Goal: Information Seeking & Learning: Learn about a topic

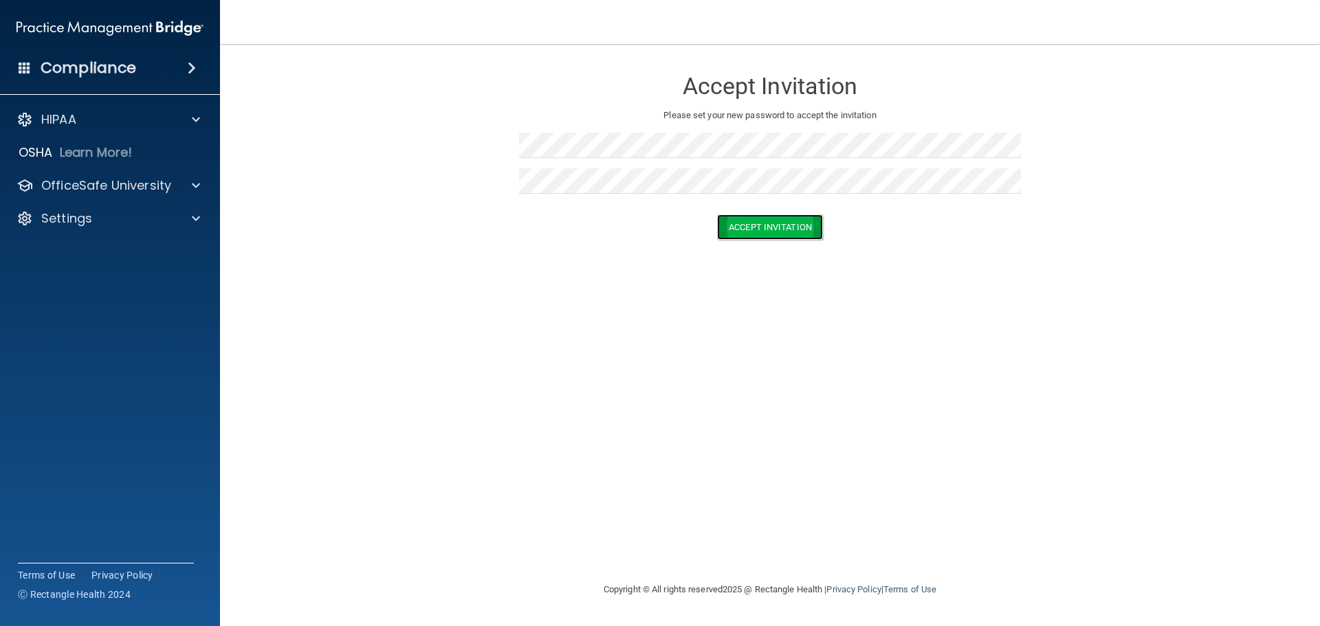
click at [803, 225] on button "Accept Invitation" at bounding box center [770, 226] width 106 height 25
drag, startPoint x: 633, startPoint y: 326, endPoint x: 634, endPoint y: 319, distance: 7.6
click at [633, 326] on div "Accept Invitation Please set your new password to accept the invitation Token i…" at bounding box center [769, 313] width 1045 height 510
click at [582, 158] on div at bounding box center [770, 151] width 502 height 36
click at [752, 248] on button "Accept Invitation" at bounding box center [770, 246] width 106 height 25
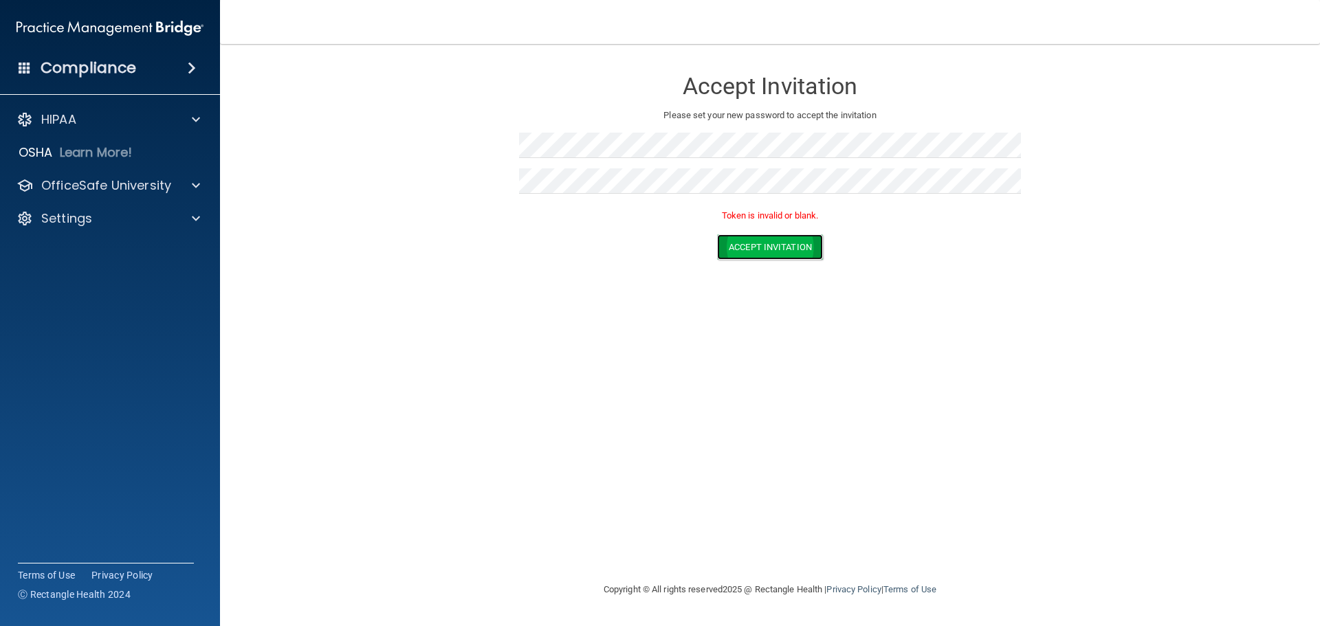
click at [740, 245] on button "Accept Invitation" at bounding box center [770, 246] width 106 height 25
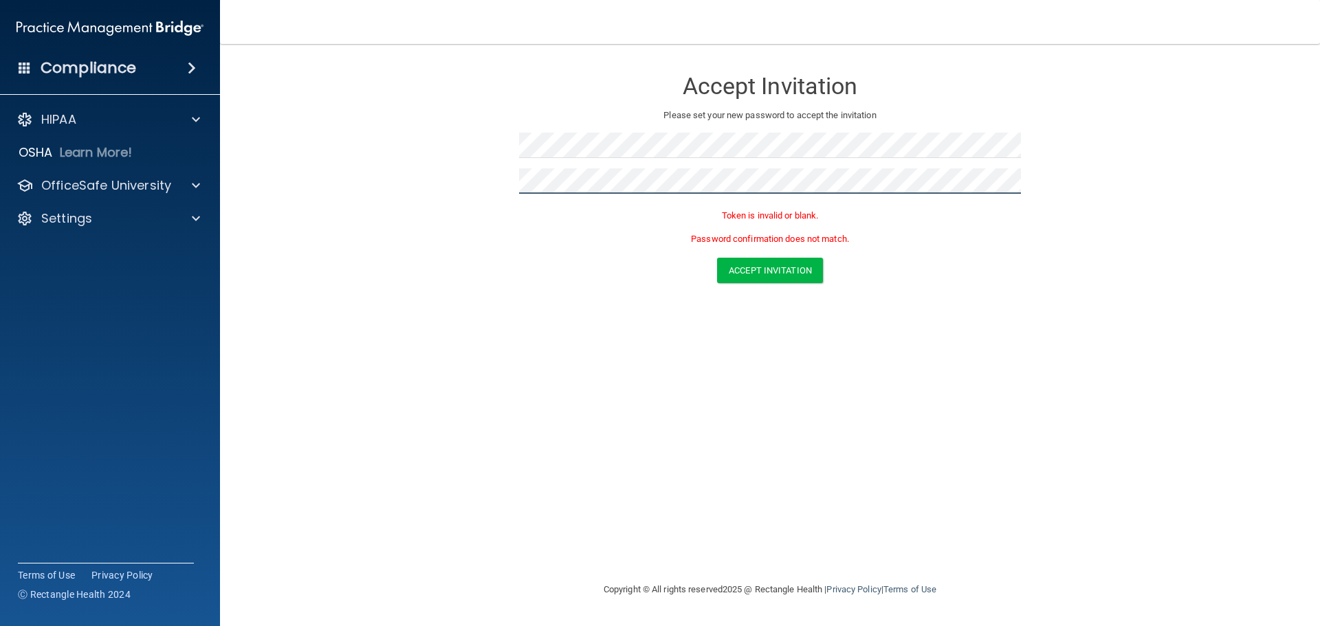
click at [483, 188] on form "Accept Invitation Please set your new password to accept the invitation Token i…" at bounding box center [769, 179] width 1045 height 242
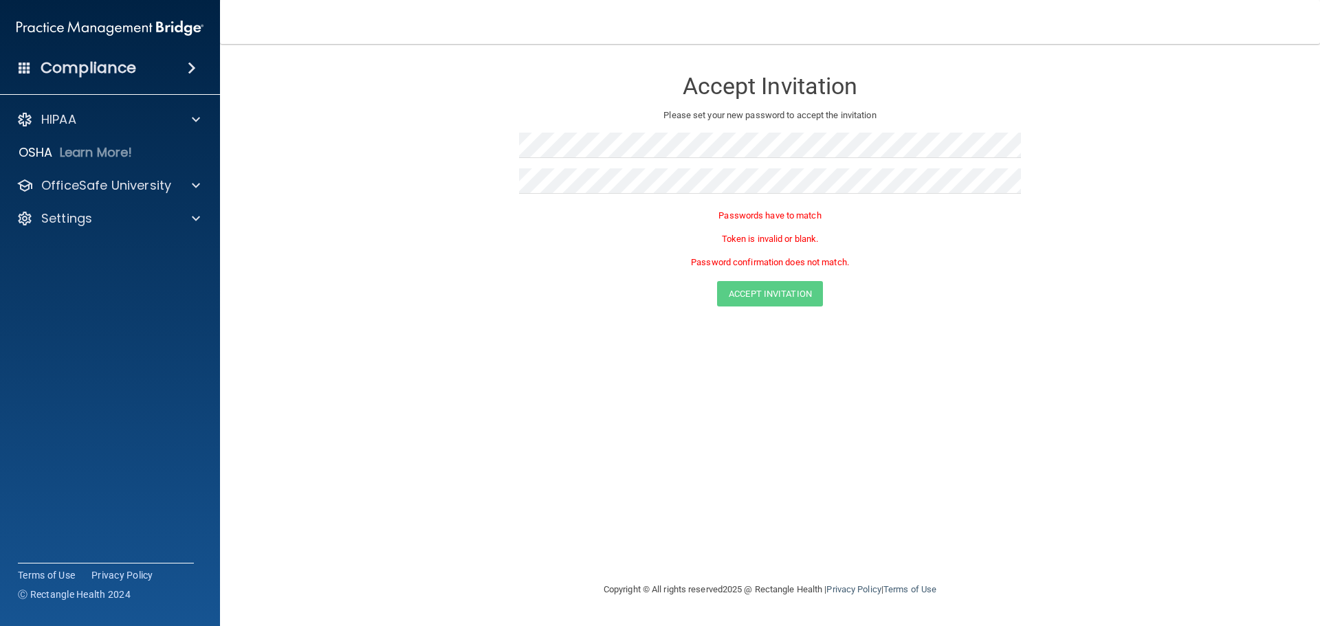
click at [494, 189] on form "Accept Invitation Please set your new password to accept the invitation Passwor…" at bounding box center [769, 190] width 1045 height 265
click at [104, 188] on p "OfficeSafe University" at bounding box center [106, 185] width 130 height 16
click at [106, 215] on p "HIPAA Training" at bounding box center [65, 219] width 113 height 14
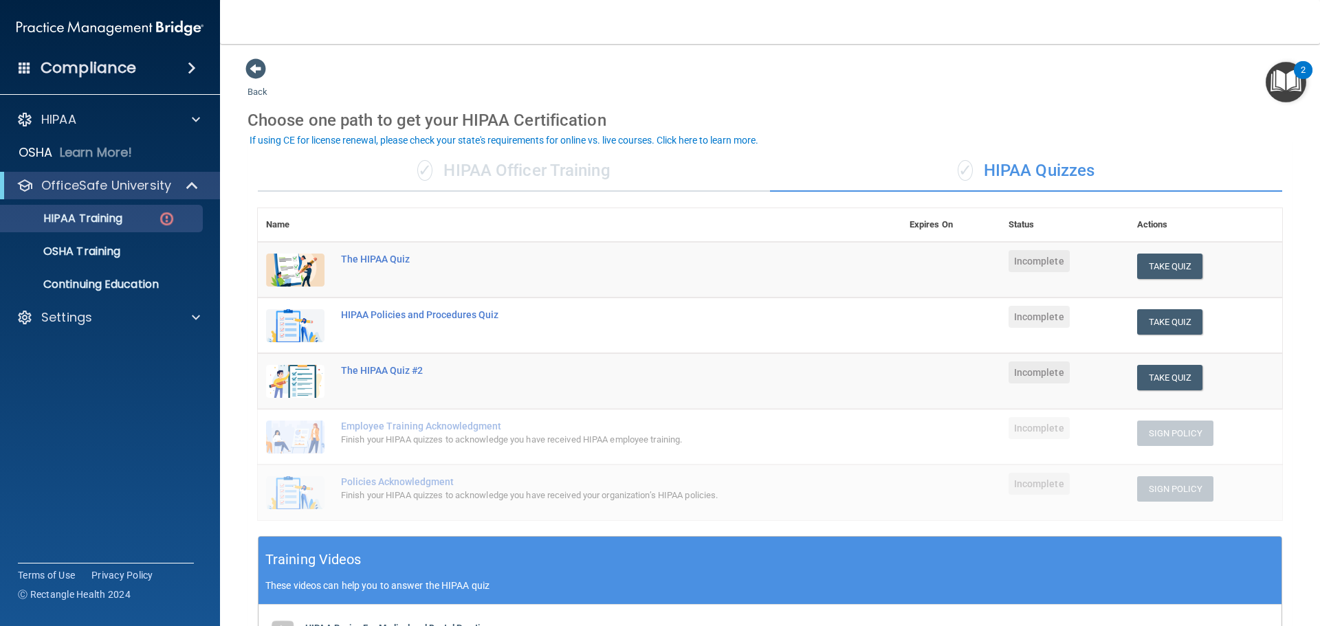
click at [1281, 78] on img "Open Resource Center, 2 new notifications" at bounding box center [1285, 82] width 41 height 41
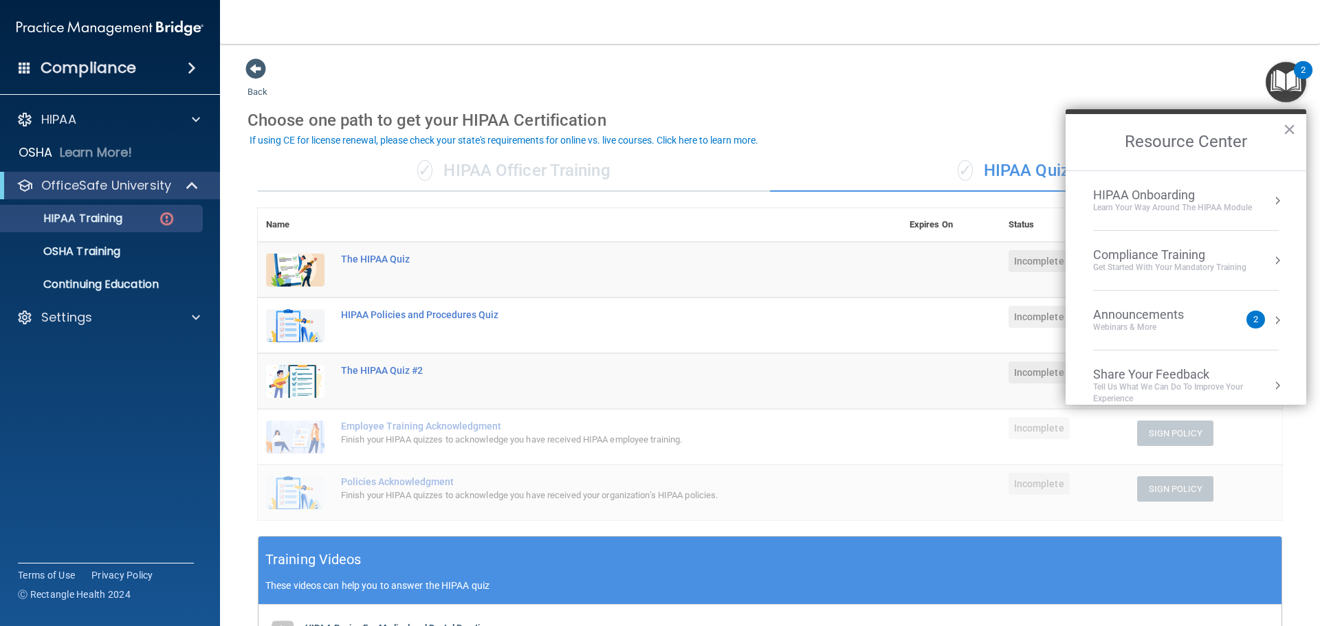
click at [1207, 326] on div "Webinars & More" at bounding box center [1152, 328] width 118 height 12
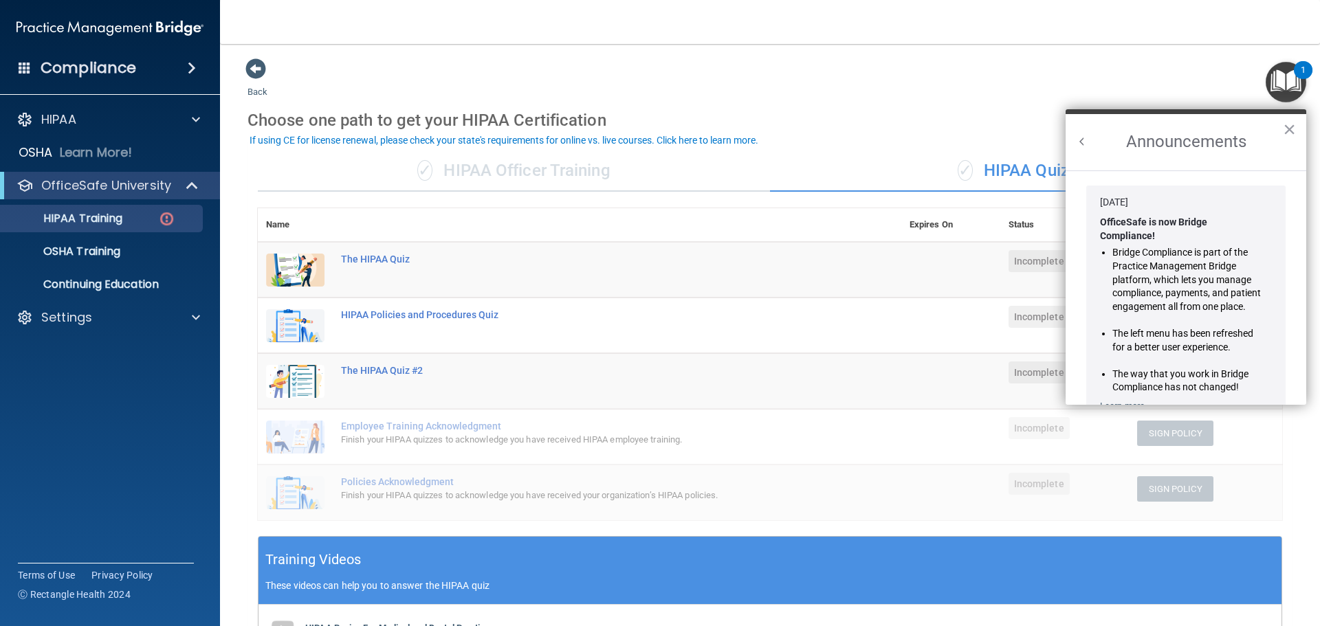
click at [1283, 76] on img "Open Resource Center, 1 new notification" at bounding box center [1285, 82] width 41 height 41
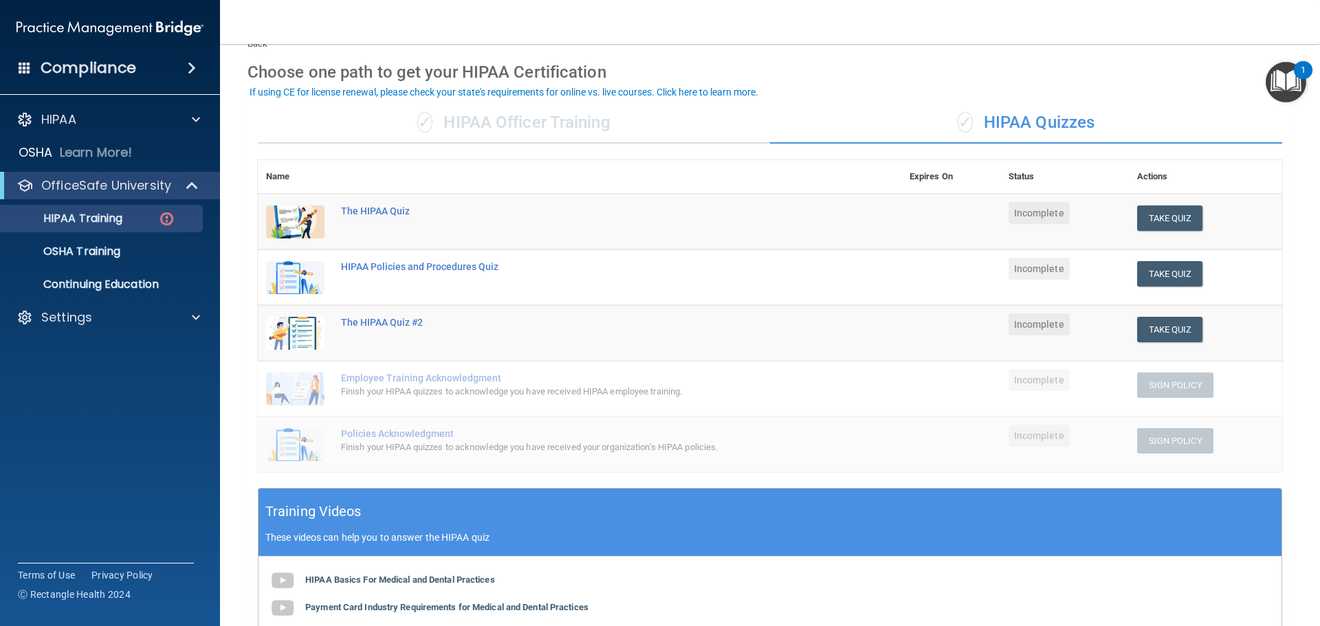
scroll to position [275, 0]
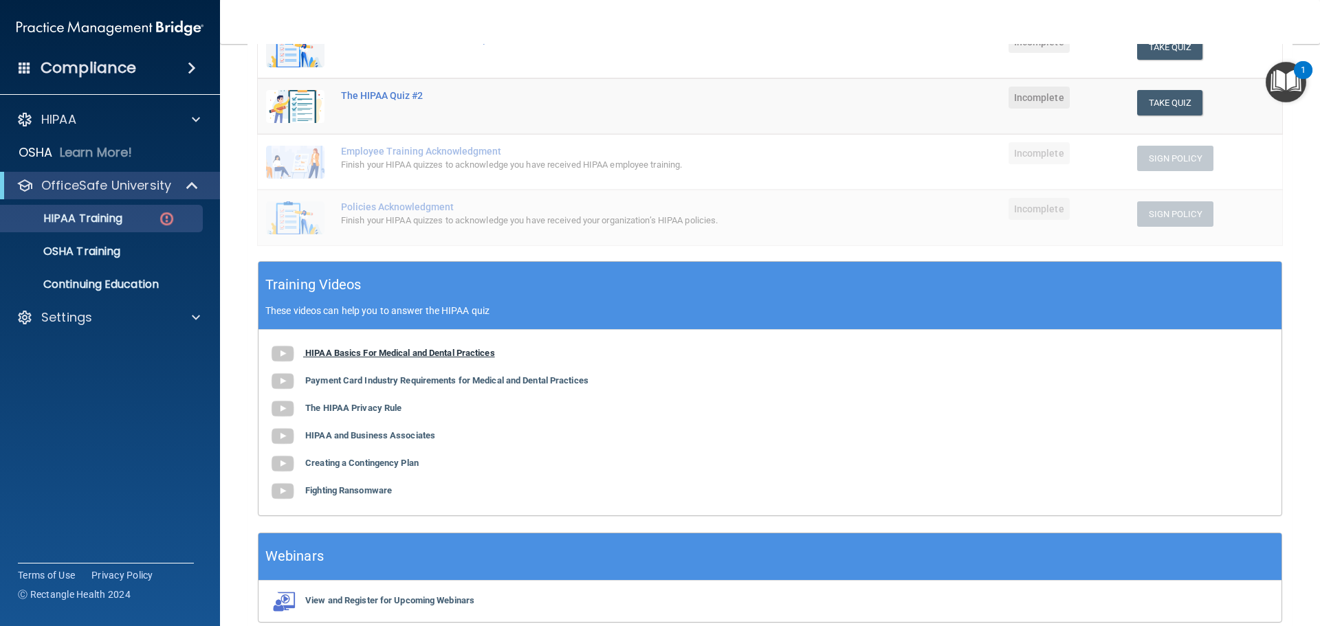
click at [414, 350] on b "HIPAA Basics For Medical and Dental Practices" at bounding box center [400, 353] width 190 height 10
click at [401, 354] on b "HIPAA Basics For Medical and Dental Practices" at bounding box center [400, 353] width 190 height 10
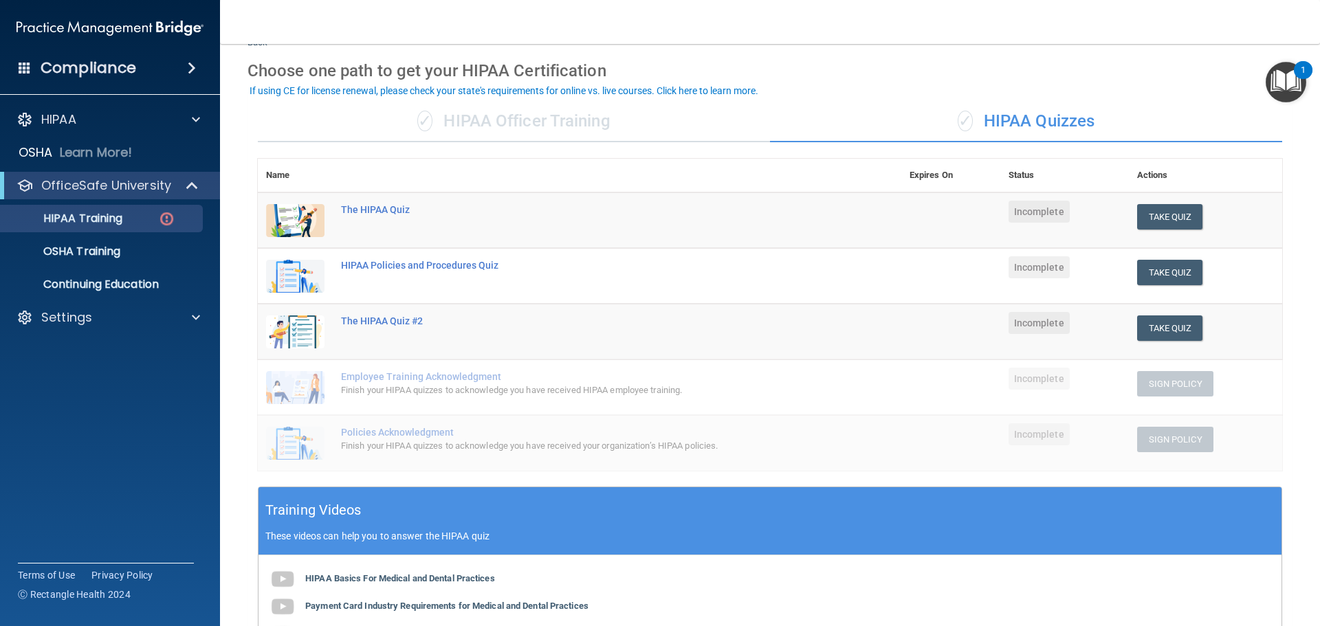
scroll to position [137, 0]
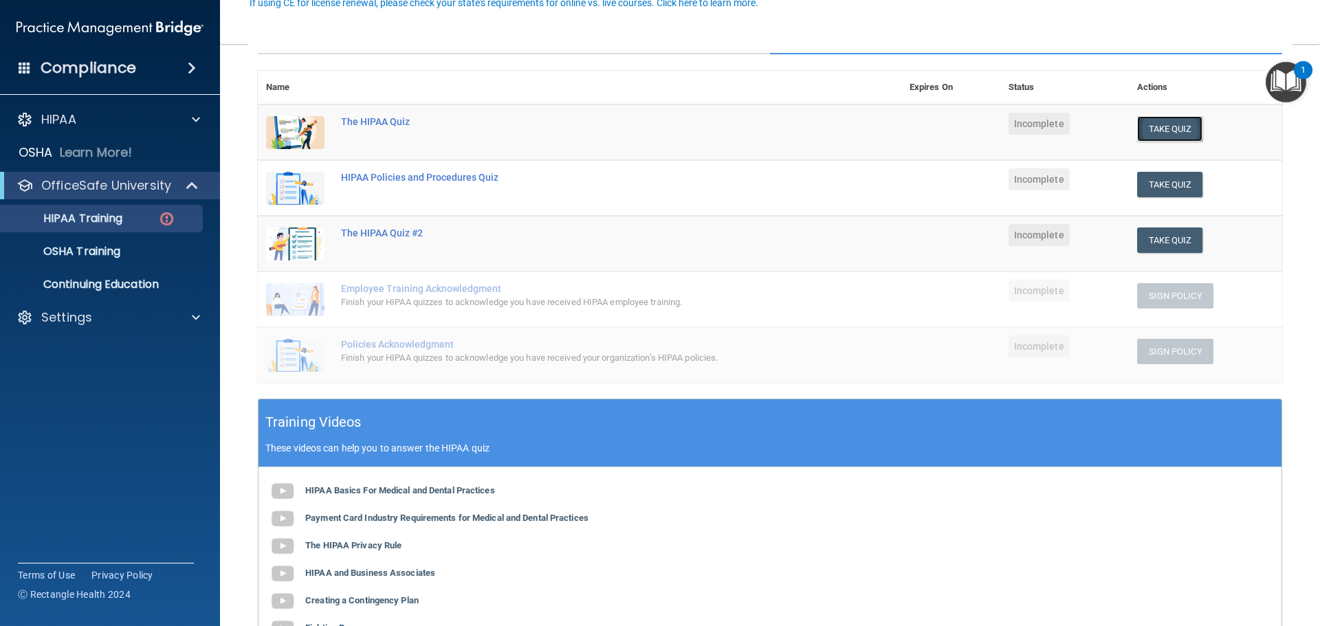
click at [1151, 129] on button "Take Quiz" at bounding box center [1170, 128] width 66 height 25
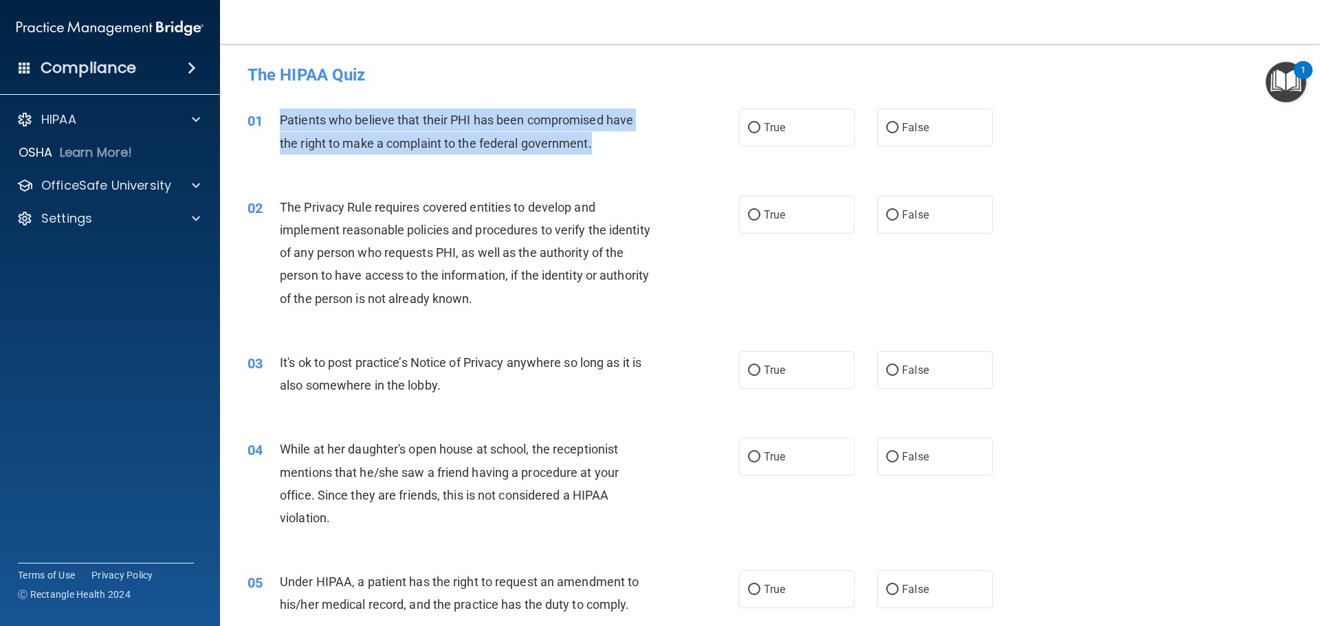
drag, startPoint x: 280, startPoint y: 117, endPoint x: 592, endPoint y: 145, distance: 313.3
click at [592, 145] on div "Patients who believe that their PHI has been compromised have the right to make…" at bounding box center [472, 131] width 384 height 45
copy span "Patients who believe that their PHI has been compromised have the right to make…"
click at [748, 127] on input "True" at bounding box center [754, 128] width 12 height 10
radio input "true"
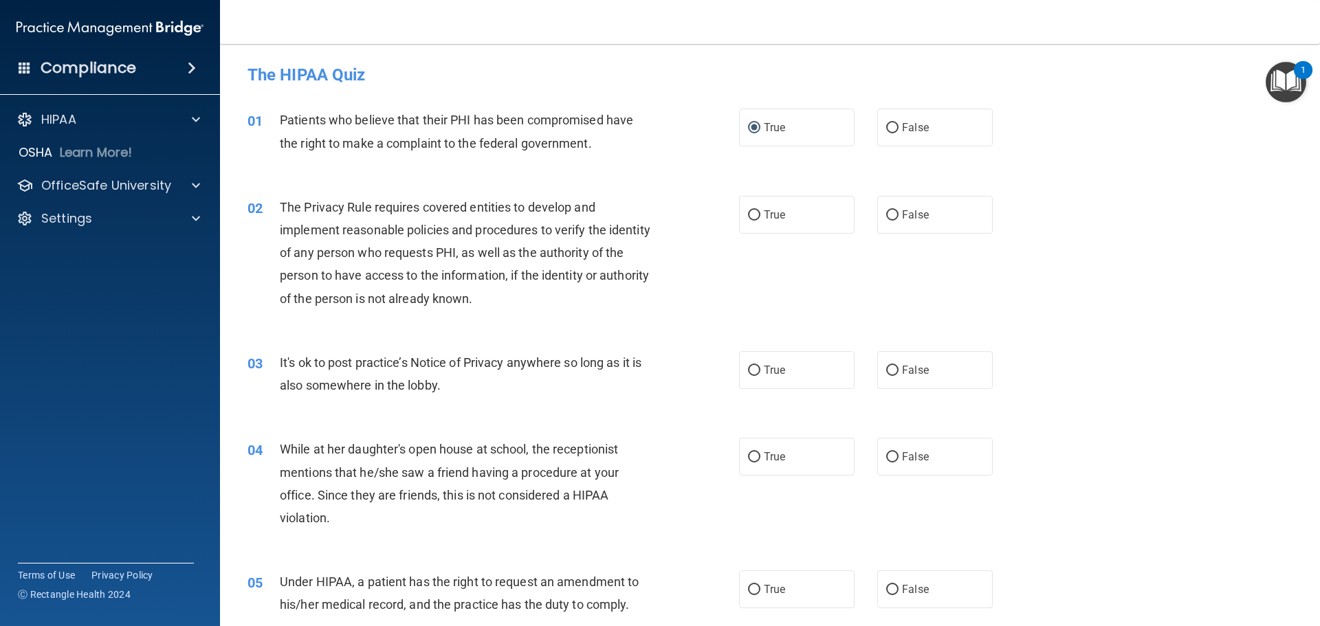
click at [357, 223] on span "The Privacy Rule requires covered entities to develop and implement reasonable …" at bounding box center [465, 253] width 370 height 106
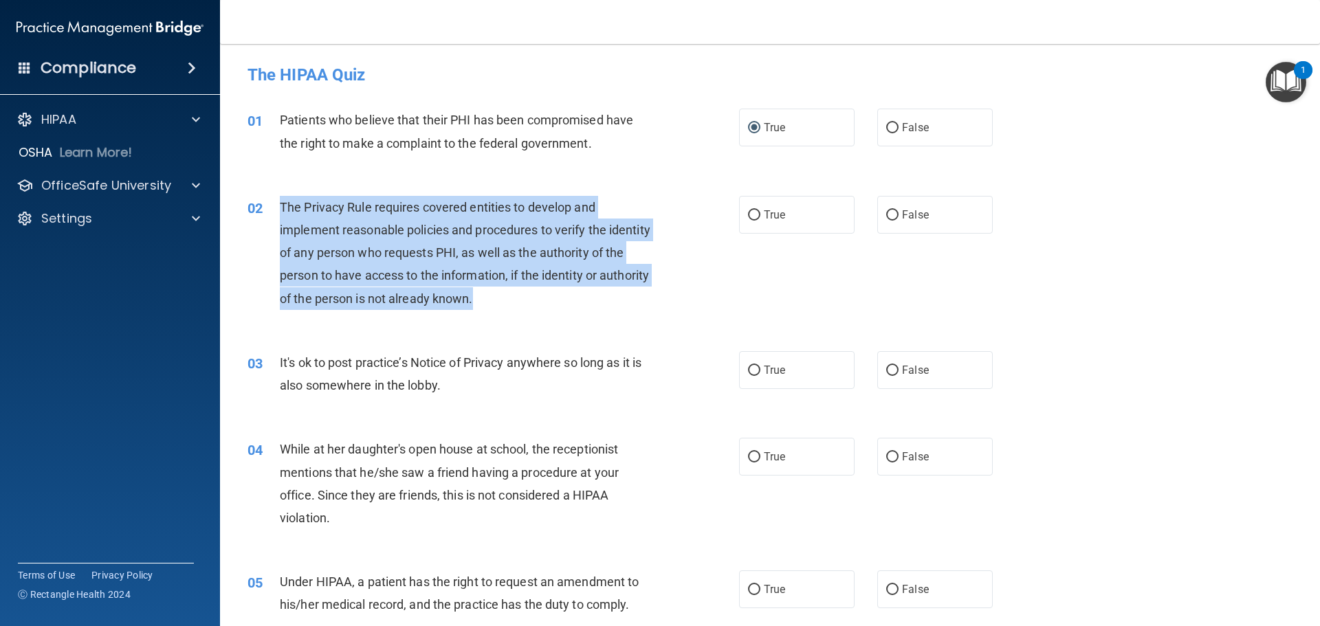
drag, startPoint x: 282, startPoint y: 205, endPoint x: 559, endPoint y: 301, distance: 292.6
click at [568, 306] on div "The Privacy Rule requires covered entities to develop and implement reasonable …" at bounding box center [472, 253] width 384 height 114
copy span "The Privacy Rule requires covered entities to develop and implement reasonable …"
click at [749, 213] on input "True" at bounding box center [754, 215] width 12 height 10
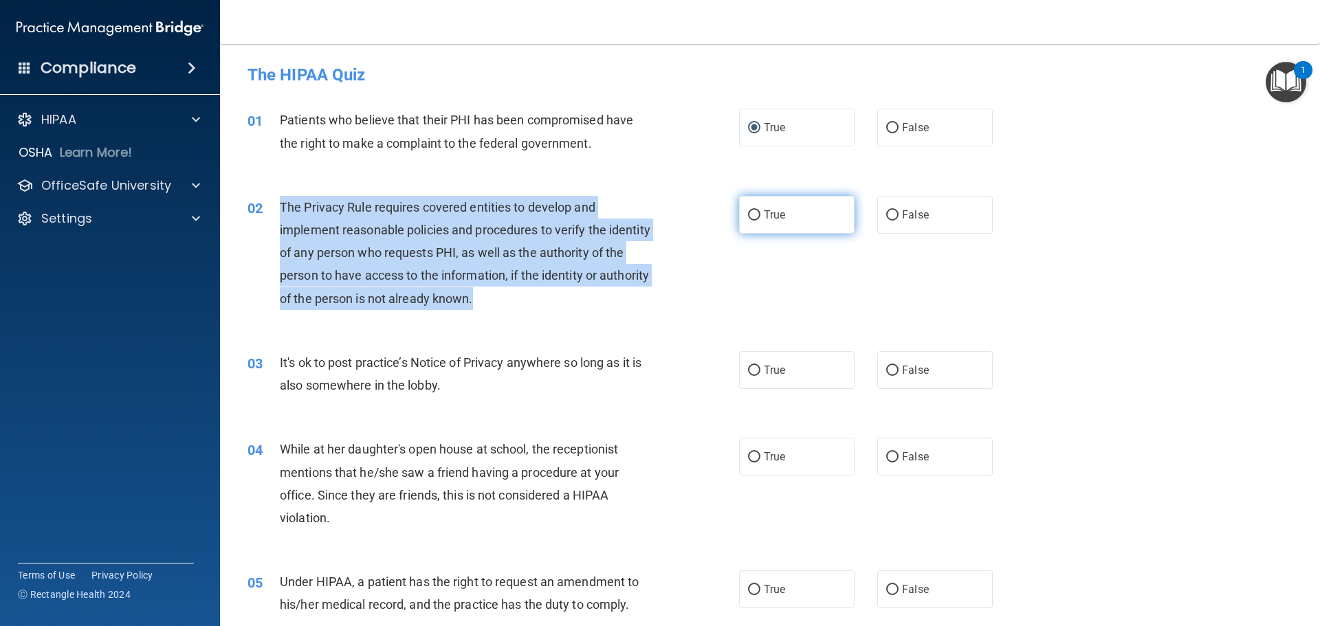
radio input "true"
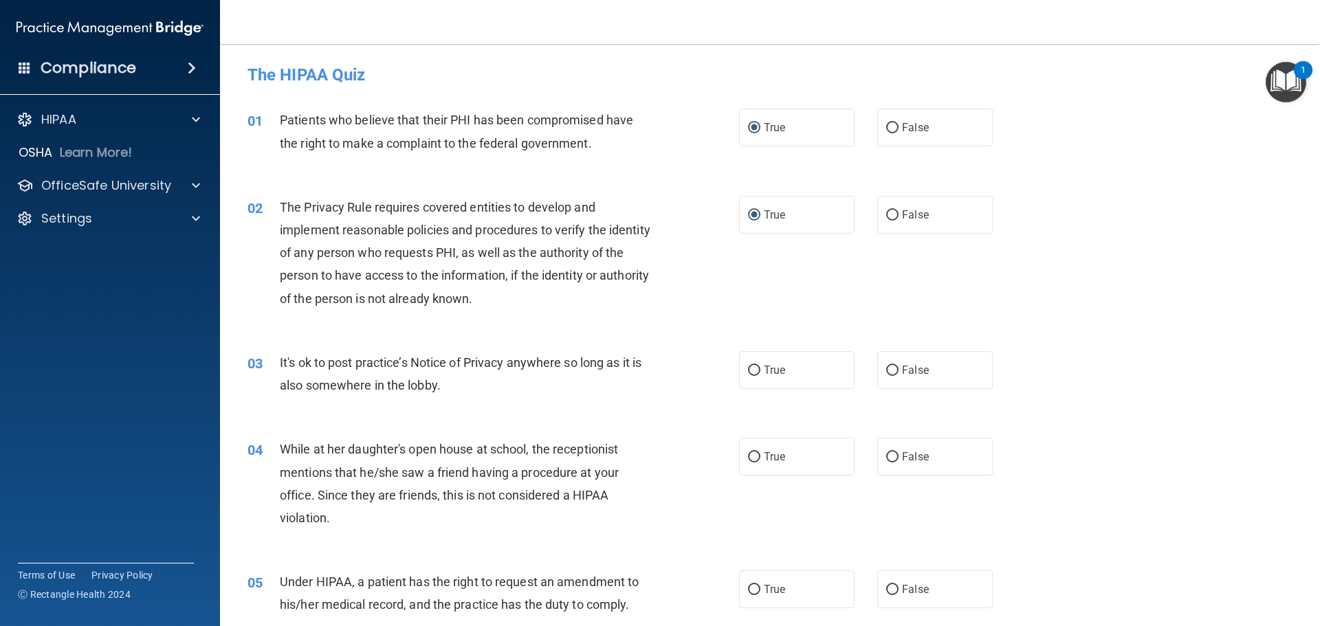
click at [284, 408] on div "03 It's ok to post practice’s Notice of Privacy anywhere so long as it is also …" at bounding box center [769, 377] width 1065 height 87
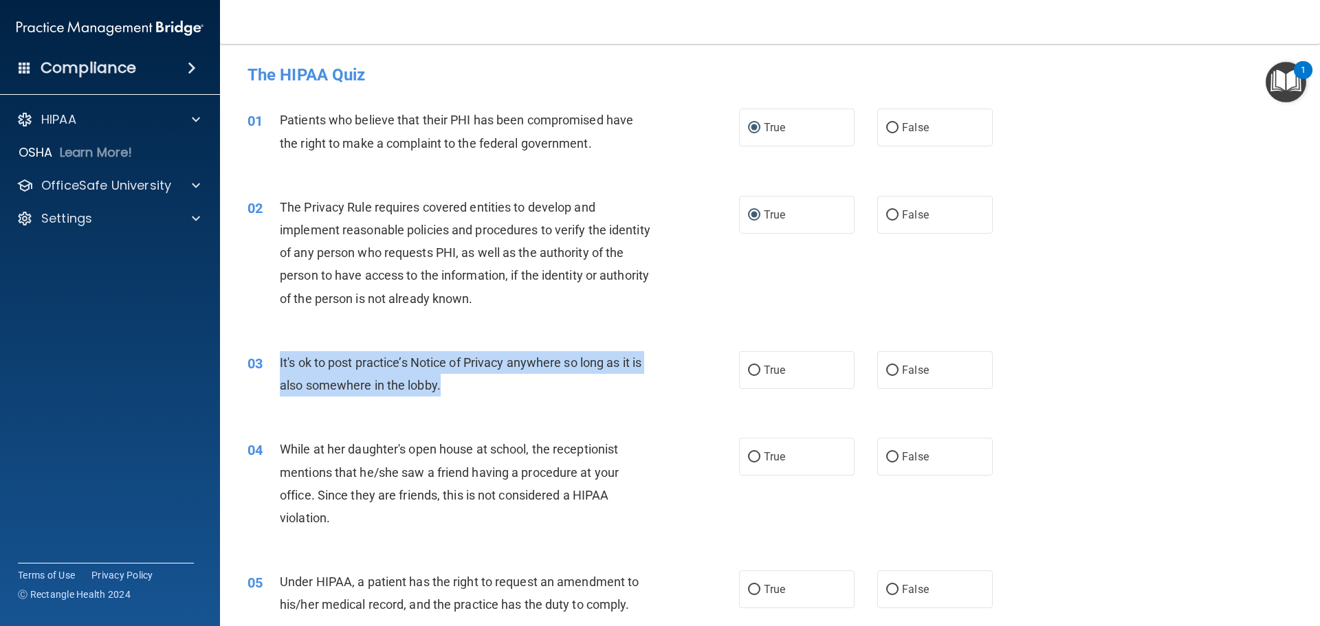
drag, startPoint x: 279, startPoint y: 359, endPoint x: 446, endPoint y: 390, distance: 169.7
click at [446, 390] on div "It's ok to post practice’s Notice of Privacy anywhere so long as it is also som…" at bounding box center [472, 373] width 384 height 45
copy span "It's ok to post practice’s Notice of Privacy anywhere so long as it is also som…"
click at [888, 368] on input "False" at bounding box center [892, 371] width 12 height 10
radio input "true"
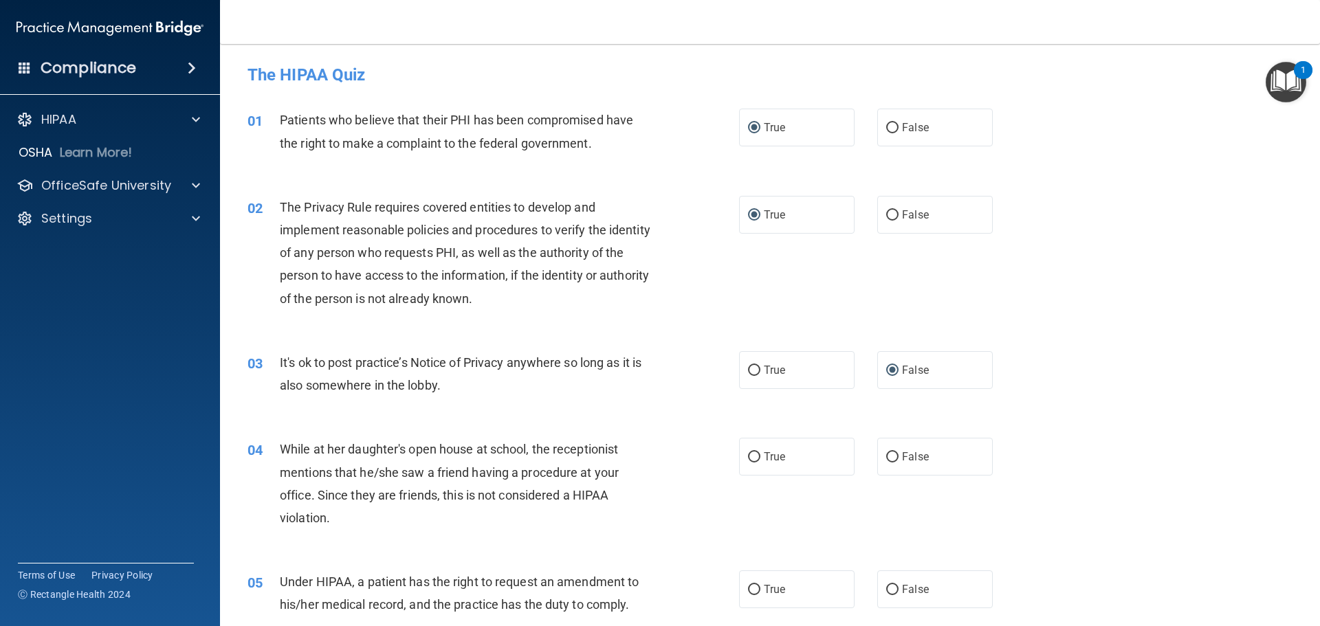
click at [337, 407] on div "03 It's ok to post practice’s Notice of Privacy anywhere so long as it is also …" at bounding box center [769, 377] width 1065 height 87
click at [886, 214] on input "False" at bounding box center [892, 215] width 12 height 10
radio input "true"
click at [749, 214] on input "True" at bounding box center [754, 215] width 12 height 10
radio input "true"
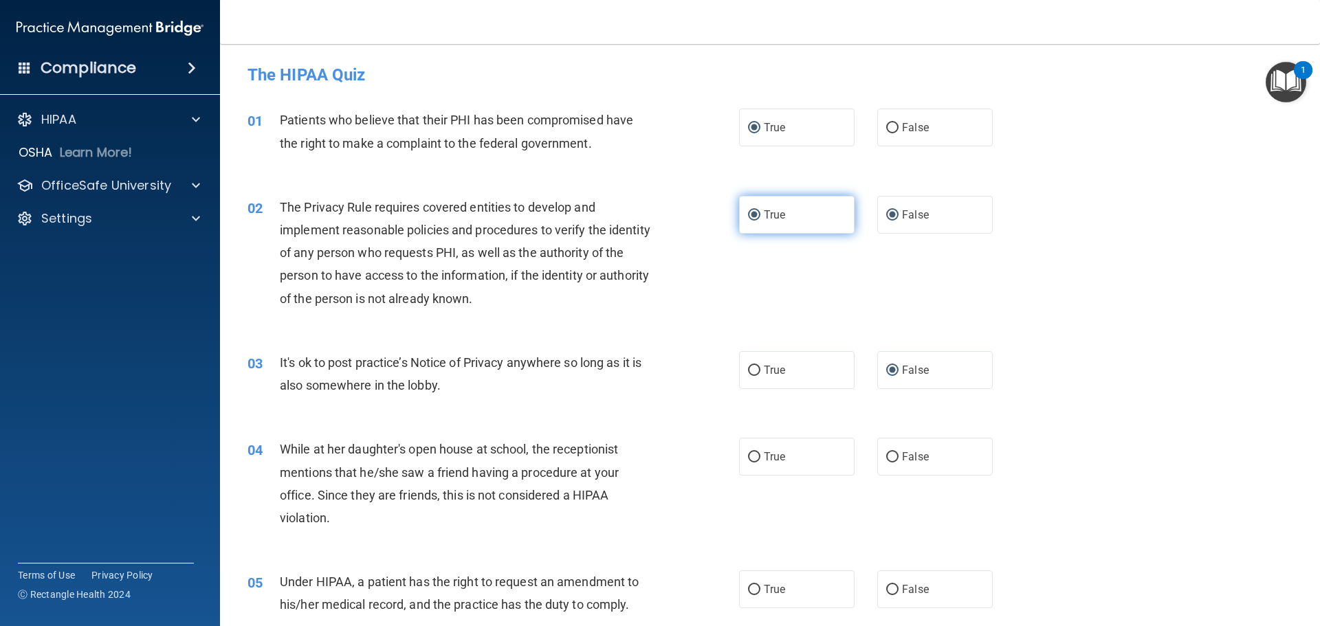
radio input "false"
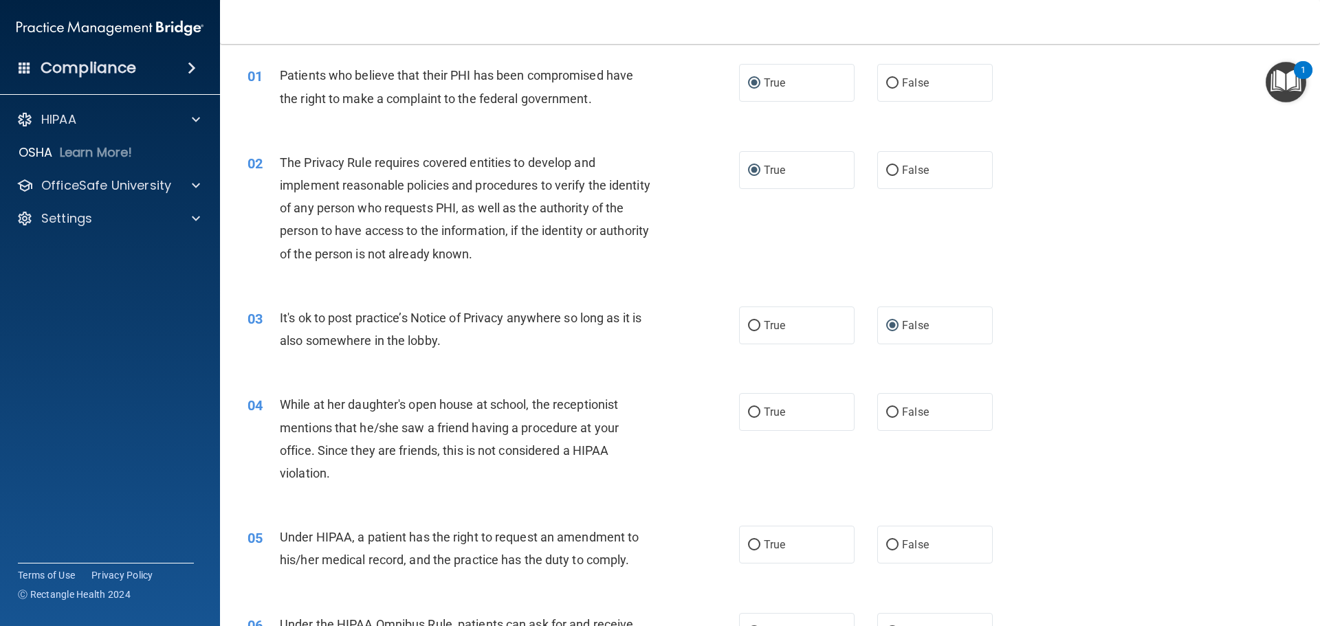
scroll to position [69, 0]
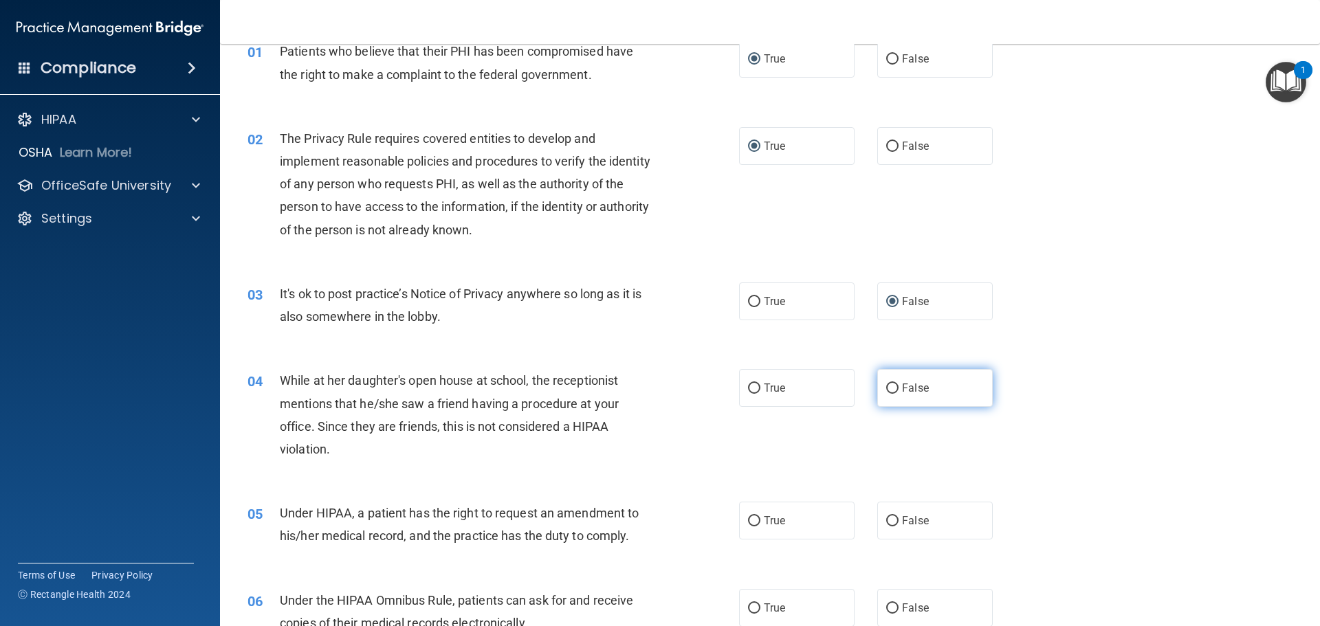
click at [886, 386] on input "False" at bounding box center [892, 389] width 12 height 10
radio input "true"
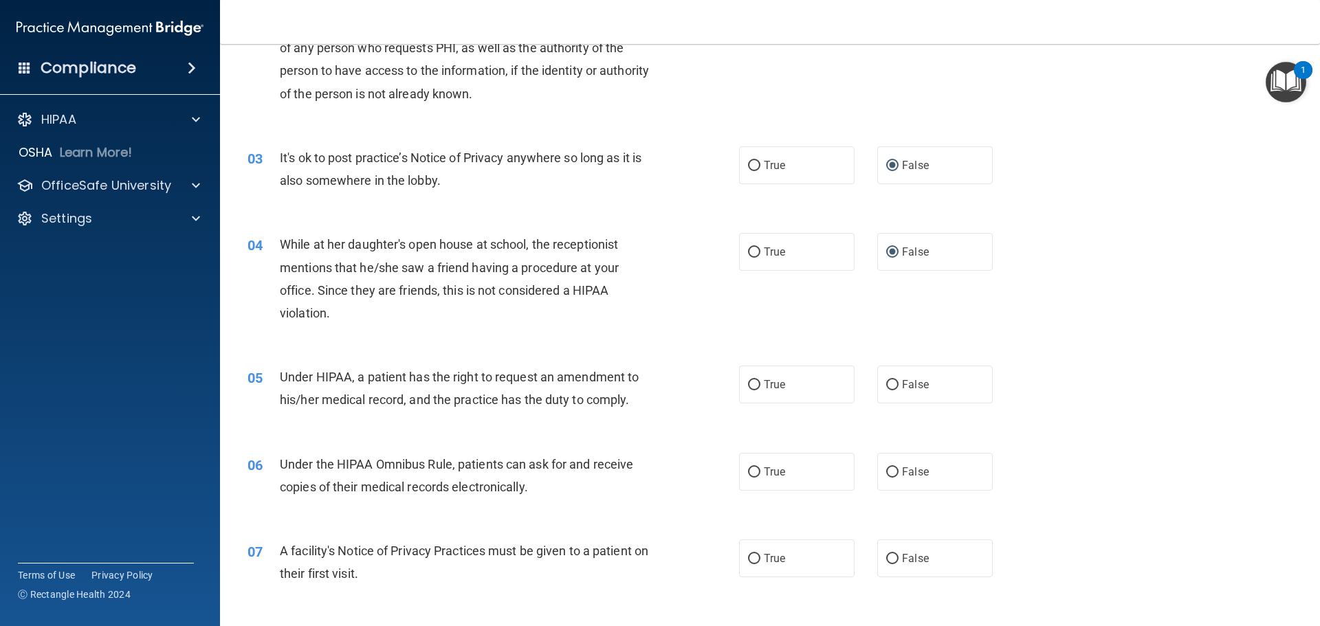
scroll to position [206, 0]
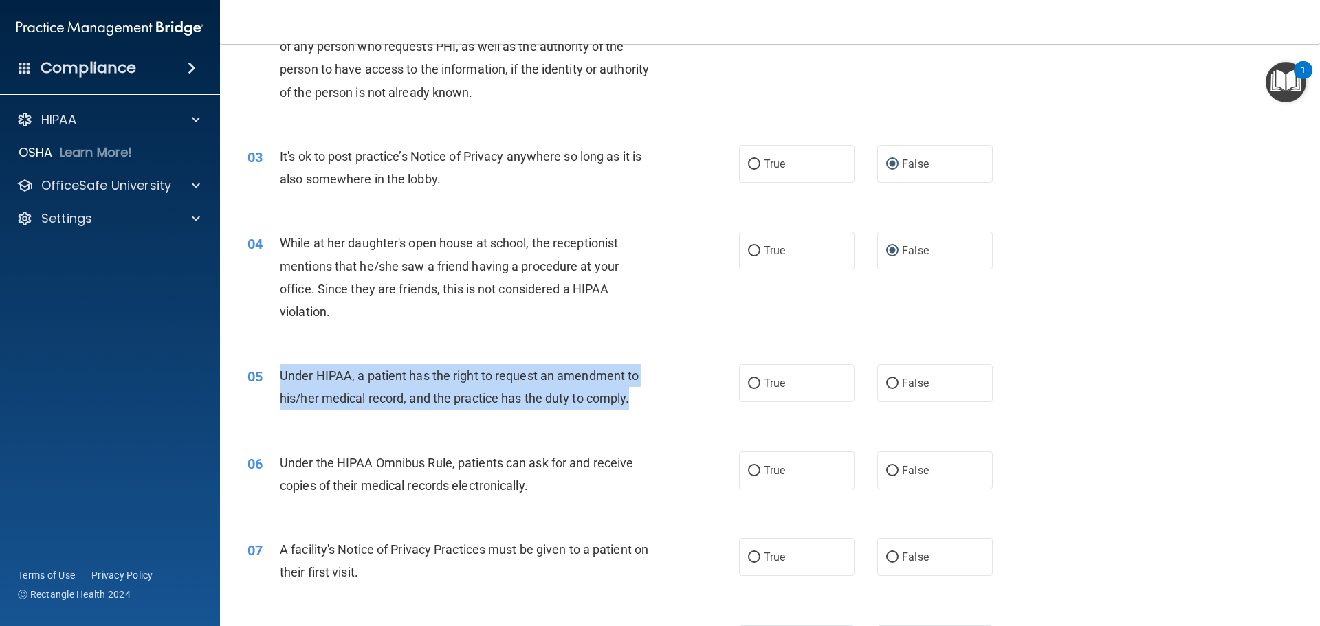
drag, startPoint x: 281, startPoint y: 374, endPoint x: 636, endPoint y: 399, distance: 356.2
click at [636, 399] on div "Under HIPAA, a patient has the right to request an amendment to his/her medical…" at bounding box center [472, 386] width 384 height 45
copy span "Under HIPAA, a patient has the right to request an amendment to his/her medical…"
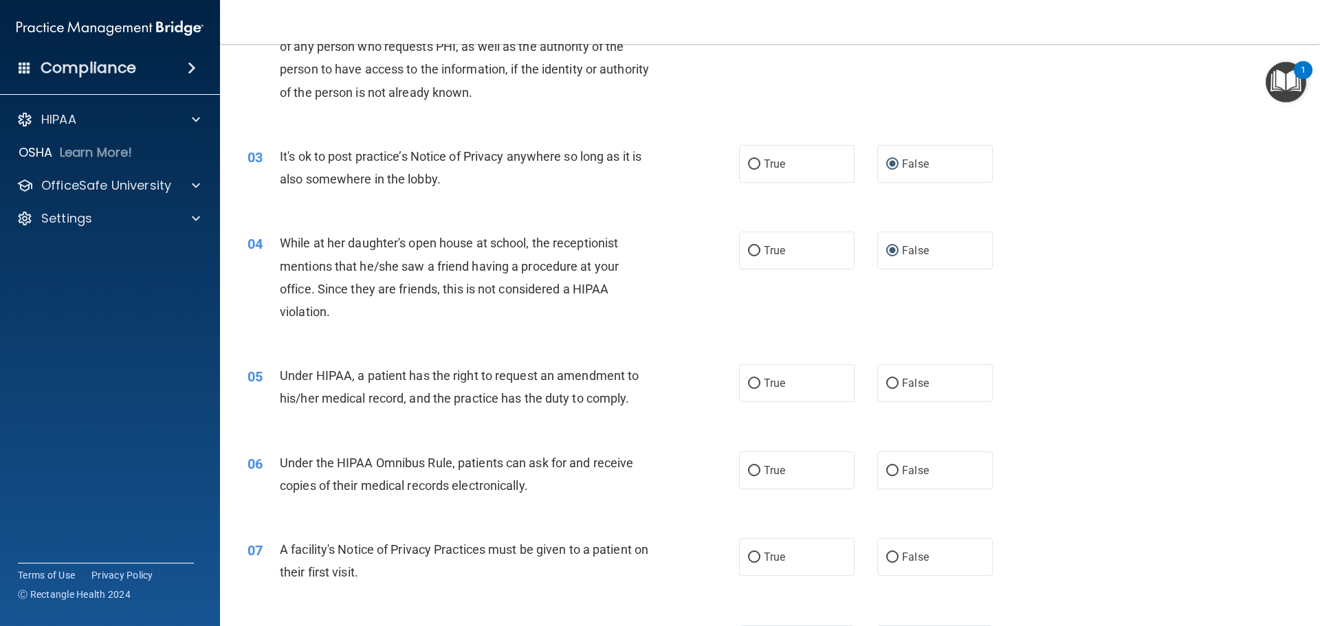
click at [484, 437] on div "06 Under the HIPAA Omnibus Rule, patients can ask for and receive copies of the…" at bounding box center [769, 477] width 1065 height 87
drag, startPoint x: 748, startPoint y: 383, endPoint x: 729, endPoint y: 390, distance: 21.3
click at [749, 383] on input "True" at bounding box center [754, 384] width 12 height 10
radio input "true"
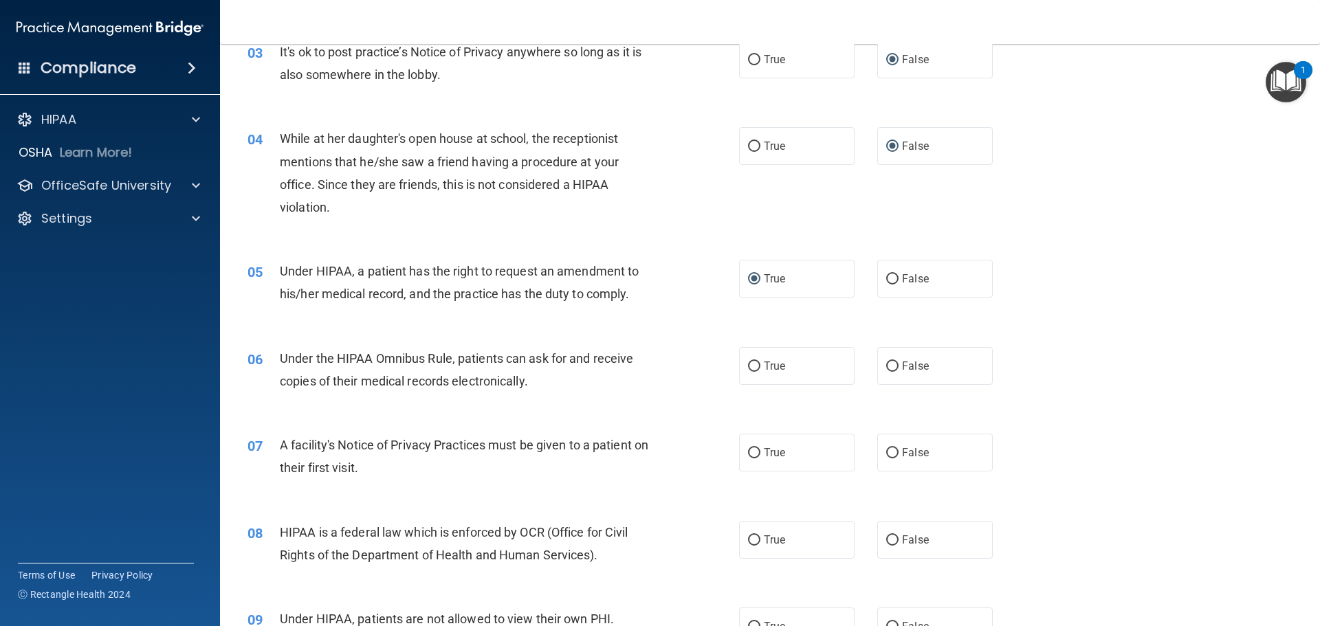
scroll to position [344, 0]
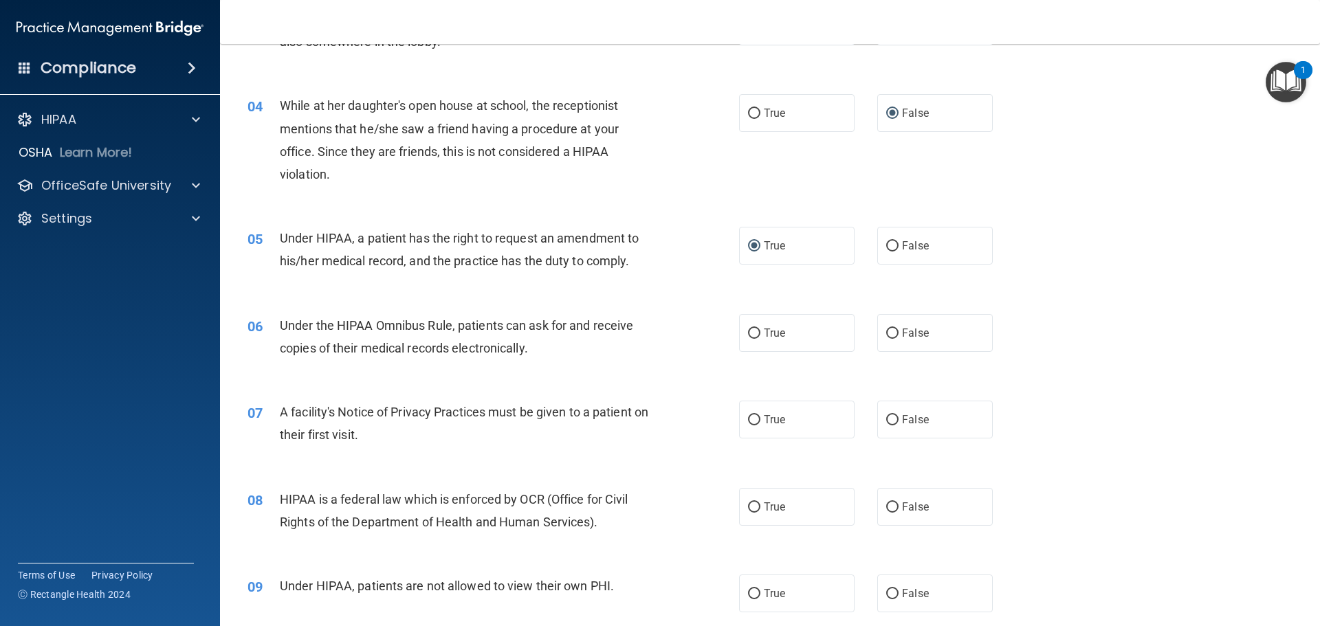
click at [544, 356] on div "Under the HIPAA Omnibus Rule, patients can ask for and receive copies of their …" at bounding box center [472, 336] width 384 height 45
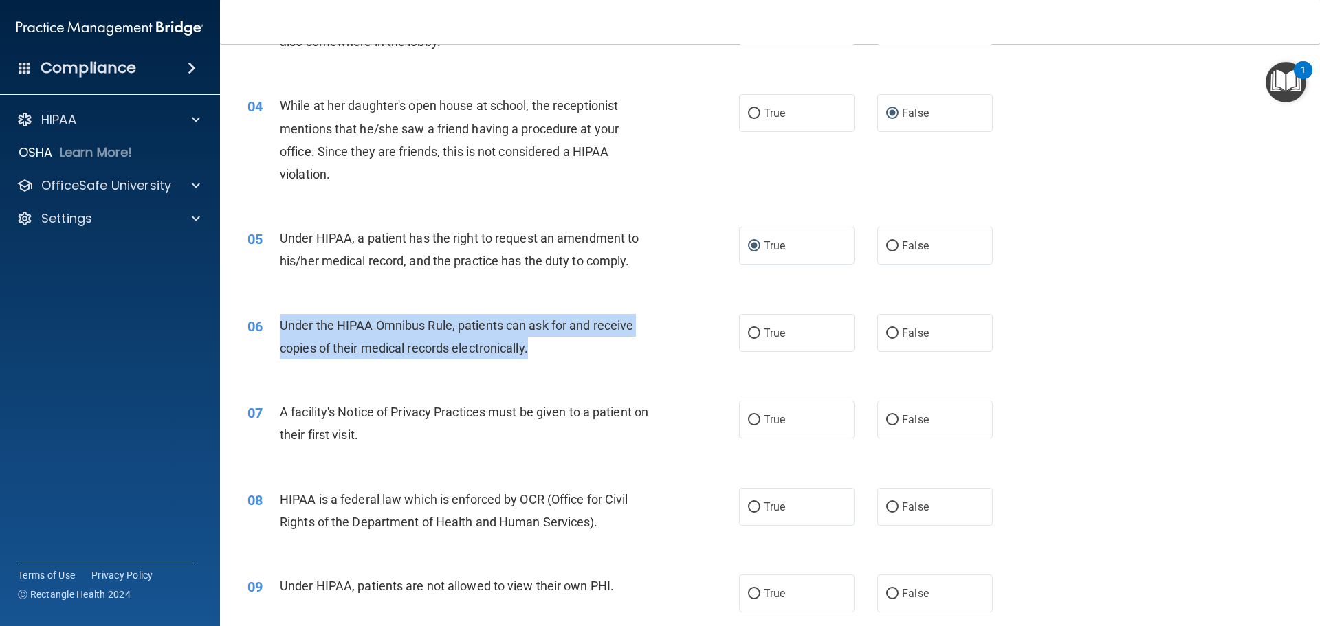
drag, startPoint x: 281, startPoint y: 325, endPoint x: 540, endPoint y: 355, distance: 260.2
click at [540, 355] on div "Under the HIPAA Omnibus Rule, patients can ask for and receive copies of their …" at bounding box center [472, 336] width 384 height 45
copy span "Under the HIPAA Omnibus Rule, patients can ask for and receive copies of their …"
click at [749, 332] on input "True" at bounding box center [754, 334] width 12 height 10
radio input "true"
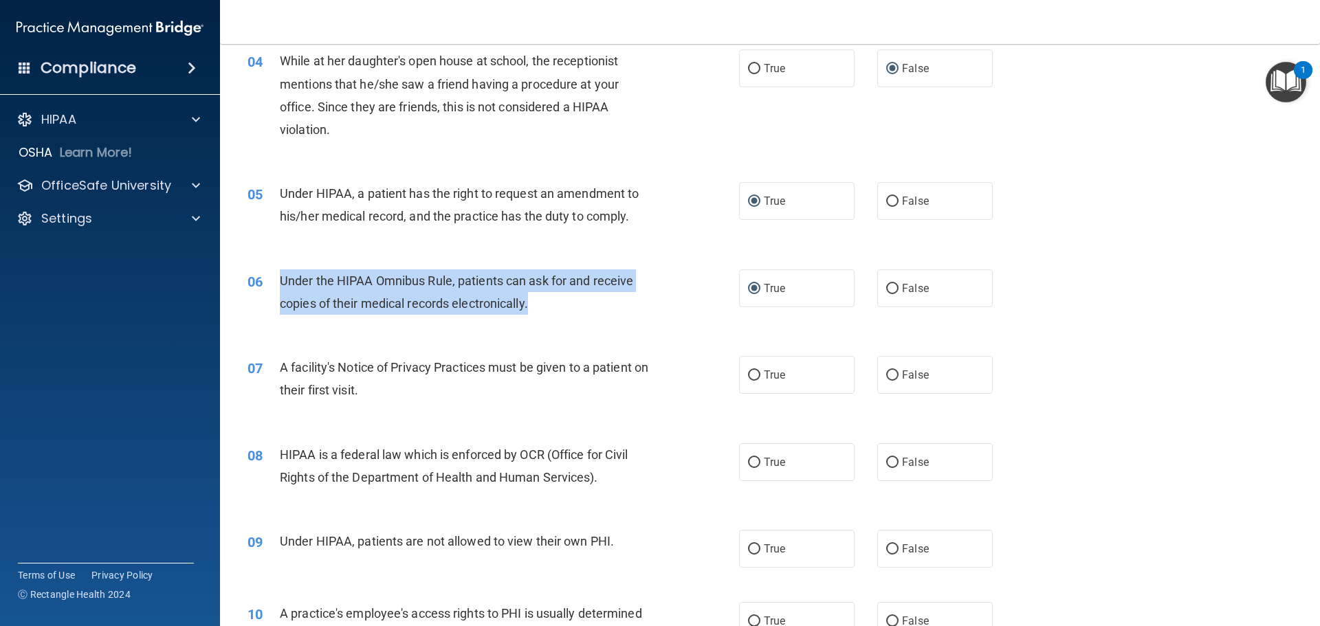
scroll to position [412, 0]
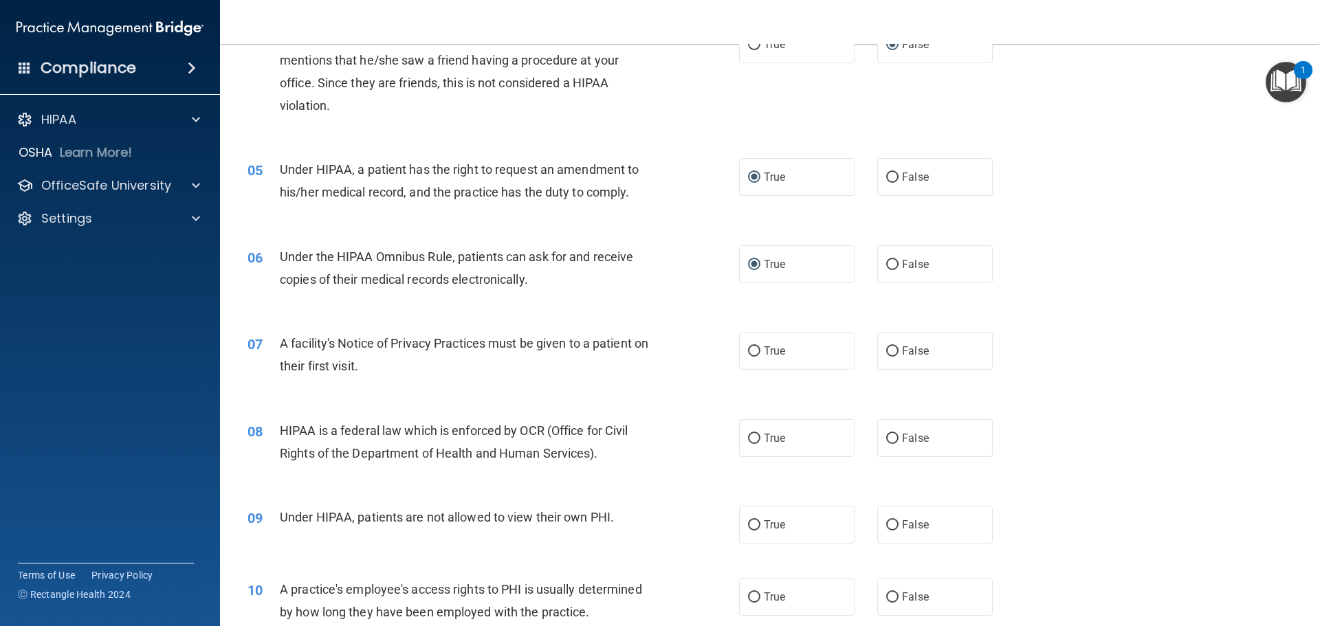
click at [300, 375] on div "A facility's Notice of Privacy Practices must be given to a patient on their fi…" at bounding box center [472, 354] width 384 height 45
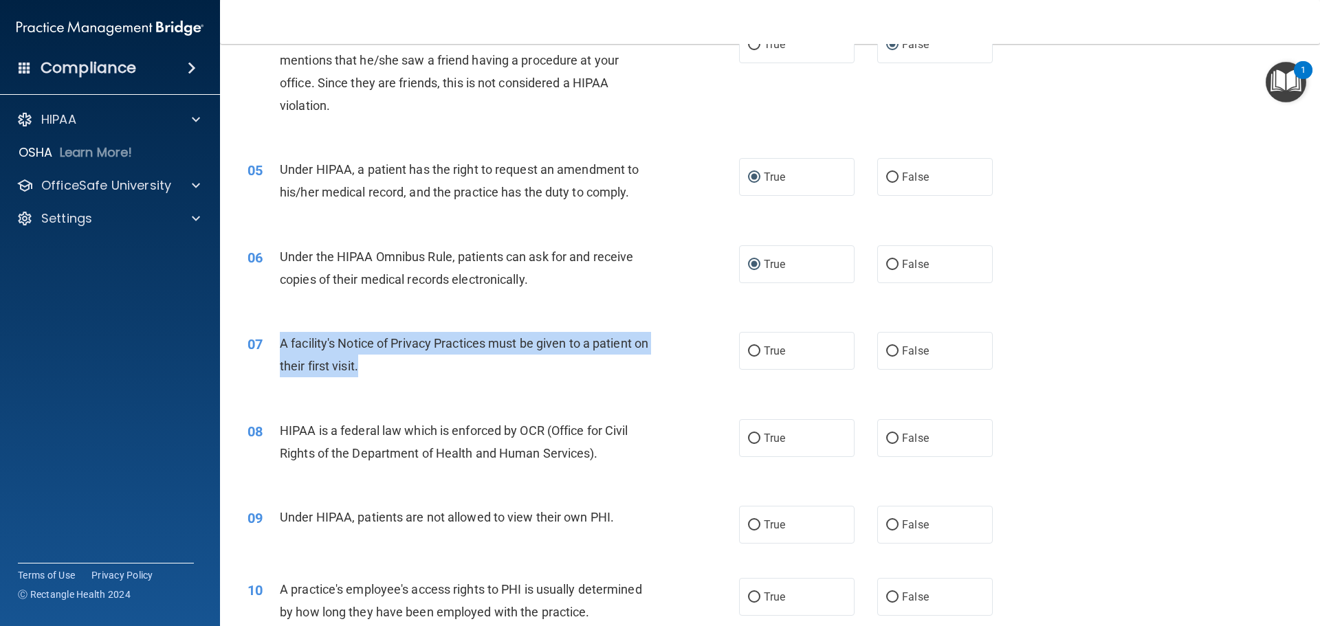
drag, startPoint x: 281, startPoint y: 345, endPoint x: 472, endPoint y: 370, distance: 192.7
click at [472, 370] on div "A facility's Notice of Privacy Practices must be given to a patient on their fi…" at bounding box center [472, 354] width 384 height 45
copy span "A facility's Notice of Privacy Practices must be given to a patient on their fi…"
click at [748, 350] on input "True" at bounding box center [754, 351] width 12 height 10
radio input "true"
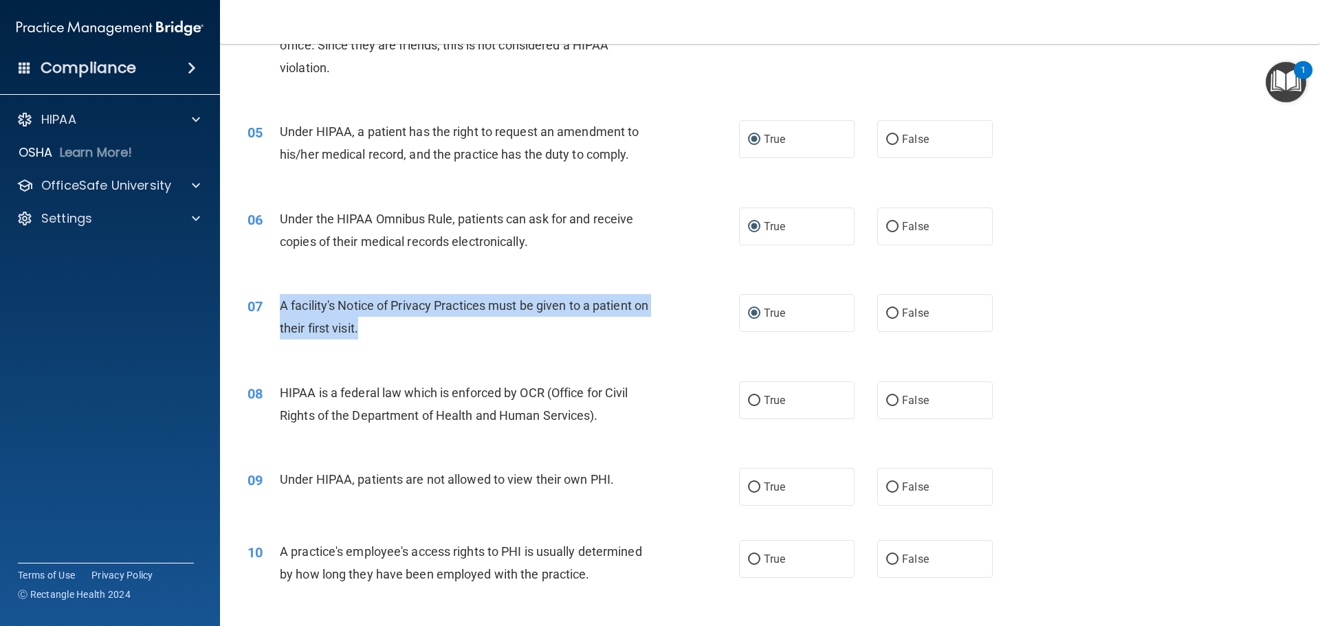
scroll to position [481, 0]
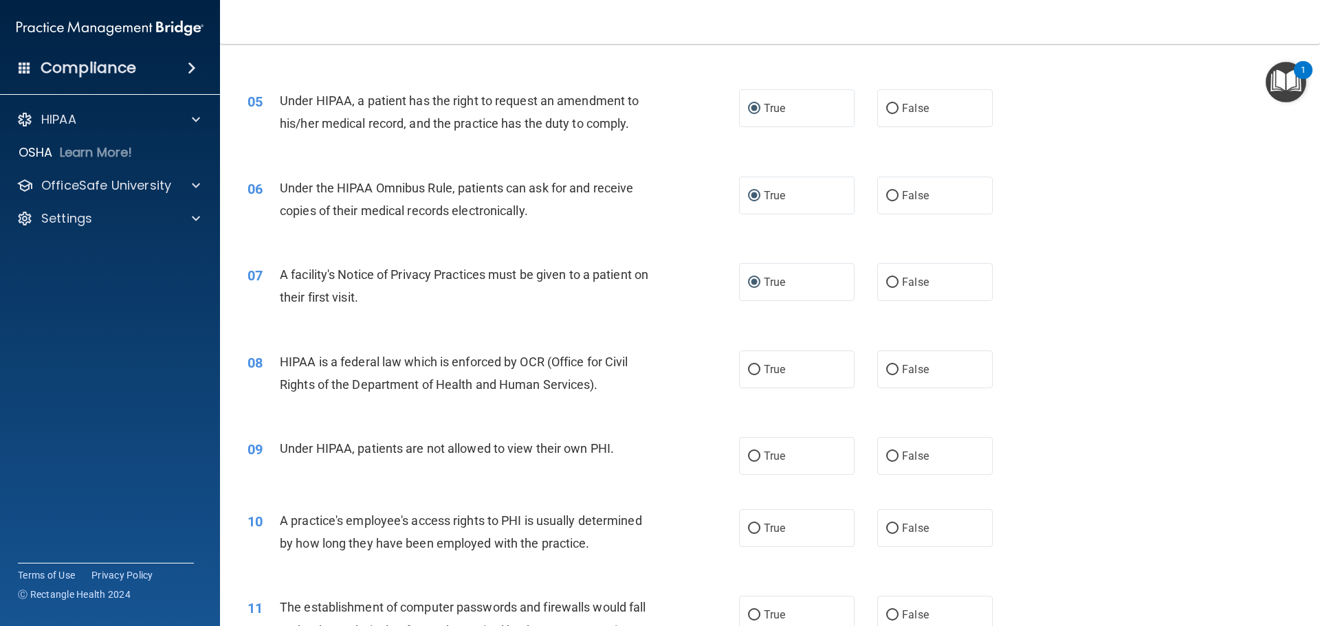
click at [303, 355] on span "HIPAA is a federal law which is enforced by OCR (Office for Civil Rights of the…" at bounding box center [454, 373] width 348 height 37
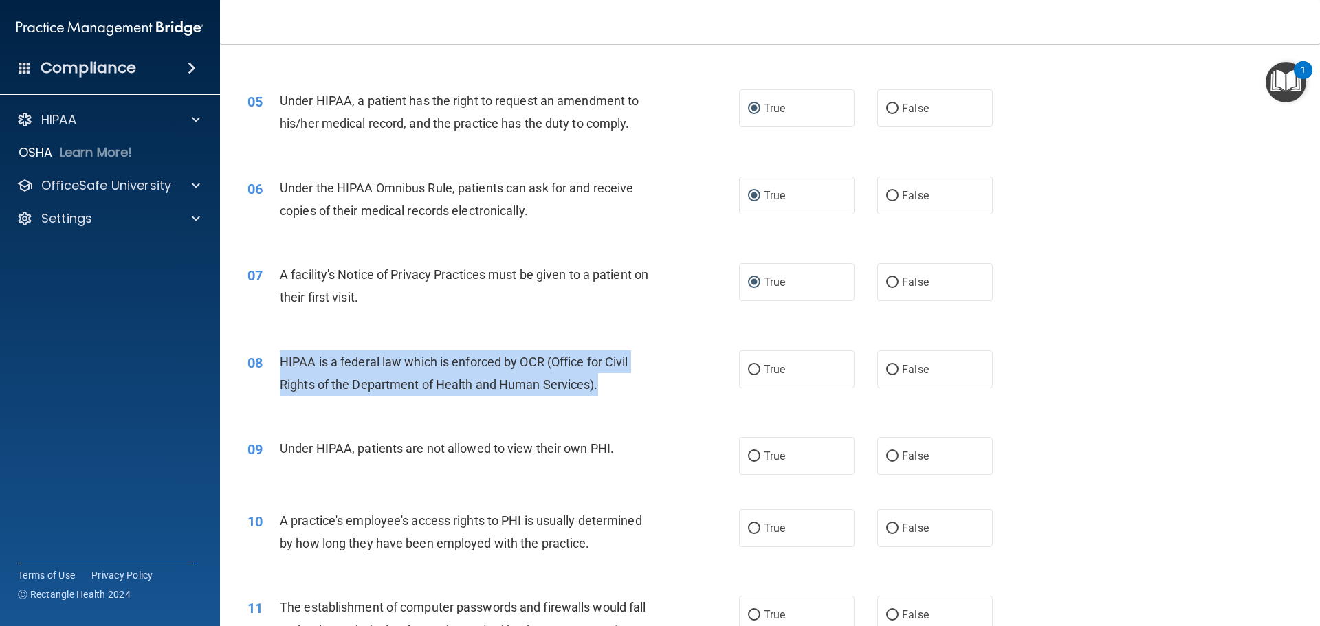
drag, startPoint x: 279, startPoint y: 360, endPoint x: 611, endPoint y: 376, distance: 332.4
click at [611, 376] on div "HIPAA is a federal law which is enforced by OCR (Office for Civil Rights of the…" at bounding box center [472, 373] width 384 height 45
copy span "HIPAA is a federal law which is enforced by OCR (Office for Civil Rights of the…"
click at [749, 370] on input "True" at bounding box center [754, 370] width 12 height 10
radio input "true"
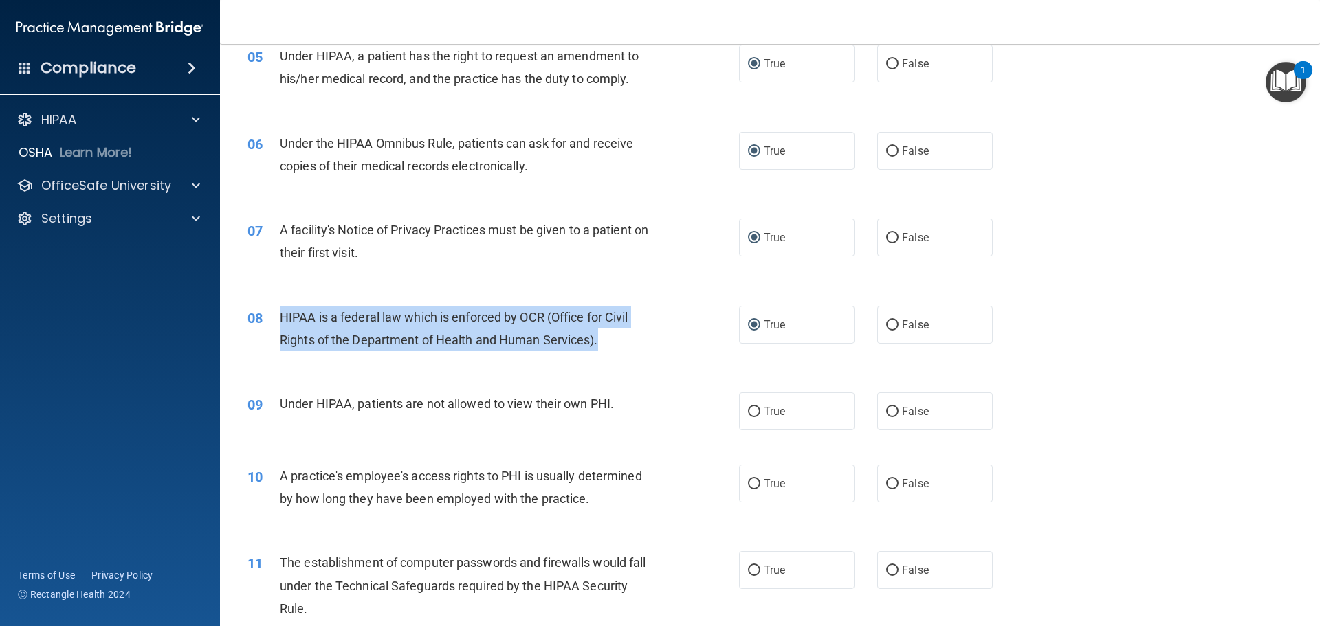
scroll to position [550, 0]
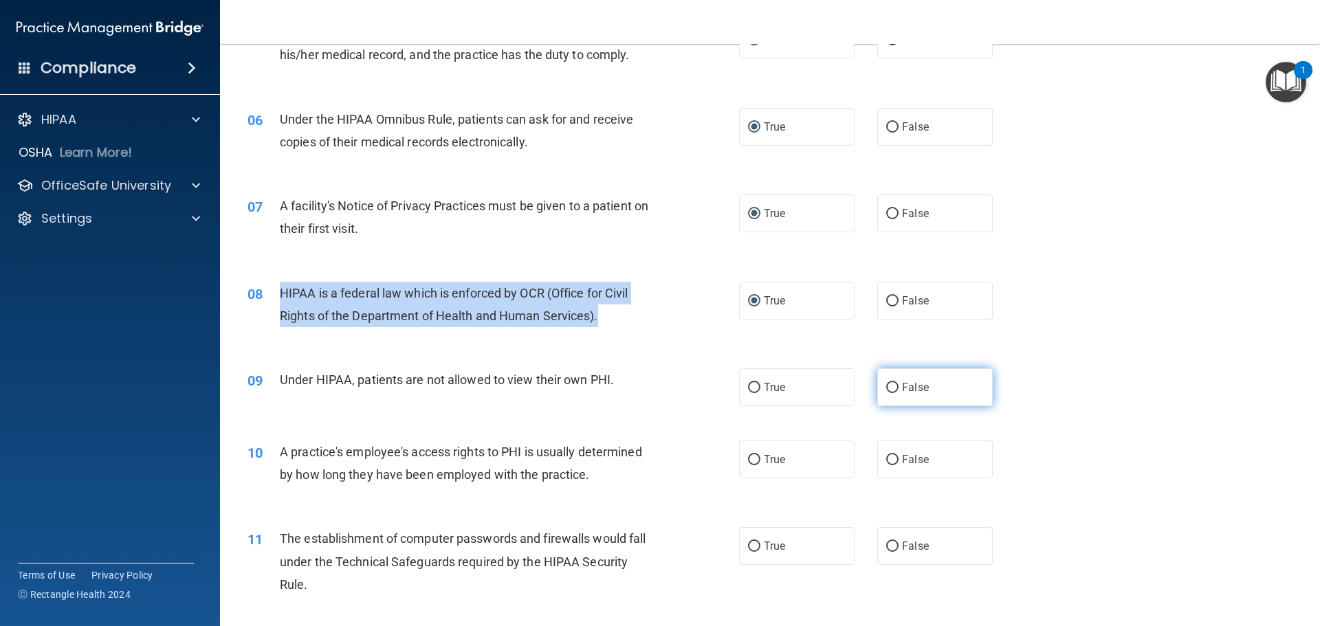
click at [889, 387] on input "False" at bounding box center [892, 388] width 12 height 10
radio input "true"
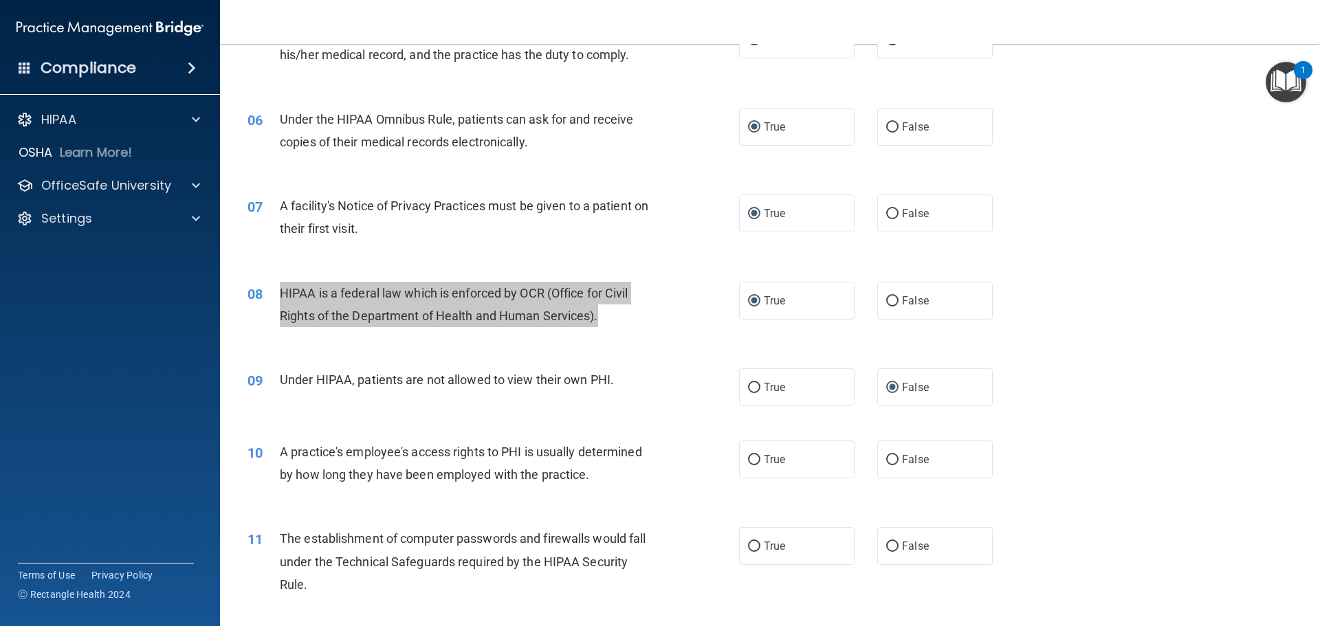
scroll to position [619, 0]
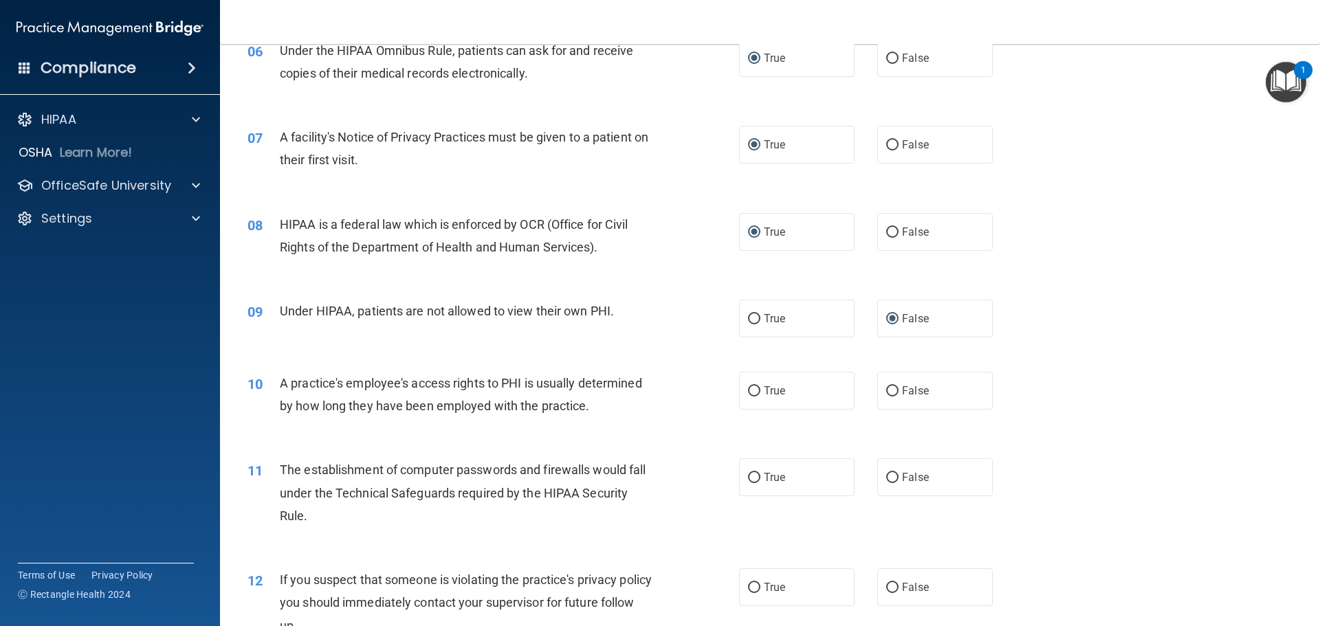
click at [482, 459] on div "The establishment of computer passwords and firewalls would fall under the Tech…" at bounding box center [472, 492] width 384 height 69
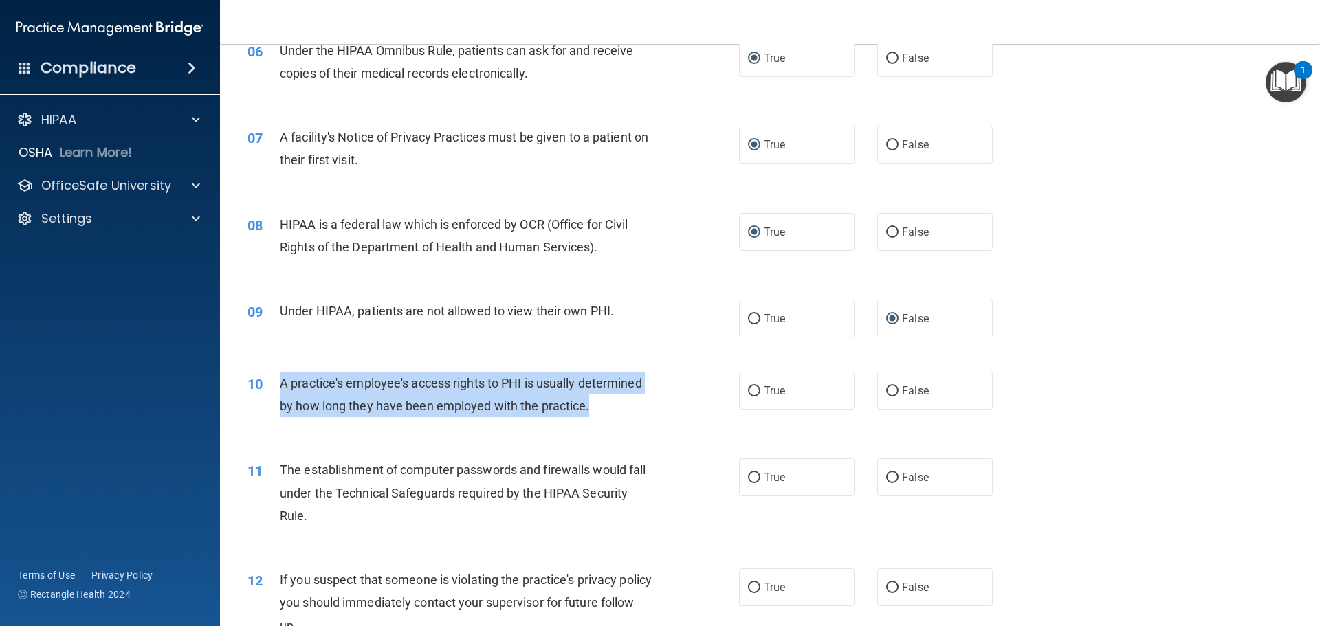
drag, startPoint x: 280, startPoint y: 378, endPoint x: 498, endPoint y: 406, distance: 219.7
click at [617, 415] on div "A practice's employee's access rights to PHI is usually determined by how long …" at bounding box center [472, 394] width 384 height 45
copy span "A practice's employee's access rights to PHI is usually determined by how long …"
click at [886, 388] on input "False" at bounding box center [892, 391] width 12 height 10
radio input "true"
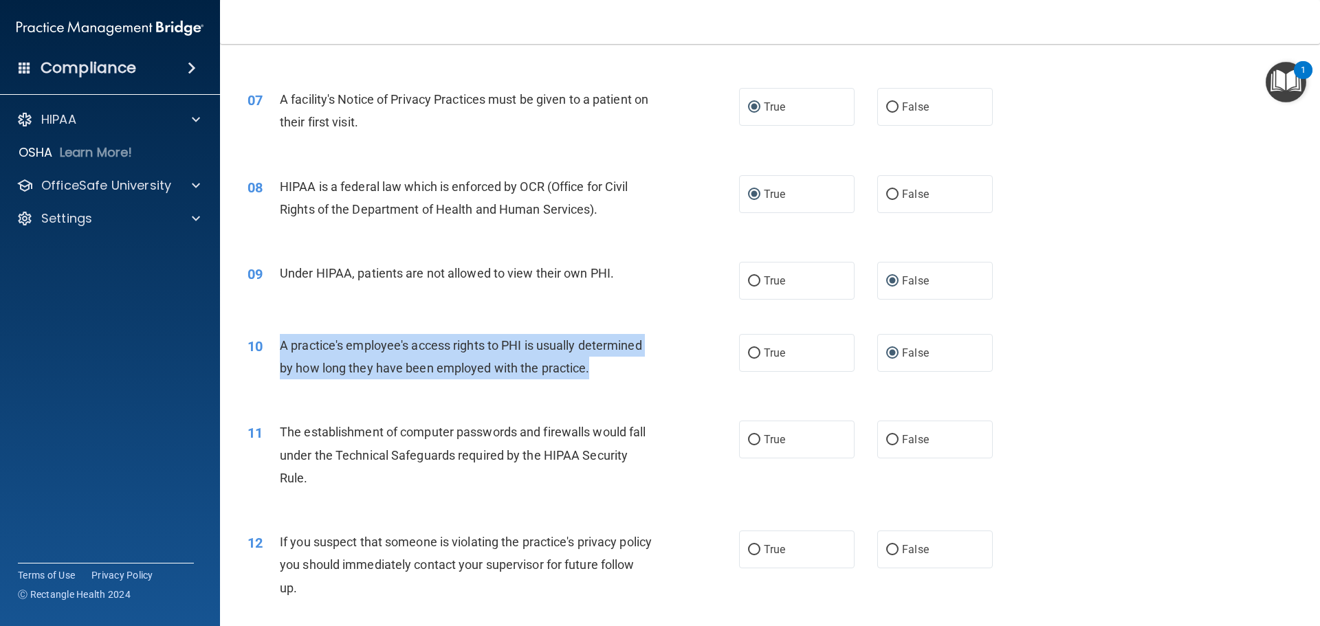
scroll to position [687, 0]
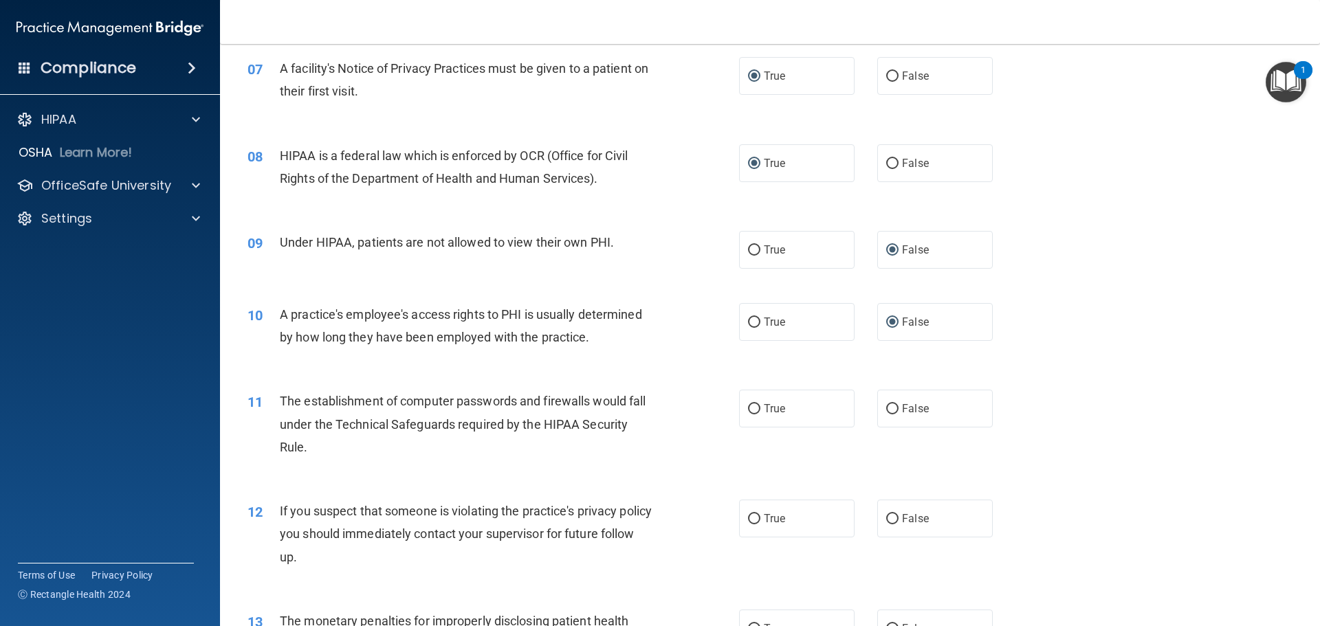
click at [531, 453] on div "The establishment of computer passwords and firewalls would fall under the Tech…" at bounding box center [472, 424] width 384 height 69
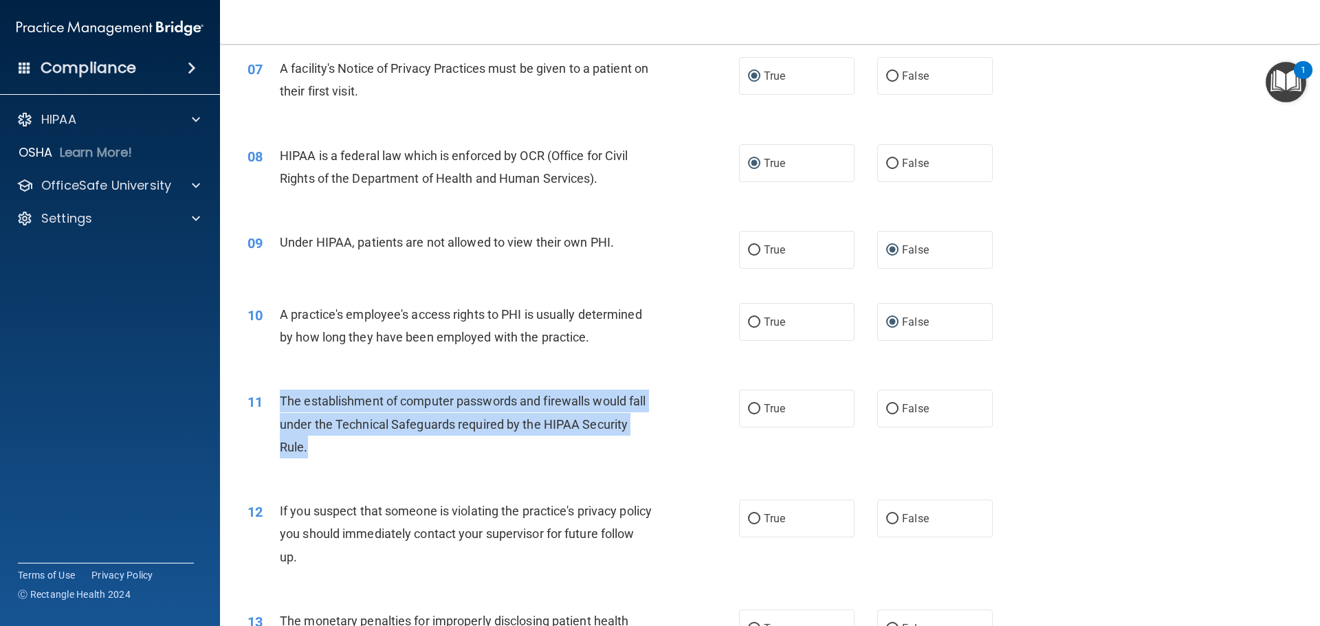
drag, startPoint x: 282, startPoint y: 397, endPoint x: 631, endPoint y: 439, distance: 351.1
click at [631, 439] on div "The establishment of computer passwords and firewalls would fall under the Tech…" at bounding box center [472, 424] width 384 height 69
copy span "The establishment of computer passwords and firewalls would fall under the Tech…"
click at [748, 405] on input "True" at bounding box center [754, 409] width 12 height 10
radio input "true"
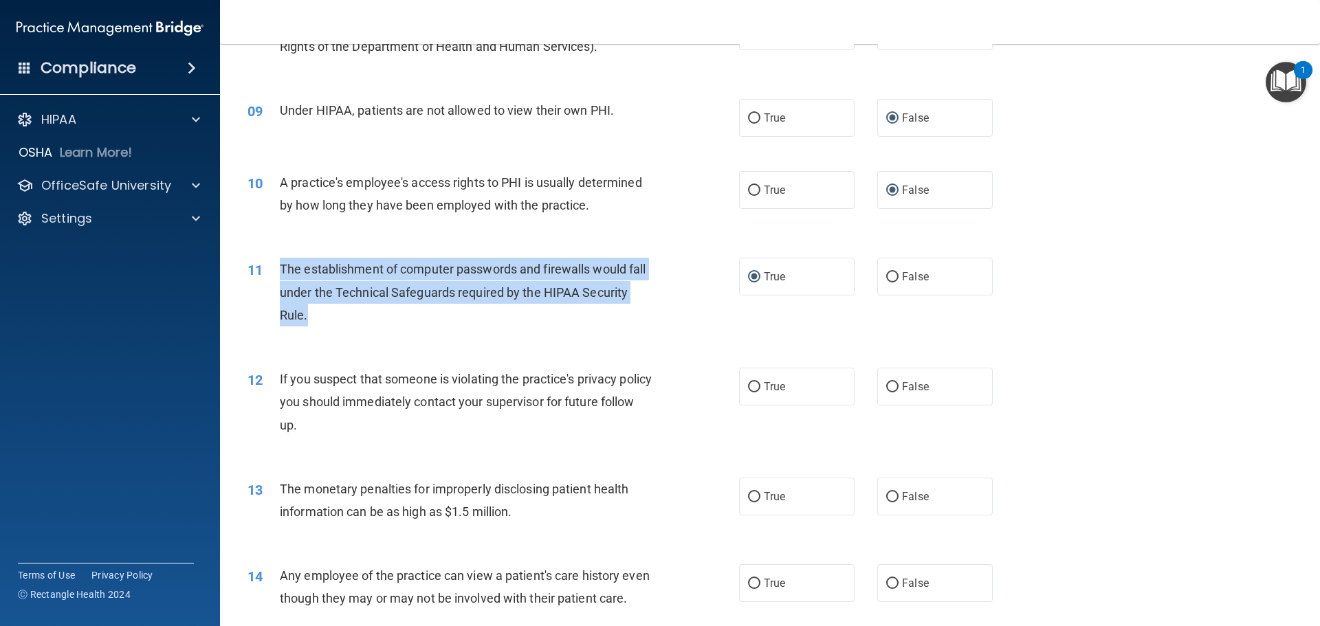
scroll to position [825, 0]
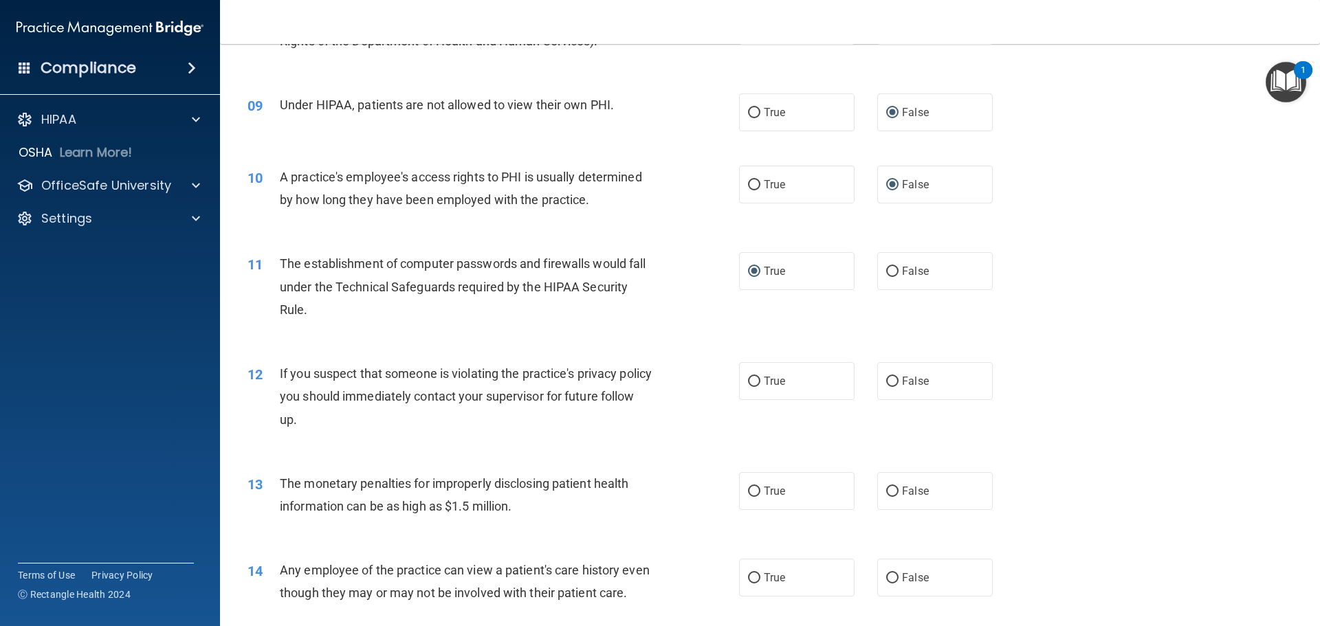
click at [389, 453] on div "12 If you suspect that someone is violating the practice's privacy policy you s…" at bounding box center [769, 400] width 1065 height 110
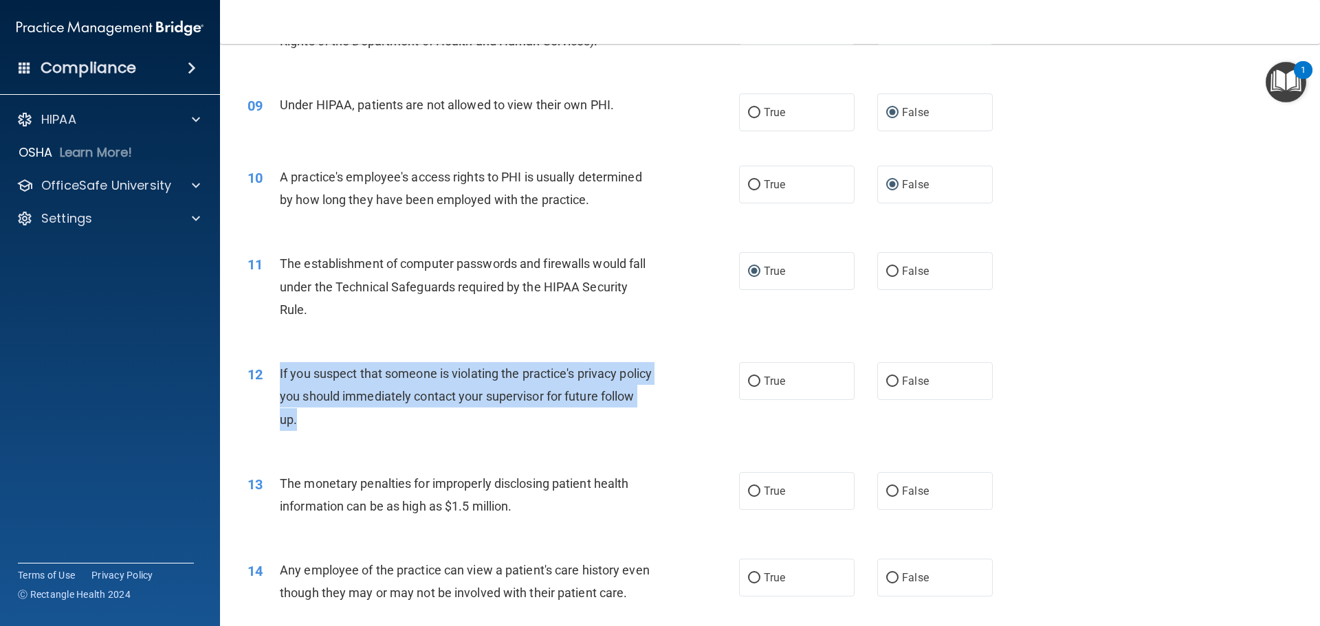
drag, startPoint x: 277, startPoint y: 368, endPoint x: 446, endPoint y: 418, distance: 176.4
click at [446, 418] on div "12 If you suspect that someone is violating the practice's privacy policy you s…" at bounding box center [493, 400] width 533 height 76
drag, startPoint x: 752, startPoint y: 379, endPoint x: 743, endPoint y: 382, distance: 9.6
click at [753, 379] on input "True" at bounding box center [754, 382] width 12 height 10
radio input "true"
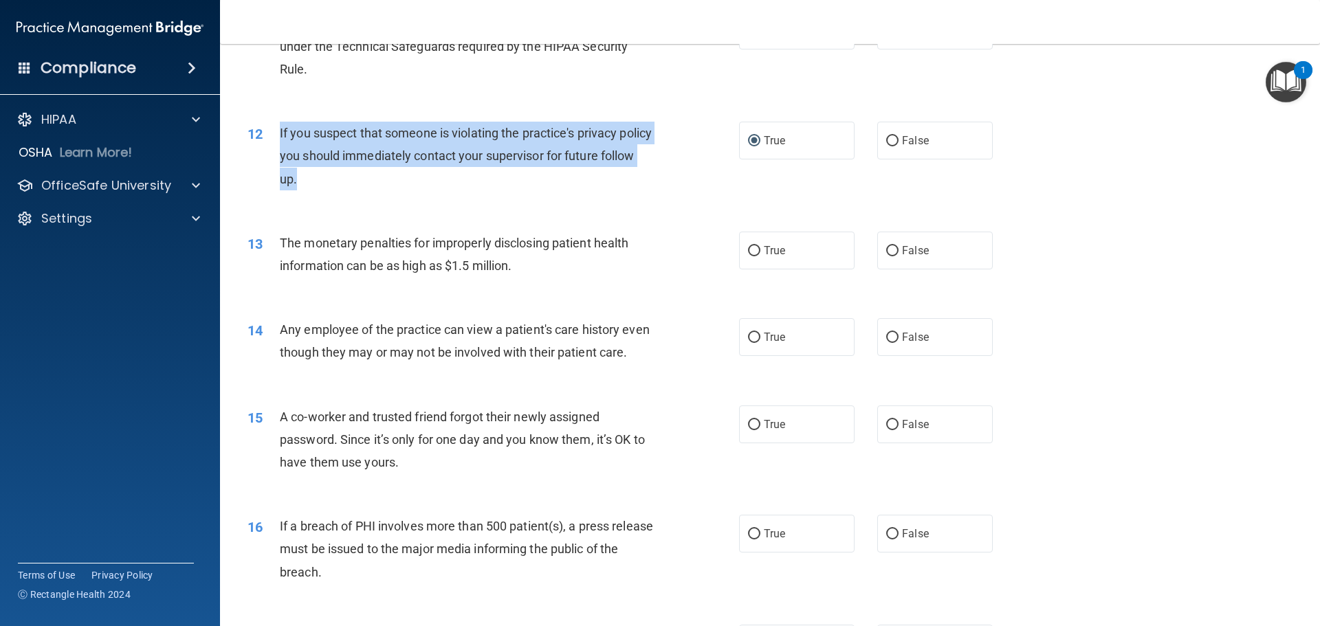
scroll to position [1100, 0]
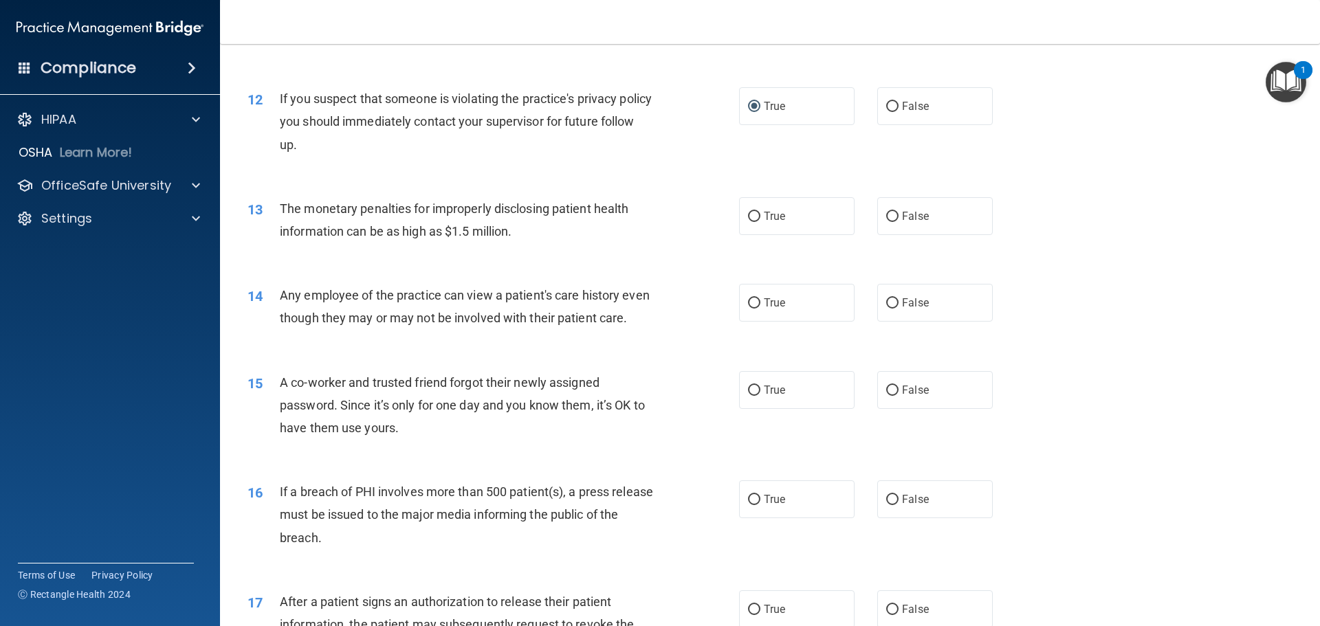
click at [537, 254] on div "13 The monetary penalties for improperly disclosing patient health information …" at bounding box center [769, 223] width 1065 height 87
click at [886, 214] on input "False" at bounding box center [892, 217] width 12 height 10
radio input "true"
click at [534, 353] on div "14 Any employee of the practice can view a patient's care history even though t…" at bounding box center [769, 310] width 1065 height 87
drag, startPoint x: 280, startPoint y: 206, endPoint x: 576, endPoint y: 250, distance: 299.6
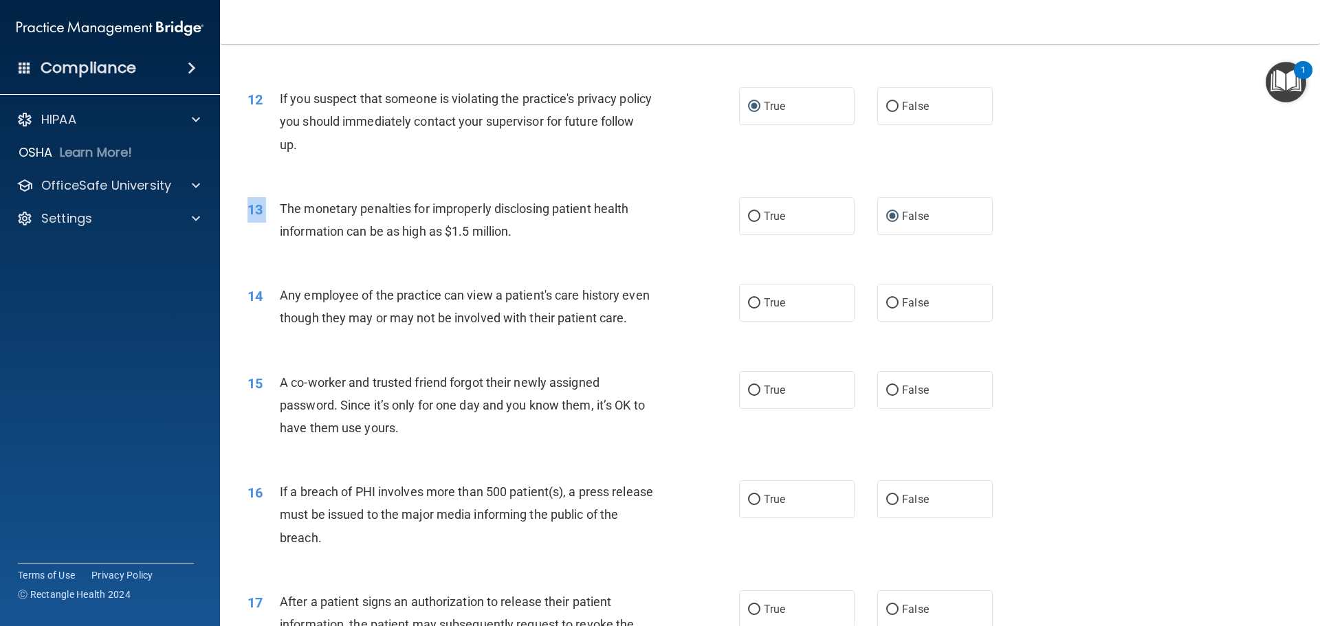
click at [576, 250] on div "13 The monetary penalties for improperly disclosing patient health information …" at bounding box center [769, 223] width 1065 height 87
click at [468, 217] on div "The monetary penalties for improperly disclosing patient health information can…" at bounding box center [472, 219] width 384 height 45
click at [408, 256] on div "13 The monetary penalties for improperly disclosing patient health information …" at bounding box center [769, 223] width 1065 height 87
click at [368, 336] on div "14 Any employee of the practice can view a patient's care history even though t…" at bounding box center [493, 310] width 533 height 52
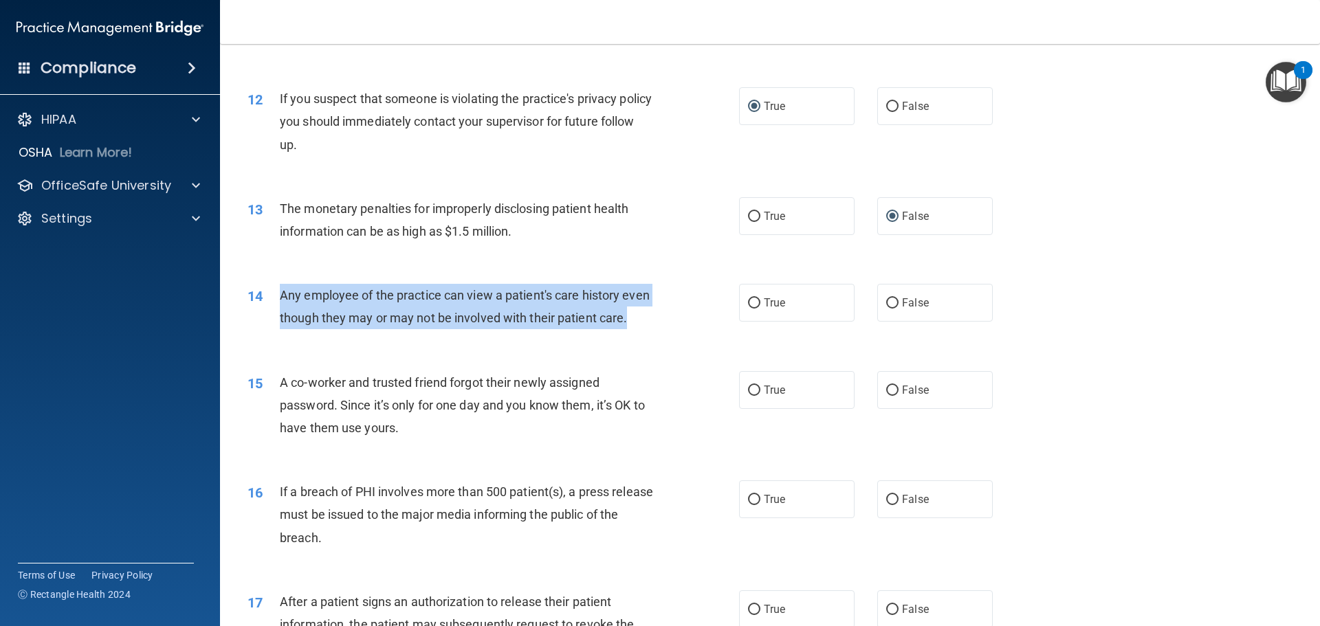
drag, startPoint x: 280, startPoint y: 293, endPoint x: 509, endPoint y: 347, distance: 234.4
click at [509, 329] on div "Any employee of the practice can view a patient's care history even though they…" at bounding box center [472, 306] width 384 height 45
click at [886, 298] on input "False" at bounding box center [892, 303] width 12 height 10
radio input "true"
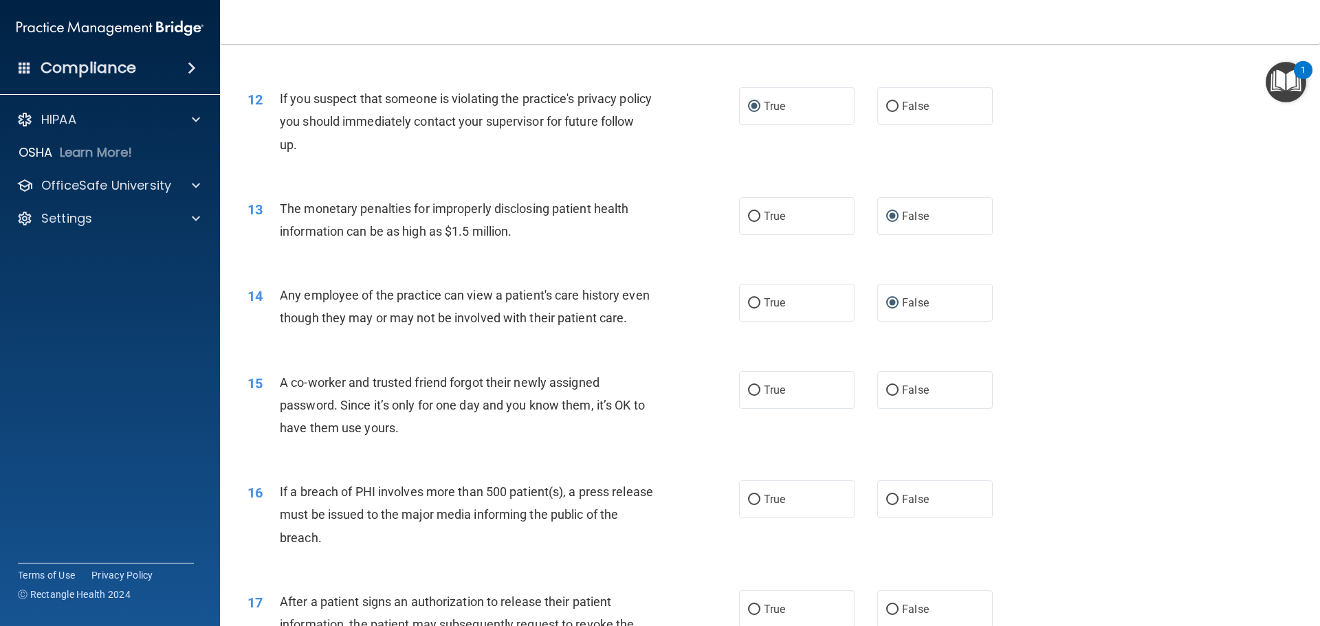
click at [458, 353] on div "14 Any employee of the practice can view a patient's care history even though t…" at bounding box center [769, 310] width 1065 height 87
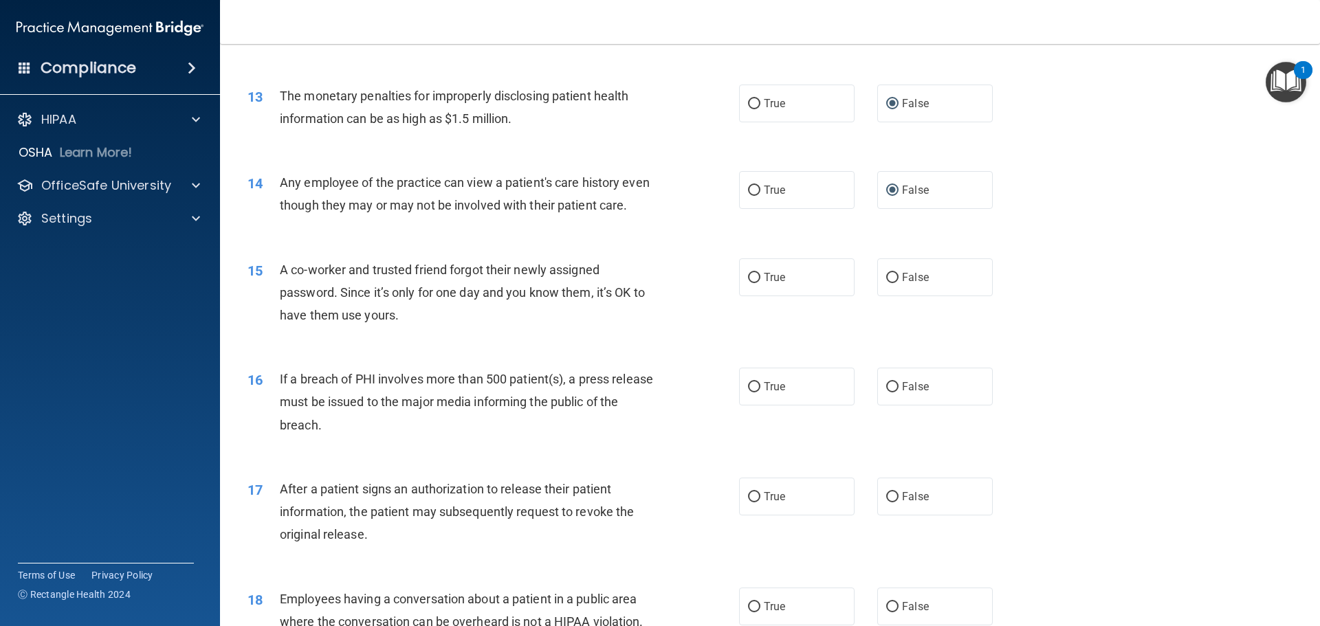
scroll to position [1237, 0]
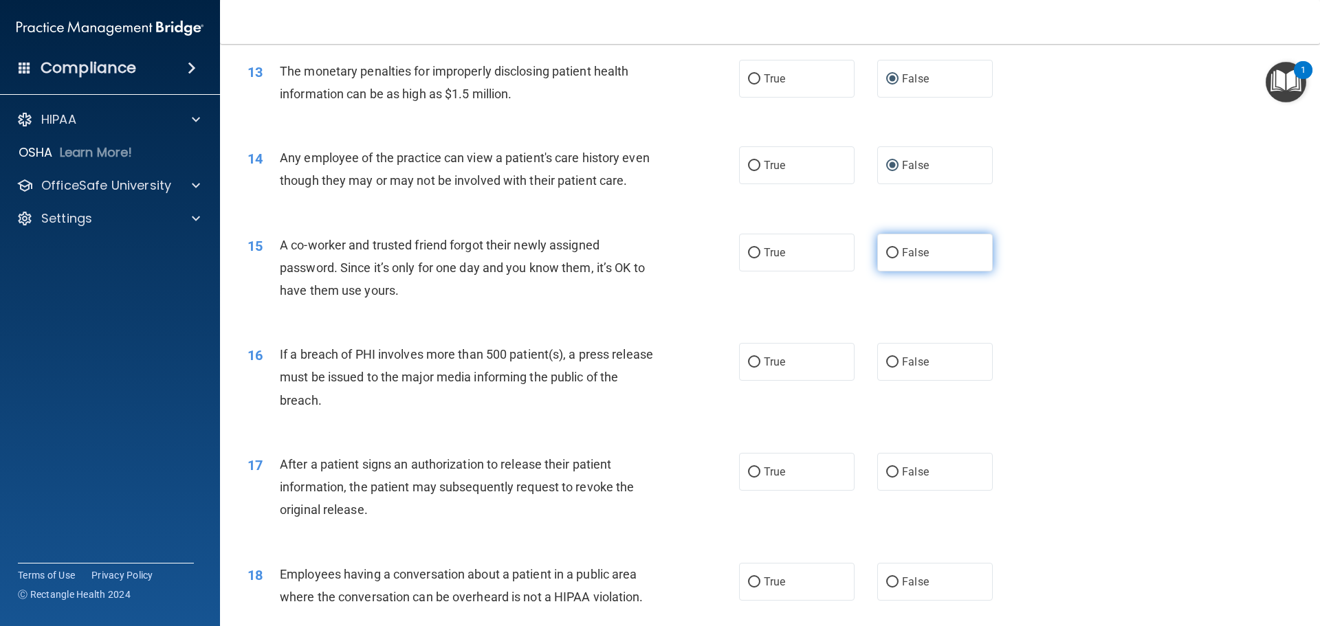
click at [886, 258] on input "False" at bounding box center [892, 253] width 12 height 10
radio input "true"
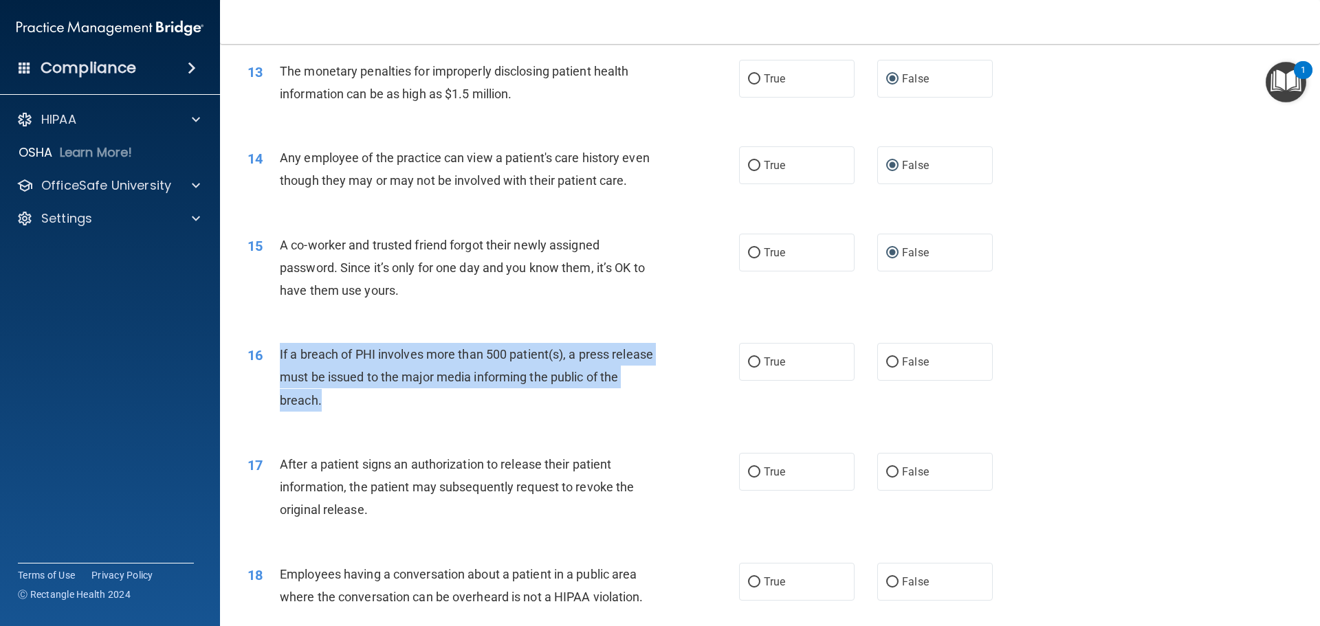
drag, startPoint x: 280, startPoint y: 374, endPoint x: 537, endPoint y: 428, distance: 262.7
click at [537, 412] on div "If a breach of PHI involves more than 500 patient(s), a press release must be i…" at bounding box center [472, 377] width 384 height 69
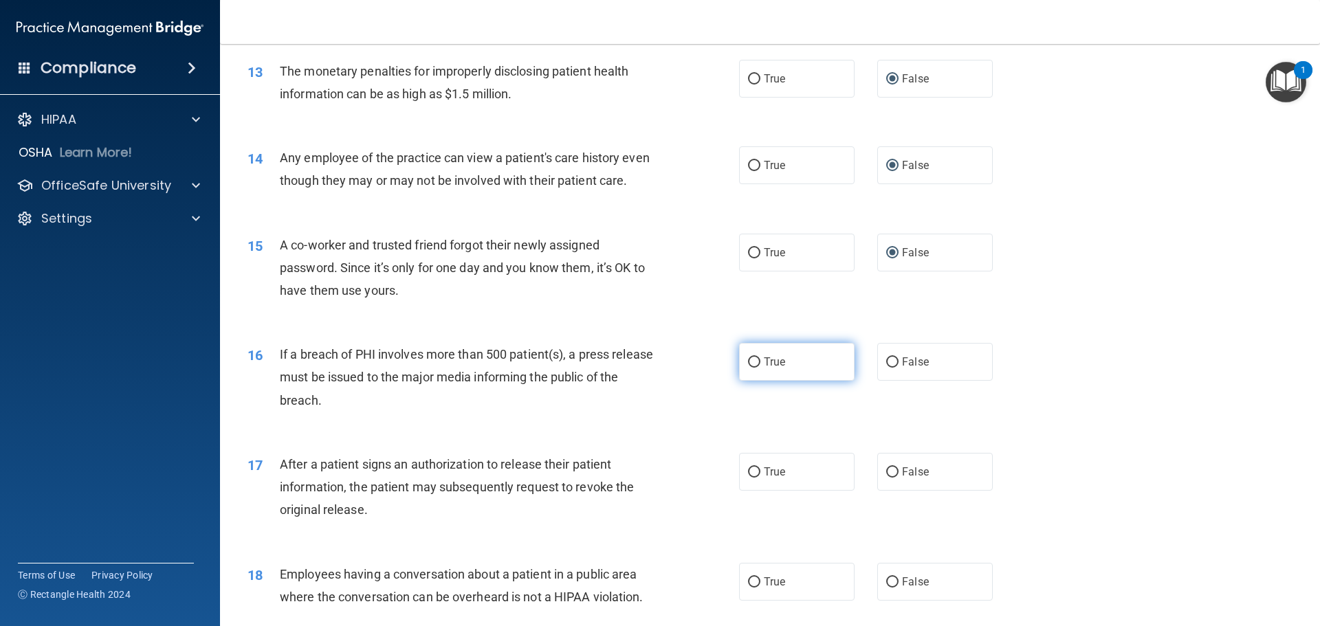
click at [741, 381] on label "True" at bounding box center [796, 362] width 115 height 38
click at [748, 368] on input "True" at bounding box center [754, 362] width 12 height 10
radio input "true"
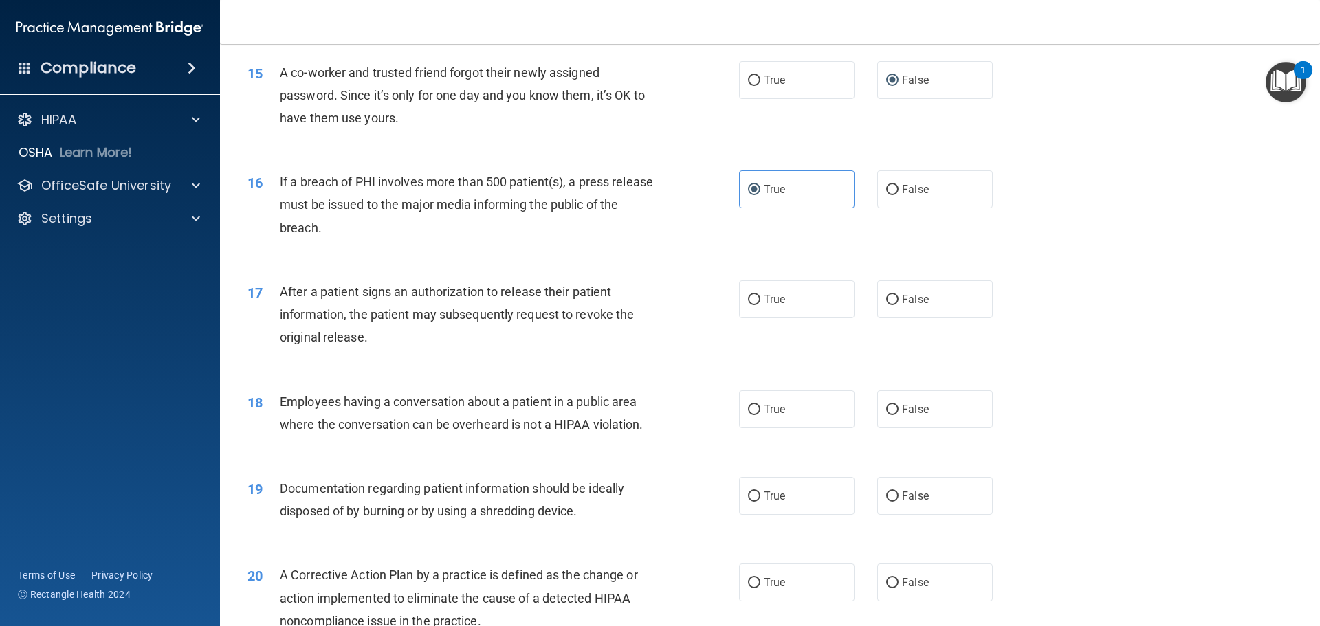
scroll to position [1443, 0]
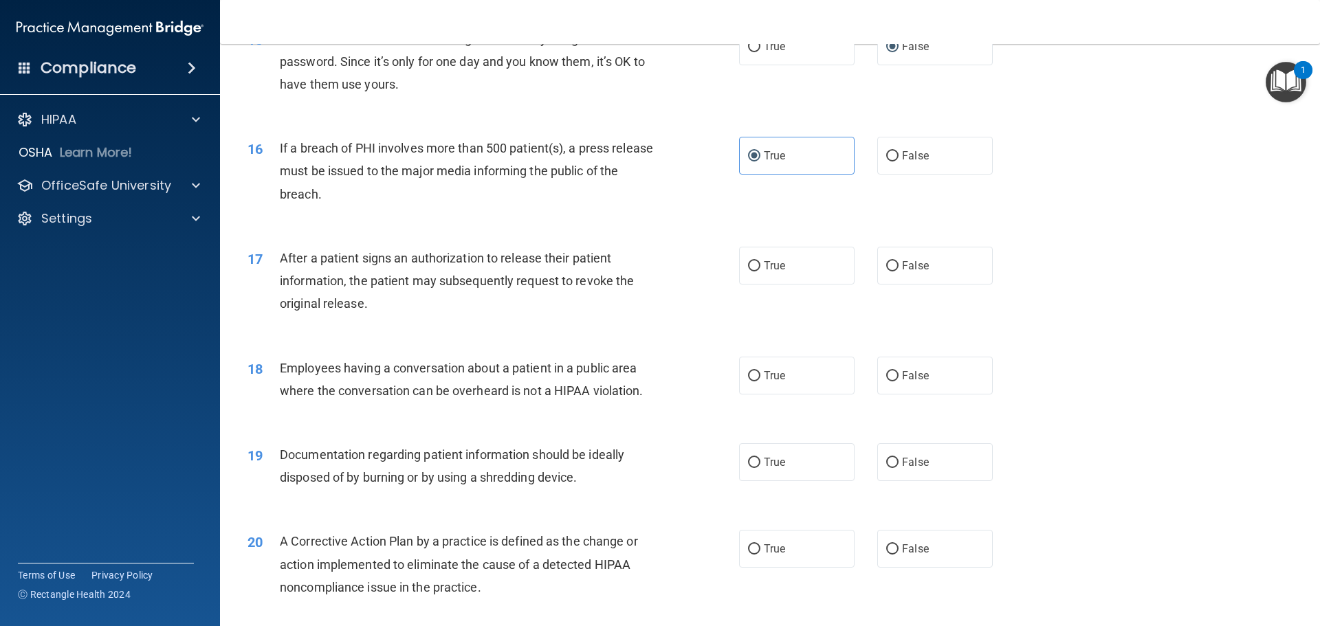
click at [276, 272] on div "17" at bounding box center [258, 259] width 43 height 25
click at [318, 280] on span "After a patient signs an authorization to release their patient information, th…" at bounding box center [457, 281] width 354 height 60
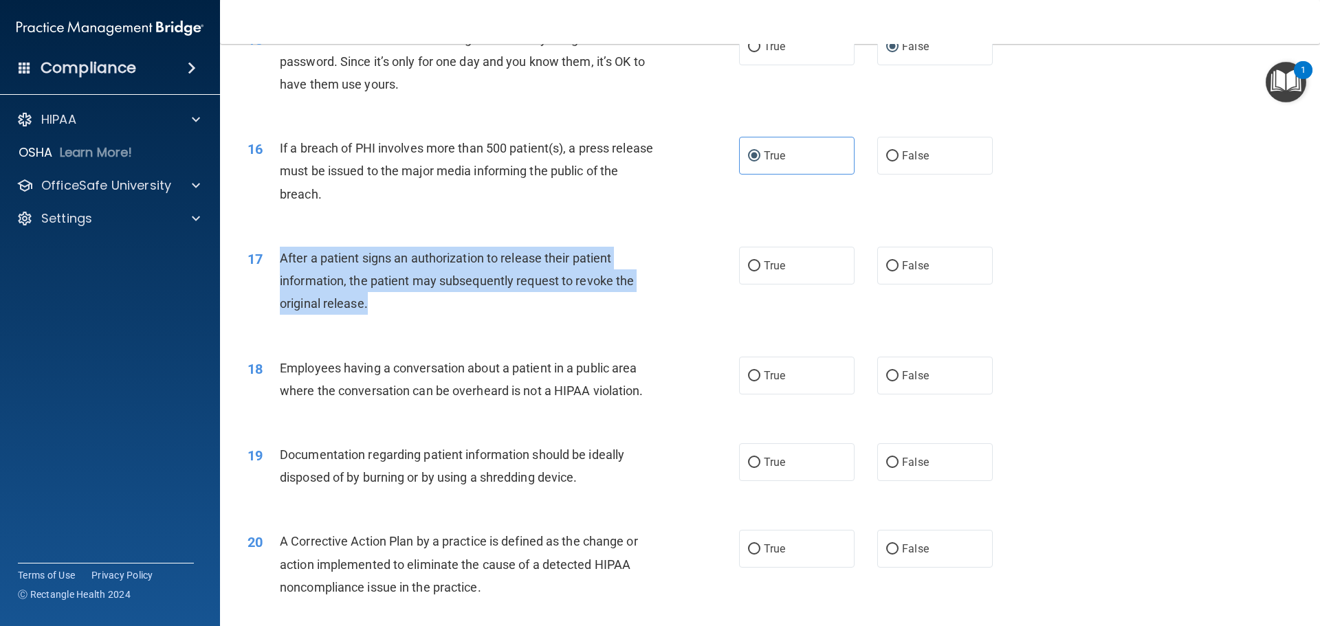
drag, startPoint x: 279, startPoint y: 279, endPoint x: 410, endPoint y: 343, distance: 146.0
click at [410, 322] on div "17 After a patient signs an authorization to release their patient information,…" at bounding box center [493, 285] width 533 height 76
click at [750, 271] on input "True" at bounding box center [754, 266] width 12 height 10
radio input "true"
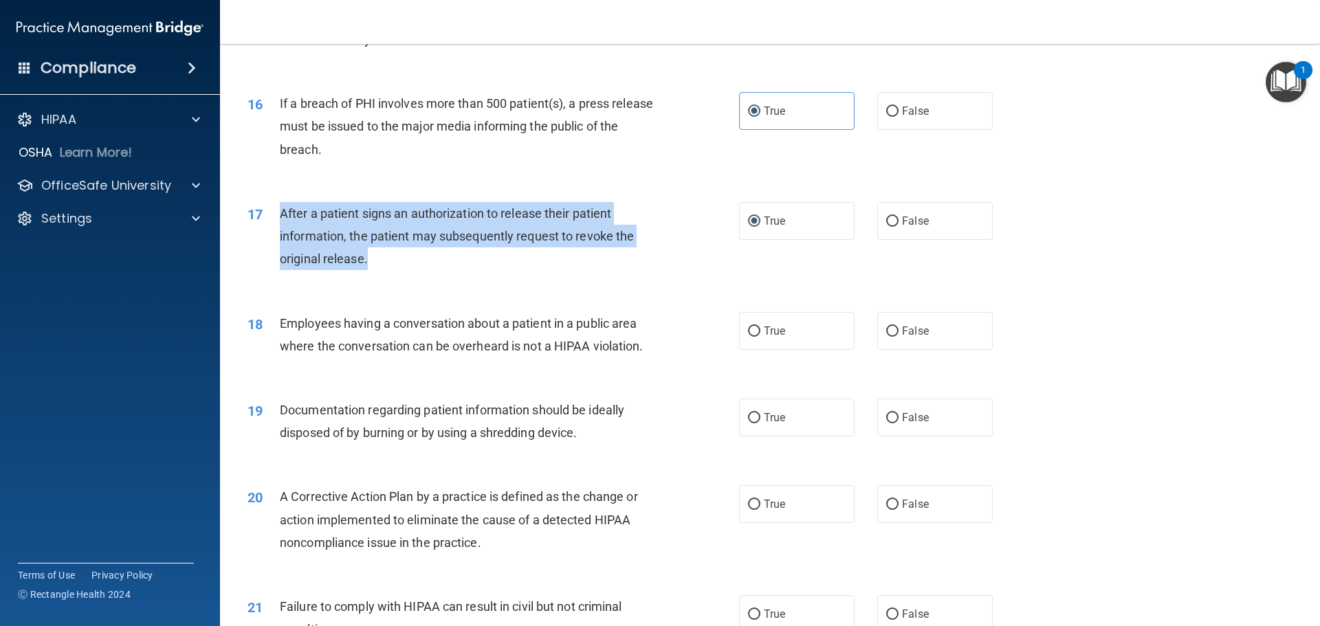
scroll to position [1581, 0]
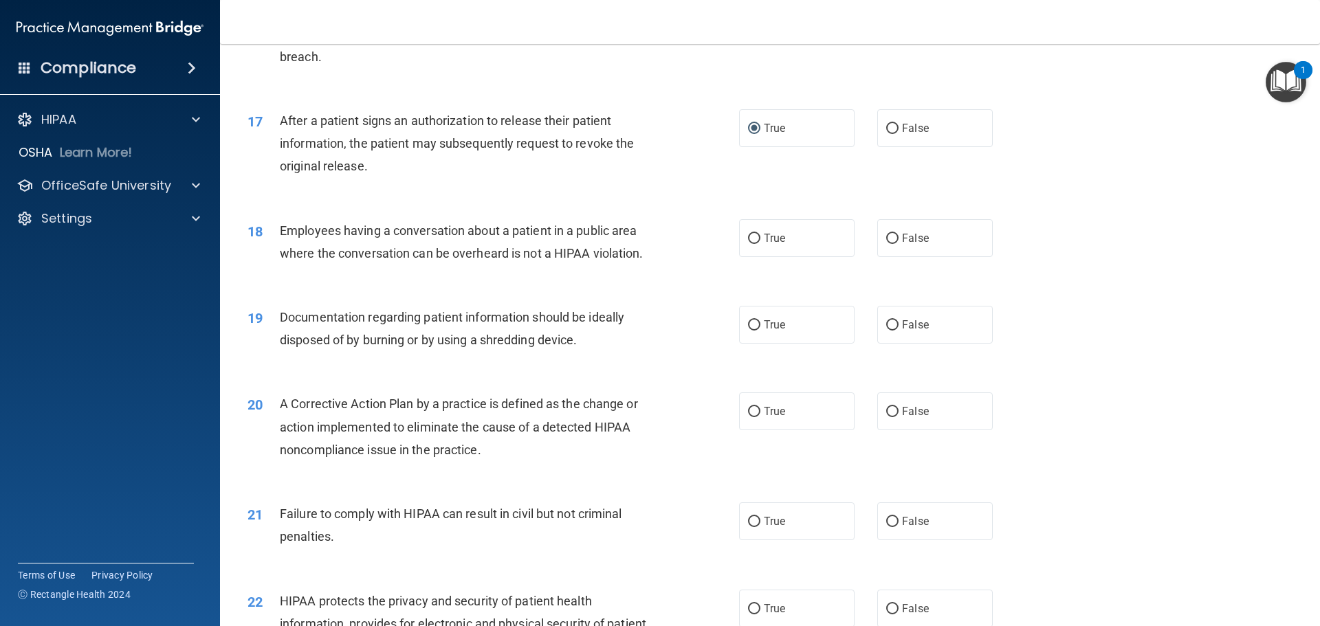
click at [436, 313] on div "19 Documentation regarding patient information should be ideally disposed of by…" at bounding box center [769, 332] width 1065 height 87
click at [893, 257] on label "False" at bounding box center [934, 238] width 115 height 38
click at [893, 244] on input "False" at bounding box center [892, 239] width 12 height 10
radio input "true"
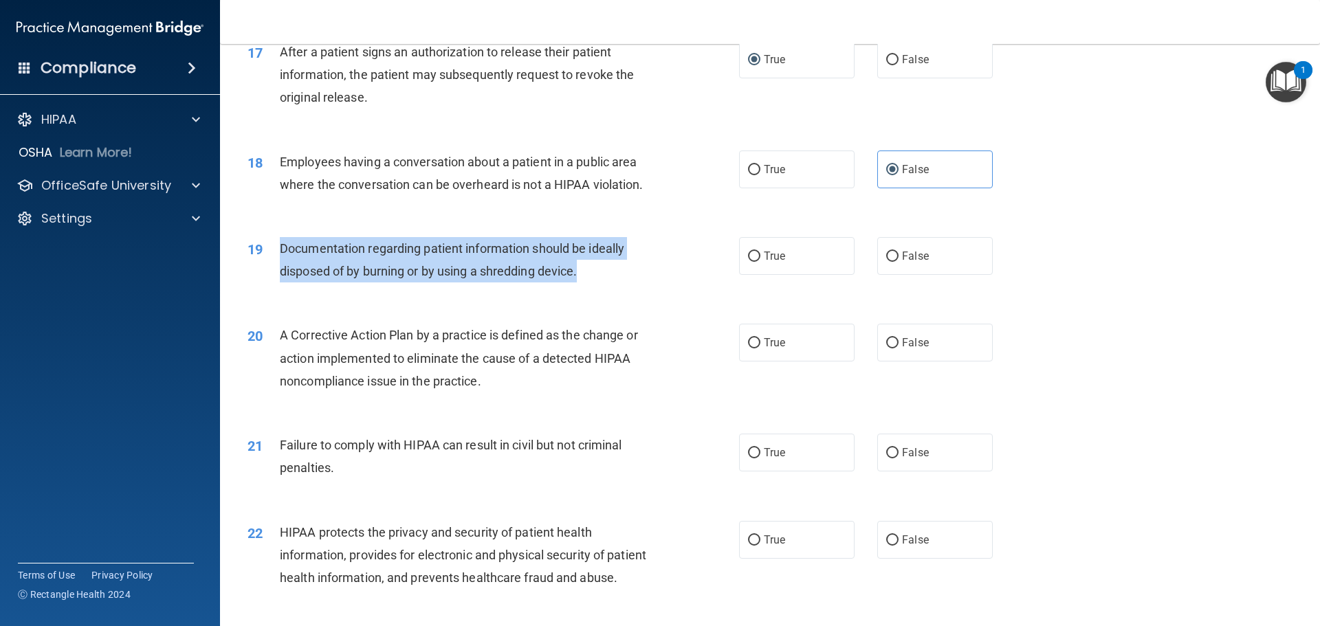
drag, startPoint x: 279, startPoint y: 269, endPoint x: 599, endPoint y: 300, distance: 321.2
click at [599, 282] on div "Documentation regarding patient information should be ideally disposed of by bu…" at bounding box center [472, 259] width 384 height 45
click at [754, 262] on input "True" at bounding box center [754, 257] width 12 height 10
radio input "true"
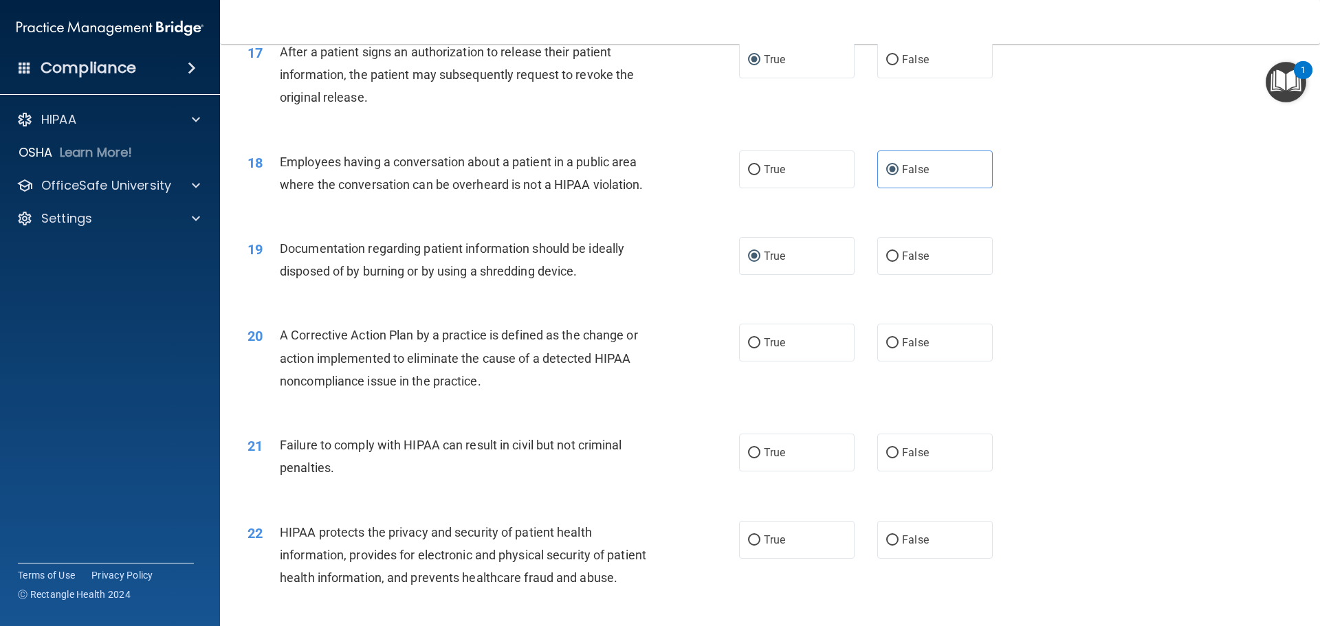
click at [653, 417] on div "20 A Corrective Action Plan by a practice is defined as the change or action im…" at bounding box center [769, 362] width 1065 height 110
click at [376, 417] on div "20 A Corrective Action Plan by a practice is defined as the change or action im…" at bounding box center [769, 362] width 1065 height 110
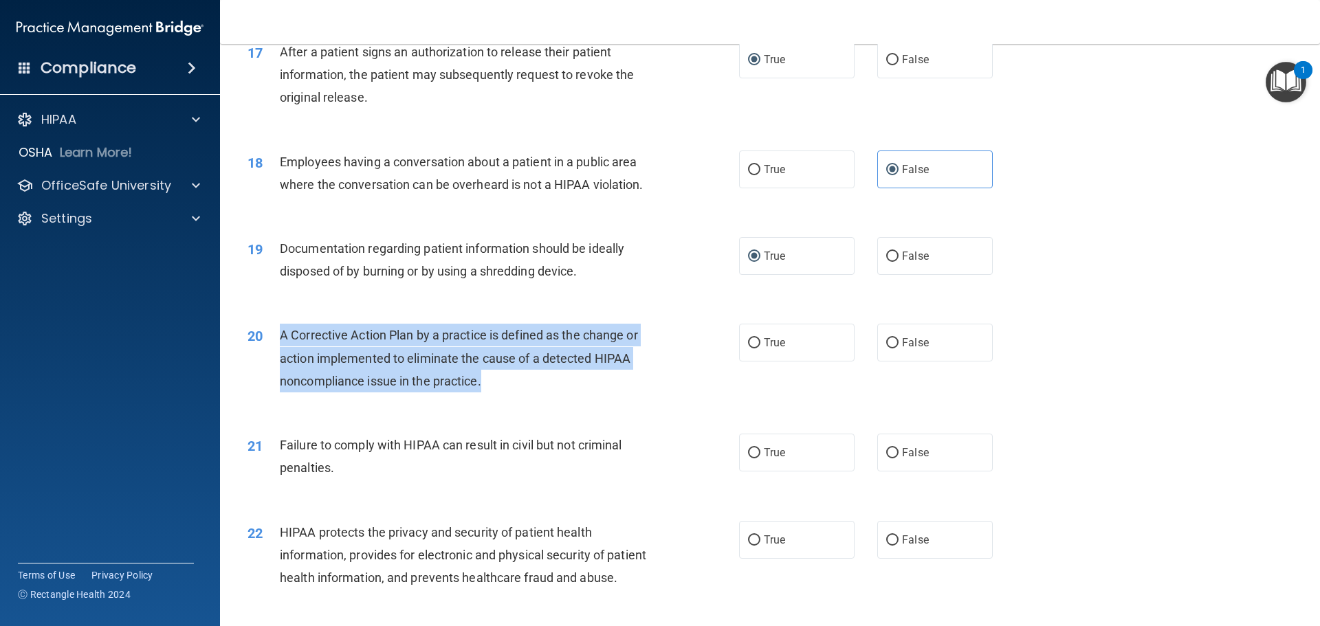
drag, startPoint x: 280, startPoint y: 357, endPoint x: 513, endPoint y: 407, distance: 238.3
click at [513, 392] on div "A Corrective Action Plan by a practice is defined as the change or action imple…" at bounding box center [472, 358] width 384 height 69
click at [748, 348] on input "True" at bounding box center [754, 343] width 12 height 10
radio input "true"
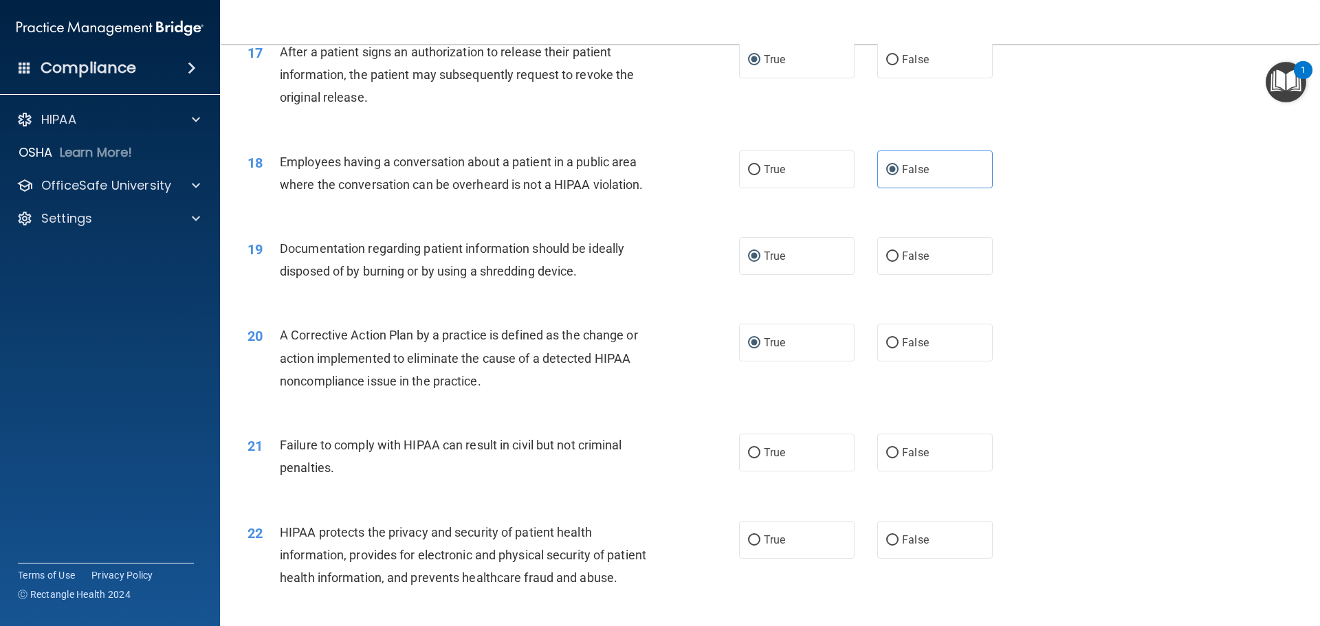
click at [511, 329] on div "20 A Corrective Action Plan by a practice is defined as the change or action im…" at bounding box center [769, 362] width 1065 height 110
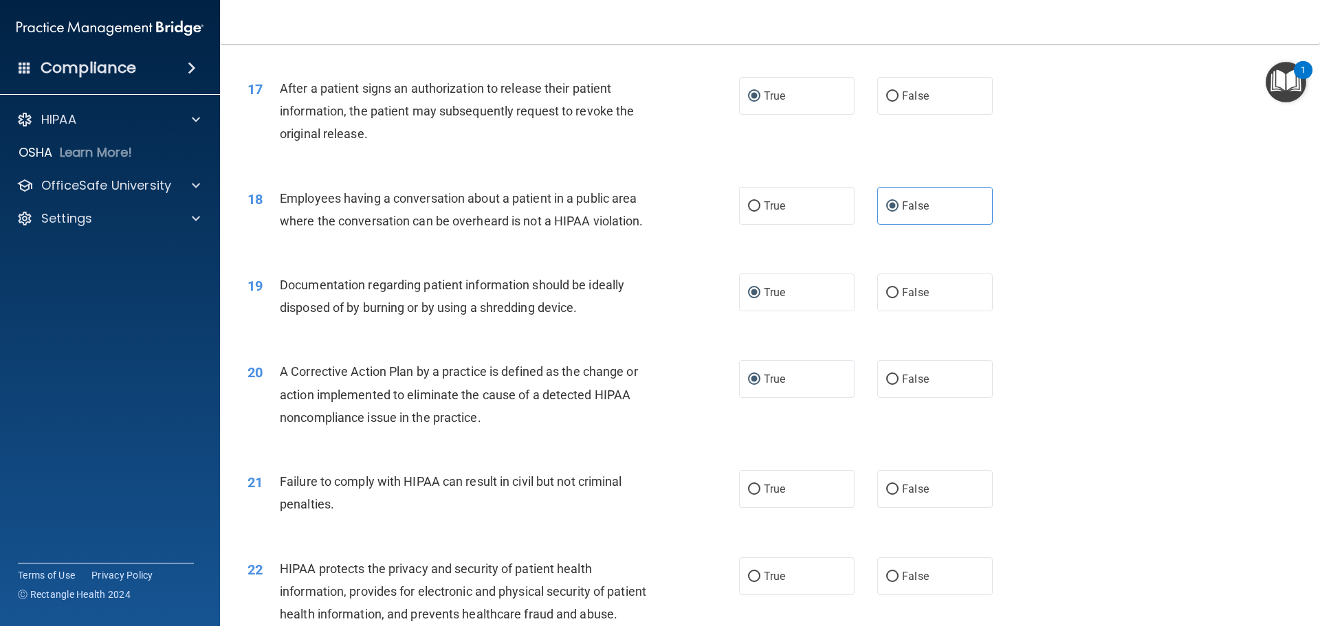
scroll to position [1581, 0]
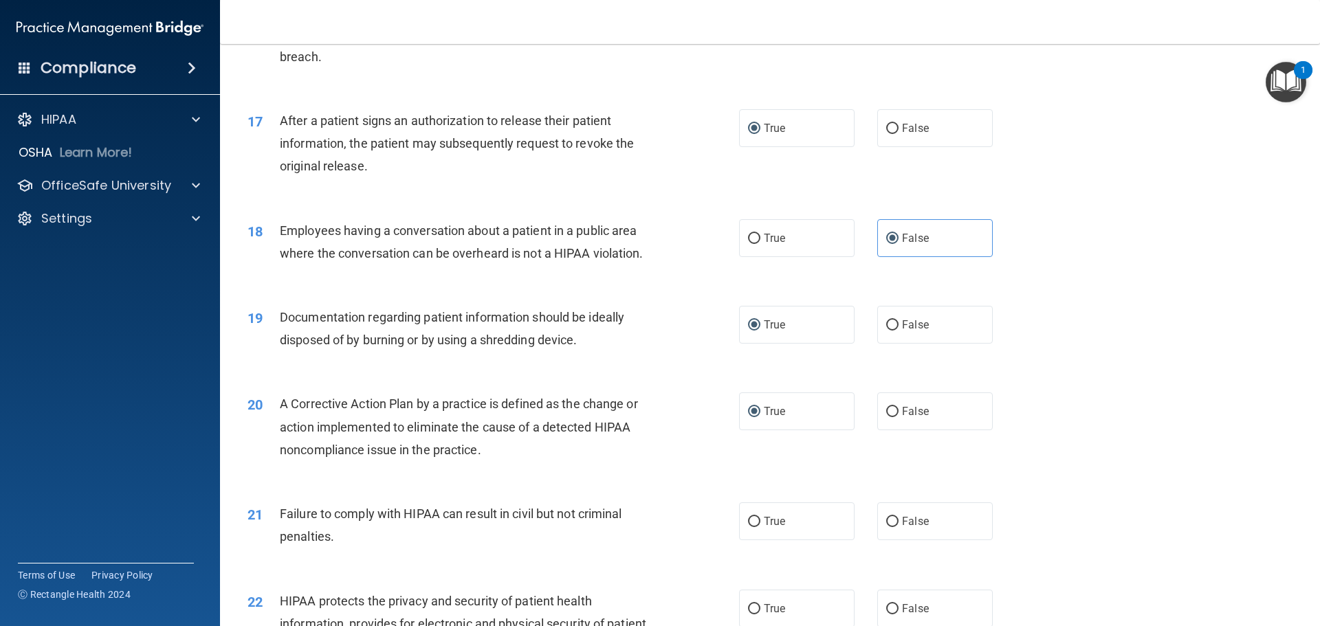
click at [462, 572] on div "21 Failure to comply with HIPAA can result in civil but not criminal penalties.…" at bounding box center [769, 528] width 1065 height 87
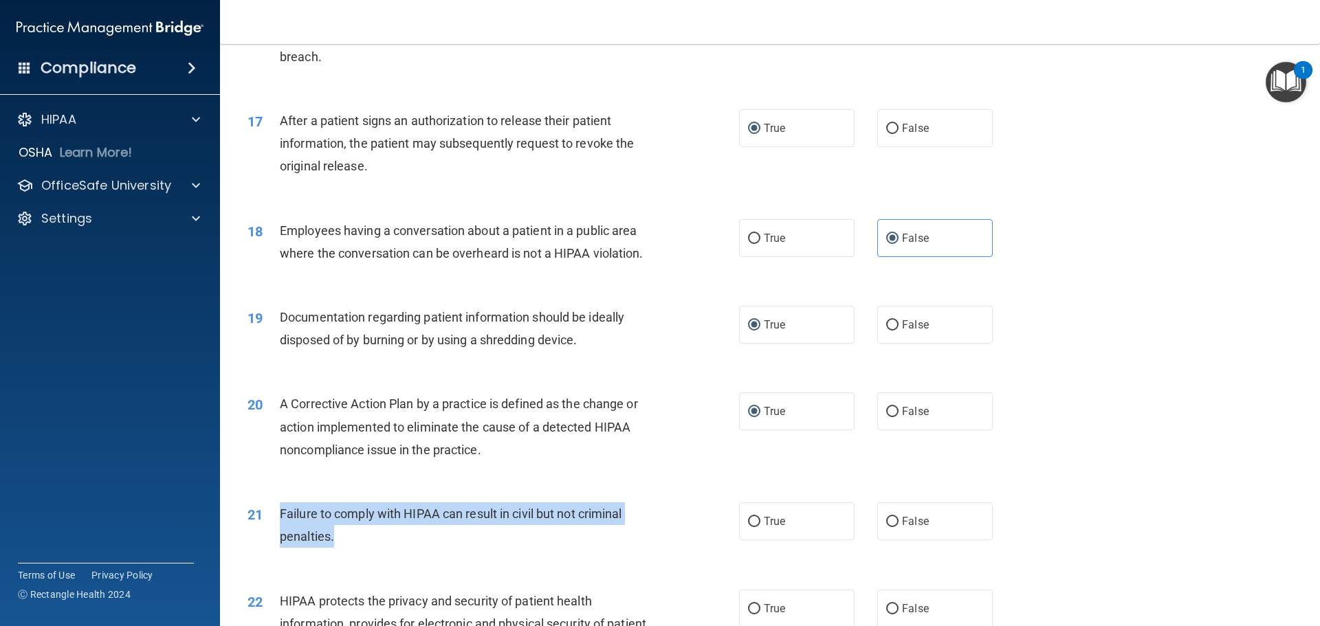
drag, startPoint x: 280, startPoint y: 535, endPoint x: 319, endPoint y: 545, distance: 40.3
click at [433, 548] on div "Failure to comply with HIPAA can result in civil but not criminal penalties." at bounding box center [472, 524] width 384 height 45
click at [748, 527] on input "True" at bounding box center [754, 522] width 12 height 10
radio input "true"
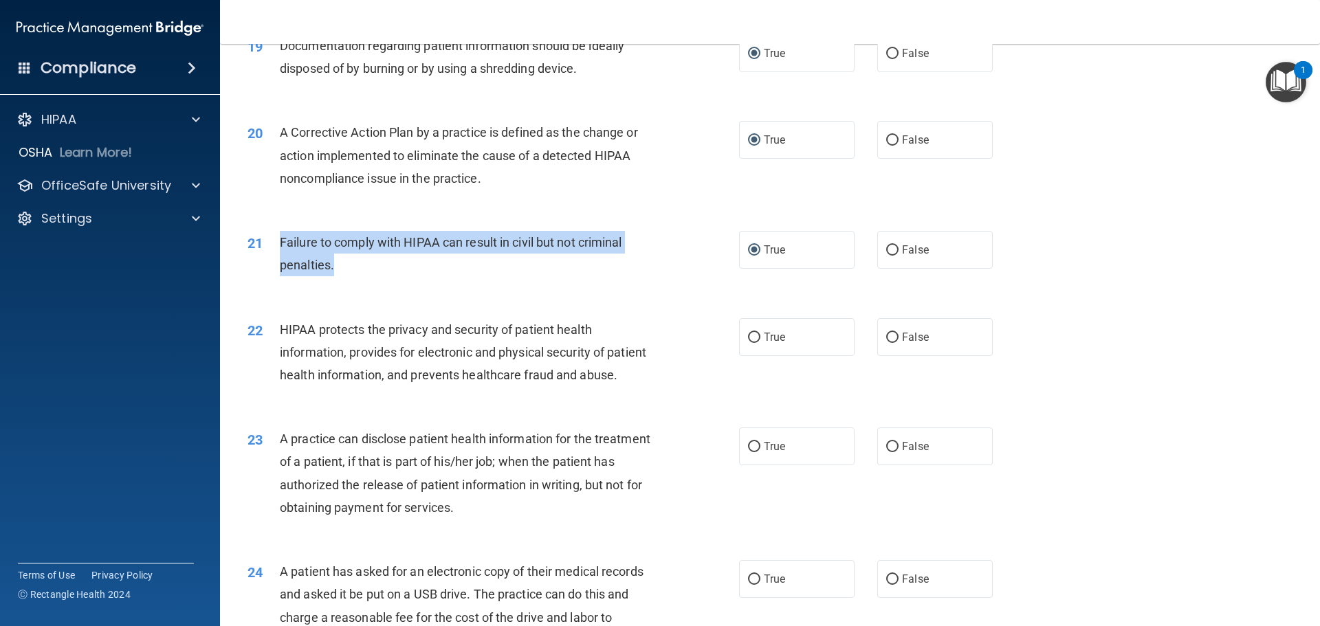
scroll to position [1856, 0]
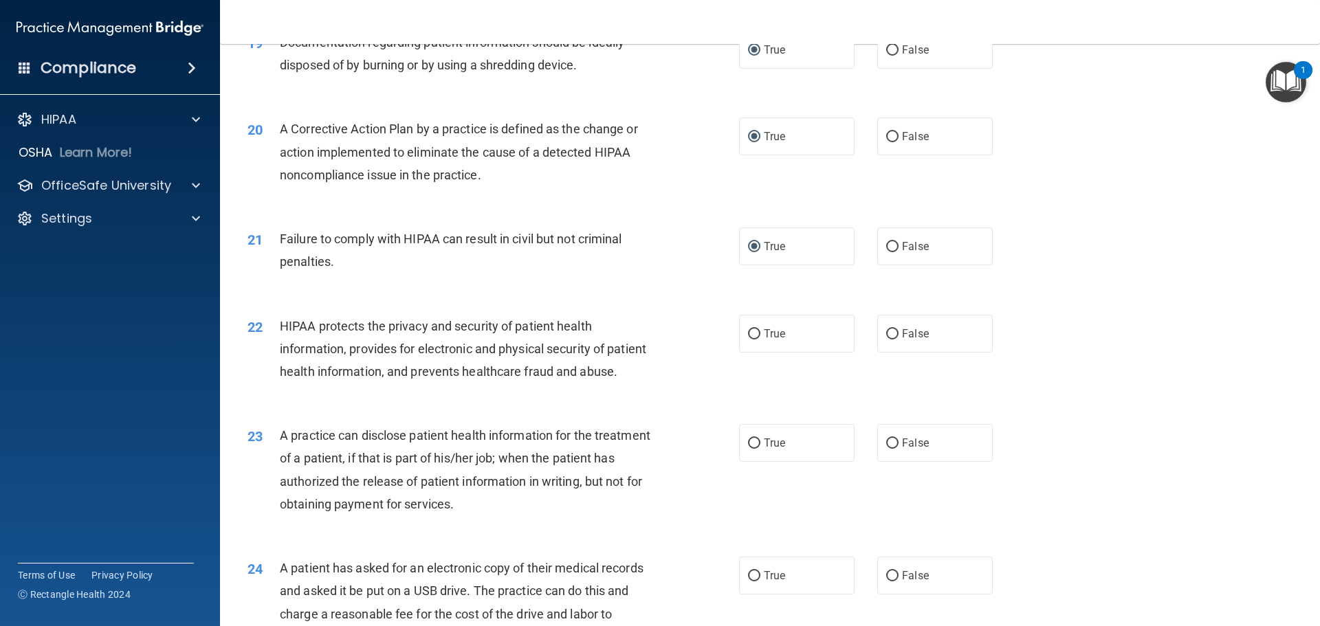
click at [375, 297] on div "21 Failure to comply with HIPAA can result in civil but not criminal penalties.…" at bounding box center [769, 253] width 1065 height 87
click at [401, 390] on div "22 HIPAA protects the privacy and security of patient health information, provi…" at bounding box center [493, 353] width 533 height 76
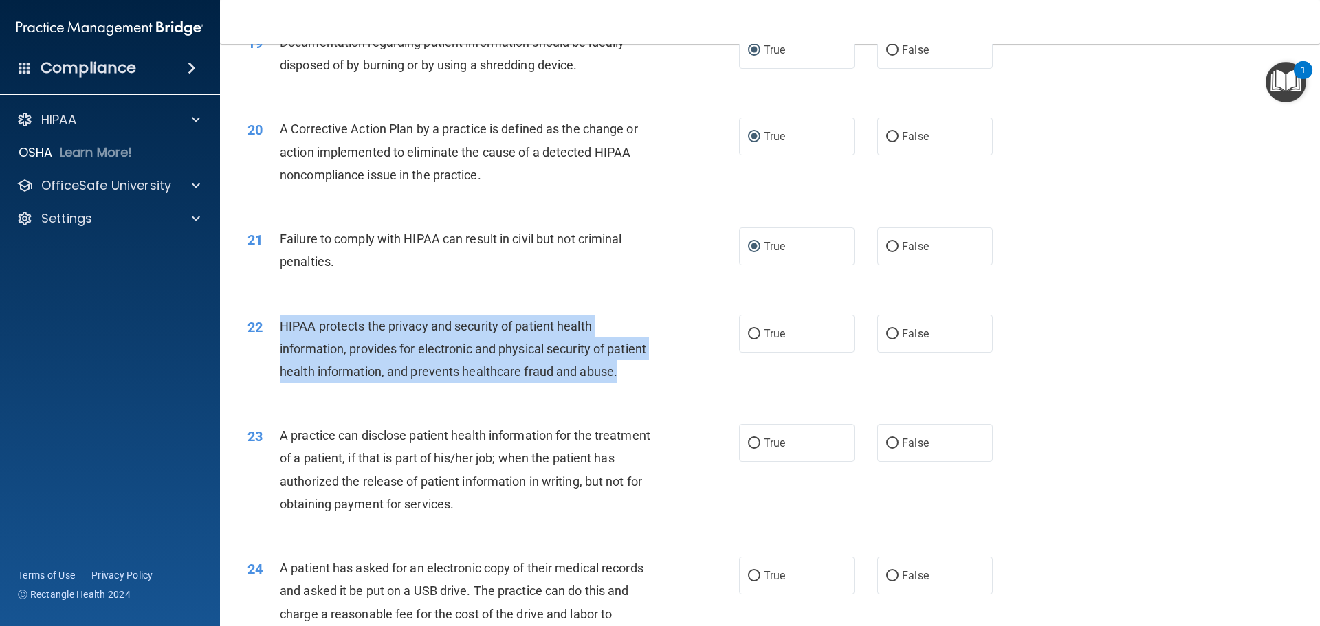
drag, startPoint x: 280, startPoint y: 346, endPoint x: 628, endPoint y: 418, distance: 355.2
click at [628, 384] on div "HIPAA protects the privacy and security of patient health information, provides…" at bounding box center [472, 349] width 384 height 69
click at [751, 340] on input "True" at bounding box center [754, 334] width 12 height 10
radio input "true"
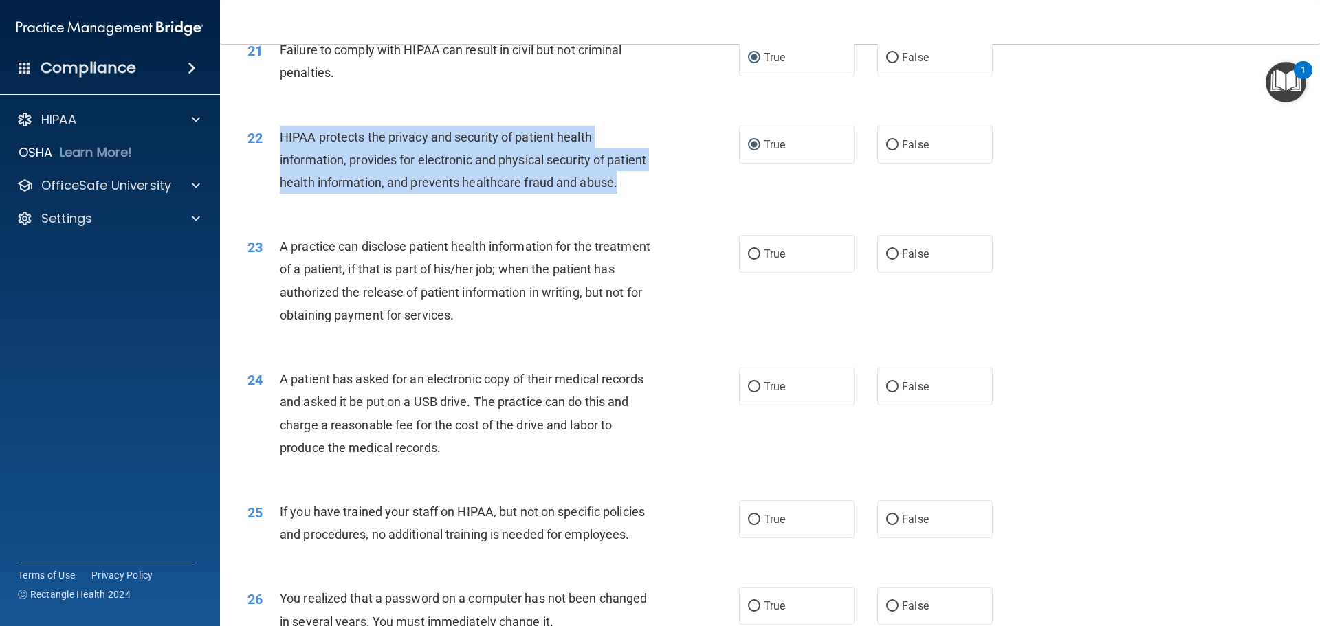
scroll to position [2062, 0]
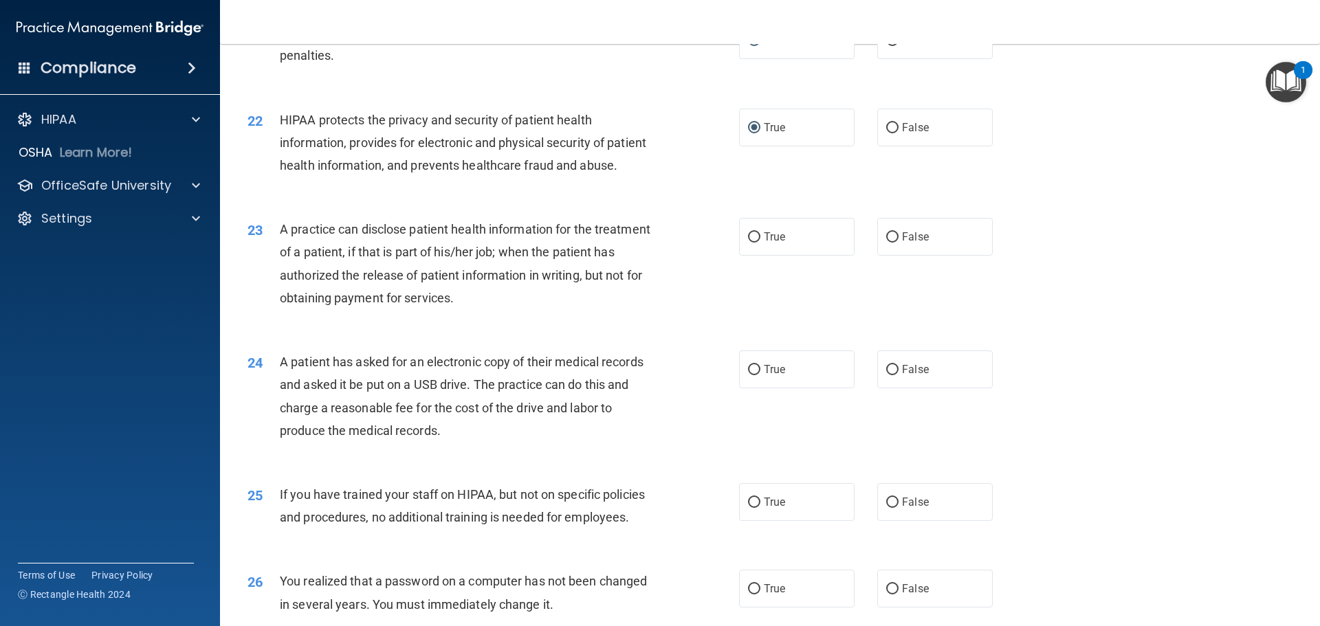
click at [478, 316] on div "23 A practice can disclose patient health information for the treatment of a pa…" at bounding box center [493, 267] width 533 height 98
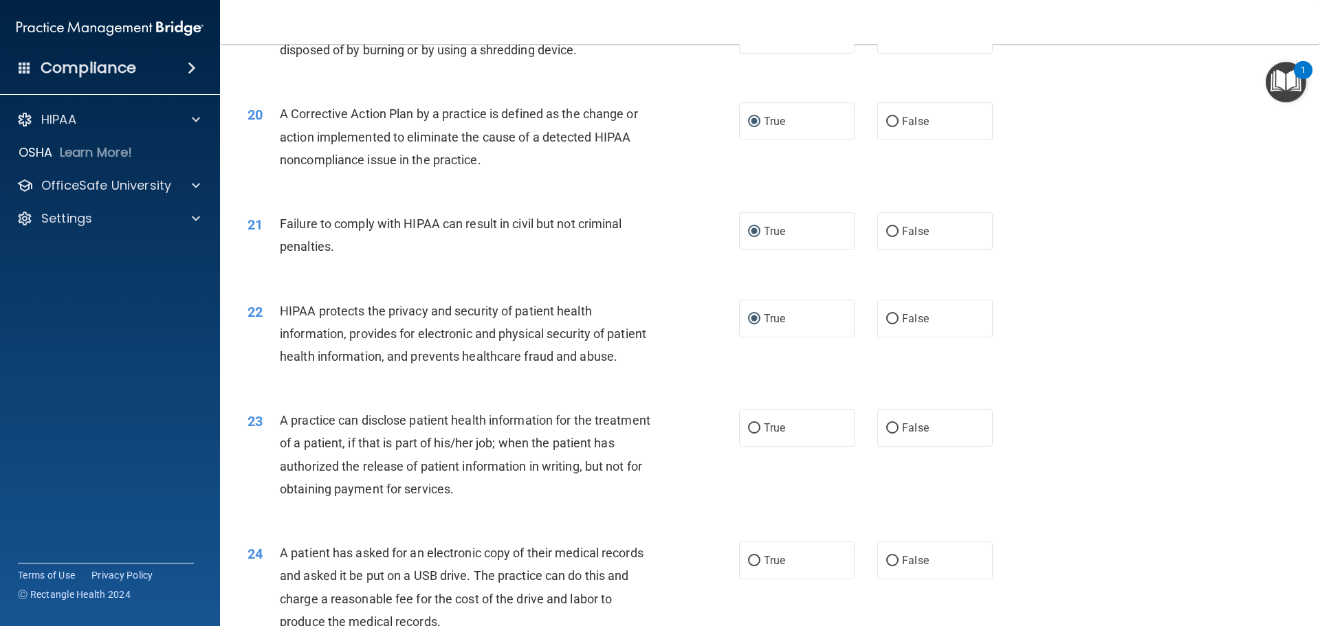
scroll to position [1940, 0]
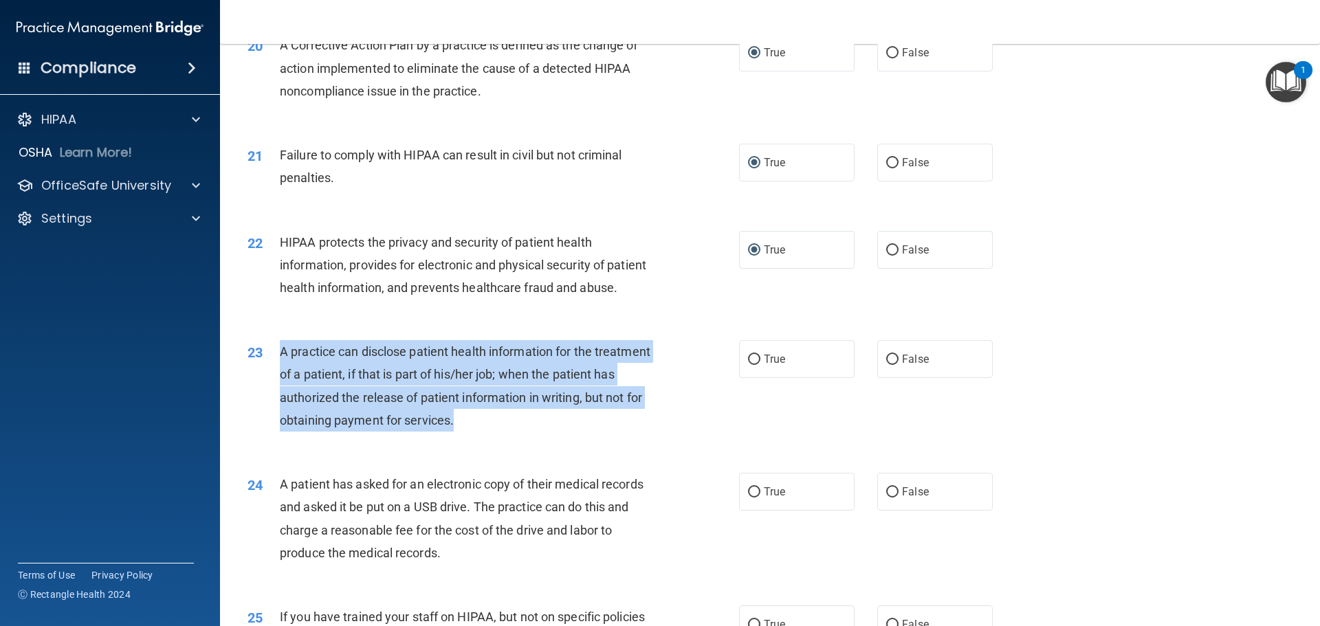
drag, startPoint x: 280, startPoint y: 397, endPoint x: 563, endPoint y: 480, distance: 295.1
click at [563, 439] on div "23 A practice can disclose patient health information for the treatment of a pa…" at bounding box center [493, 389] width 533 height 98
click at [889, 365] on input "False" at bounding box center [892, 360] width 12 height 10
radio input "true"
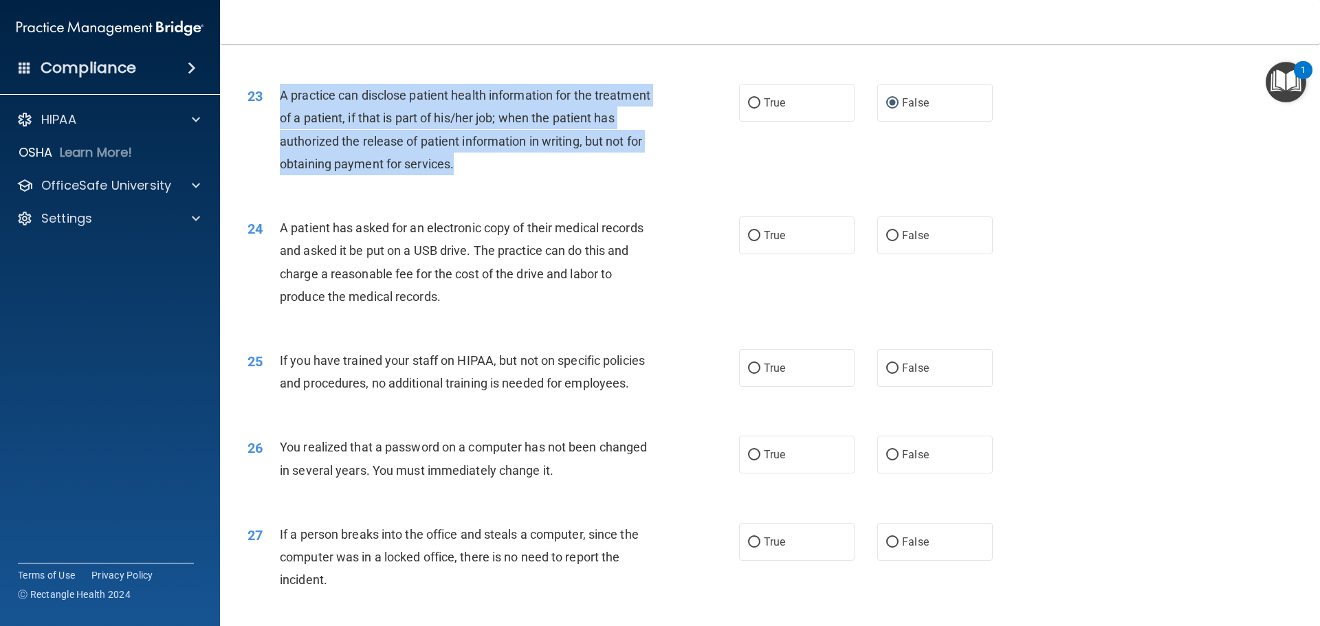
scroll to position [2215, 0]
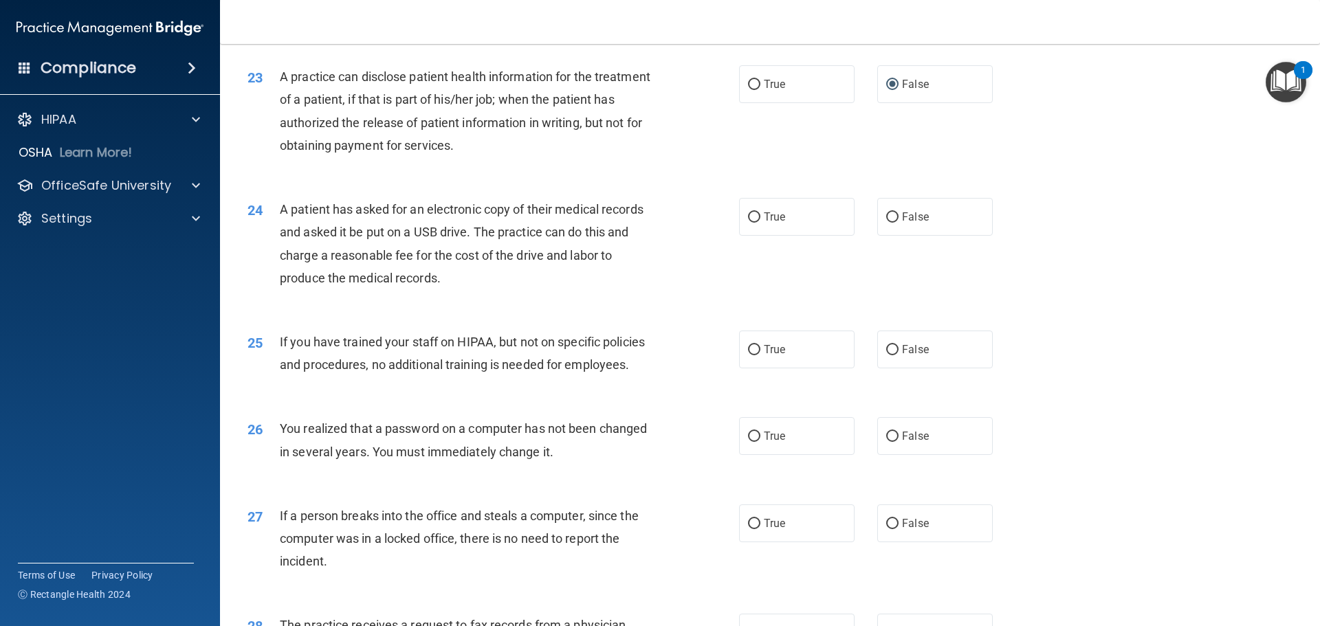
click at [454, 289] on div "A patient has asked for an electronic copy of their medical records and asked i…" at bounding box center [472, 243] width 384 height 91
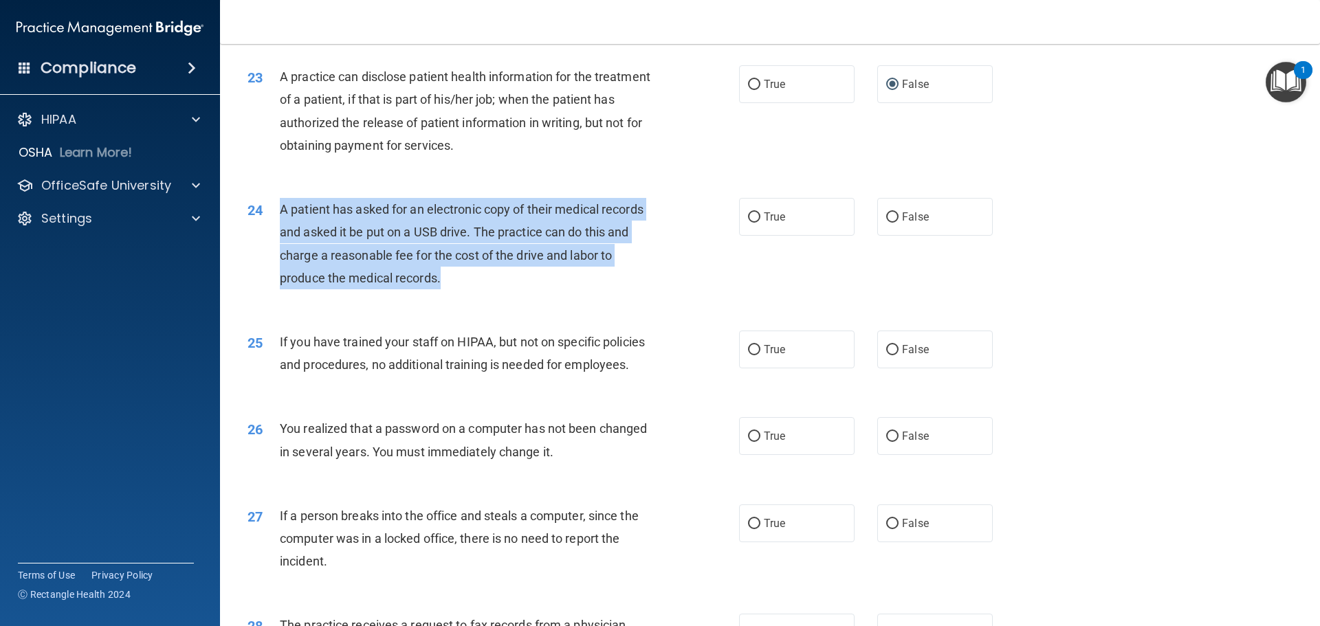
drag, startPoint x: 280, startPoint y: 255, endPoint x: 544, endPoint y: 325, distance: 272.4
click at [544, 289] on div "A patient has asked for an electronic copy of their medical records and asked i…" at bounding box center [472, 243] width 384 height 91
click at [749, 223] on input "True" at bounding box center [754, 217] width 12 height 10
radio input "true"
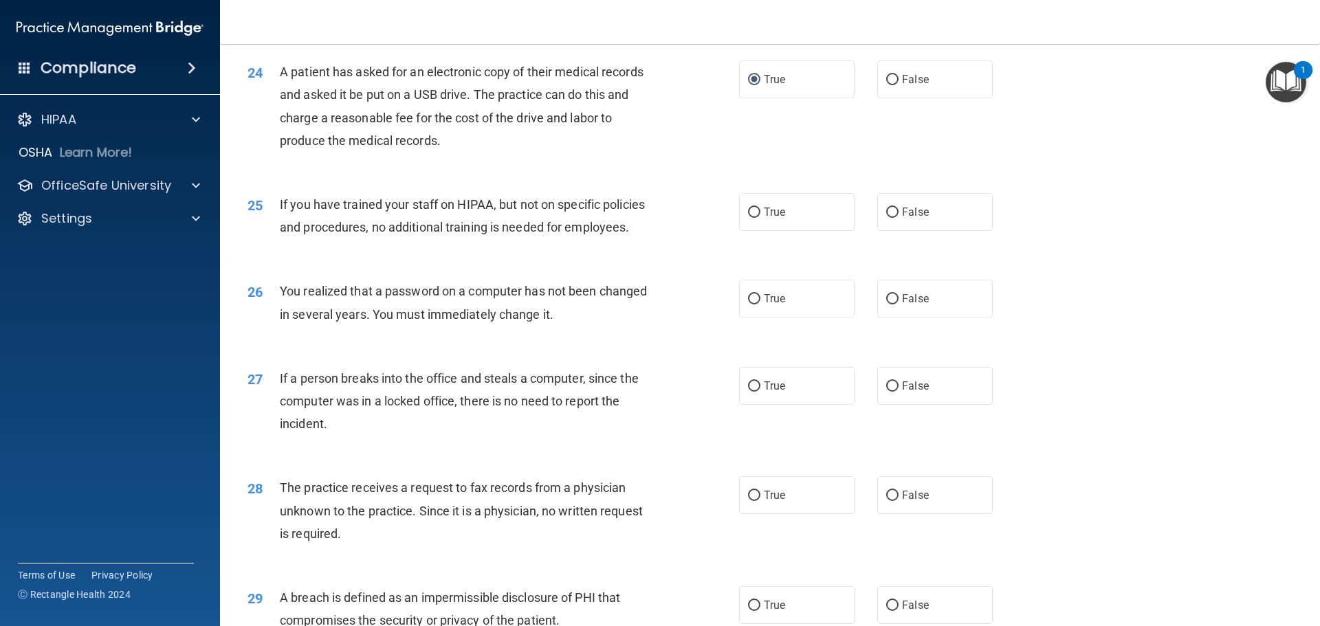
click at [384, 315] on div "26 You realized that a password on a computer has not been changed in several y…" at bounding box center [769, 306] width 1065 height 87
click at [886, 218] on input "False" at bounding box center [892, 213] width 12 height 10
radio input "true"
click at [748, 304] on input "True" at bounding box center [754, 299] width 12 height 10
radio input "true"
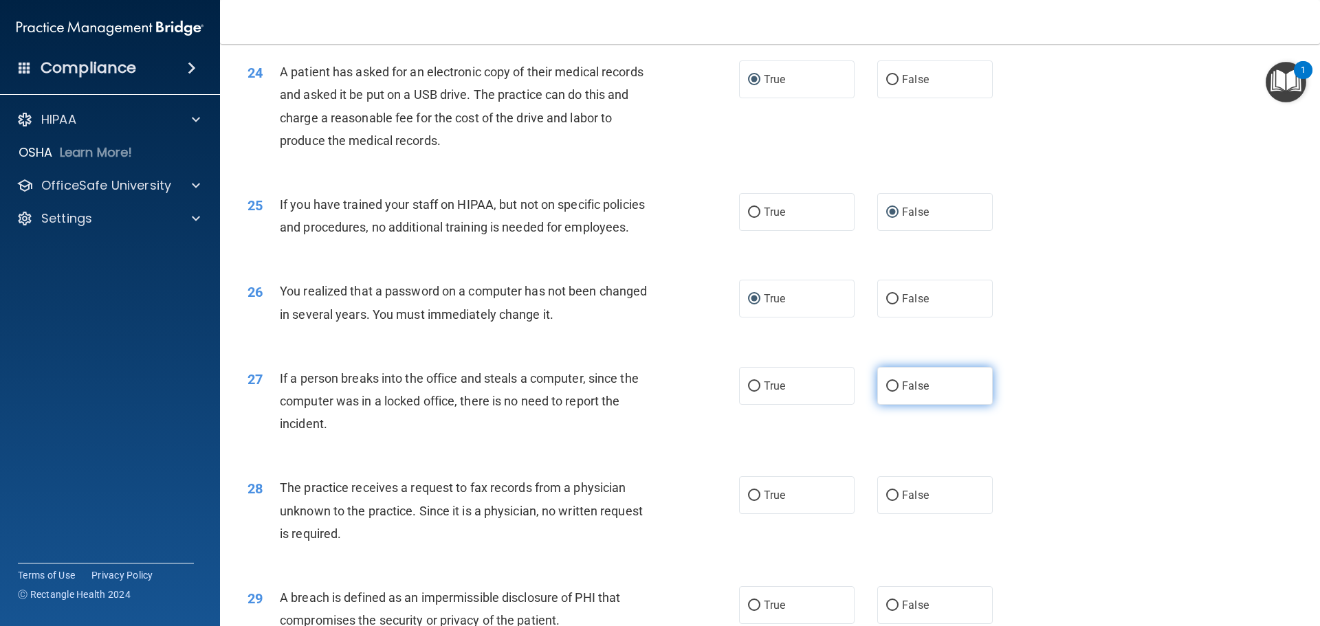
click at [886, 392] on input "False" at bounding box center [892, 386] width 12 height 10
radio input "true"
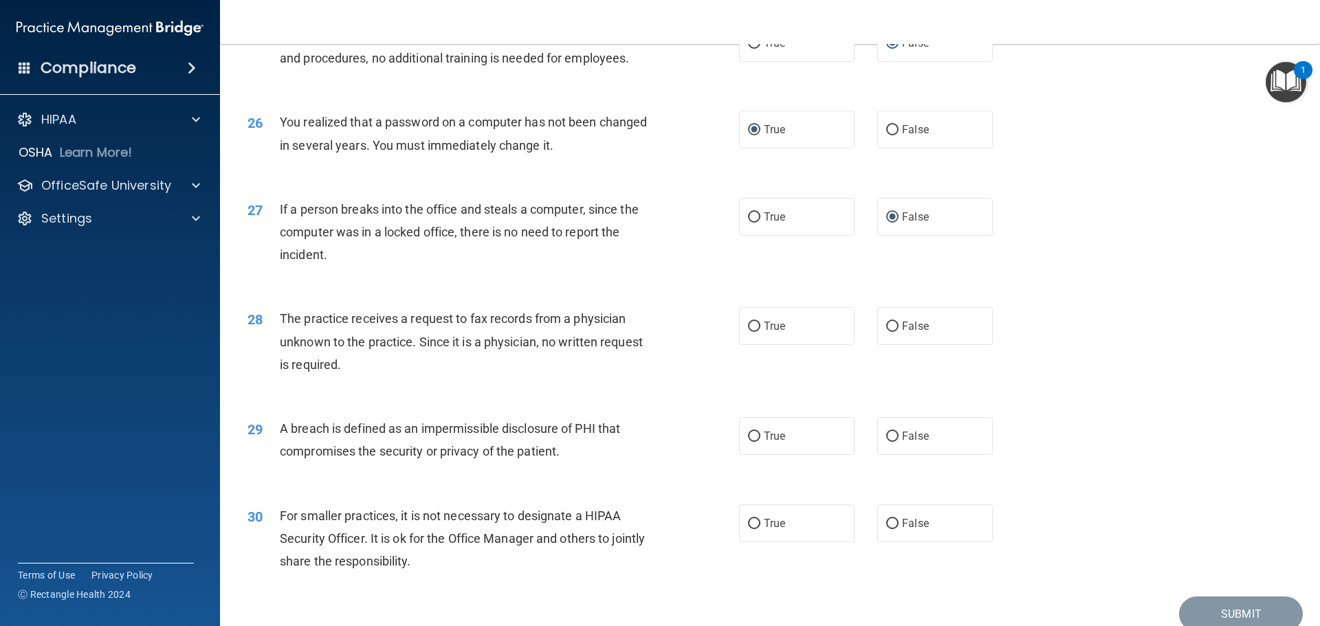
scroll to position [2558, 0]
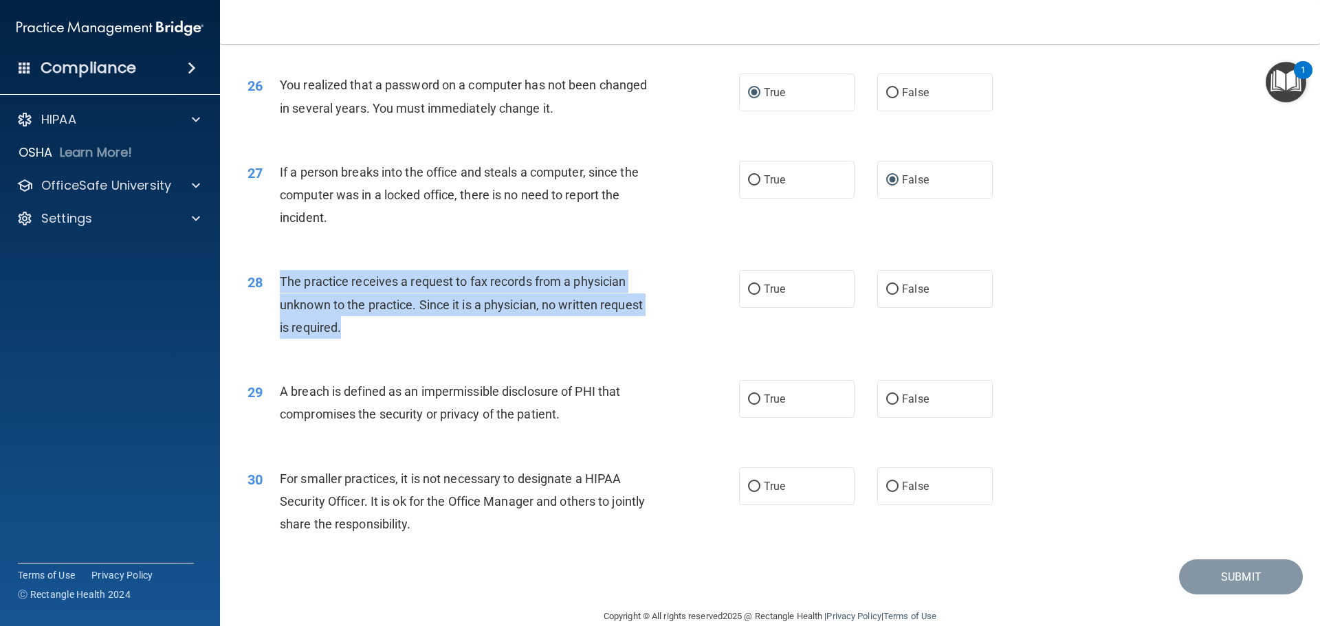
drag, startPoint x: 282, startPoint y: 326, endPoint x: 639, endPoint y: 368, distance: 359.9
click at [639, 339] on div "The practice receives a request to fax records from a physician unknown to the …" at bounding box center [472, 304] width 384 height 69
click at [886, 295] on input "False" at bounding box center [892, 290] width 12 height 10
radio input "true"
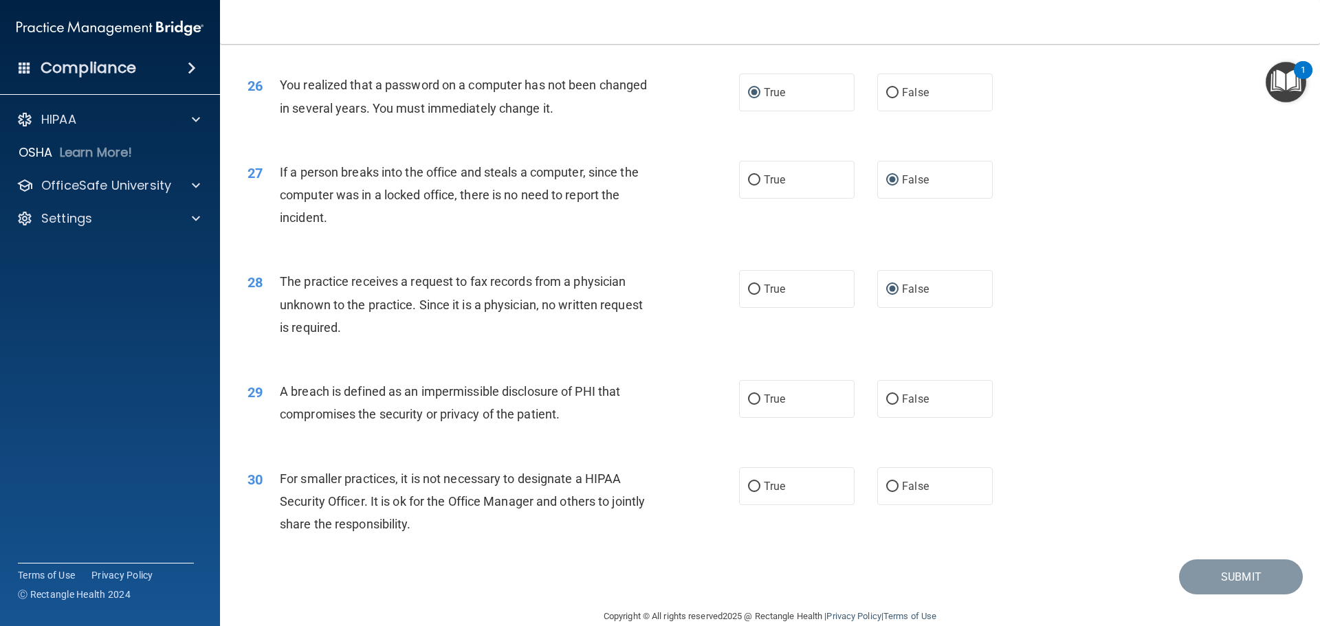
click at [669, 450] on div "29 A breach is defined as an impermissible disclosure of PHI that compromises t…" at bounding box center [769, 406] width 1065 height 87
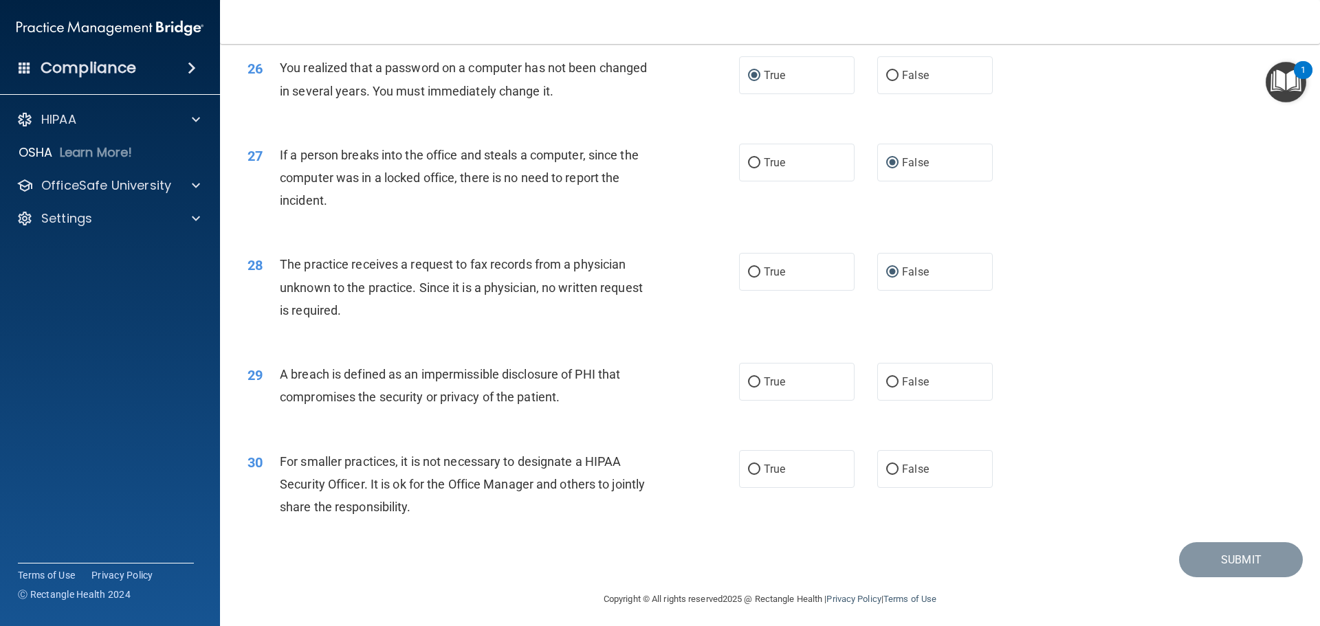
scroll to position [2627, 0]
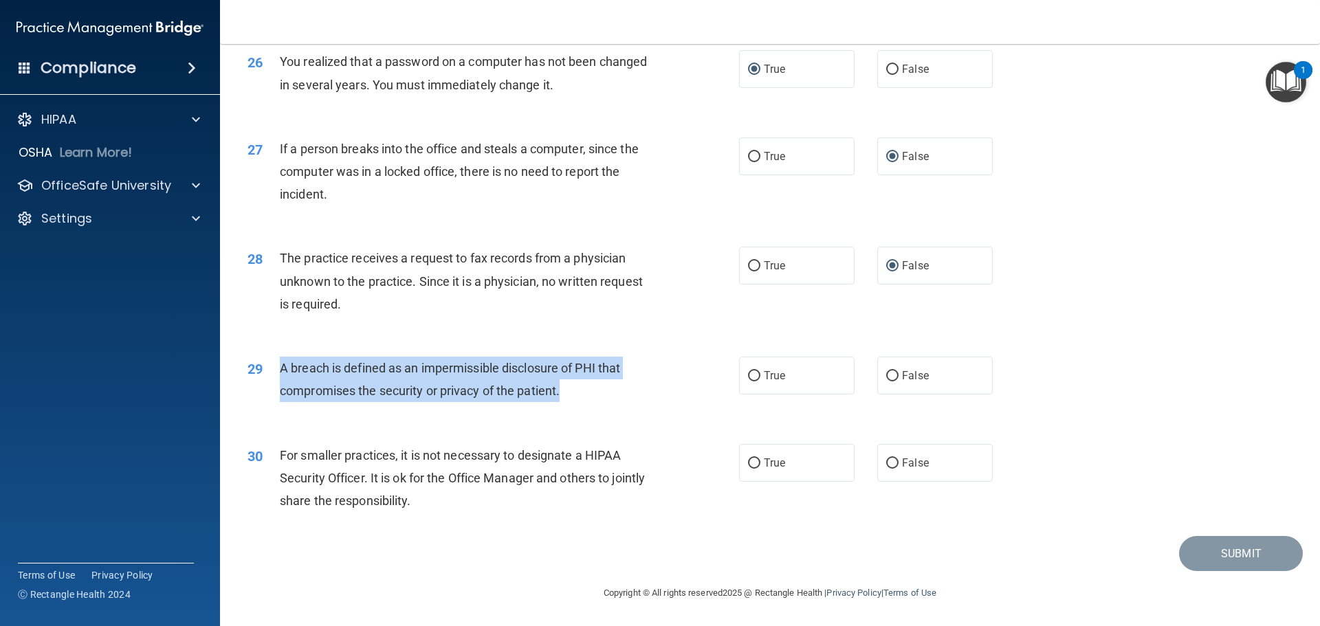
drag, startPoint x: 282, startPoint y: 366, endPoint x: 627, endPoint y: 395, distance: 345.6
click at [627, 395] on div "A breach is defined as an impermissible disclosure of PHI that compromises the …" at bounding box center [472, 379] width 384 height 45
click at [748, 377] on input "True" at bounding box center [754, 376] width 12 height 10
radio input "true"
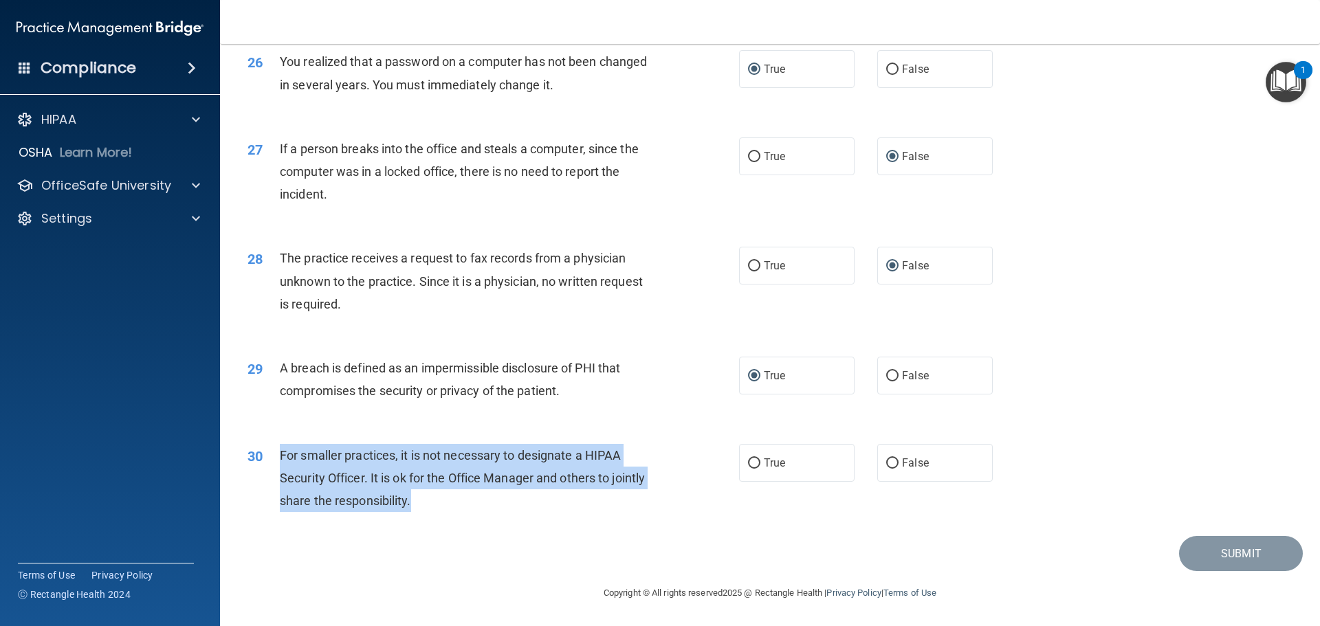
drag, startPoint x: 282, startPoint y: 454, endPoint x: 533, endPoint y: 507, distance: 257.2
click at [533, 507] on div "For smaller practices, it is not necessary to designate a HIPAA Security Office…" at bounding box center [472, 478] width 384 height 69
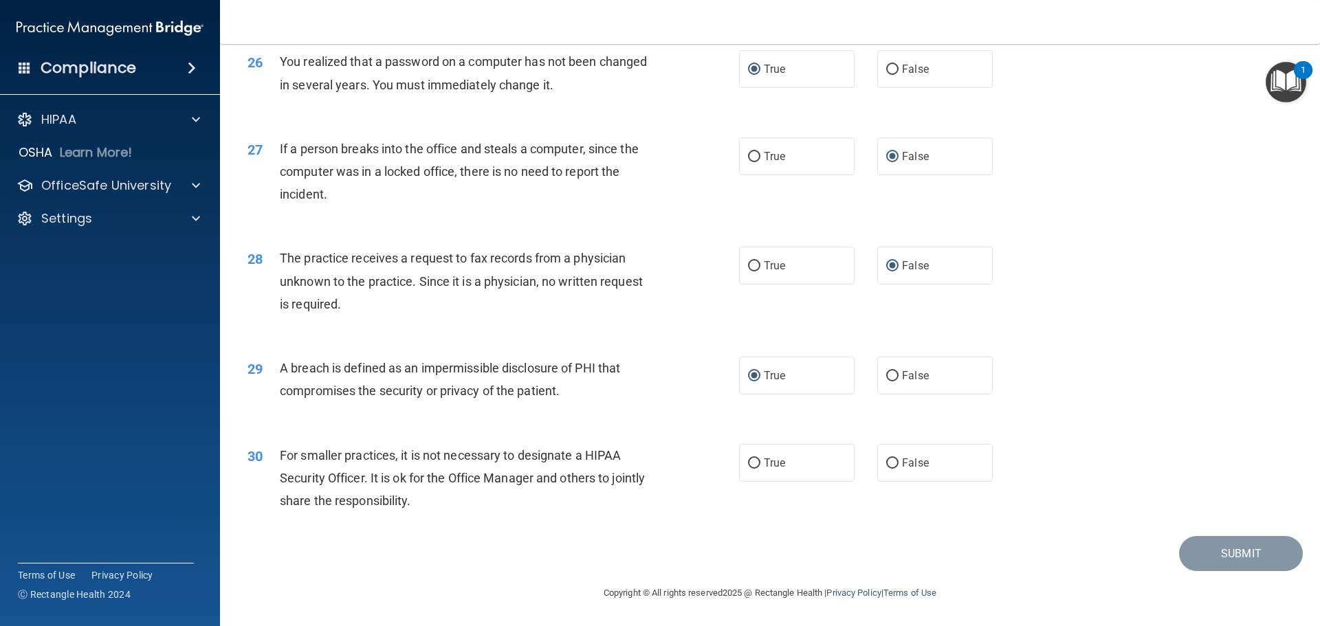
click at [365, 529] on div "30 For smaller practices, it is not necessary to designate a HIPAA Security Off…" at bounding box center [769, 482] width 1065 height 110
click at [748, 463] on input "True" at bounding box center [754, 463] width 12 height 10
radio input "true"
click at [1204, 548] on button "Submit" at bounding box center [1241, 553] width 124 height 35
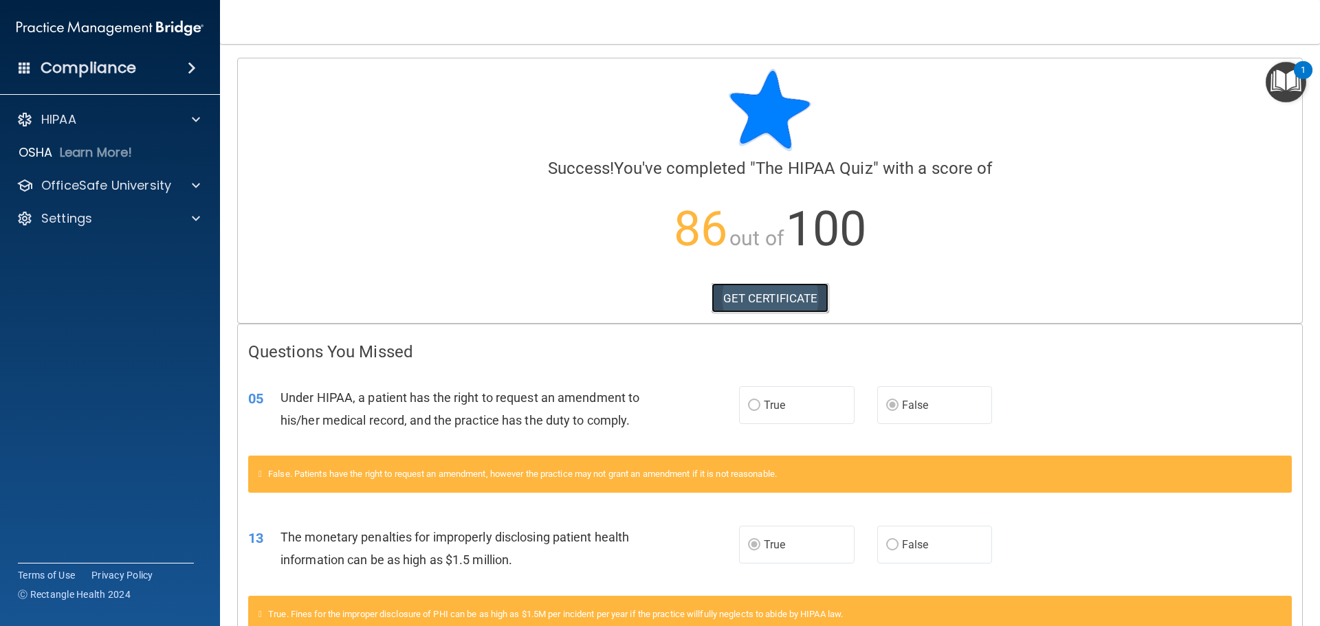
click at [780, 298] on link "GET CERTIFICATE" at bounding box center [770, 298] width 118 height 30
click at [60, 115] on p "HIPAA" at bounding box center [58, 119] width 35 height 16
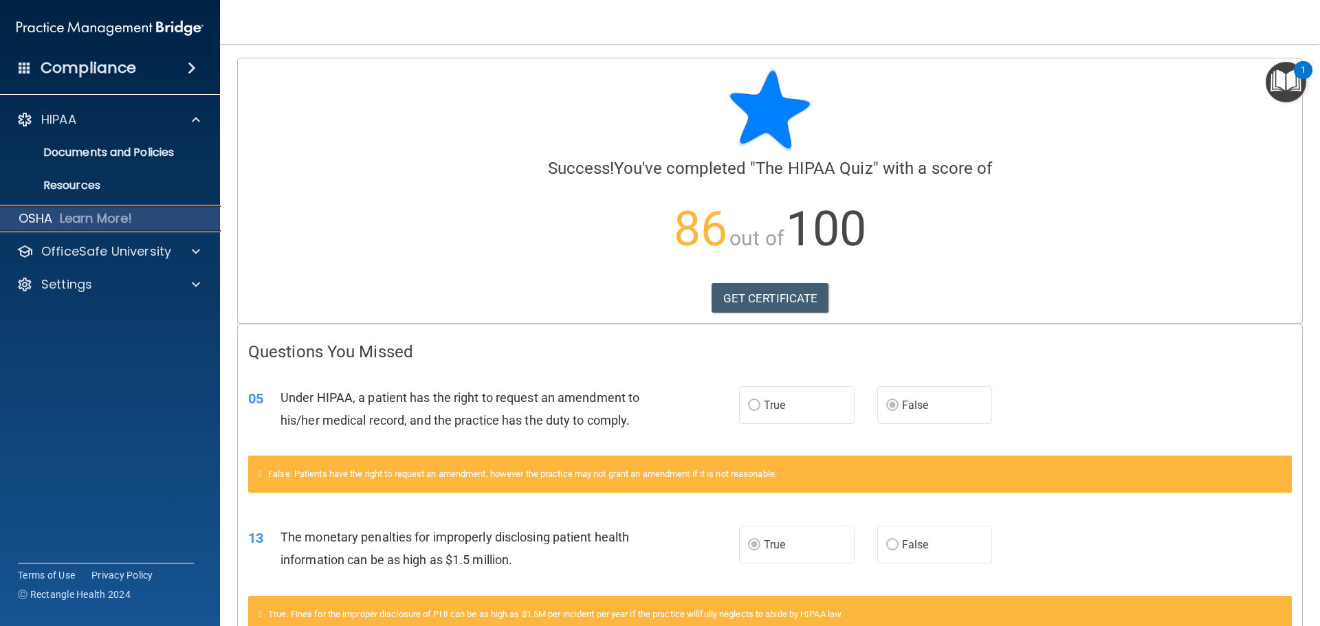
click at [89, 222] on p "Learn More!" at bounding box center [96, 218] width 73 height 16
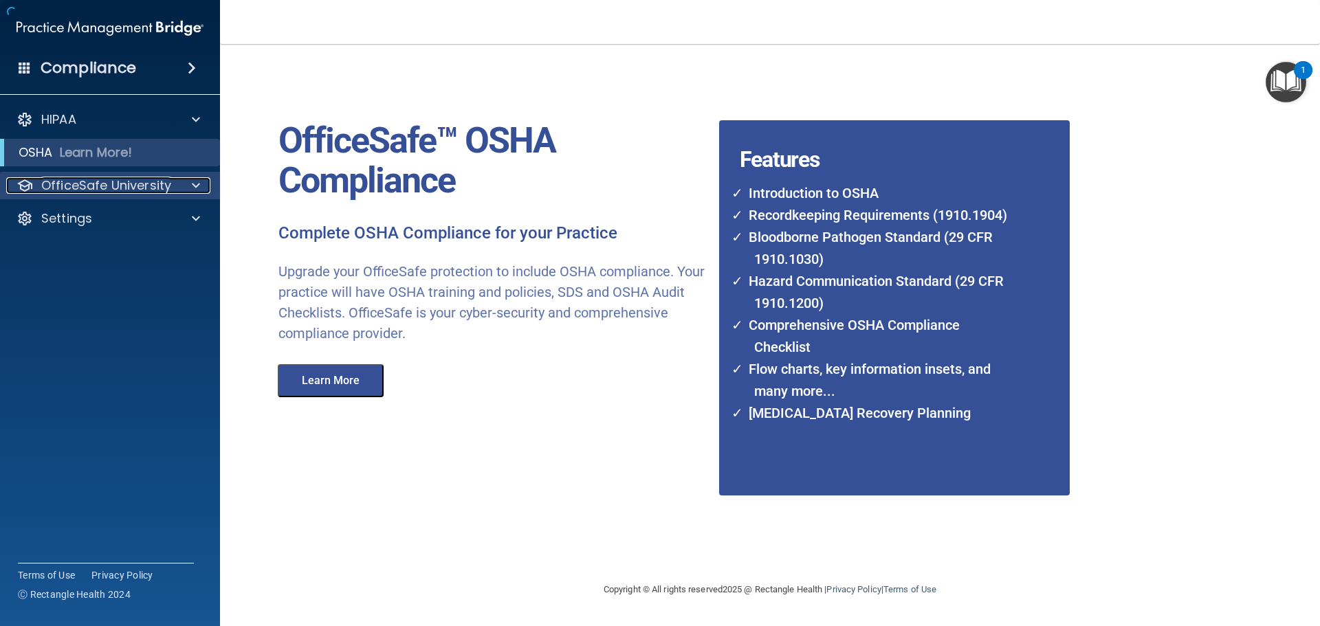
click at [100, 185] on p "OfficeSafe University" at bounding box center [106, 185] width 130 height 16
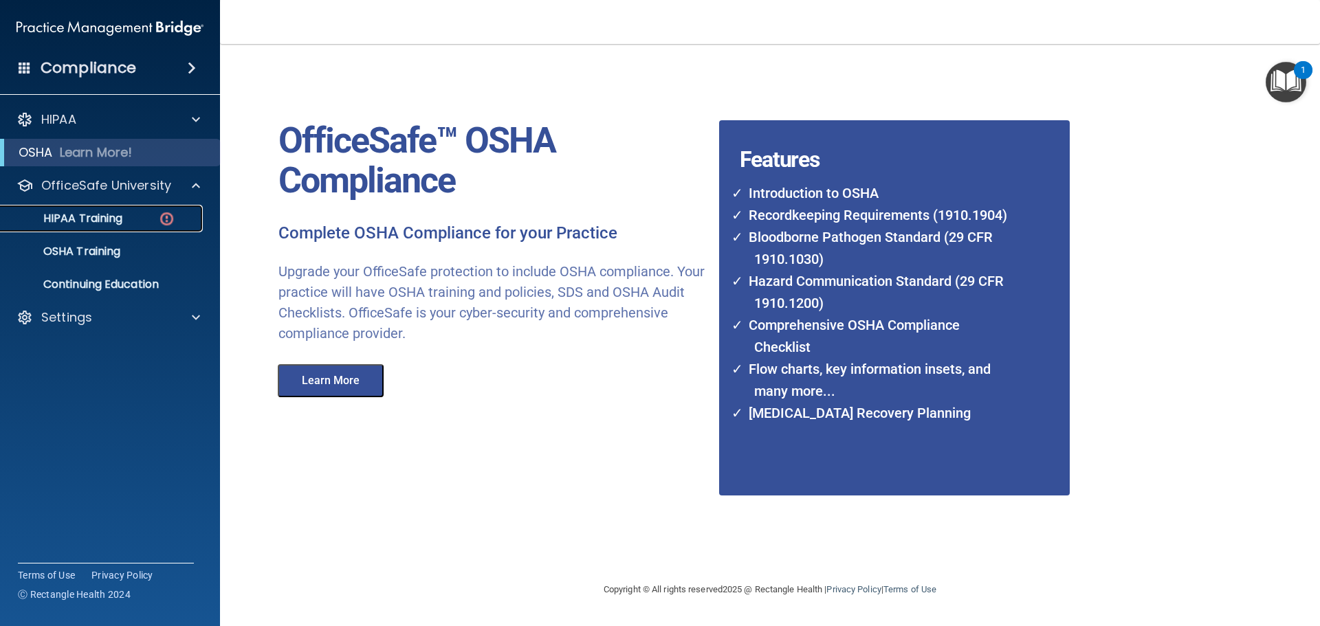
click at [99, 212] on p "HIPAA Training" at bounding box center [65, 219] width 113 height 14
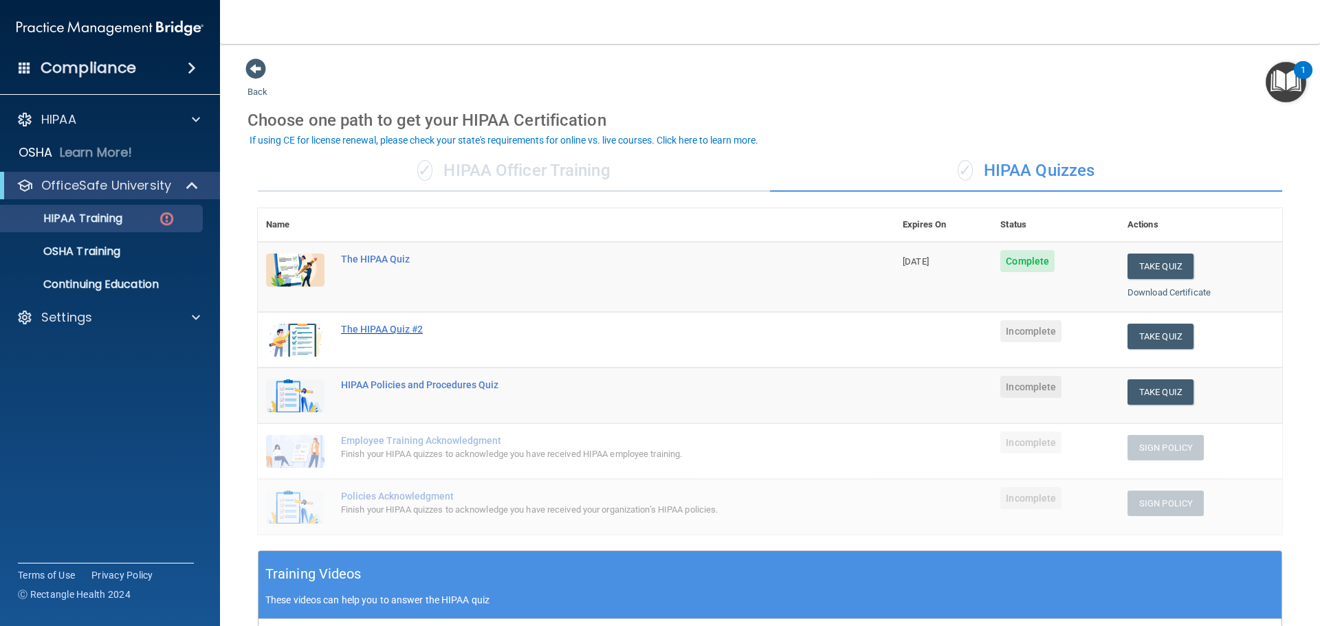
click at [398, 331] on div "The HIPAA Quiz #2" at bounding box center [583, 329] width 485 height 11
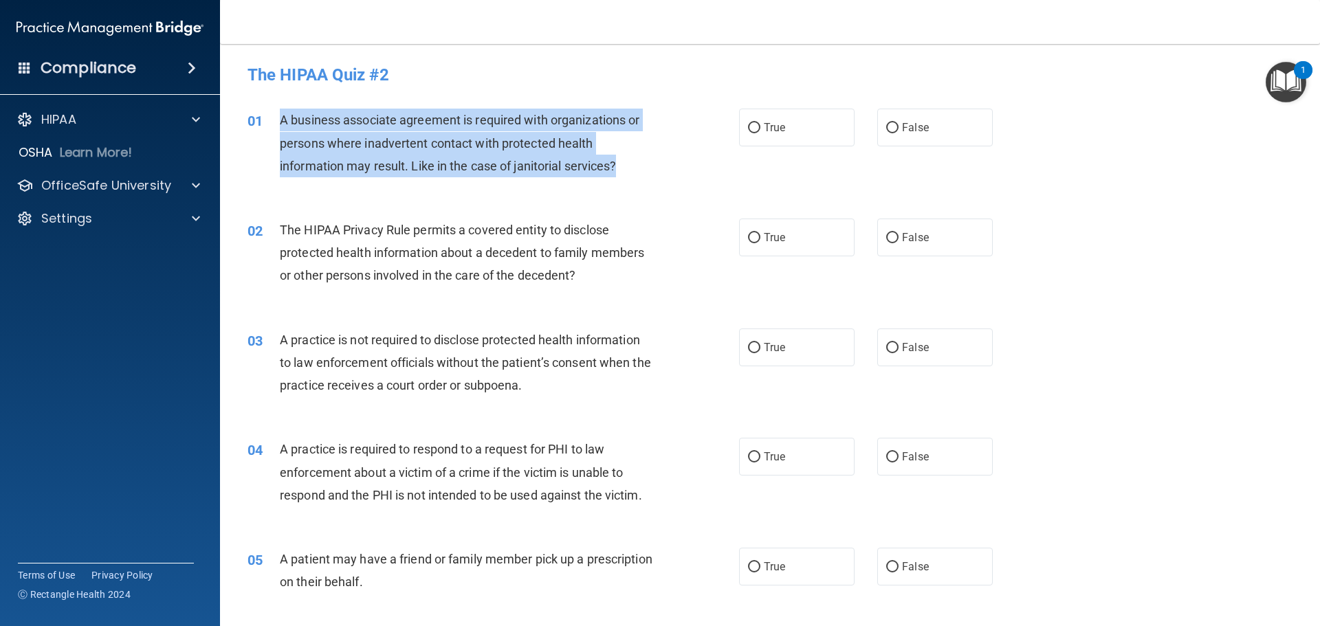
drag, startPoint x: 281, startPoint y: 117, endPoint x: 632, endPoint y: 173, distance: 354.9
click at [632, 173] on div "A business associate agreement is required with organizations or persons where …" at bounding box center [472, 143] width 384 height 69
click at [886, 126] on input "False" at bounding box center [892, 128] width 12 height 10
radio input "true"
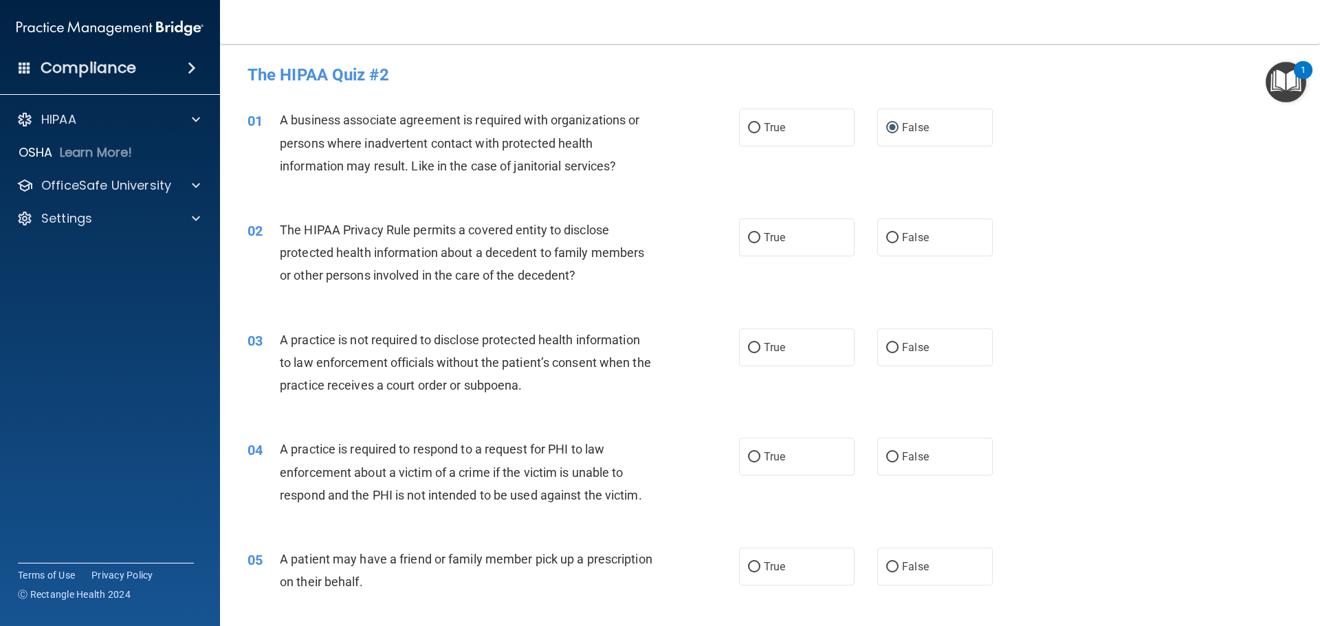
click at [373, 258] on span "The HIPAA Privacy Rule permits a covered entity to disclose protected health in…" at bounding box center [462, 253] width 364 height 60
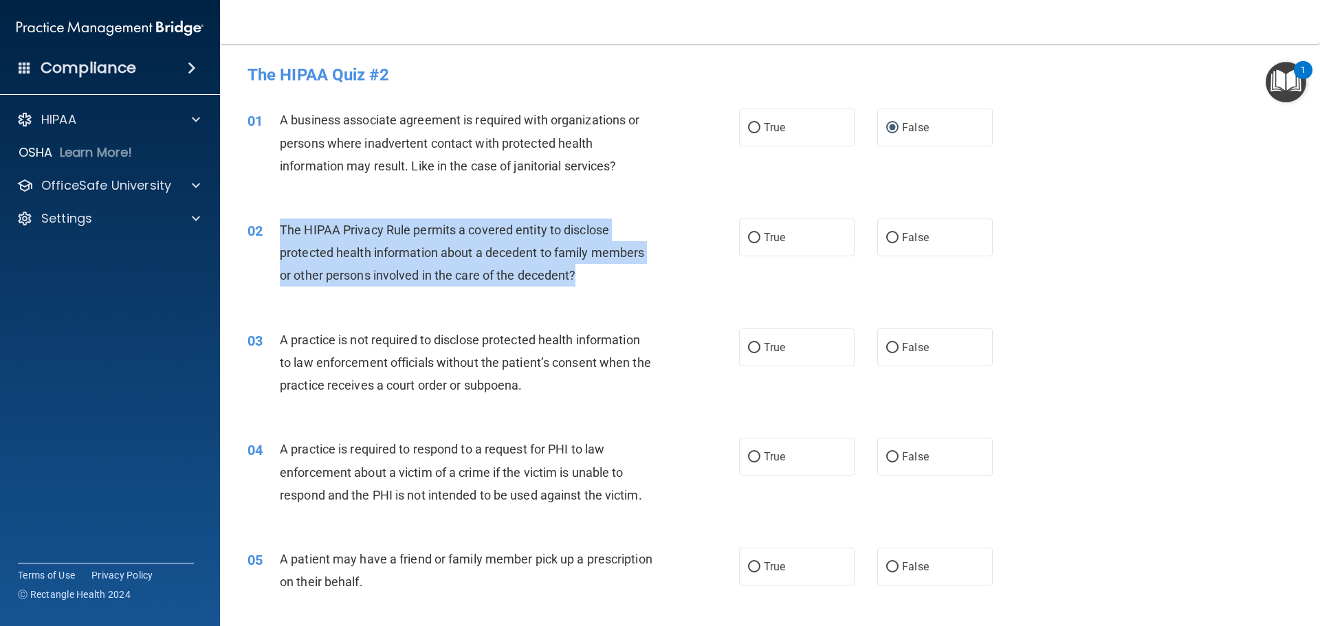
drag, startPoint x: 282, startPoint y: 229, endPoint x: 640, endPoint y: 284, distance: 361.6
click at [643, 285] on div "The HIPAA Privacy Rule permits a covered entity to disclose protected health in…" at bounding box center [472, 253] width 384 height 69
click at [748, 238] on input "True" at bounding box center [754, 238] width 12 height 10
radio input "true"
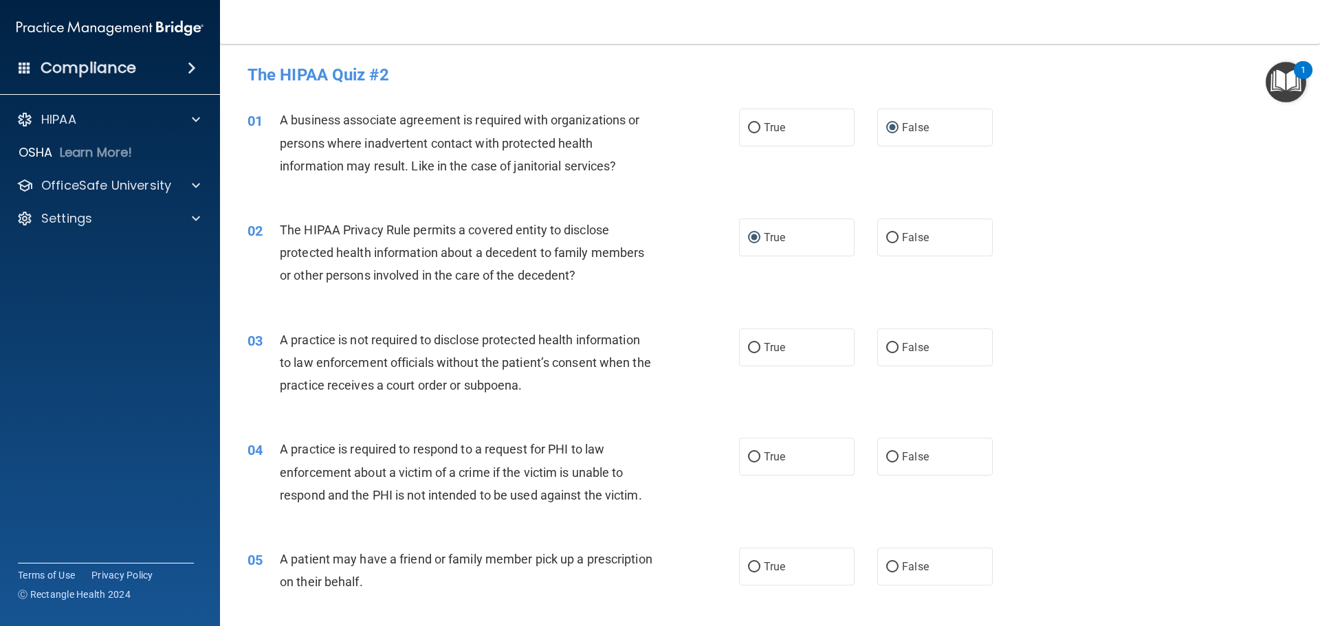
click at [370, 354] on span "A practice is not required to disclose protected health information to law enfo…" at bounding box center [465, 363] width 371 height 60
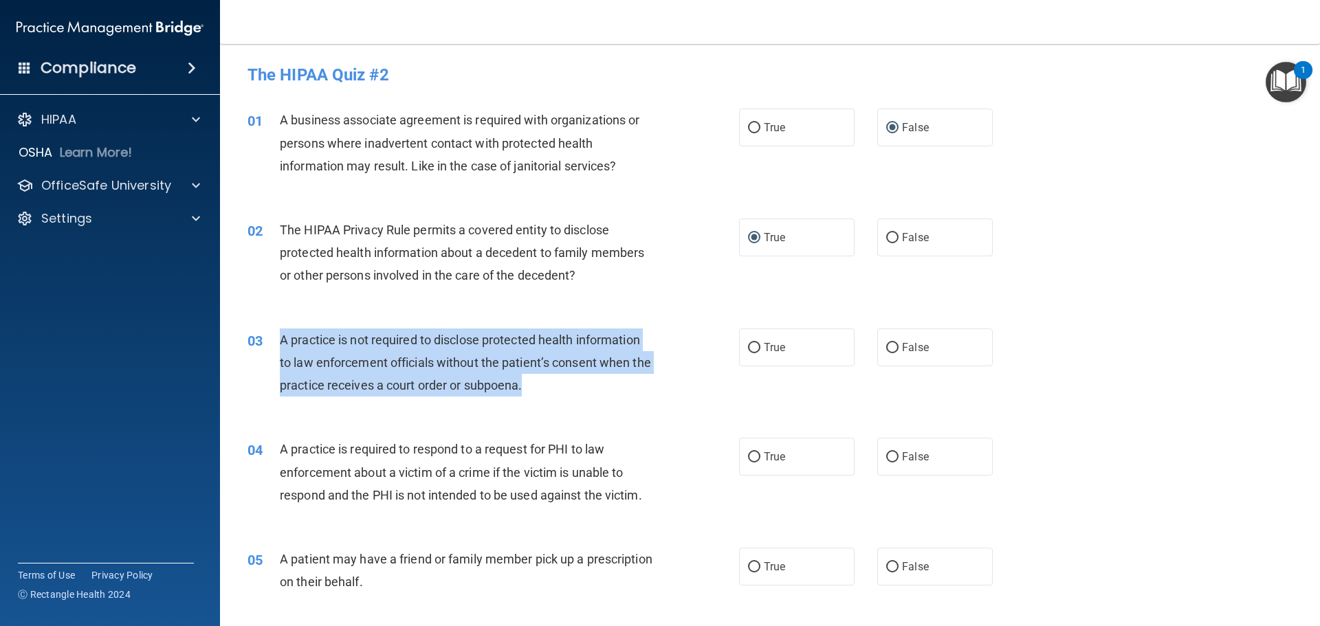
drag, startPoint x: 280, startPoint y: 339, endPoint x: 617, endPoint y: 390, distance: 341.4
click at [617, 390] on div "A practice is not required to disclose protected health information to law enfo…" at bounding box center [472, 363] width 384 height 69
click at [886, 348] on input "False" at bounding box center [892, 348] width 12 height 10
radio input "true"
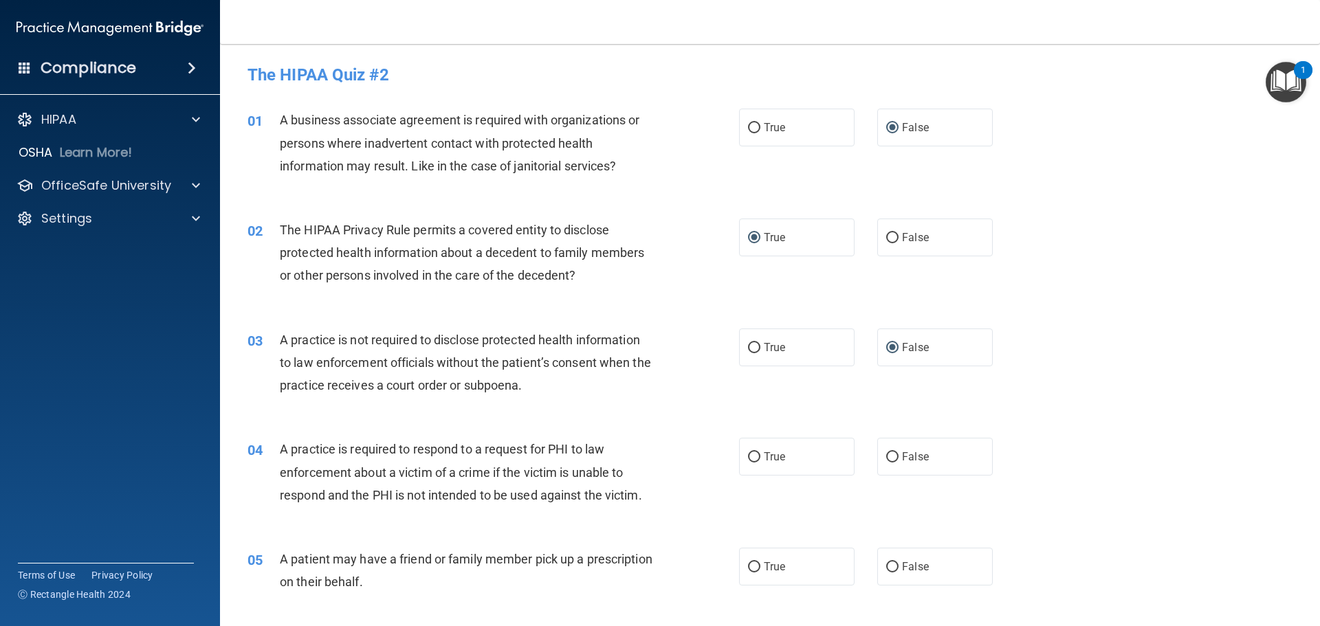
click at [502, 417] on div "03 A practice is not required to disclose protected health information to law e…" at bounding box center [769, 366] width 1065 height 110
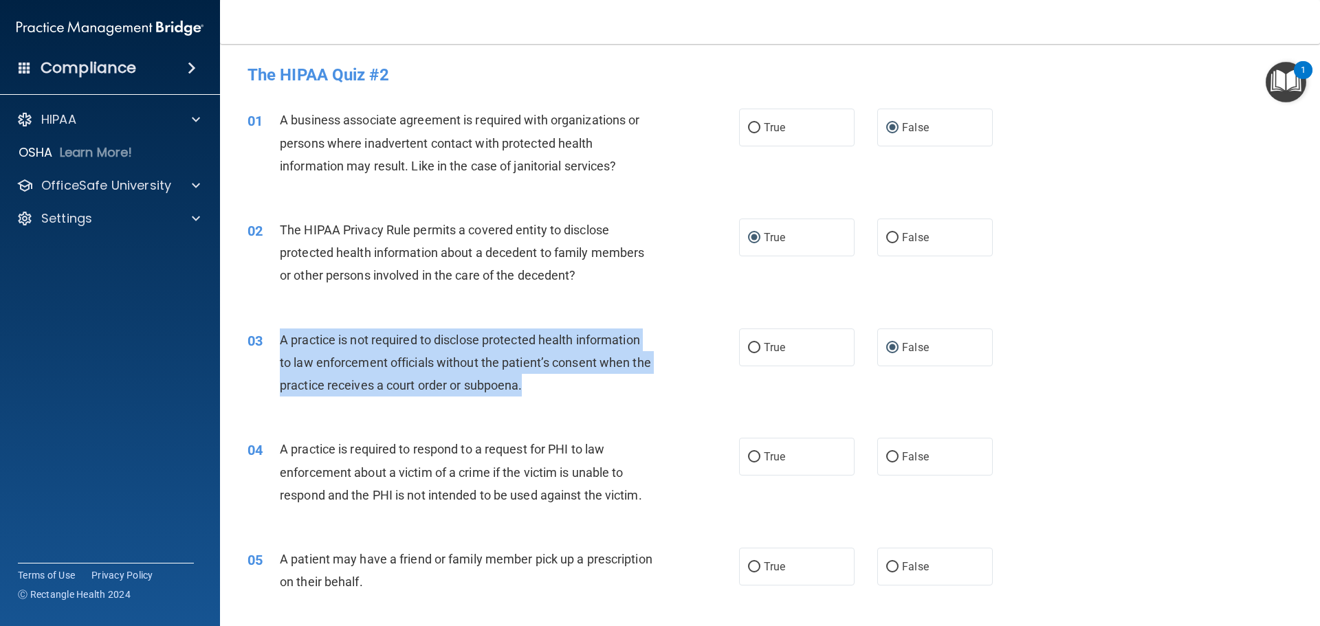
drag, startPoint x: 282, startPoint y: 339, endPoint x: 557, endPoint y: 391, distance: 279.8
click at [586, 390] on div "A practice is not required to disclose protected health information to law enfo…" at bounding box center [472, 363] width 384 height 69
click at [592, 395] on div "A practice is not required to disclose protected health information to law enfo…" at bounding box center [472, 363] width 384 height 69
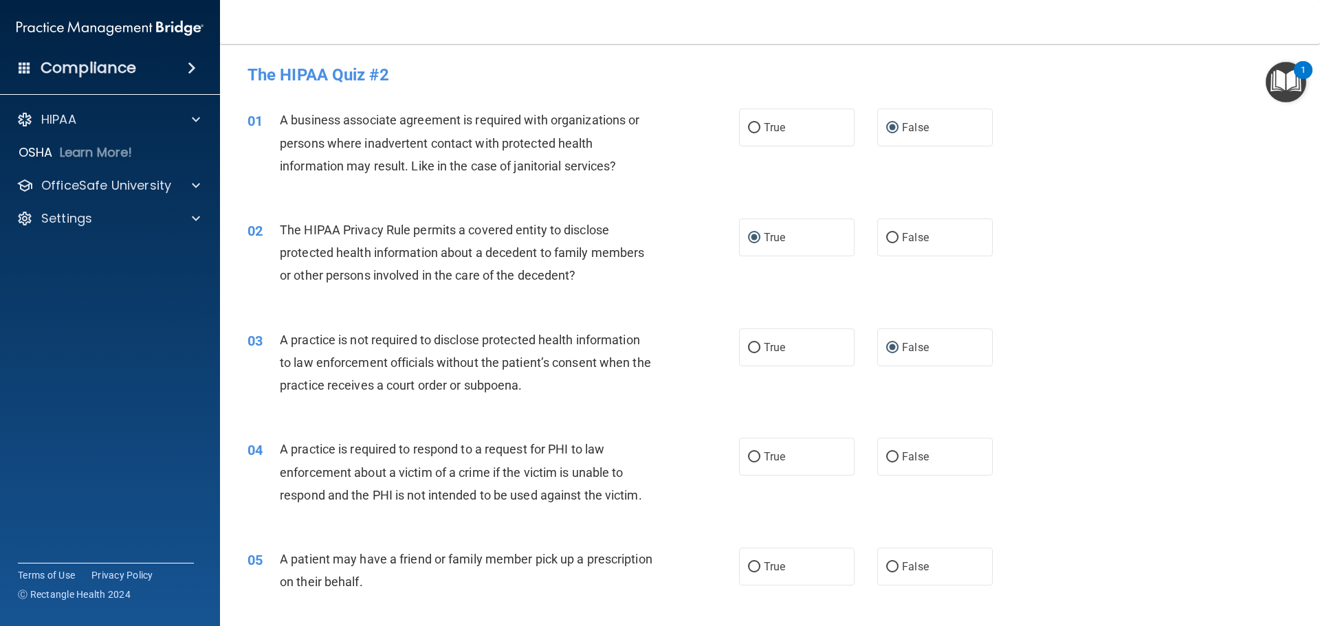
scroll to position [137, 0]
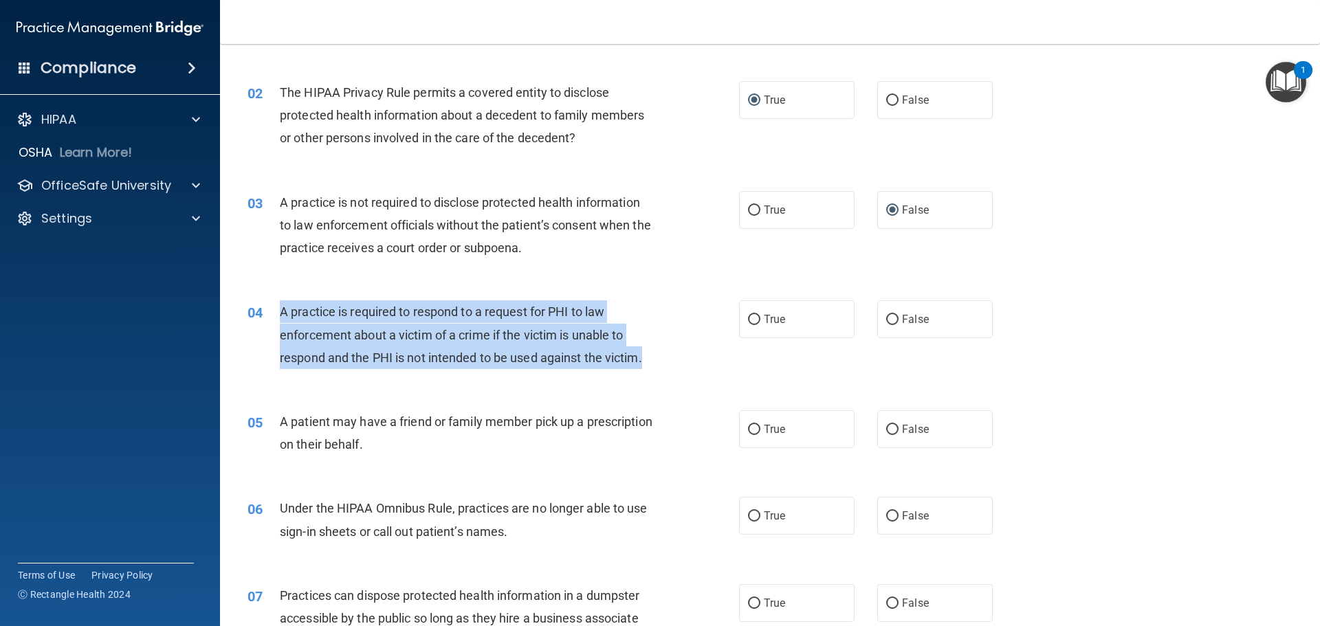
drag, startPoint x: 282, startPoint y: 311, endPoint x: 663, endPoint y: 357, distance: 383.5
click at [663, 357] on div "04 A practice is required to respond to a request for PHI to law enforcement ab…" at bounding box center [493, 338] width 533 height 76
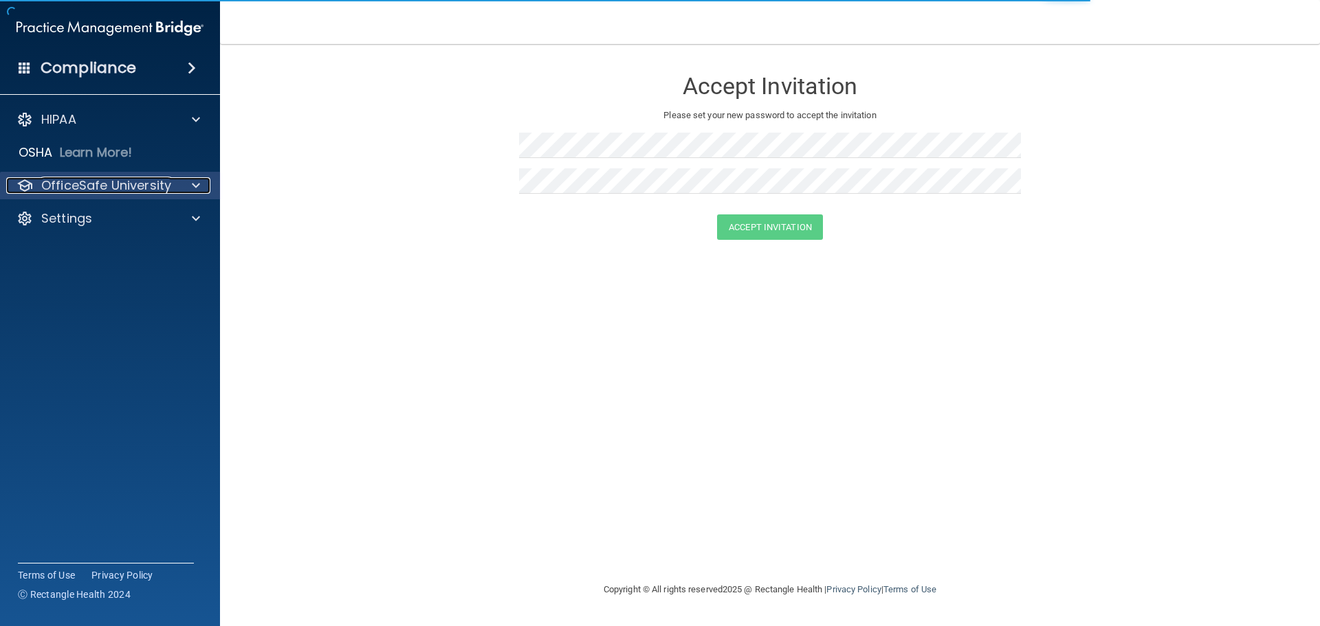
click at [114, 189] on p "OfficeSafe University" at bounding box center [106, 185] width 130 height 16
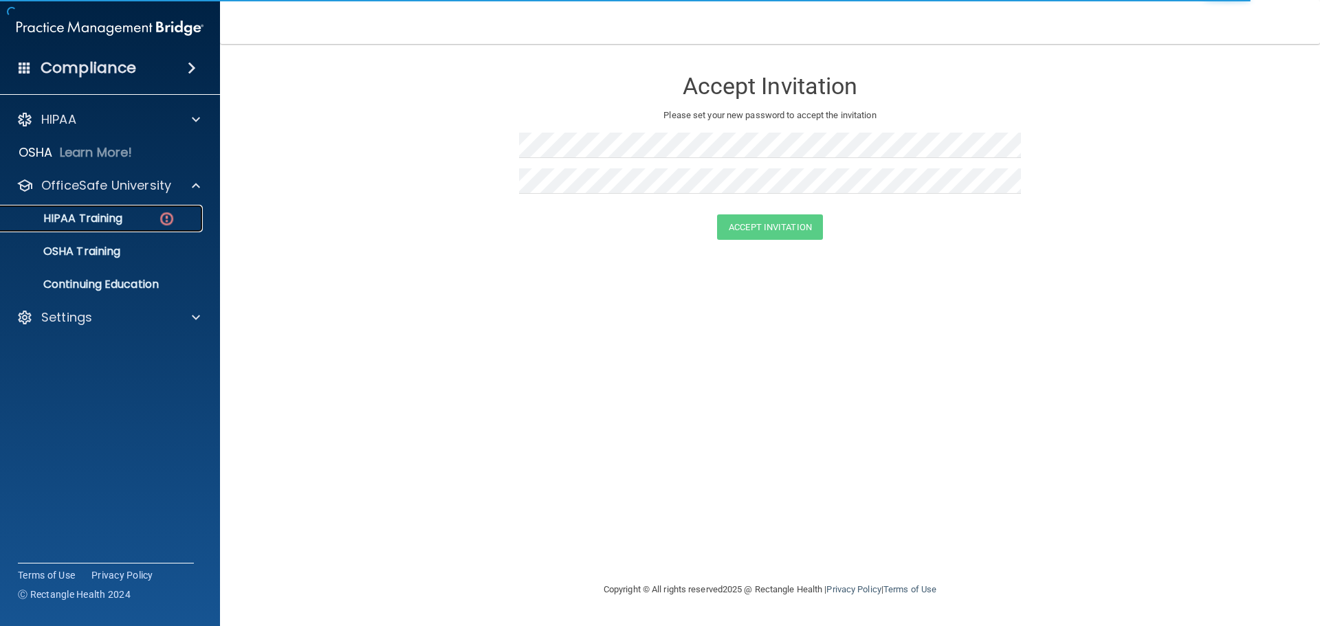
click at [107, 222] on p "HIPAA Training" at bounding box center [65, 219] width 113 height 14
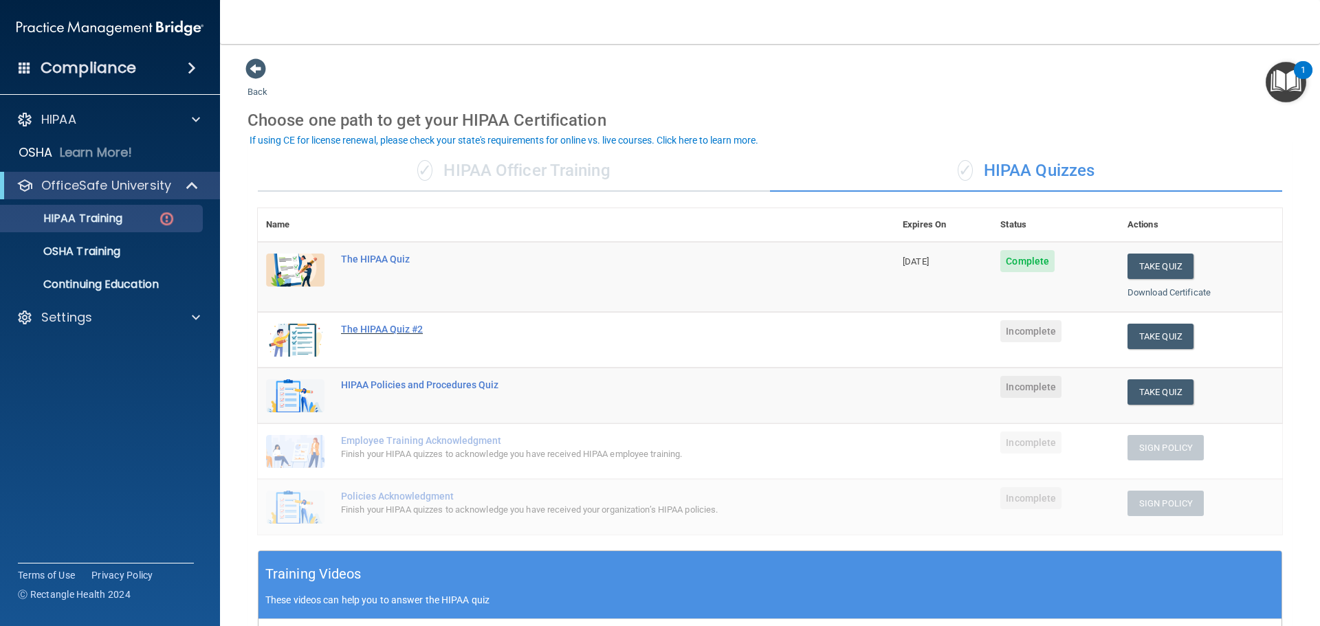
click at [384, 331] on div "The HIPAA Quiz #2" at bounding box center [583, 329] width 485 height 11
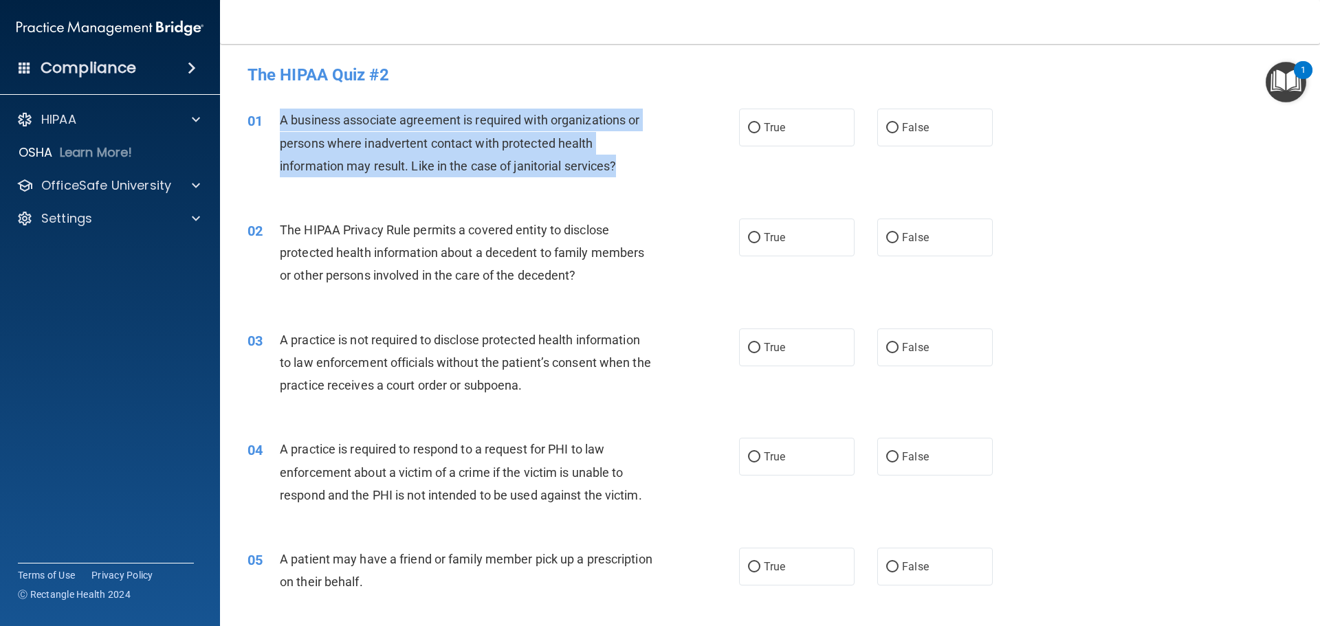
drag, startPoint x: 281, startPoint y: 120, endPoint x: 631, endPoint y: 164, distance: 352.5
click at [631, 164] on div "A business associate agreement is required with organizations or persons where …" at bounding box center [472, 143] width 384 height 69
copy span "A business associate agreement is required with organizations or persons where …"
click at [887, 125] on input "False" at bounding box center [892, 128] width 12 height 10
radio input "true"
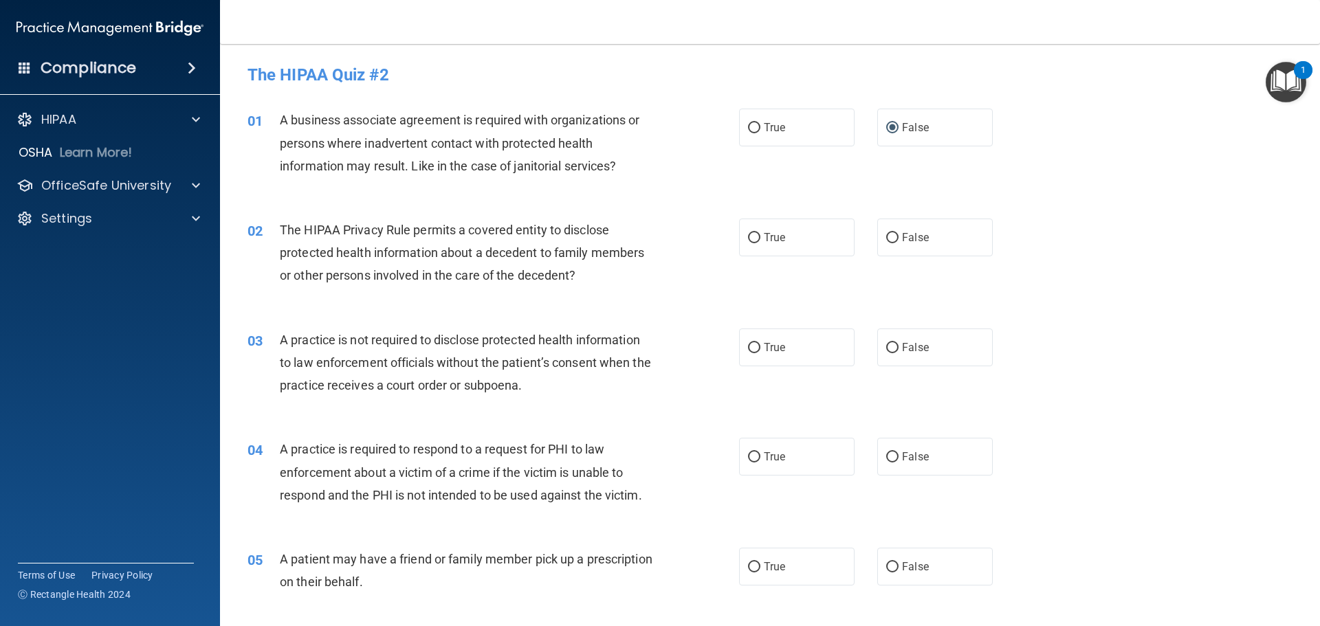
click at [286, 294] on div "02 The HIPAA Privacy Rule permits a covered entity to disclose protected health…" at bounding box center [769, 256] width 1065 height 110
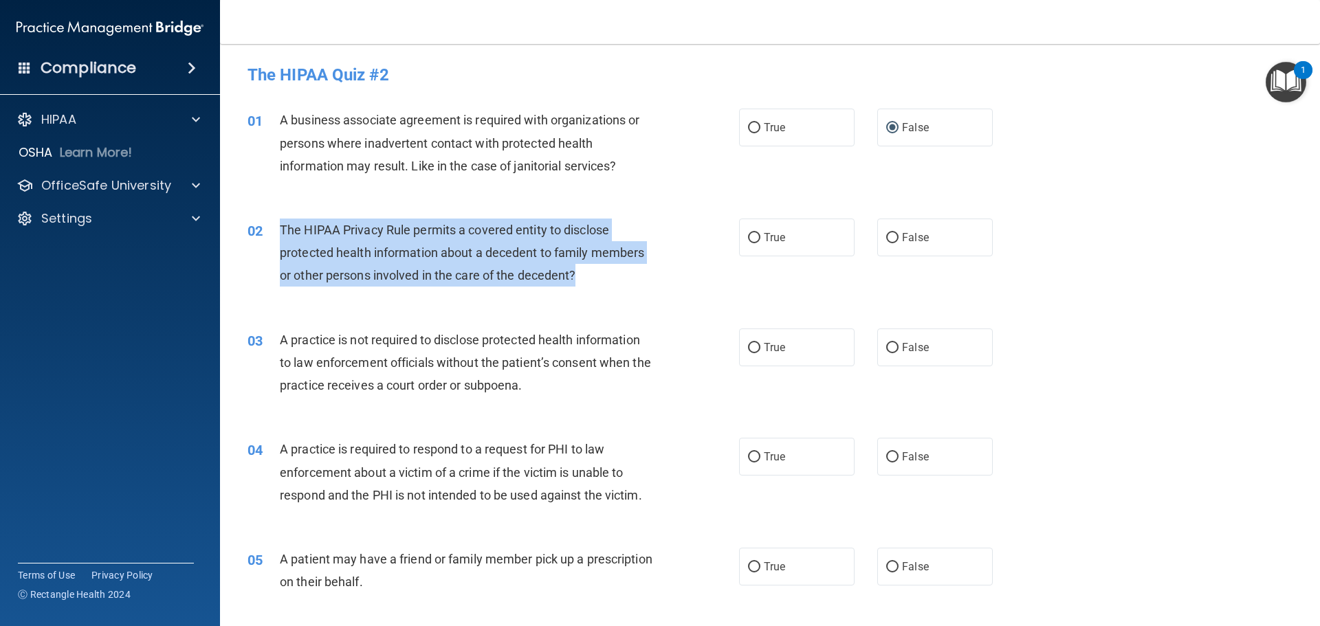
drag, startPoint x: 280, startPoint y: 225, endPoint x: 509, endPoint y: 249, distance: 230.8
click at [605, 267] on div "The HIPAA Privacy Rule permits a covered entity to disclose protected health in…" at bounding box center [472, 253] width 384 height 69
copy span "The HIPAA Privacy Rule permits a covered entity to disclose protected health in…"
click at [751, 235] on input "True" at bounding box center [754, 238] width 12 height 10
radio input "true"
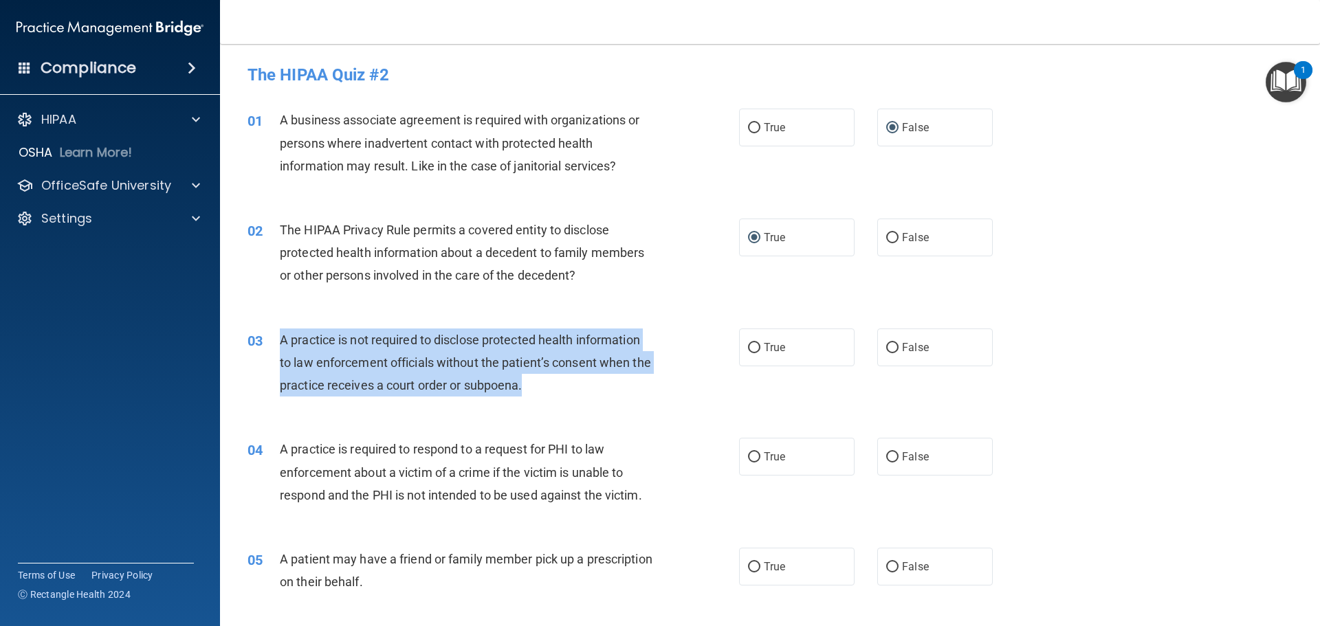
drag, startPoint x: 282, startPoint y: 337, endPoint x: 601, endPoint y: 386, distance: 321.9
click at [601, 386] on div "A practice is not required to disclose protected health information to law enfo…" at bounding box center [472, 363] width 384 height 69
copy span "A practice is not required to disclose protected health information to law enfo…"
click at [886, 346] on input "False" at bounding box center [892, 348] width 12 height 10
radio input "true"
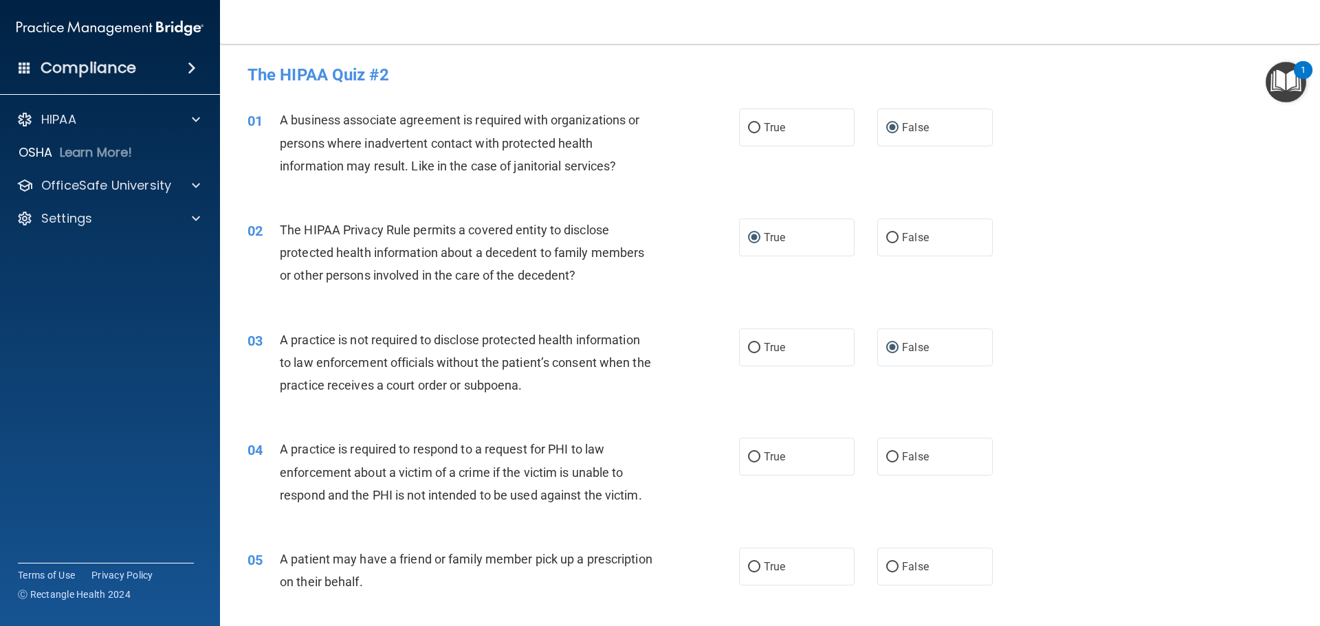
click at [327, 423] on div "04 A practice is required to respond to a request for PHI to law enforcement ab…" at bounding box center [769, 476] width 1065 height 110
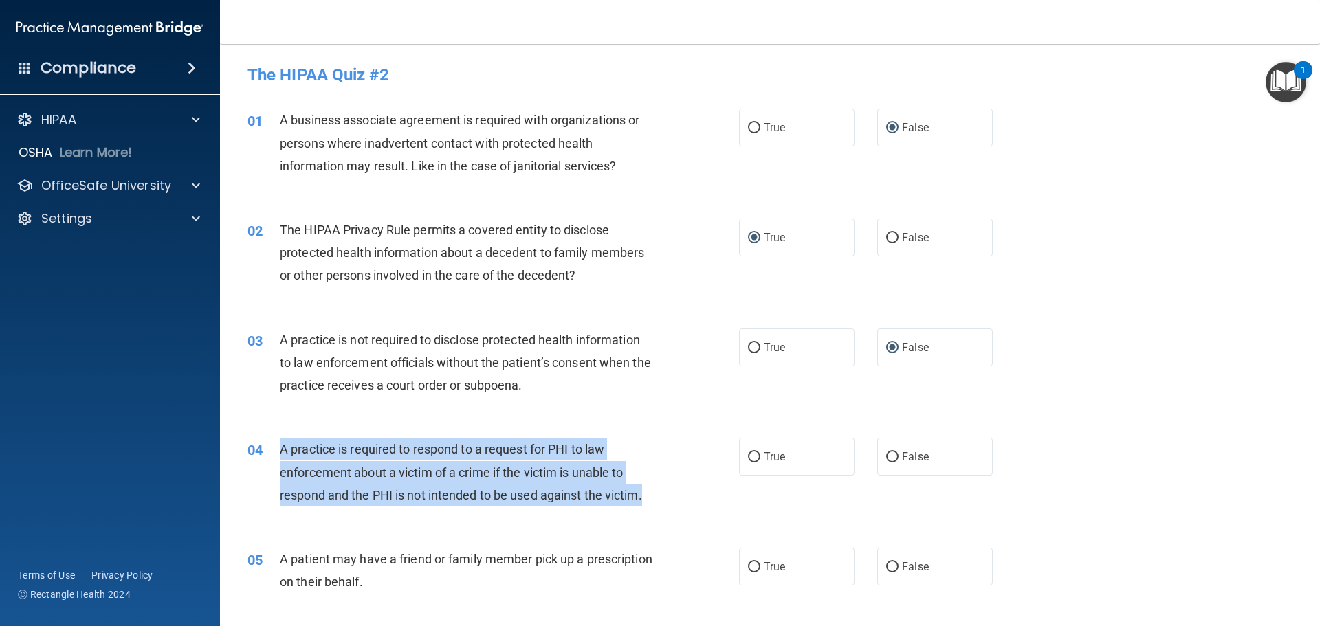
drag, startPoint x: 280, startPoint y: 448, endPoint x: 664, endPoint y: 511, distance: 388.7
click at [676, 513] on div "04 A practice is required to respond to a request for PHI to law enforcement ab…" at bounding box center [493, 476] width 533 height 76
copy span "A practice is required to respond to a request for PHI to law enforcement about…"
click at [751, 456] on input "True" at bounding box center [754, 457] width 12 height 10
radio input "true"
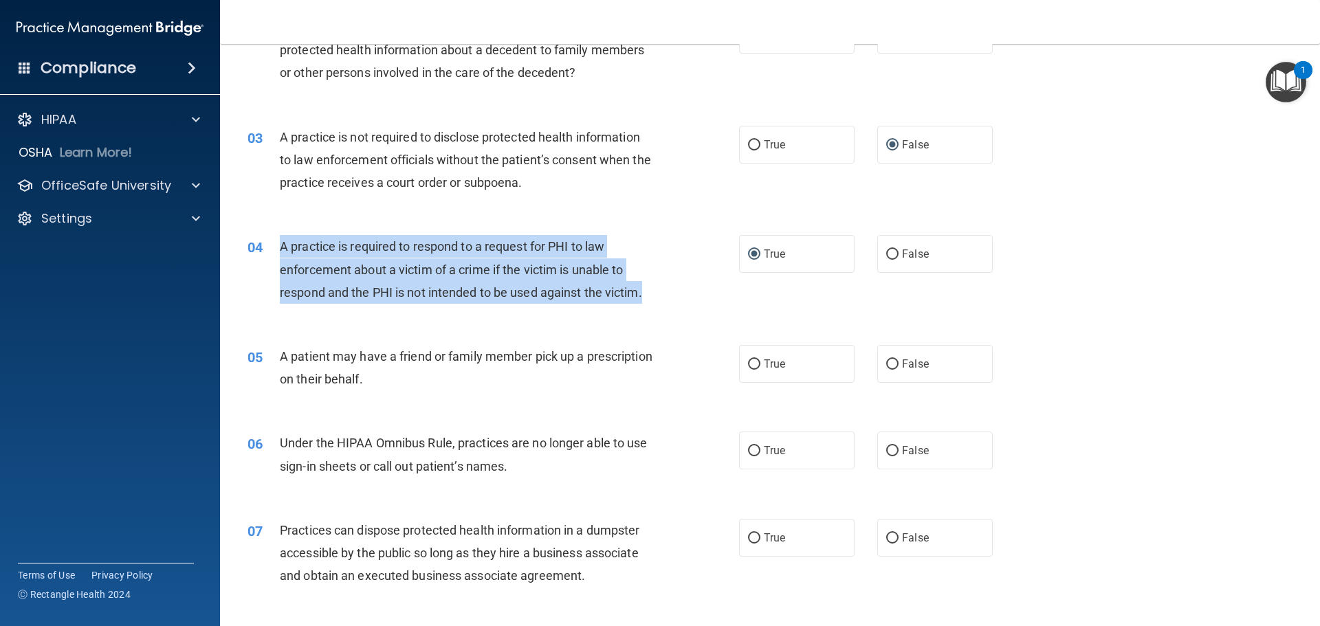
scroll to position [206, 0]
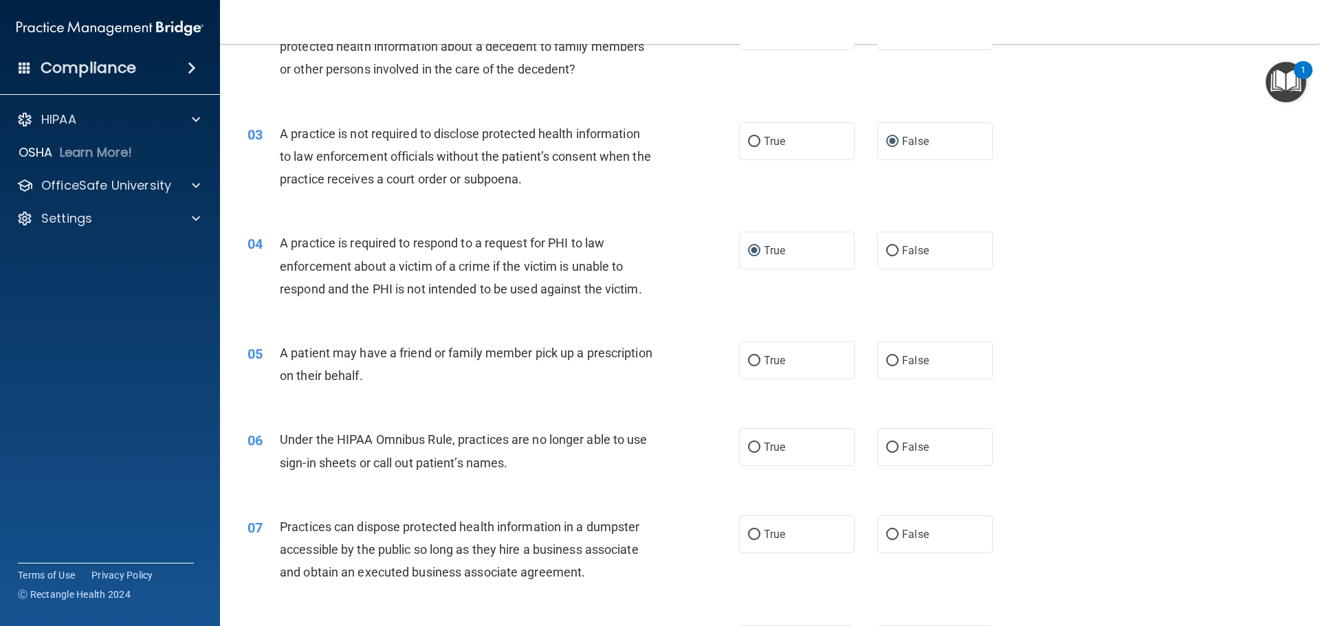
click at [418, 399] on div "05 A patient may have a friend or family member pick up a prescription on their…" at bounding box center [769, 367] width 1065 height 87
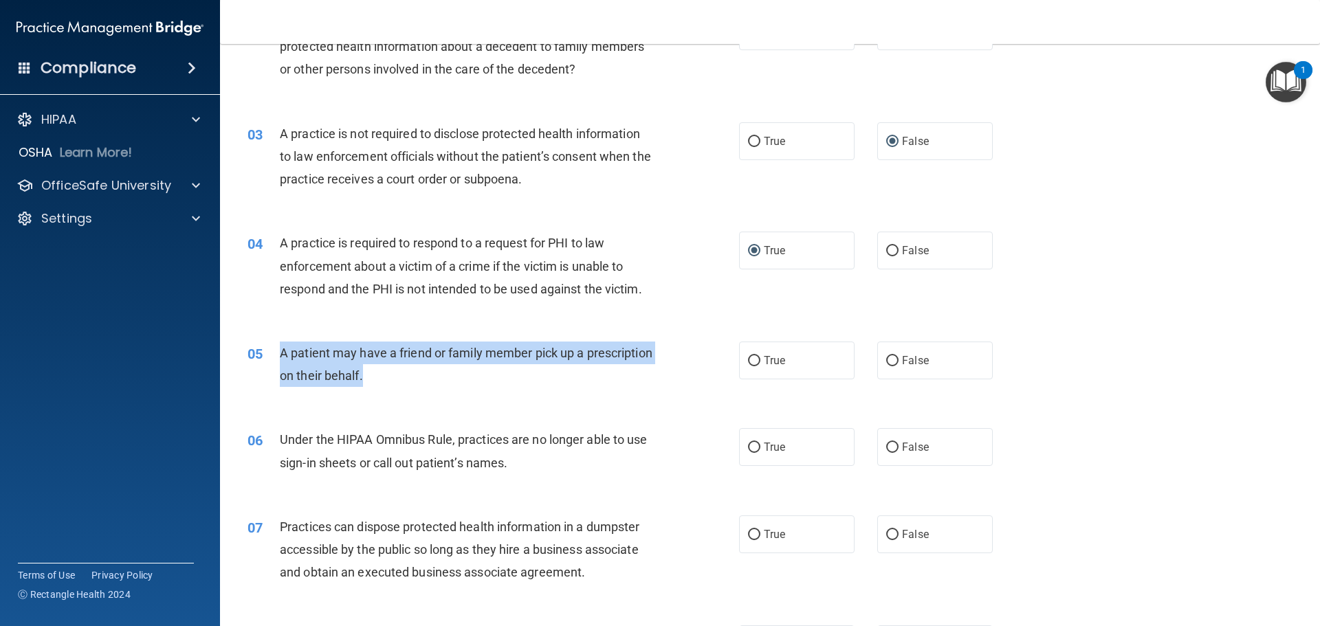
drag, startPoint x: 279, startPoint y: 354, endPoint x: 526, endPoint y: 379, distance: 248.1
click at [526, 379] on div "A patient may have a friend or family member pick up a prescription on their be…" at bounding box center [472, 364] width 384 height 45
copy span "A patient may have a friend or family member pick up a prescription on their be…"
click at [748, 358] on input "True" at bounding box center [754, 361] width 12 height 10
radio input "true"
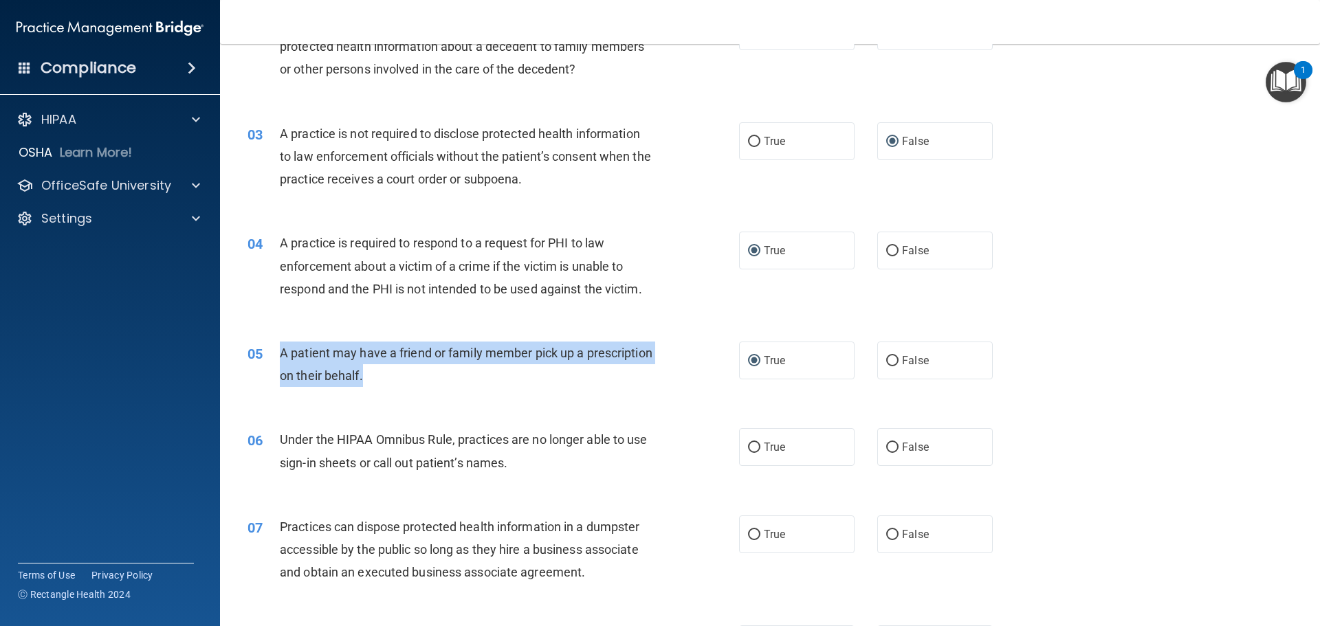
scroll to position [275, 0]
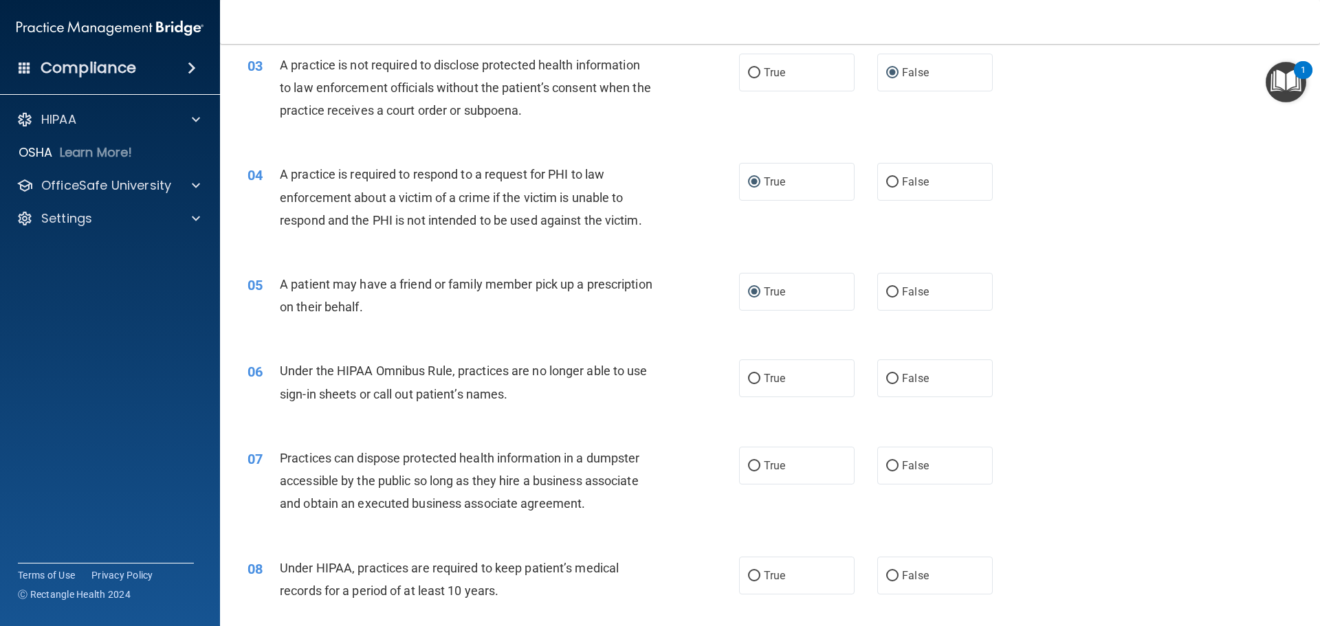
click at [313, 420] on div "06 Under the HIPAA Omnibus Rule, practices are no longer able to use sign-in sh…" at bounding box center [769, 385] width 1065 height 87
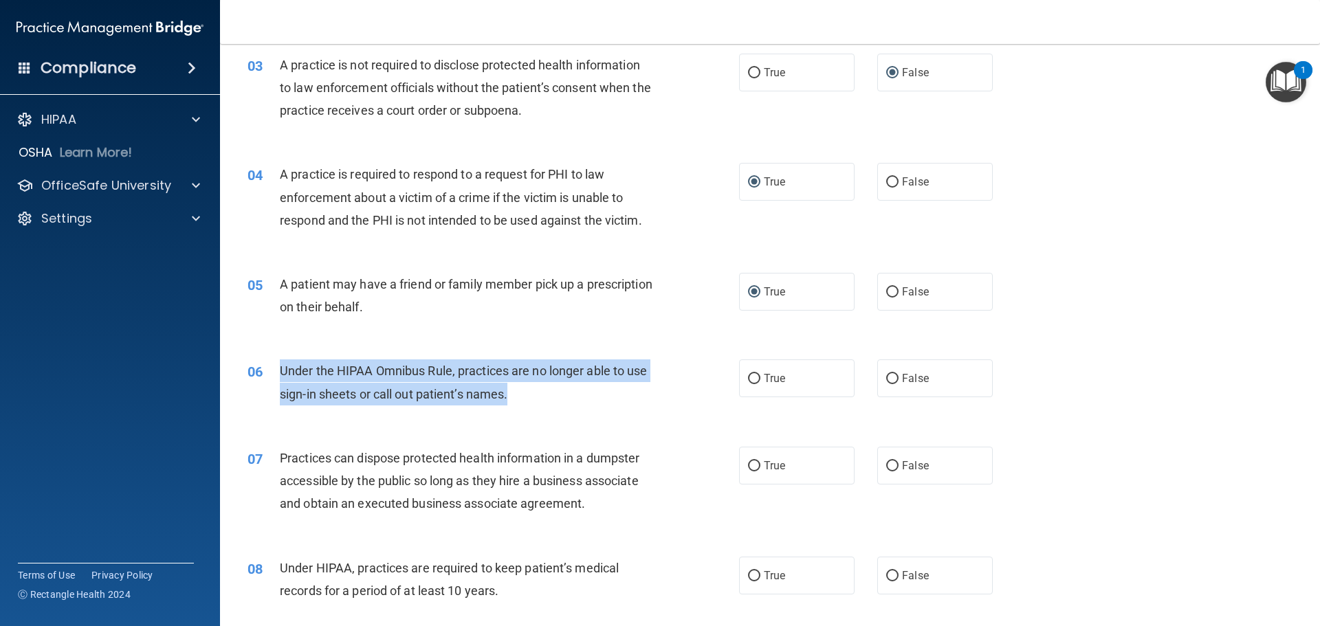
drag, startPoint x: 281, startPoint y: 366, endPoint x: 559, endPoint y: 396, distance: 279.2
click at [559, 396] on div "Under the HIPAA Omnibus Rule, practices are no longer able to use sign-in sheet…" at bounding box center [472, 381] width 384 height 45
copy span "Under the HIPAA Omnibus Rule, practices are no longer able to use sign-in sheet…"
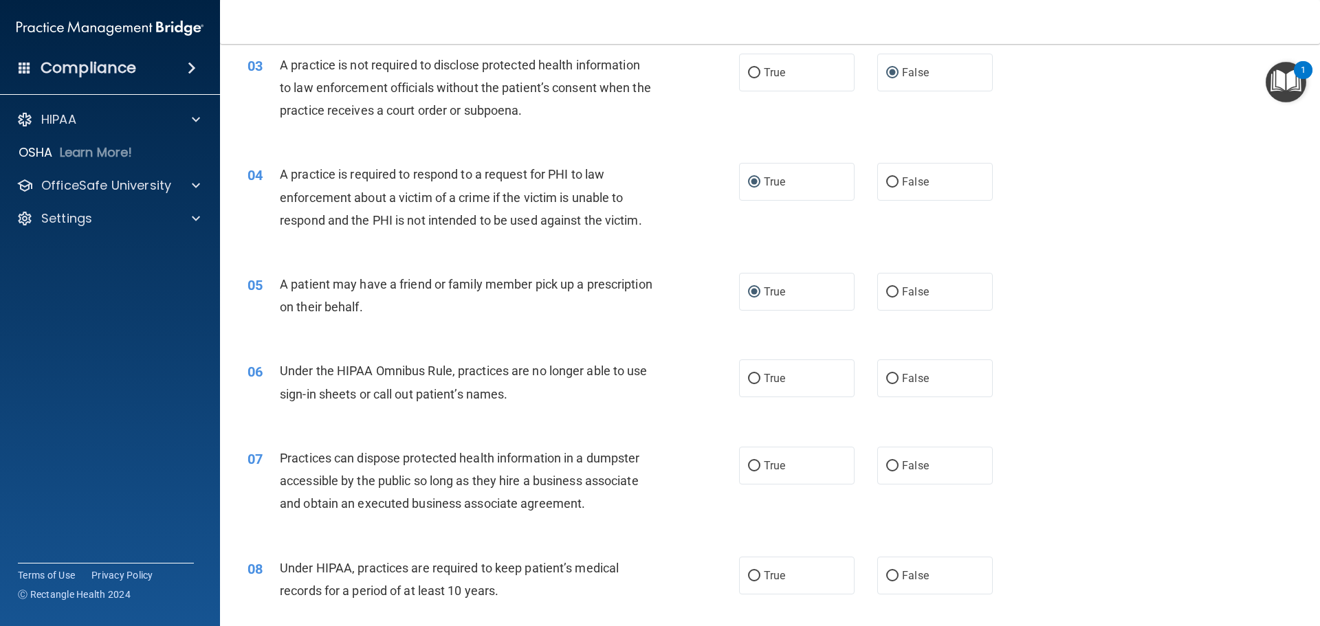
click at [326, 419] on div "06 Under the HIPAA Omnibus Rule, practices are no longer able to use sign-in sh…" at bounding box center [769, 385] width 1065 height 87
click at [886, 379] on input "False" at bounding box center [892, 379] width 12 height 10
radio input "true"
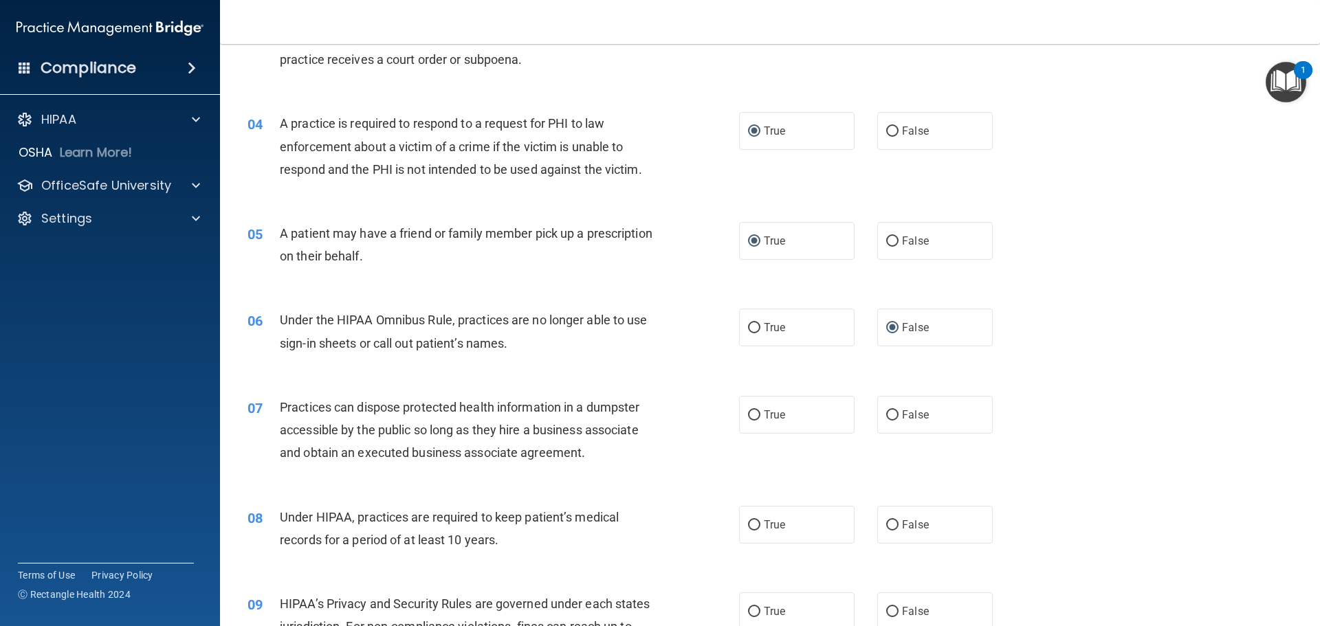
scroll to position [412, 0]
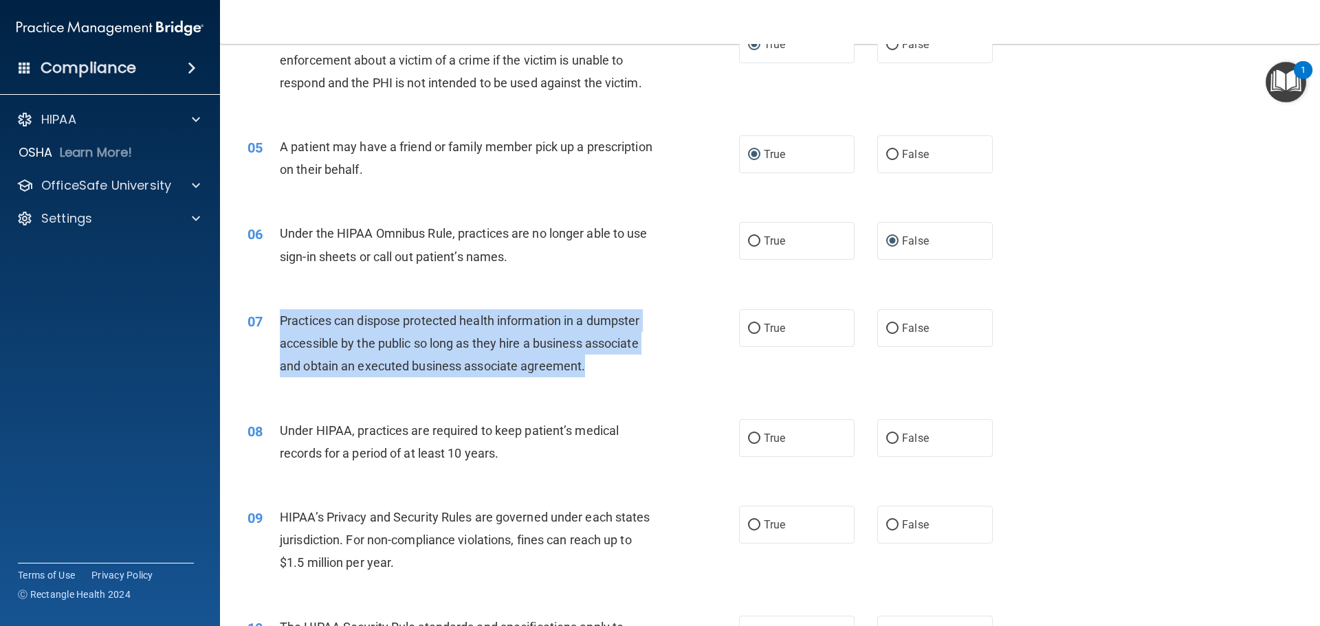
drag, startPoint x: 281, startPoint y: 318, endPoint x: 632, endPoint y: 370, distance: 354.5
click at [632, 370] on div "Practices can dispose protected health information in a dumpster accessible by …" at bounding box center [472, 343] width 384 height 69
copy span "Practices can dispose protected health information in a dumpster accessible by …"
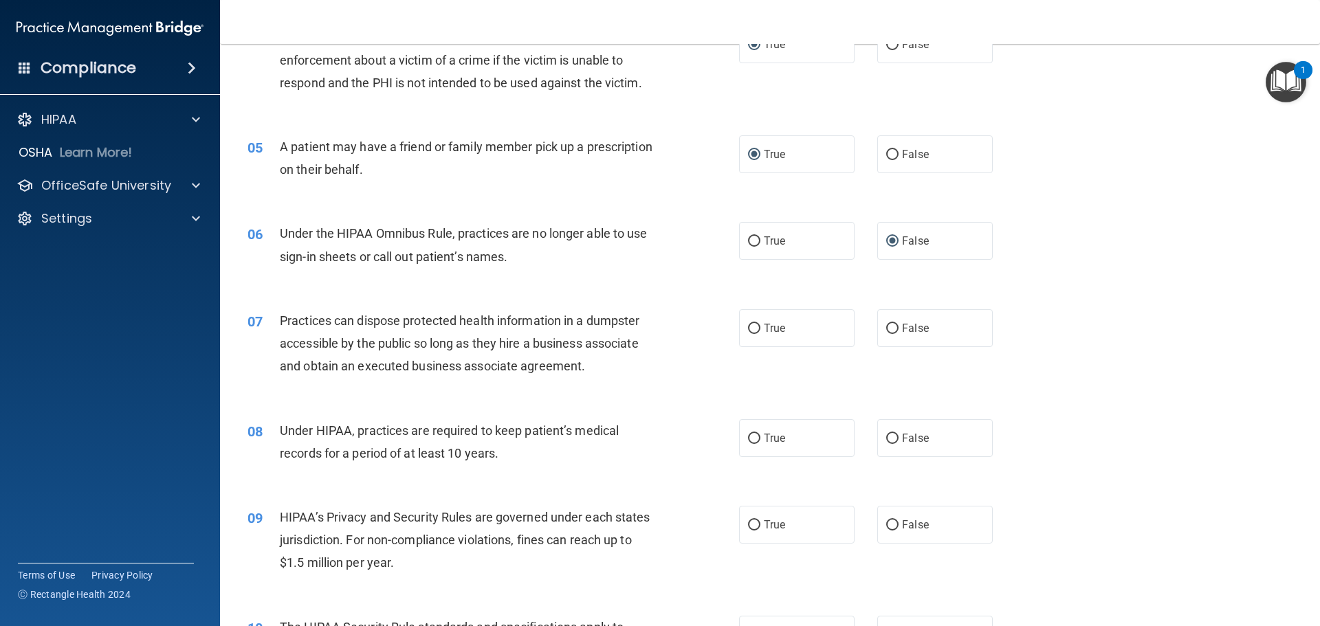
click at [582, 392] on div "07 Practices can dispose protected health information in a dumpster accessible …" at bounding box center [769, 347] width 1065 height 110
click at [889, 327] on input "False" at bounding box center [892, 329] width 12 height 10
radio input "true"
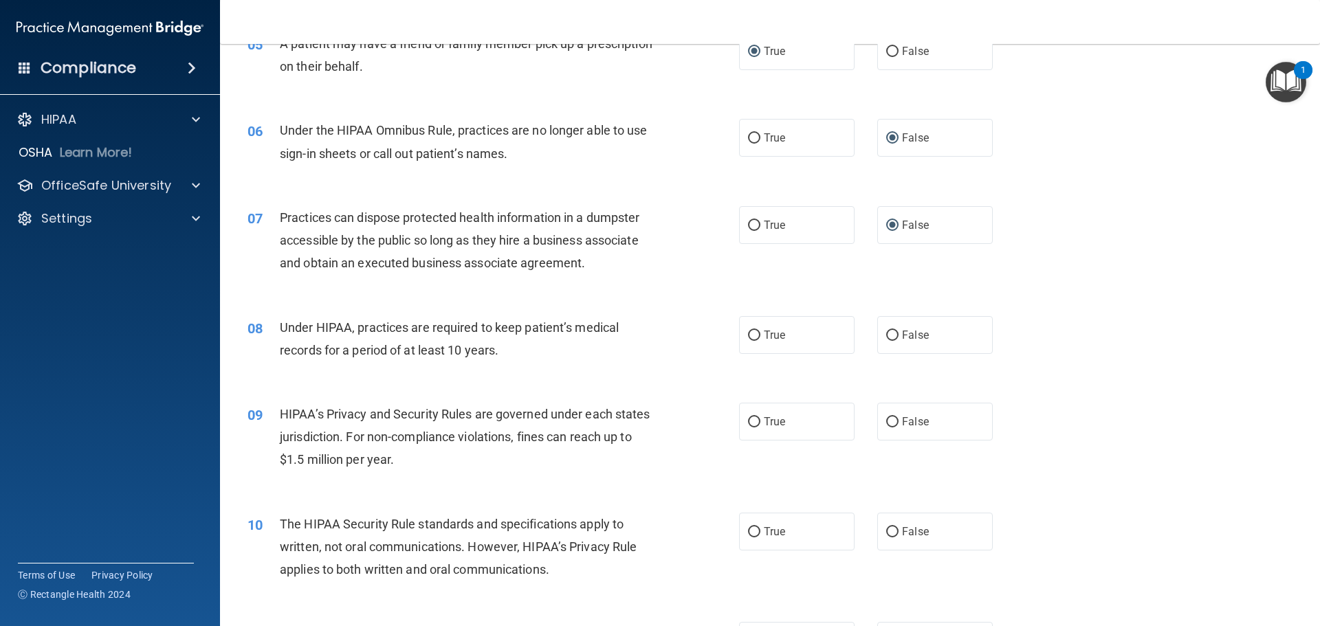
scroll to position [550, 0]
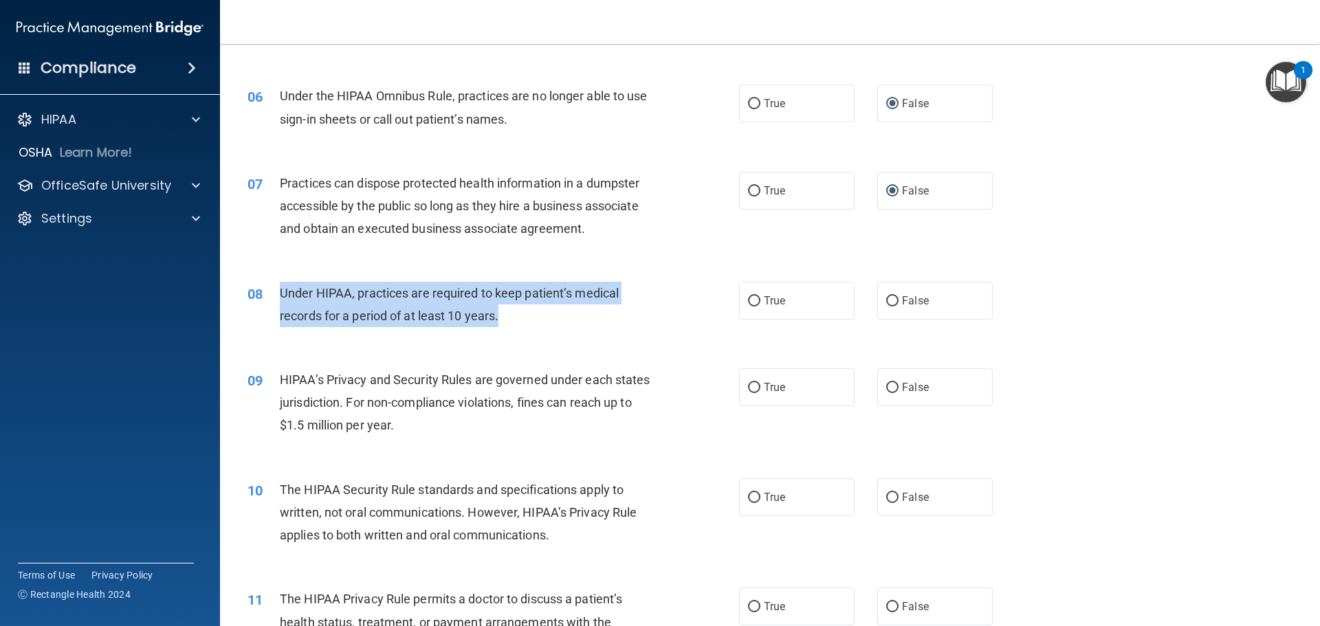
drag, startPoint x: 280, startPoint y: 290, endPoint x: 636, endPoint y: 311, distance: 356.7
click at [636, 311] on div "Under HIPAA, practices are required to keep patient’s medical records for a per…" at bounding box center [472, 304] width 384 height 45
copy span "Under HIPAA, practices are required to keep patient’s medical records for a per…"
click at [888, 301] on input "False" at bounding box center [892, 301] width 12 height 10
radio input "true"
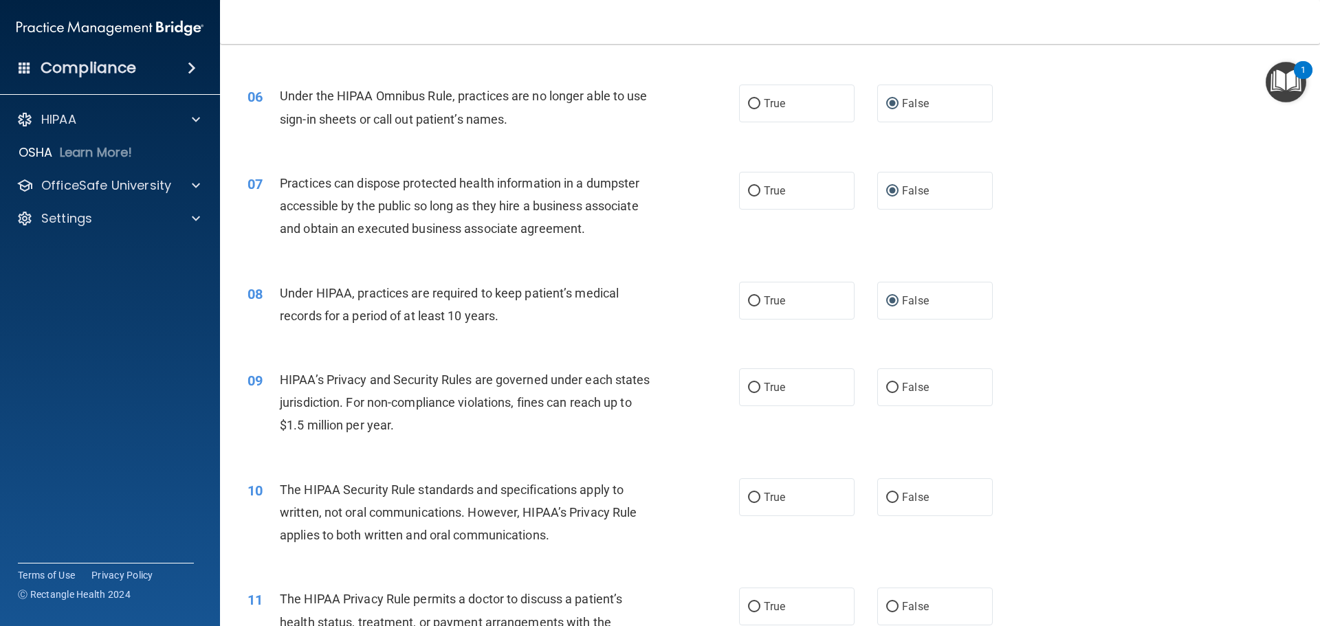
click at [366, 460] on div "09 HIPAA’s Privacy and Security Rules are governed under each states jurisdicti…" at bounding box center [769, 406] width 1065 height 110
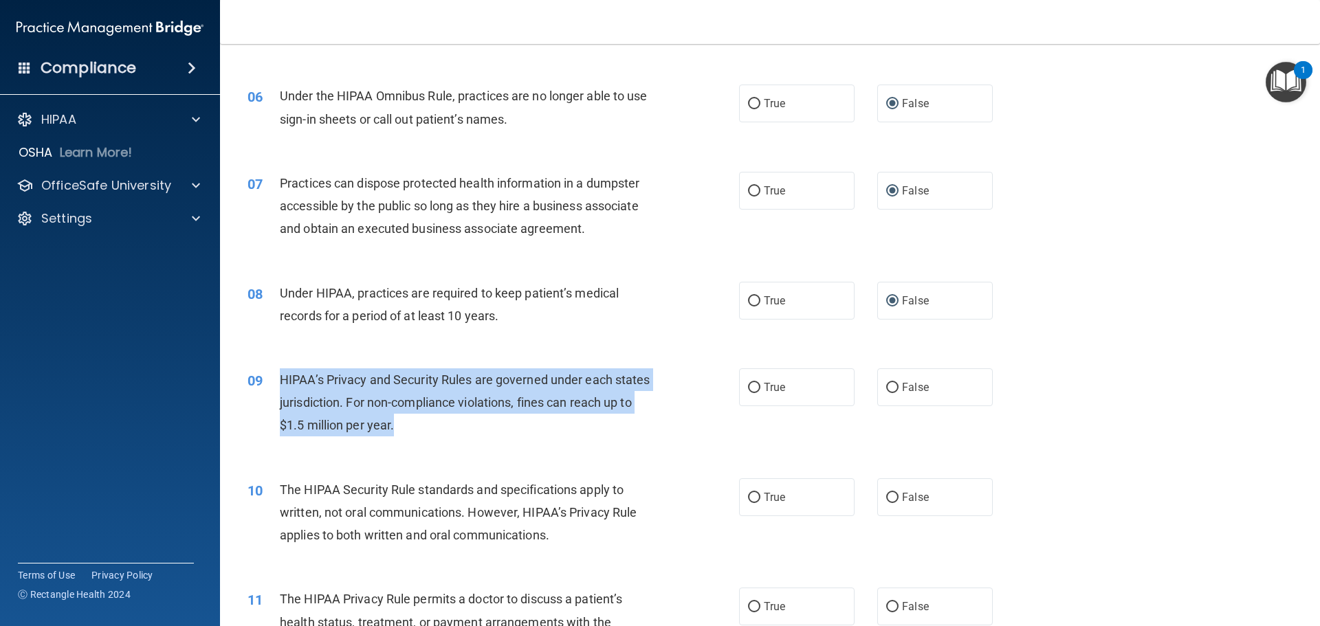
drag, startPoint x: 282, startPoint y: 379, endPoint x: 602, endPoint y: 437, distance: 325.6
click at [602, 437] on div "09 HIPAA’s Privacy and Security Rules are governed under each states jurisdicti…" at bounding box center [493, 406] width 533 height 76
copy span "HIPAA’s Privacy and Security Rules are governed under each states jurisdiction.…"
click at [468, 440] on div "09 HIPAA’s Privacy and Security Rules are governed under each states jurisdicti…" at bounding box center [493, 406] width 533 height 76
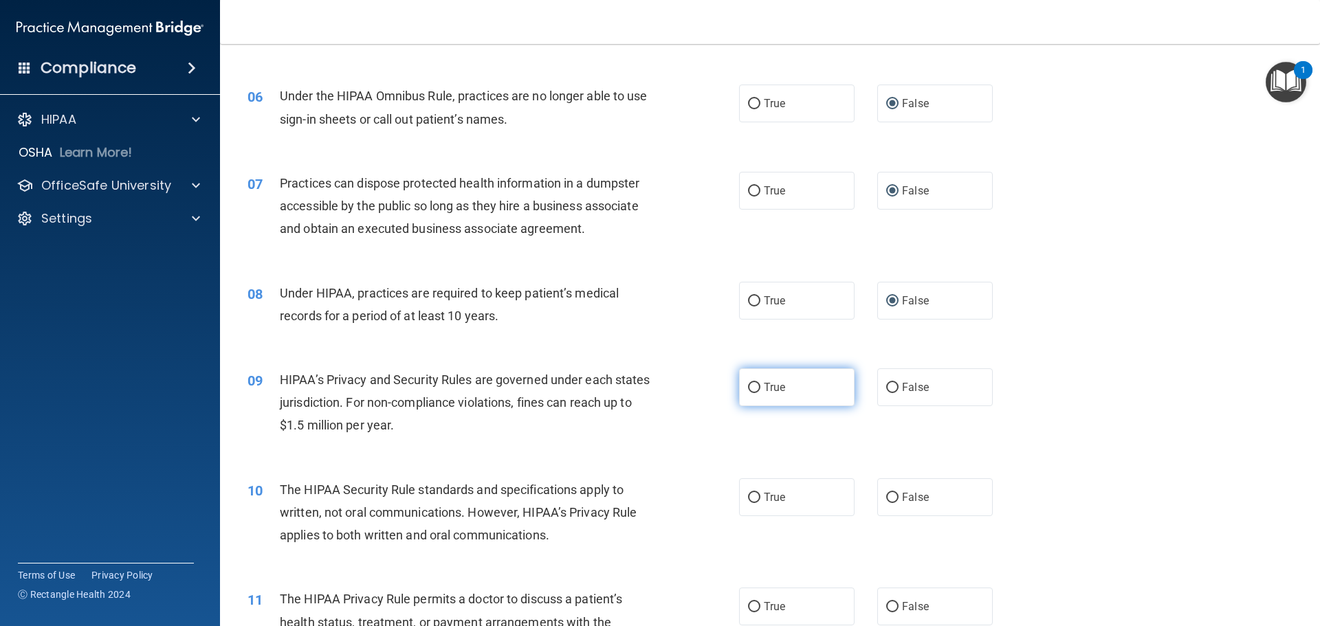
click at [748, 389] on input "True" at bounding box center [754, 388] width 12 height 10
radio input "true"
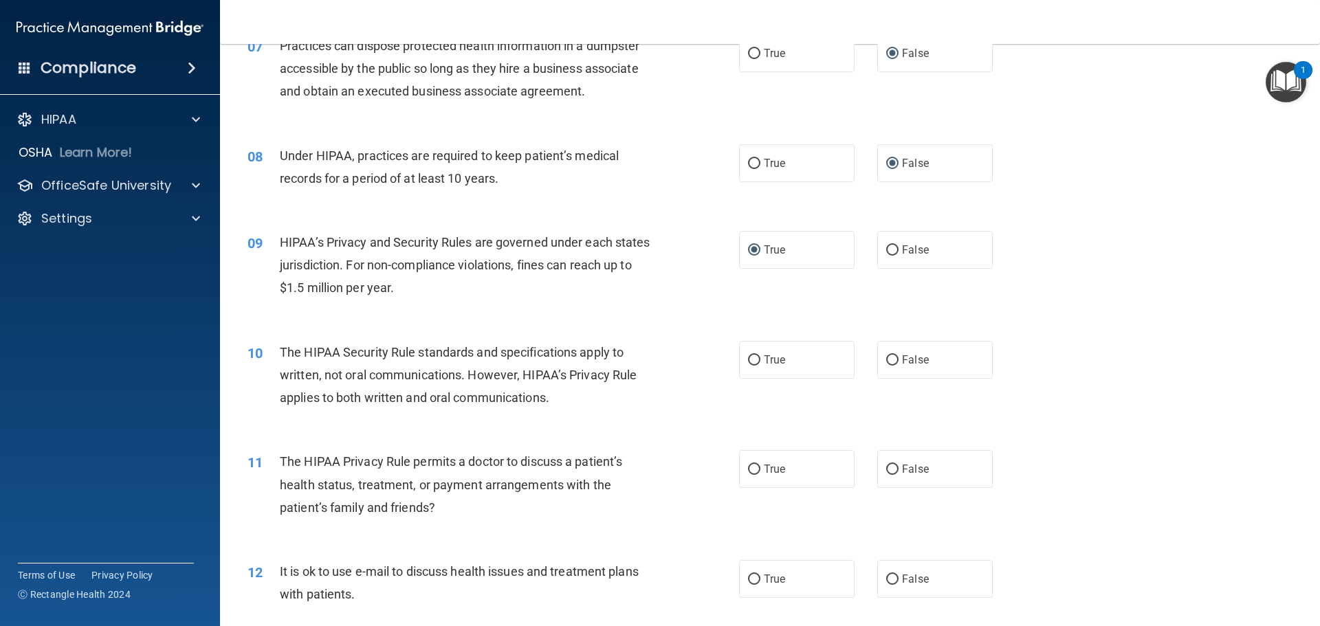
click at [401, 432] on div "10 The HIPAA Security Rule standards and specifications apply to written, not o…" at bounding box center [769, 379] width 1065 height 110
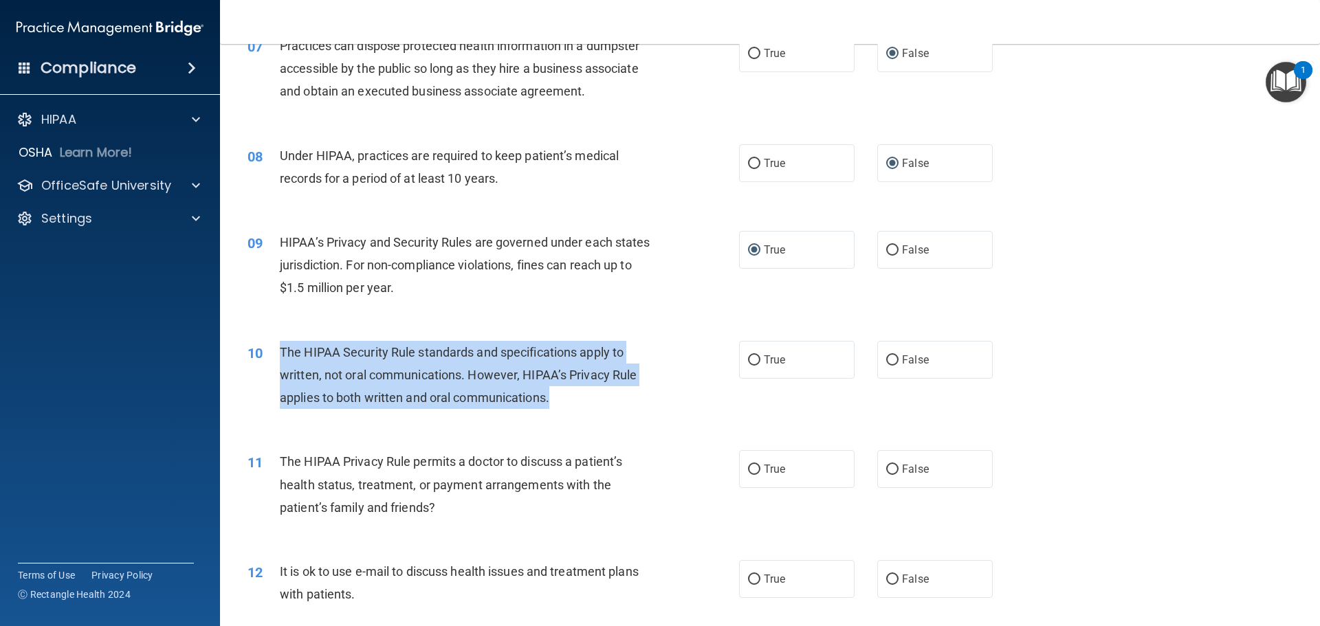
drag, startPoint x: 280, startPoint y: 348, endPoint x: 623, endPoint y: 406, distance: 347.8
click at [623, 406] on div "The HIPAA Security Rule standards and specifications apply to written, not oral…" at bounding box center [472, 375] width 384 height 69
click at [888, 358] on input "False" at bounding box center [892, 360] width 12 height 10
radio input "true"
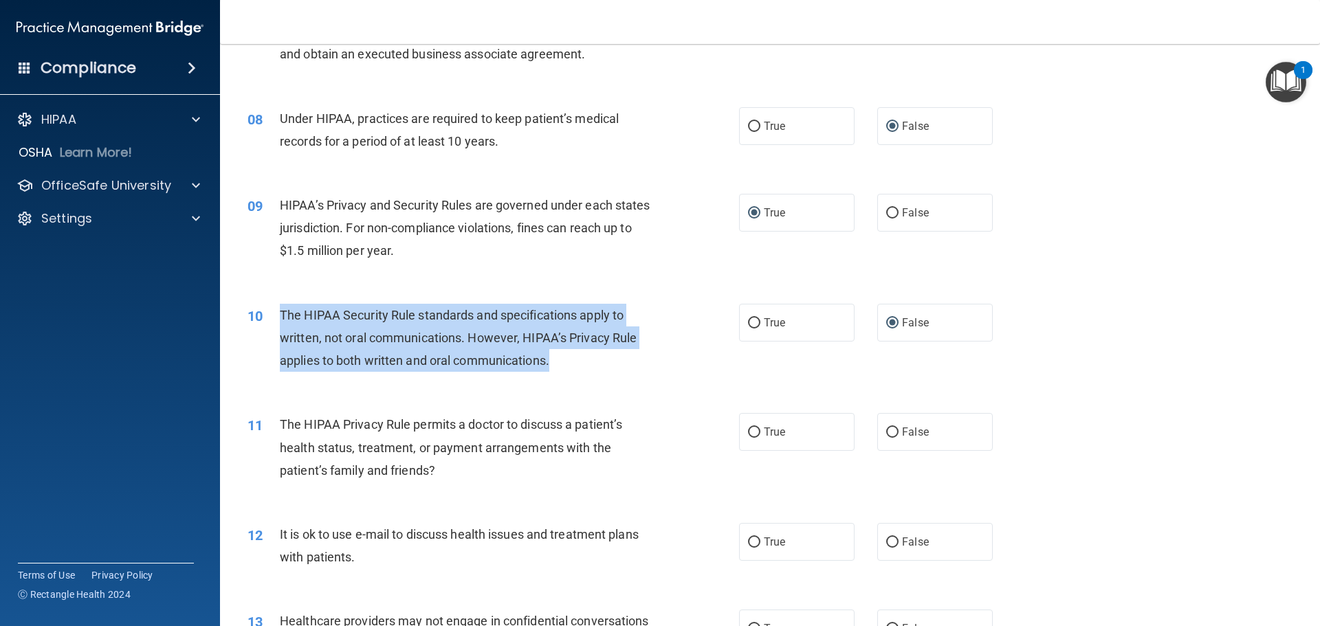
scroll to position [825, 0]
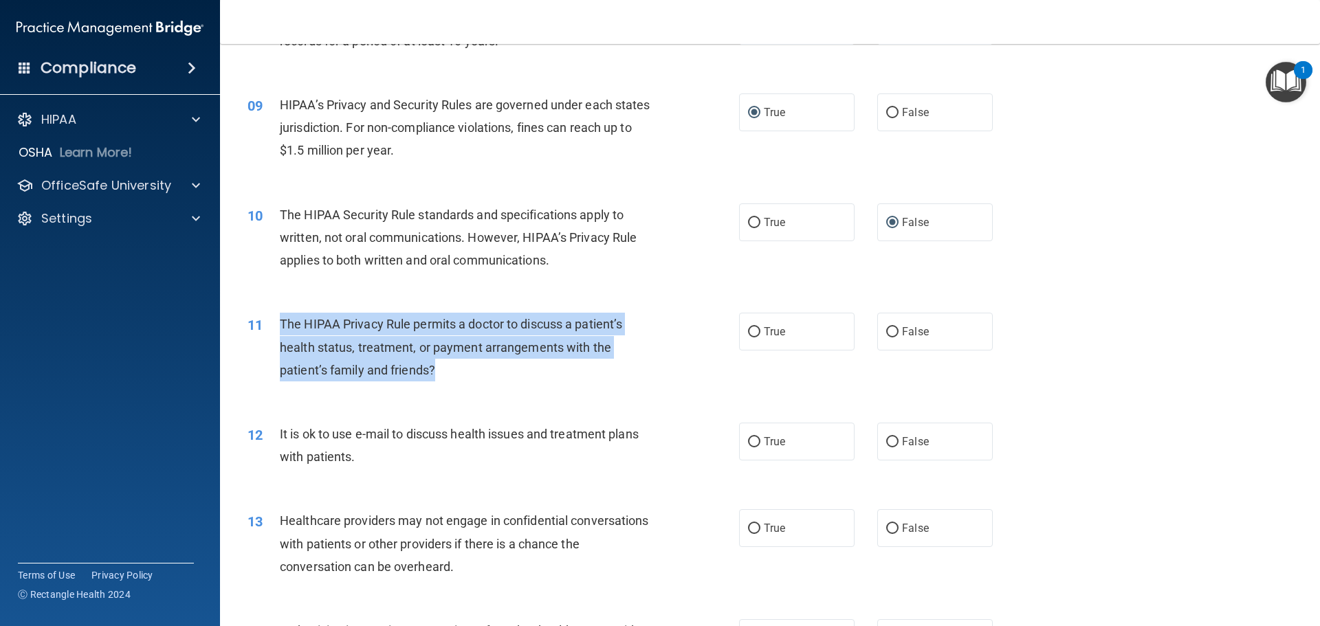
drag, startPoint x: 281, startPoint y: 322, endPoint x: 579, endPoint y: 380, distance: 303.3
click at [579, 380] on div "The HIPAA Privacy Rule permits a doctor to discuss a patient’s health status, t…" at bounding box center [472, 347] width 384 height 69
click at [751, 331] on input "True" at bounding box center [754, 332] width 12 height 10
radio input "true"
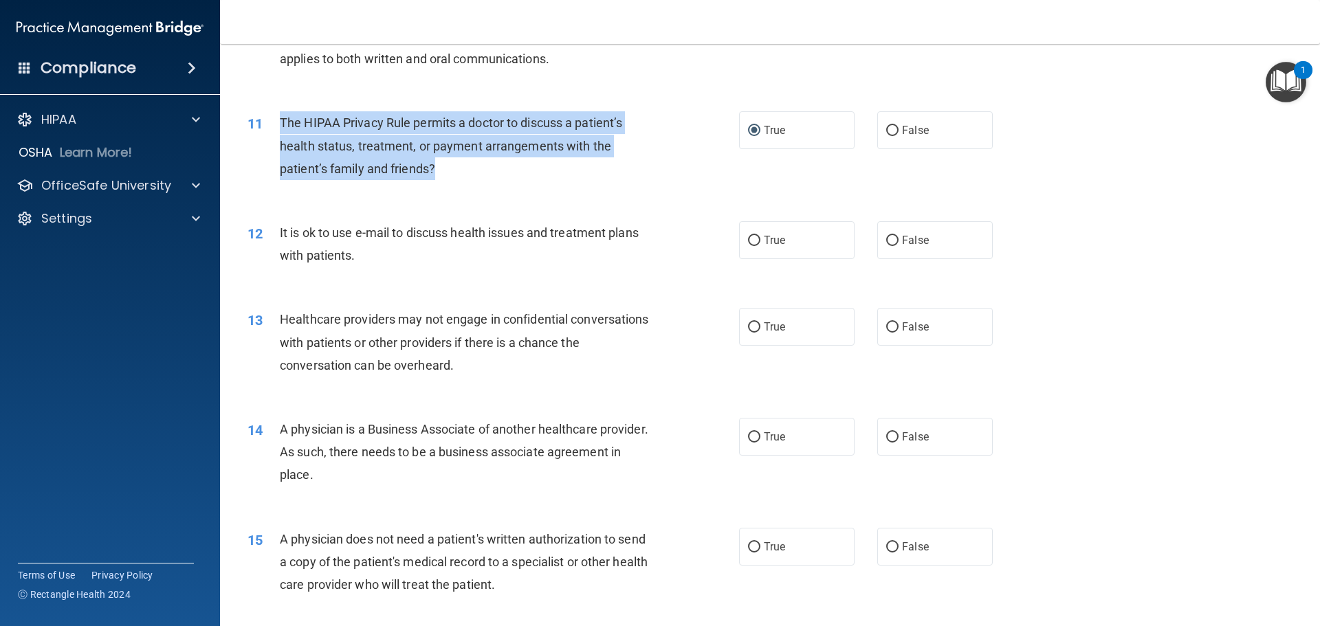
scroll to position [1031, 0]
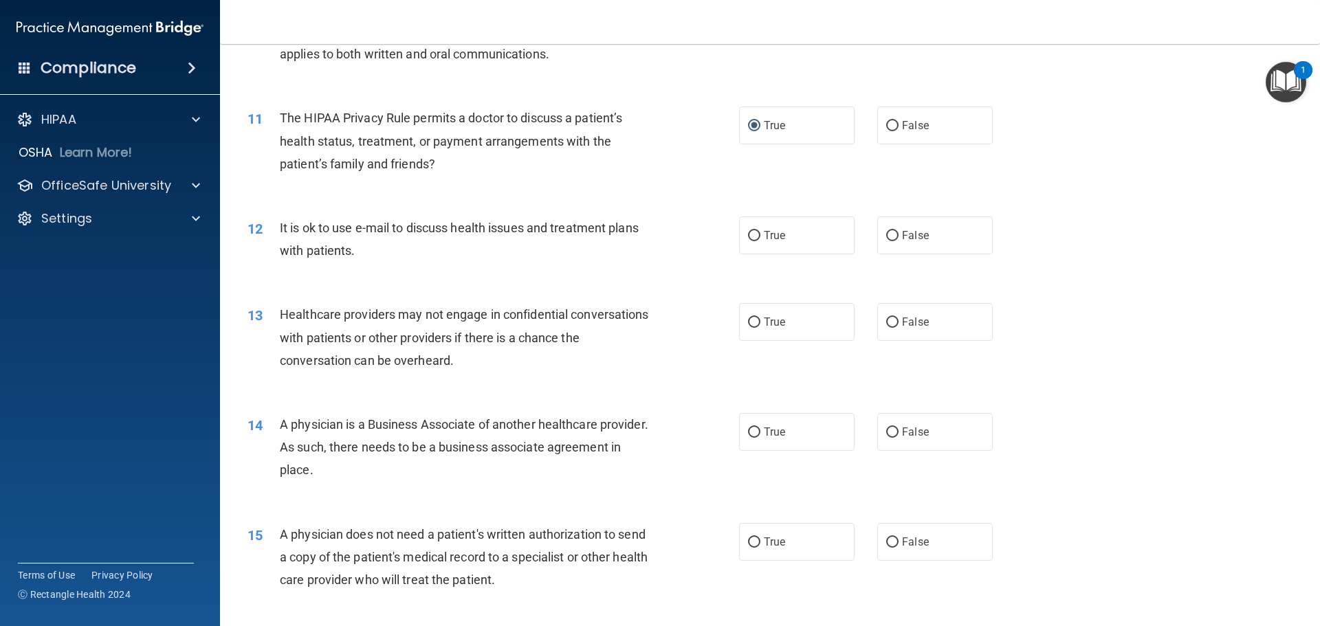
click at [351, 282] on div "12 It is ok to use e-mail to discuss health issues and treatment plans with pat…" at bounding box center [769, 242] width 1065 height 87
drag, startPoint x: 280, startPoint y: 226, endPoint x: 543, endPoint y: 271, distance: 266.4
click at [543, 271] on div "12 It is ok to use e-mail to discuss health issues and treatment plans with pat…" at bounding box center [769, 242] width 1065 height 87
click at [308, 229] on span "It is ok to use e-mail to discuss health issues and treatment plans with patien…" at bounding box center [459, 239] width 359 height 37
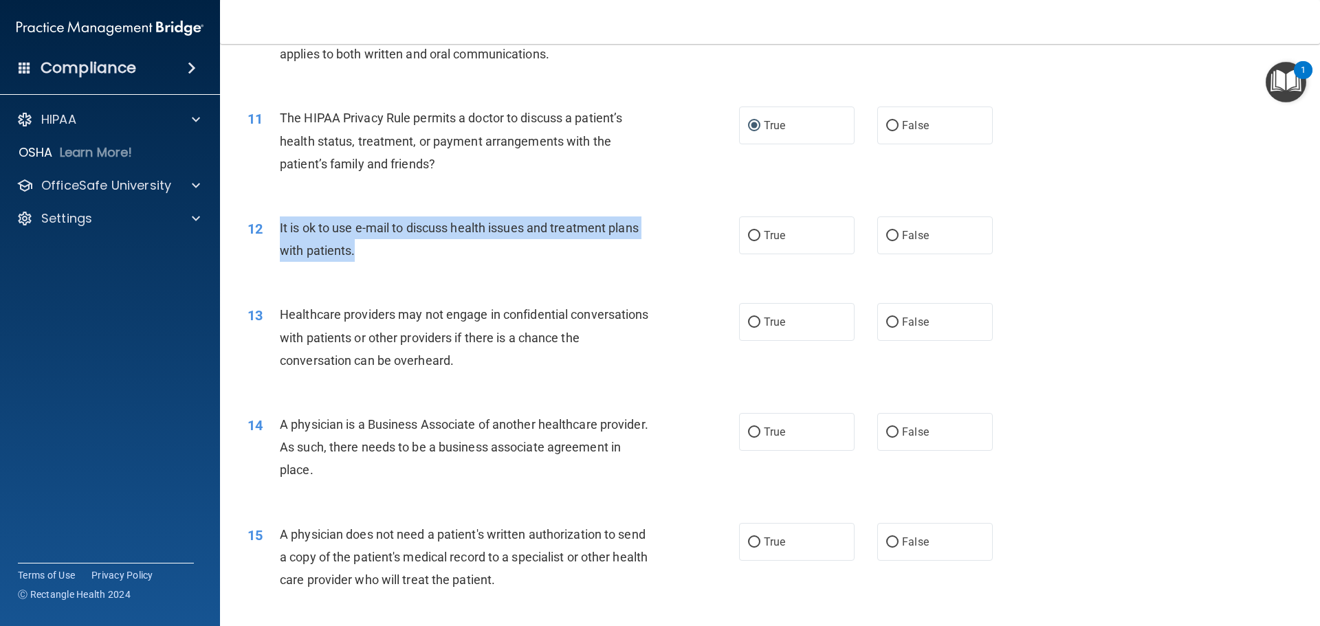
drag, startPoint x: 279, startPoint y: 225, endPoint x: 379, endPoint y: 249, distance: 102.4
click at [379, 249] on div "It is ok to use e-mail to discuss health issues and treatment plans with patien…" at bounding box center [472, 239] width 384 height 45
click at [751, 233] on input "True" at bounding box center [754, 236] width 12 height 10
radio input "true"
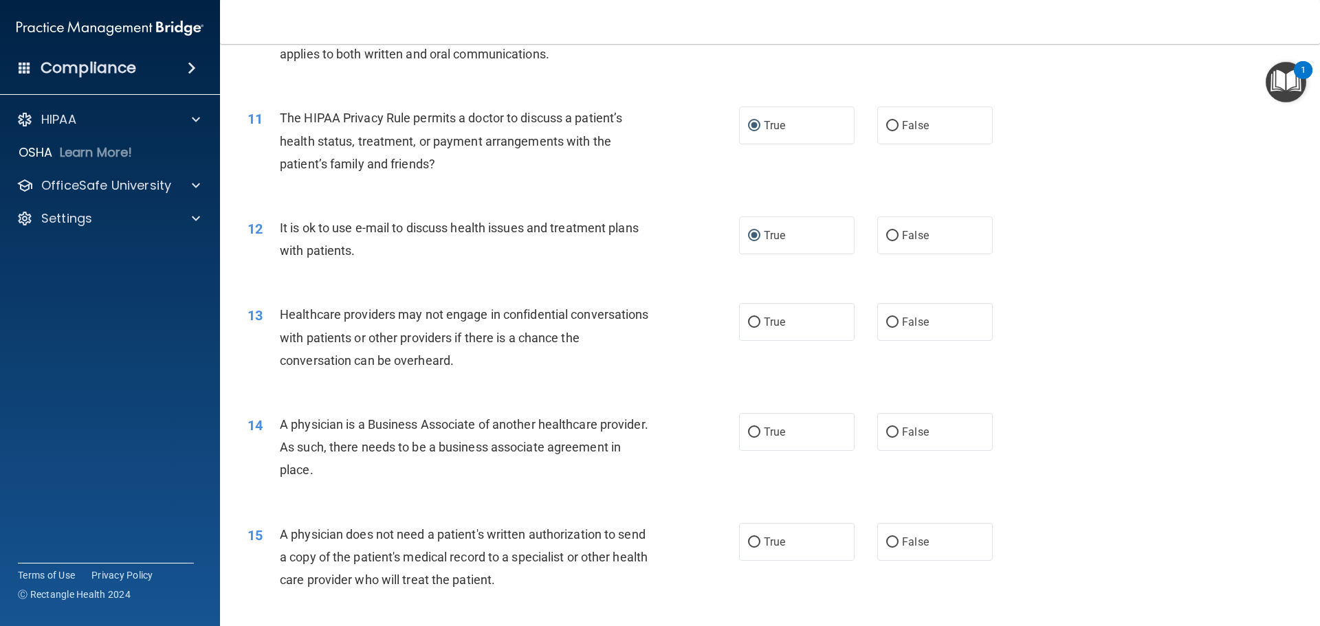
click at [642, 377] on div "13 Healthcare providers may not engage in confidential conversations with patie…" at bounding box center [493, 341] width 533 height 76
click at [341, 330] on span "Healthcare providers may not engage in confidential conversations with patients…" at bounding box center [464, 337] width 369 height 60
click at [378, 297] on div "13 Healthcare providers may not engage in confidential conversations with patie…" at bounding box center [769, 341] width 1065 height 110
drag, startPoint x: 279, startPoint y: 314, endPoint x: 388, endPoint y: 359, distance: 117.4
click at [512, 382] on div "13 Healthcare providers may not engage in confidential conversations with patie…" at bounding box center [769, 341] width 1065 height 110
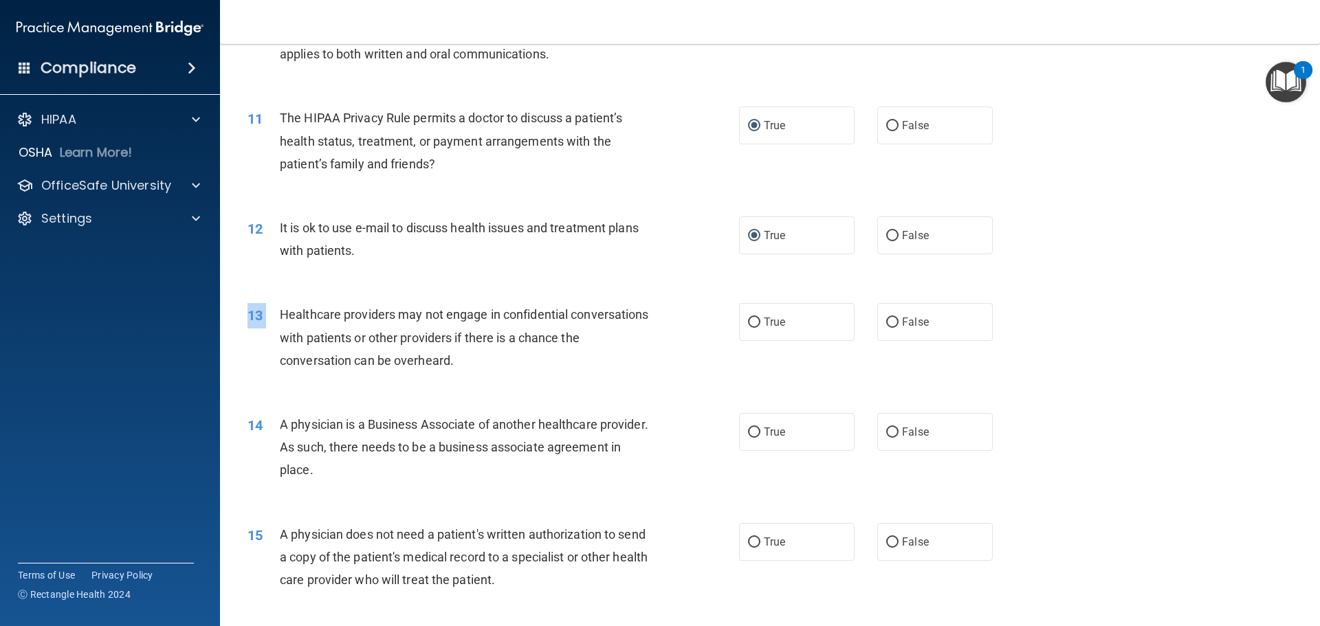
click at [280, 314] on span "Healthcare providers may not engage in confidential conversations with patients…" at bounding box center [464, 337] width 369 height 60
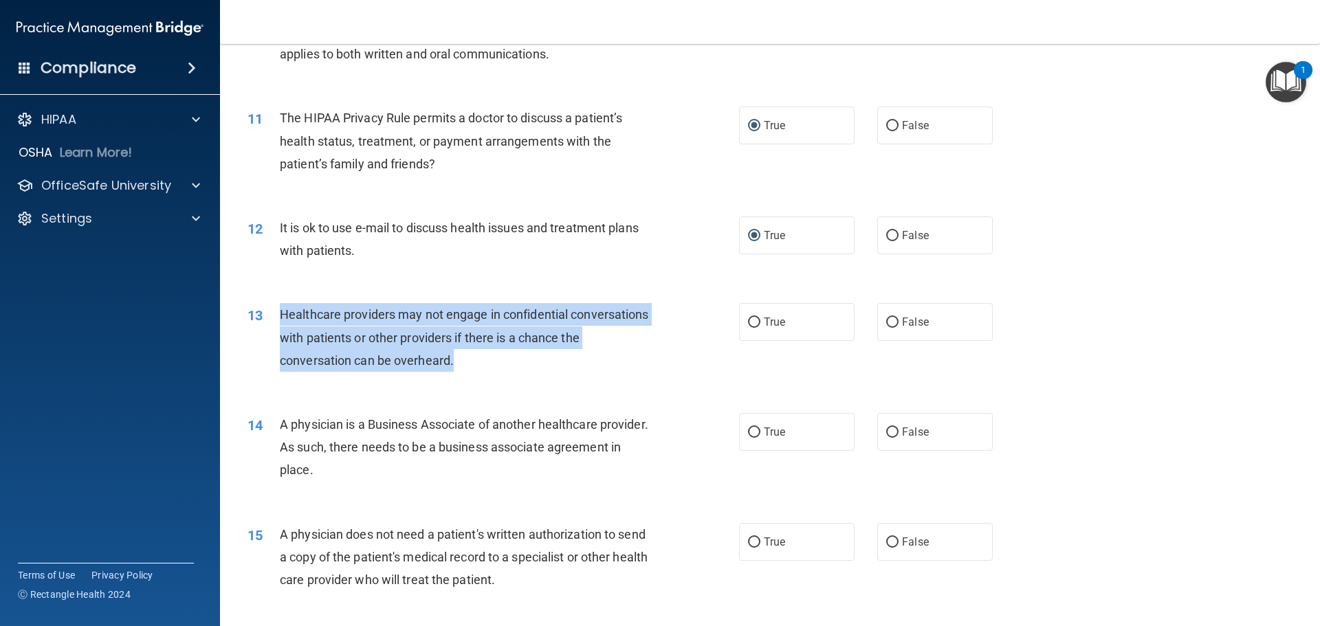
drag, startPoint x: 280, startPoint y: 315, endPoint x: 405, endPoint y: 346, distance: 128.9
click at [491, 361] on div "Healthcare providers may not engage in confidential conversations with patients…" at bounding box center [472, 337] width 384 height 69
click at [564, 362] on div "Healthcare providers may not engage in confidential conversations with patients…" at bounding box center [472, 337] width 384 height 69
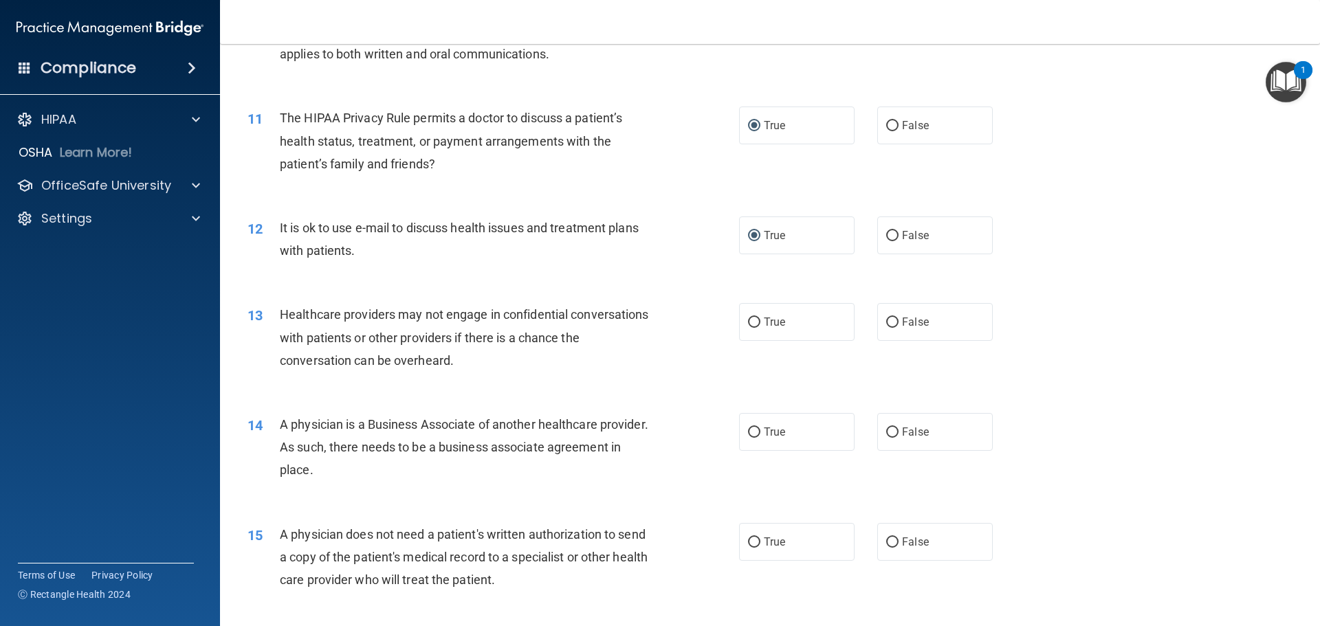
click at [384, 379] on div "13 Healthcare providers may not engage in confidential conversations with patie…" at bounding box center [493, 341] width 533 height 76
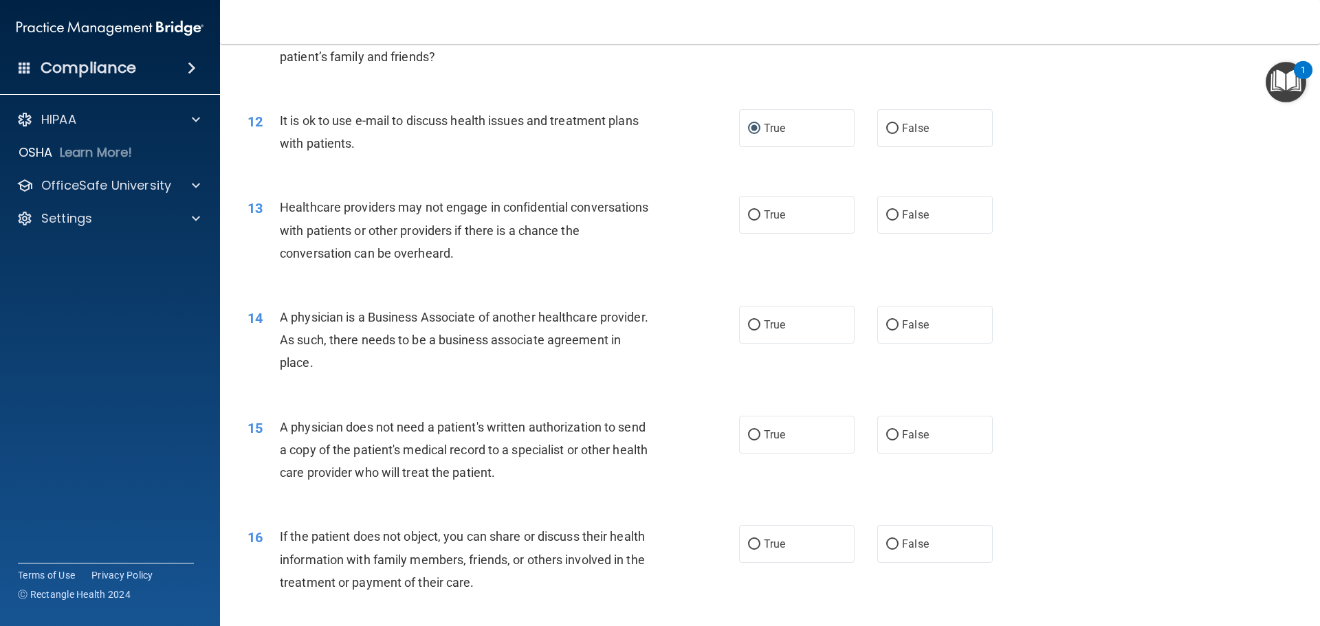
scroll to position [1168, 0]
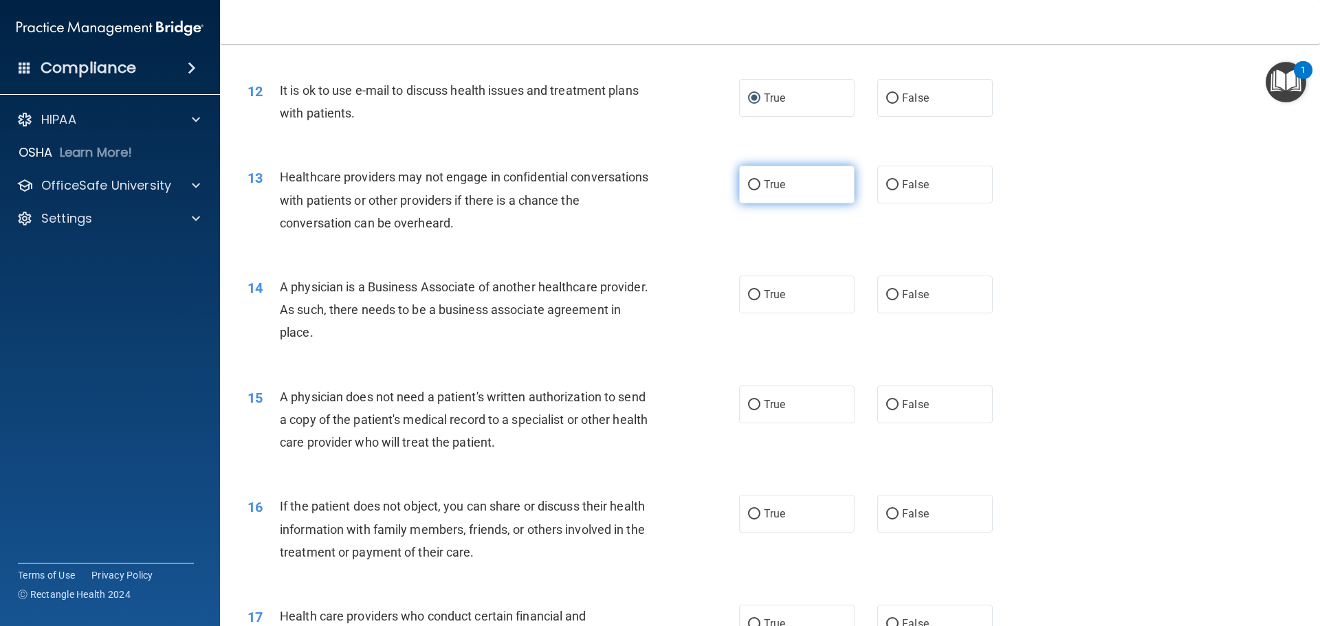
click at [752, 184] on input "True" at bounding box center [754, 185] width 12 height 10
radio input "true"
click at [304, 355] on div "14 A physician is a Business Associate of another healthcare provider. As such,…" at bounding box center [769, 313] width 1065 height 110
drag, startPoint x: 281, startPoint y: 285, endPoint x: 562, endPoint y: 330, distance: 284.0
click at [562, 330] on div "A physician is a Business Associate of another healthcare provider. As such, th…" at bounding box center [472, 310] width 384 height 69
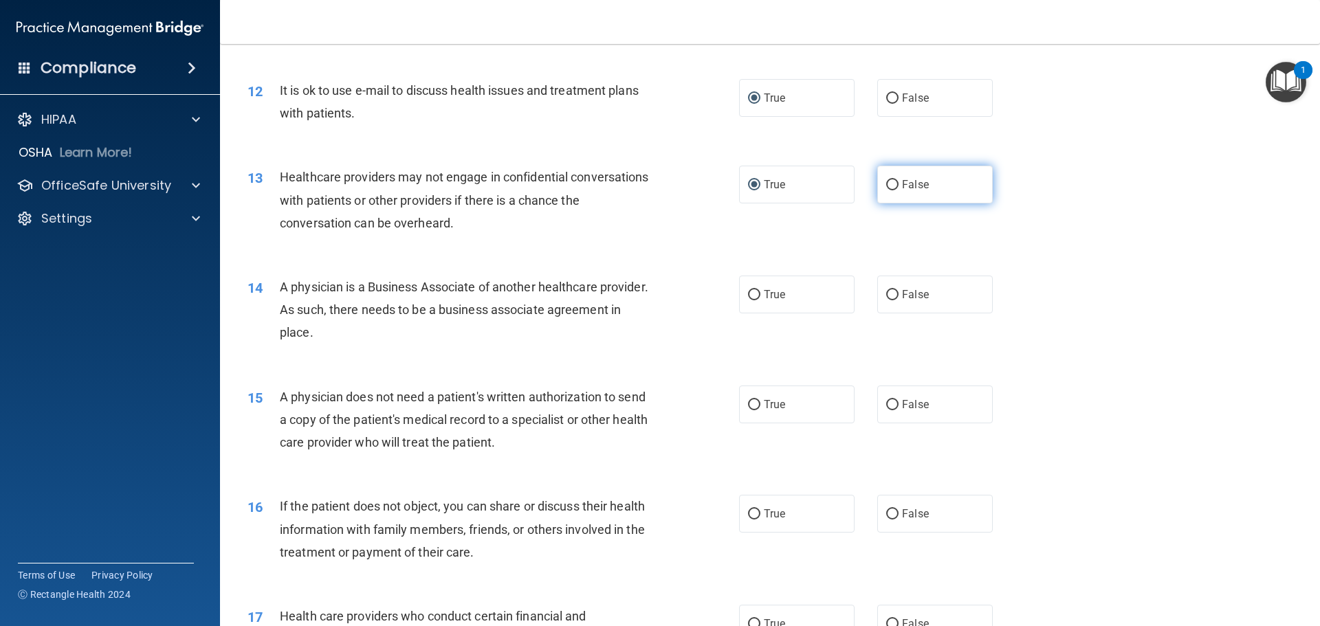
click at [878, 182] on label "False" at bounding box center [934, 185] width 115 height 38
click at [886, 182] on input "False" at bounding box center [892, 185] width 12 height 10
radio input "true"
radio input "false"
drag, startPoint x: 280, startPoint y: 287, endPoint x: 566, endPoint y: 332, distance: 289.4
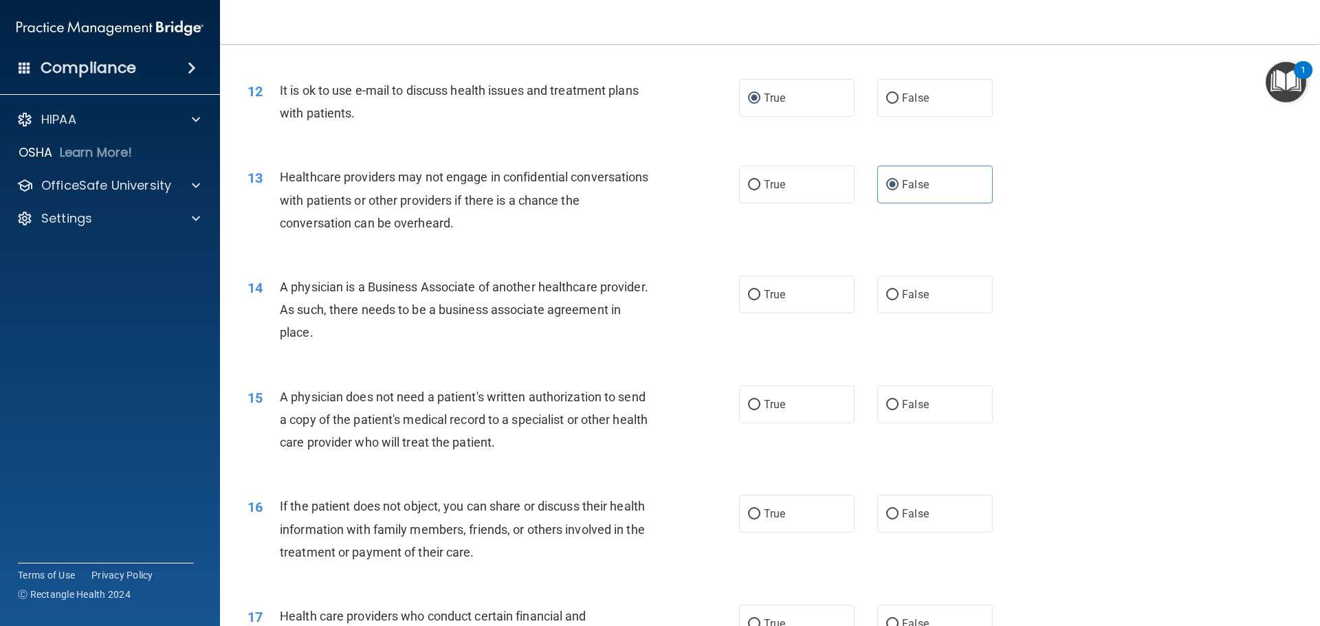
click at [566, 332] on div "A physician is a Business Associate of another healthcare provider. As such, th…" at bounding box center [472, 310] width 384 height 69
click at [748, 296] on input "True" at bounding box center [754, 295] width 12 height 10
radio input "true"
click at [460, 458] on div "15 A physician does not need a patient's written authorization to send a copy o…" at bounding box center [493, 424] width 533 height 76
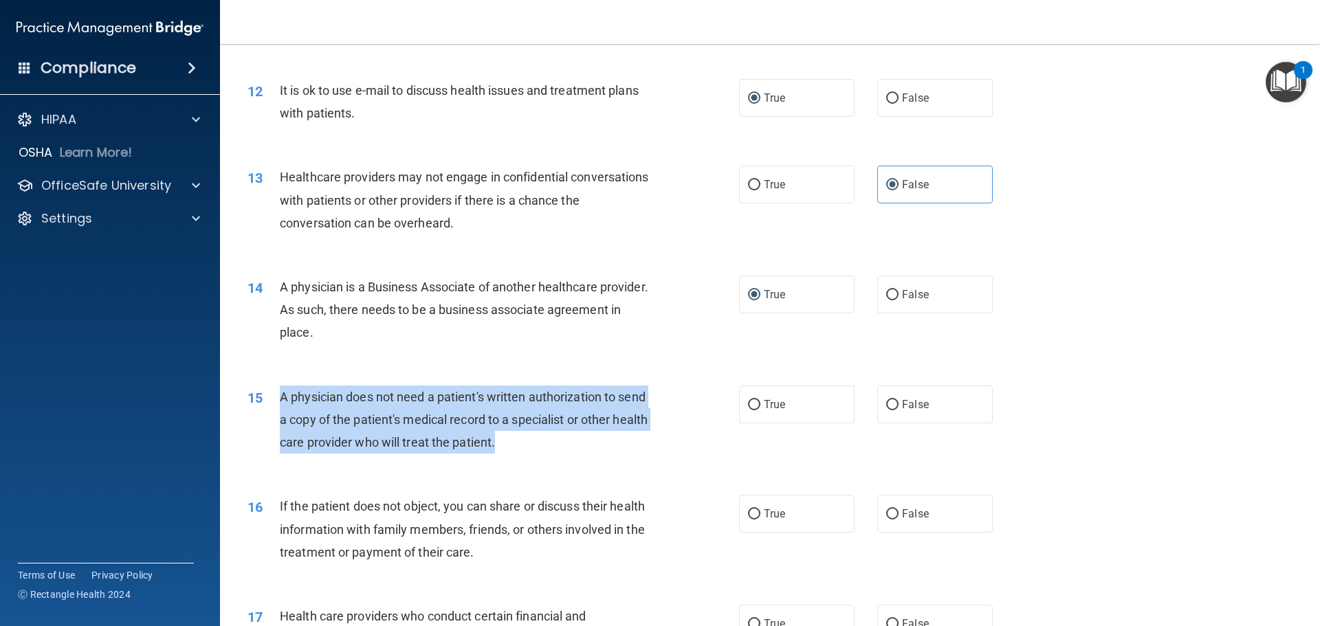
drag, startPoint x: 280, startPoint y: 393, endPoint x: 628, endPoint y: 453, distance: 352.9
click at [628, 453] on div "A physician does not need a patient's written authorization to send a copy of t…" at bounding box center [472, 420] width 384 height 69
click at [753, 406] on input "True" at bounding box center [754, 405] width 12 height 10
radio input "true"
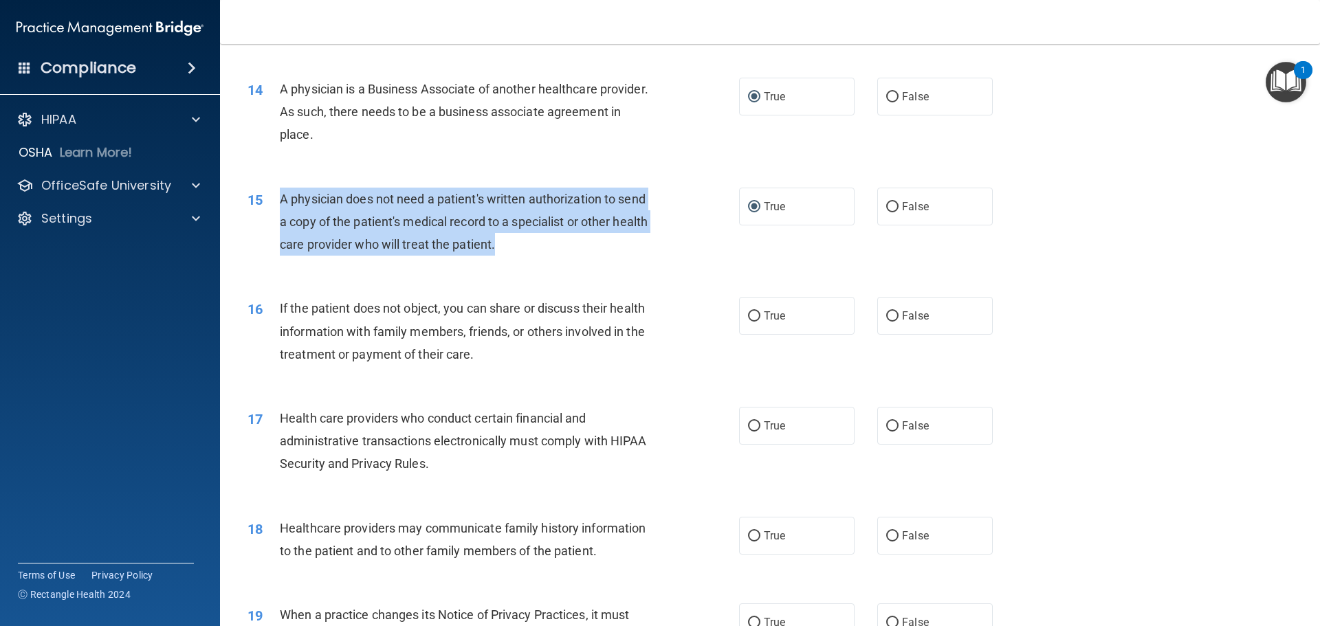
scroll to position [1375, 0]
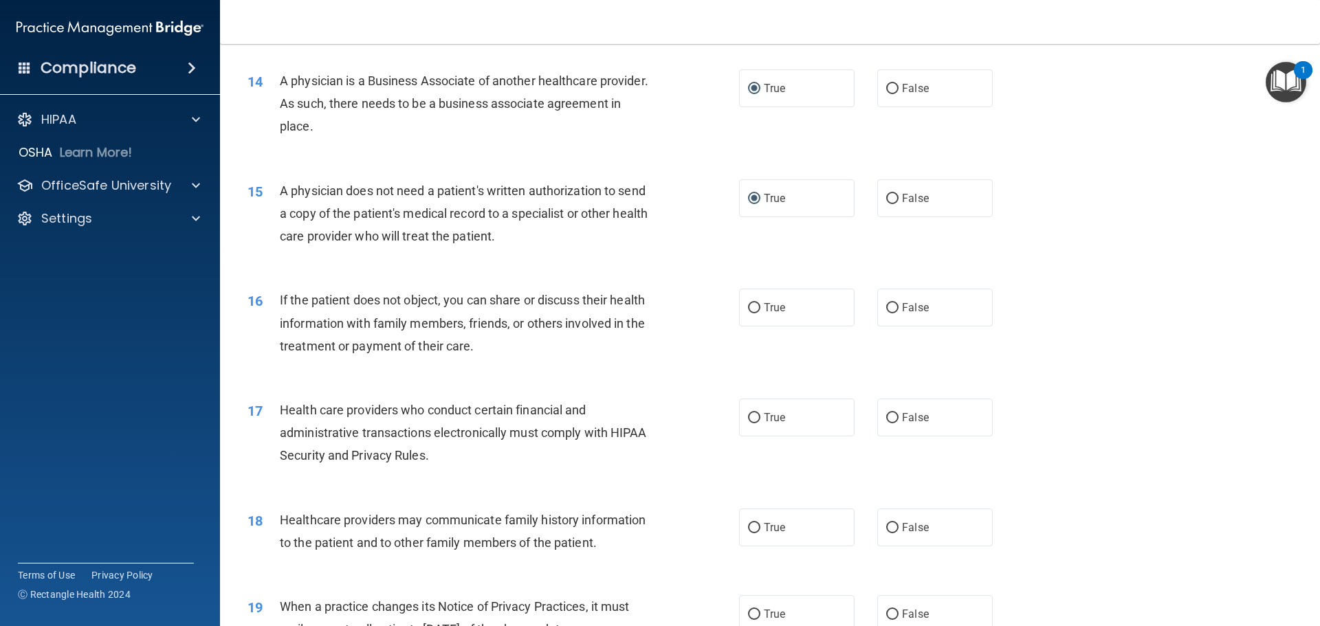
click at [286, 384] on div "17 Health care providers who conduct certain financial and administrative trans…" at bounding box center [769, 436] width 1065 height 110
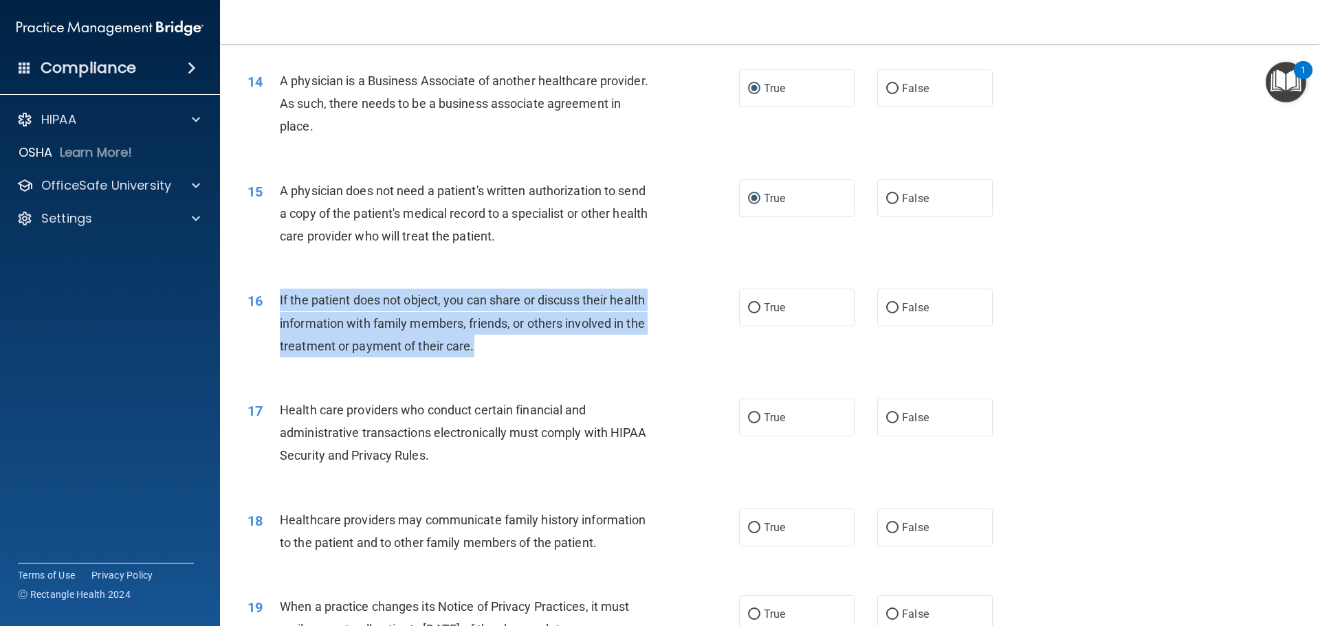
drag, startPoint x: 280, startPoint y: 296, endPoint x: 380, endPoint y: 309, distance: 100.6
click at [605, 357] on div "If the patient does not object, you can share or discuss their health informati…" at bounding box center [472, 323] width 384 height 69
click at [750, 308] on input "True" at bounding box center [754, 308] width 12 height 10
radio input "true"
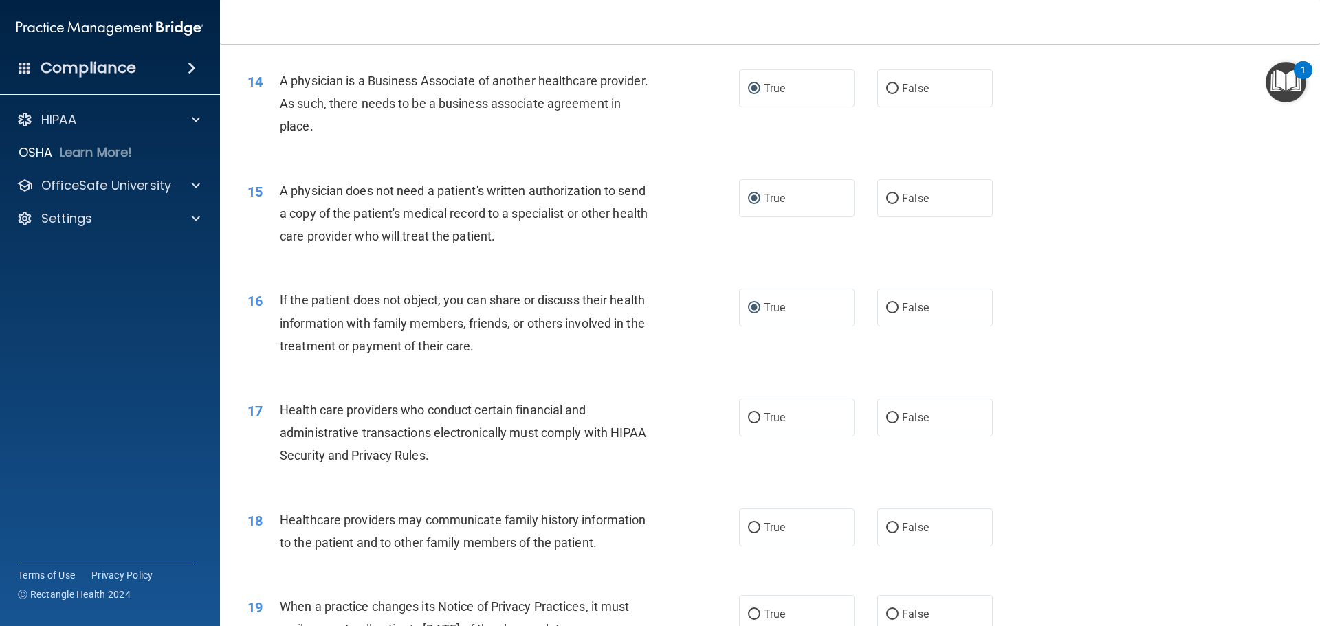
drag, startPoint x: 435, startPoint y: 488, endPoint x: 354, endPoint y: 423, distance: 103.7
click at [435, 486] on div "17 Health care providers who conduct certain financial and administrative trans…" at bounding box center [769, 436] width 1065 height 110
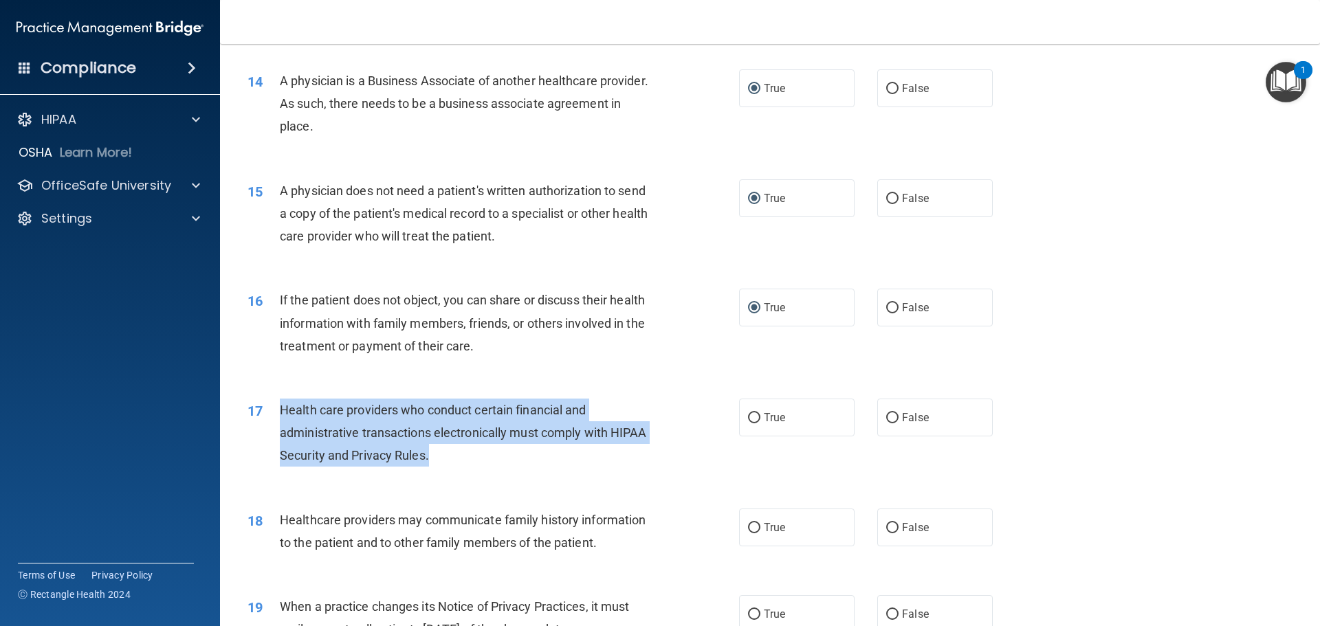
drag, startPoint x: 281, startPoint y: 408, endPoint x: 404, endPoint y: 420, distance: 123.7
click at [528, 459] on div "Health care providers who conduct certain financial and administrative transact…" at bounding box center [472, 433] width 384 height 69
click at [748, 415] on input "True" at bounding box center [754, 418] width 12 height 10
radio input "true"
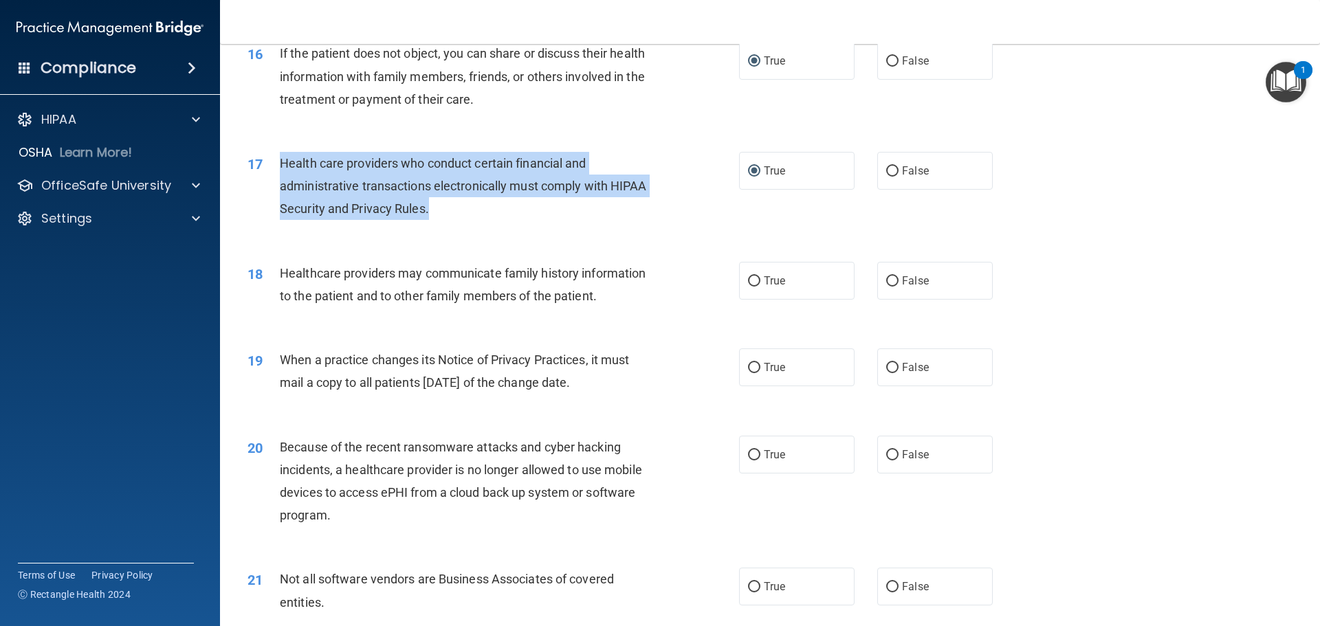
scroll to position [1650, 0]
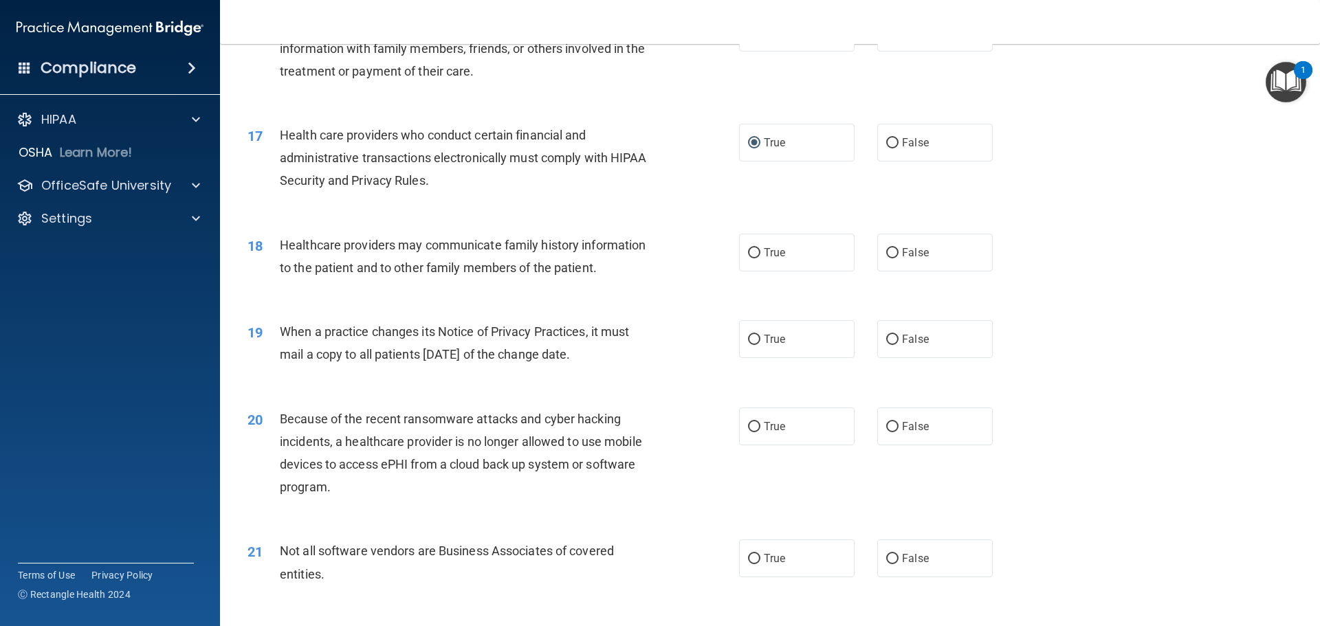
click at [289, 393] on div "20 Because of the recent ransomware attacks and cyber hacking incidents, a heal…" at bounding box center [769, 456] width 1065 height 133
drag, startPoint x: 344, startPoint y: 344, endPoint x: 619, endPoint y: 360, distance: 274.7
click at [619, 360] on div "When a practice changes its Notice of Privacy Practices, it must mail a copy to…" at bounding box center [472, 342] width 384 height 45
click at [887, 341] on input "False" at bounding box center [892, 340] width 12 height 10
radio input "true"
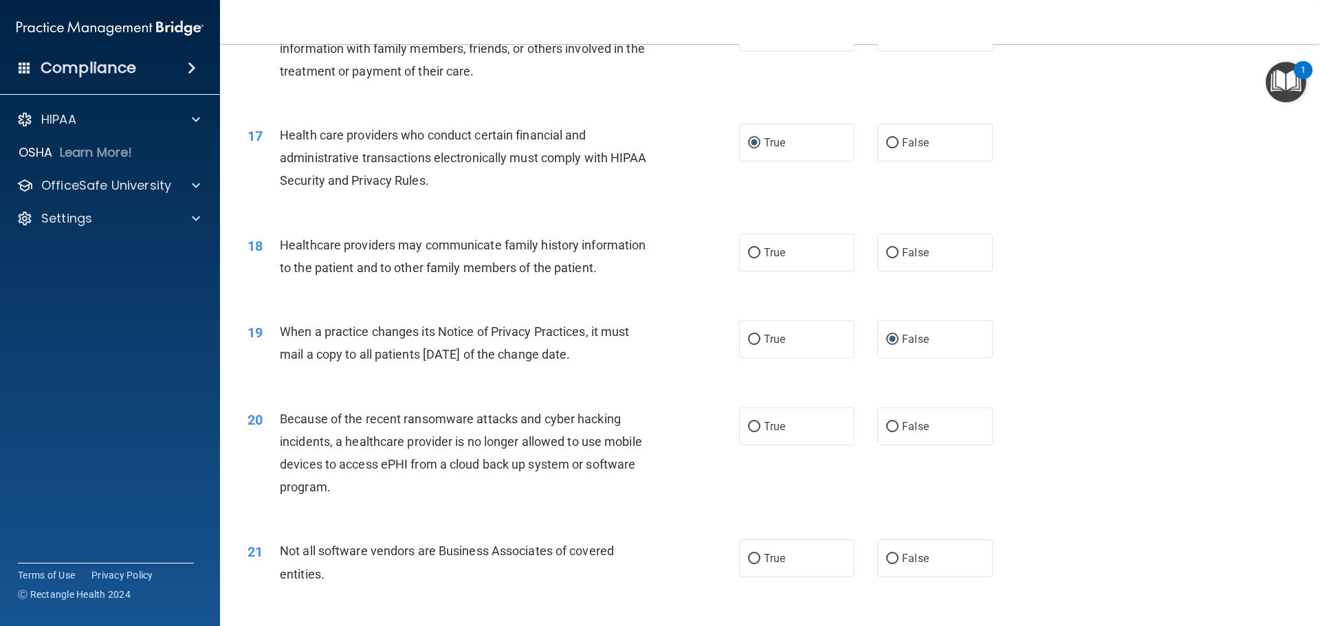
click at [687, 474] on div "20 Because of the recent ransomware attacks and cyber hacking incidents, a heal…" at bounding box center [493, 457] width 533 height 98
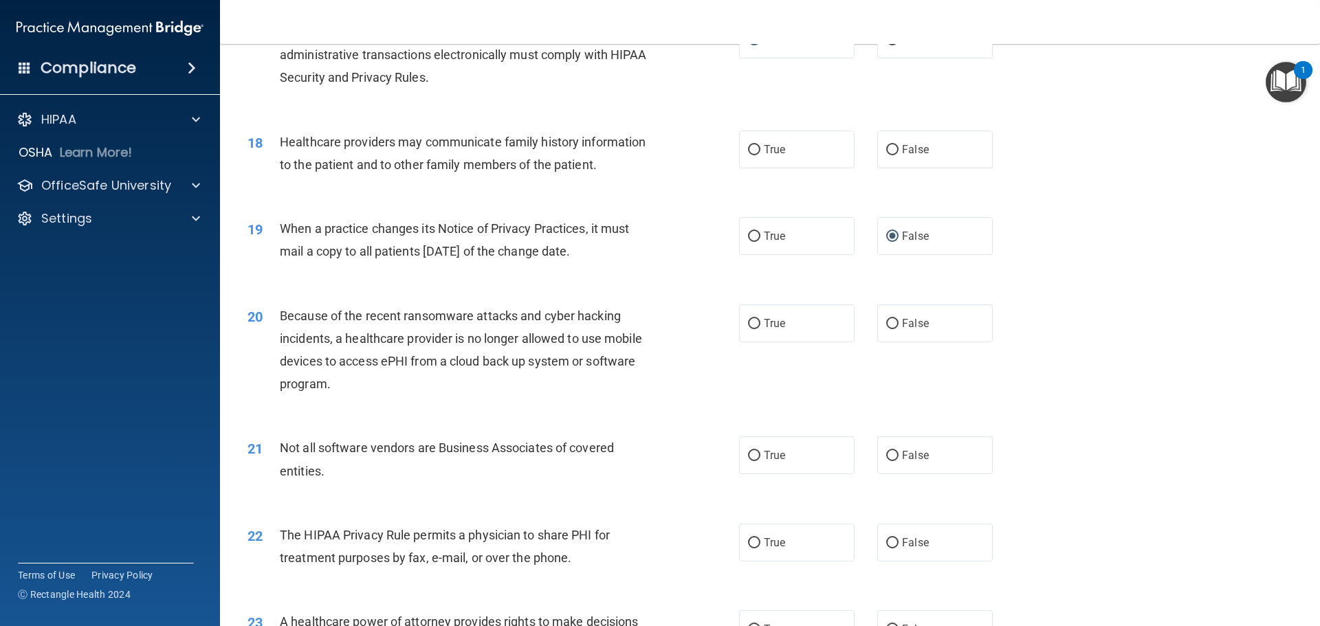
scroll to position [1787, 0]
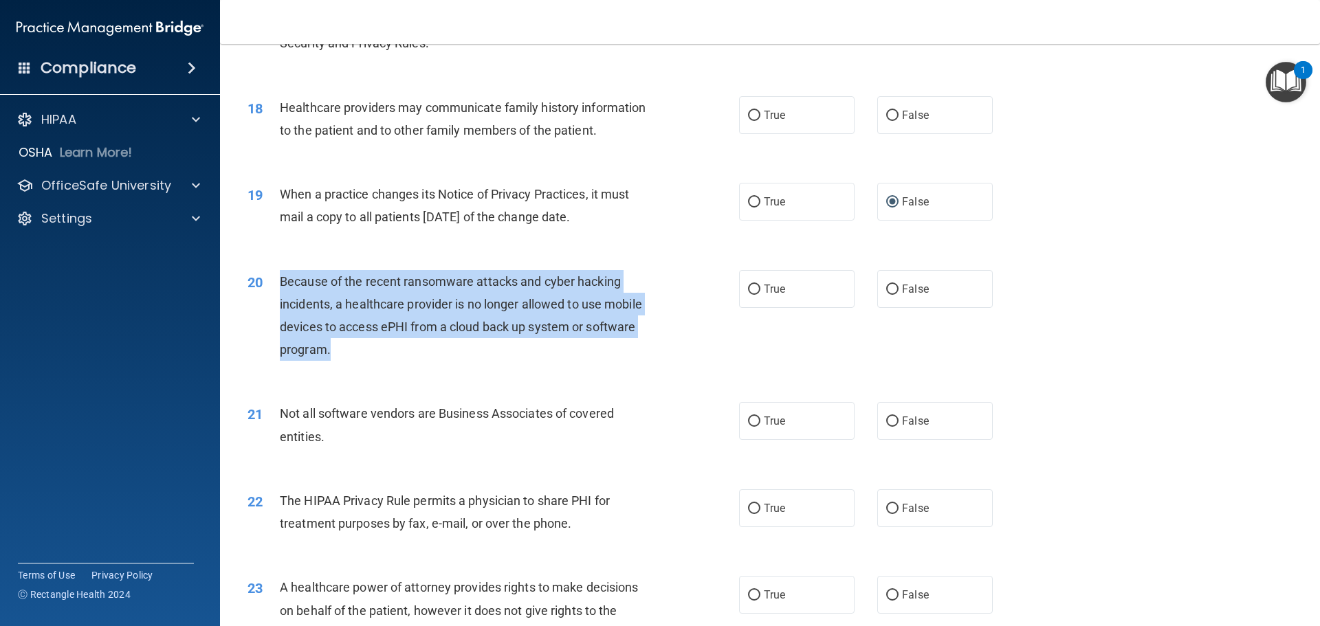
drag, startPoint x: 282, startPoint y: 280, endPoint x: 329, endPoint y: 304, distance: 52.3
click at [548, 366] on div "20 Because of the recent ransomware attacks and cyber hacking incidents, a heal…" at bounding box center [493, 319] width 533 height 98
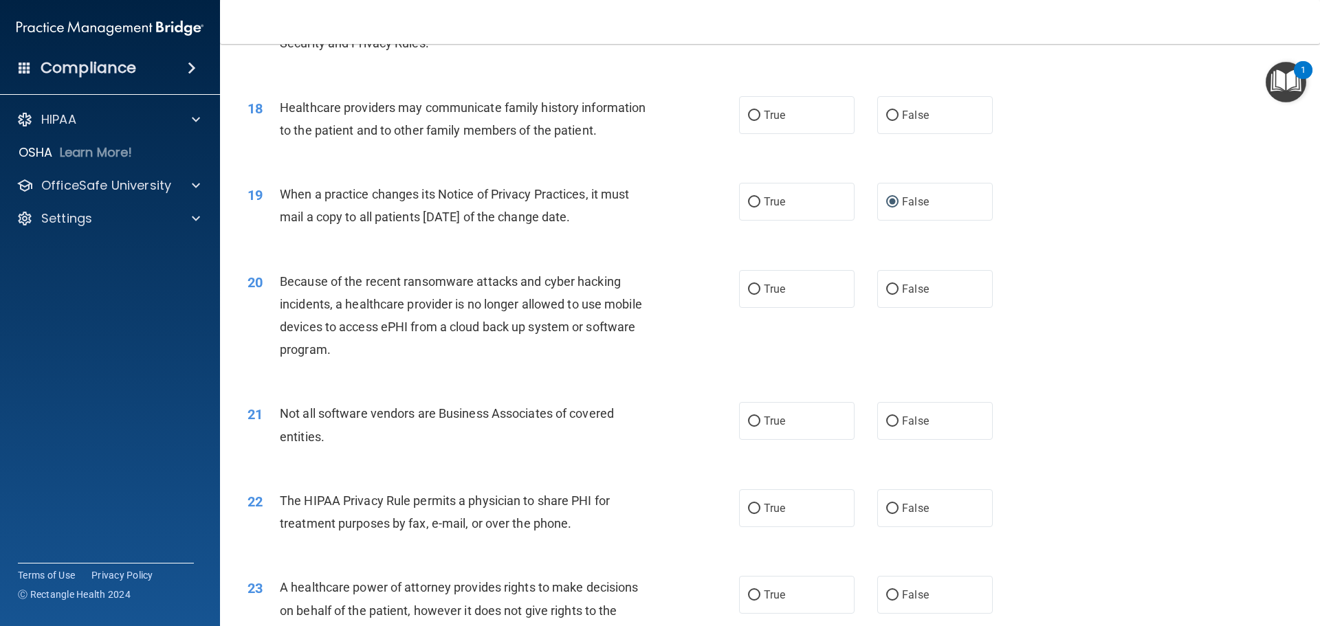
click at [417, 373] on div "20 Because of the recent ransomware attacks and cyber hacking incidents, a heal…" at bounding box center [769, 319] width 1065 height 133
click at [579, 364] on div "20 Because of the recent ransomware attacks and cyber hacking incidents, a heal…" at bounding box center [493, 319] width 533 height 98
click at [886, 287] on input "False" at bounding box center [892, 290] width 12 height 10
radio input "true"
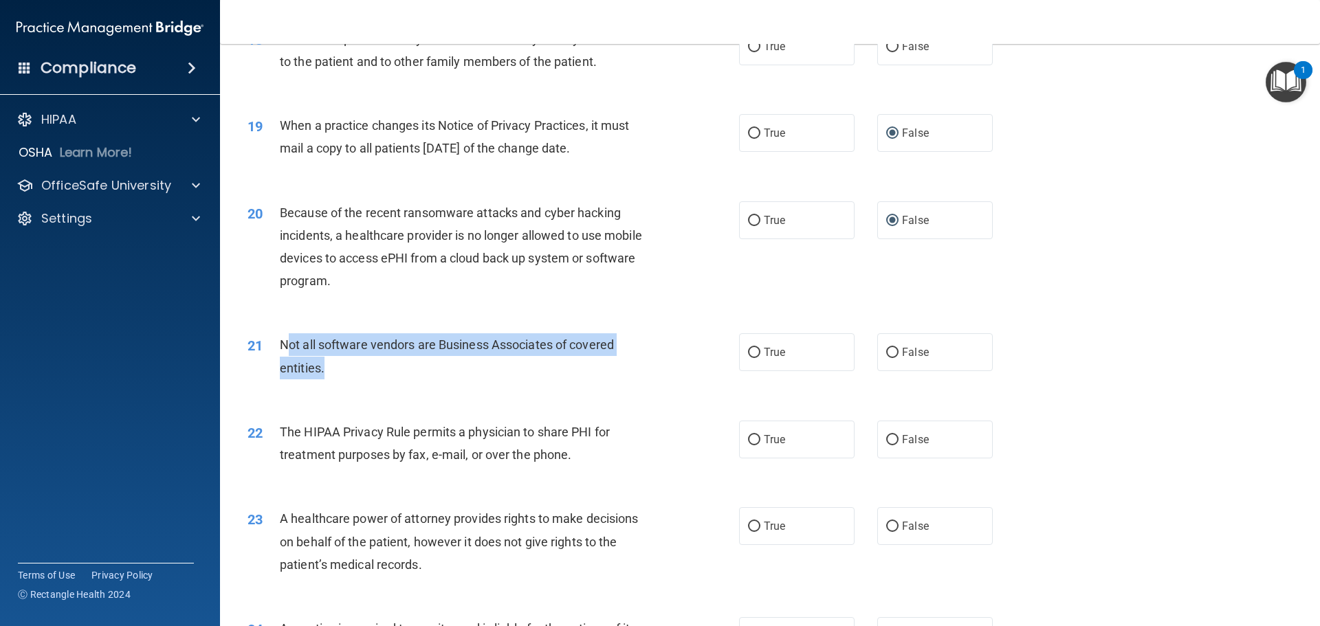
drag, startPoint x: 284, startPoint y: 342, endPoint x: 233, endPoint y: 325, distance: 53.5
click at [428, 375] on div "Not all software vendors are Business Associates of covered entities." at bounding box center [472, 355] width 384 height 45
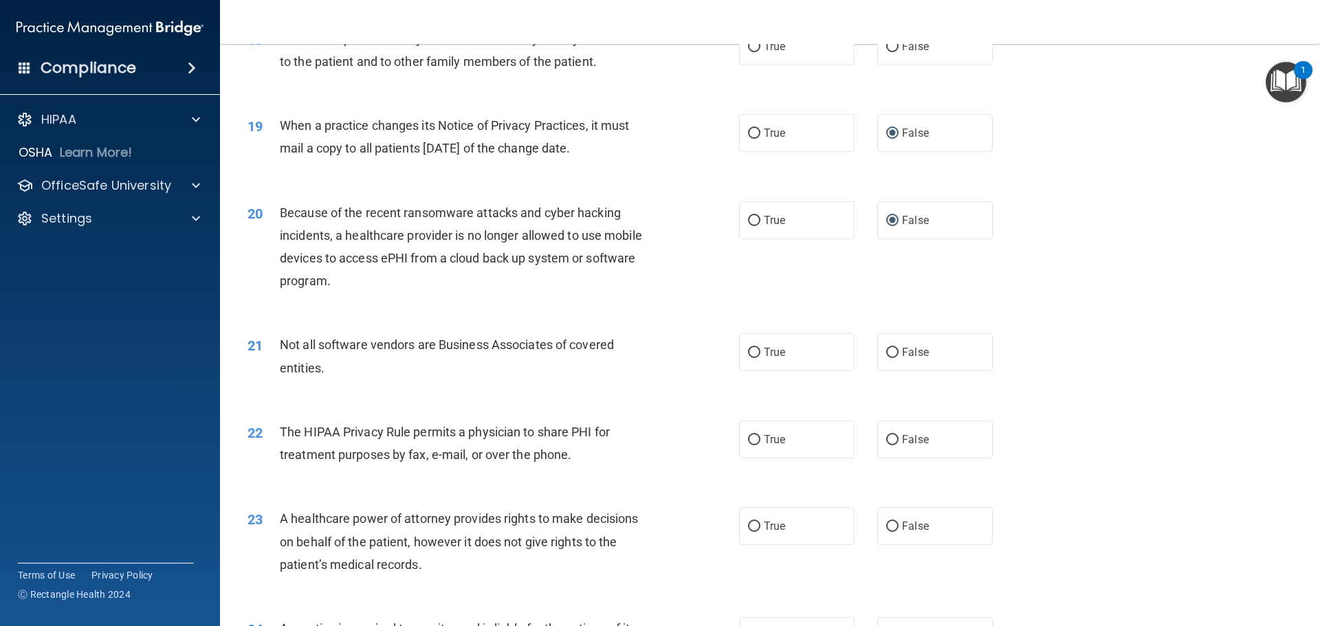
click at [264, 342] on div "21" at bounding box center [258, 345] width 43 height 25
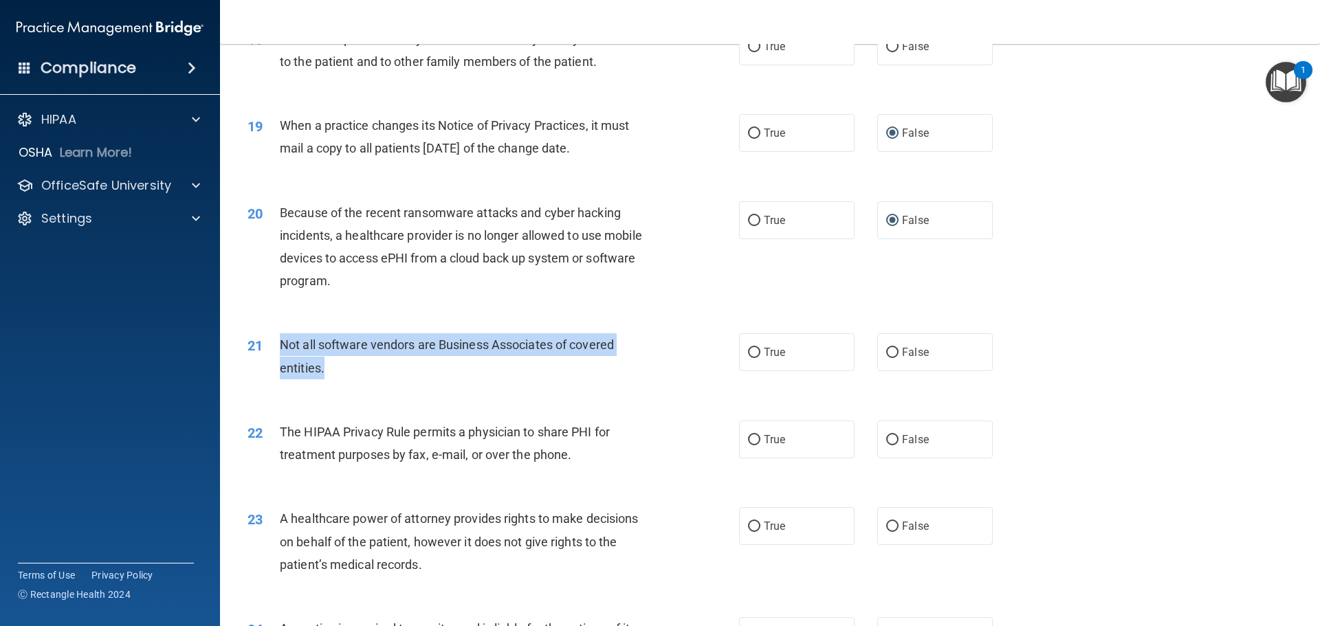
drag, startPoint x: 280, startPoint y: 342, endPoint x: 382, endPoint y: 366, distance: 105.2
click at [382, 366] on div "Not all software vendors are Business Associates of covered entities." at bounding box center [472, 355] width 384 height 45
click at [377, 385] on div "21 Not all software vendors are Business Associates of covered entities." at bounding box center [493, 359] width 533 height 52
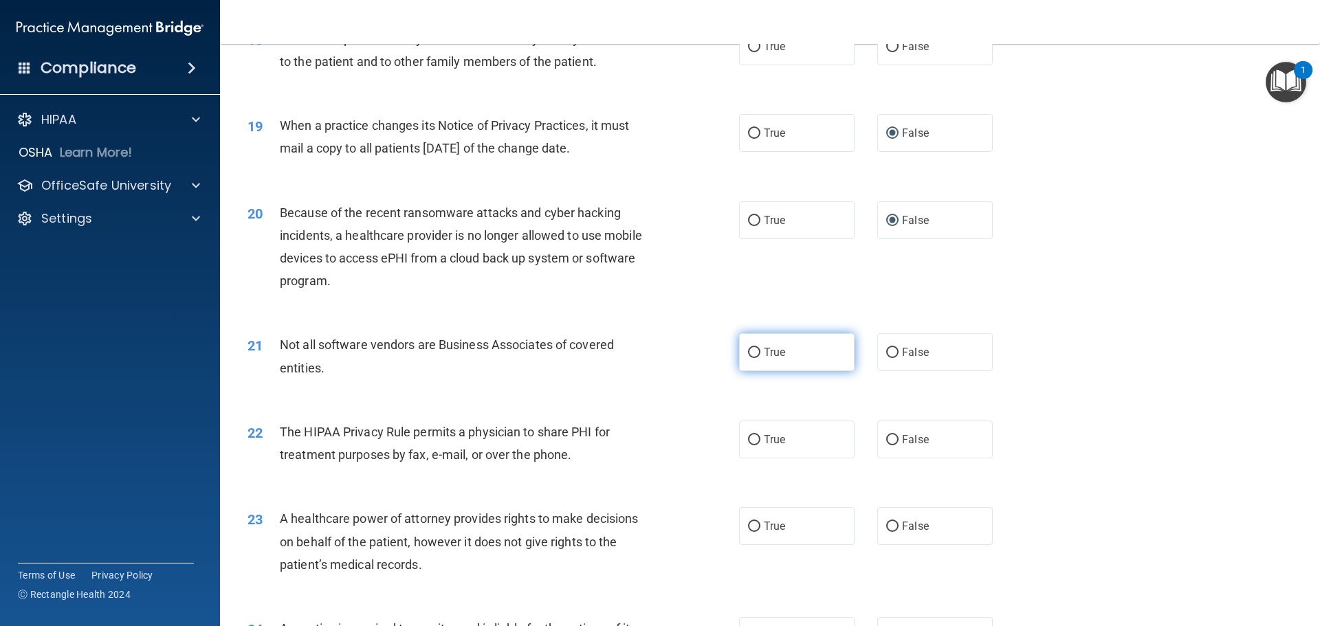
click at [752, 355] on input "True" at bounding box center [754, 353] width 12 height 10
radio input "true"
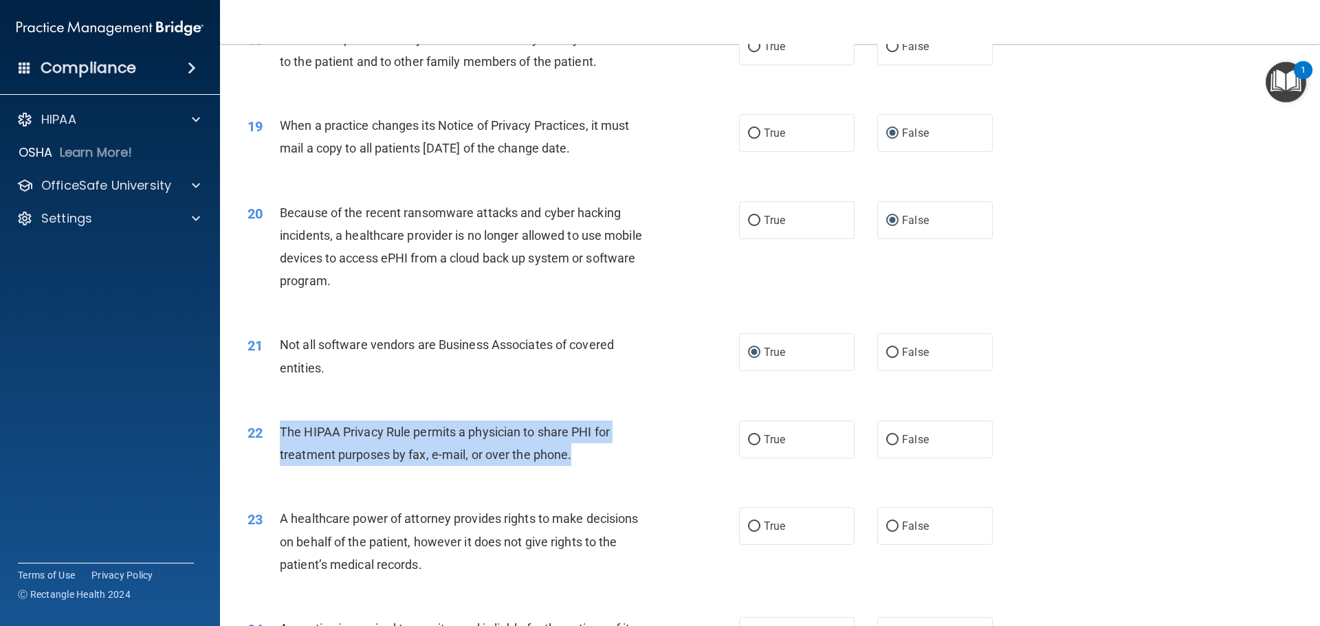
drag, startPoint x: 282, startPoint y: 433, endPoint x: 591, endPoint y: 468, distance: 310.6
click at [591, 468] on div "22 The HIPAA Privacy Rule permits a physician to share PHI for treatment purpos…" at bounding box center [493, 447] width 533 height 52
click at [750, 439] on input "True" at bounding box center [754, 440] width 12 height 10
radio input "true"
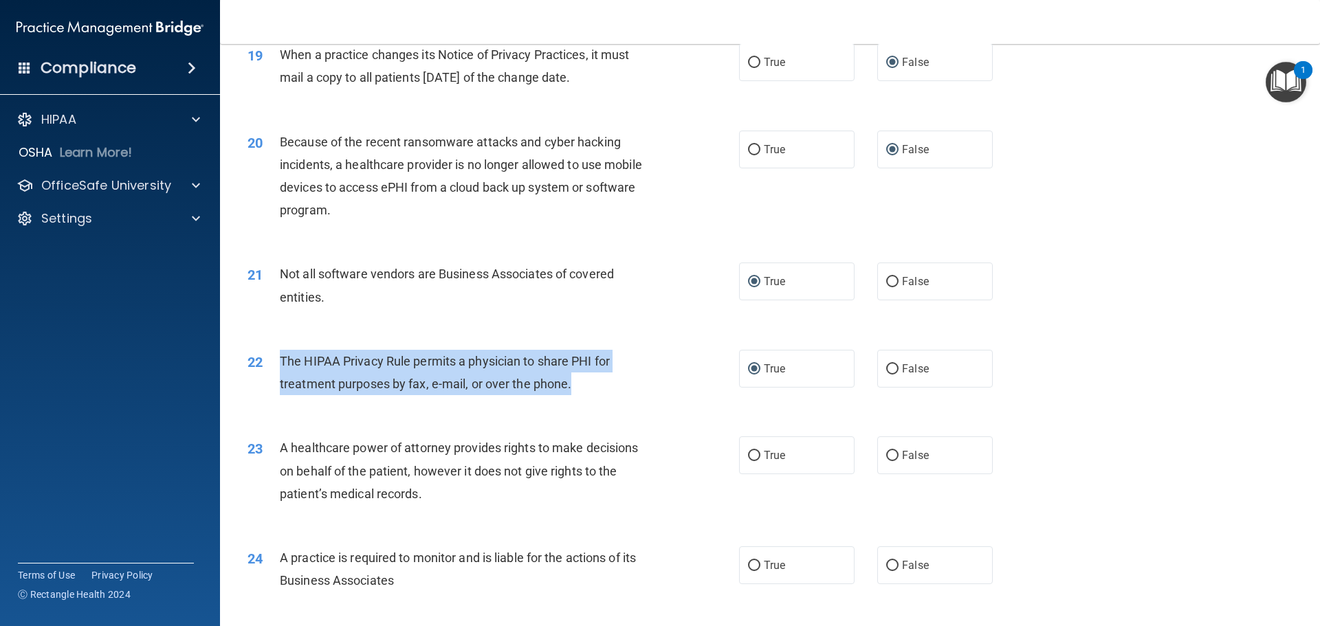
scroll to position [2131, 0]
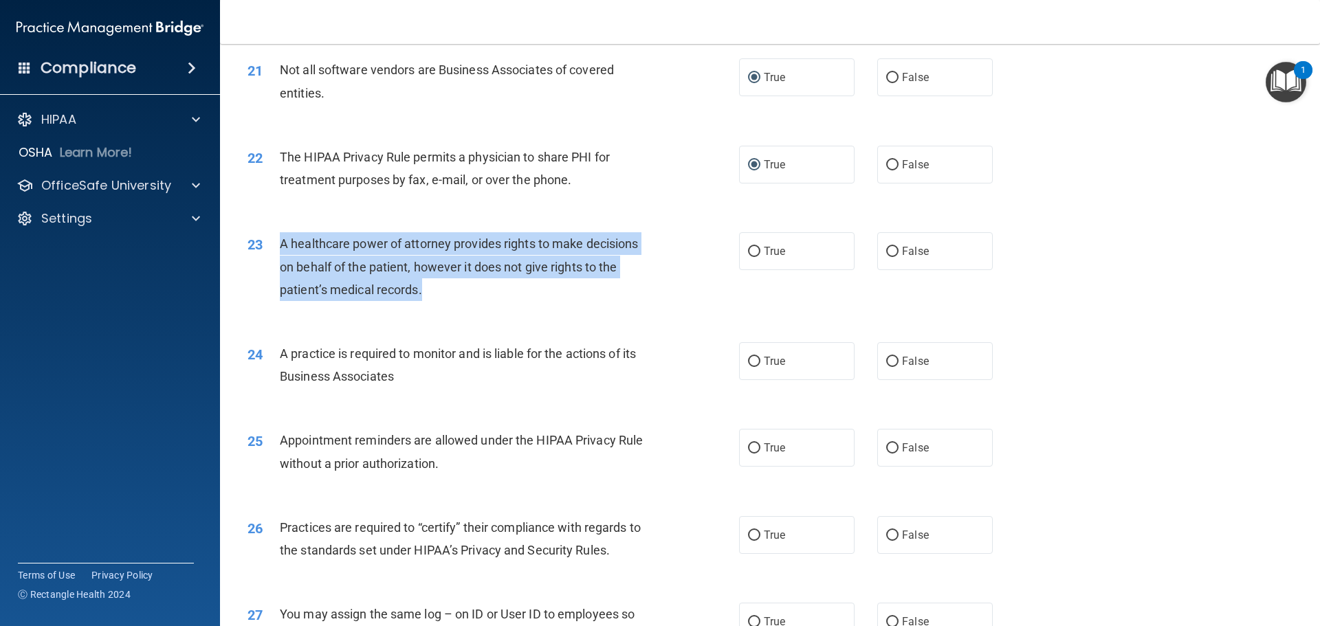
drag, startPoint x: 283, startPoint y: 241, endPoint x: 488, endPoint y: 292, distance: 211.0
click at [488, 292] on div "A healthcare power of attorney provides rights to make decisions on behalf of t…" at bounding box center [472, 266] width 384 height 69
click at [887, 249] on input "False" at bounding box center [892, 252] width 12 height 10
radio input "true"
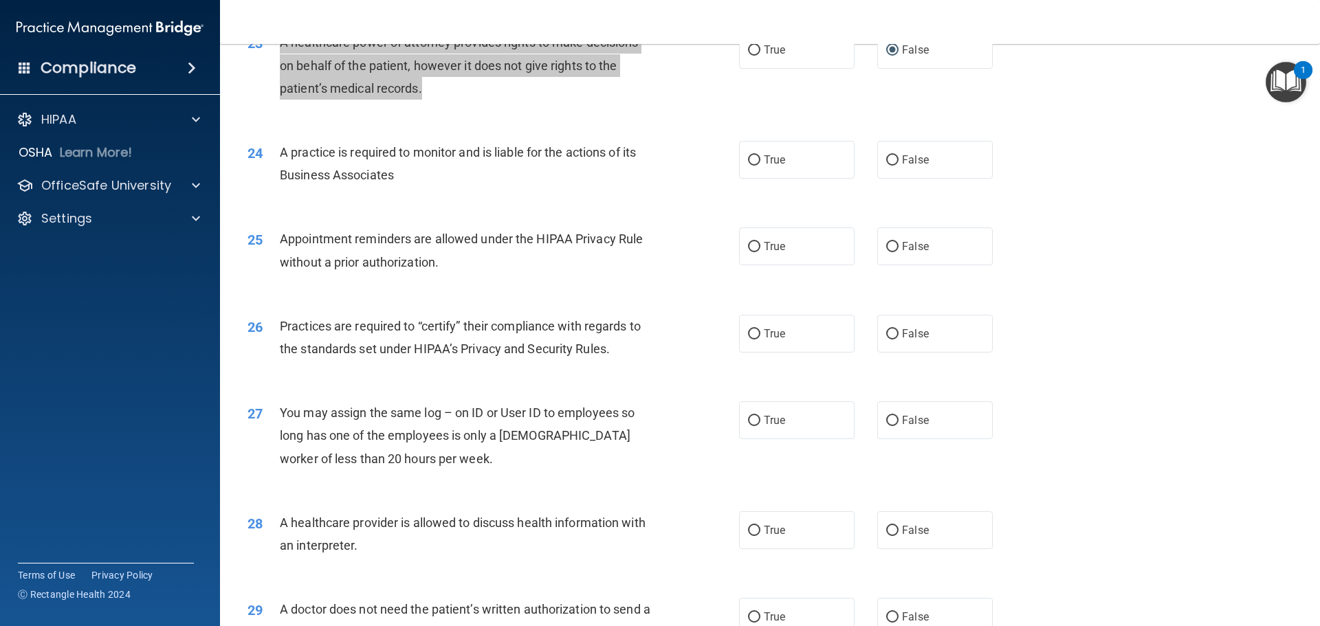
scroll to position [2337, 0]
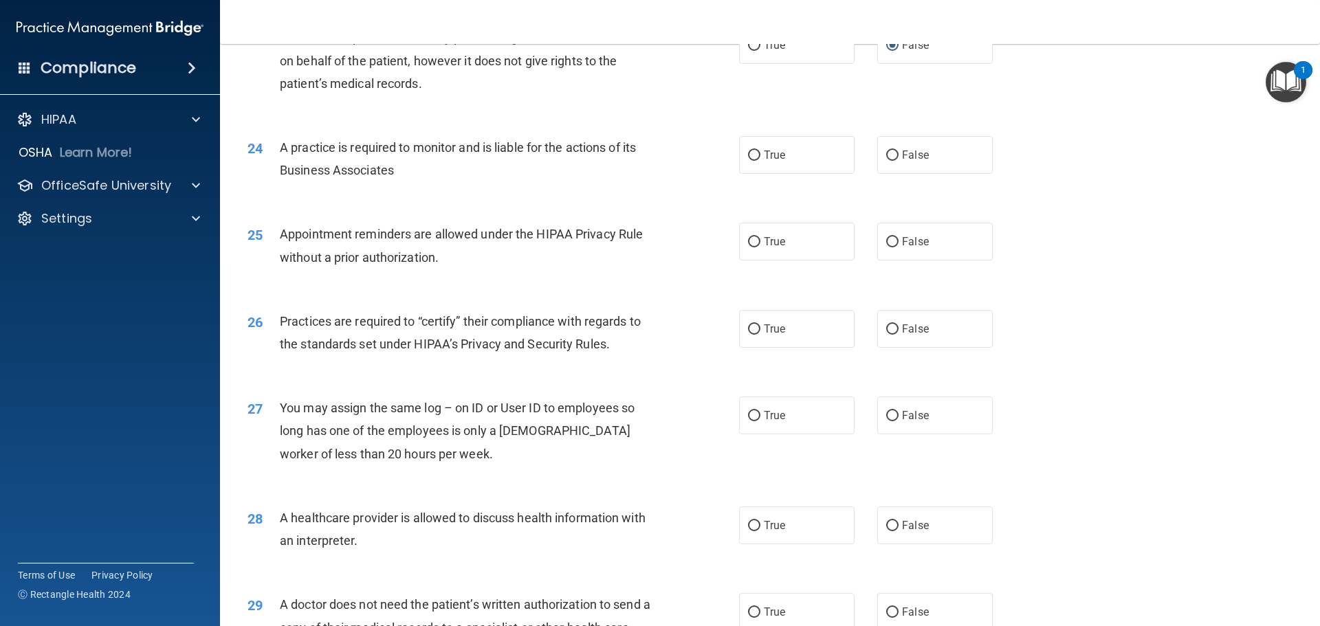
click at [418, 198] on div "24 A practice is required to monitor and is liable for the actions of its Busin…" at bounding box center [769, 162] width 1065 height 87
drag, startPoint x: 280, startPoint y: 145, endPoint x: 502, endPoint y: 194, distance: 227.3
click at [504, 196] on div "24 A practice is required to monitor and is liable for the actions of its Busin…" at bounding box center [769, 162] width 1065 height 87
click at [502, 194] on div "24 A practice is required to monitor and is liable for the actions of its Busin…" at bounding box center [769, 162] width 1065 height 87
click at [394, 179] on div "A practice is required to monitor and is liable for the actions of its Business…" at bounding box center [472, 158] width 384 height 45
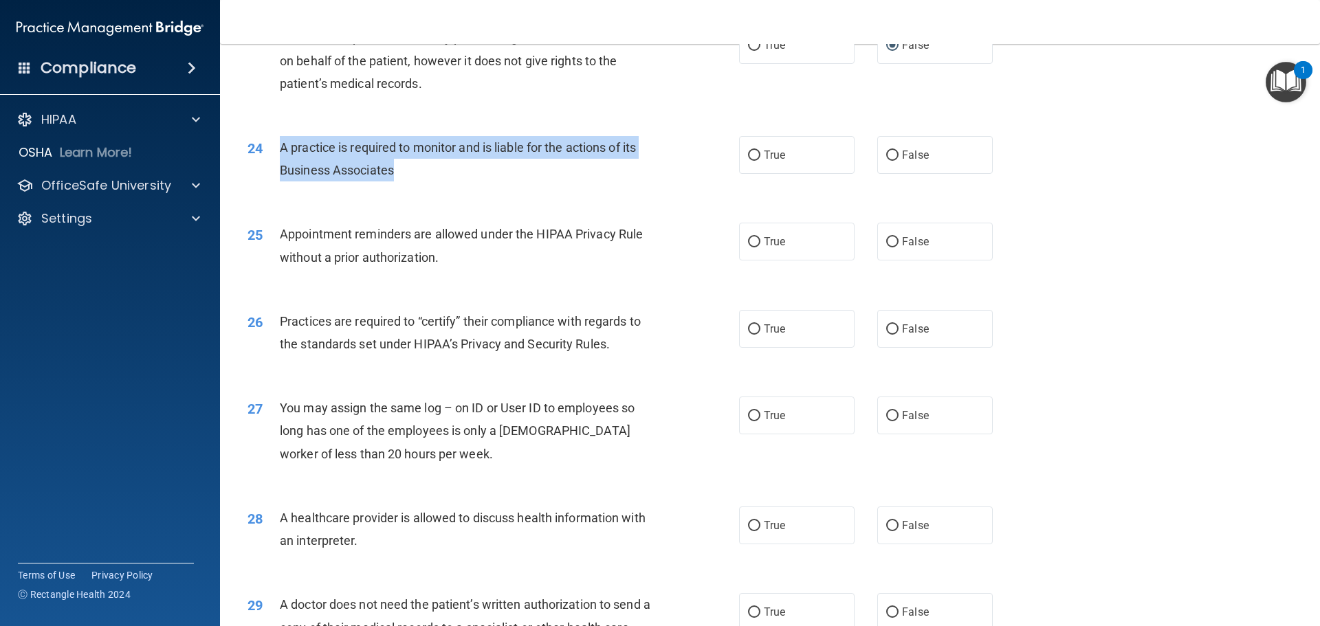
drag, startPoint x: 281, startPoint y: 146, endPoint x: 361, endPoint y: 162, distance: 81.4
click at [406, 170] on div "A practice is required to monitor and is liable for the actions of its Business…" at bounding box center [472, 158] width 384 height 45
click at [886, 154] on input "False" at bounding box center [892, 156] width 12 height 10
radio input "true"
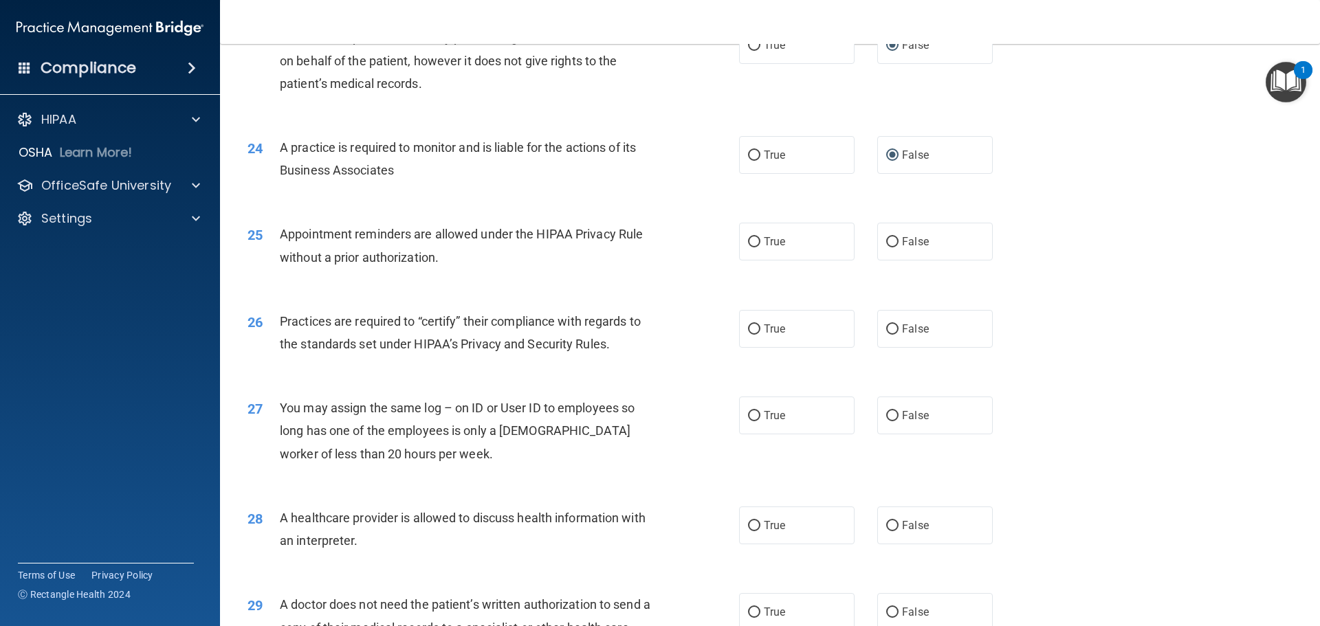
click at [614, 279] on div "25 Appointment reminders are allowed under the HIPAA Privacy Rule without a pri…" at bounding box center [769, 249] width 1065 height 87
click at [753, 238] on input "True" at bounding box center [754, 242] width 12 height 10
radio input "true"
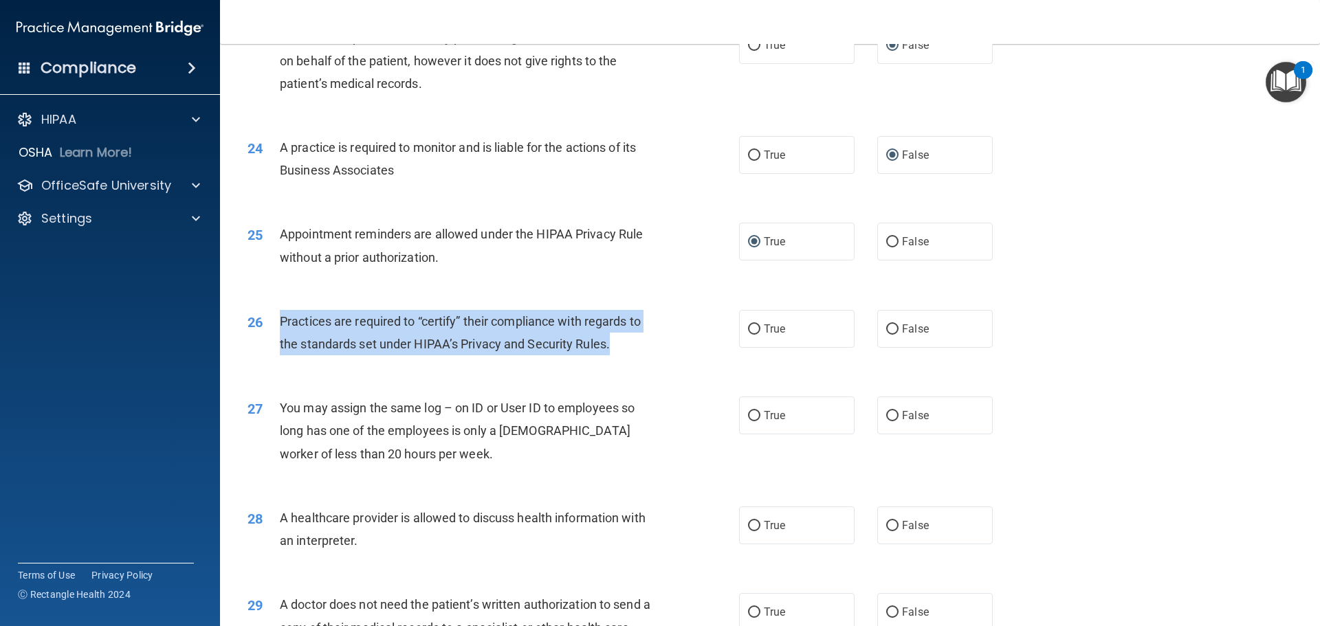
drag, startPoint x: 279, startPoint y: 316, endPoint x: 501, endPoint y: 328, distance: 222.3
click at [641, 347] on div "Practices are required to “certify” their compliance with regards to the standa…" at bounding box center [472, 332] width 384 height 45
click at [754, 329] on input "True" at bounding box center [754, 329] width 12 height 10
radio input "true"
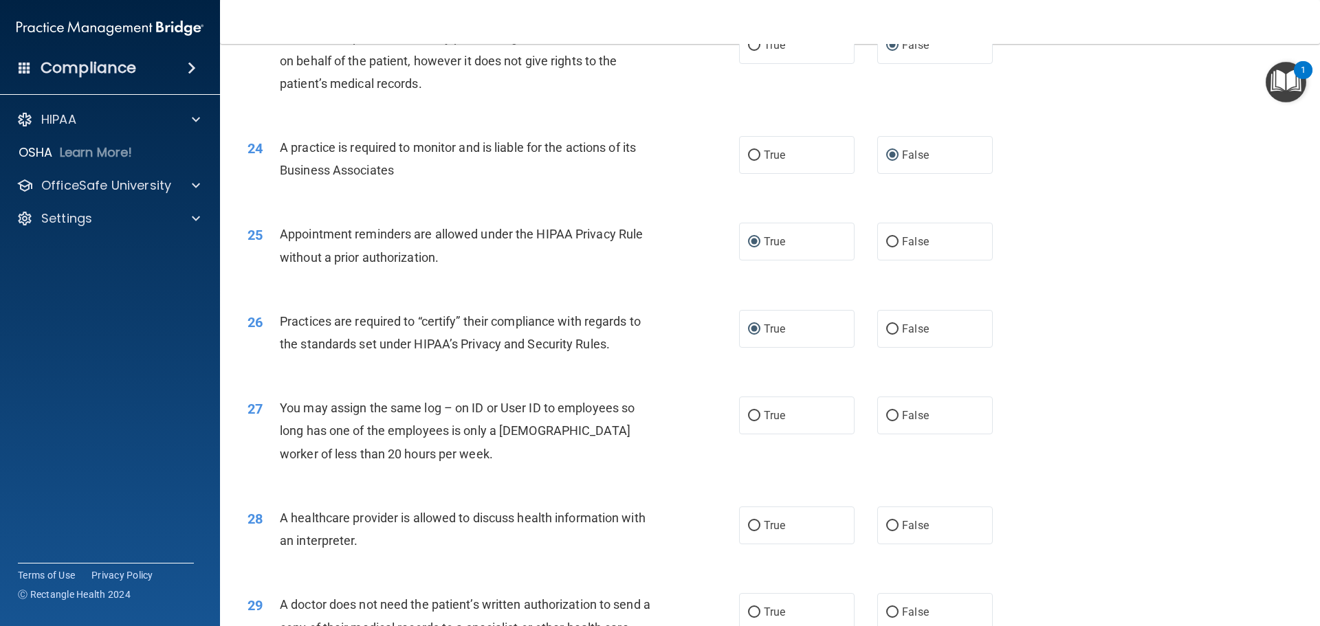
click at [449, 465] on div "27 You may assign the same log – on ID or User ID to employees so long has one …" at bounding box center [493, 435] width 533 height 76
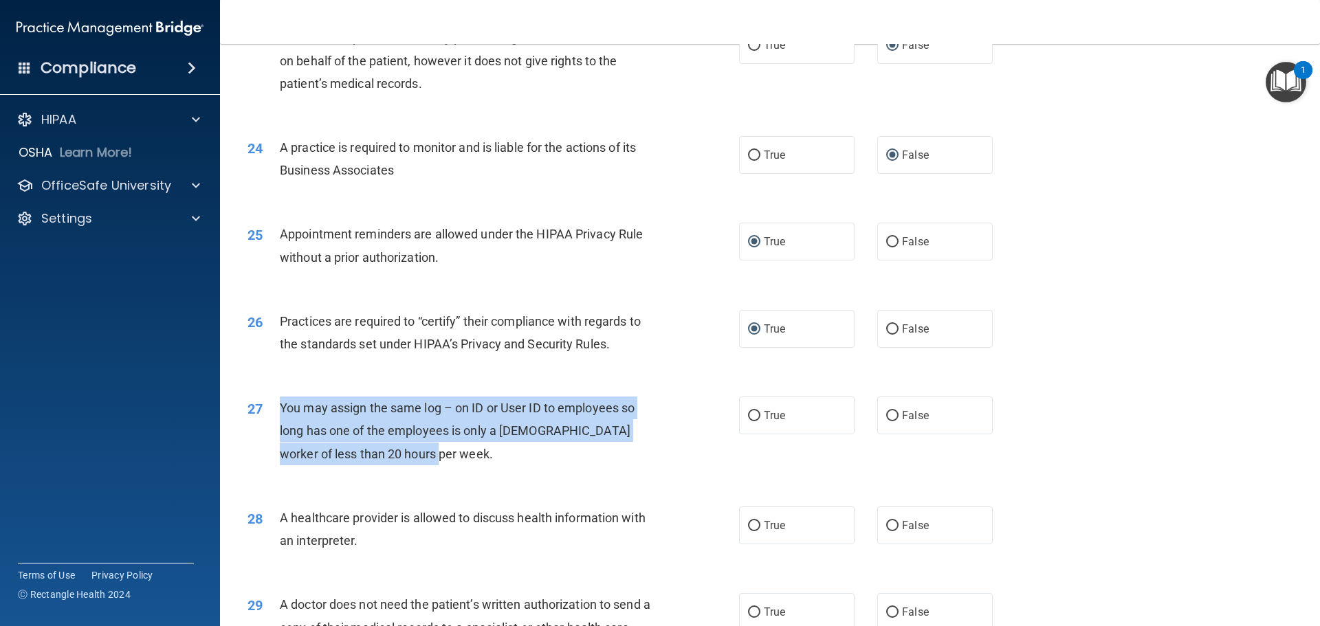
drag, startPoint x: 280, startPoint y: 406, endPoint x: 628, endPoint y: 461, distance: 352.2
click at [628, 461] on div "You may assign the same log – on ID or User ID to employees so long has one of …" at bounding box center [472, 431] width 384 height 69
drag, startPoint x: 887, startPoint y: 416, endPoint x: 870, endPoint y: 414, distance: 17.2
click at [887, 415] on input "False" at bounding box center [892, 416] width 12 height 10
radio input "true"
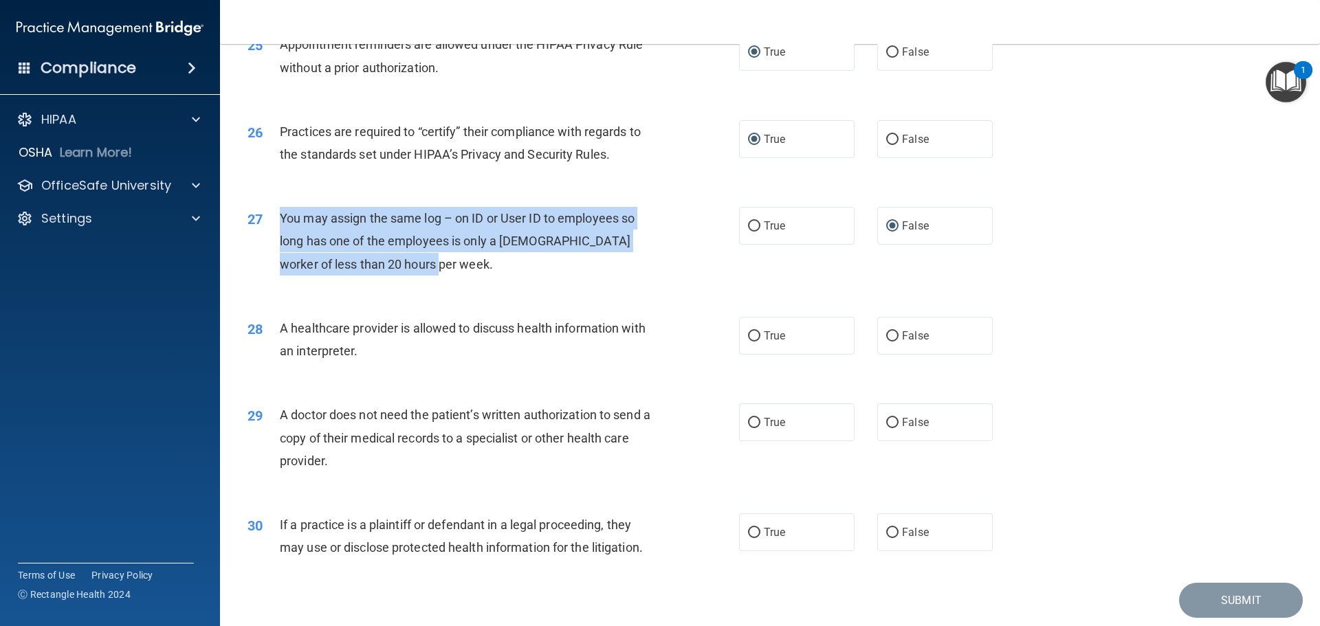
scroll to position [2543, 0]
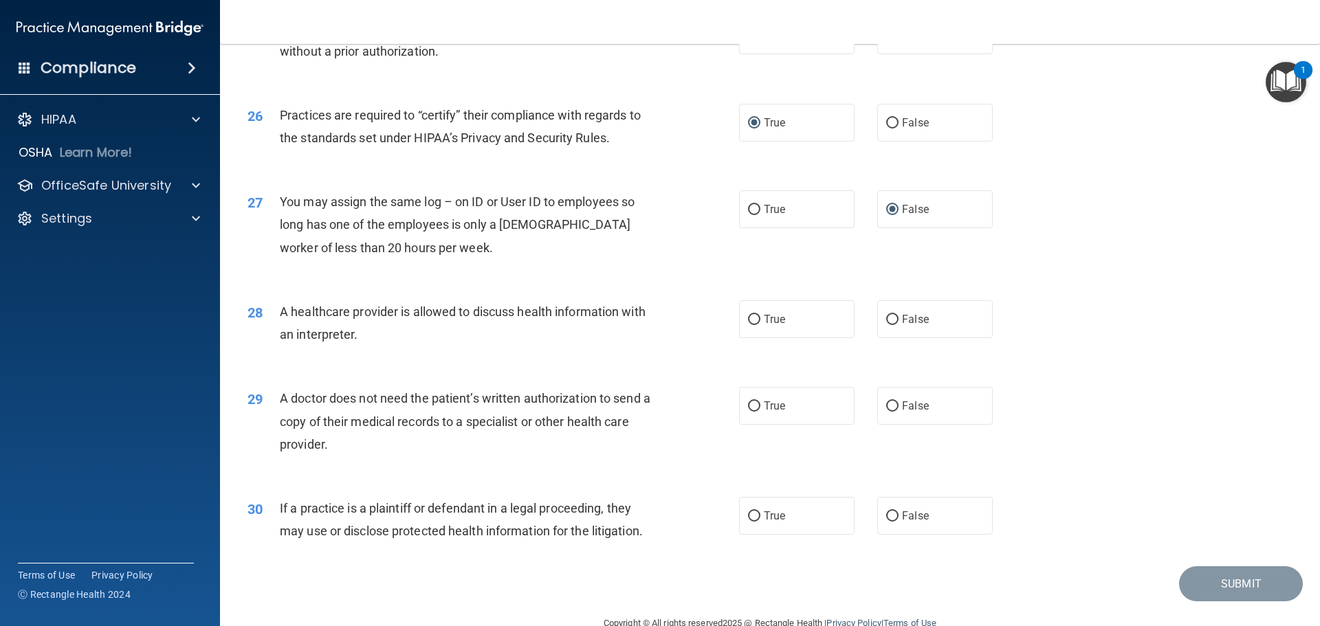
click at [410, 362] on div "28 A healthcare provider is allowed to discuss health information with an inter…" at bounding box center [769, 326] width 1065 height 87
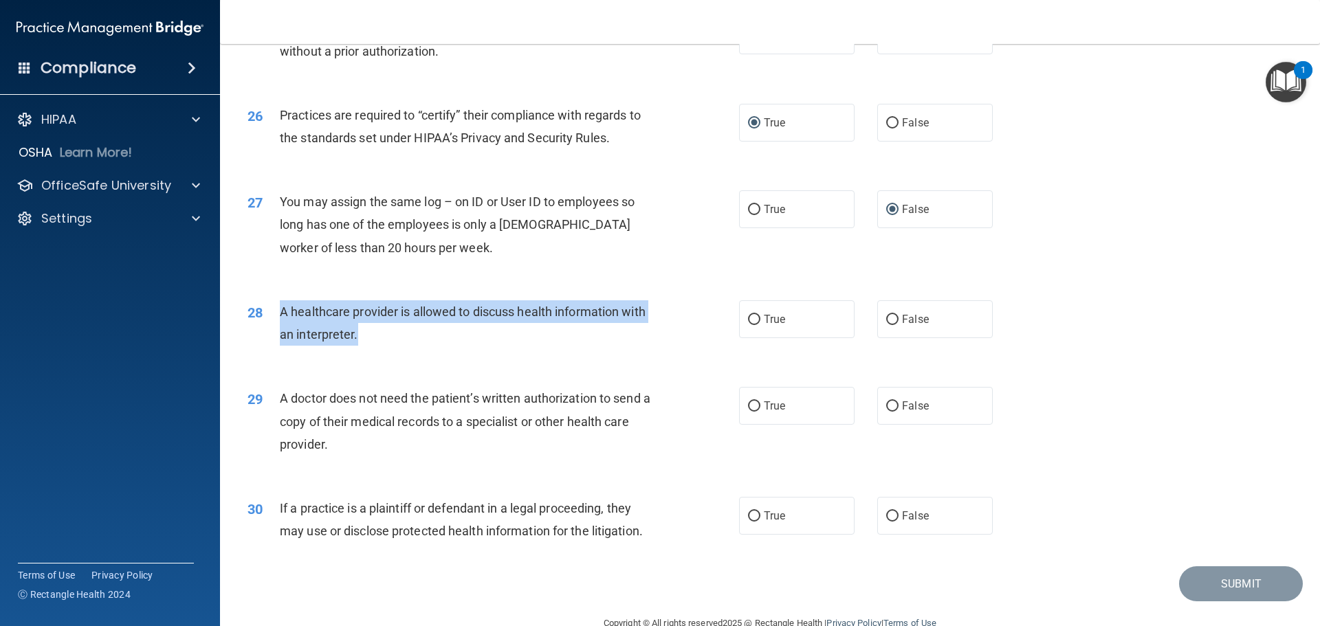
drag, startPoint x: 280, startPoint y: 315, endPoint x: 403, endPoint y: 329, distance: 123.2
click at [403, 329] on div "A healthcare provider is allowed to discuss health information with an interpre…" at bounding box center [472, 322] width 384 height 45
click at [748, 318] on input "True" at bounding box center [754, 320] width 12 height 10
radio input "true"
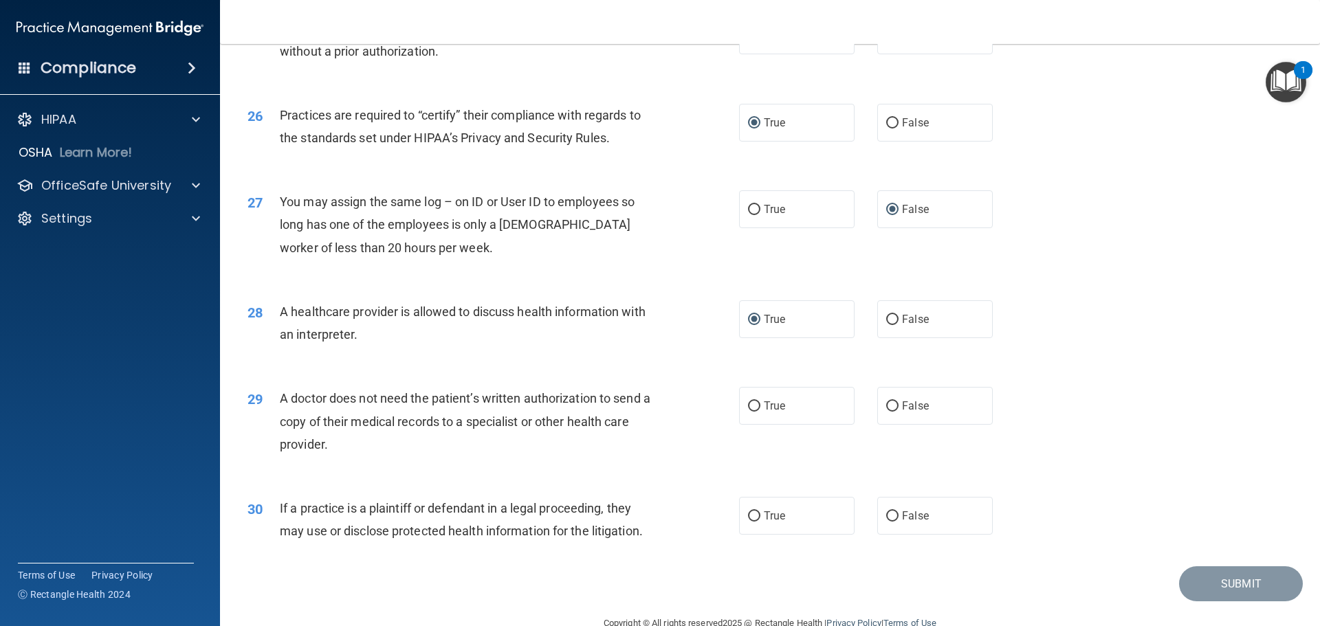
click at [428, 442] on div "A doctor does not need the patient’s written authorization to send a copy of th…" at bounding box center [472, 421] width 384 height 69
drag, startPoint x: 281, startPoint y: 398, endPoint x: 613, endPoint y: 441, distance: 334.7
click at [613, 441] on div "A doctor does not need the patient’s written authorization to send a copy of th…" at bounding box center [472, 421] width 384 height 69
click at [752, 402] on input "True" at bounding box center [754, 406] width 12 height 10
radio input "true"
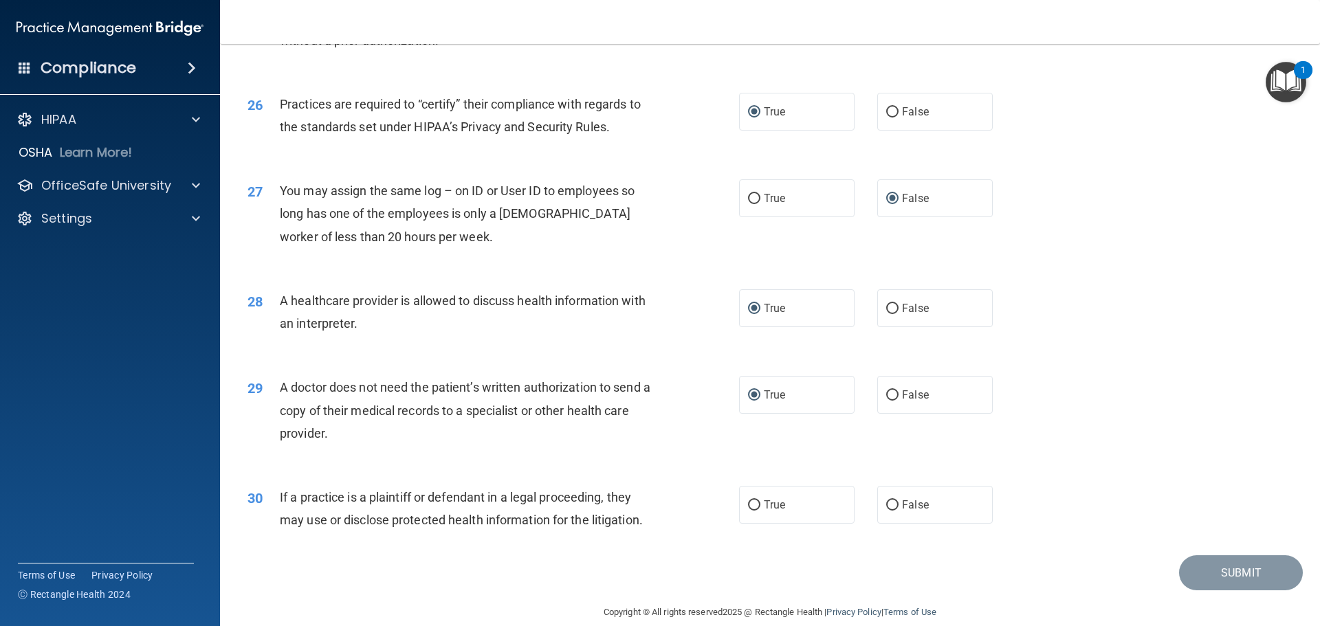
scroll to position [2573, 0]
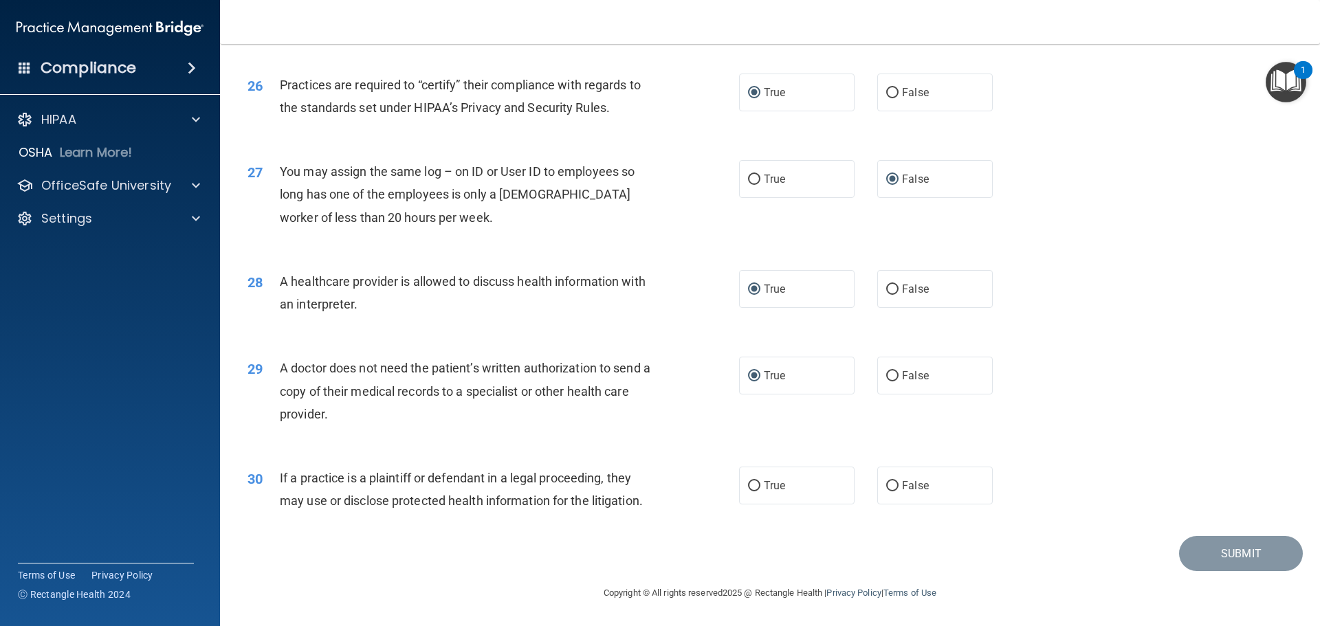
click at [322, 526] on div "30 If a practice is a plaintiff or defendant in a legal proceeding, they may us…" at bounding box center [769, 493] width 1065 height 87
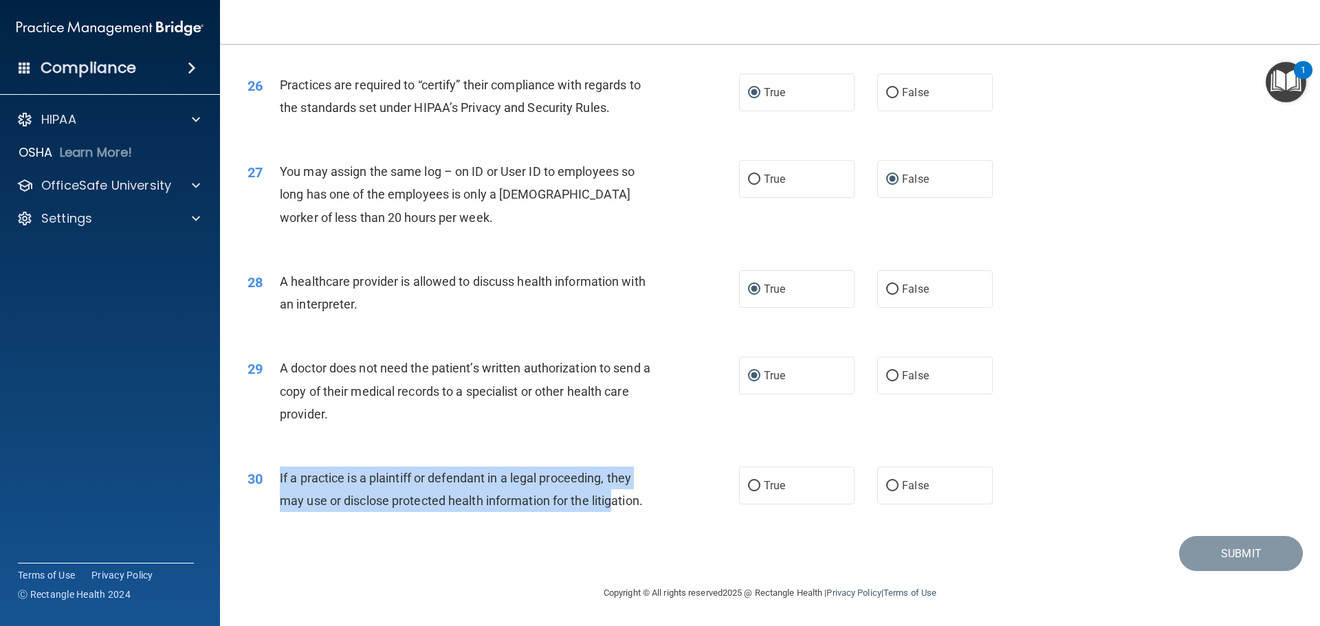
drag, startPoint x: 280, startPoint y: 473, endPoint x: 612, endPoint y: 511, distance: 334.1
click at [612, 511] on div "If a practice is a plaintiff or defendant in a legal proceeding, they may use o…" at bounding box center [472, 489] width 384 height 45
click at [446, 495] on span "If a practice is a plaintiff or defendant in a legal proceeding, they may use o…" at bounding box center [461, 489] width 363 height 37
drag, startPoint x: 279, startPoint y: 477, endPoint x: 417, endPoint y: 501, distance: 139.6
click at [672, 509] on div "30 If a practice is a plaintiff or defendant in a legal proceeding, they may us…" at bounding box center [493, 493] width 533 height 52
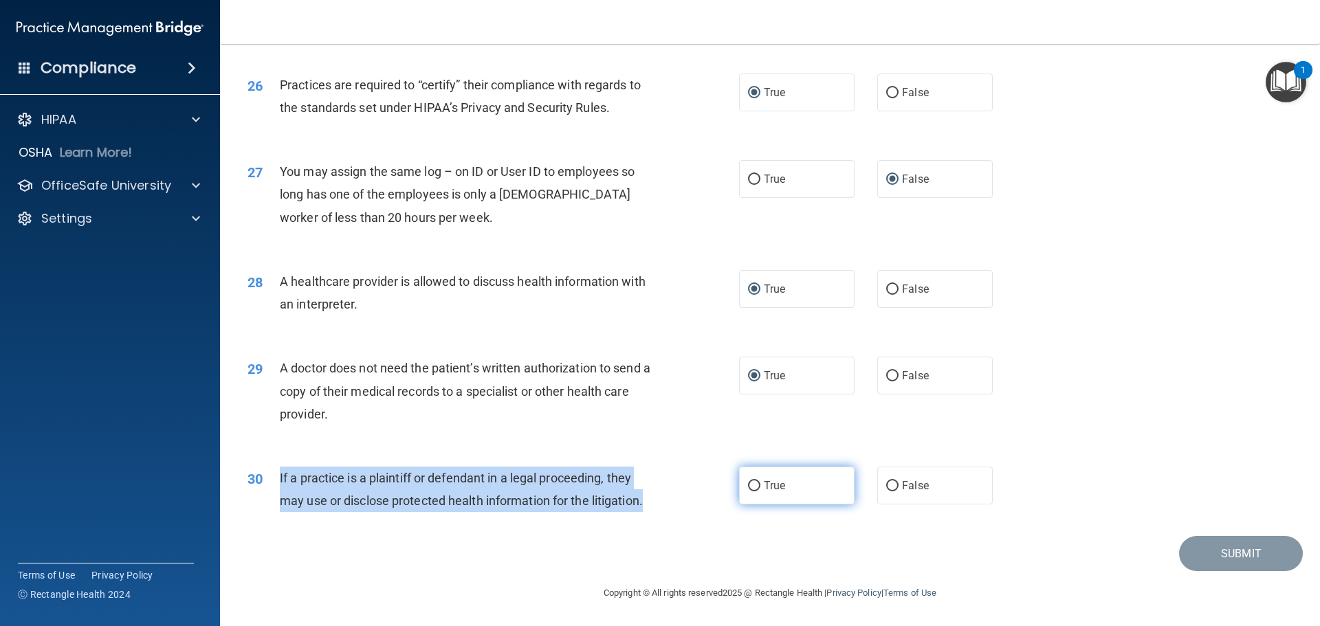
click at [751, 486] on input "True" at bounding box center [754, 486] width 12 height 10
radio input "true"
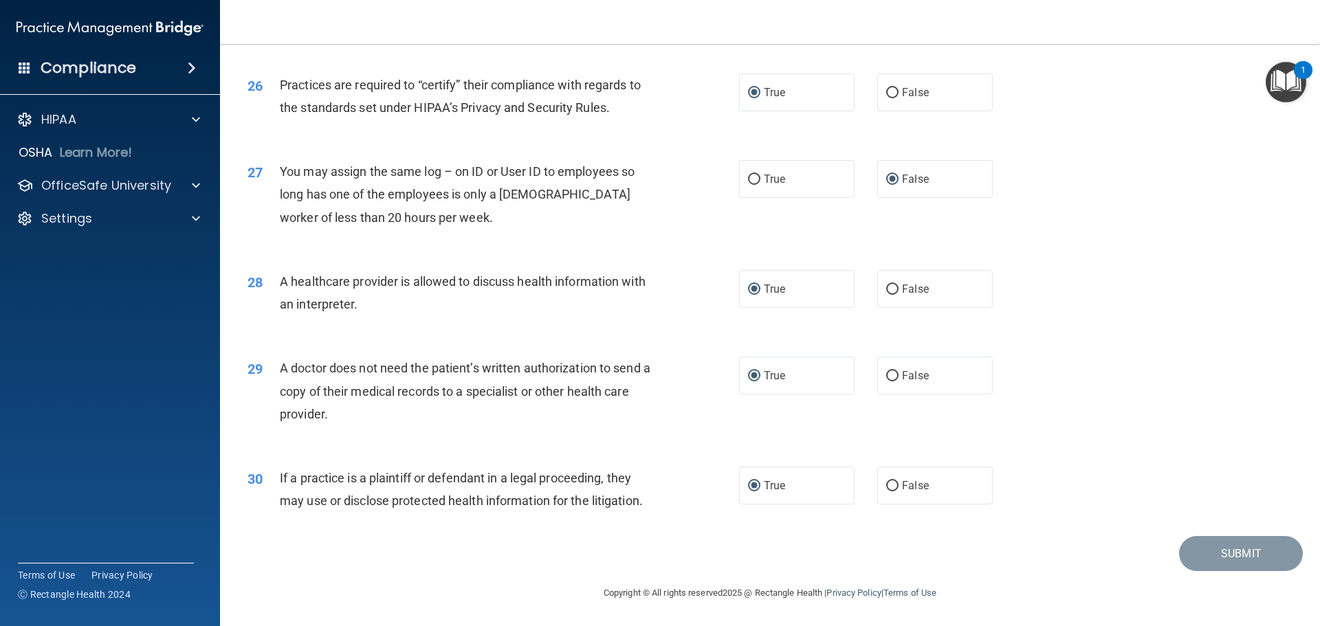
click at [1266, 487] on div "30 If a practice is a plaintiff or defendant in a legal proceeding, they may us…" at bounding box center [769, 493] width 1065 height 87
click at [268, 624] on main "- The HIPAA Quiz #2 This quiz doesn’t expire until . Are you sure you want to t…" at bounding box center [770, 335] width 1100 height 582
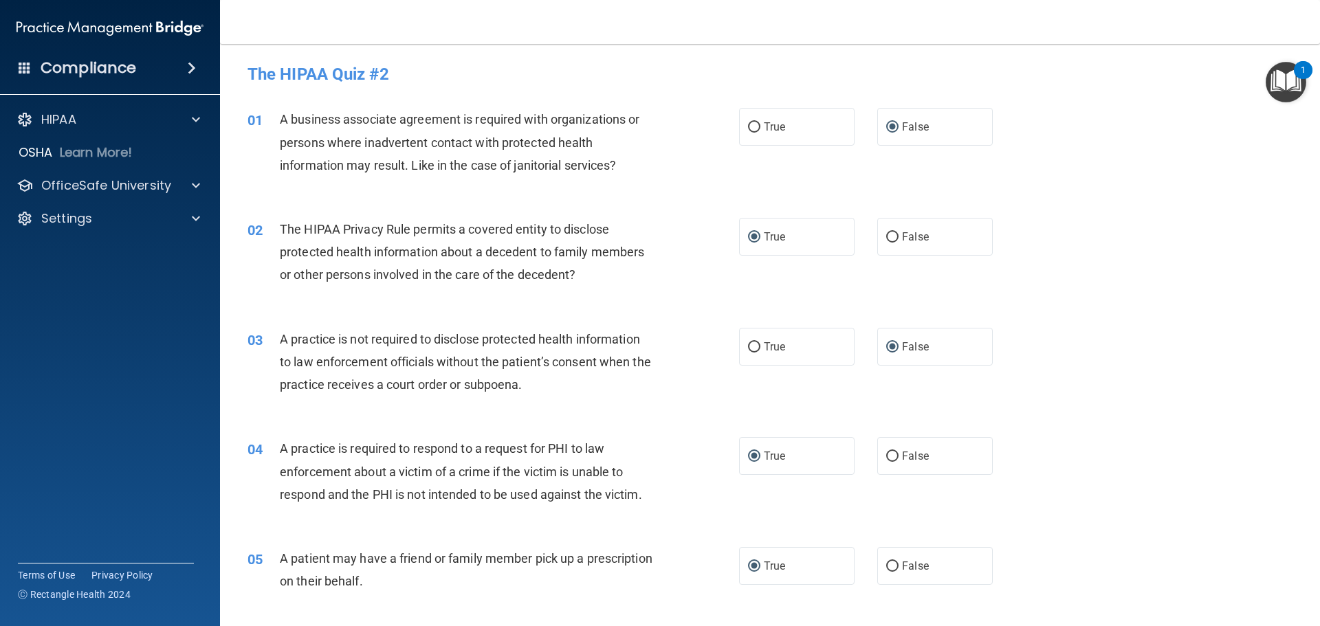
scroll to position [0, 0]
click at [650, 256] on div "The HIPAA Privacy Rule permits a covered entity to disclose protected health in…" at bounding box center [472, 253] width 384 height 69
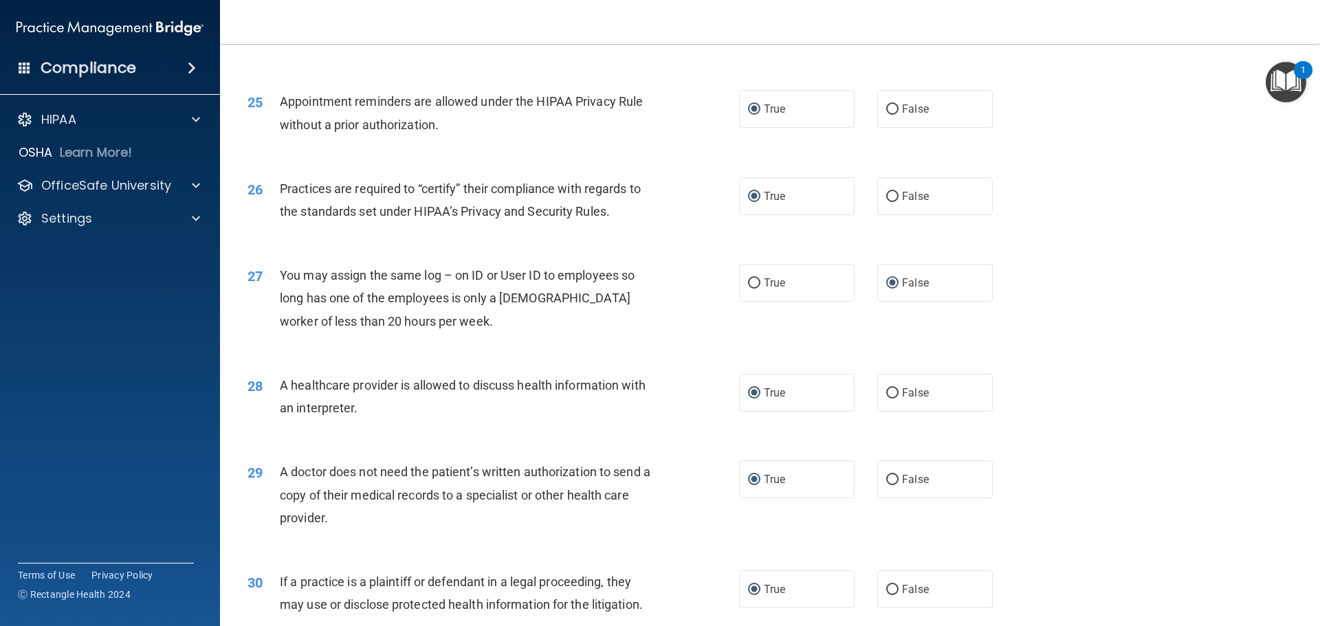
scroll to position [2573, 0]
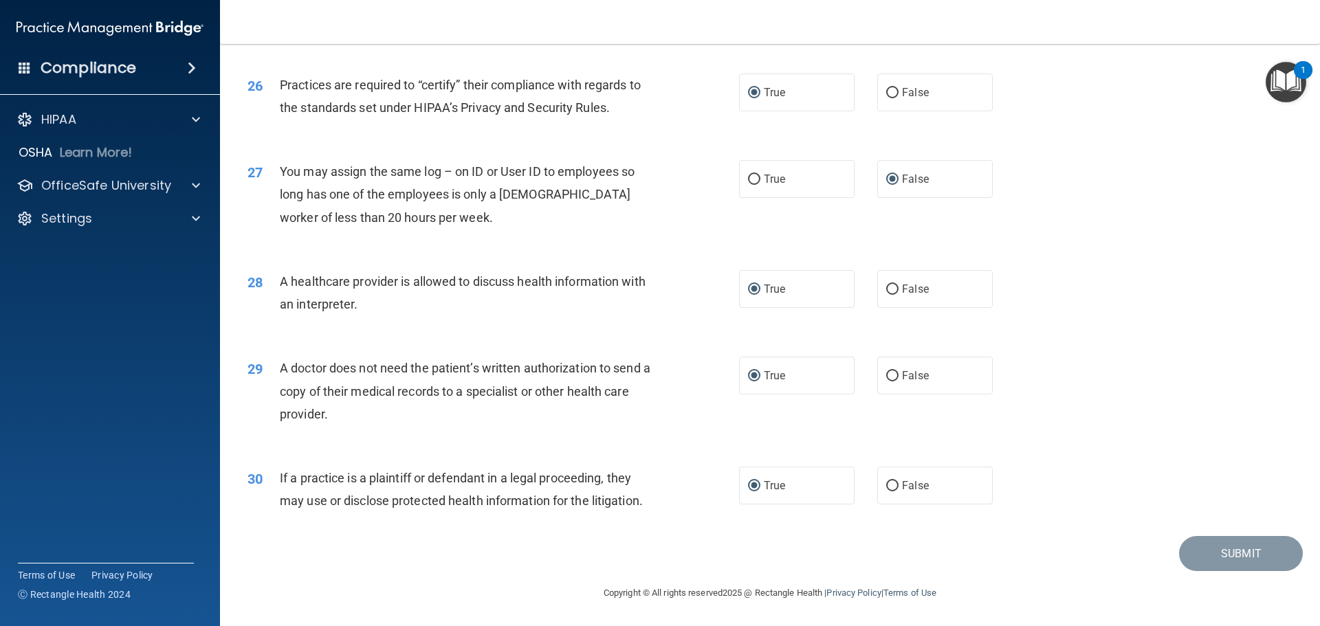
drag, startPoint x: 1210, startPoint y: 546, endPoint x: 1046, endPoint y: 562, distance: 165.0
click at [1047, 562] on div "Submit" at bounding box center [769, 553] width 1065 height 35
click at [388, 531] on div "30 If a practice is a plaintiff or defendant in a legal proceeding, they may us…" at bounding box center [769, 493] width 1065 height 87
click at [891, 482] on input "False" at bounding box center [892, 486] width 12 height 10
radio input "true"
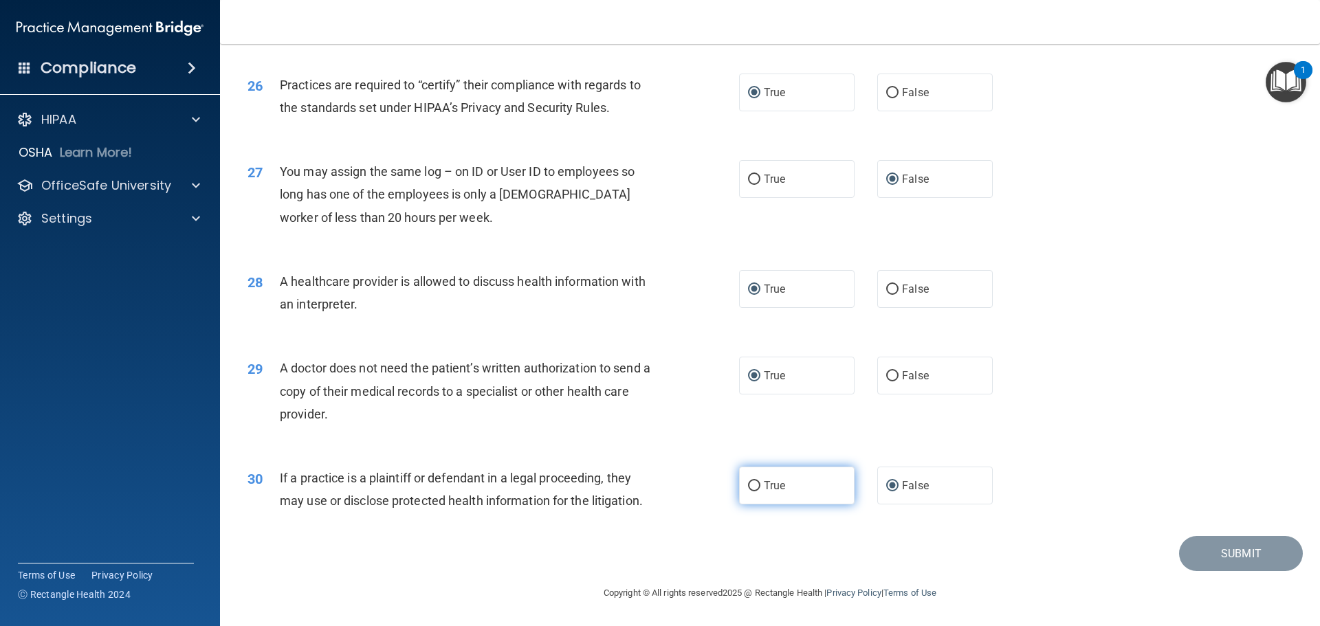
click at [748, 485] on input "True" at bounding box center [754, 486] width 12 height 10
radio input "true"
radio input "false"
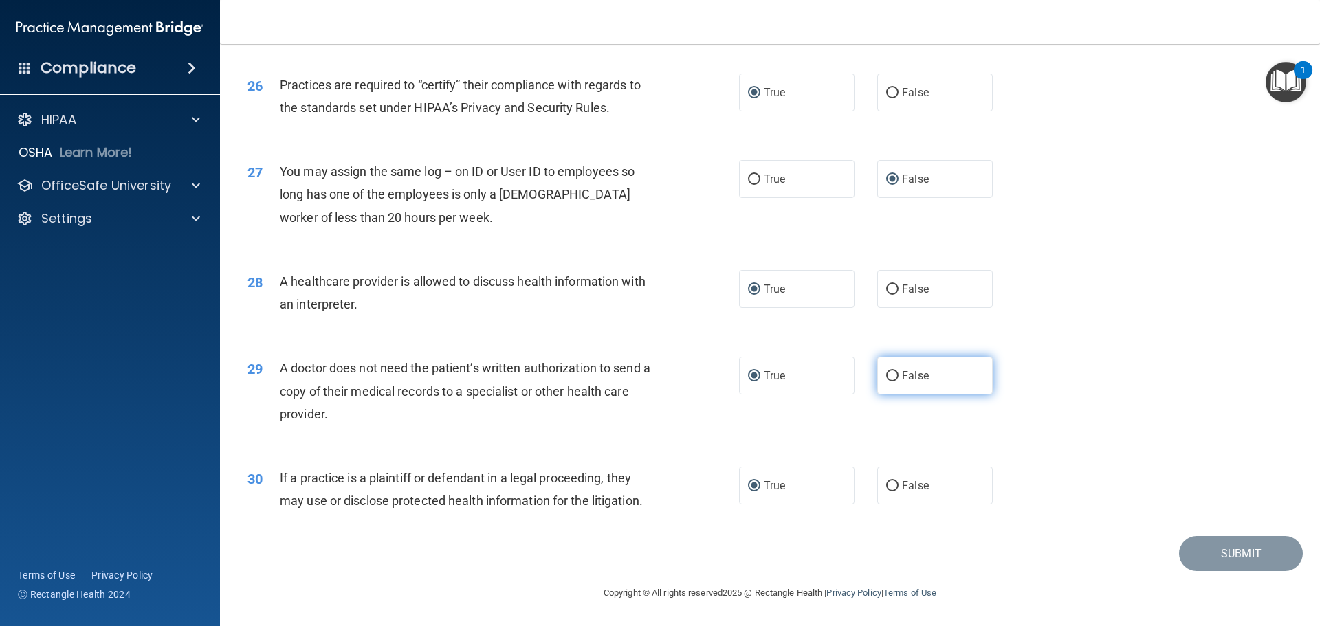
click at [886, 375] on input "False" at bounding box center [892, 376] width 12 height 10
radio input "true"
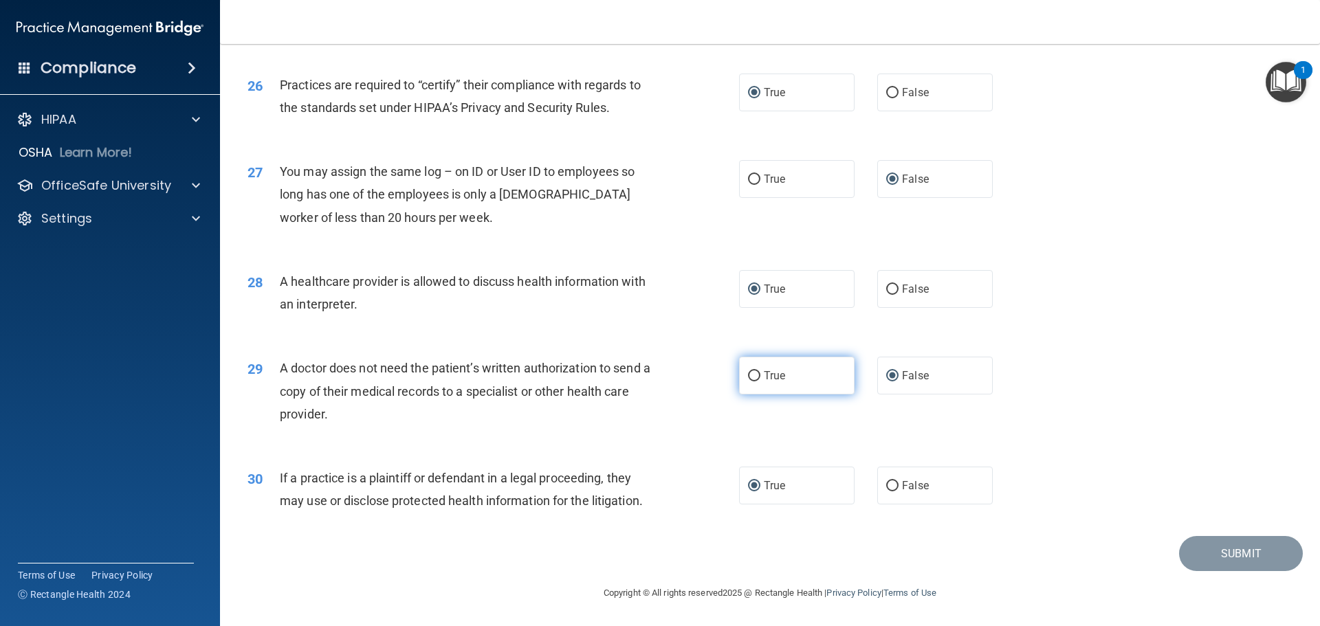
click at [748, 376] on input "True" at bounding box center [754, 376] width 12 height 10
radio input "true"
radio input "false"
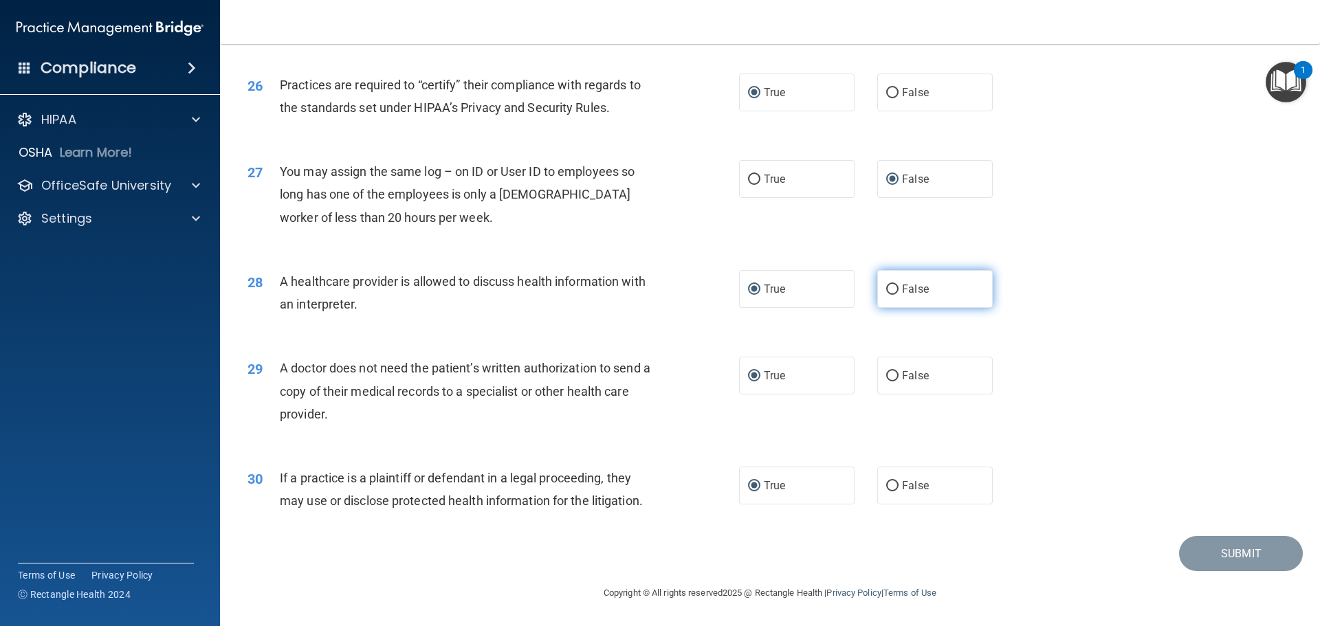
click at [887, 288] on input "False" at bounding box center [892, 290] width 12 height 10
radio input "true"
click at [748, 289] on input "True" at bounding box center [754, 290] width 12 height 10
radio input "true"
radio input "false"
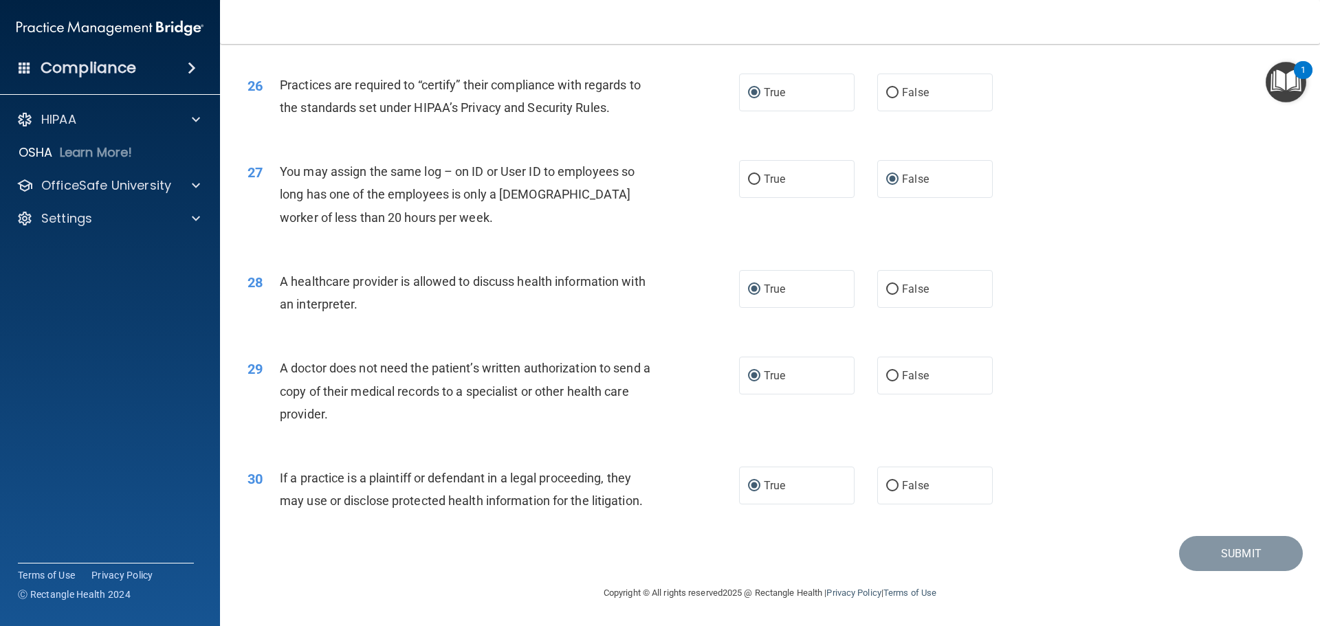
scroll to position [2367, 0]
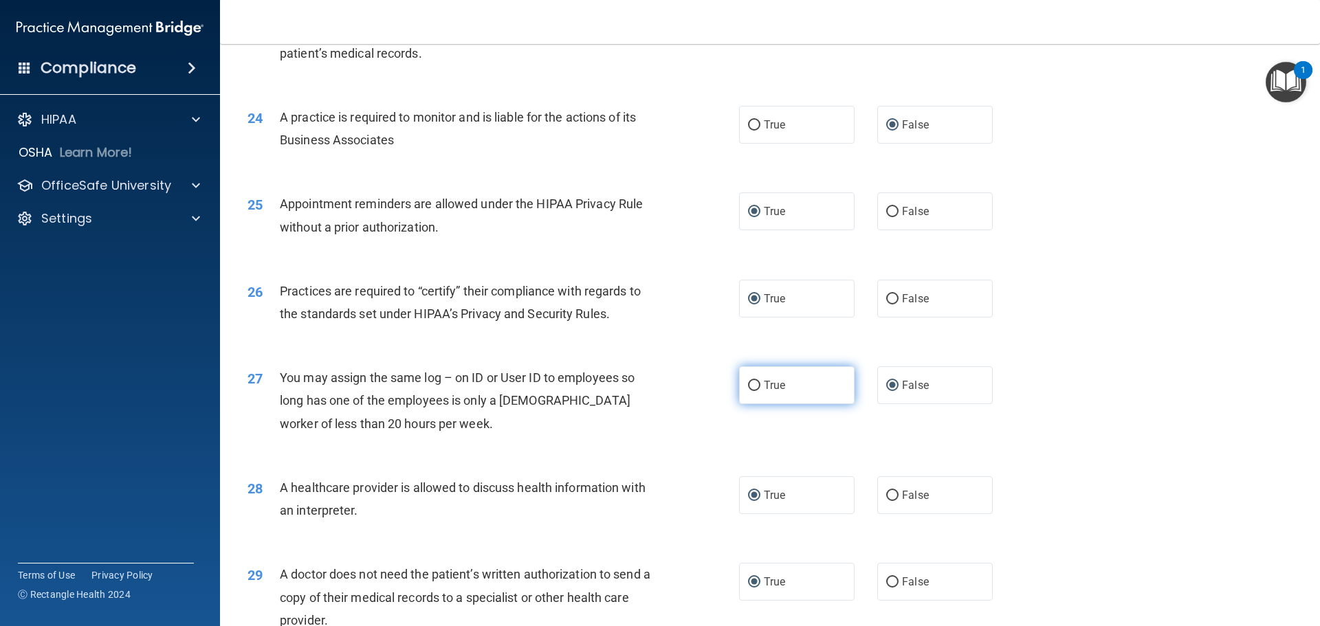
click at [748, 385] on input "True" at bounding box center [754, 386] width 12 height 10
radio input "true"
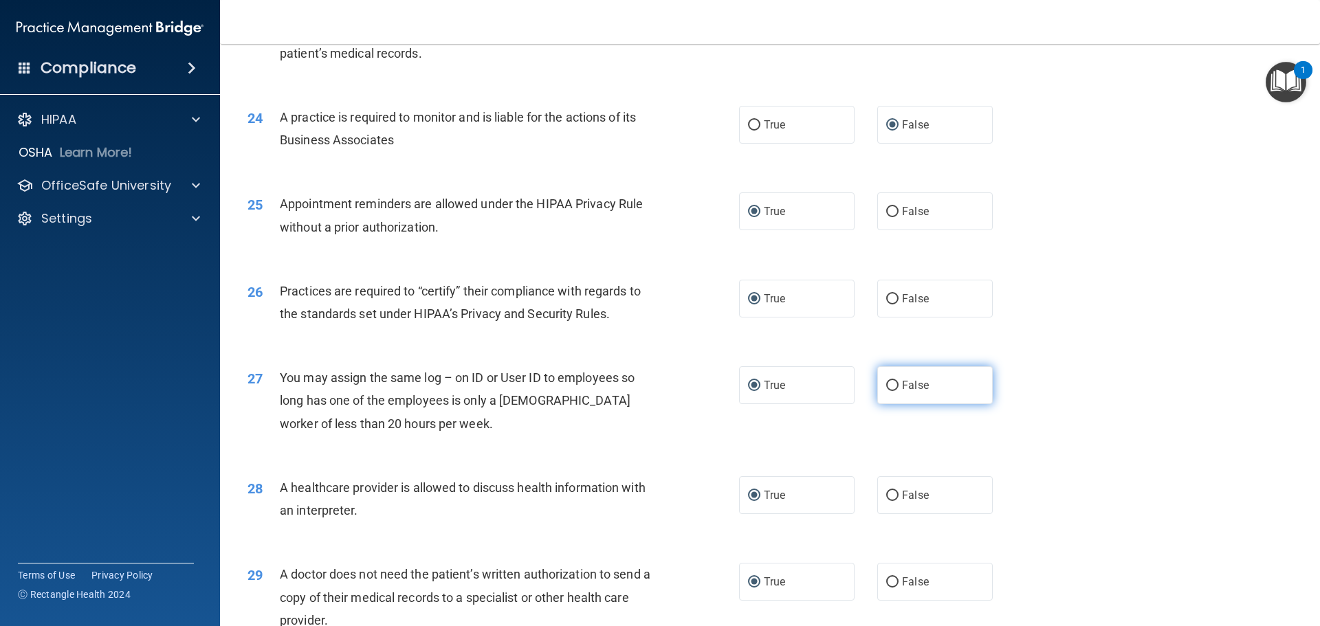
click at [888, 386] on input "False" at bounding box center [892, 386] width 12 height 10
radio input "true"
radio input "false"
click at [886, 299] on input "False" at bounding box center [892, 299] width 12 height 10
radio input "true"
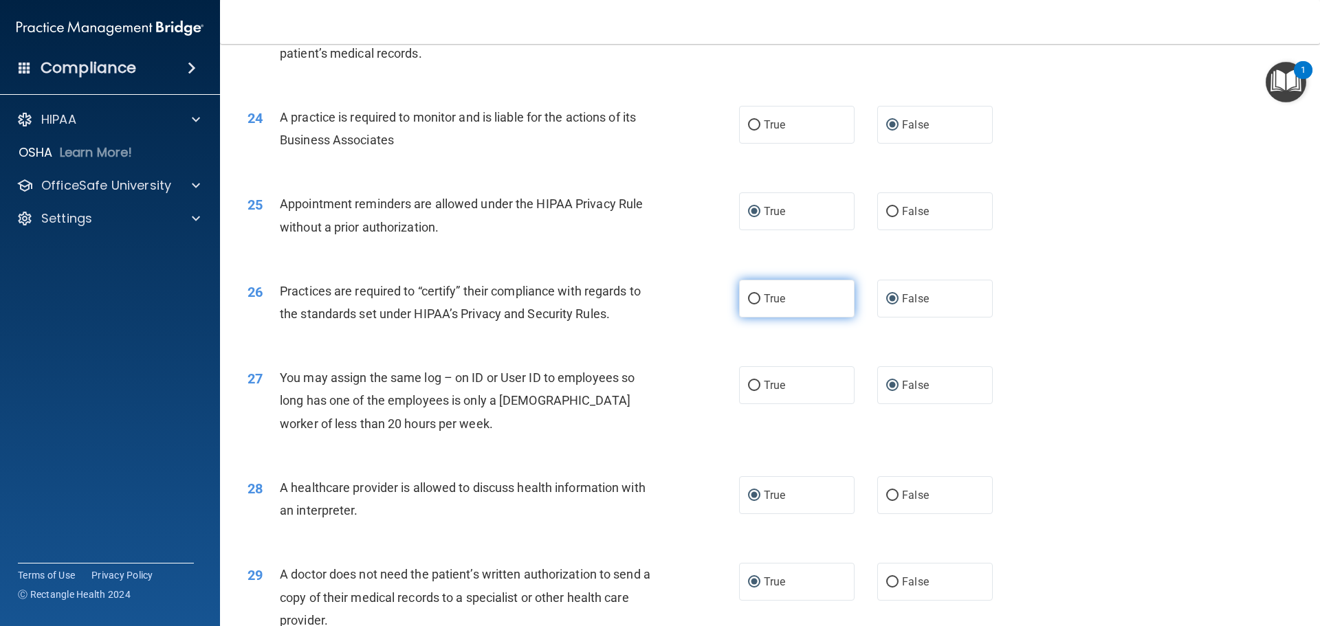
click at [750, 301] on input "True" at bounding box center [754, 299] width 12 height 10
radio input "true"
radio input "false"
click at [748, 208] on input "True" at bounding box center [754, 212] width 12 height 10
click at [894, 210] on label "False" at bounding box center [934, 211] width 115 height 38
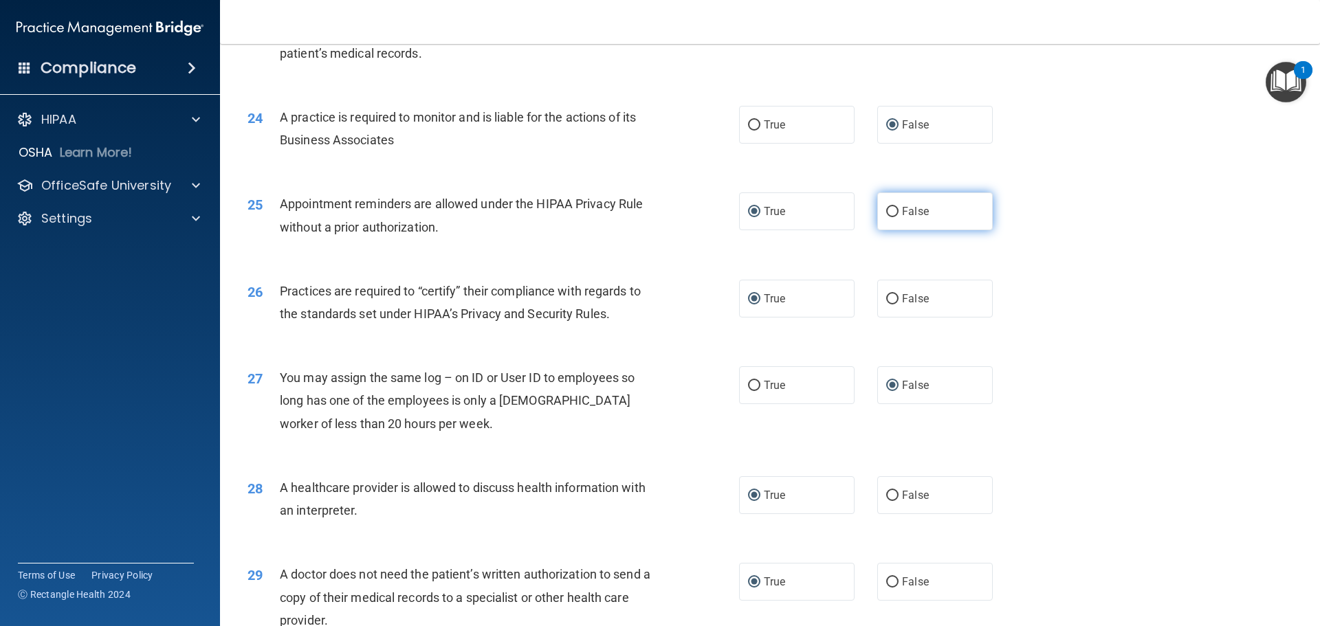
click at [894, 210] on input "False" at bounding box center [892, 212] width 12 height 10
radio input "true"
click at [889, 211] on input "False" at bounding box center [892, 212] width 12 height 10
click at [748, 214] on input "True" at bounding box center [754, 212] width 12 height 10
radio input "true"
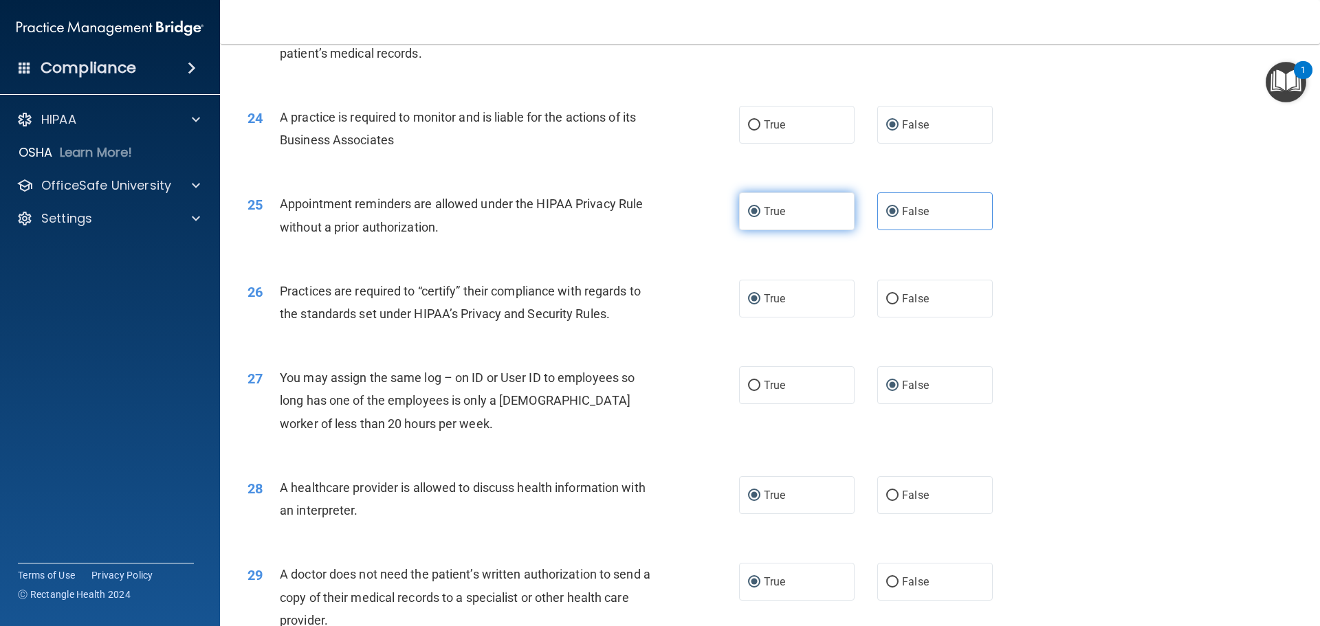
radio input "false"
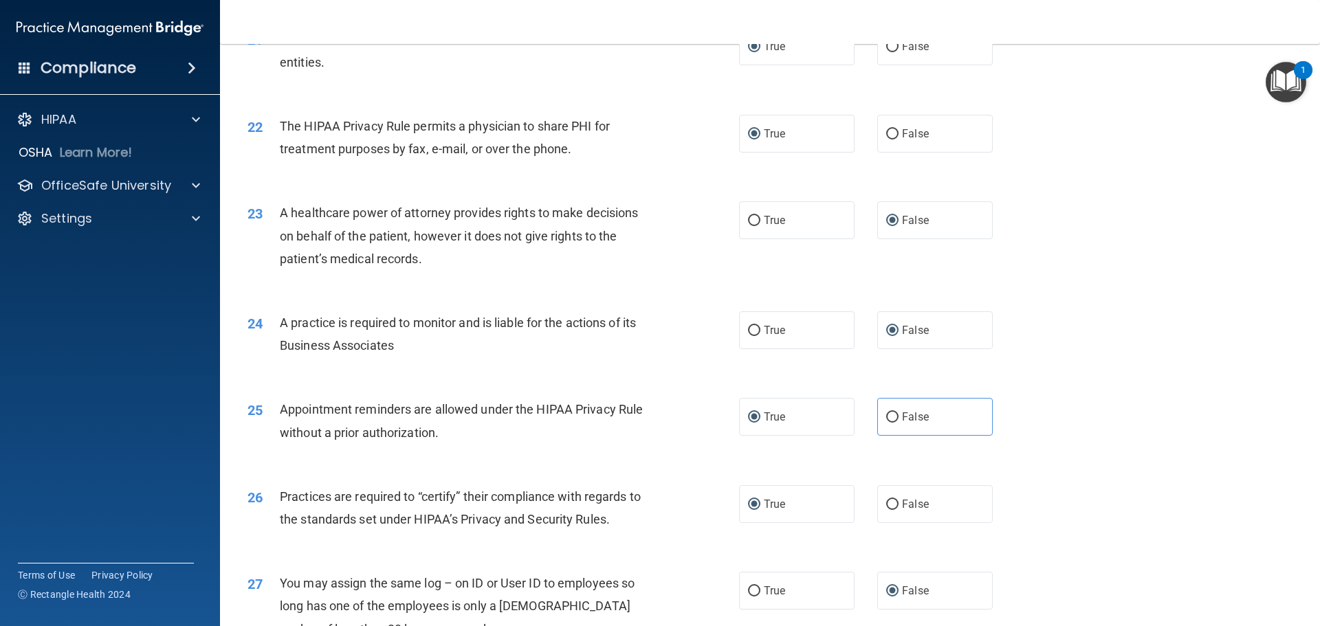
scroll to position [2161, 0]
click at [748, 329] on input "True" at bounding box center [754, 331] width 12 height 10
radio input "true"
click at [889, 328] on input "False" at bounding box center [892, 331] width 12 height 10
radio input "true"
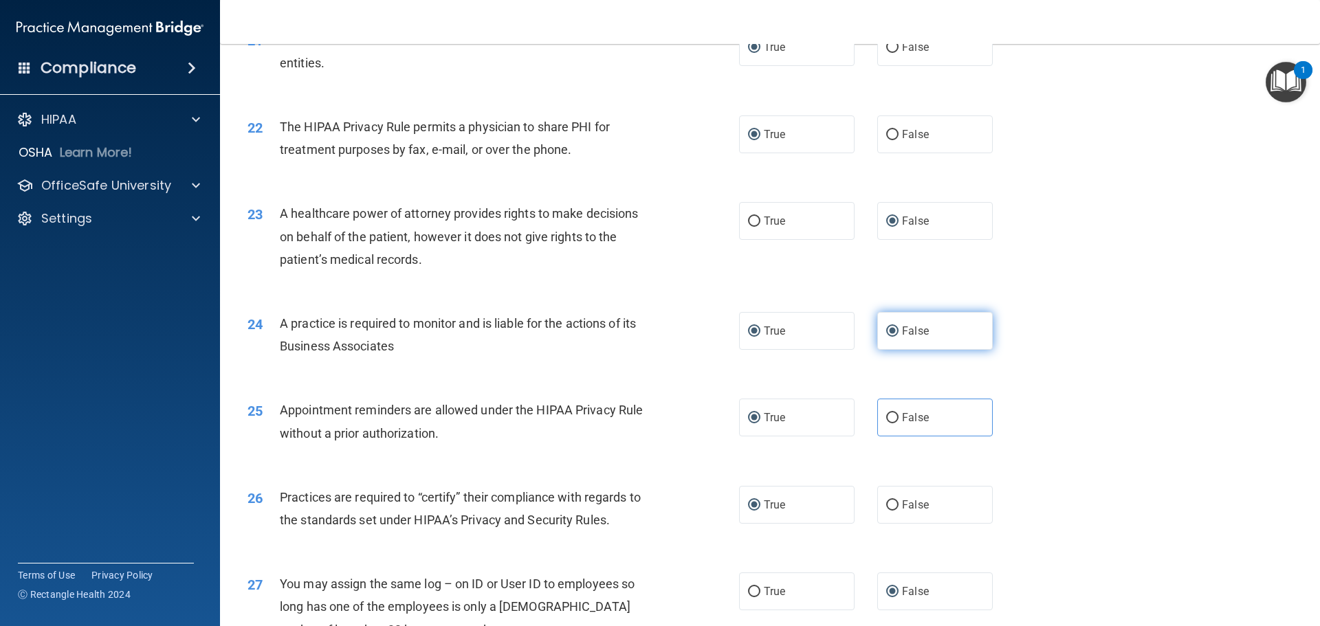
radio input "false"
drag, startPoint x: 746, startPoint y: 223, endPoint x: 764, endPoint y: 222, distance: 17.2
click at [752, 222] on input "True" at bounding box center [754, 222] width 12 height 10
radio input "true"
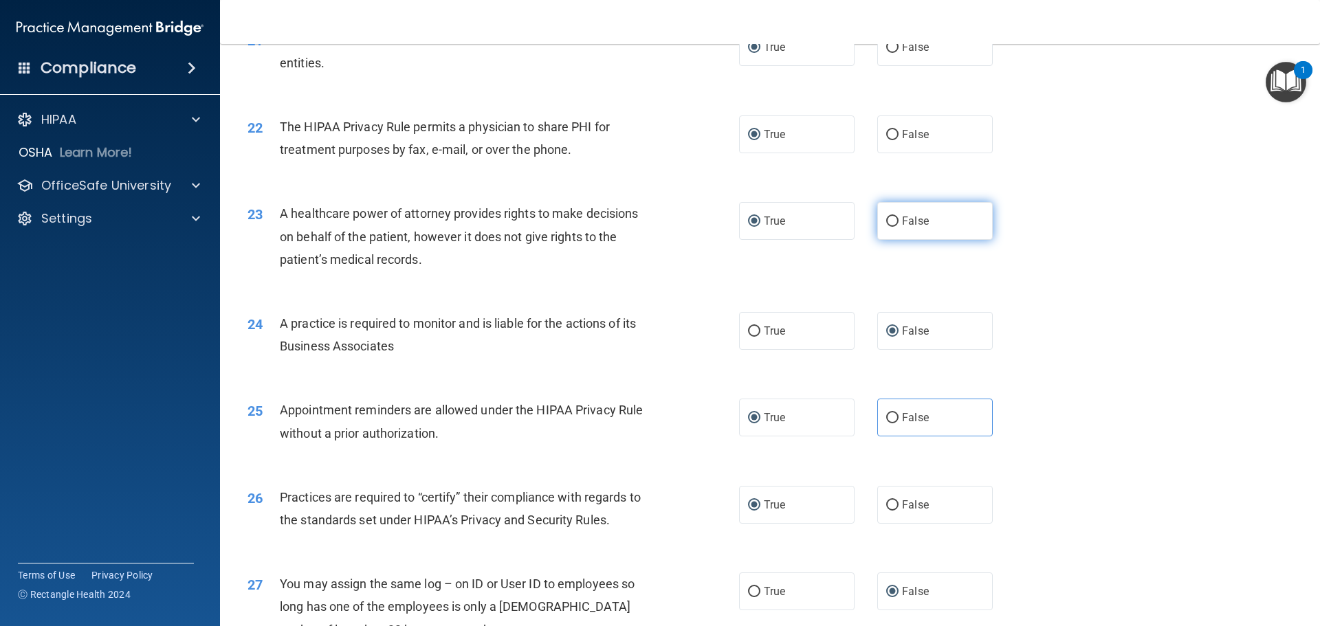
click at [886, 221] on input "False" at bounding box center [892, 222] width 12 height 10
radio input "true"
radio input "false"
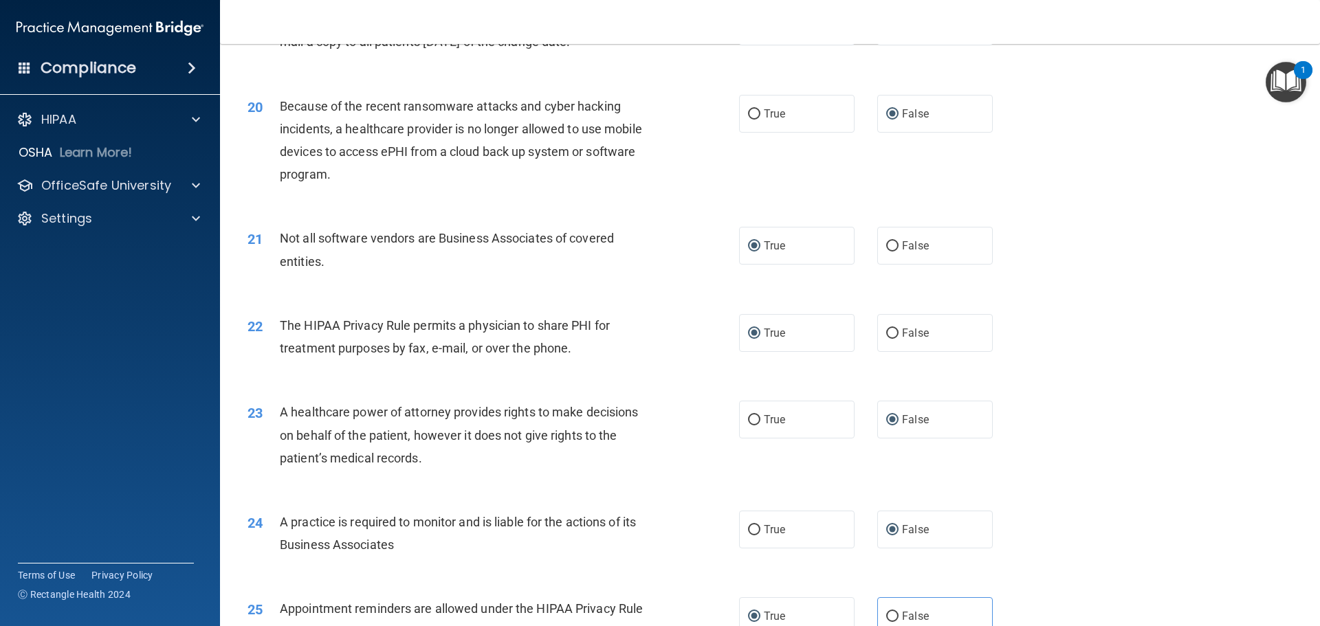
scroll to position [1955, 0]
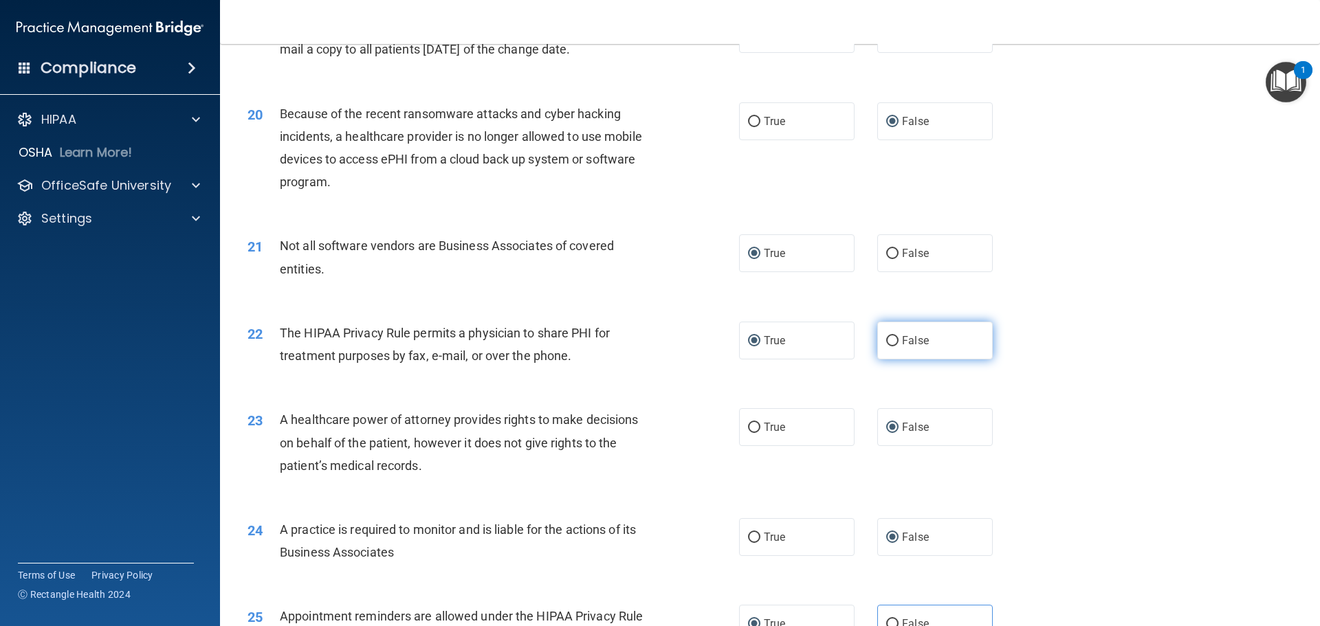
click at [886, 340] on input "False" at bounding box center [892, 341] width 12 height 10
radio input "true"
click at [748, 338] on input "True" at bounding box center [754, 341] width 12 height 10
radio input "true"
radio input "false"
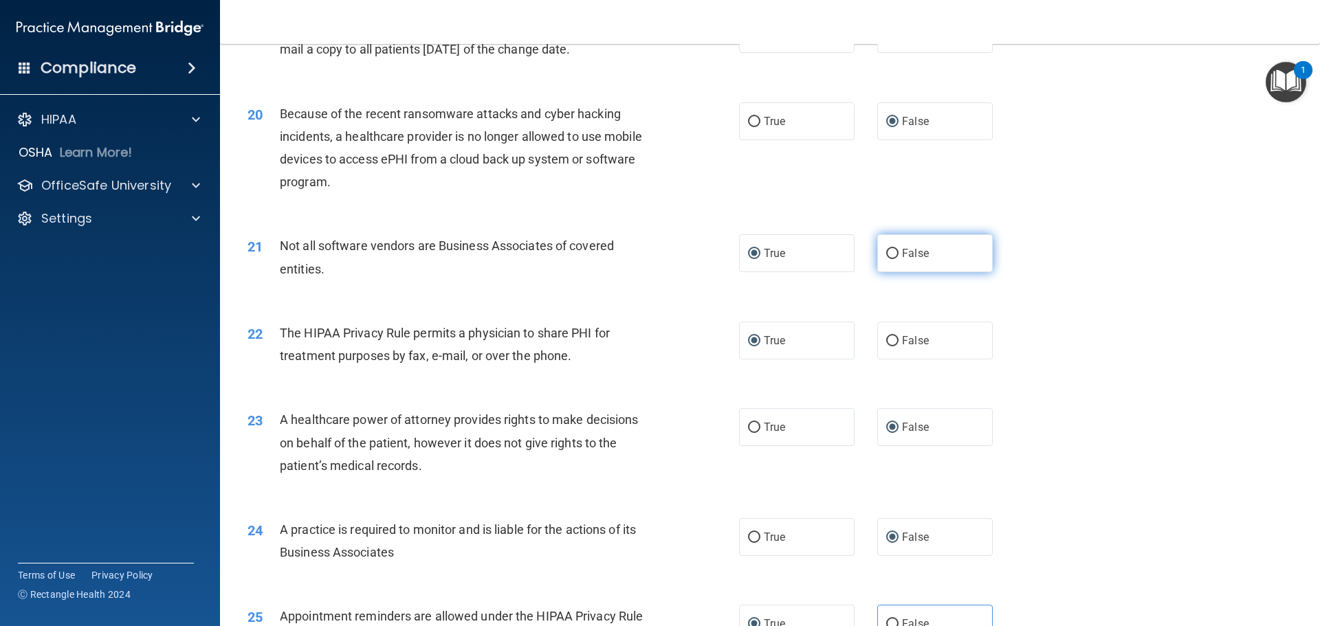
click at [889, 252] on input "False" at bounding box center [892, 254] width 12 height 10
radio input "true"
click at [748, 253] on input "True" at bounding box center [754, 254] width 12 height 10
radio input "true"
radio input "false"
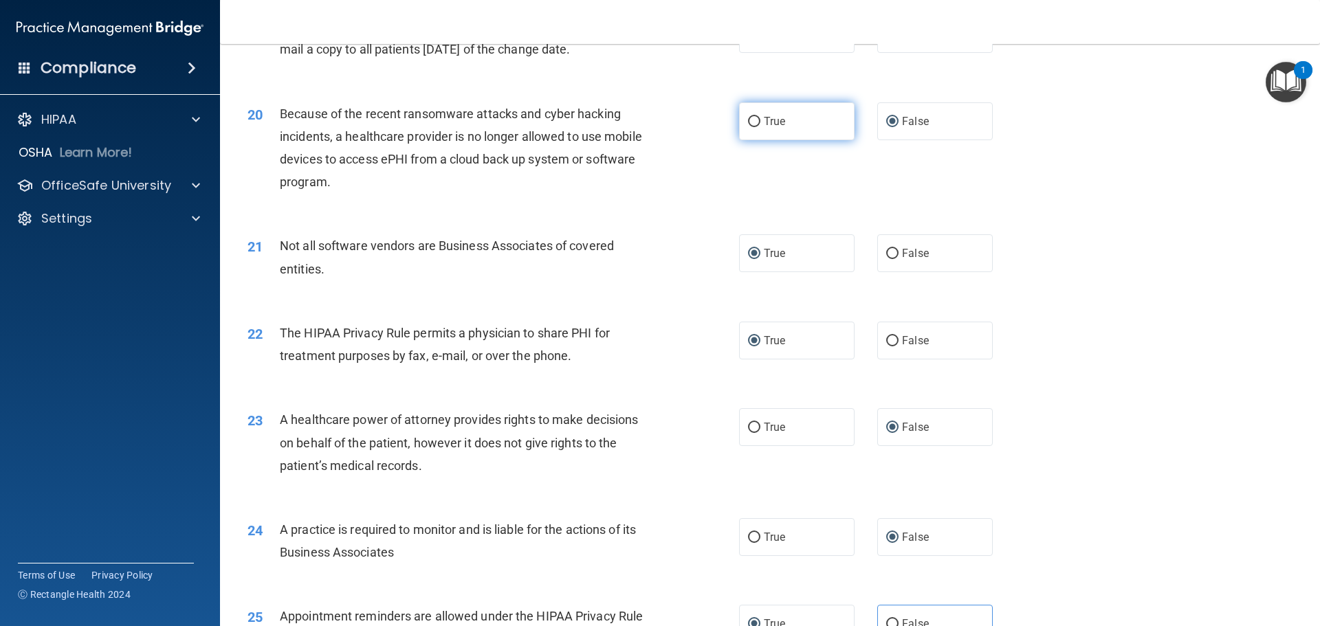
click at [748, 121] on input "True" at bounding box center [754, 122] width 12 height 10
radio input "true"
click at [889, 124] on input "False" at bounding box center [892, 122] width 12 height 10
radio input "true"
radio input "false"
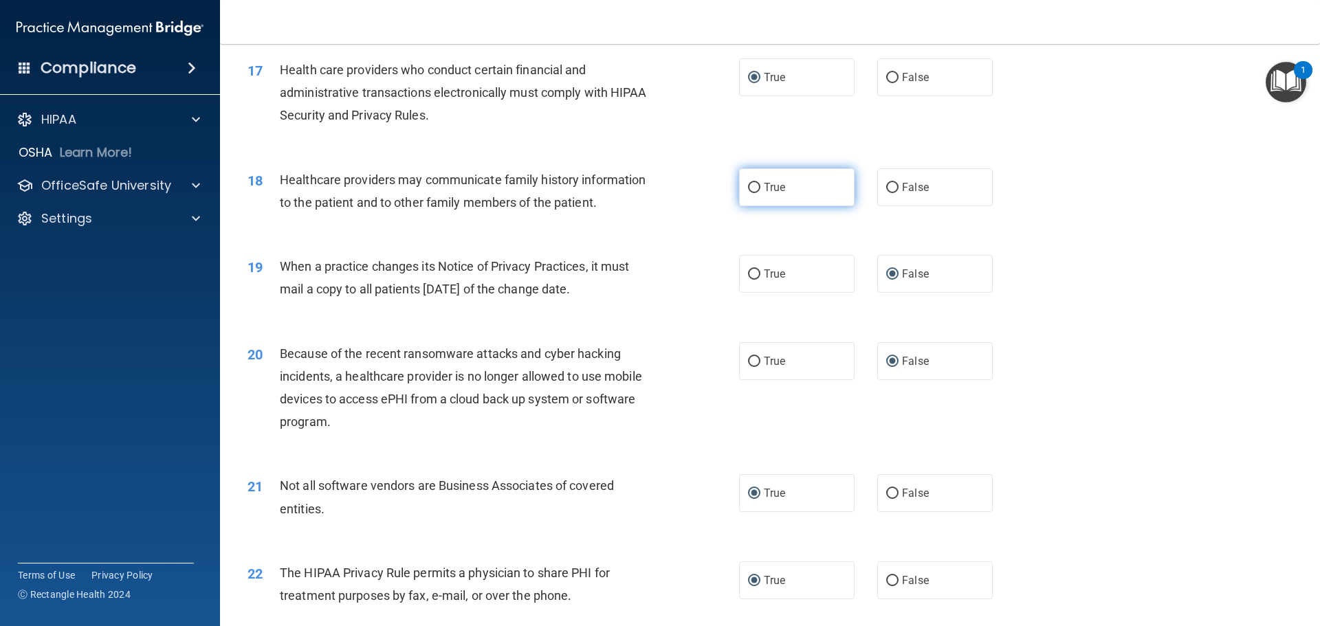
scroll to position [1680, 0]
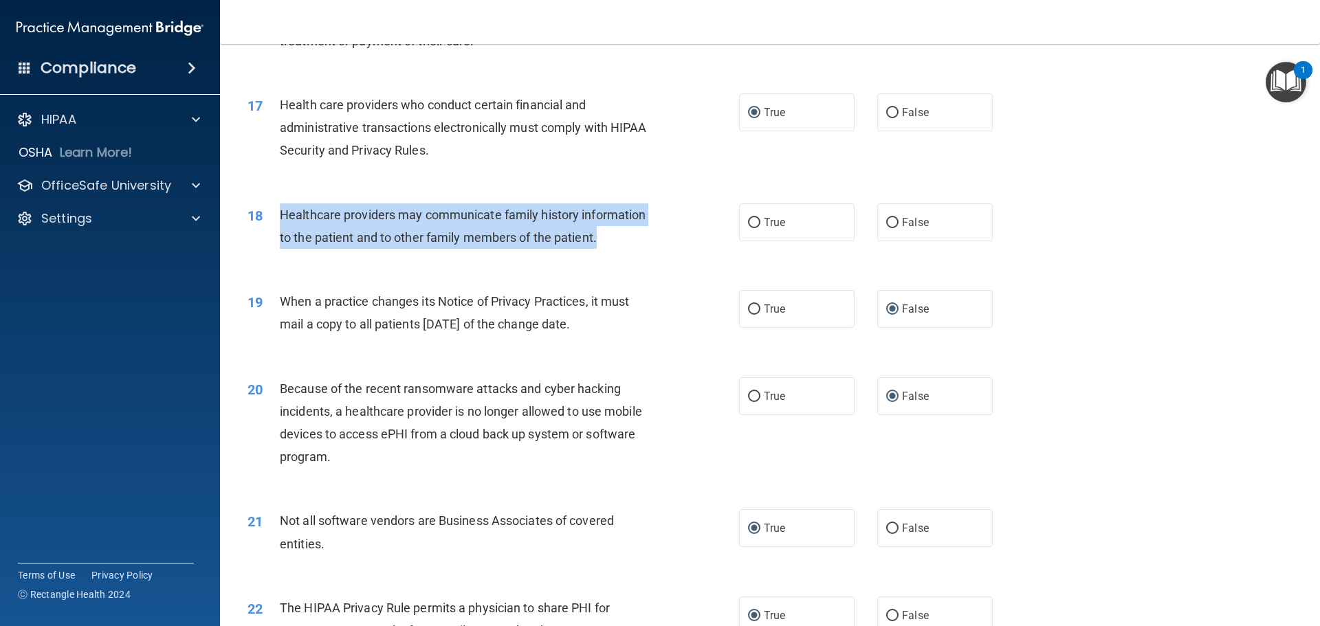
drag, startPoint x: 281, startPoint y: 214, endPoint x: 543, endPoint y: 228, distance: 262.2
click at [629, 236] on div "Healthcare providers may communicate family history information to the patient …" at bounding box center [472, 225] width 384 height 45
click at [748, 223] on input "True" at bounding box center [754, 223] width 12 height 10
radio input "true"
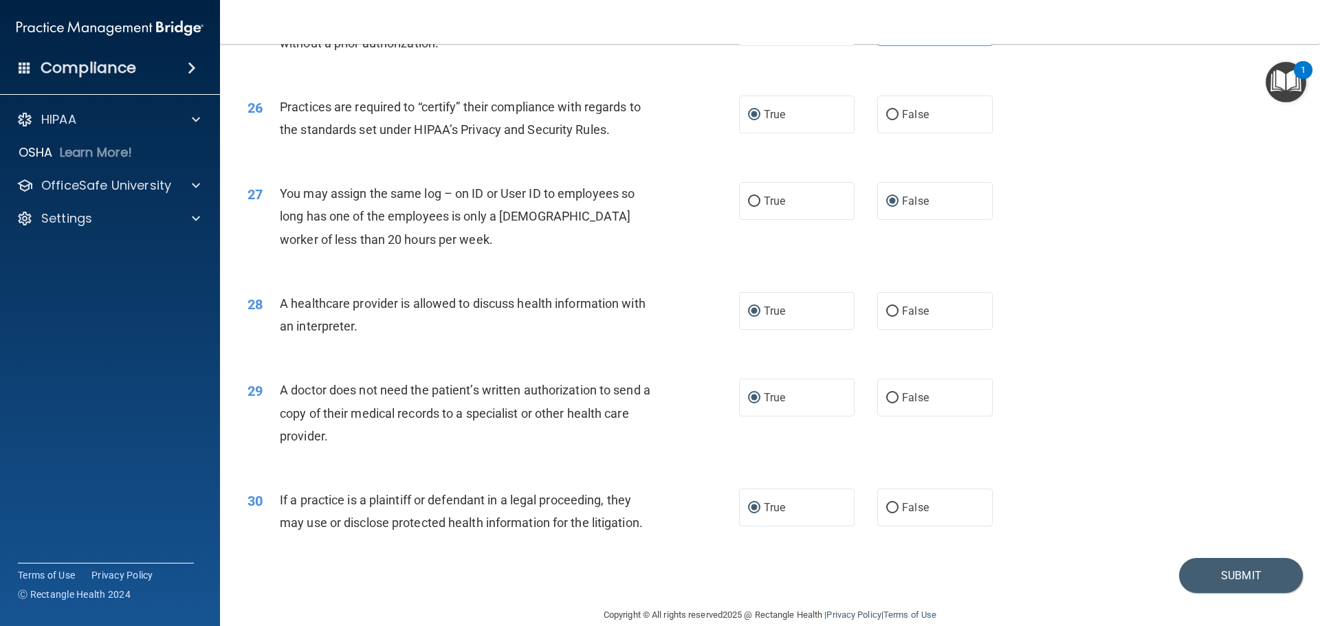
scroll to position [2573, 0]
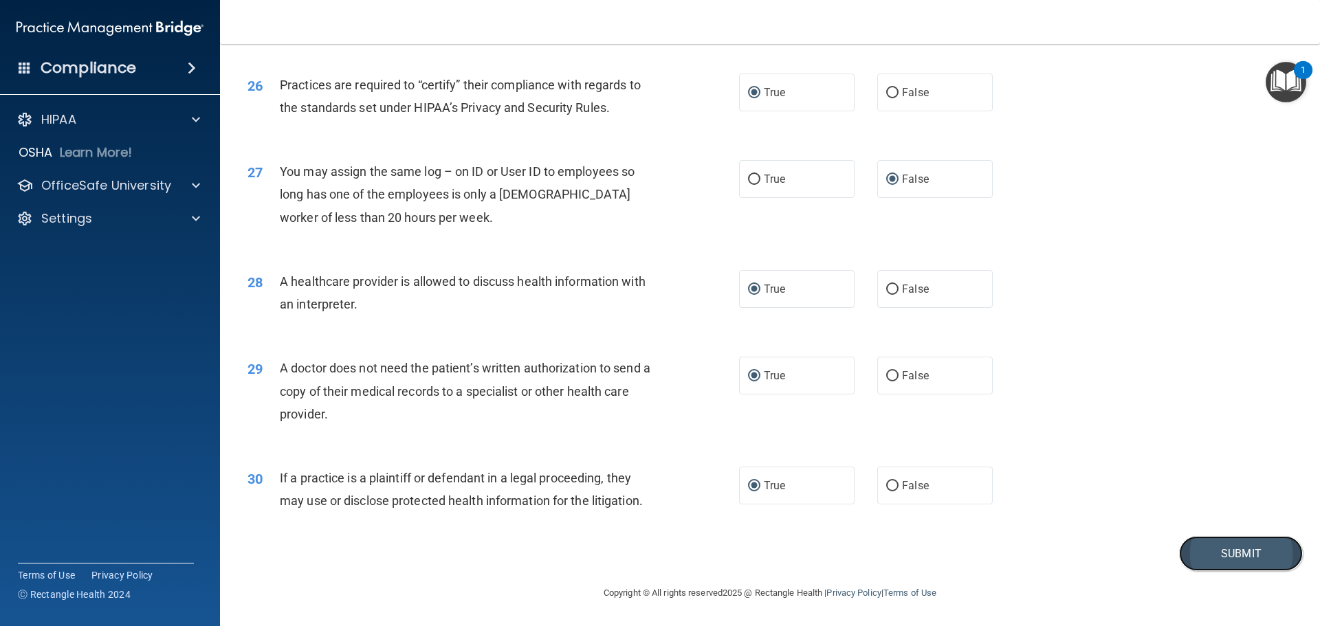
click at [1236, 547] on button "Submit" at bounding box center [1241, 553] width 124 height 35
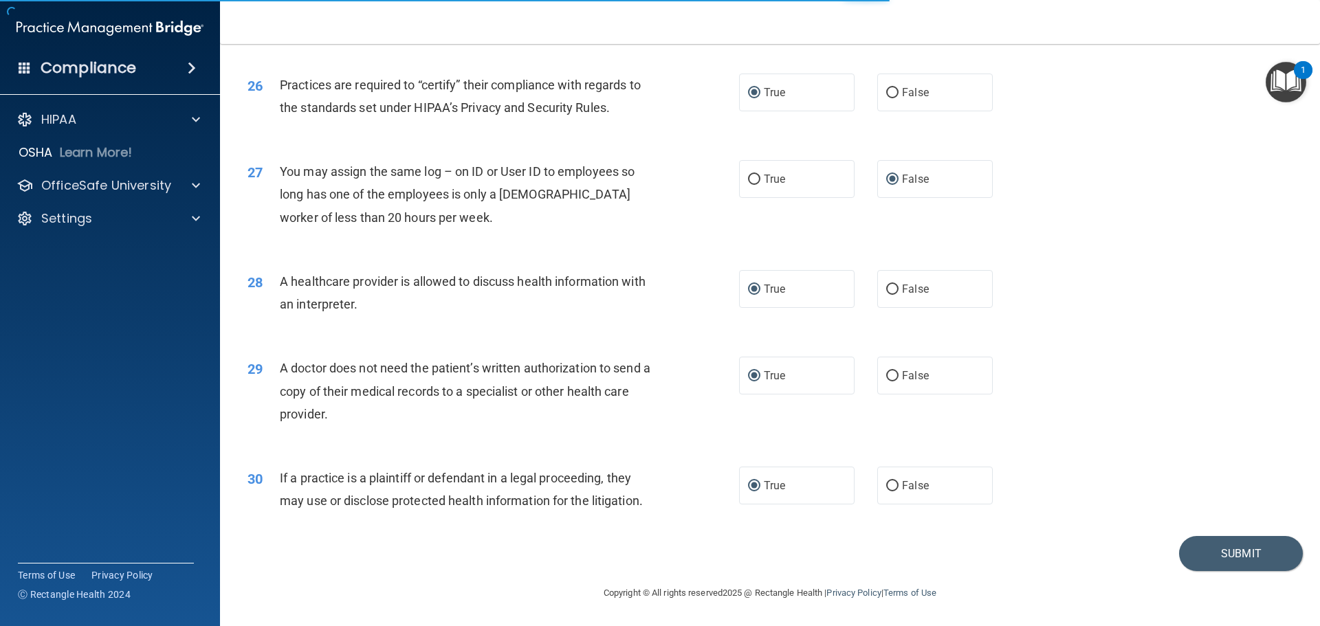
scroll to position [2161, 0]
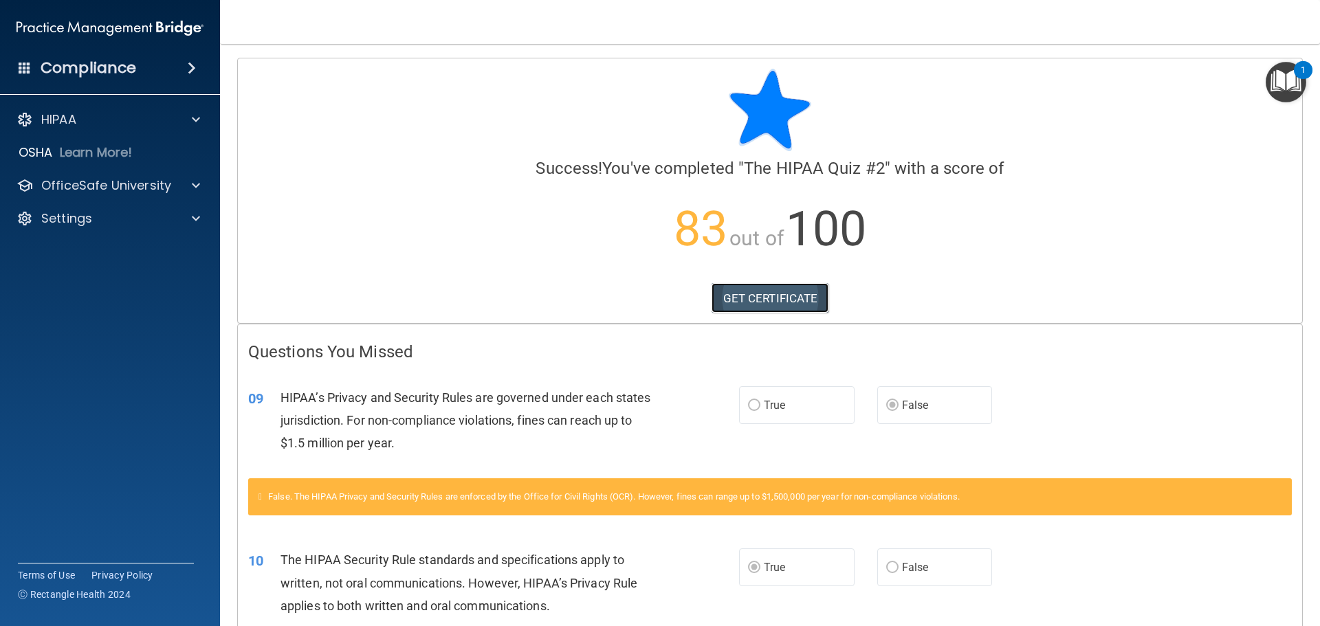
click at [757, 300] on link "GET CERTIFICATE" at bounding box center [770, 298] width 118 height 30
click at [102, 153] on p "Learn More!" at bounding box center [96, 152] width 73 height 16
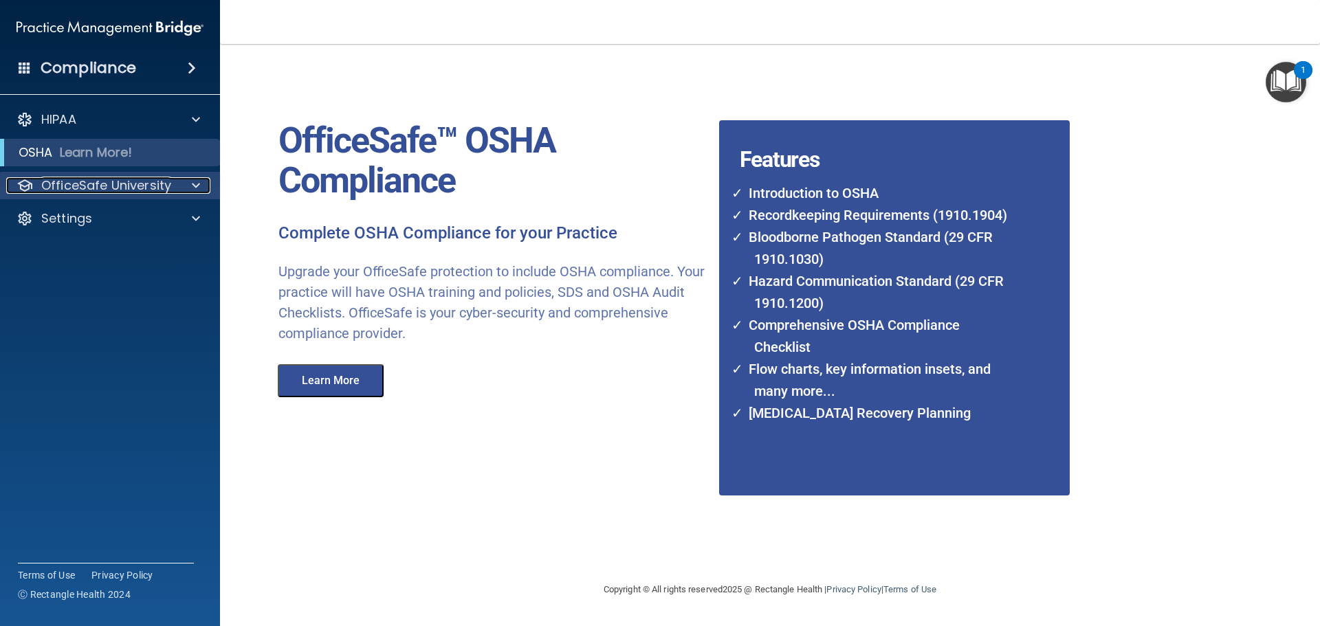
click at [93, 181] on p "OfficeSafe University" at bounding box center [106, 185] width 130 height 16
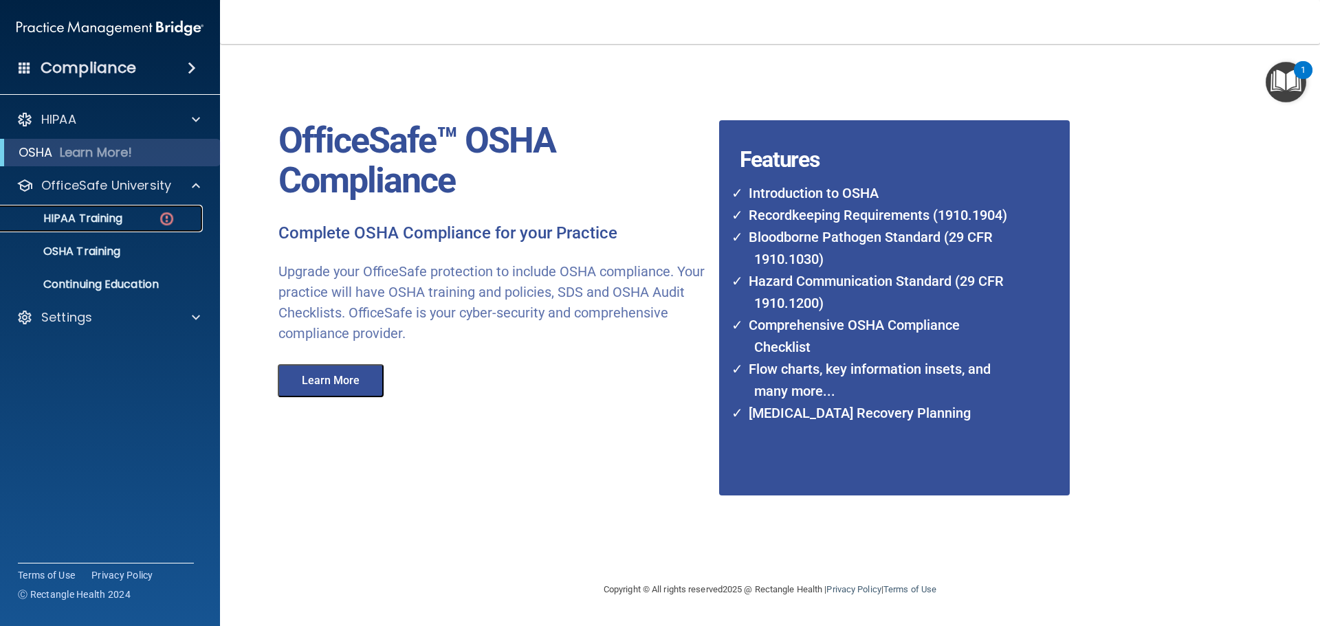
click at [100, 219] on p "HIPAA Training" at bounding box center [65, 219] width 113 height 14
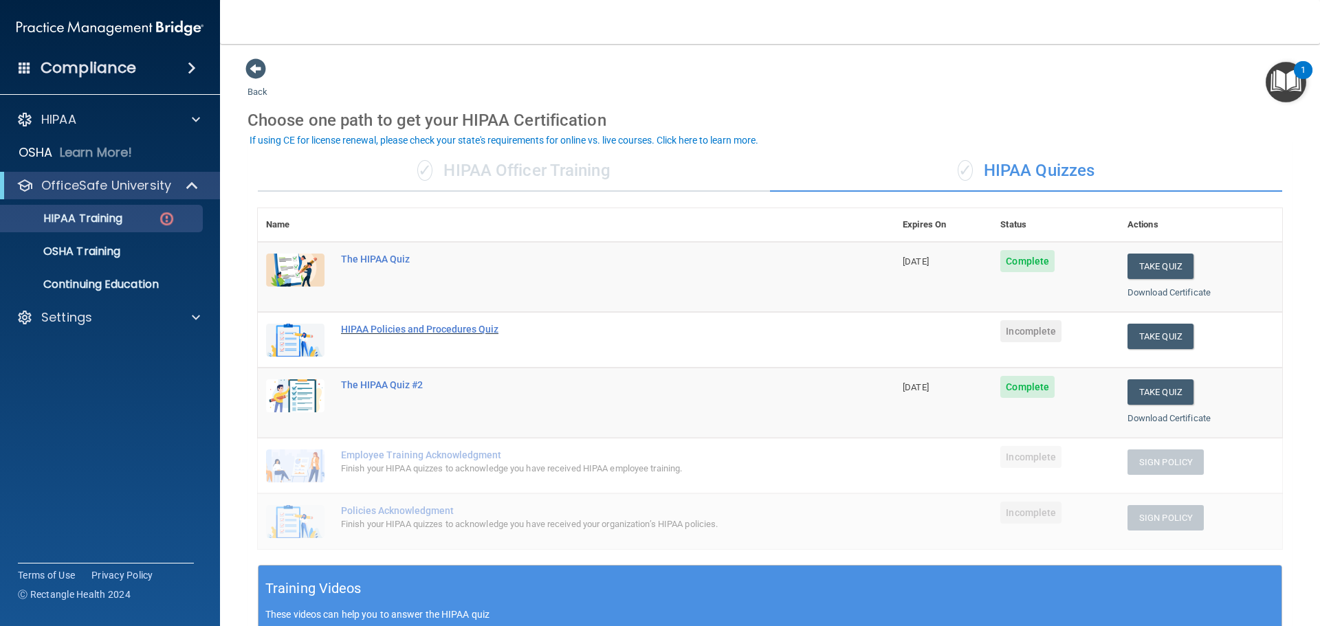
click at [425, 328] on div "HIPAA Policies and Procedures Quiz" at bounding box center [583, 329] width 485 height 11
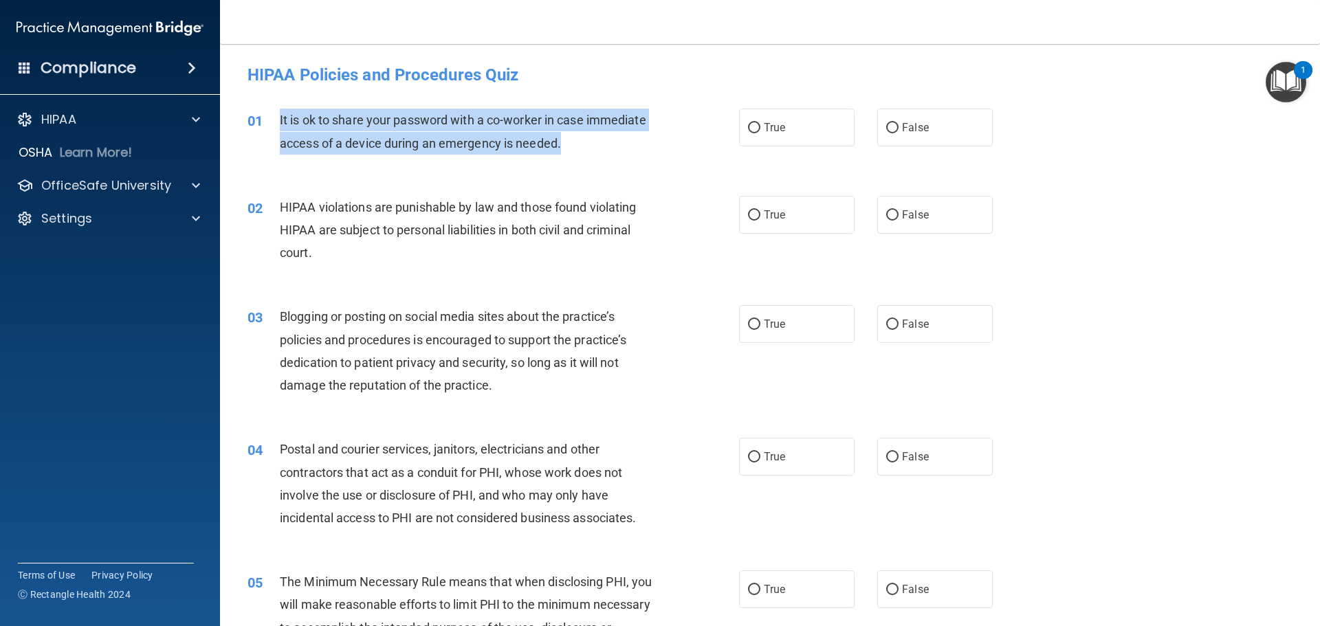
drag, startPoint x: 280, startPoint y: 117, endPoint x: 523, endPoint y: 132, distance: 243.1
click at [593, 153] on div "It is ok to share your password with a co-worker in case immediate access of a …" at bounding box center [472, 131] width 384 height 45
click at [887, 124] on input "False" at bounding box center [892, 128] width 12 height 10
radio input "true"
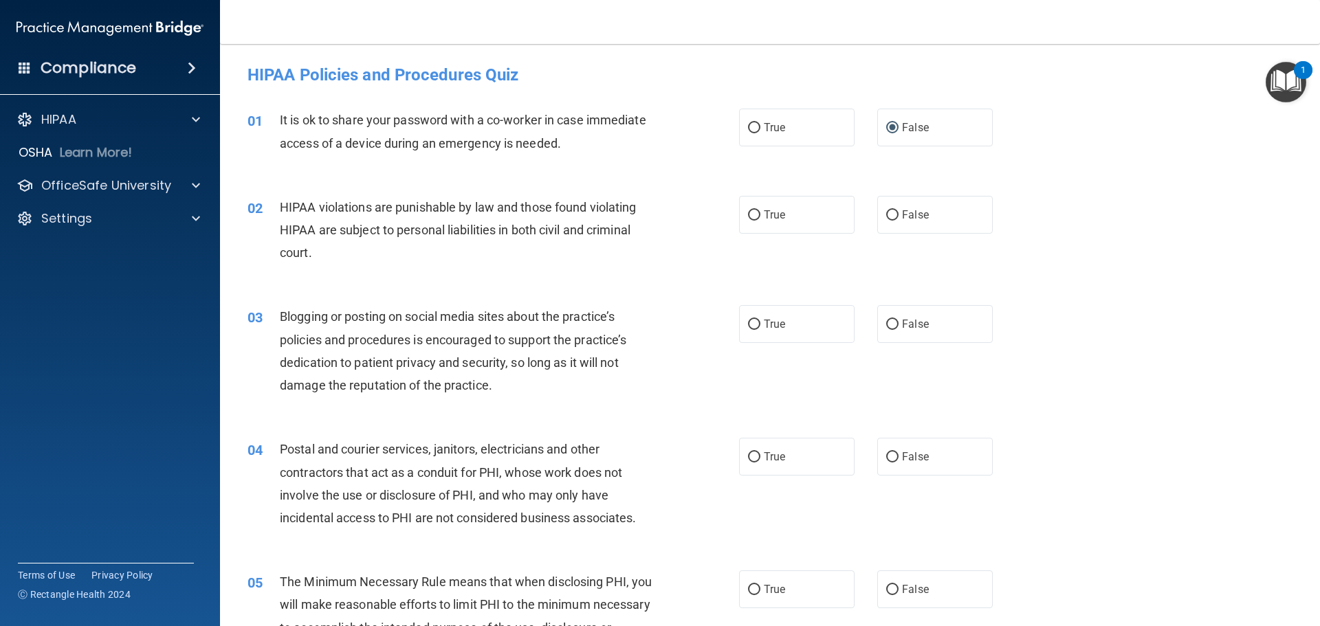
click at [375, 227] on span "HIPAA violations are punishable by law and those found violating HIPAA are subj…" at bounding box center [458, 230] width 356 height 60
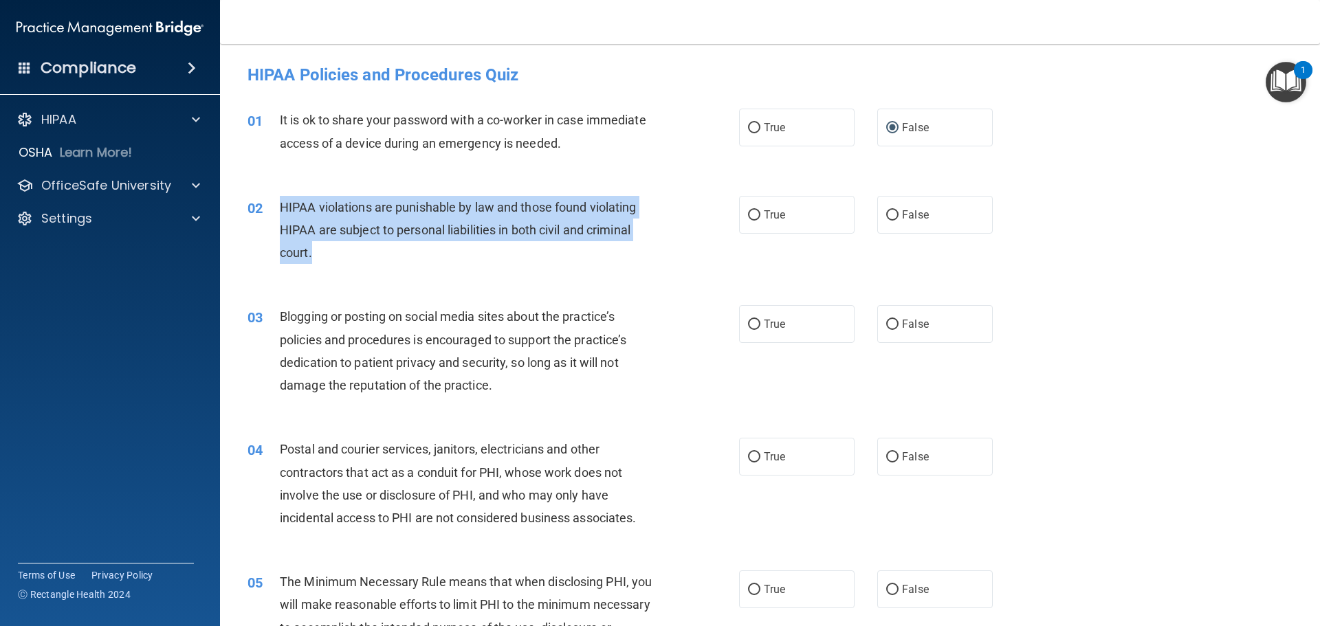
drag, startPoint x: 280, startPoint y: 207, endPoint x: 506, endPoint y: 262, distance: 232.7
click at [506, 262] on div "HIPAA violations are punishable by law and those found violating HIPAA are subj…" at bounding box center [472, 230] width 384 height 69
click at [751, 214] on input "True" at bounding box center [754, 215] width 12 height 10
radio input "true"
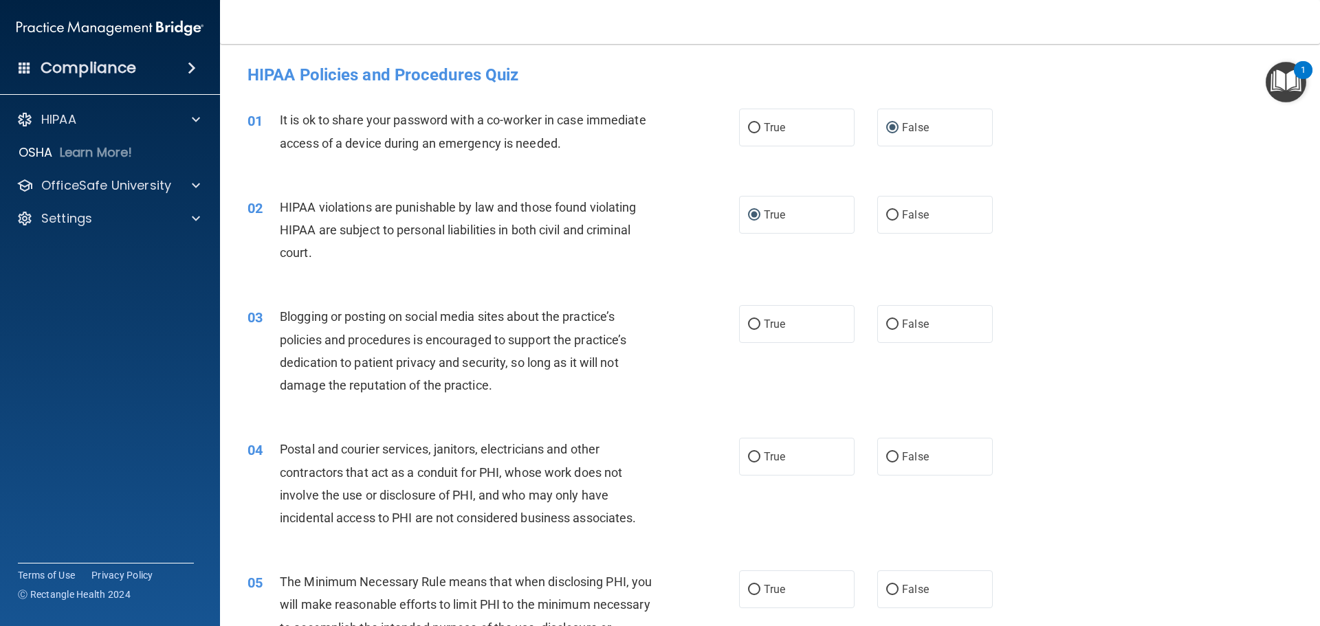
click at [616, 280] on div "02 HIPAA violations are punishable by law and those found violating HIPAA are s…" at bounding box center [769, 234] width 1065 height 110
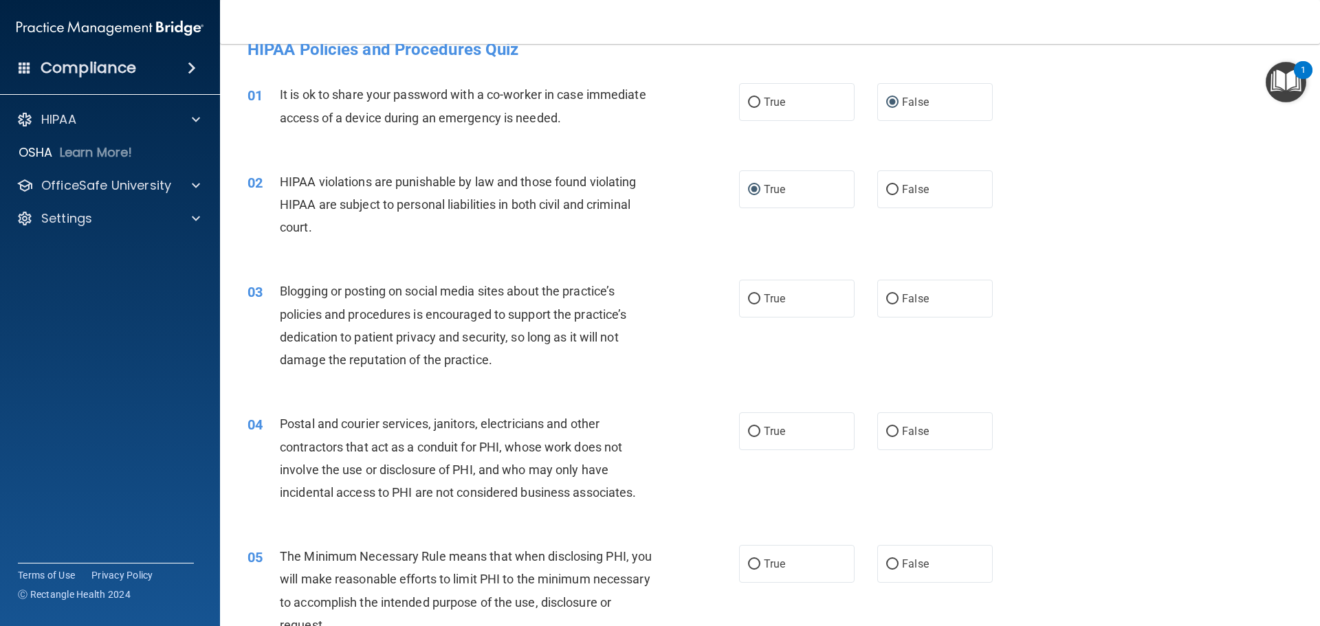
scroll to position [69, 0]
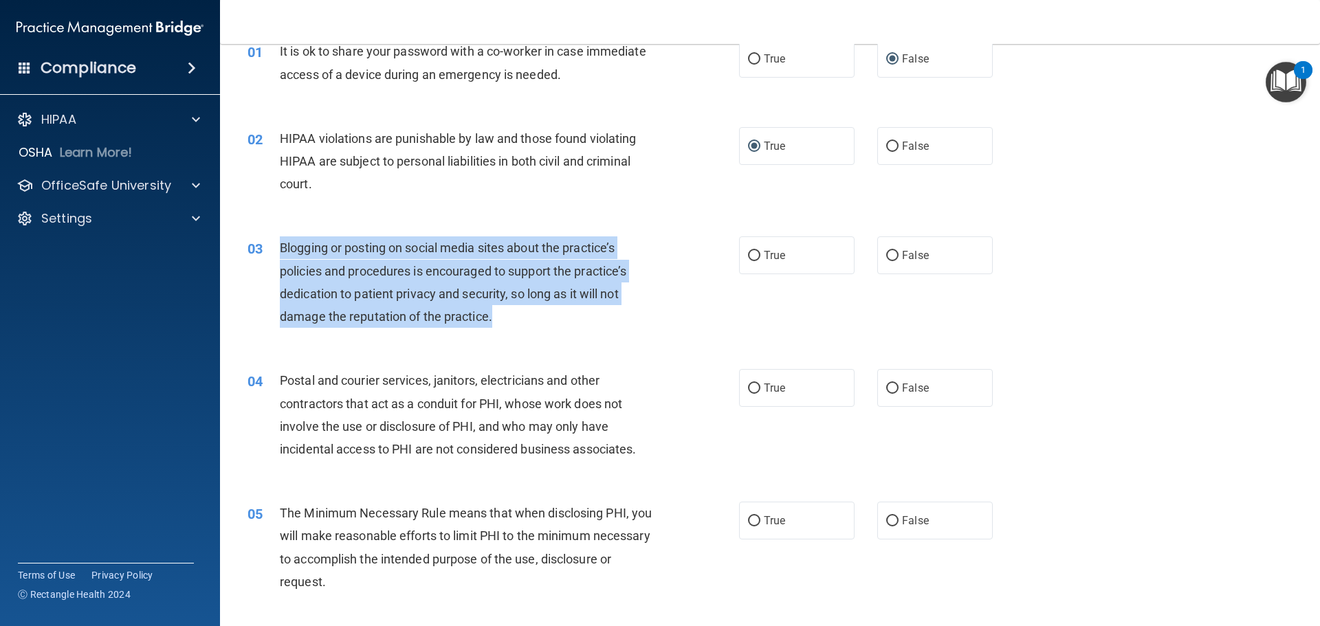
drag, startPoint x: 280, startPoint y: 245, endPoint x: 620, endPoint y: 309, distance: 346.3
click at [620, 309] on div "Blogging or posting on social media sites about the practice’s policies and pro…" at bounding box center [472, 281] width 384 height 91
click at [748, 257] on input "True" at bounding box center [754, 256] width 12 height 10
radio input "true"
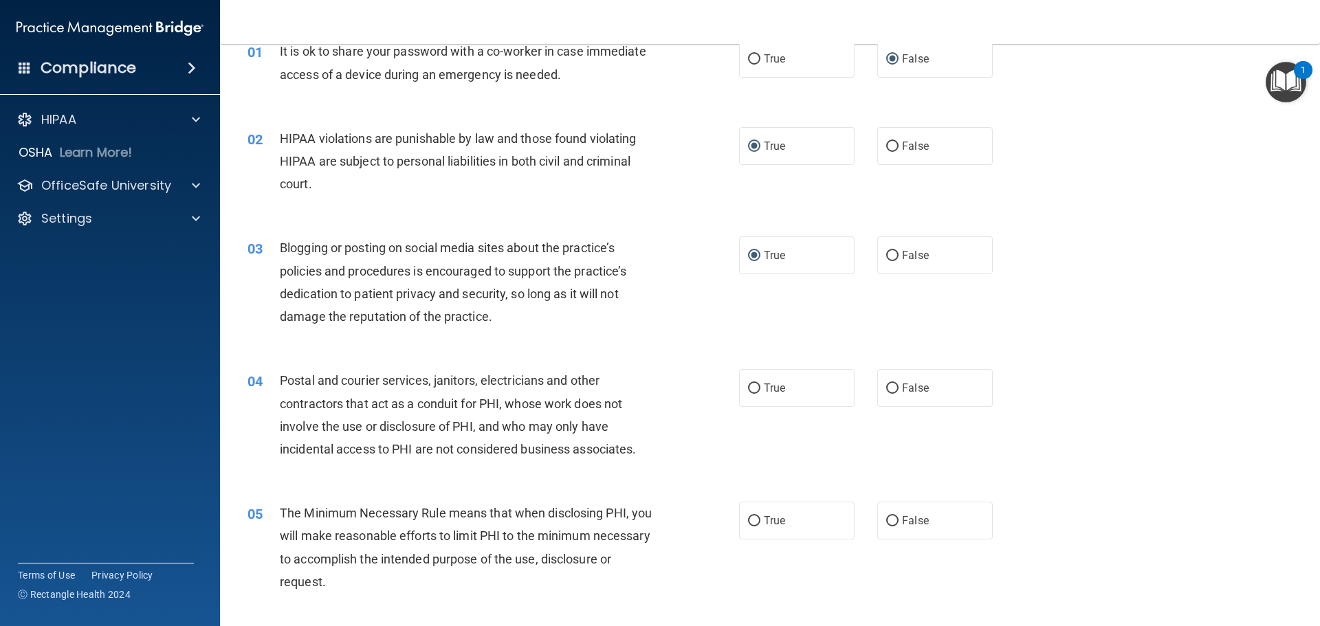
click at [226, 356] on main "- HIPAA Policies and Procedures Quiz This quiz doesn’t expire until . Are you s…" at bounding box center [770, 335] width 1100 height 582
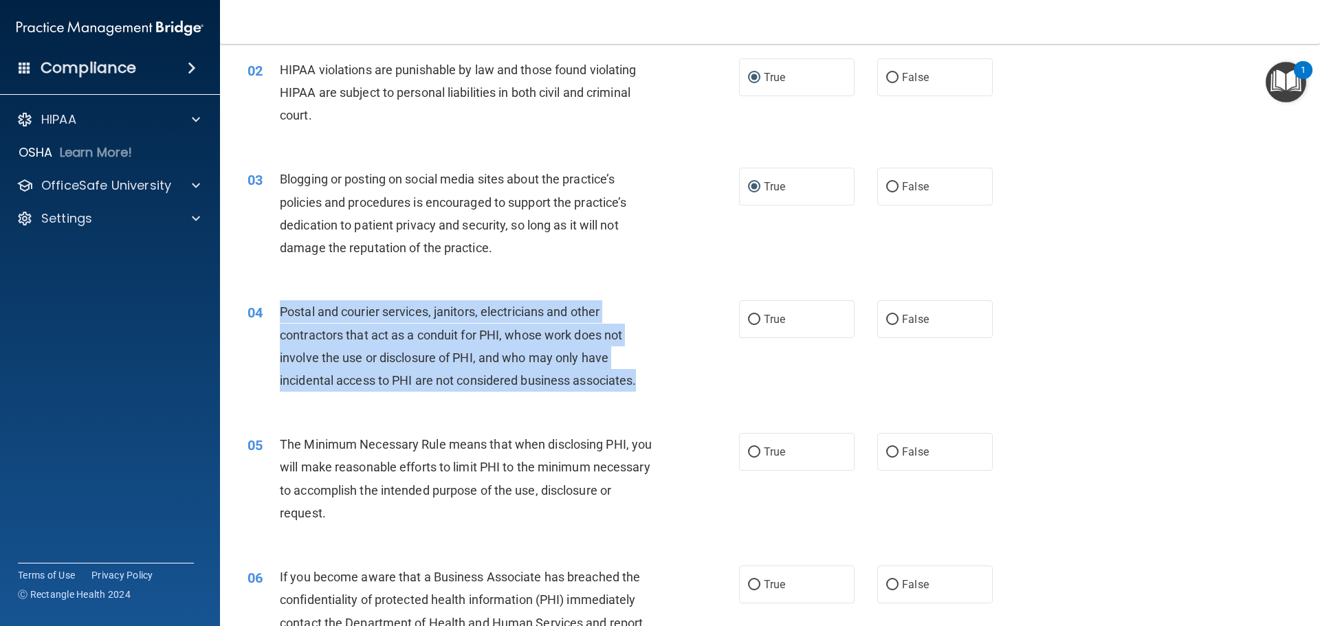
drag, startPoint x: 281, startPoint y: 313, endPoint x: 431, endPoint y: 353, distance: 155.2
click at [654, 388] on div "Postal and courier services, janitors, electricians and other contractors that …" at bounding box center [472, 345] width 384 height 91
click at [750, 319] on input "True" at bounding box center [754, 320] width 12 height 10
radio input "true"
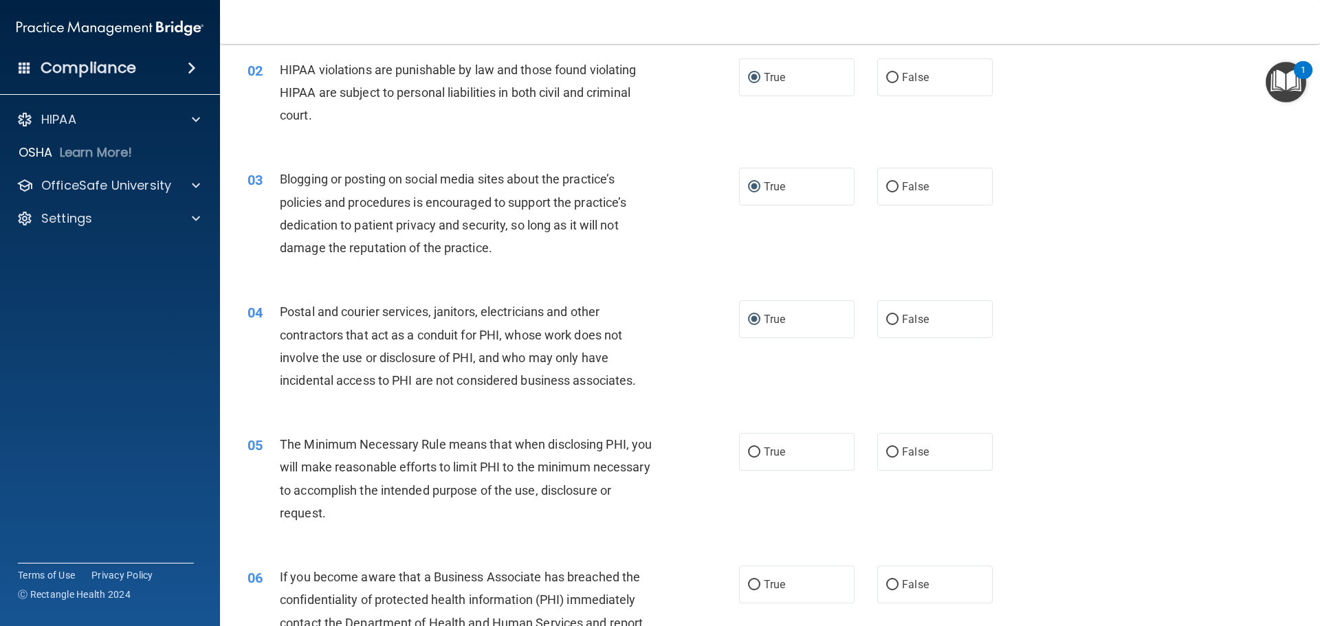
click at [433, 431] on div "05 The Minimum Necessary Rule means that when disclosing PHI, you will make rea…" at bounding box center [769, 482] width 1065 height 133
click at [275, 446] on div "05" at bounding box center [258, 445] width 43 height 25
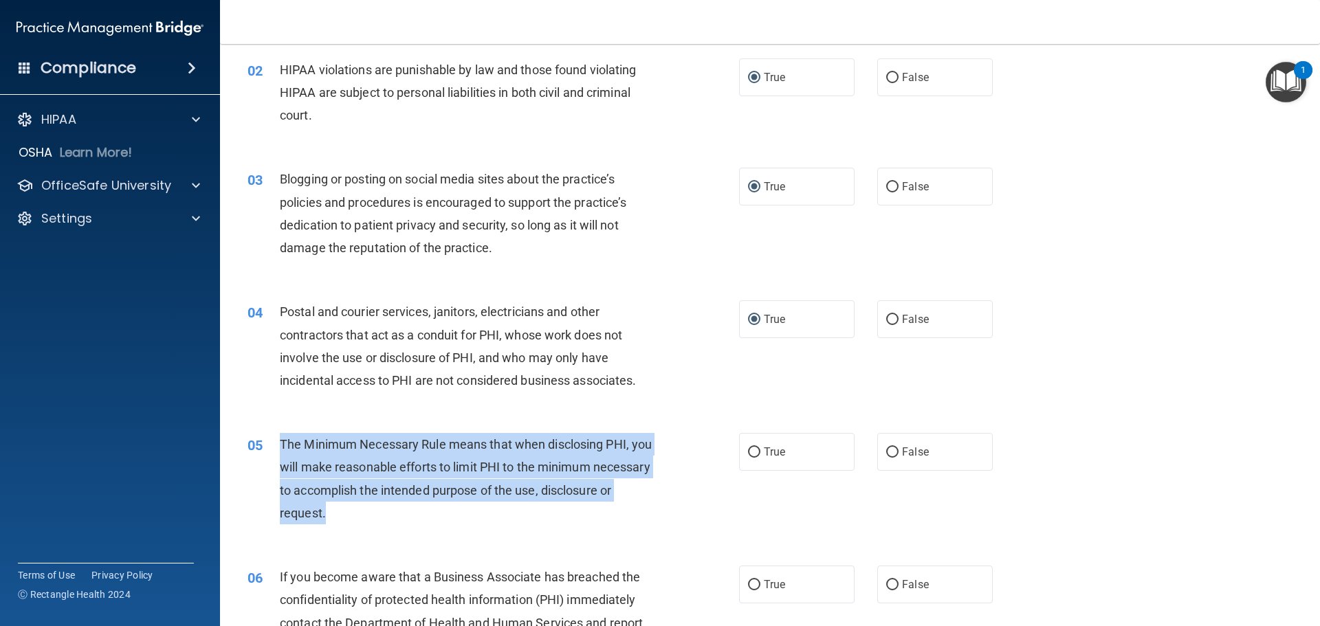
drag, startPoint x: 282, startPoint y: 443, endPoint x: 630, endPoint y: 512, distance: 354.6
click at [630, 512] on div "The Minimum Necessary Rule means that when disclosing PHI, you will make reason…" at bounding box center [472, 478] width 384 height 91
click at [748, 456] on input "True" at bounding box center [754, 452] width 12 height 10
radio input "true"
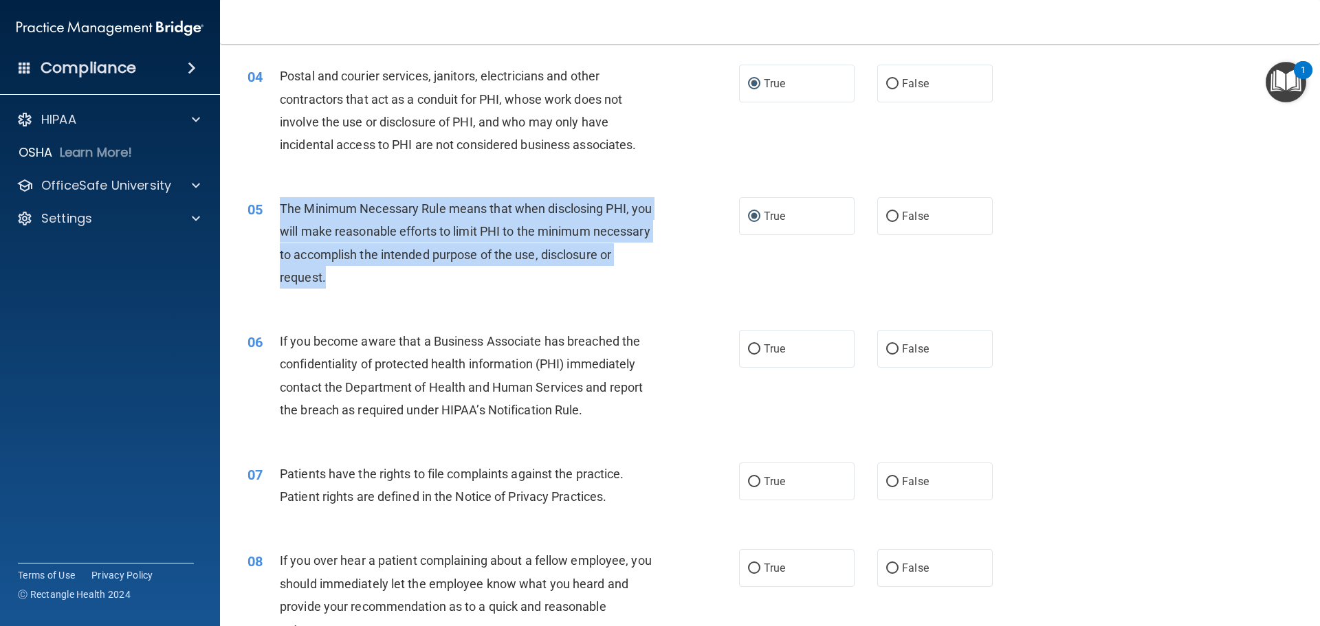
scroll to position [412, 0]
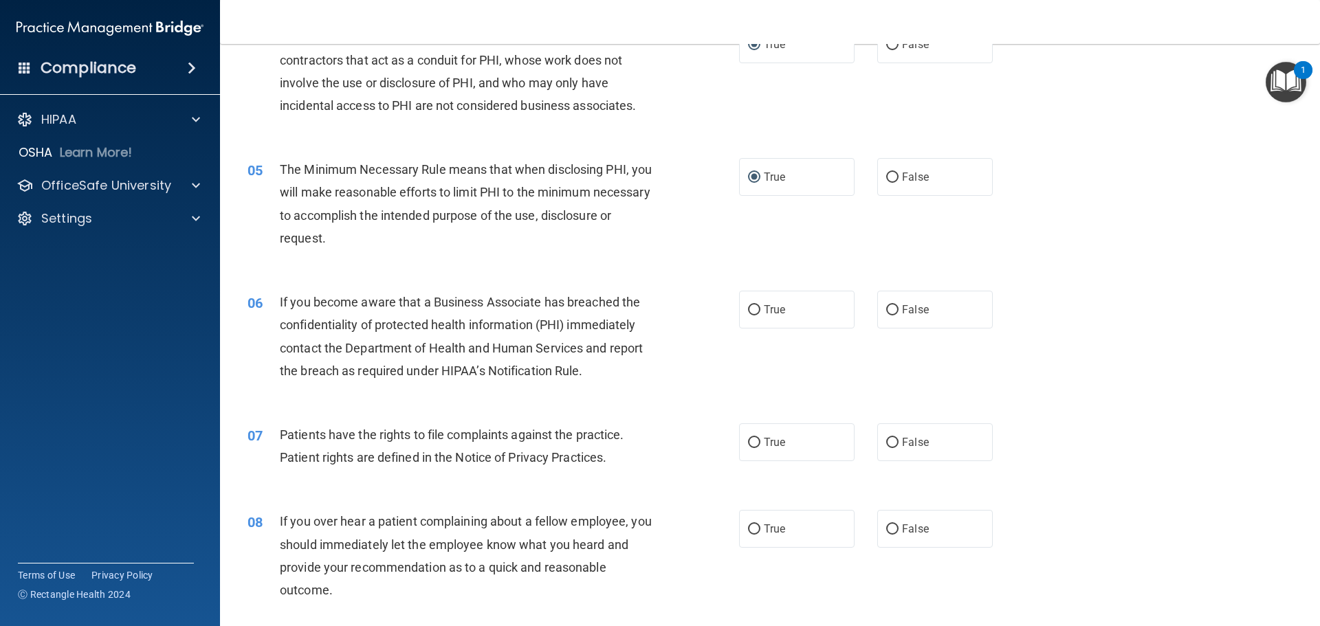
click at [287, 414] on div "07 Patients have the rights to file complaints against the practice. Patient ri…" at bounding box center [769, 449] width 1065 height 87
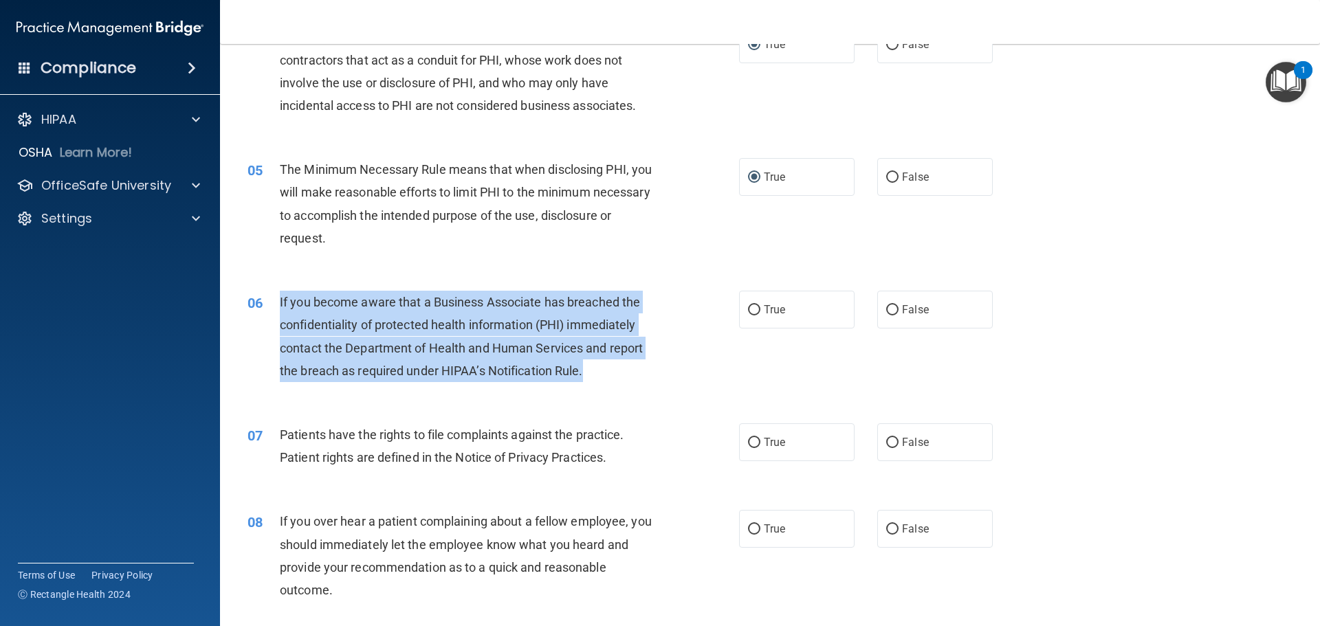
drag, startPoint x: 279, startPoint y: 299, endPoint x: 672, endPoint y: 366, distance: 398.8
click at [672, 366] on div "06 If you become aware that a Business Associate has breached the confidentiali…" at bounding box center [493, 340] width 533 height 98
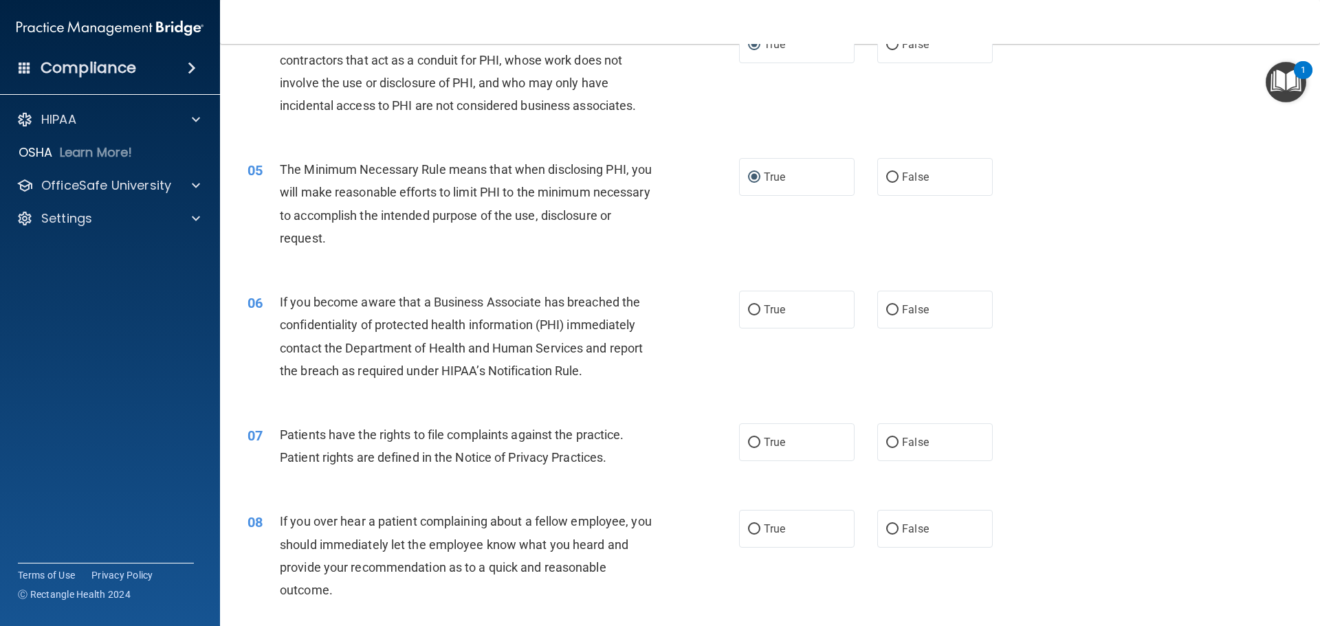
drag, startPoint x: 392, startPoint y: 311, endPoint x: 250, endPoint y: 249, distance: 155.4
click at [250, 249] on div "05 The Minimum Necessary Rule means that when disclosing PHI, you will make rea…" at bounding box center [493, 207] width 533 height 98
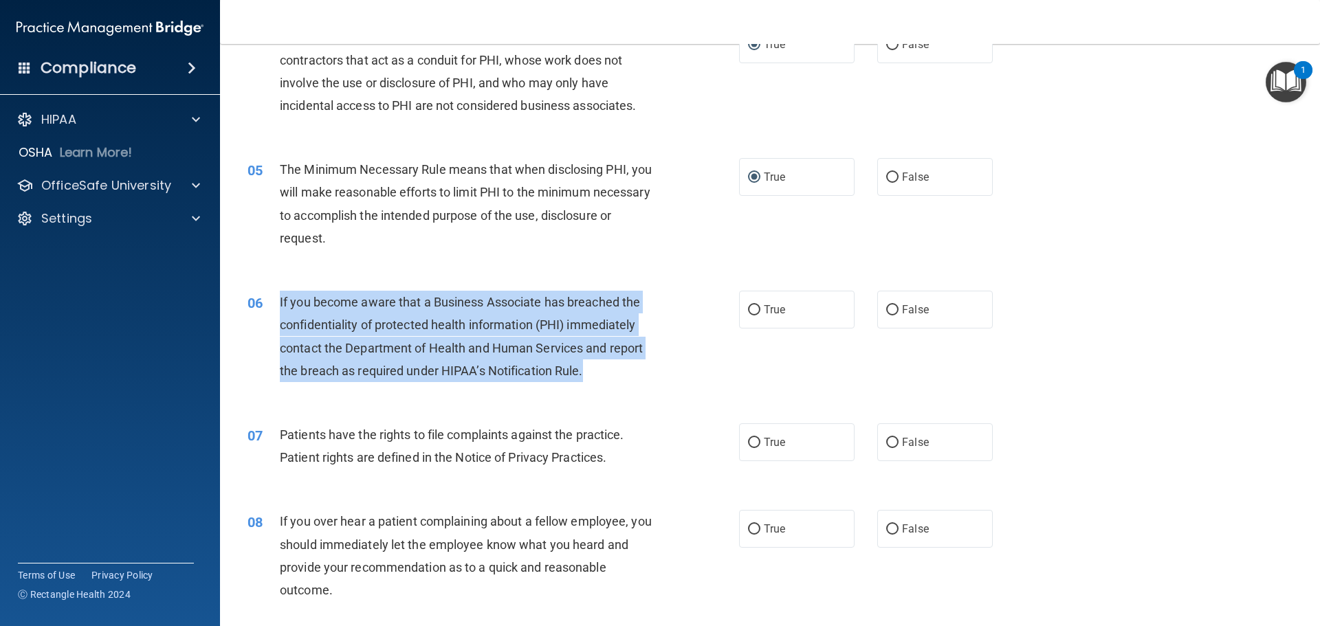
drag, startPoint x: 280, startPoint y: 299, endPoint x: 634, endPoint y: 369, distance: 360.8
click at [634, 369] on div "If you become aware that a Business Associate has breached the confidentiality …" at bounding box center [472, 336] width 384 height 91
click at [748, 309] on input "True" at bounding box center [754, 310] width 12 height 10
radio input "true"
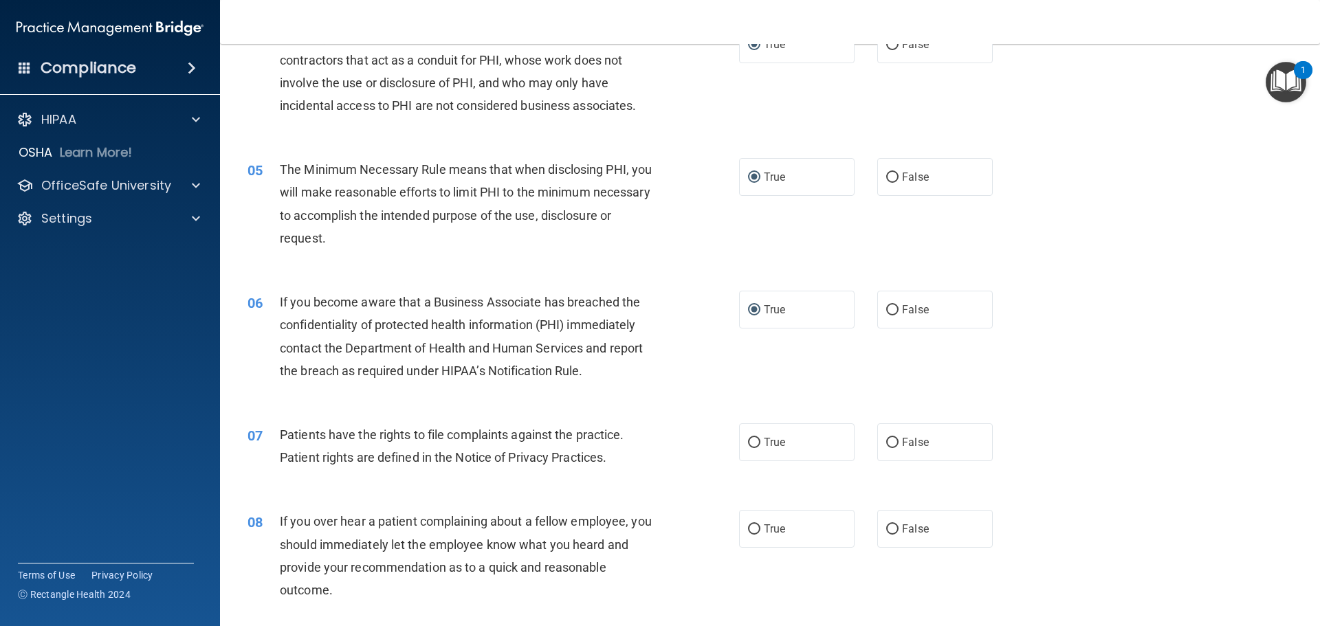
click at [665, 515] on div "08 If you over hear a patient complaining about a fellow employee, you should i…" at bounding box center [493, 559] width 533 height 98
click at [752, 443] on input "True" at bounding box center [754, 443] width 12 height 10
radio input "true"
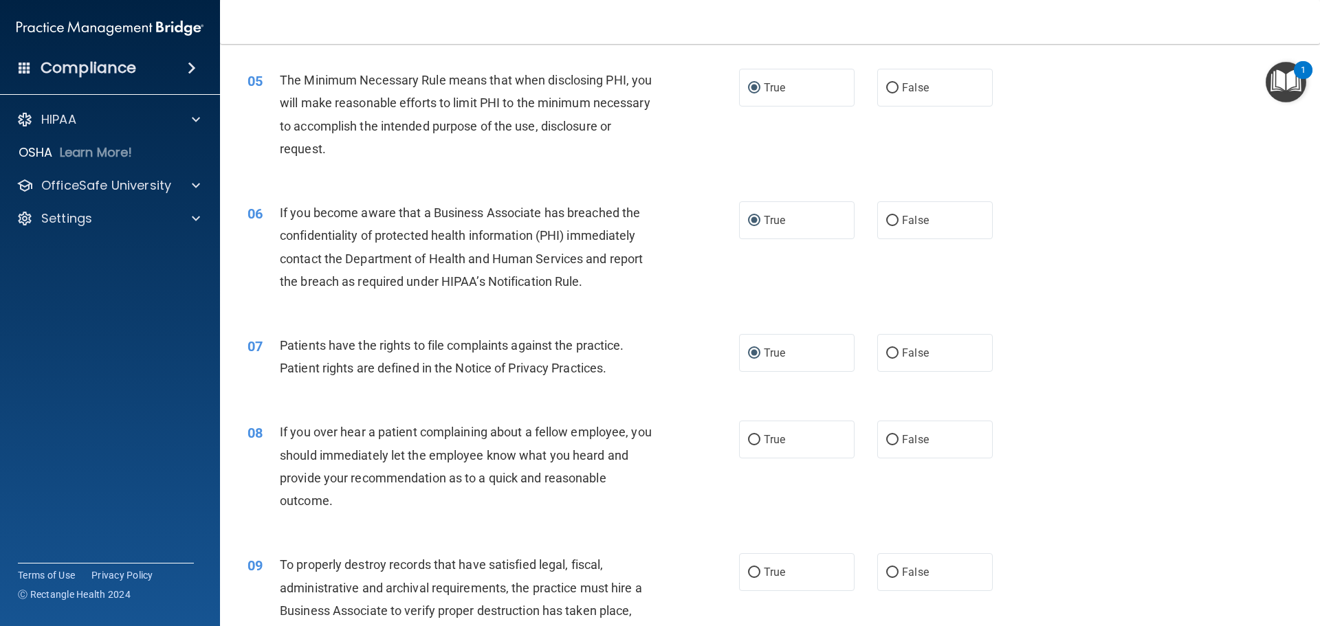
scroll to position [619, 0]
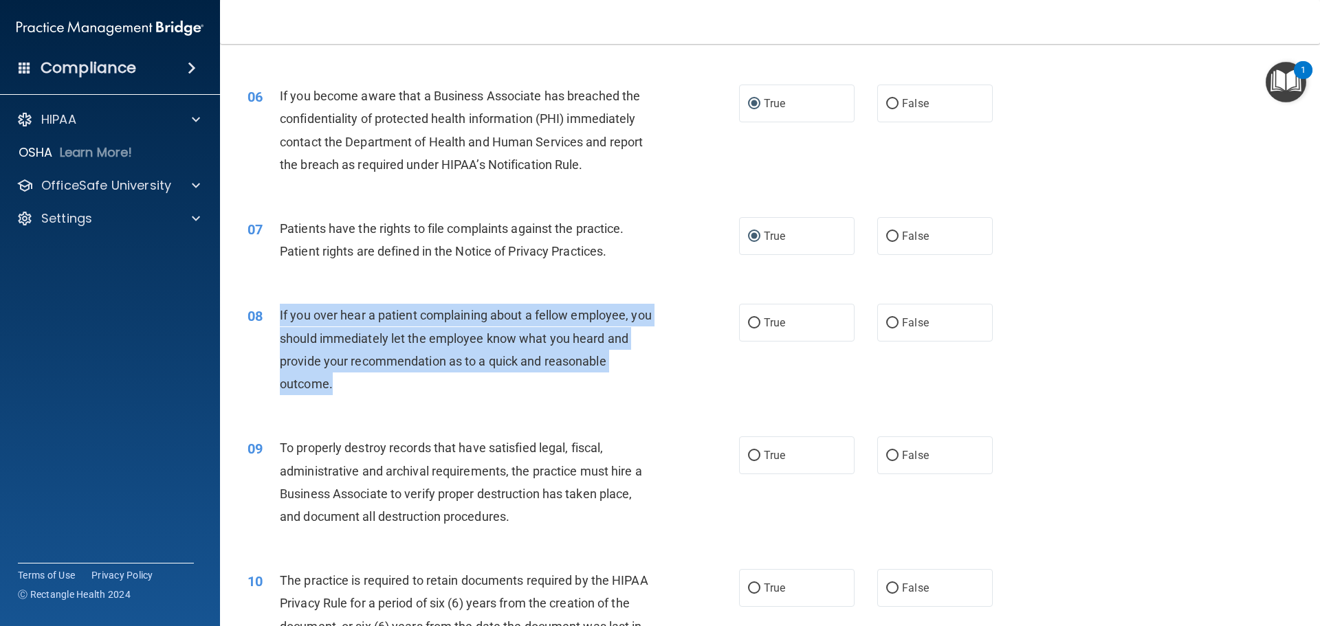
drag, startPoint x: 279, startPoint y: 314, endPoint x: 590, endPoint y: 390, distance: 320.6
click at [601, 395] on div "If you over hear a patient complaining about a fellow employee, you should imme…" at bounding box center [472, 349] width 384 height 91
click at [886, 321] on input "False" at bounding box center [892, 323] width 12 height 10
radio input "true"
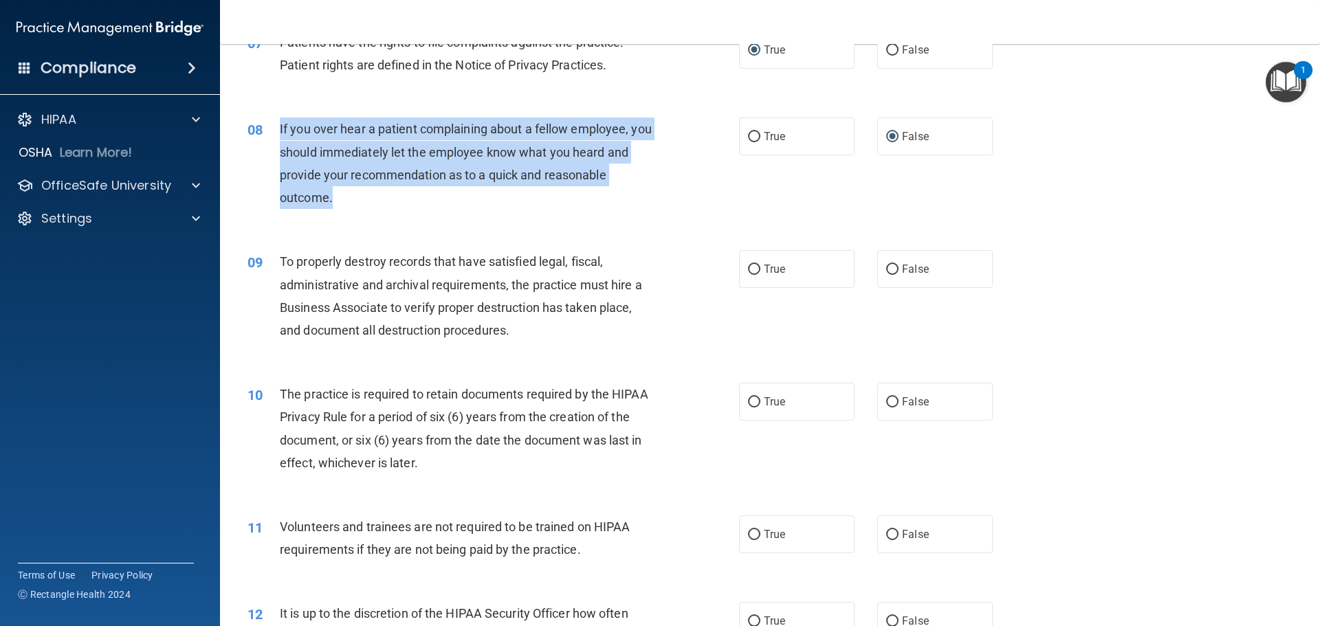
scroll to position [825, 0]
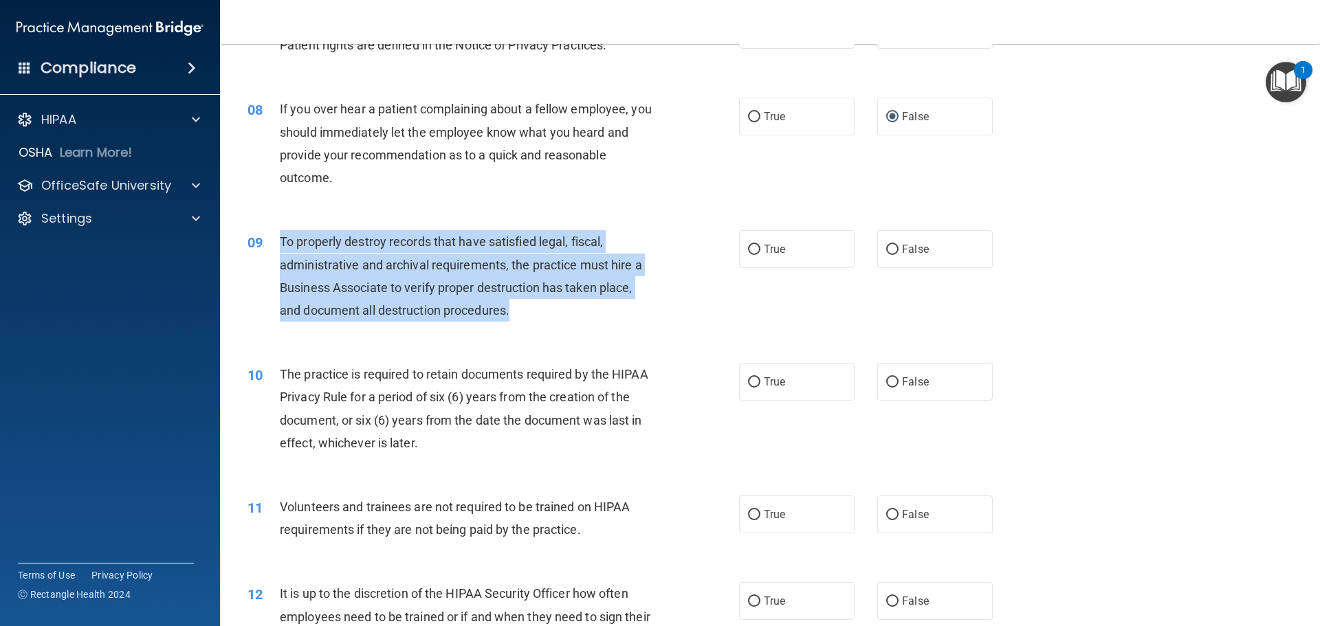
drag, startPoint x: 298, startPoint y: 243, endPoint x: 329, endPoint y: 249, distance: 31.7
click at [600, 309] on div "To properly destroy records that have satisfied legal, fiscal, administrative a…" at bounding box center [472, 275] width 384 height 91
click at [887, 247] on input "False" at bounding box center [892, 250] width 12 height 10
radio input "true"
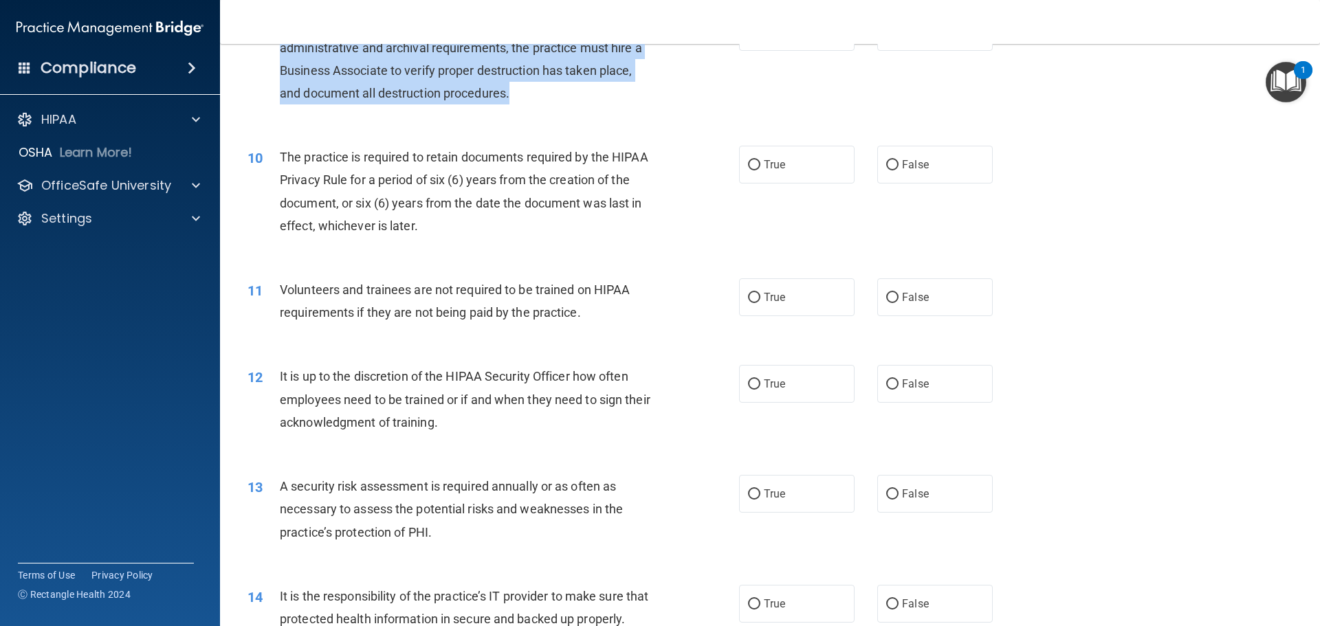
scroll to position [962, 0]
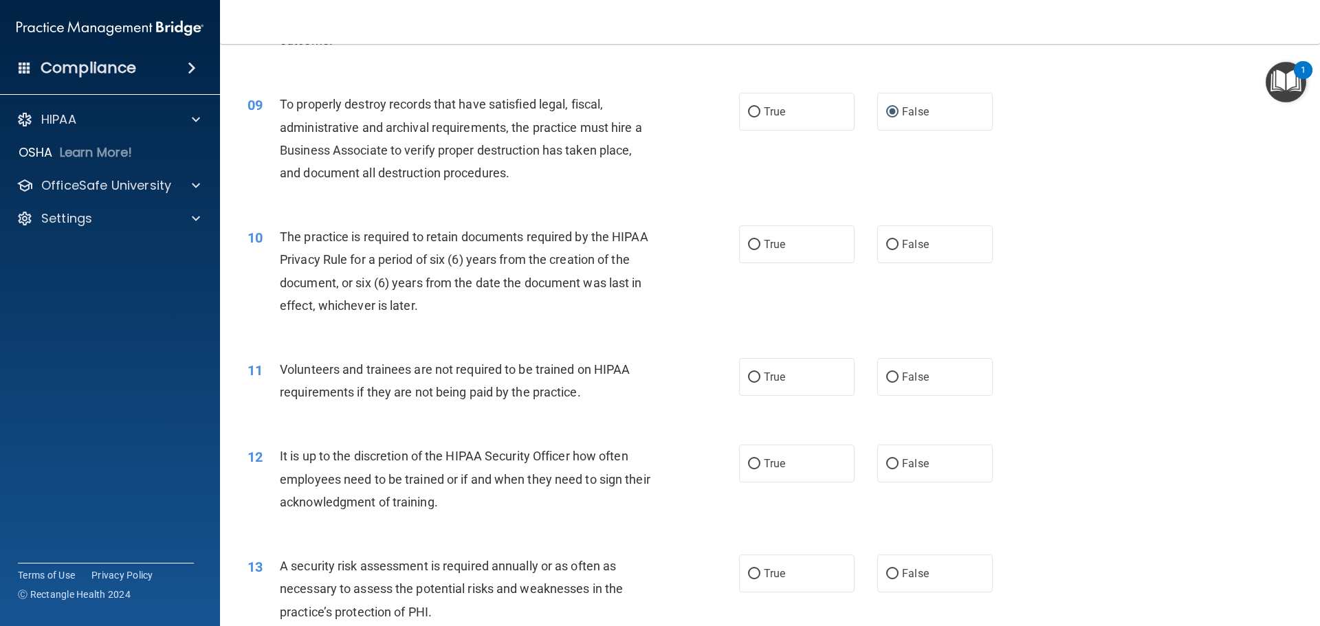
click at [306, 241] on span "The practice is required to retain documents required by the HIPAA Privacy Rule…" at bounding box center [464, 271] width 368 height 83
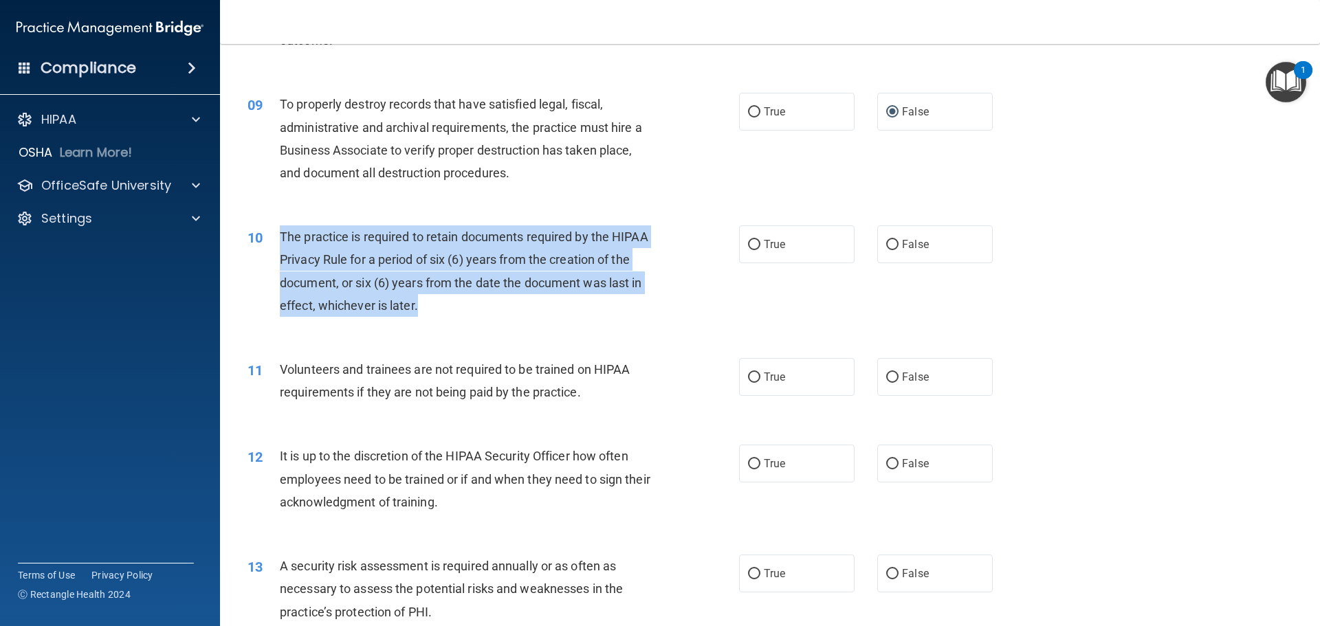
drag, startPoint x: 280, startPoint y: 234, endPoint x: 637, endPoint y: 318, distance: 367.3
click at [640, 320] on div "10 The practice is required to retain documents required by the HIPAA Privacy R…" at bounding box center [493, 274] width 533 height 98
click at [748, 243] on input "True" at bounding box center [754, 245] width 12 height 10
radio input "true"
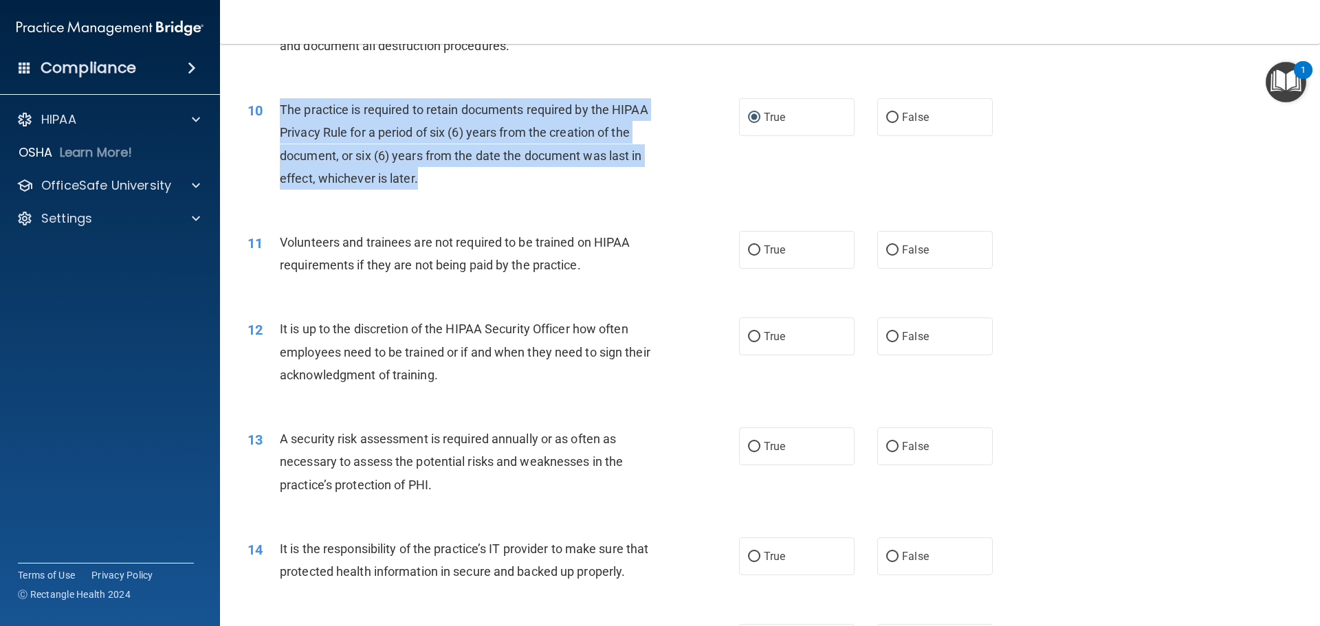
scroll to position [1100, 0]
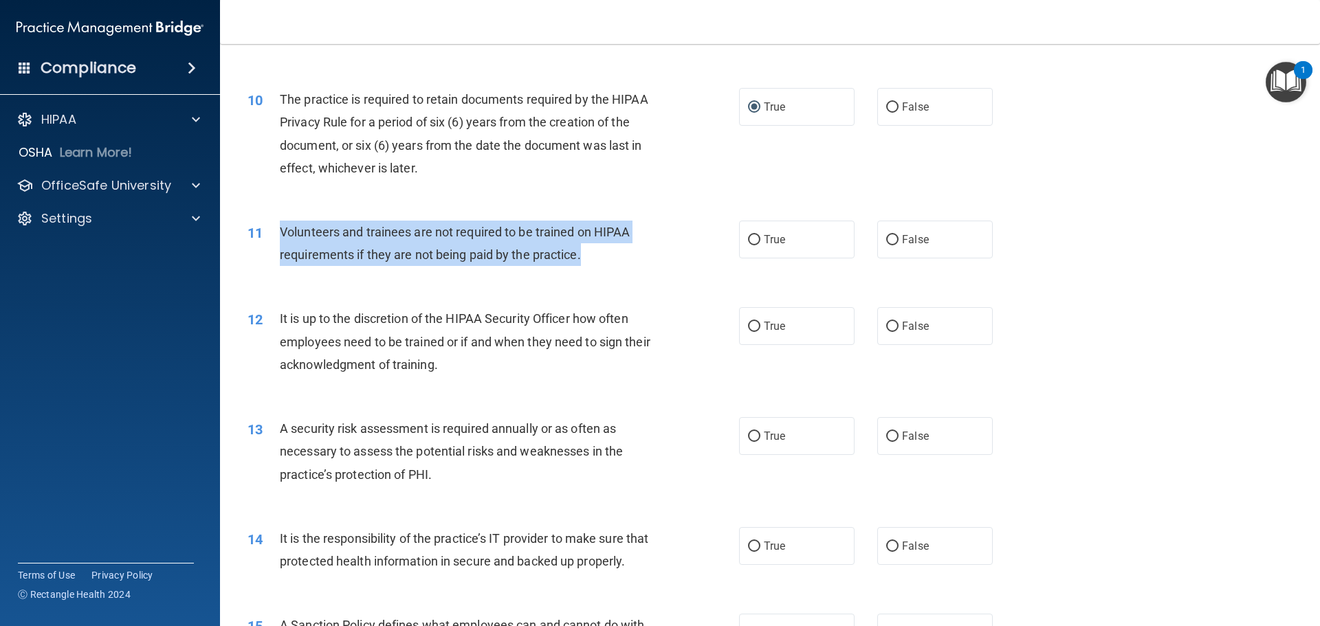
drag, startPoint x: 336, startPoint y: 241, endPoint x: 613, endPoint y: 268, distance: 278.4
click at [613, 268] on div "11 Volunteers and trainees are not required to be trained on HIPAA requirements…" at bounding box center [493, 247] width 533 height 52
click at [886, 238] on input "False" at bounding box center [892, 240] width 12 height 10
radio input "true"
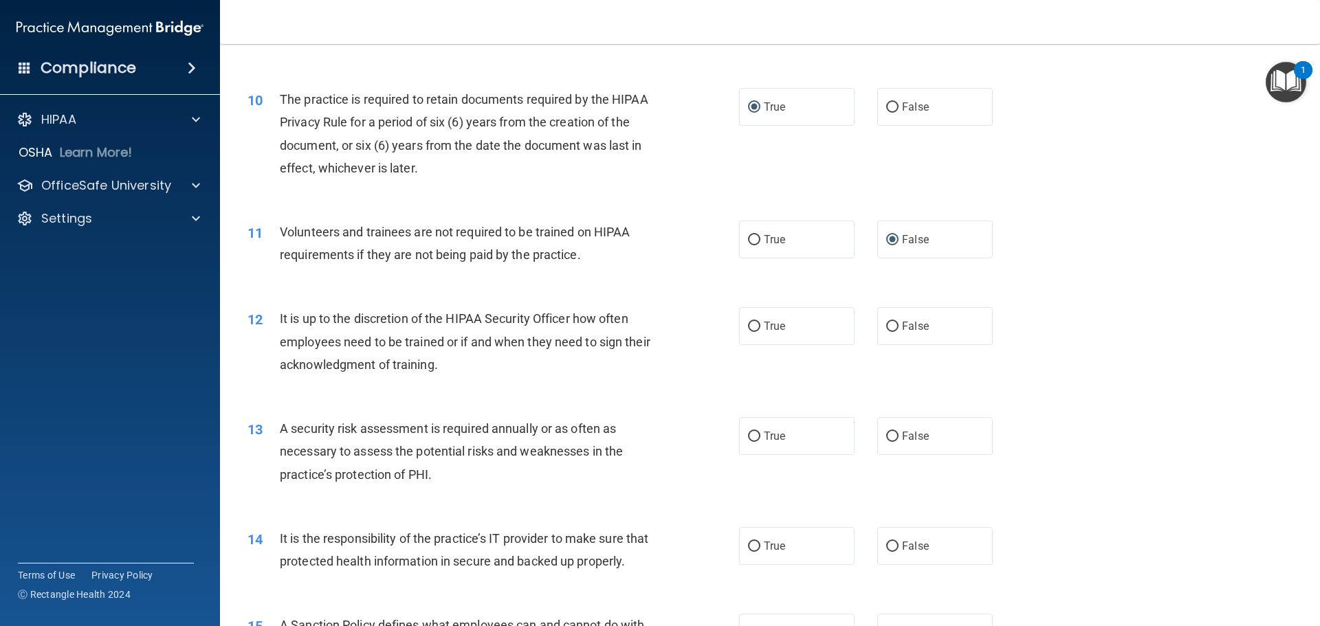
click at [507, 385] on div "12 It is up to the discretion of the HIPAA Security Officer how often employees…" at bounding box center [769, 345] width 1065 height 110
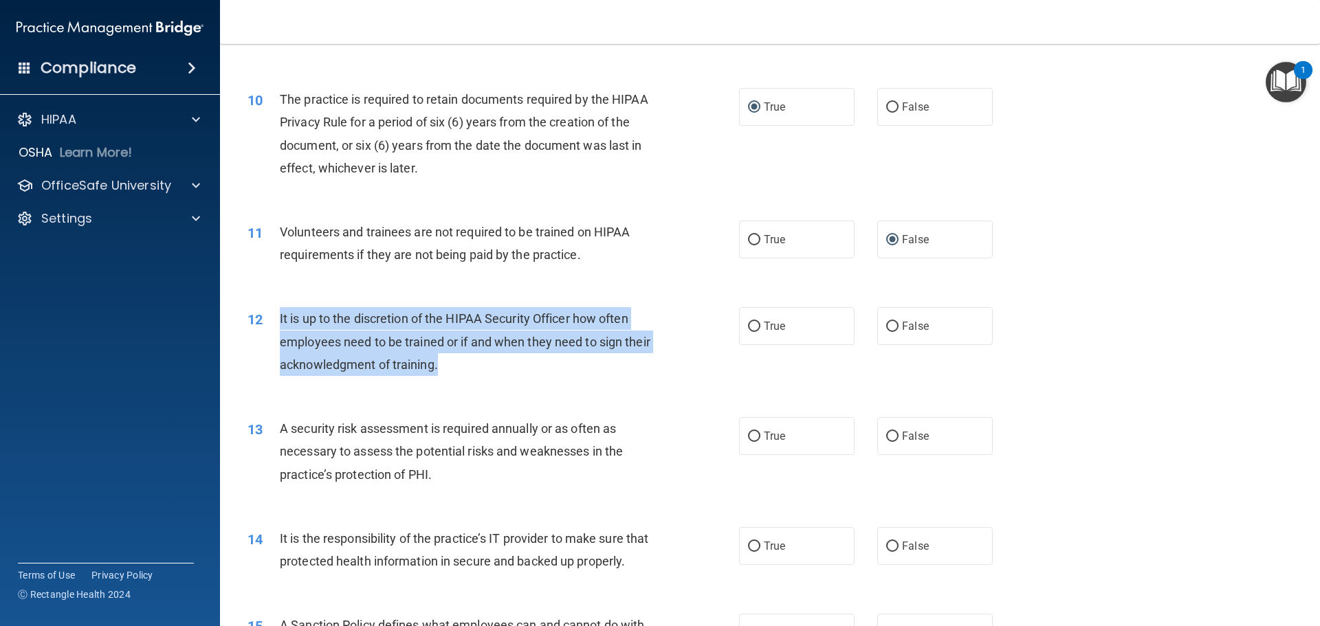
drag, startPoint x: 279, startPoint y: 318, endPoint x: 691, endPoint y: 370, distance: 415.0
click at [691, 370] on div "12 It is up to the discretion of the HIPAA Security Officer how often employees…" at bounding box center [493, 345] width 533 height 76
click at [749, 323] on input "True" at bounding box center [754, 327] width 12 height 10
radio input "true"
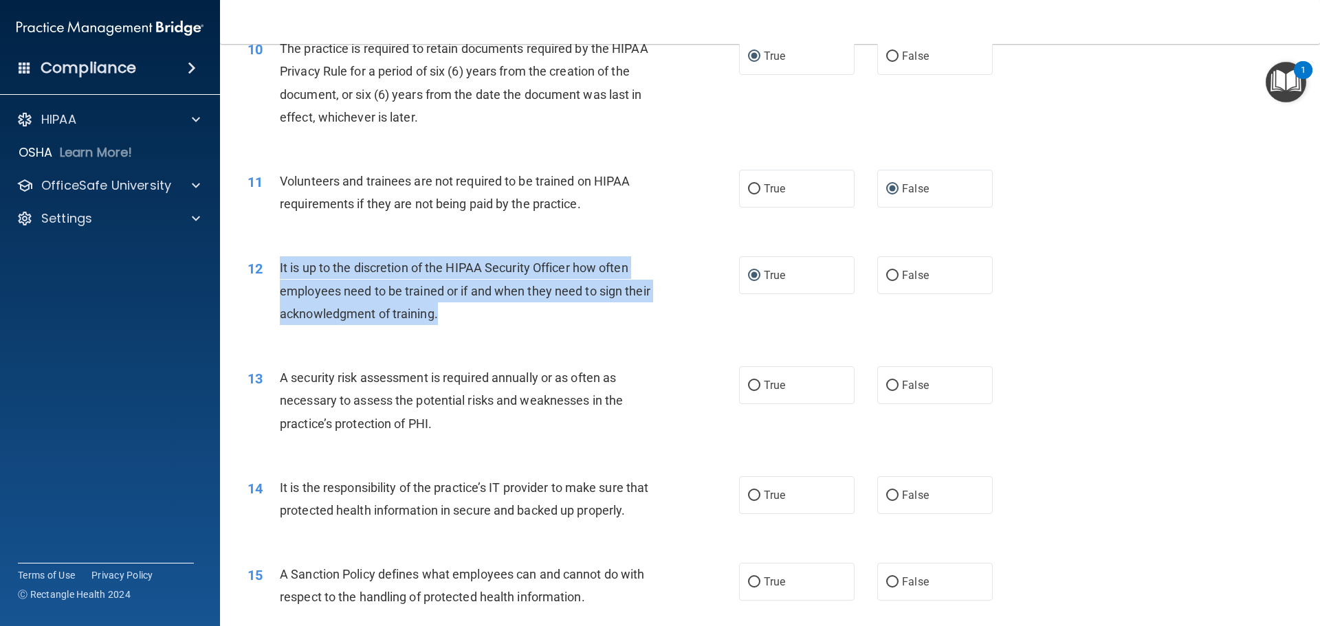
scroll to position [1306, 0]
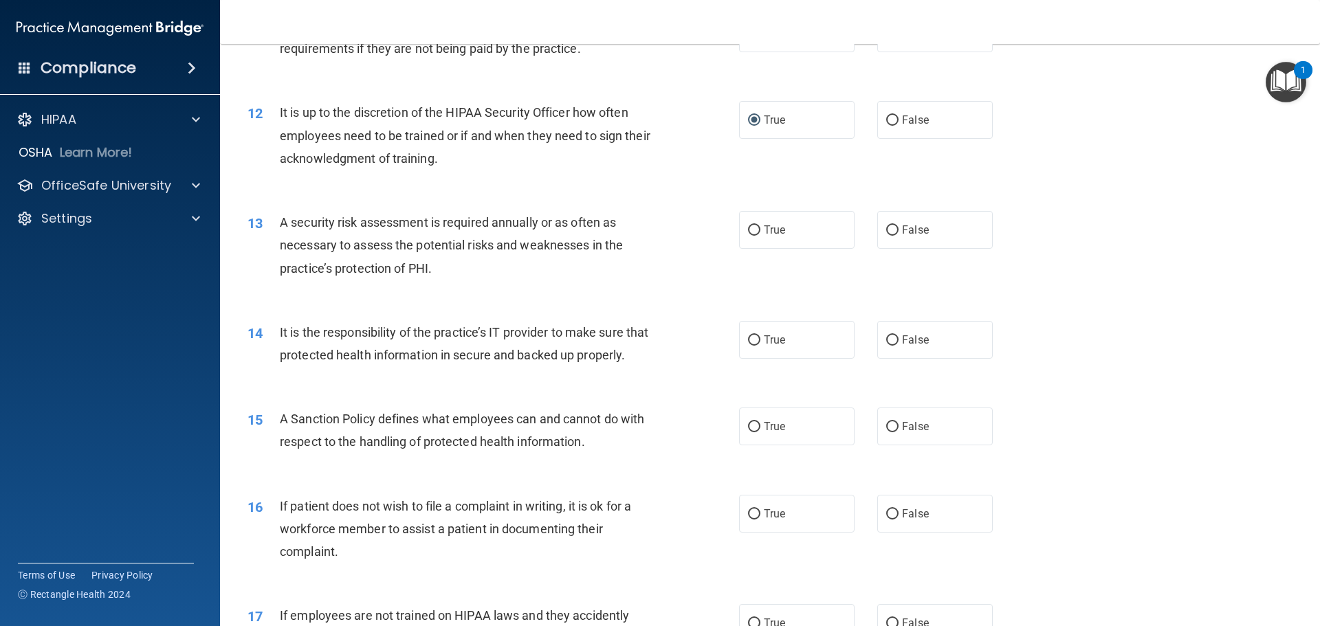
click at [352, 317] on div "14 It is the responsibility of the practice’s IT provider to make sure that pro…" at bounding box center [769, 347] width 1065 height 87
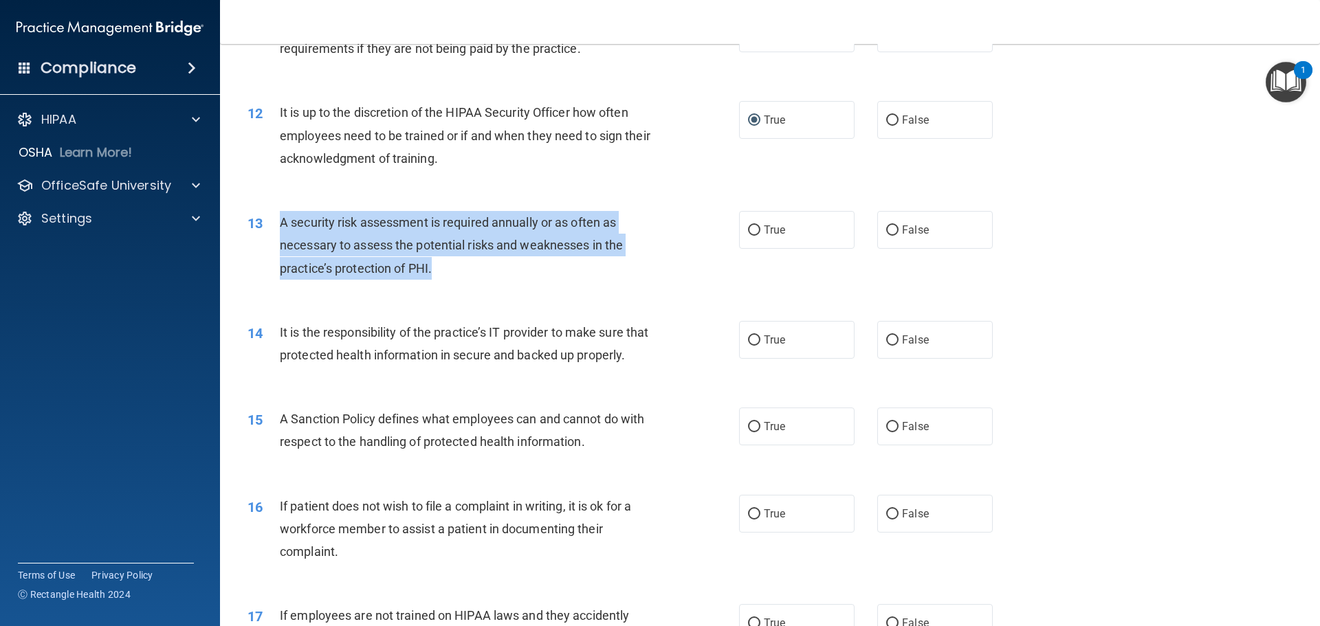
drag, startPoint x: 282, startPoint y: 221, endPoint x: 318, endPoint y: 233, distance: 37.8
click at [634, 268] on div "A security risk assessment is required annually or as often as necessary to ass…" at bounding box center [472, 245] width 384 height 69
click at [748, 230] on input "True" at bounding box center [754, 230] width 12 height 10
radio input "true"
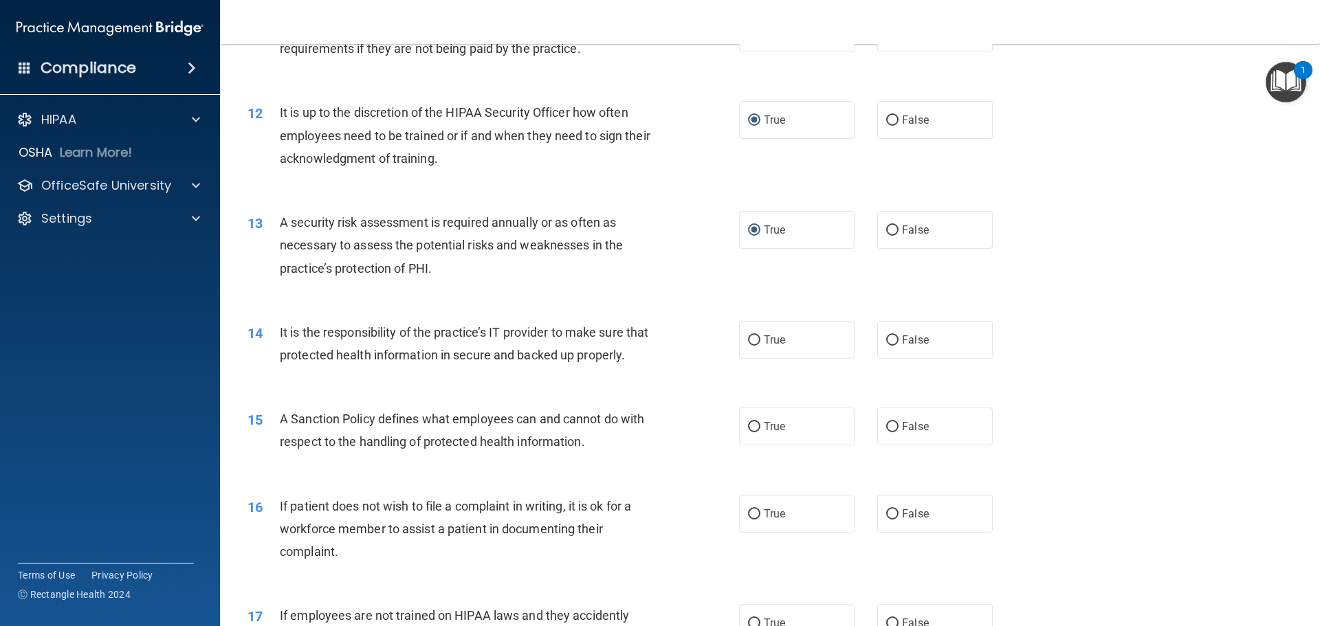
click at [446, 390] on div "14 It is the responsibility of the practice’s IT provider to make sure that pro…" at bounding box center [769, 347] width 1065 height 87
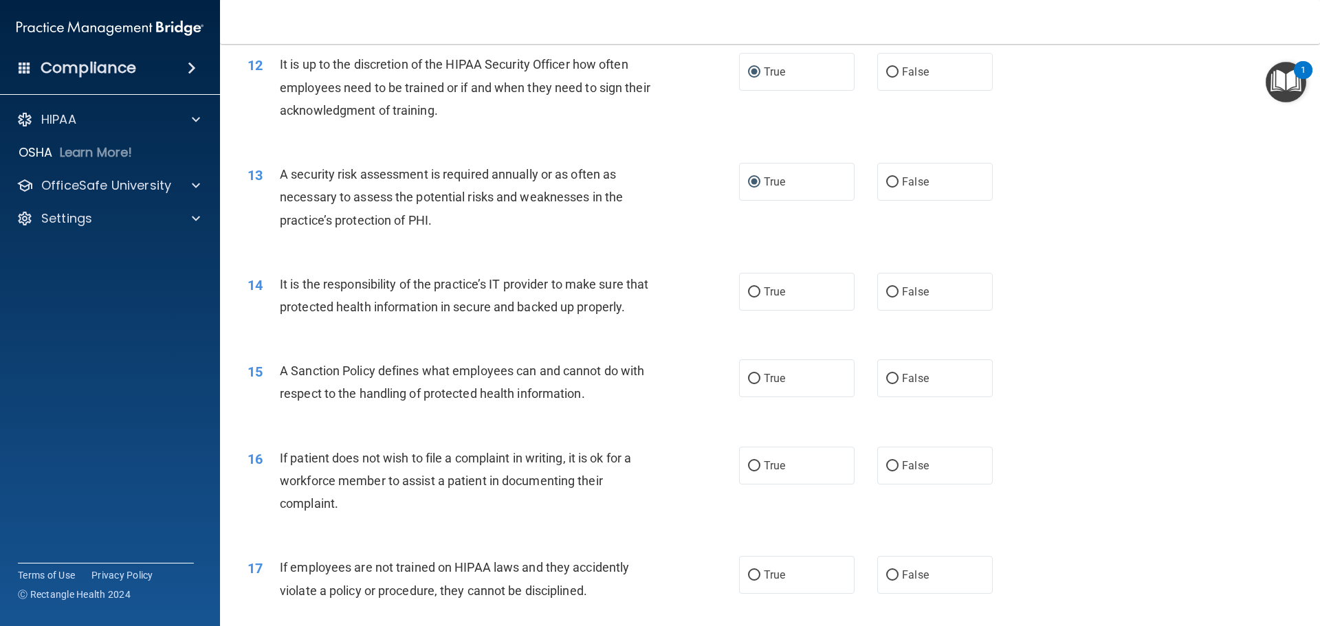
scroll to position [1443, 0]
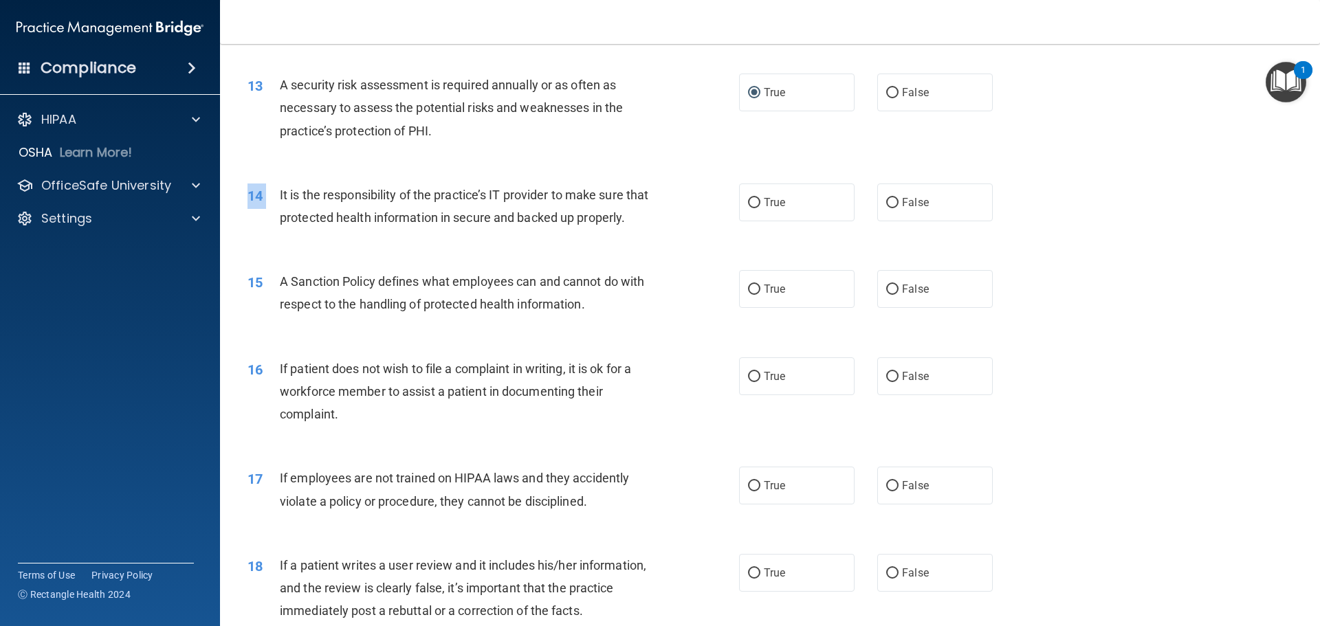
drag, startPoint x: 280, startPoint y: 194, endPoint x: 438, endPoint y: 244, distance: 165.9
click at [588, 253] on div "14 It is the responsibility of the practice’s IT provider to make sure that pro…" at bounding box center [769, 209] width 1065 height 87
click at [345, 228] on div "It is the responsibility of the practice’s IT provider to make sure that protec…" at bounding box center [472, 206] width 384 height 45
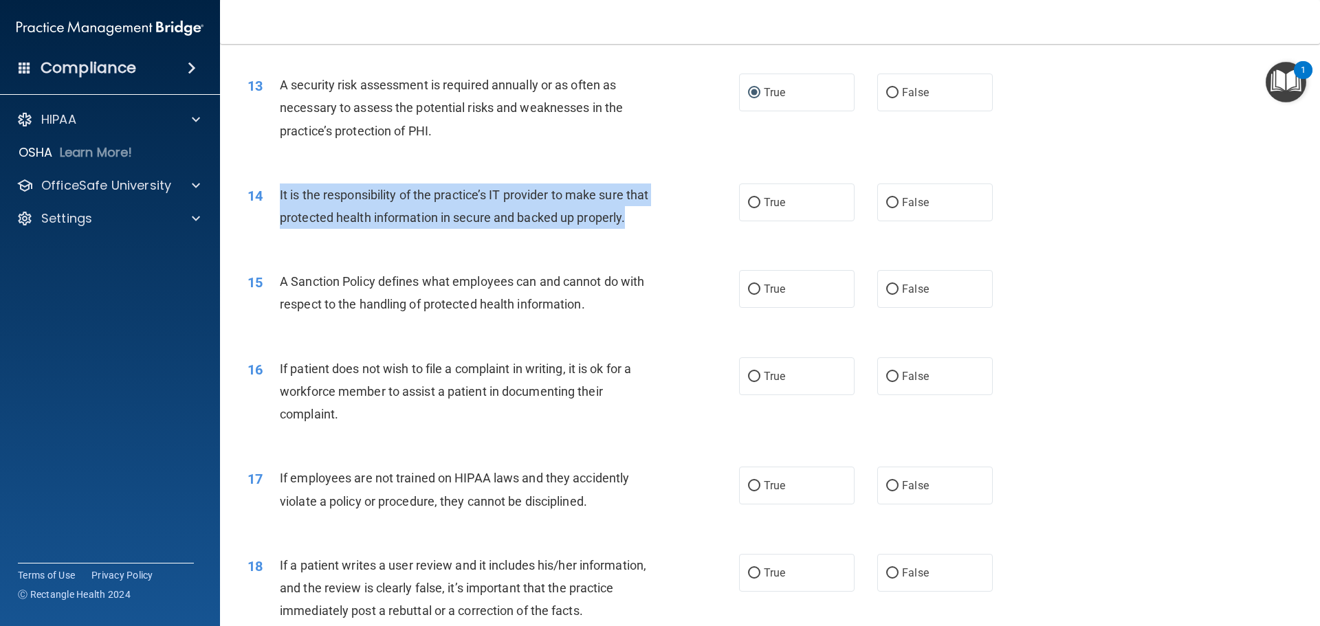
drag, startPoint x: 278, startPoint y: 193, endPoint x: 627, endPoint y: 238, distance: 351.3
click at [627, 236] on div "14 It is the responsibility of the practice’s IT provider to make sure that pro…" at bounding box center [493, 210] width 533 height 52
click at [751, 201] on input "True" at bounding box center [754, 203] width 12 height 10
radio input "true"
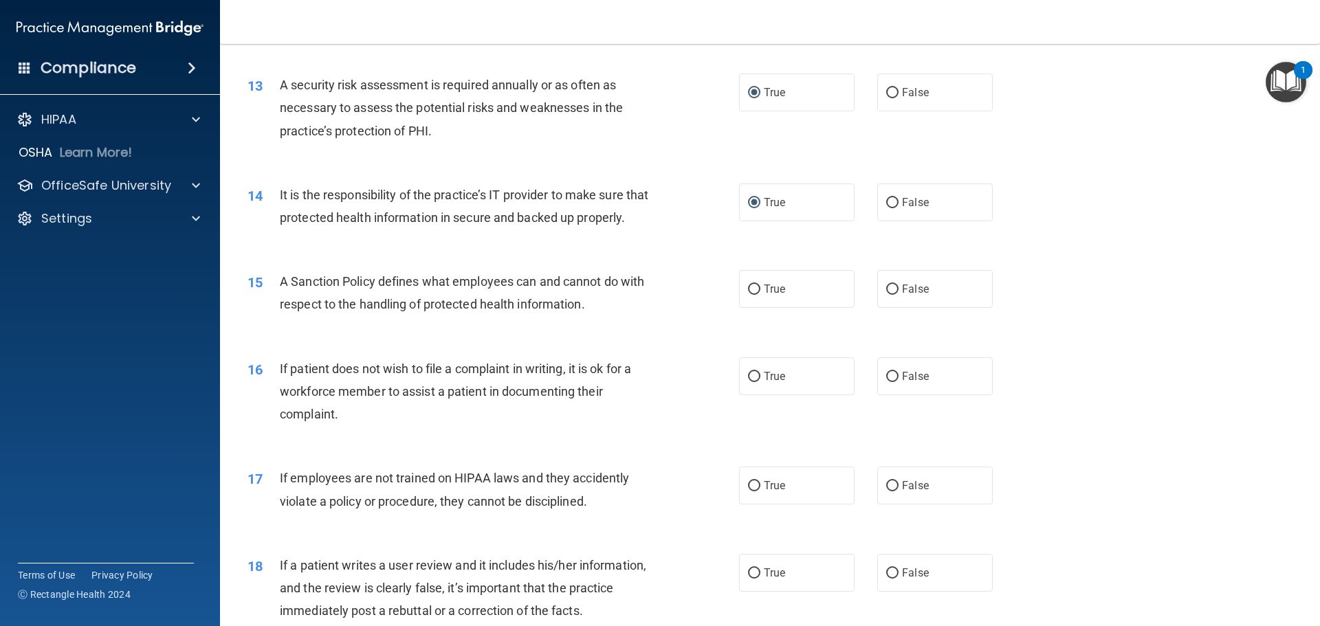
click at [366, 340] on div "15 A Sanction Policy defines what employees can and cannot do with respect to t…" at bounding box center [769, 296] width 1065 height 87
drag, startPoint x: 280, startPoint y: 303, endPoint x: 630, endPoint y: 348, distance: 352.0
click at [630, 340] on div "15 A Sanction Policy defines what employees can and cannot do with respect to t…" at bounding box center [769, 296] width 1065 height 87
click at [602, 322] on div "15 A Sanction Policy defines what employees can and cannot do with respect to t…" at bounding box center [493, 296] width 533 height 52
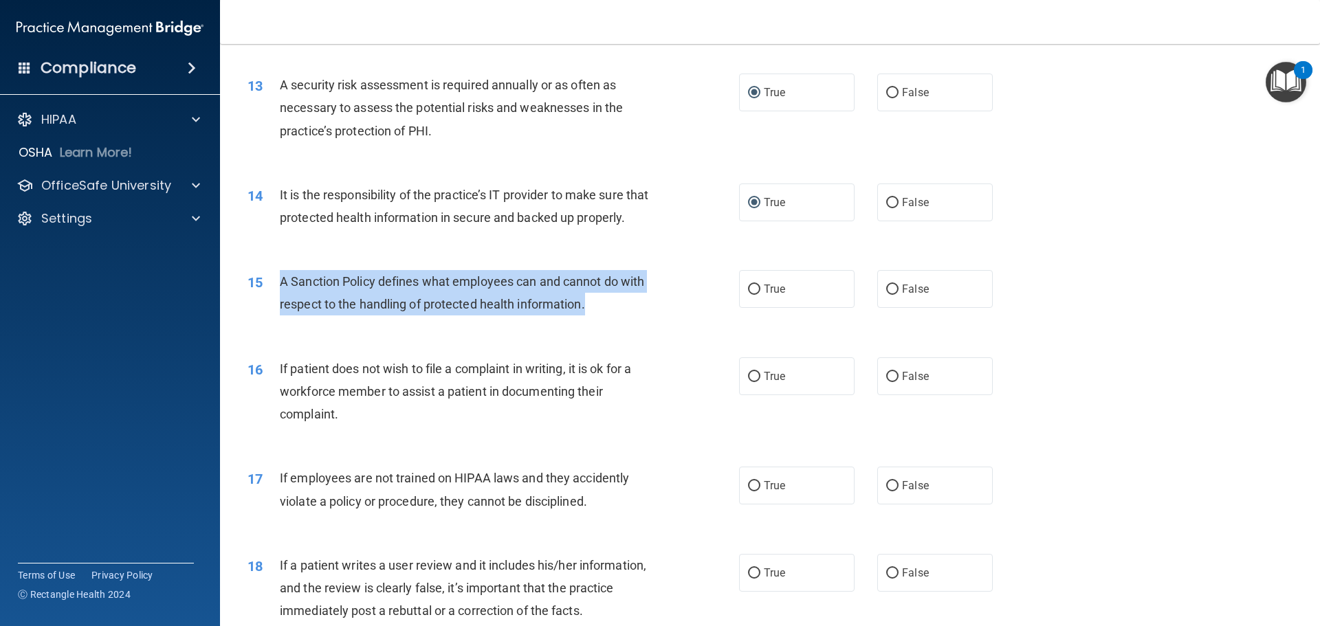
drag, startPoint x: 342, startPoint y: 314, endPoint x: 600, endPoint y: 332, distance: 258.4
click at [600, 315] on div "A Sanction Policy defines what employees can and cannot do with respect to the …" at bounding box center [472, 292] width 384 height 45
click at [753, 295] on input "True" at bounding box center [754, 290] width 12 height 10
radio input "true"
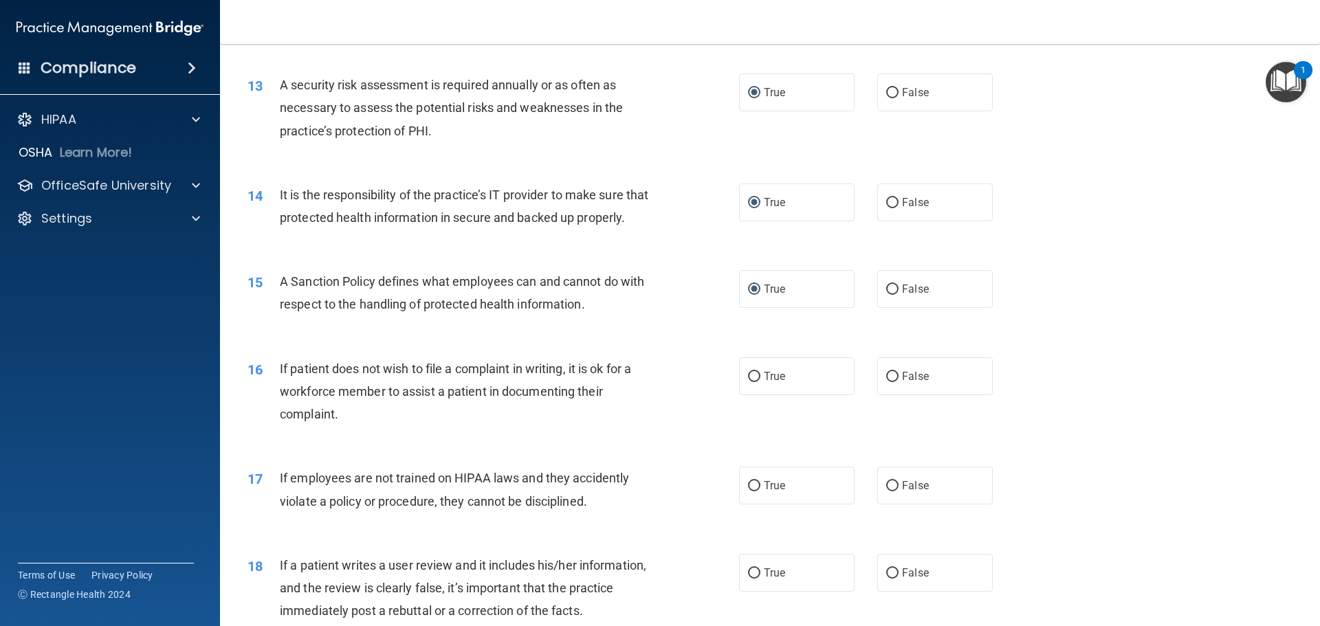
click at [449, 426] on div "If patient does not wish to file a complaint in writing, it is ok for a workfor…" at bounding box center [472, 391] width 384 height 69
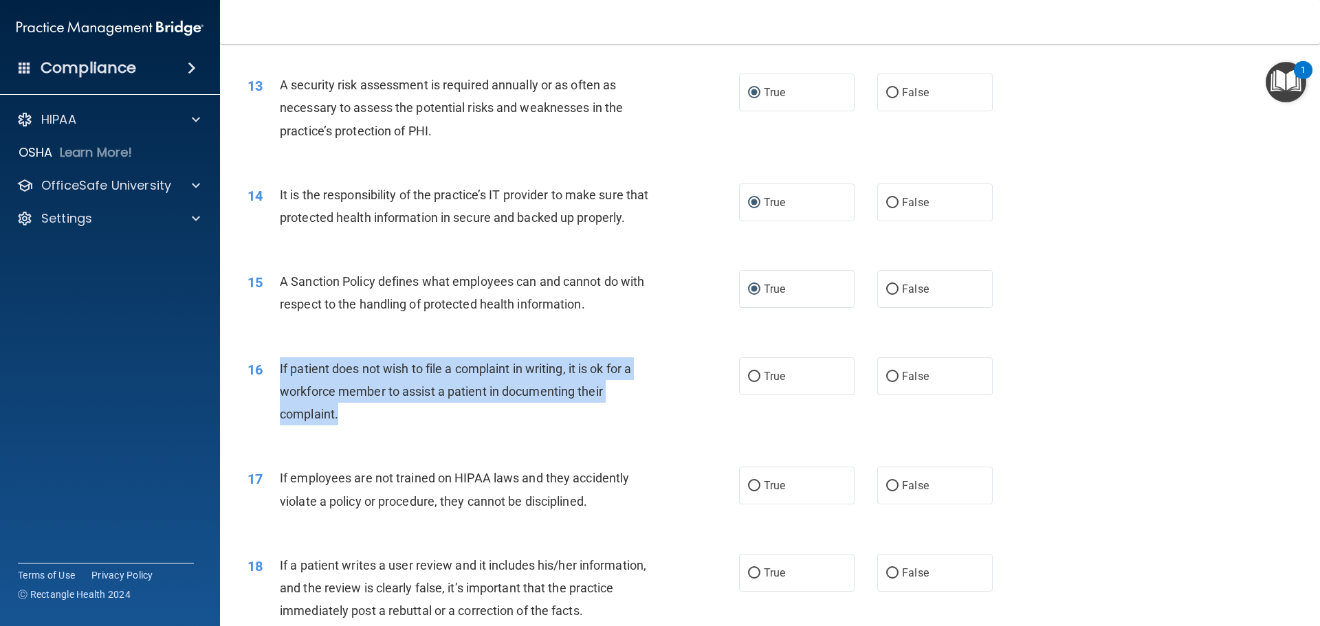
drag, startPoint x: 280, startPoint y: 389, endPoint x: 383, endPoint y: 406, distance: 104.4
click at [502, 426] on div "If patient does not wish to file a complaint in writing, it is ok for a workfor…" at bounding box center [472, 391] width 384 height 69
drag, startPoint x: 749, startPoint y: 399, endPoint x: 732, endPoint y: 406, distance: 18.5
click at [750, 382] on input "True" at bounding box center [754, 377] width 12 height 10
radio input "true"
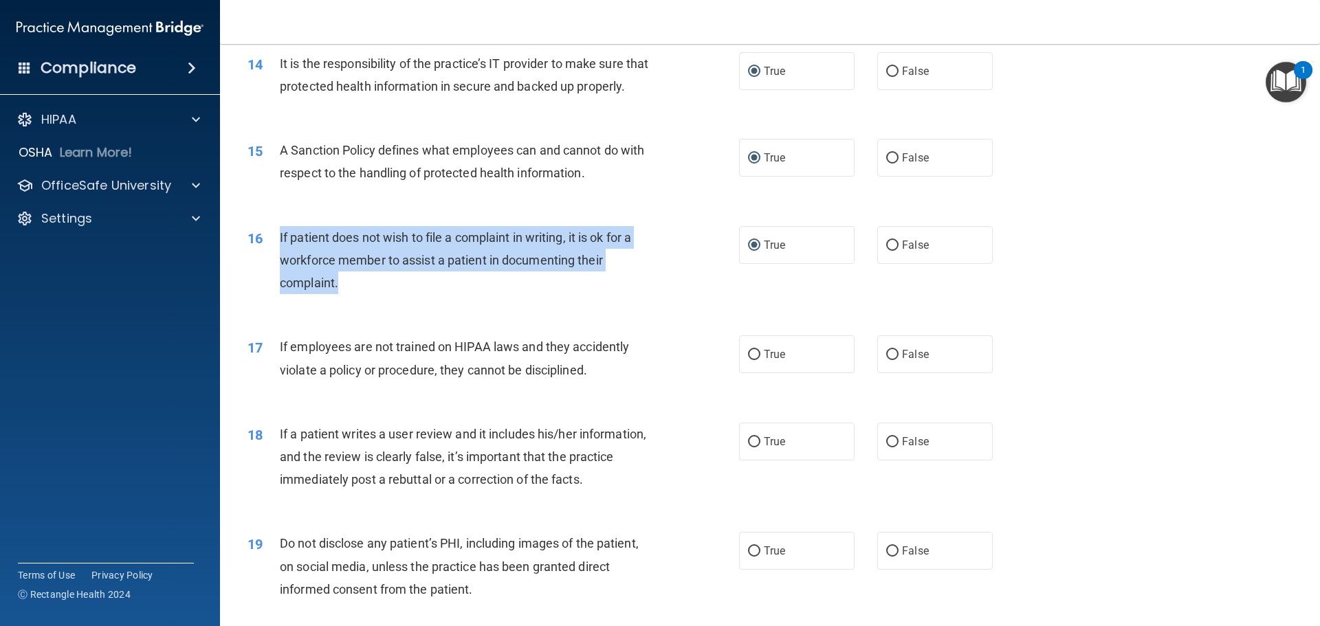
scroll to position [1581, 0]
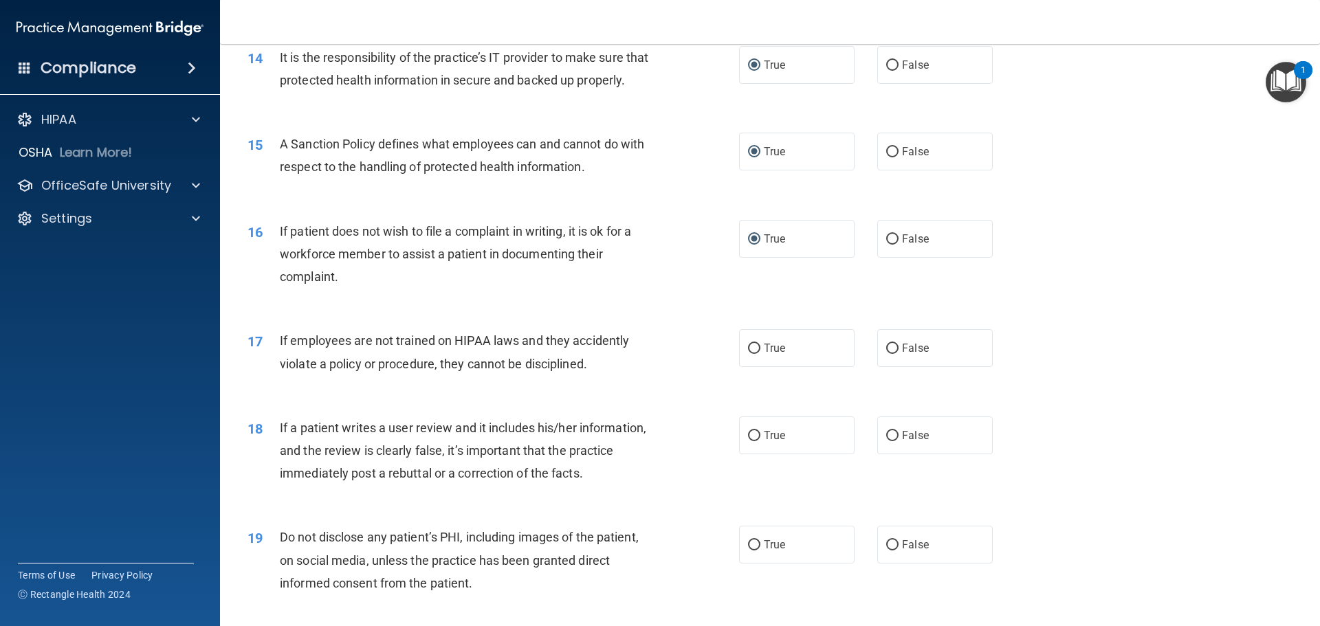
click at [364, 434] on div "18 If a patient writes a user review and it includes his/her information, and t…" at bounding box center [769, 454] width 1065 height 110
click at [886, 354] on input "False" at bounding box center [892, 349] width 12 height 10
radio input "true"
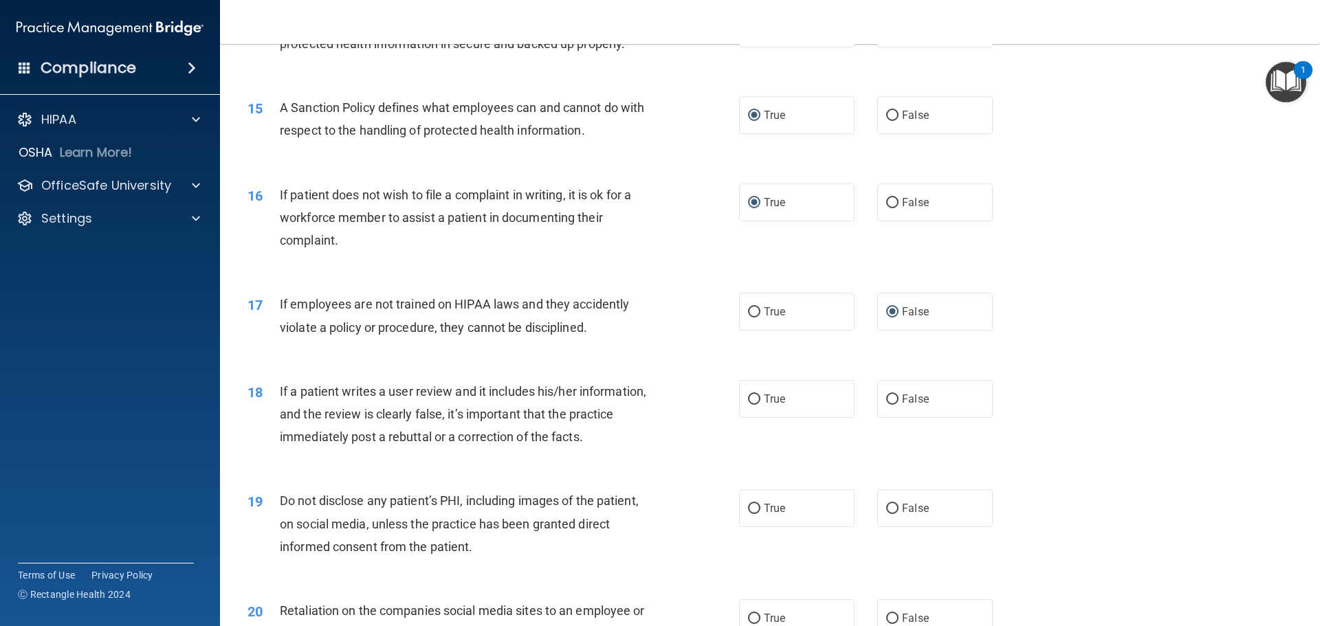
scroll to position [1650, 0]
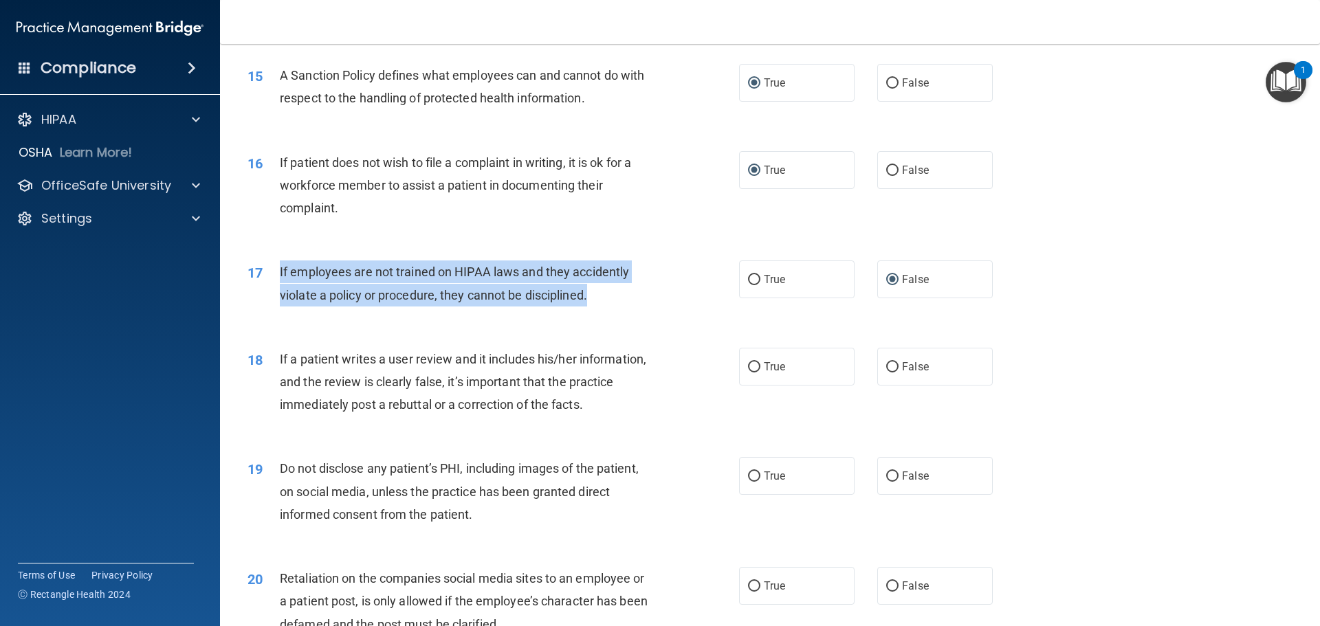
drag, startPoint x: 279, startPoint y: 292, endPoint x: 621, endPoint y: 334, distance: 344.2
click at [621, 313] on div "17 If employees are not trained on HIPAA laws and they accidently violate a pol…" at bounding box center [493, 286] width 533 height 52
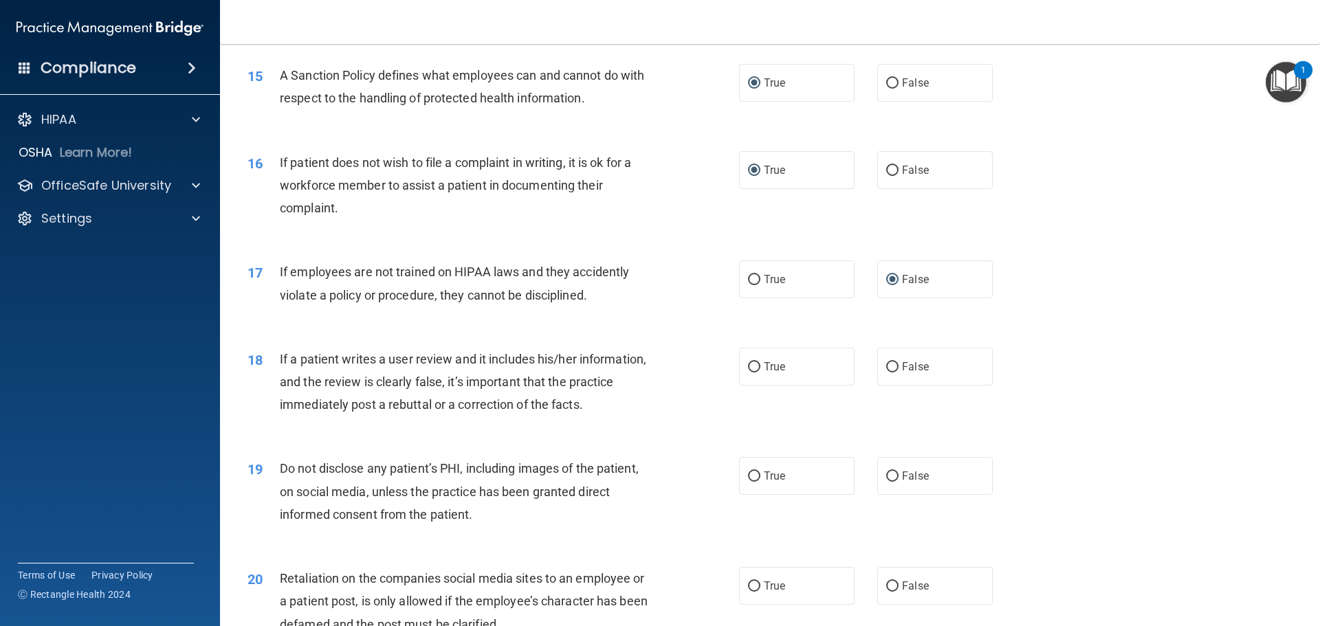
click at [641, 330] on div "17 If employees are not trained on HIPAA laws and they accidently violate a pol…" at bounding box center [769, 286] width 1065 height 87
click at [652, 441] on div "18 If a patient writes a user review and it includes his/her information, and t…" at bounding box center [769, 386] width 1065 height 110
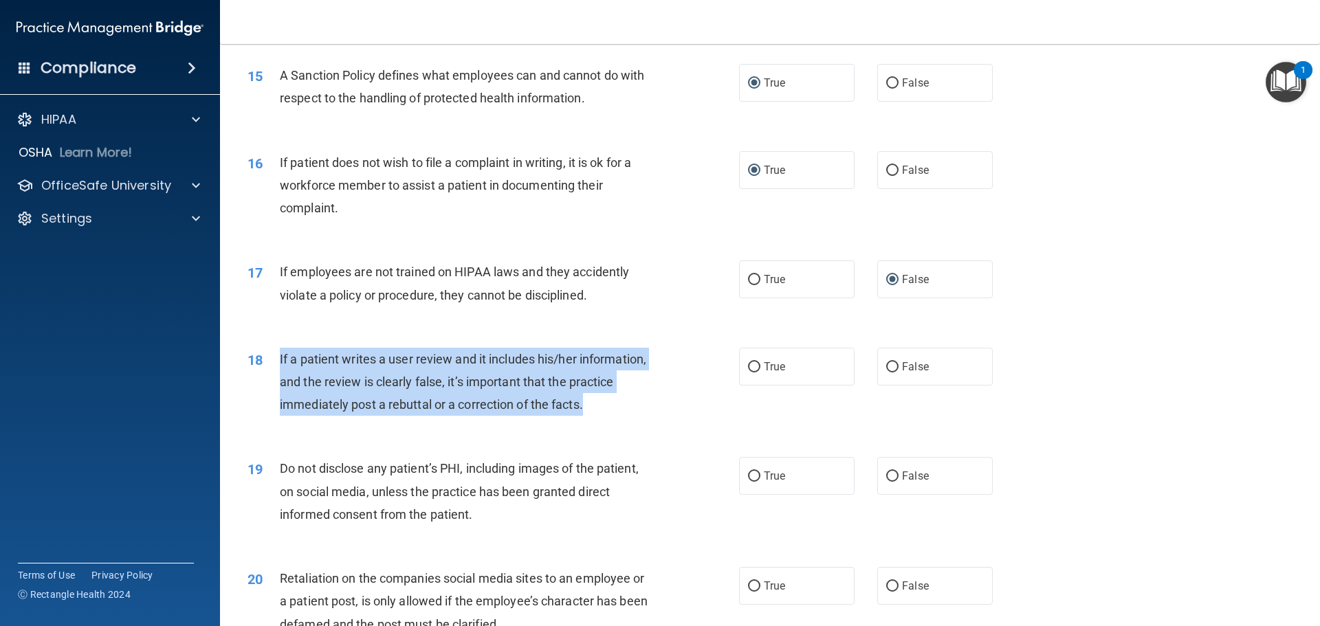
drag, startPoint x: 278, startPoint y: 379, endPoint x: 487, endPoint y: 404, distance: 211.2
click at [661, 423] on div "18 If a patient writes a user review and it includes his/her information, and t…" at bounding box center [493, 386] width 533 height 76
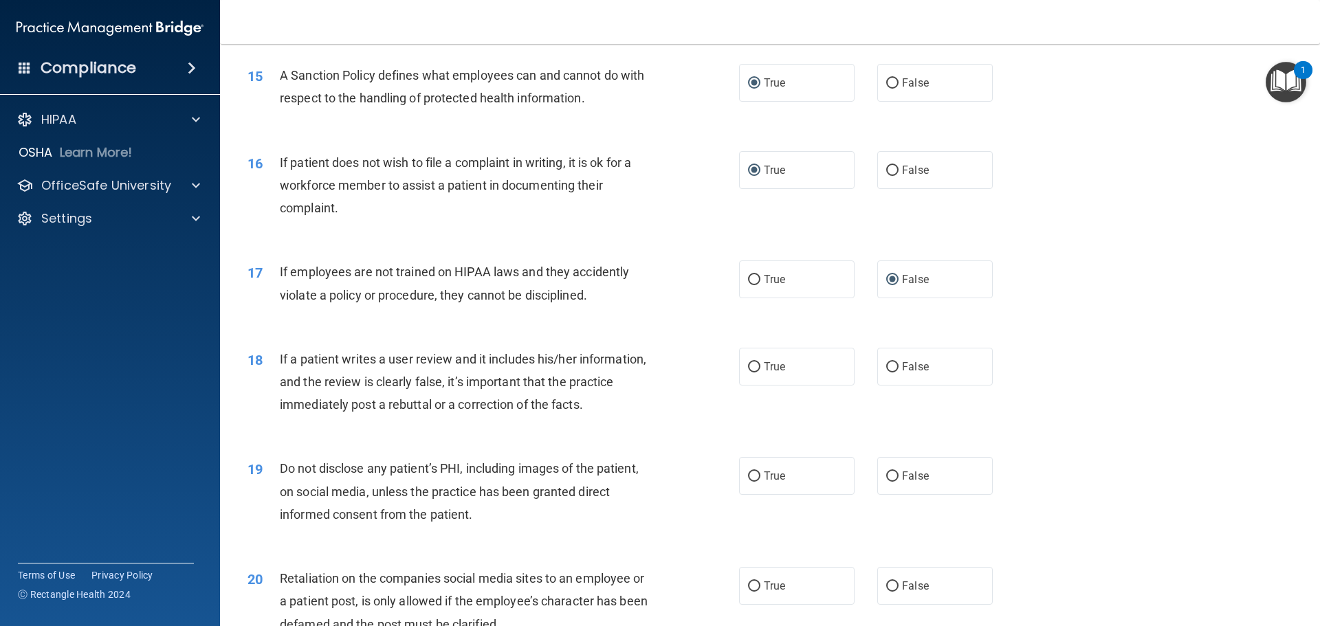
click at [357, 441] on div "18 If a patient writes a user review and it includes his/her information, and t…" at bounding box center [769, 386] width 1065 height 110
click at [886, 373] on input "False" at bounding box center [892, 367] width 12 height 10
radio input "true"
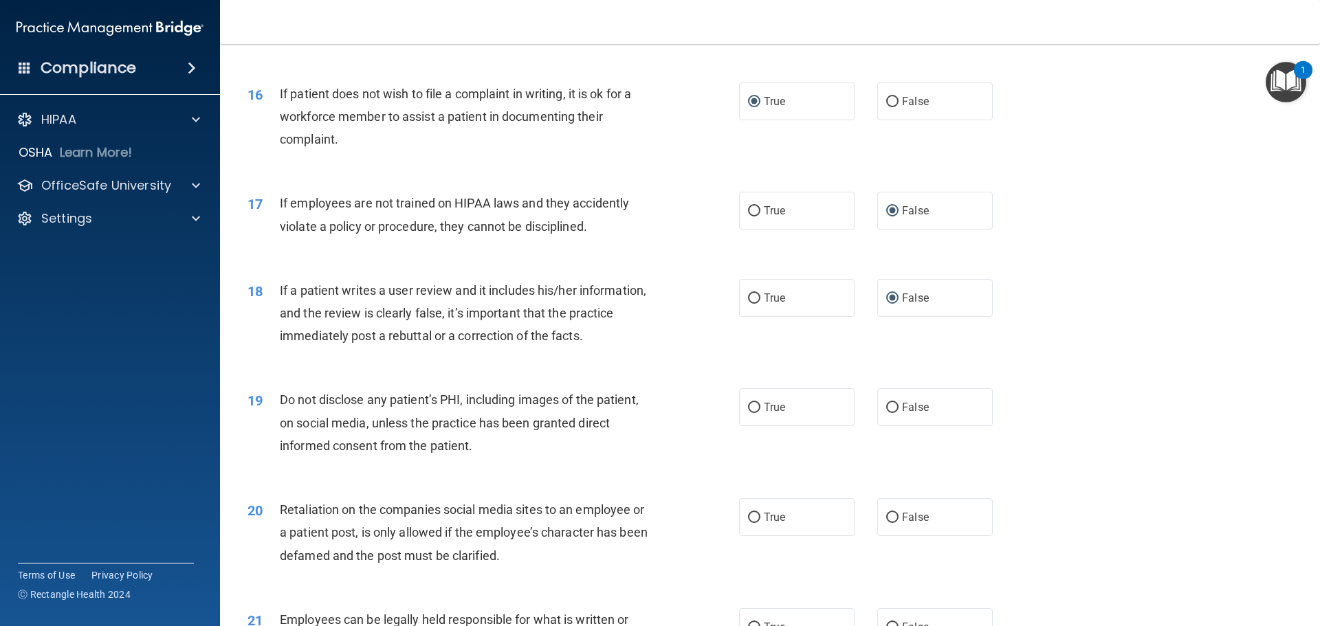
scroll to position [1787, 0]
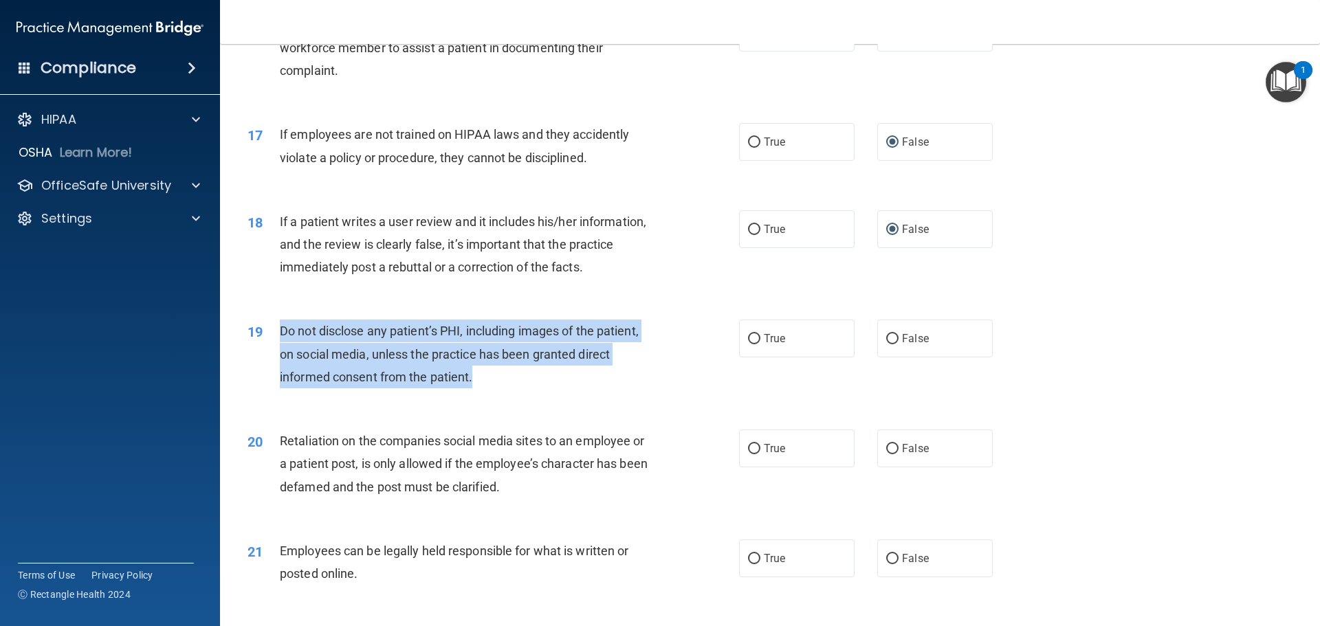
drag, startPoint x: 279, startPoint y: 355, endPoint x: 594, endPoint y: 409, distance: 319.3
click at [594, 388] on div "Do not disclose any patient’s PHI, including images of the patient, on social m…" at bounding box center [472, 354] width 384 height 69
click at [359, 384] on div "Do not disclose any patient’s PHI, including images of the patient, on social m…" at bounding box center [472, 354] width 384 height 69
click at [404, 358] on span "Do not disclose any patient’s PHI, including images of the patient, on social m…" at bounding box center [459, 354] width 359 height 60
drag, startPoint x: 280, startPoint y: 354, endPoint x: 522, endPoint y: 406, distance: 247.4
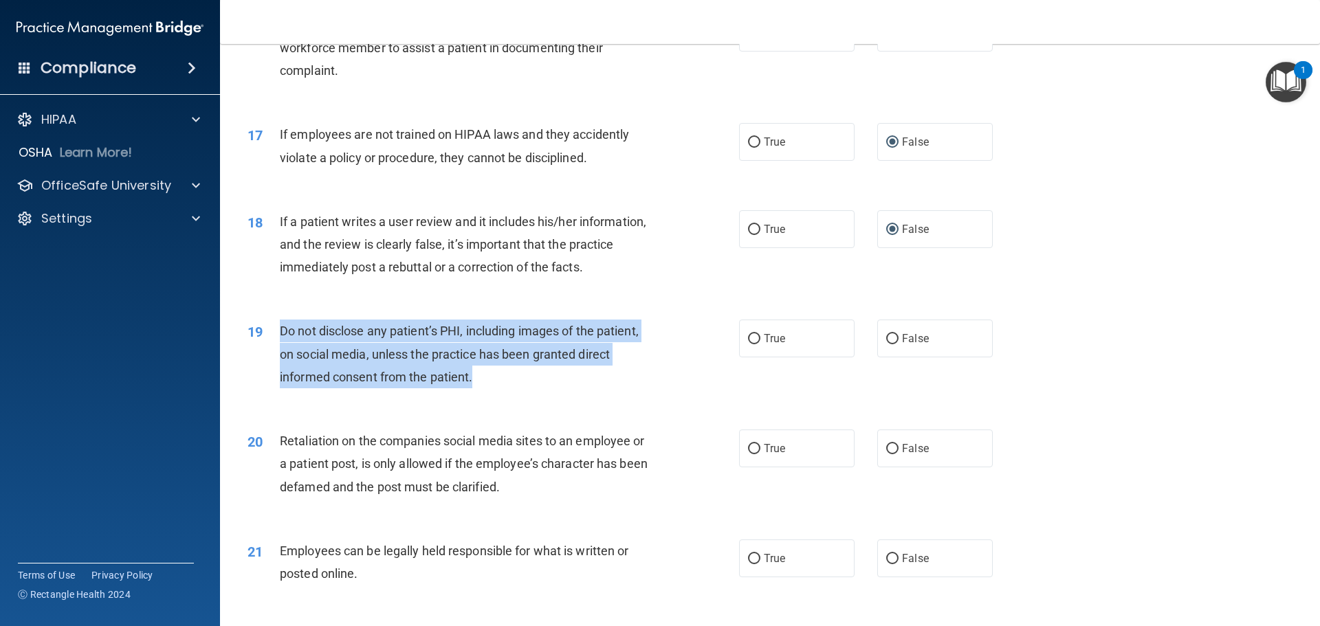
click at [522, 388] on div "Do not disclose any patient’s PHI, including images of the patient, on social m…" at bounding box center [472, 354] width 384 height 69
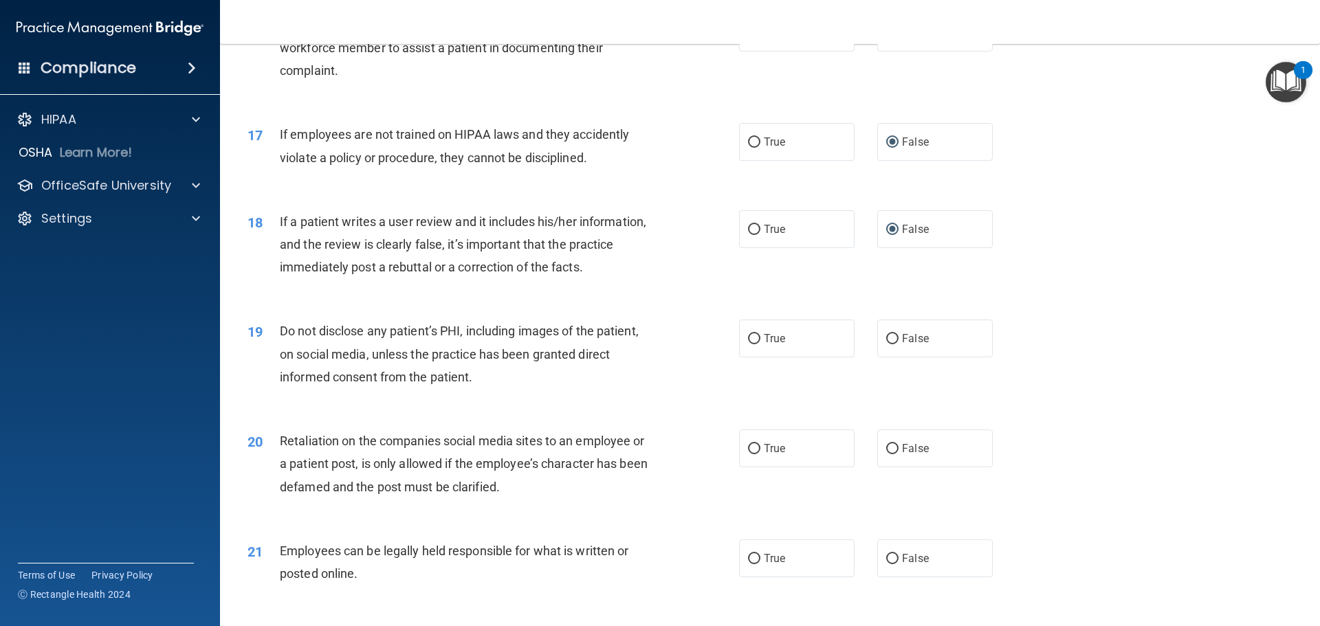
click at [369, 439] on div "20 Retaliation on the companies social media sites to an employee or a patient …" at bounding box center [769, 467] width 1065 height 110
click at [750, 344] on input "True" at bounding box center [754, 339] width 12 height 10
radio input "true"
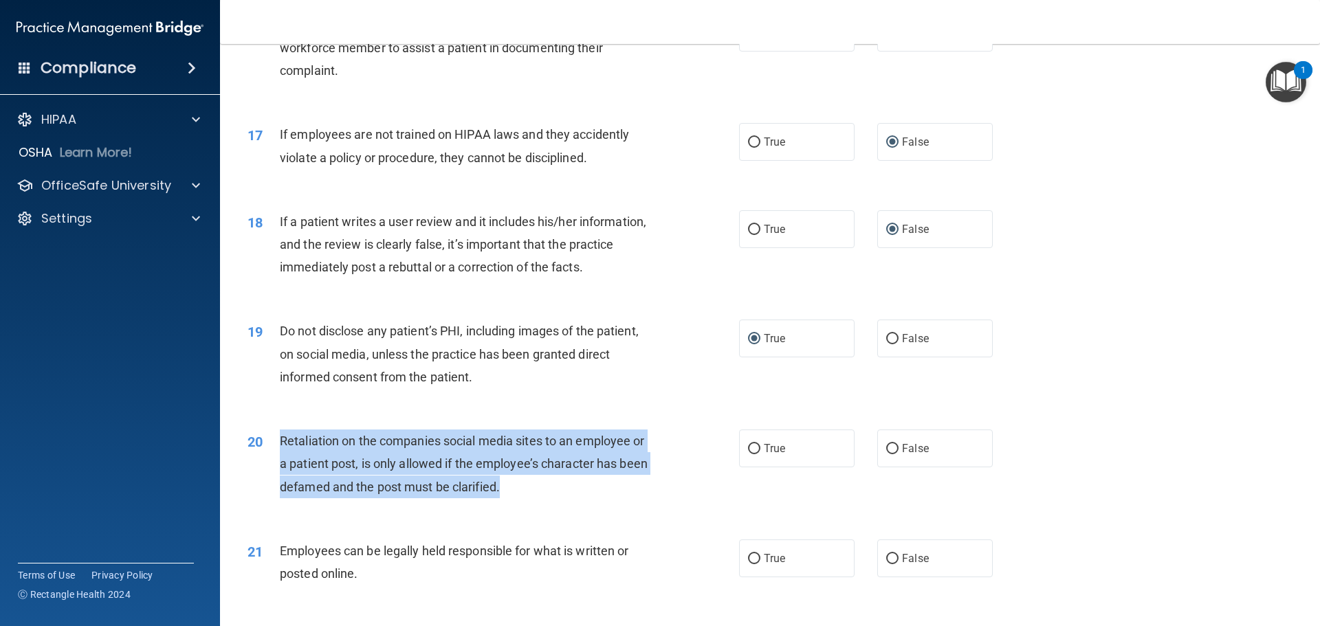
drag, startPoint x: 280, startPoint y: 464, endPoint x: 634, endPoint y: 503, distance: 356.1
click at [634, 498] on div "Retaliation on the companies social media sites to an employee or a patient pos…" at bounding box center [472, 464] width 384 height 69
click at [886, 454] on input "False" at bounding box center [892, 449] width 12 height 10
radio input "true"
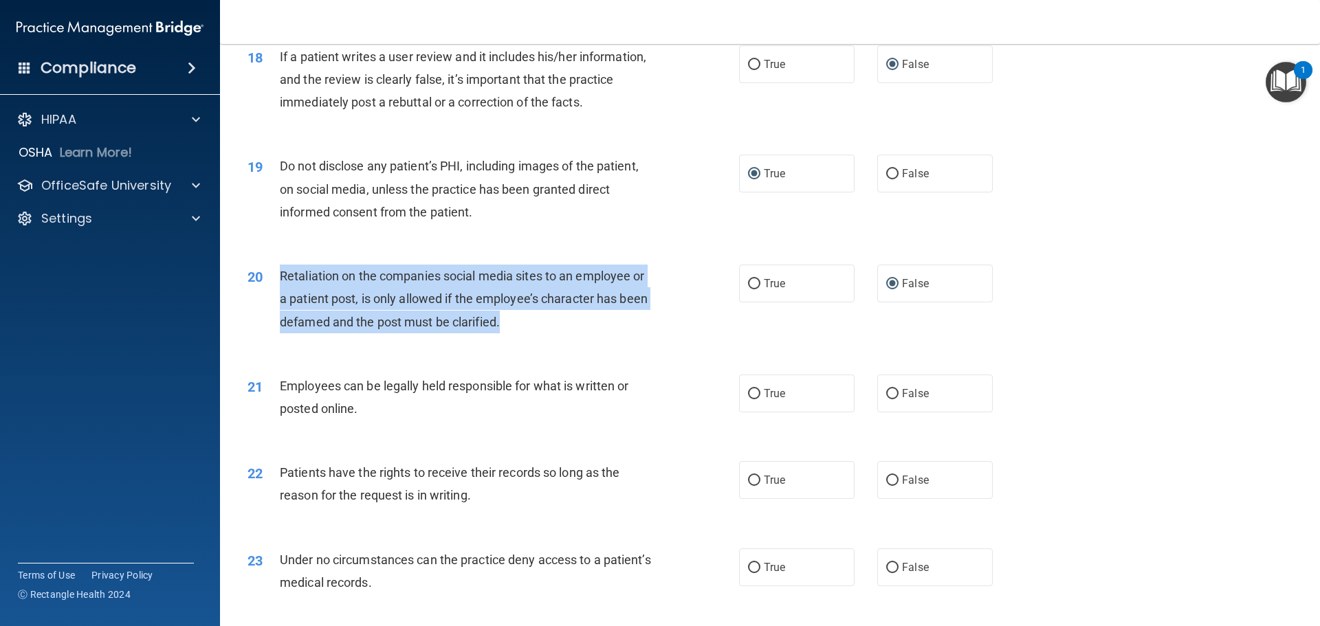
scroll to position [1993, 0]
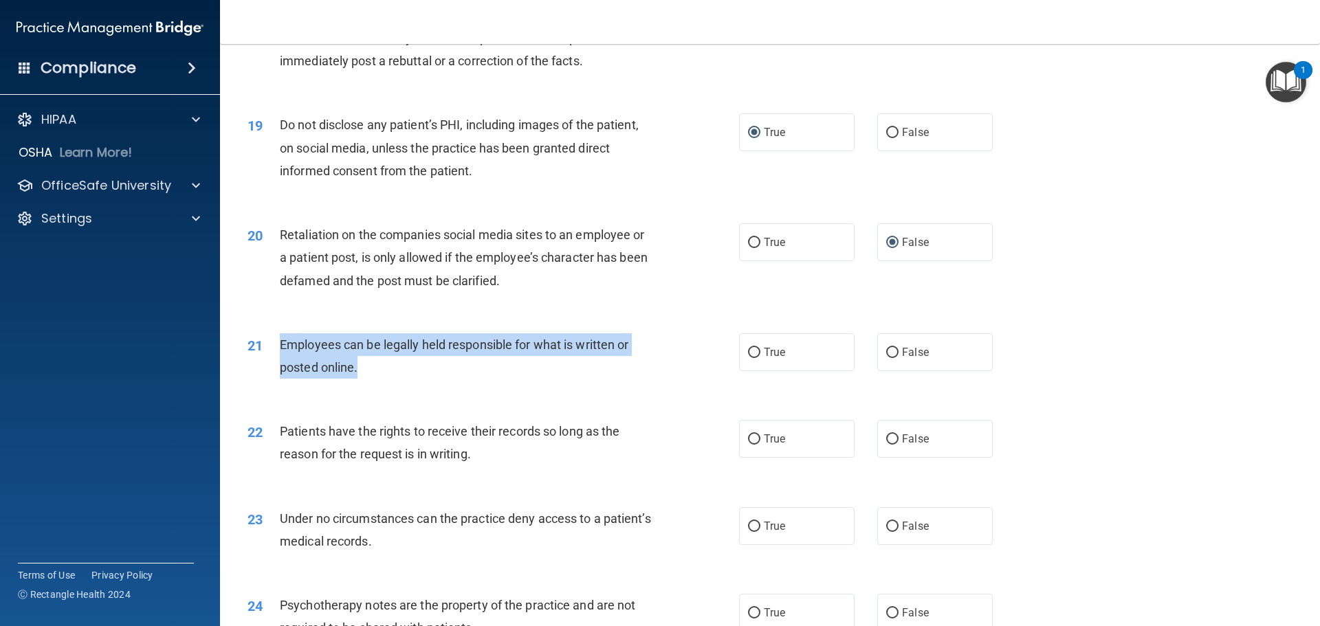
drag, startPoint x: 282, startPoint y: 362, endPoint x: 322, endPoint y: 371, distance: 40.2
click at [579, 379] on div "Employees can be legally held responsible for what is written or posted online." at bounding box center [472, 355] width 384 height 45
click at [749, 358] on input "True" at bounding box center [754, 353] width 12 height 10
radio input "true"
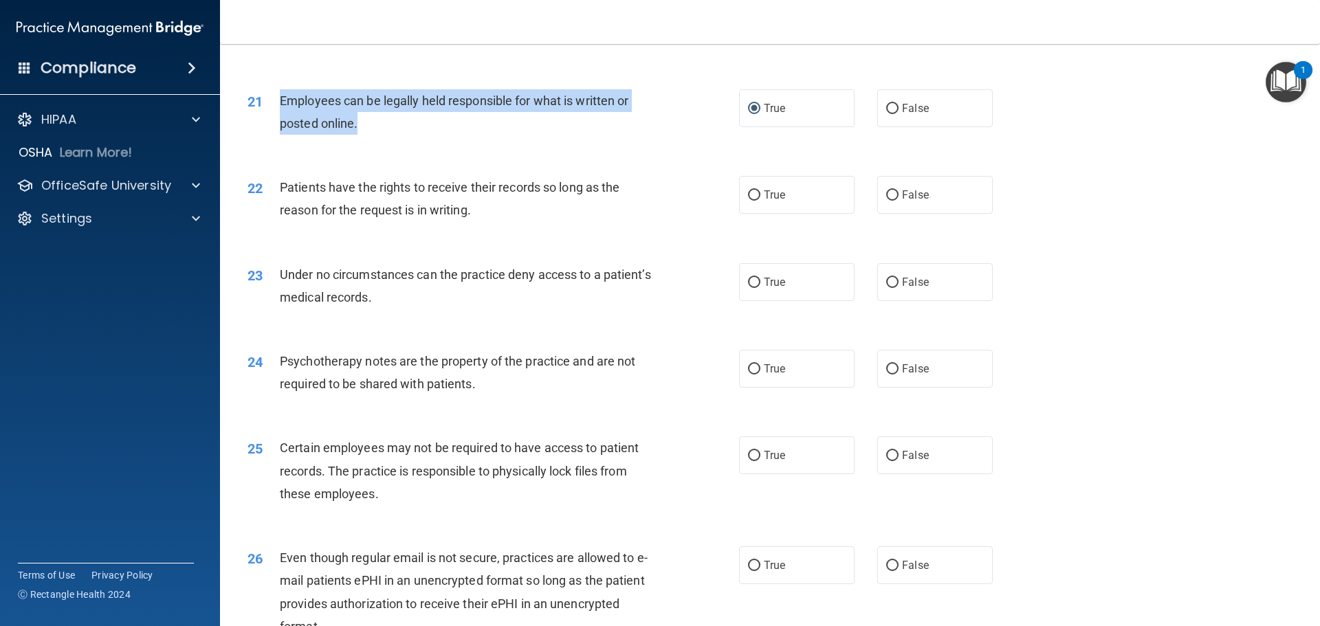
scroll to position [2268, 0]
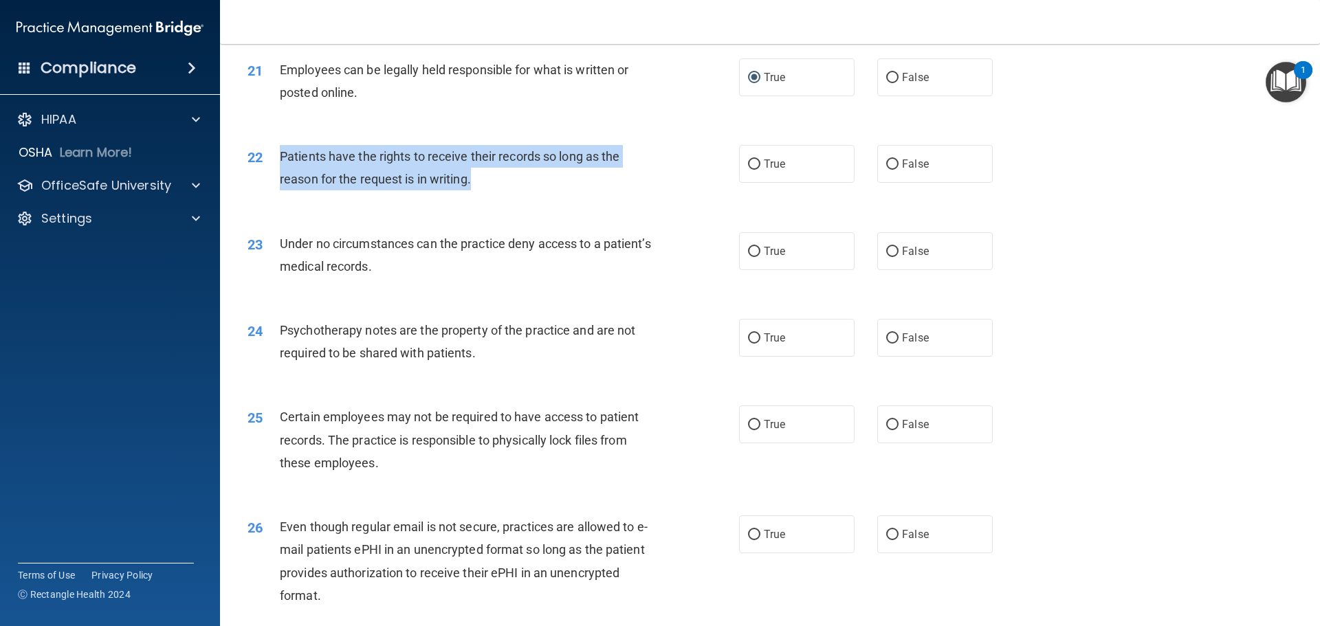
drag, startPoint x: 316, startPoint y: 183, endPoint x: 535, endPoint y: 201, distance: 219.3
click at [542, 190] on div "Patients have the rights to receive their records so long as the reason for the…" at bounding box center [472, 167] width 384 height 45
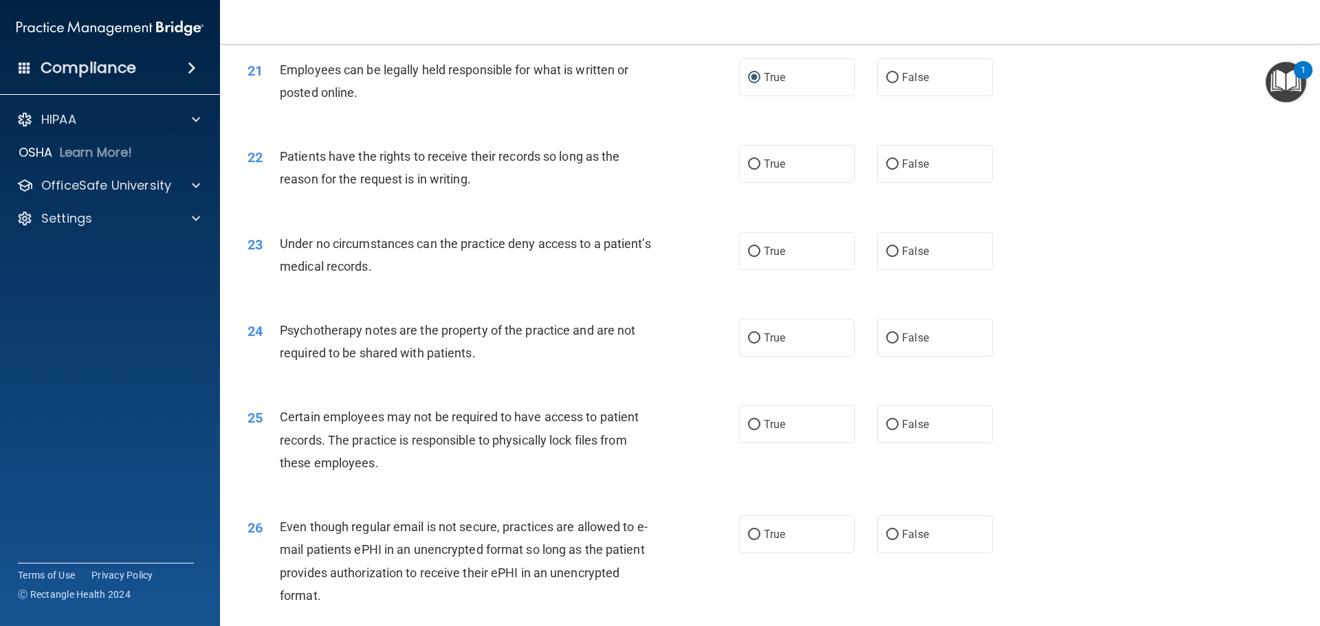
click at [550, 214] on div "22 Patients have the rights to receive their records so long as the reason for …" at bounding box center [769, 171] width 1065 height 87
click at [888, 170] on input "False" at bounding box center [892, 164] width 12 height 10
radio input "true"
click at [429, 302] on div "23 Under no circumstances can the practice deny access to a patient’s medical r…" at bounding box center [769, 258] width 1065 height 87
drag, startPoint x: 441, startPoint y: 309, endPoint x: 455, endPoint y: 300, distance: 16.4
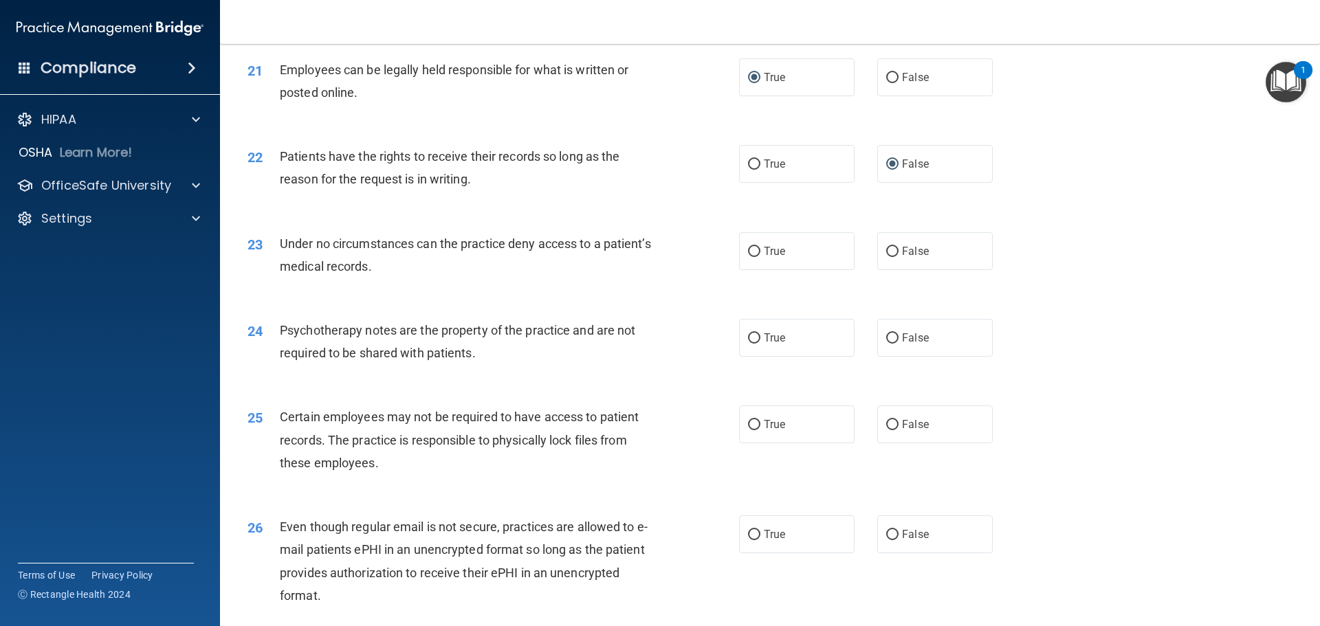
click at [443, 302] on div "23 Under no circumstances can the practice deny access to a patient’s medical r…" at bounding box center [769, 258] width 1065 height 87
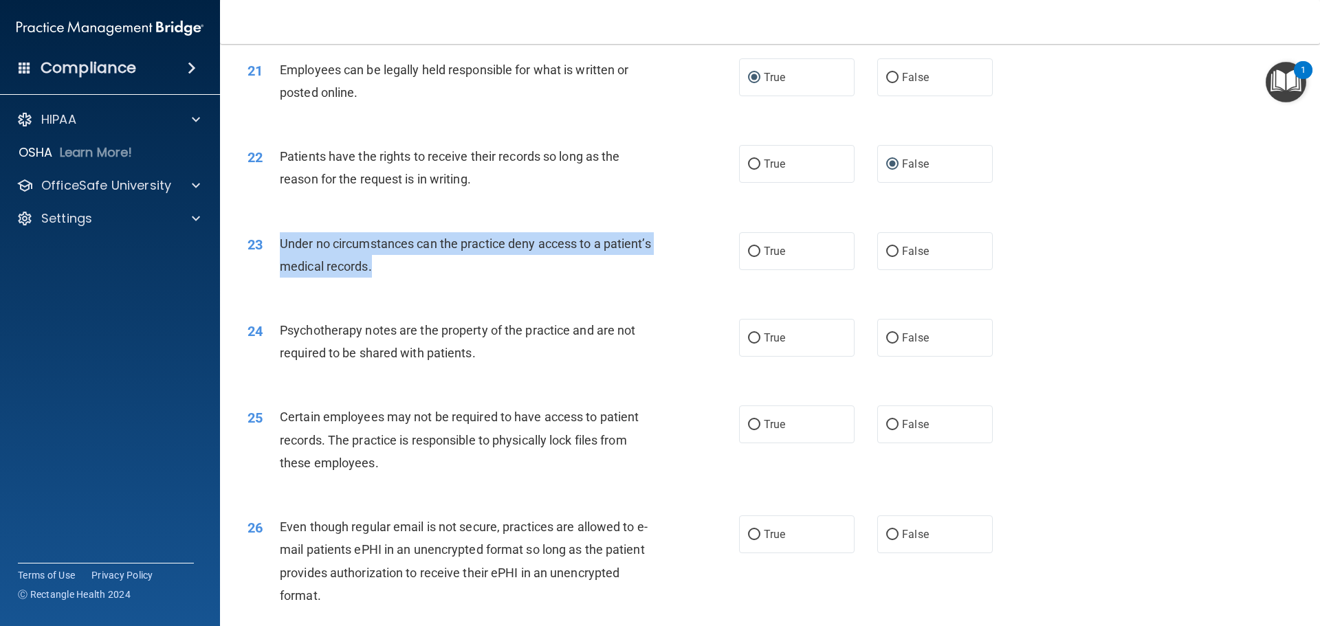
drag, startPoint x: 283, startPoint y: 260, endPoint x: 395, endPoint y: 267, distance: 111.6
click at [529, 278] on div "Under no circumstances can the practice deny access to a patient’s medical reco…" at bounding box center [472, 254] width 384 height 45
click at [887, 257] on input "False" at bounding box center [892, 252] width 12 height 10
radio input "true"
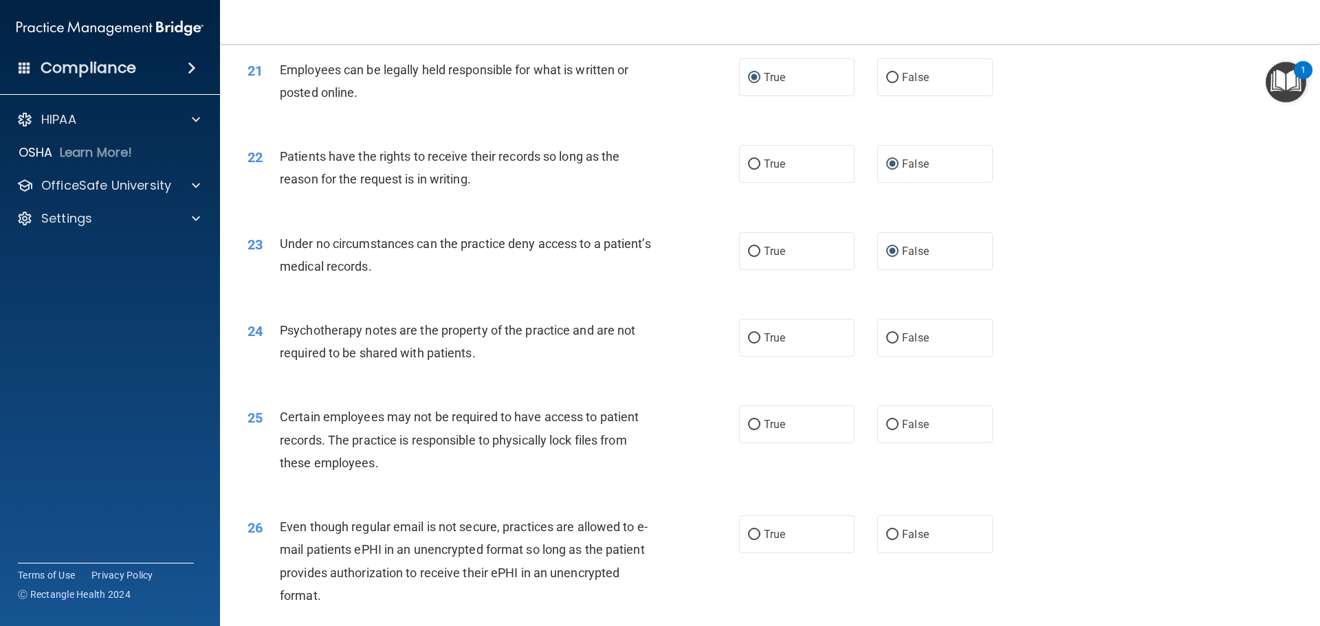
click at [445, 414] on div "25 Certain employees may not be required to have access to patient records. The…" at bounding box center [769, 443] width 1065 height 110
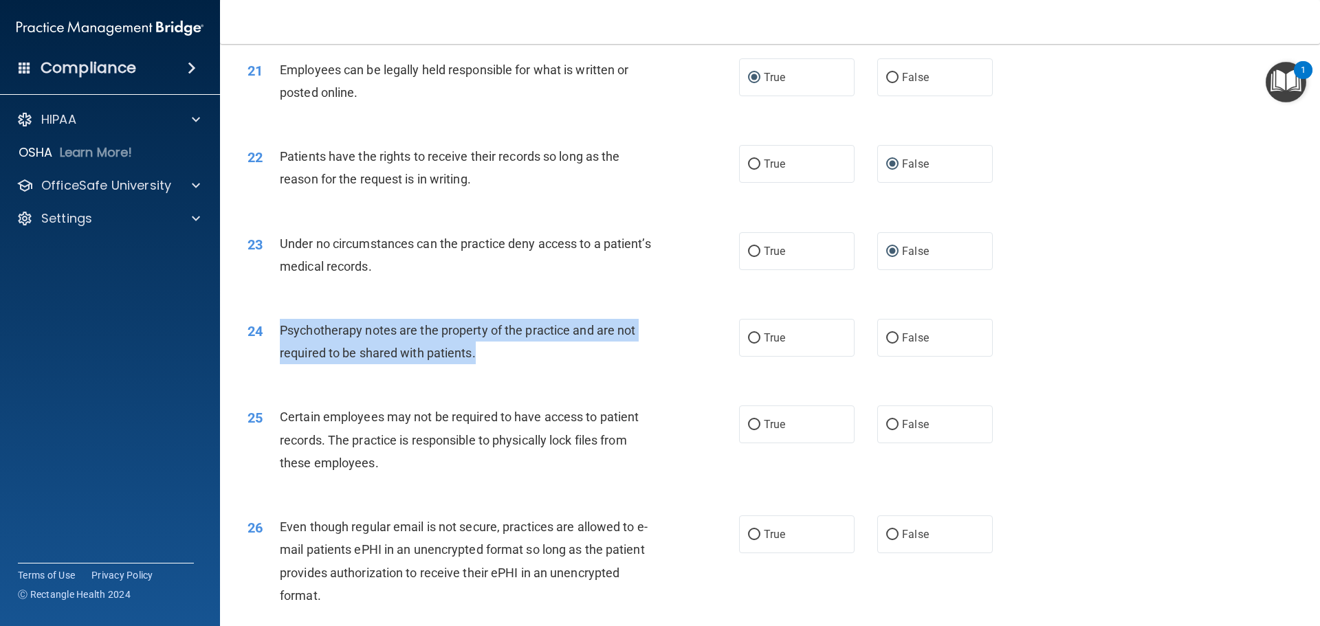
drag, startPoint x: 285, startPoint y: 351, endPoint x: 602, endPoint y: 390, distance: 319.9
click at [602, 371] on div "24 Psychotherapy notes are the property of the practice and are not required to…" at bounding box center [493, 345] width 533 height 52
click at [543, 371] on div "24 Psychotherapy notes are the property of the practice and are not required to…" at bounding box center [493, 345] width 533 height 52
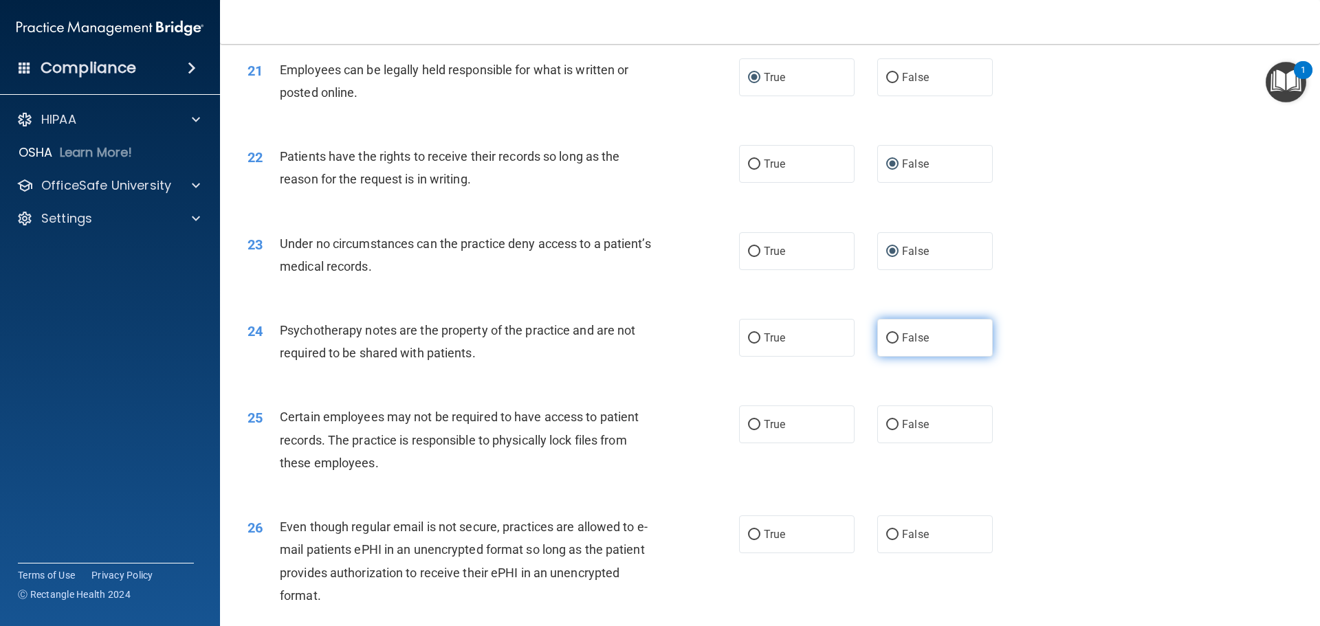
click at [886, 344] on input "False" at bounding box center [892, 338] width 12 height 10
radio input "true"
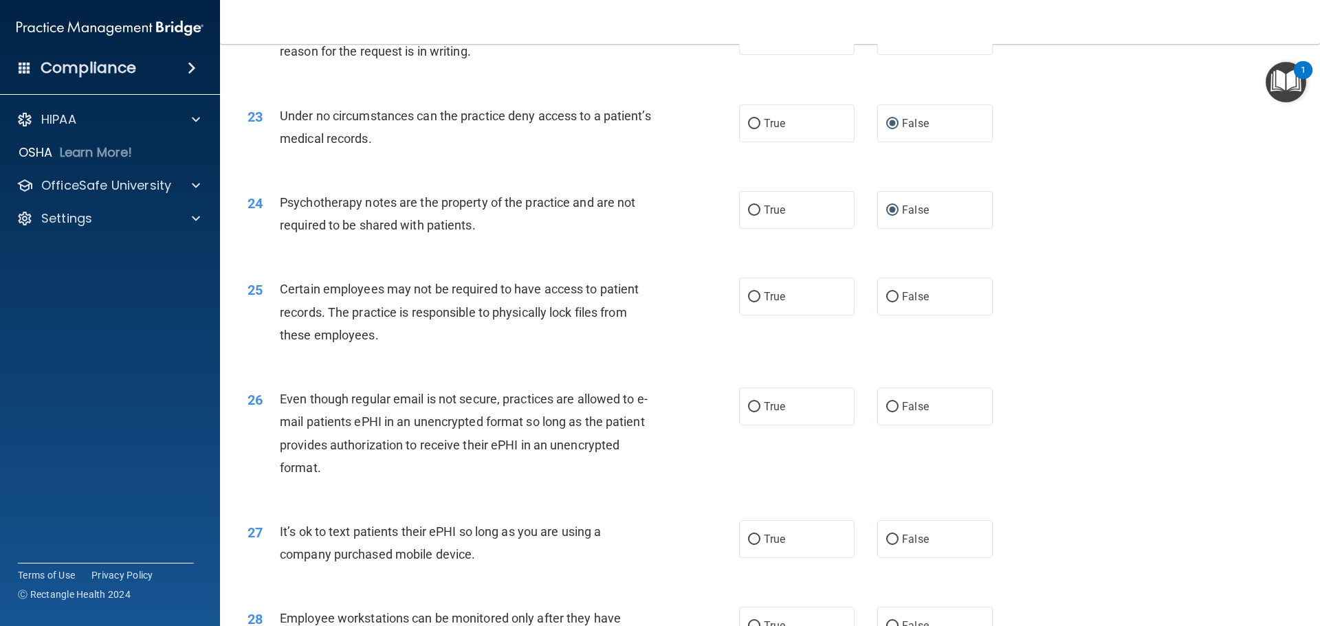
scroll to position [2406, 0]
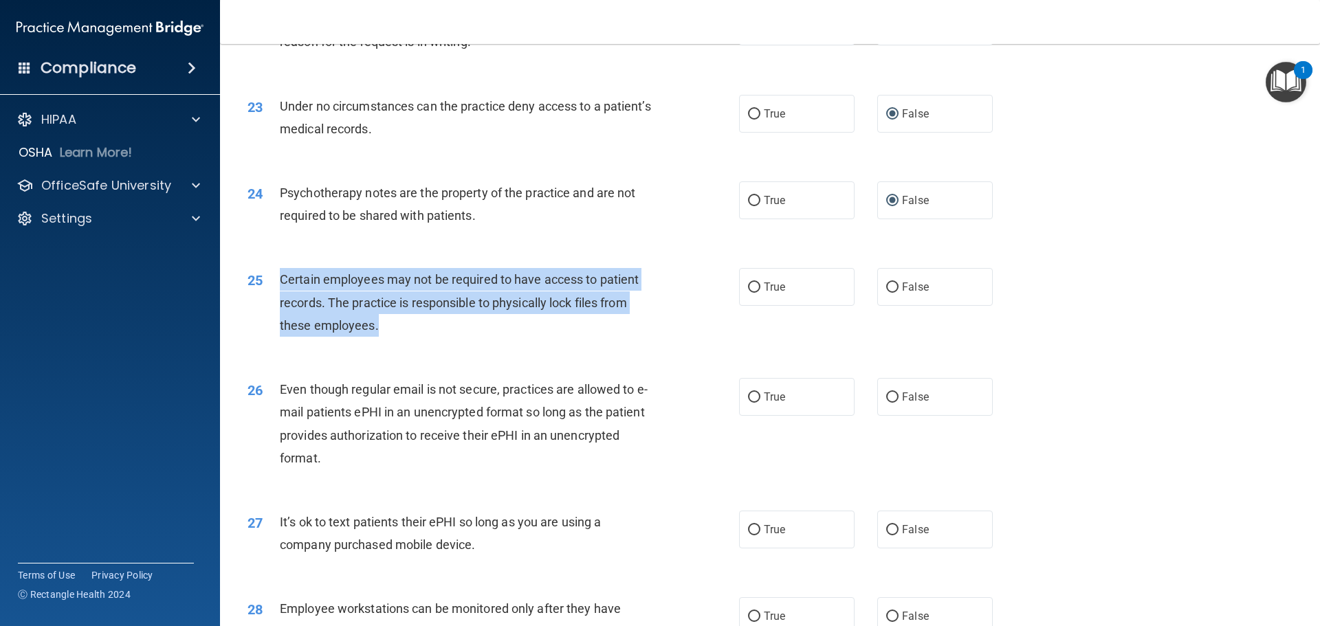
drag, startPoint x: 280, startPoint y: 300, endPoint x: 493, endPoint y: 358, distance: 220.8
click at [502, 344] on div "25 Certain employees may not be required to have access to patient records. The…" at bounding box center [493, 306] width 533 height 76
drag, startPoint x: 438, startPoint y: 357, endPoint x: 560, endPoint y: 325, distance: 126.4
click at [439, 337] on div "Certain employees may not be required to have access to patient records. The pr…" at bounding box center [472, 302] width 384 height 69
click at [750, 293] on input "True" at bounding box center [754, 287] width 12 height 10
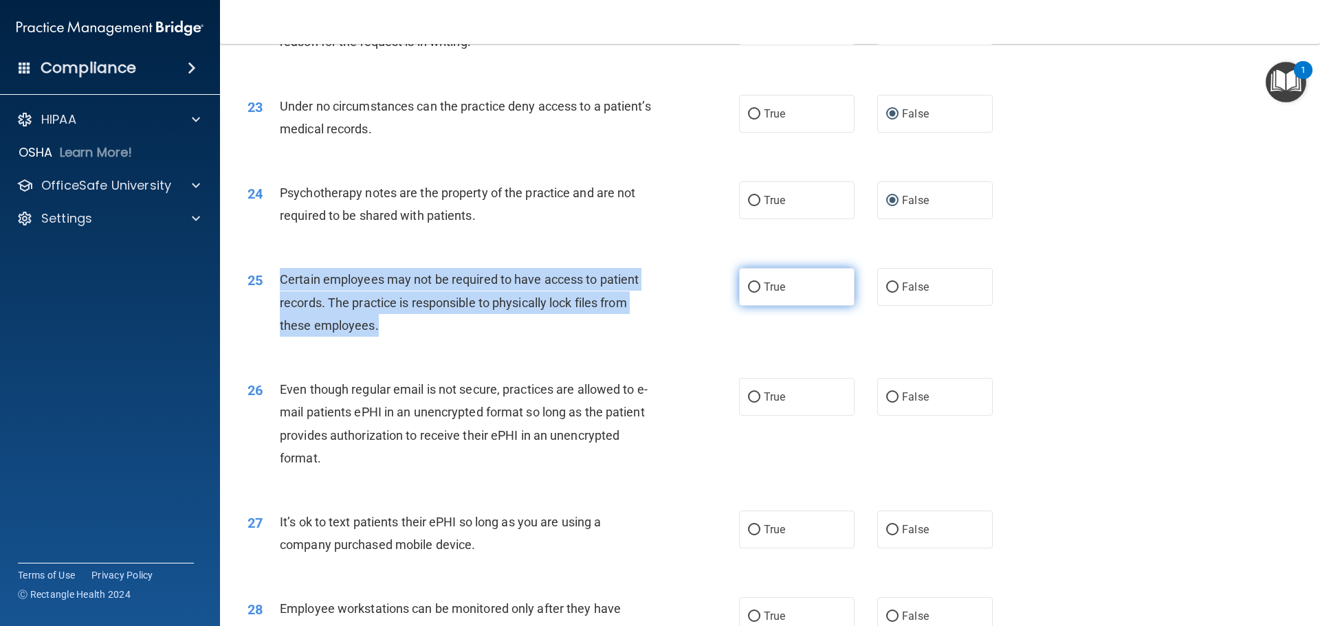
radio input "true"
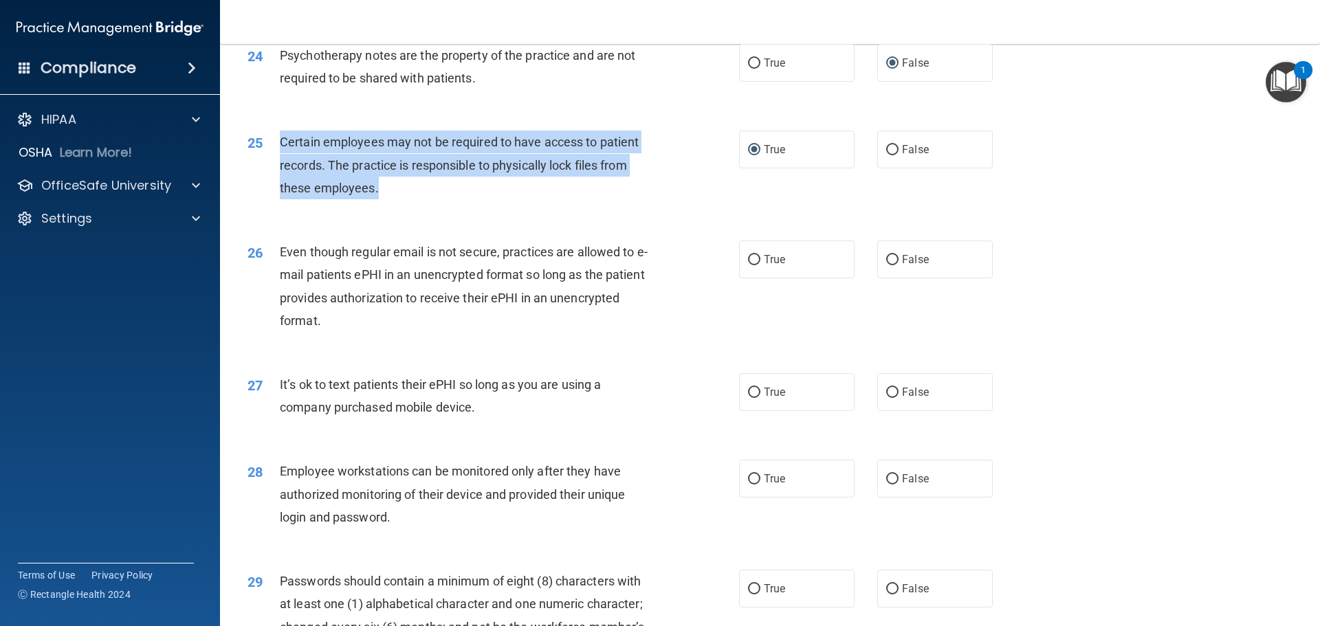
scroll to position [2612, 0]
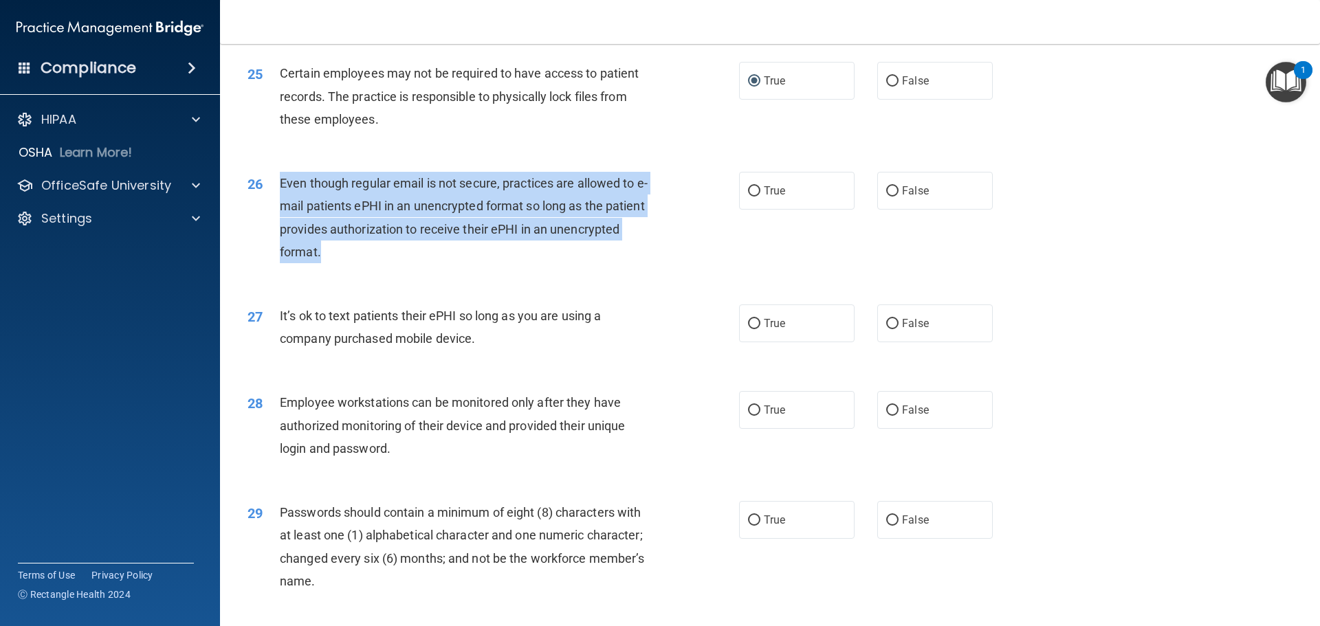
drag, startPoint x: 279, startPoint y: 204, endPoint x: 482, endPoint y: 276, distance: 215.6
click at [500, 263] on div "Even though regular email is not secure, practices are allowed to e-mail patien…" at bounding box center [472, 217] width 384 height 91
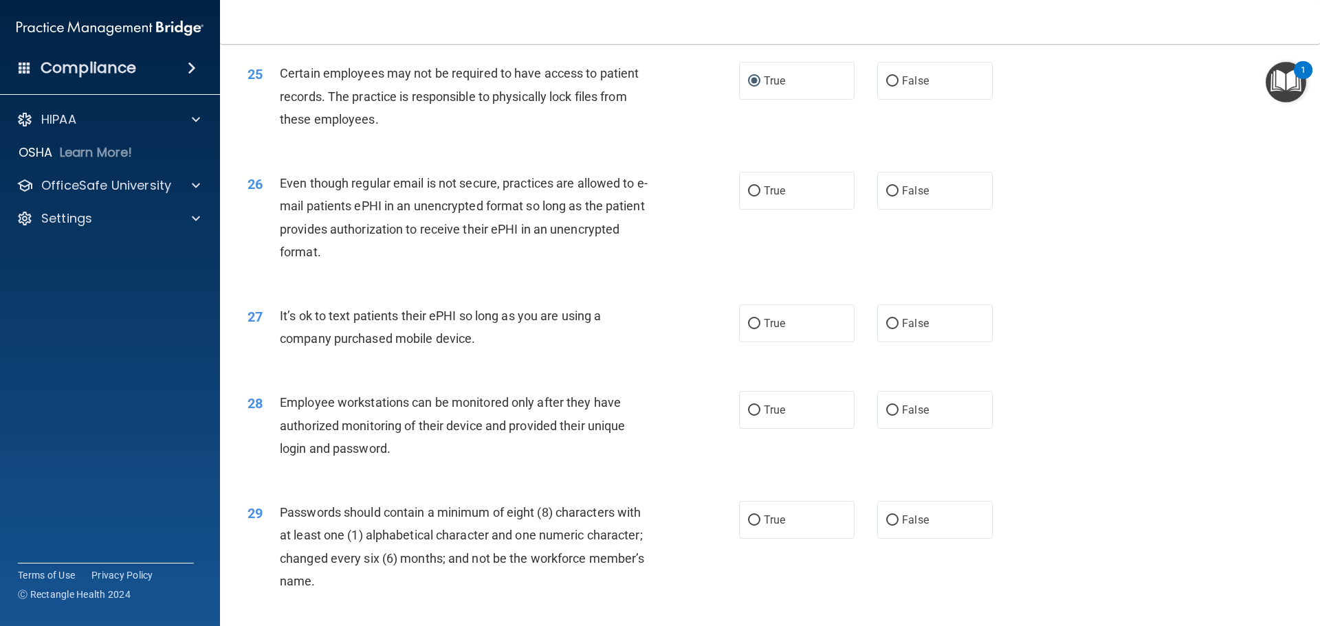
drag, startPoint x: 395, startPoint y: 302, endPoint x: 395, endPoint y: 293, distance: 9.0
click at [395, 287] on div "26 Even though regular email is not secure, practices are allowed to e-mail pat…" at bounding box center [769, 221] width 1065 height 133
click at [888, 197] on input "False" at bounding box center [892, 191] width 12 height 10
radio input "true"
click at [418, 374] on div "27 It’s ok to text patients their ePHI so long as you are using a company purch…" at bounding box center [769, 330] width 1065 height 87
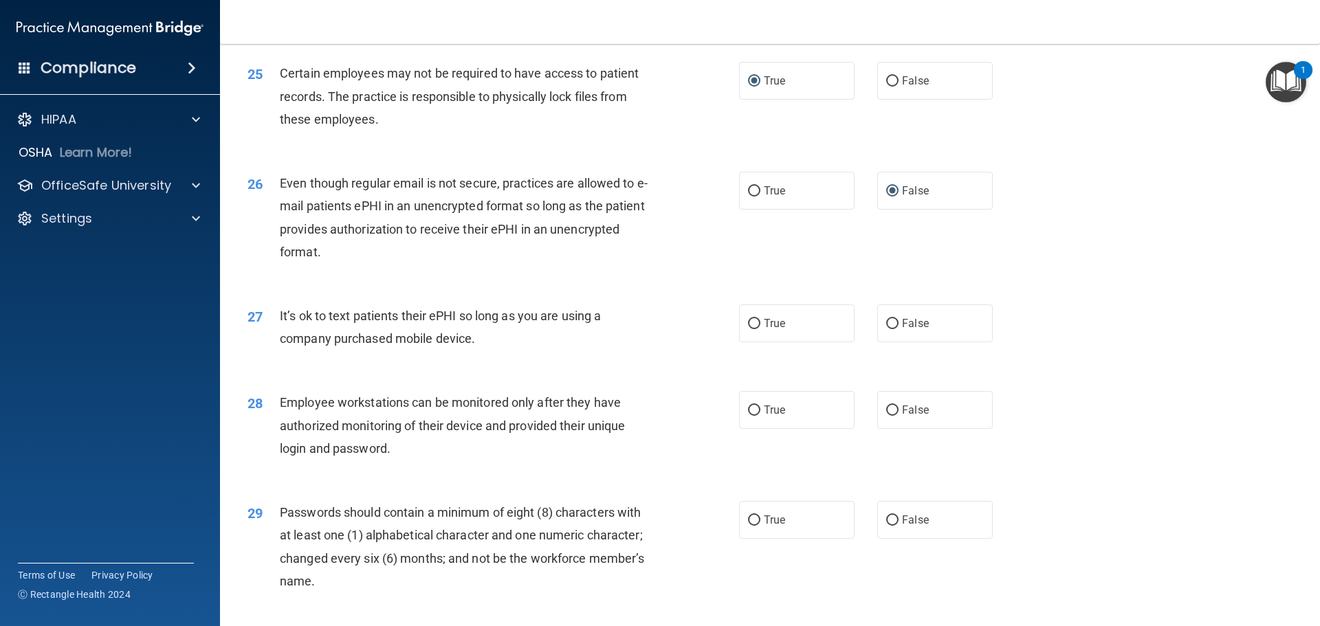
drag, startPoint x: 280, startPoint y: 333, endPoint x: 496, endPoint y: 350, distance: 217.1
click at [509, 350] on div "It’s ok to text patients their ePHI so long as you are using a company purchase…" at bounding box center [472, 326] width 384 height 45
drag, startPoint x: 507, startPoint y: 384, endPoint x: 509, endPoint y: 375, distance: 8.4
click at [508, 374] on div "27 It’s ok to text patients their ePHI so long as you are using a company purch…" at bounding box center [769, 330] width 1065 height 87
click at [748, 329] on input "True" at bounding box center [754, 324] width 12 height 10
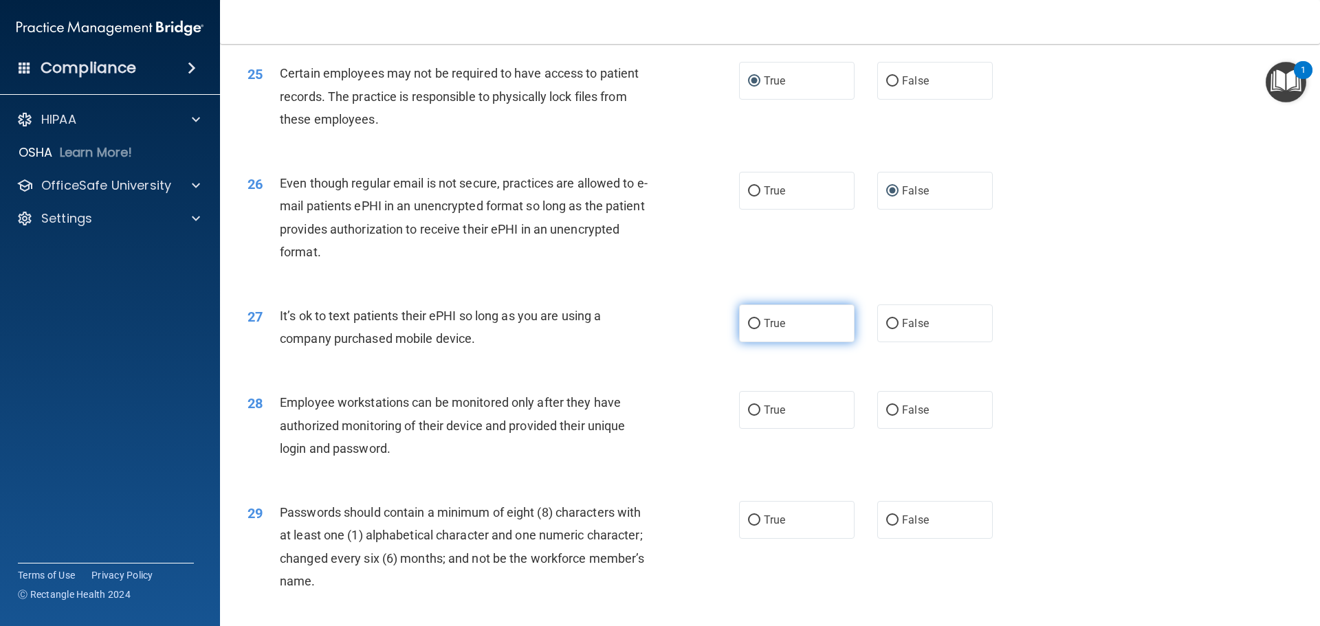
radio input "true"
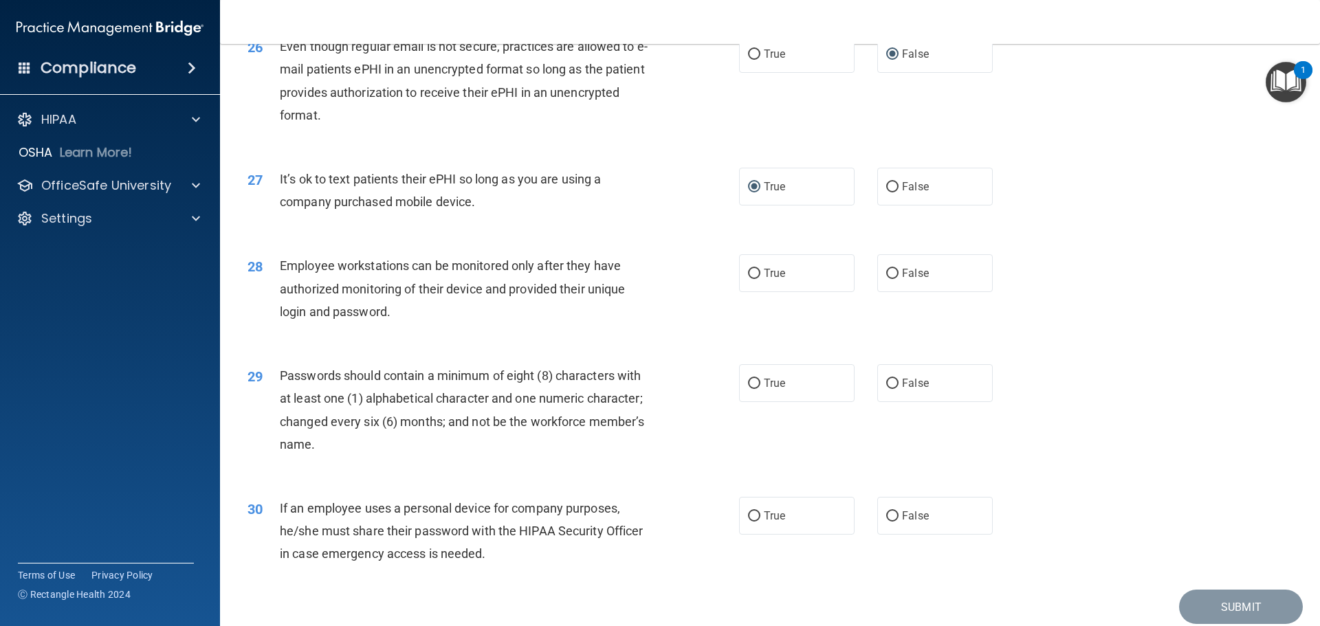
scroll to position [2749, 0]
click at [456, 384] on div "29 Passwords should contain a minimum of eight (8) characters with at least one…" at bounding box center [769, 412] width 1065 height 133
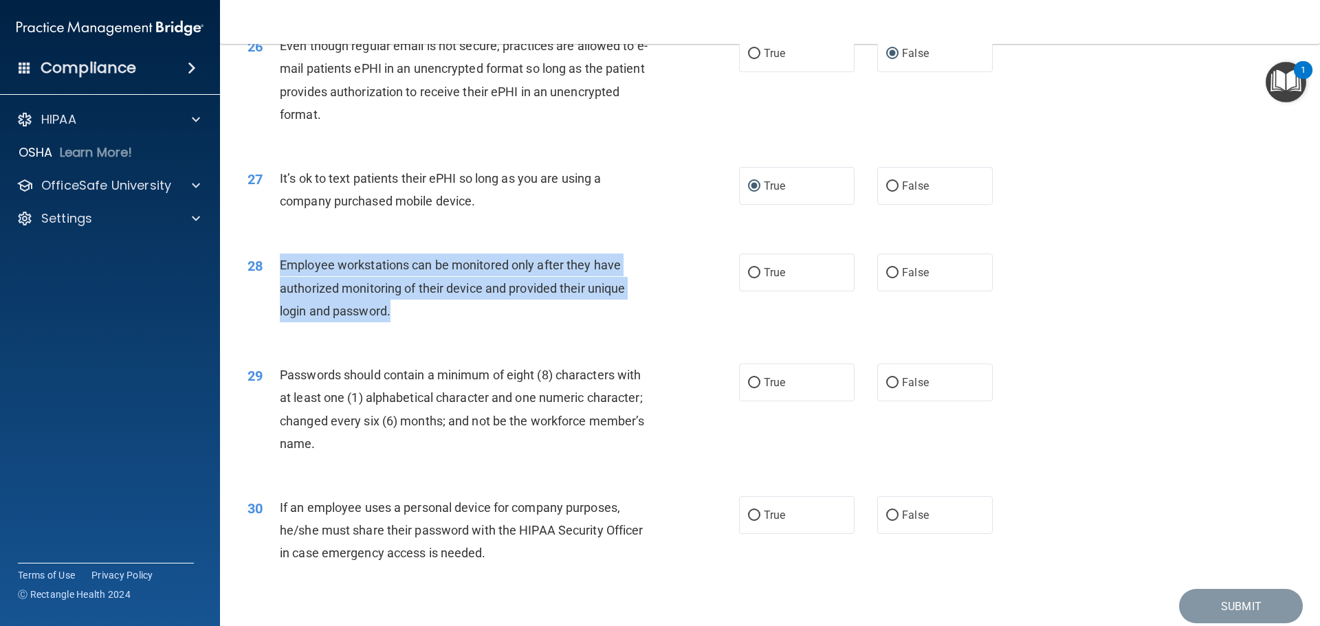
drag, startPoint x: 281, startPoint y: 288, endPoint x: 541, endPoint y: 345, distance: 266.0
click at [600, 329] on div "28 Employee workstations can be monitored only after they have authorized monit…" at bounding box center [493, 292] width 533 height 76
click at [446, 329] on div "28 Employee workstations can be monitored only after they have authorized monit…" at bounding box center [493, 292] width 533 height 76
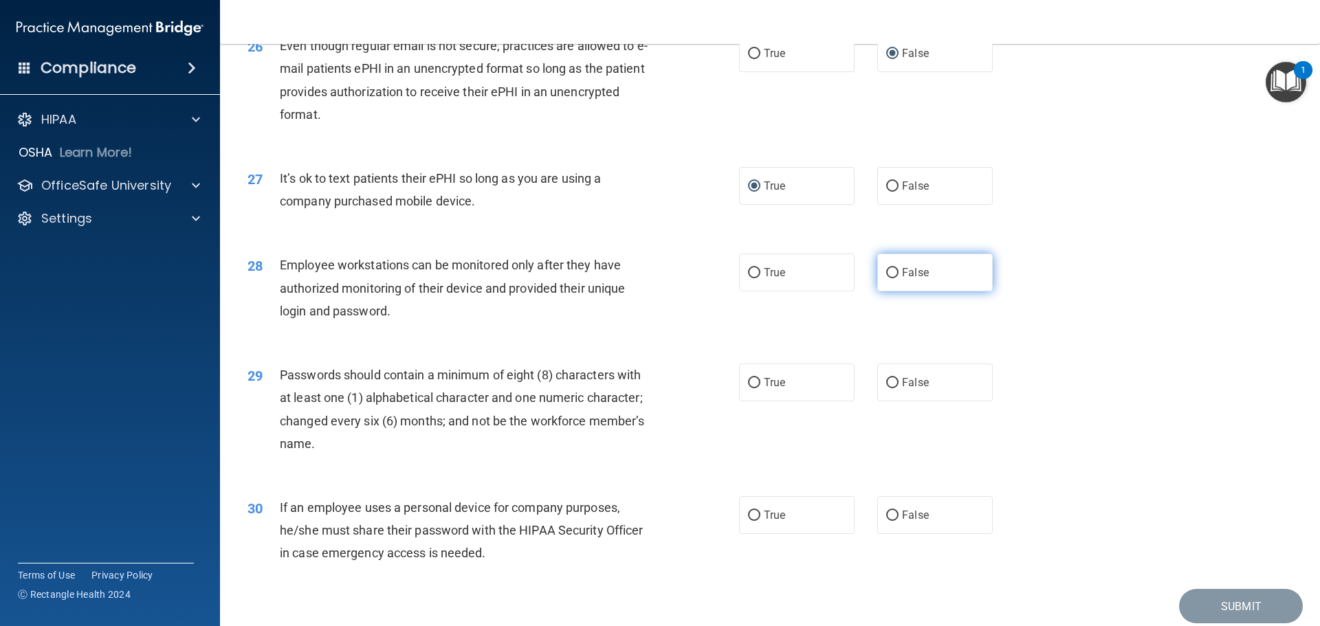
click at [892, 291] on label "False" at bounding box center [934, 273] width 115 height 38
click at [892, 278] on input "False" at bounding box center [892, 273] width 12 height 10
radio input "true"
click at [397, 455] on div "Passwords should contain a minimum of eight (8) characters with at least one (1…" at bounding box center [472, 409] width 384 height 91
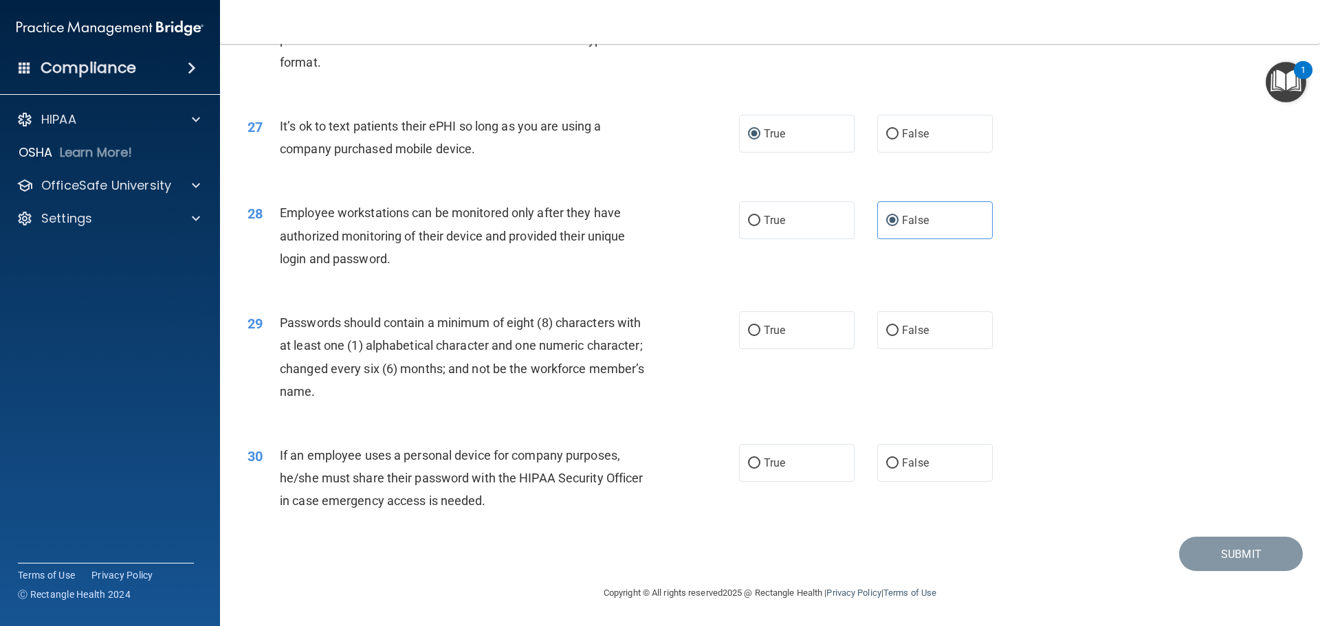
scroll to position [2824, 0]
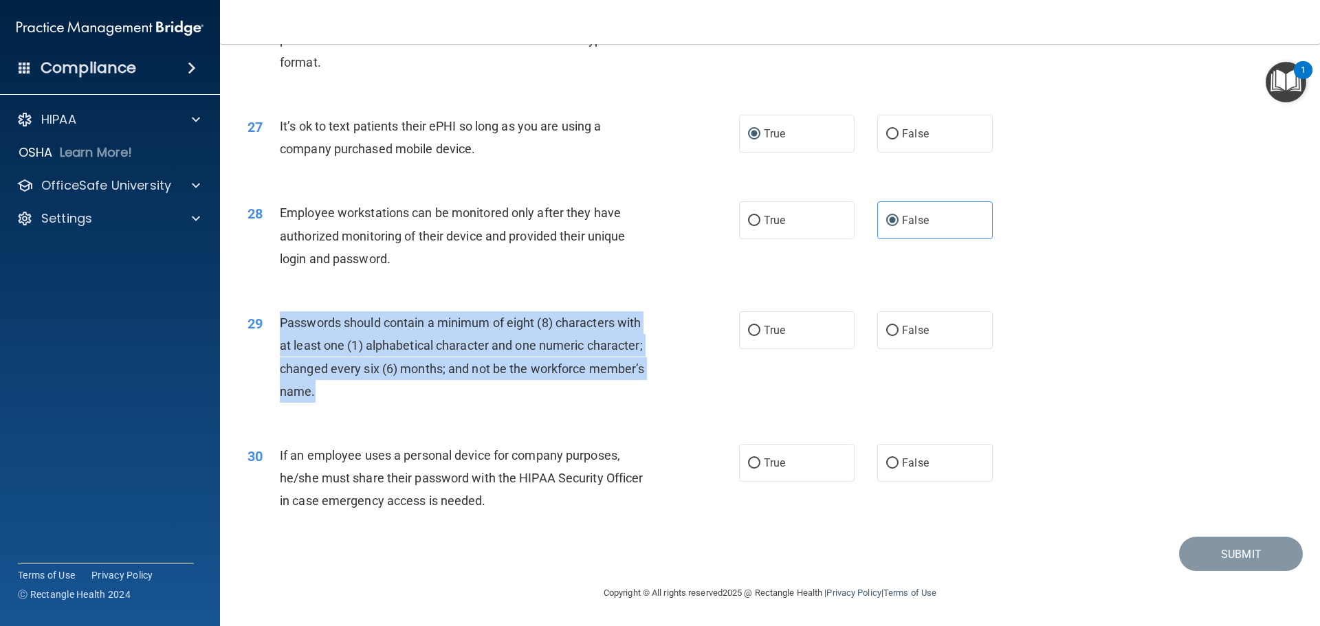
drag, startPoint x: 279, startPoint y: 322, endPoint x: 601, endPoint y: 392, distance: 329.9
click at [601, 392] on div "Passwords should contain a minimum of eight (8) characters with at least one (1…" at bounding box center [472, 356] width 384 height 91
click at [751, 330] on input "True" at bounding box center [754, 331] width 12 height 10
radio input "true"
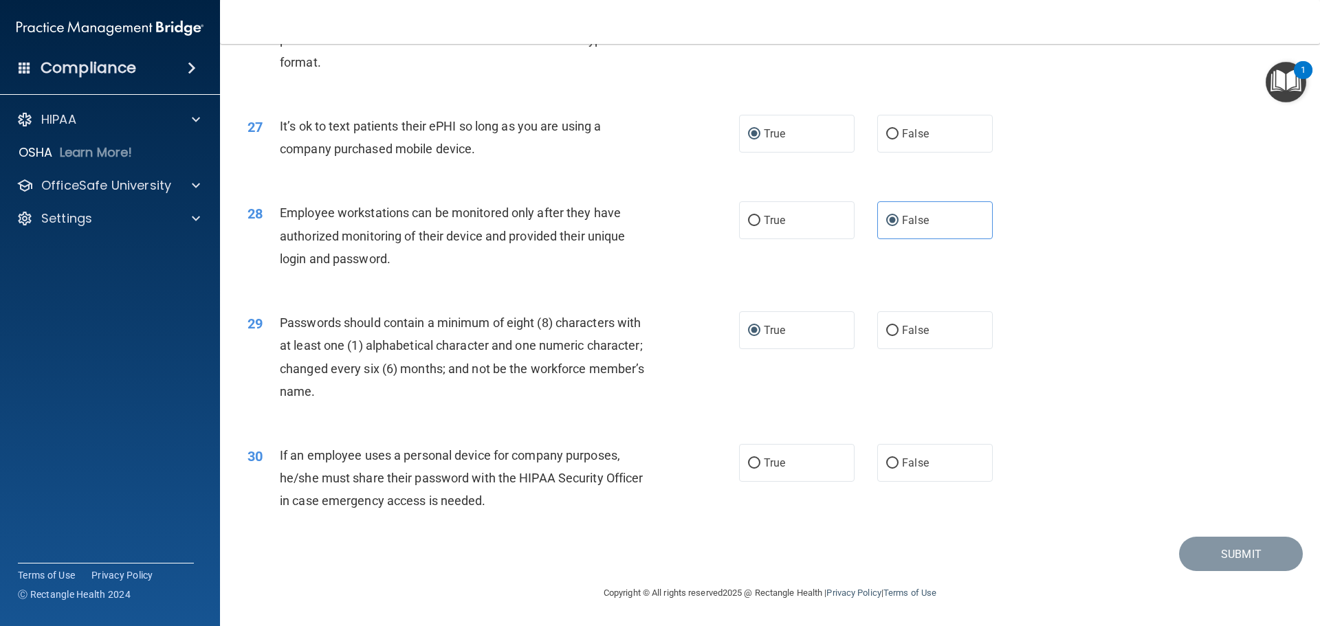
drag, startPoint x: 447, startPoint y: 573, endPoint x: 377, endPoint y: 486, distance: 111.5
click at [447, 573] on footer "Copyright © All rights reserved 2025 @ Rectangle Health | Privacy Policy | Term…" at bounding box center [769, 591] width 1045 height 41
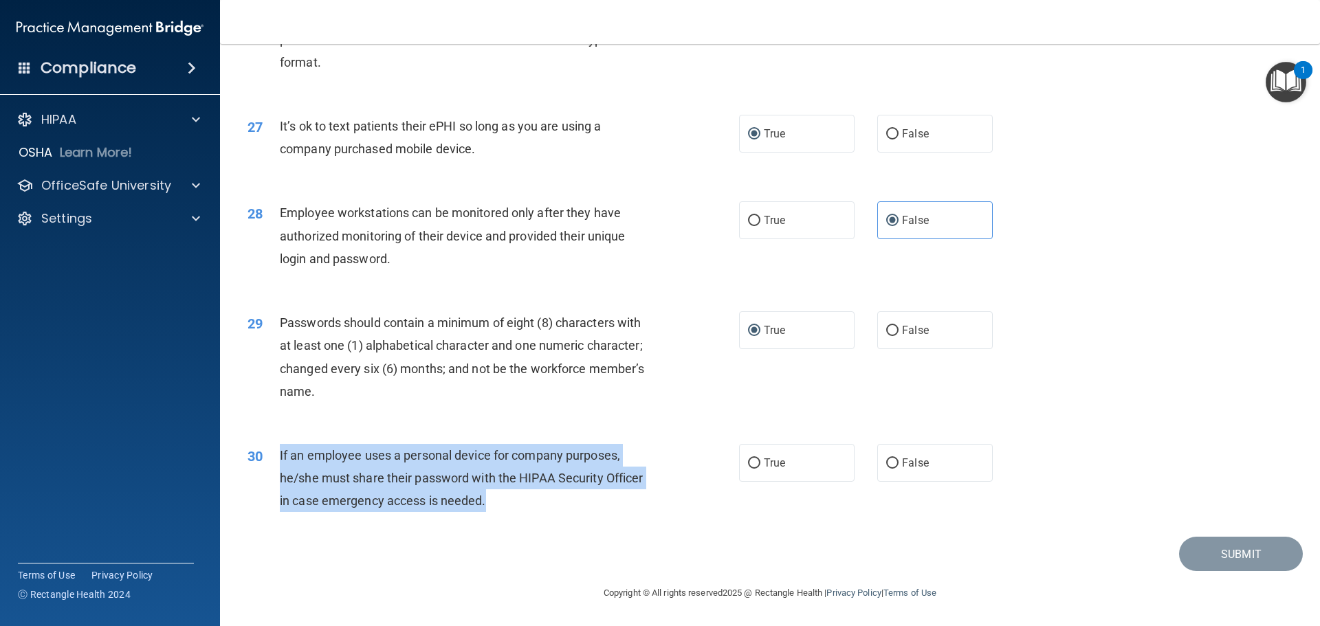
drag, startPoint x: 280, startPoint y: 453, endPoint x: 436, endPoint y: 485, distance: 159.3
click at [531, 508] on div "If an employee uses a personal device for company purposes, he/she must share t…" at bounding box center [472, 478] width 384 height 69
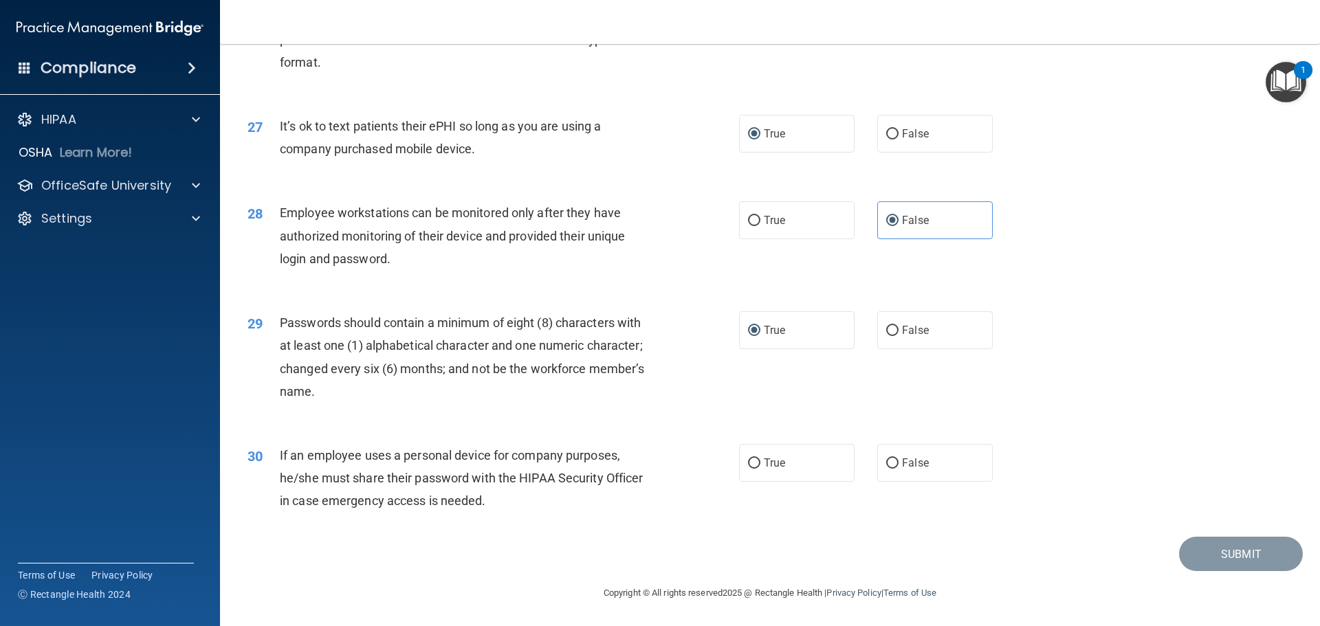
click at [381, 557] on div "Submit" at bounding box center [769, 554] width 1065 height 35
click at [890, 463] on input "False" at bounding box center [892, 463] width 12 height 10
radio input "true"
click at [1233, 542] on button "Submit" at bounding box center [1241, 554] width 124 height 35
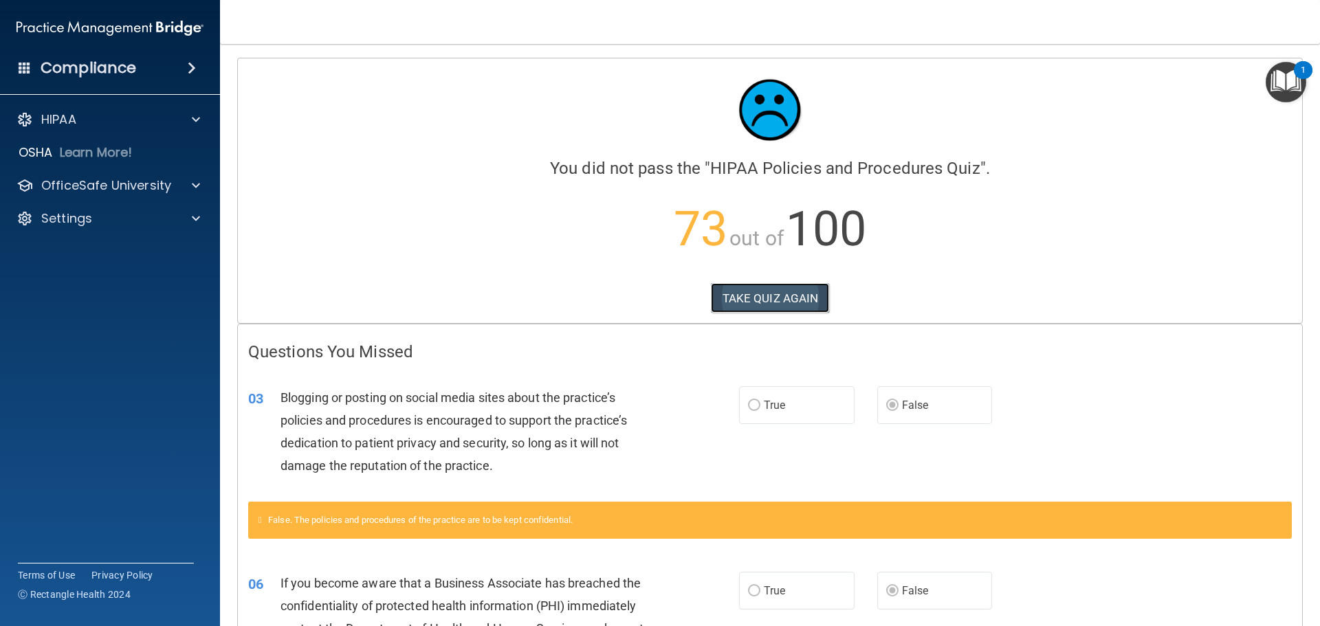
click at [785, 299] on button "TAKE QUIZ AGAIN" at bounding box center [770, 298] width 119 height 30
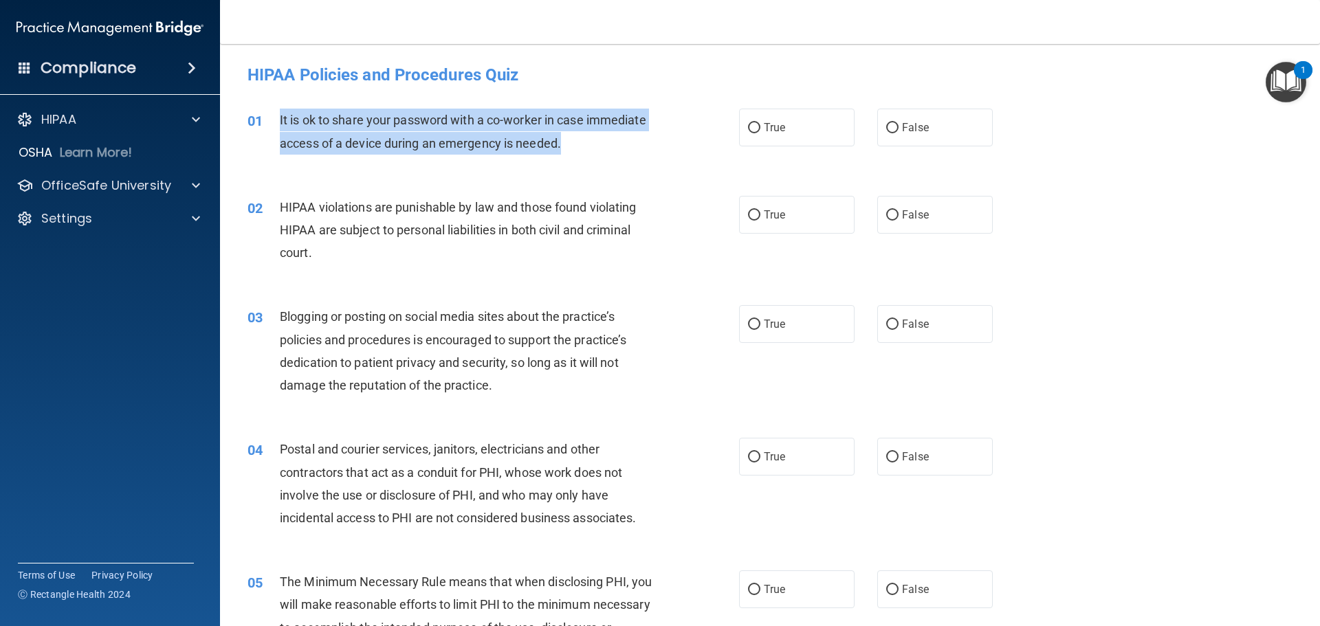
drag, startPoint x: 276, startPoint y: 119, endPoint x: 655, endPoint y: 136, distance: 379.1
click at [655, 136] on div "01 It is ok to share your password with a co-worker in case immediate access of…" at bounding box center [493, 135] width 533 height 52
click at [886, 126] on input "False" at bounding box center [892, 128] width 12 height 10
radio input "true"
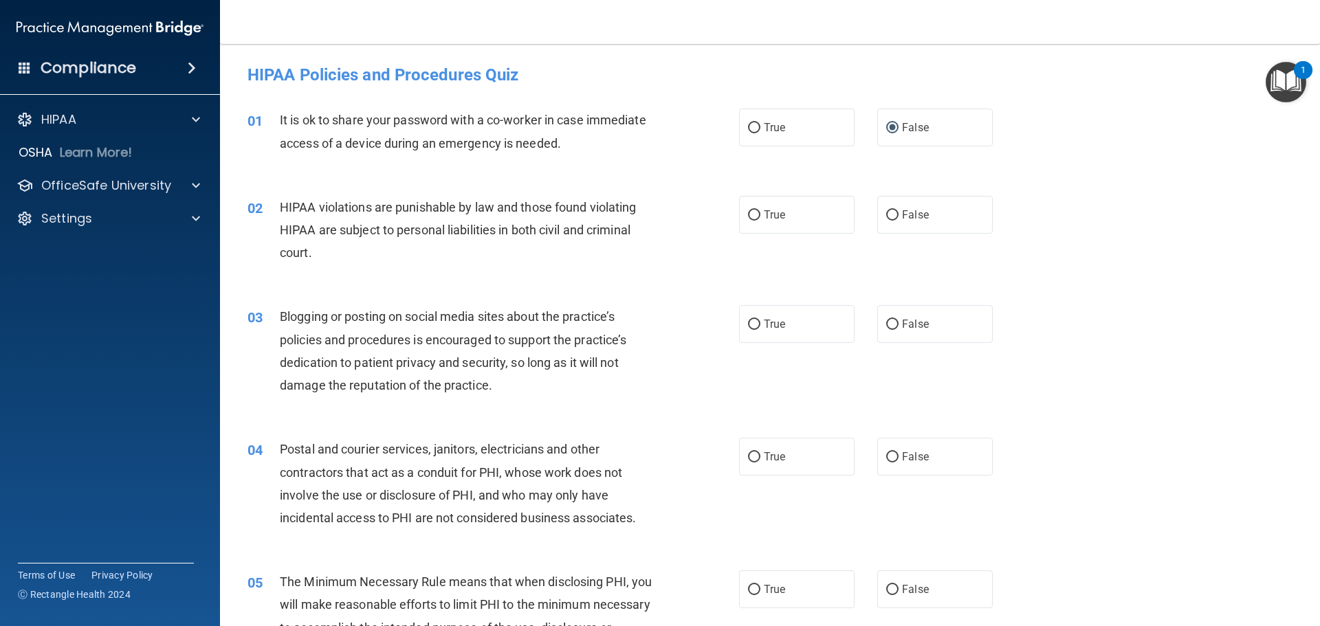
click at [399, 258] on div "HIPAA violations are punishable by law and those found violating HIPAA are subj…" at bounding box center [472, 230] width 384 height 69
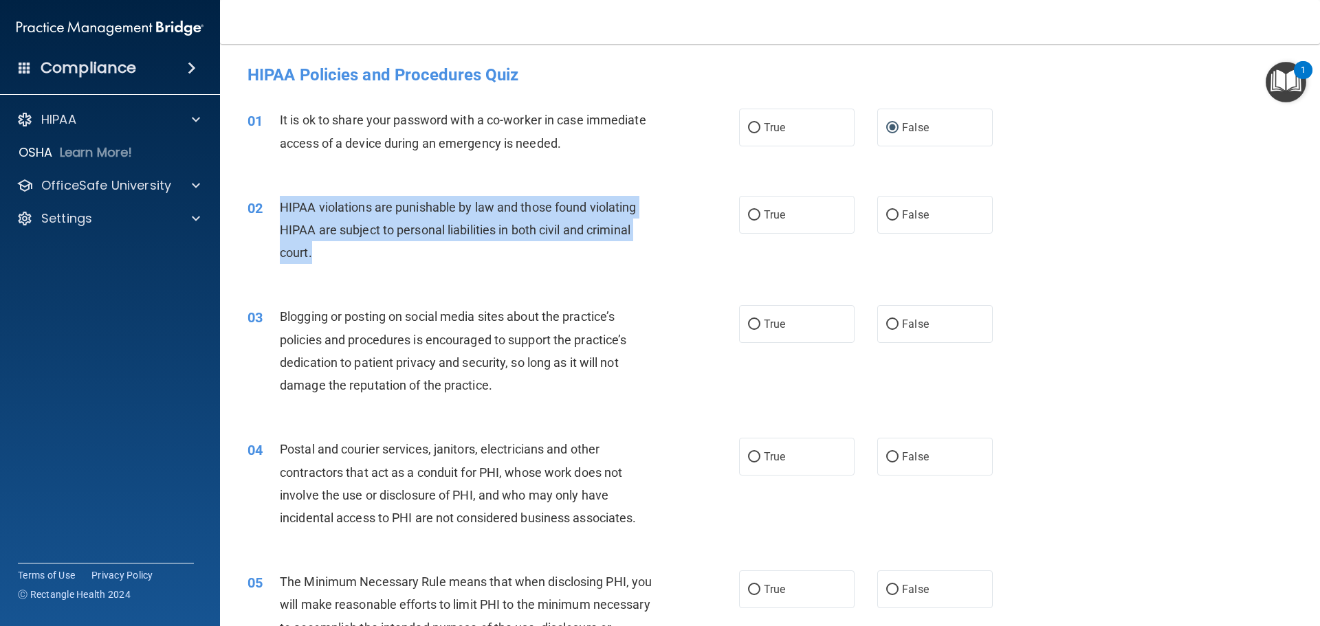
drag, startPoint x: 280, startPoint y: 206, endPoint x: 535, endPoint y: 232, distance: 255.7
click at [608, 258] on div "HIPAA violations are punishable by law and those found violating HIPAA are subj…" at bounding box center [472, 230] width 384 height 69
click at [750, 214] on input "True" at bounding box center [754, 215] width 12 height 10
radio input "true"
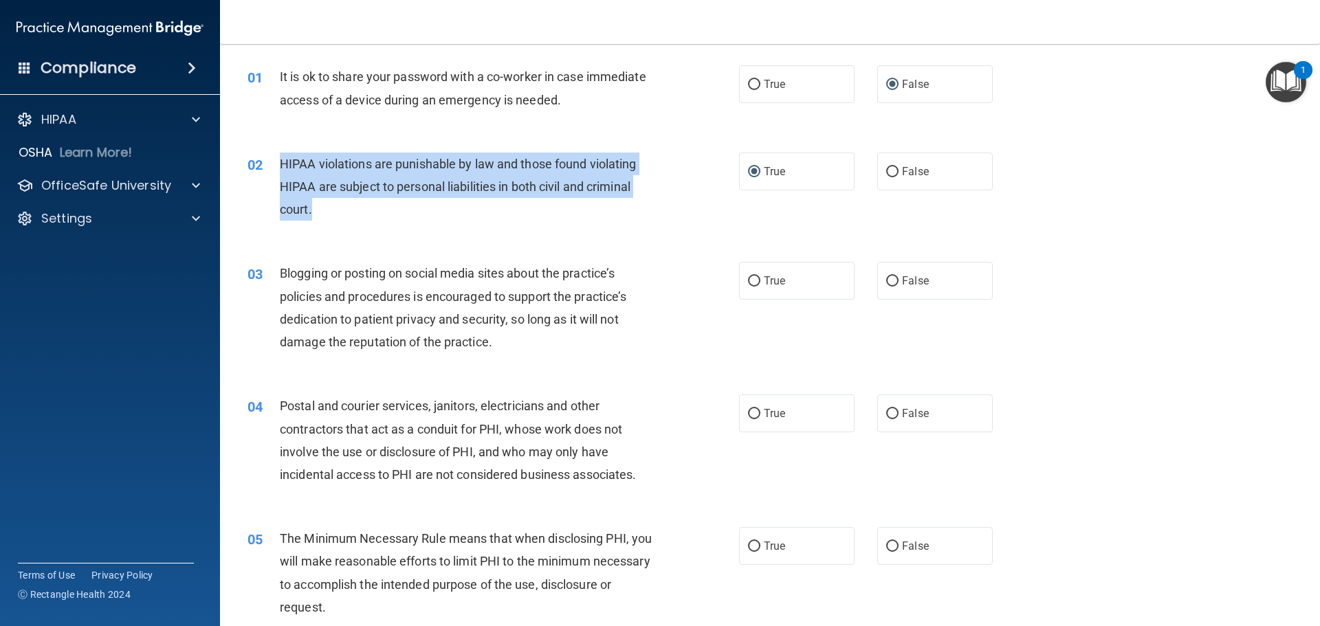
scroll to position [137, 0]
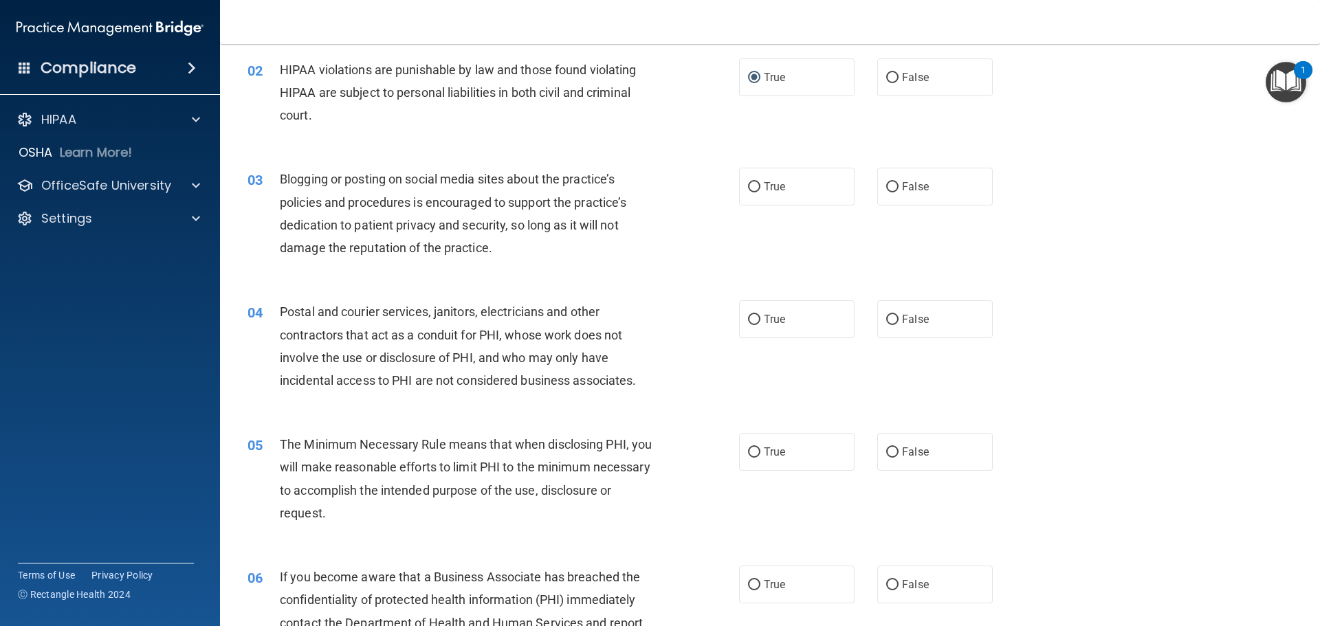
click at [330, 293] on div "04 Postal and courier services, janitors, electricians and other contractors th…" at bounding box center [769, 349] width 1065 height 133
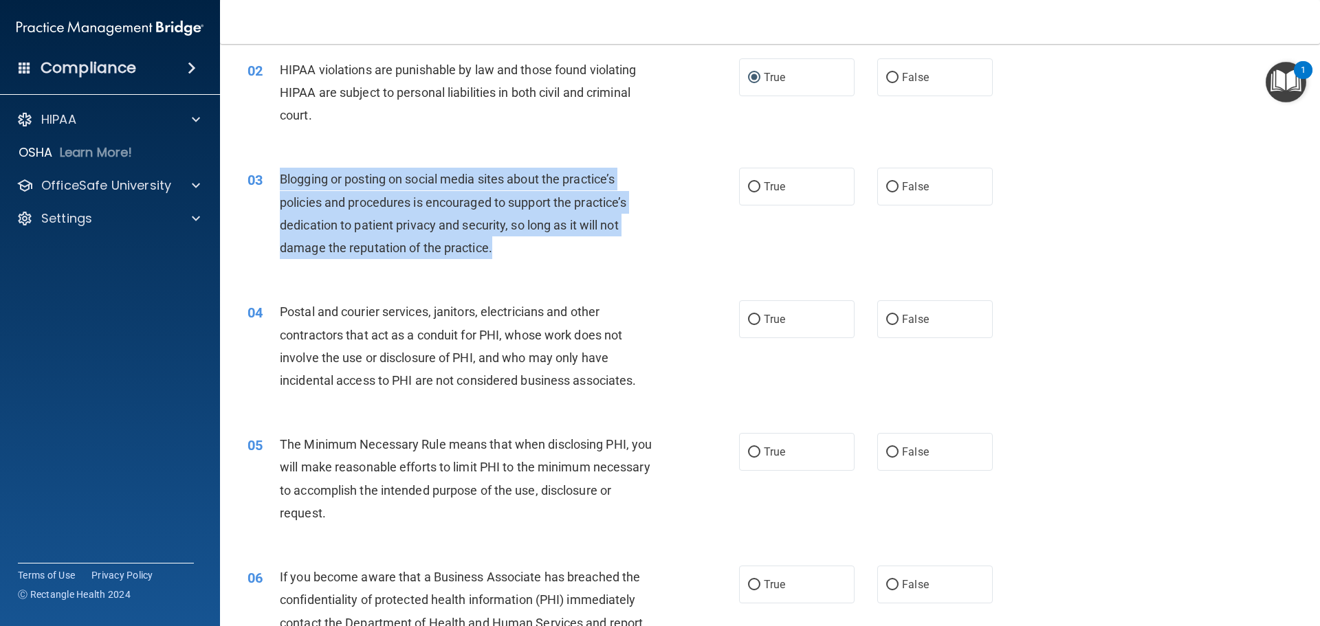
drag, startPoint x: 279, startPoint y: 177, endPoint x: 391, endPoint y: 205, distance: 115.5
click at [572, 260] on div "03 Blogging or posting on social media sites about the practice’s policies and …" at bounding box center [493, 217] width 533 height 98
click at [750, 187] on input "True" at bounding box center [754, 187] width 12 height 10
radio input "true"
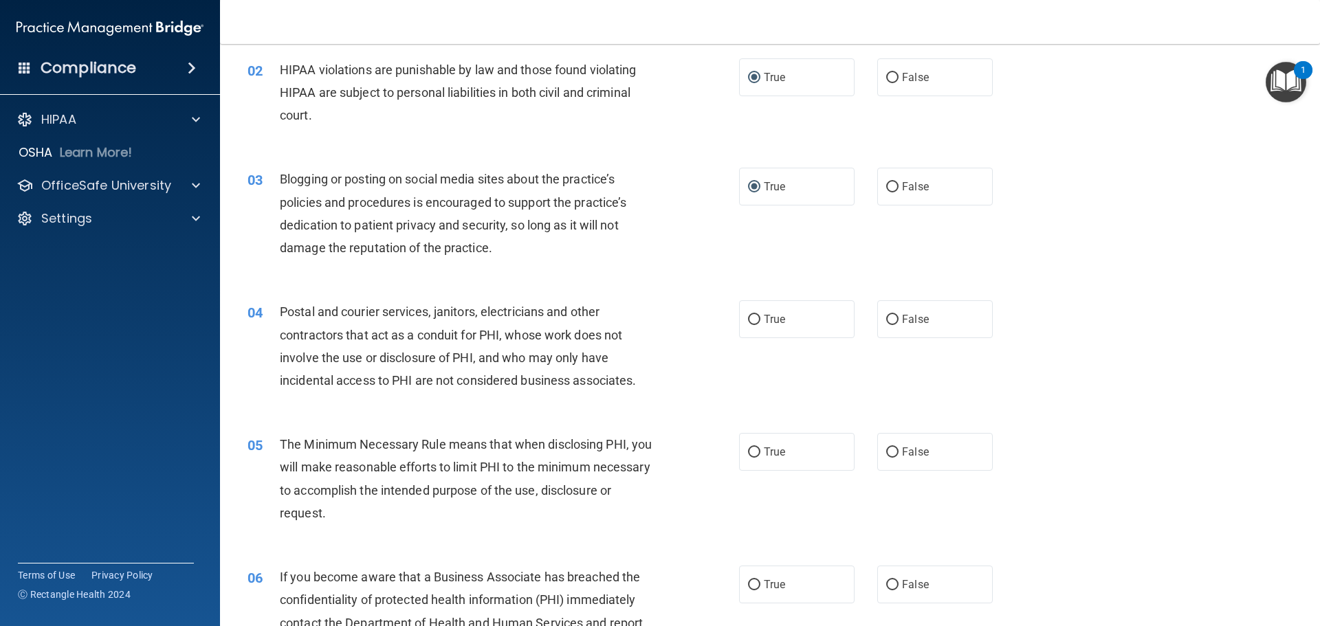
click at [667, 358] on div "04 Postal and courier services, janitors, electricians and other contractors th…" at bounding box center [493, 349] width 533 height 98
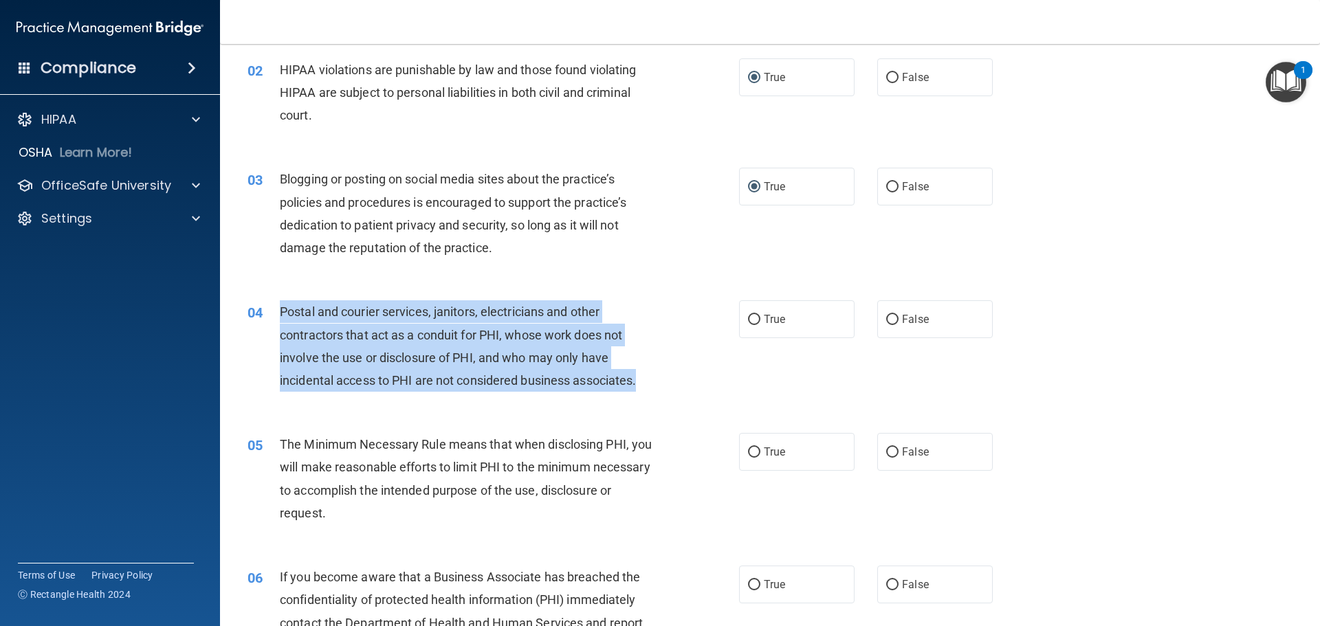
drag, startPoint x: 280, startPoint y: 311, endPoint x: 507, endPoint y: 343, distance: 229.0
click at [669, 392] on div "04 Postal and courier services, janitors, electricians and other contractors th…" at bounding box center [493, 349] width 533 height 98
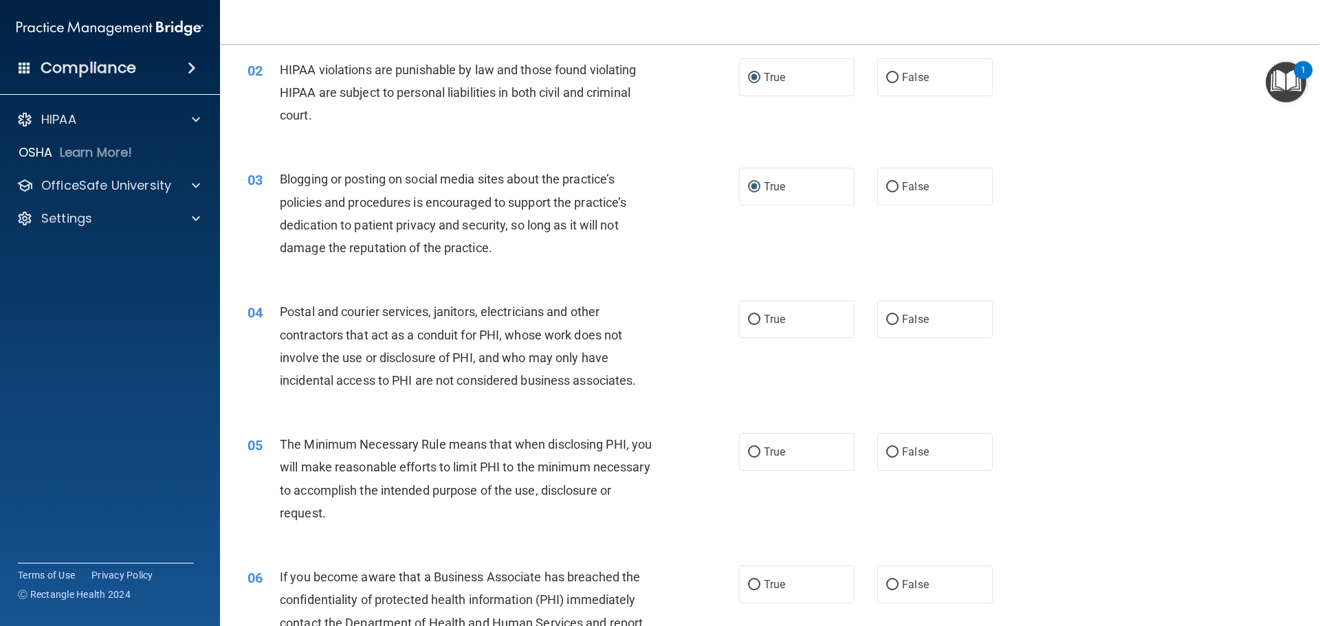
click at [601, 403] on div "04 Postal and courier services, janitors, electricians and other contractors th…" at bounding box center [769, 349] width 1065 height 133
click at [751, 318] on input "True" at bounding box center [754, 320] width 12 height 10
radio input "true"
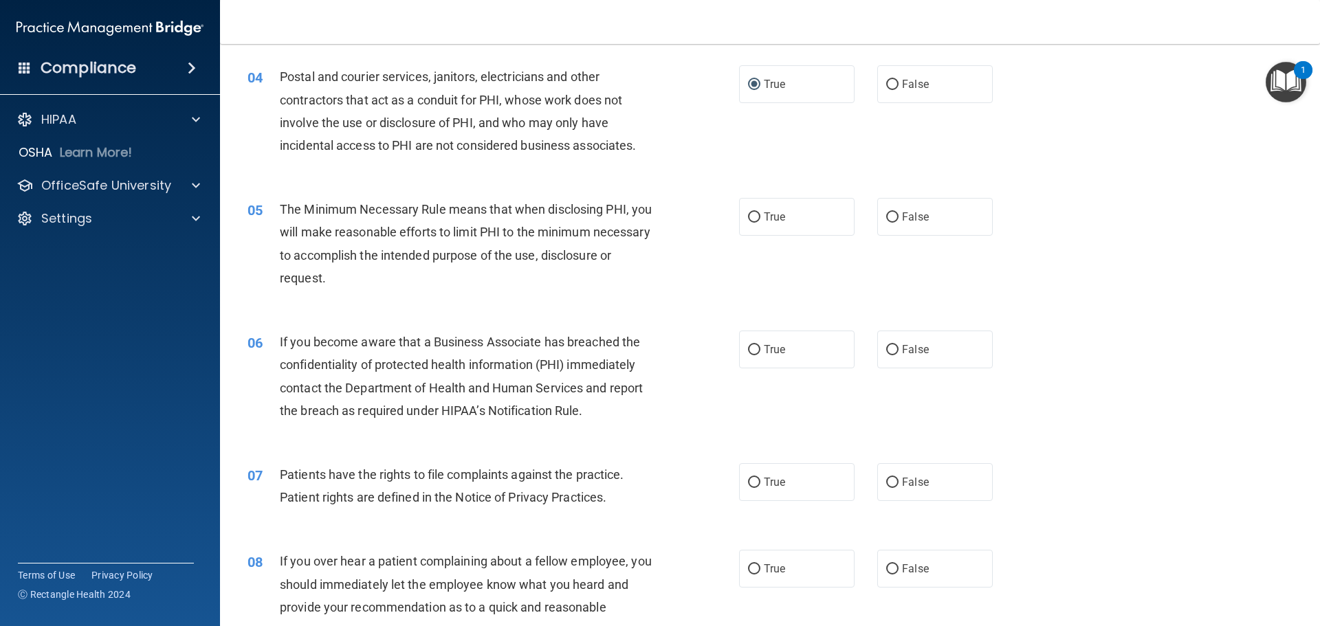
scroll to position [481, 0]
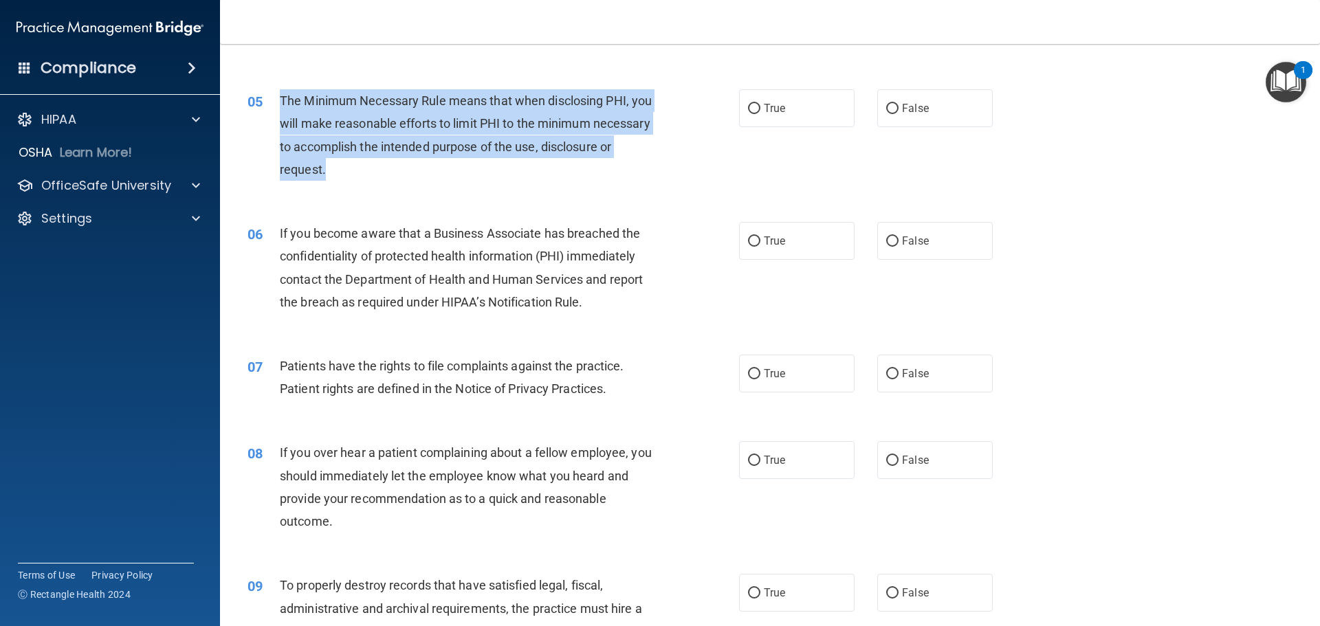
drag, startPoint x: 280, startPoint y: 99, endPoint x: 629, endPoint y: 166, distance: 355.5
click at [629, 166] on div "The Minimum Necessary Rule means that when disclosing PHI, you will make reason…" at bounding box center [472, 134] width 384 height 91
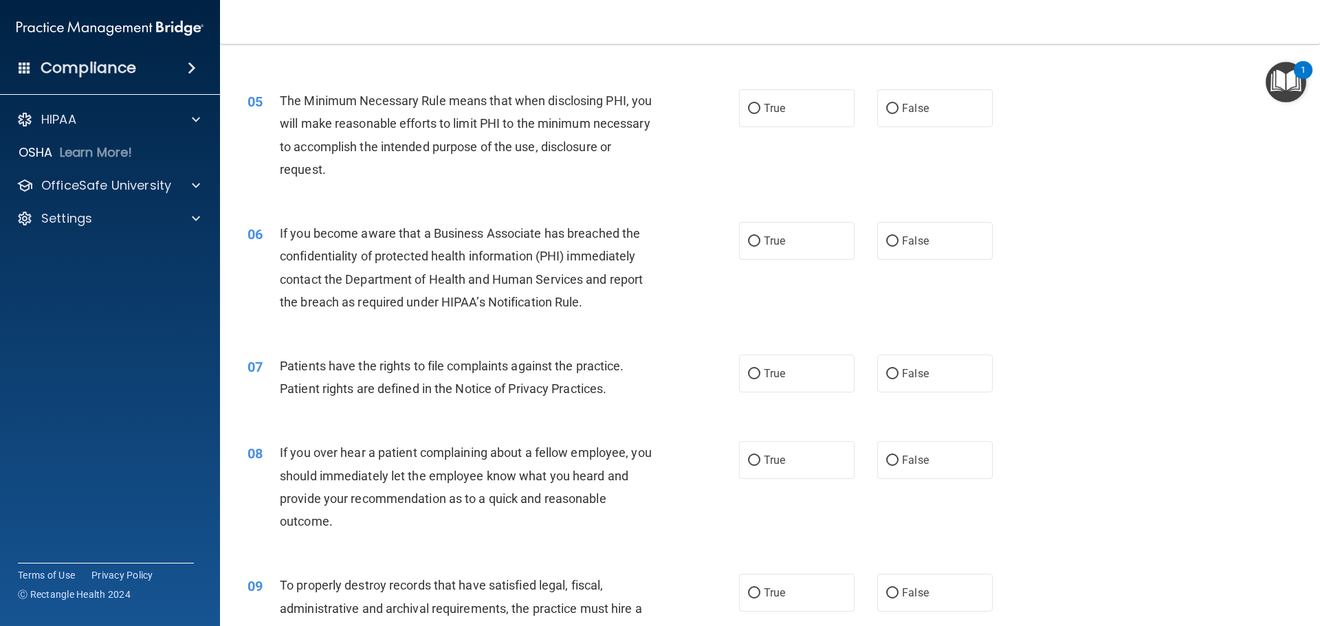
click at [454, 193] on div "05 The Minimum Necessary Rule means that when disclosing PHI, you will make rea…" at bounding box center [769, 138] width 1065 height 133
click at [749, 108] on input "True" at bounding box center [754, 109] width 12 height 10
radio input "true"
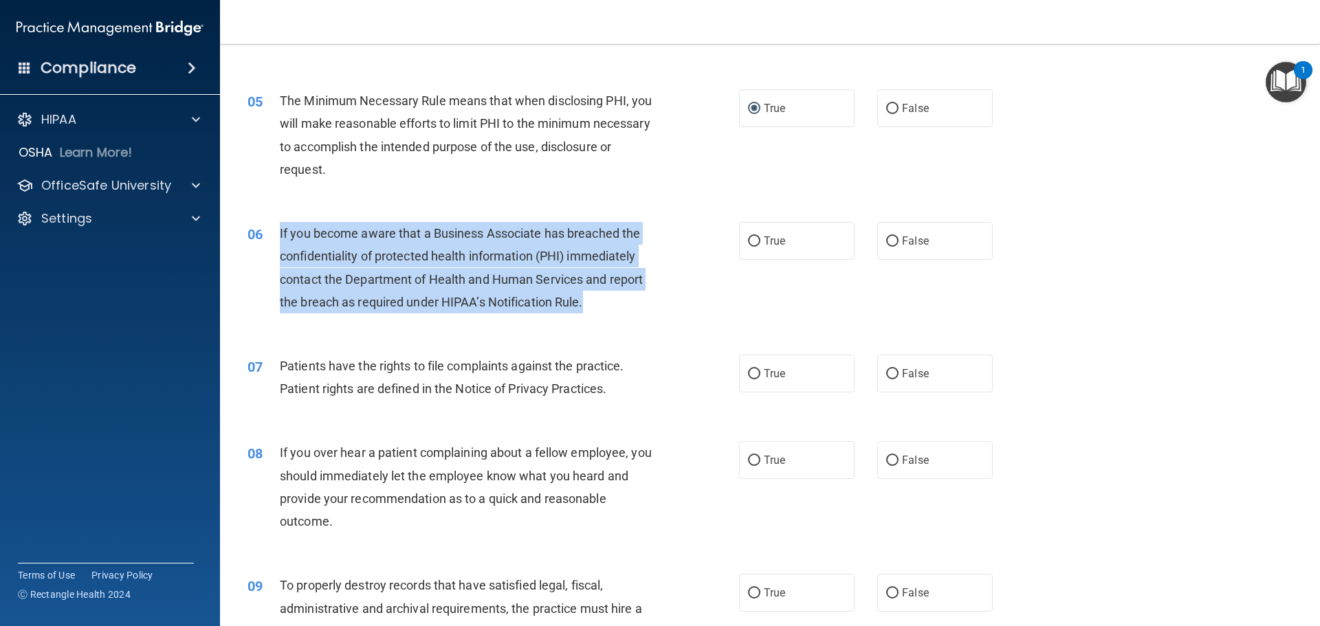
drag, startPoint x: 280, startPoint y: 229, endPoint x: 589, endPoint y: 287, distance: 314.6
click at [636, 301] on div "If you become aware that a Business Associate has breached the confidentiality …" at bounding box center [472, 267] width 384 height 91
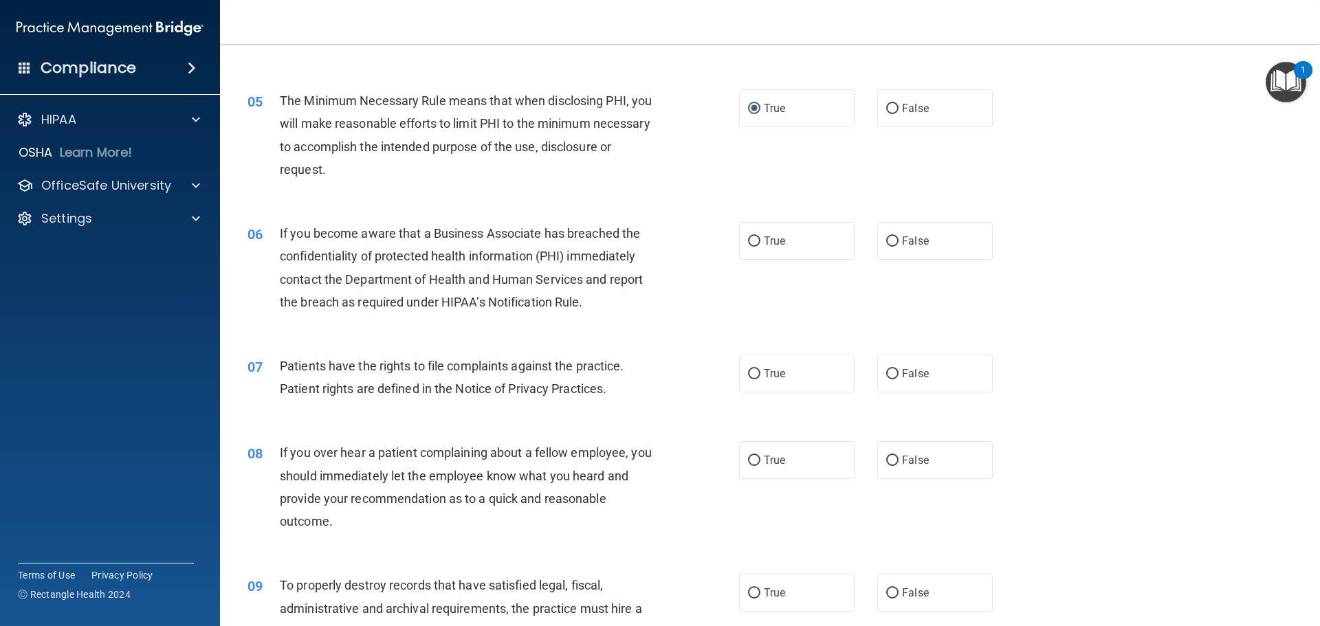
click at [396, 341] on div "07 Patients have the rights to file complaints against the practice. Patient ri…" at bounding box center [769, 380] width 1065 height 87
click at [887, 239] on input "False" at bounding box center [892, 241] width 12 height 10
radio input "true"
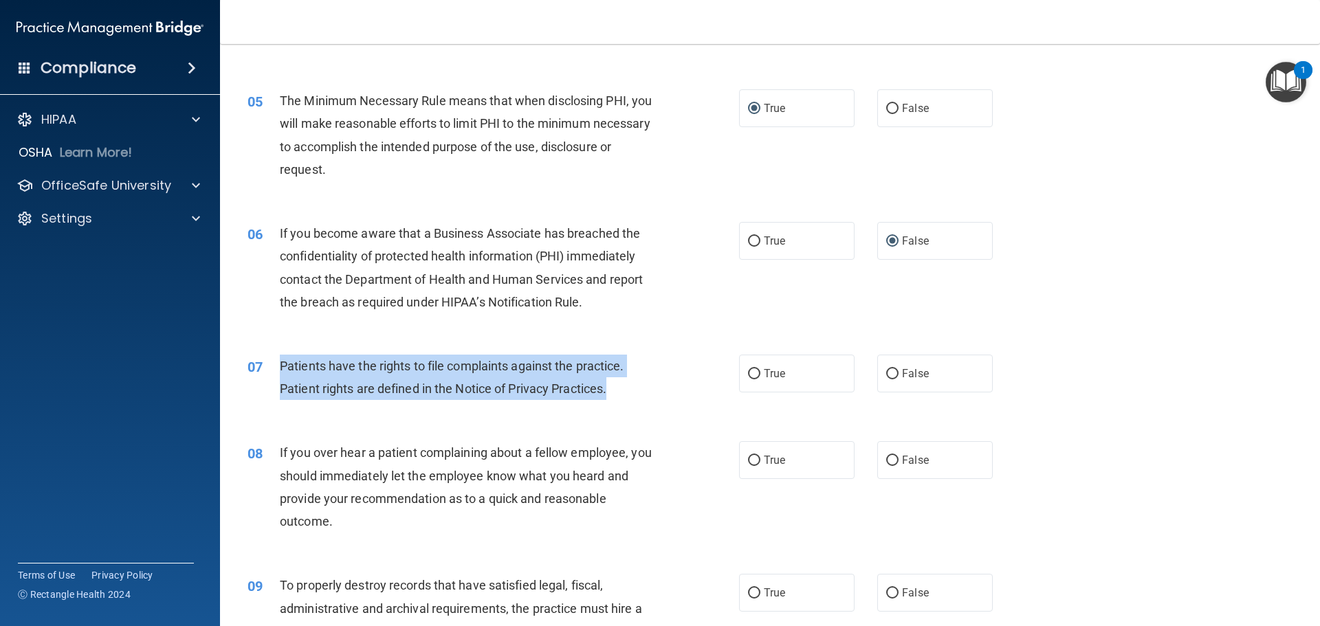
drag, startPoint x: 280, startPoint y: 362, endPoint x: 650, endPoint y: 386, distance: 371.2
click at [650, 386] on div "Patients have the rights to file complaints against the practice. Patient right…" at bounding box center [472, 377] width 384 height 45
drag, startPoint x: 753, startPoint y: 373, endPoint x: 713, endPoint y: 389, distance: 43.1
click at [752, 373] on input "True" at bounding box center [754, 374] width 12 height 10
radio input "true"
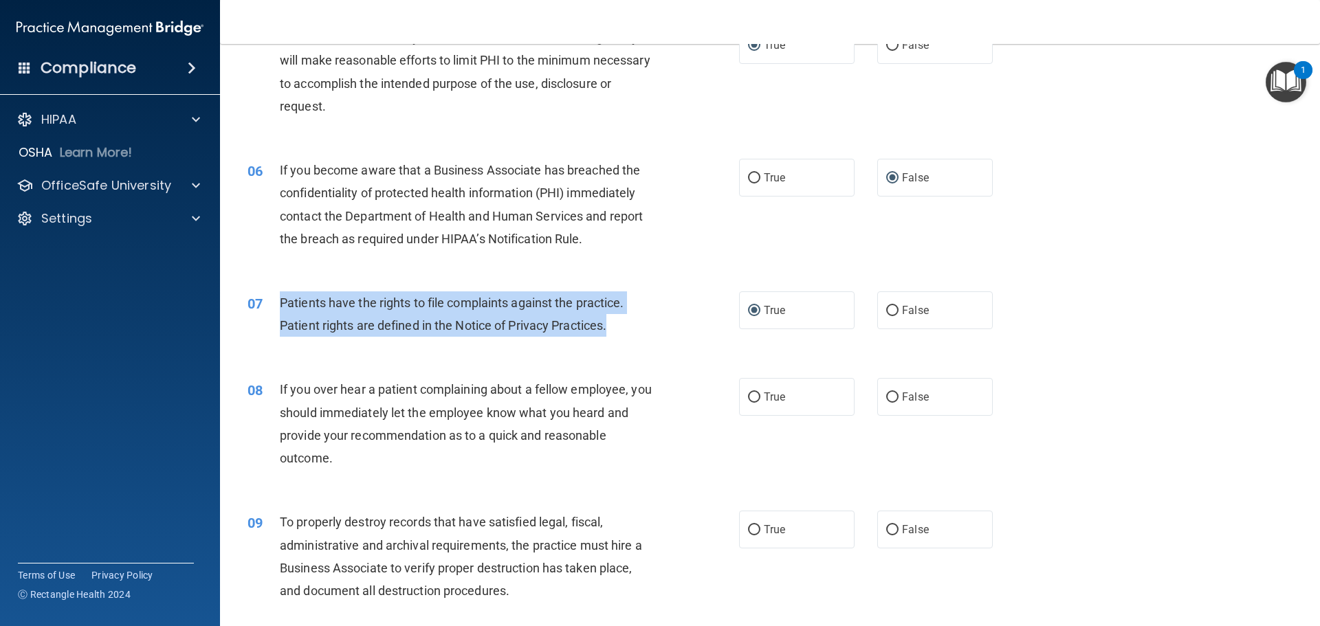
scroll to position [687, 0]
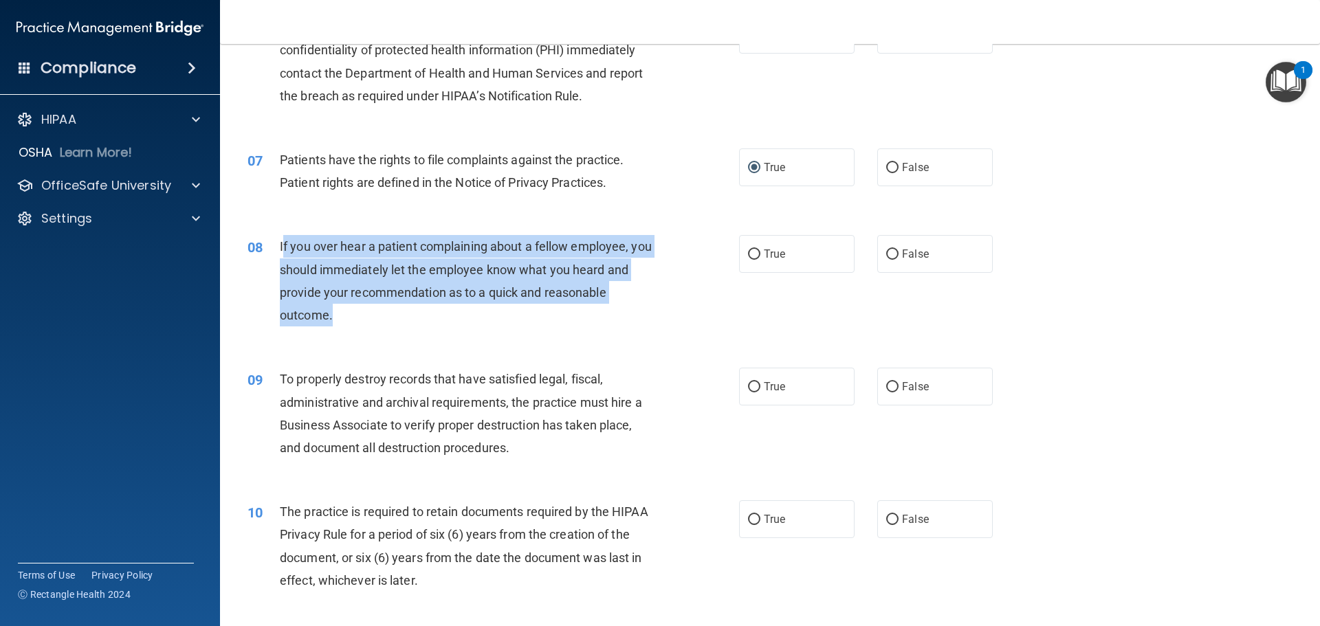
drag, startPoint x: 281, startPoint y: 245, endPoint x: 652, endPoint y: 318, distance: 378.2
click at [652, 318] on div "If you over hear a patient complaining about a fellow employee, you should imme…" at bounding box center [472, 280] width 384 height 91
drag, startPoint x: 456, startPoint y: 253, endPoint x: 390, endPoint y: 316, distance: 90.9
click at [390, 317] on div "If you over hear a patient complaining about a fellow employee, you should imme…" at bounding box center [472, 280] width 384 height 91
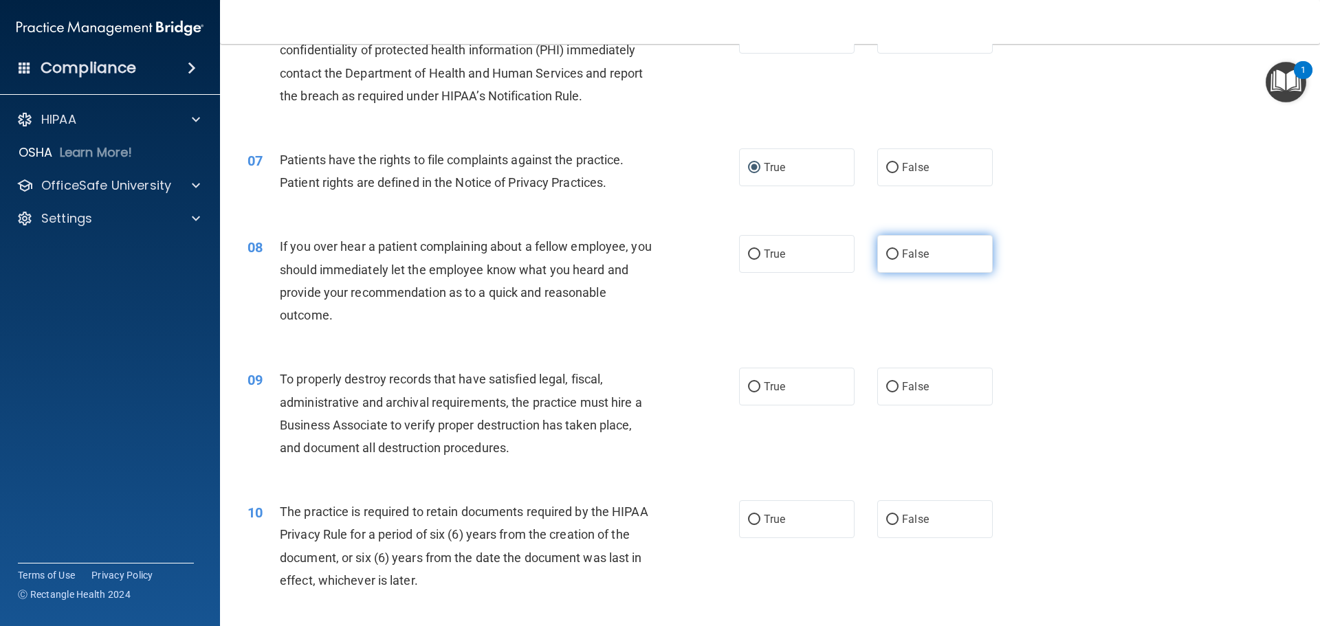
click at [886, 253] on input "False" at bounding box center [892, 254] width 12 height 10
radio input "true"
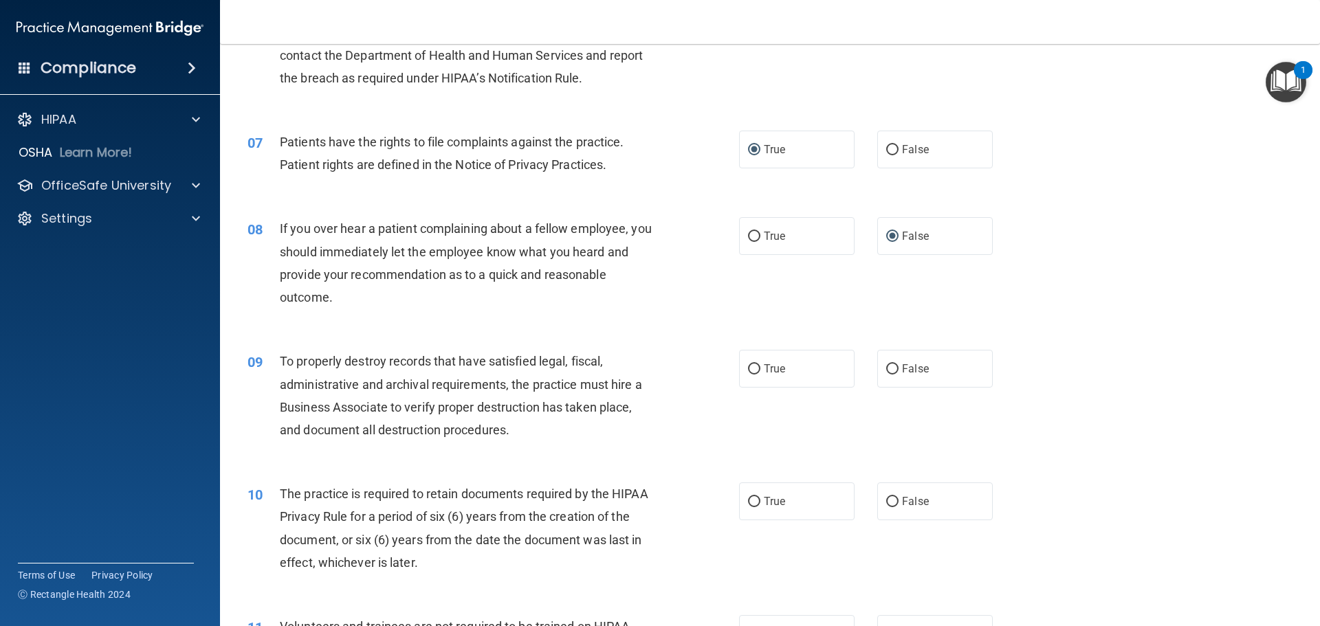
scroll to position [756, 0]
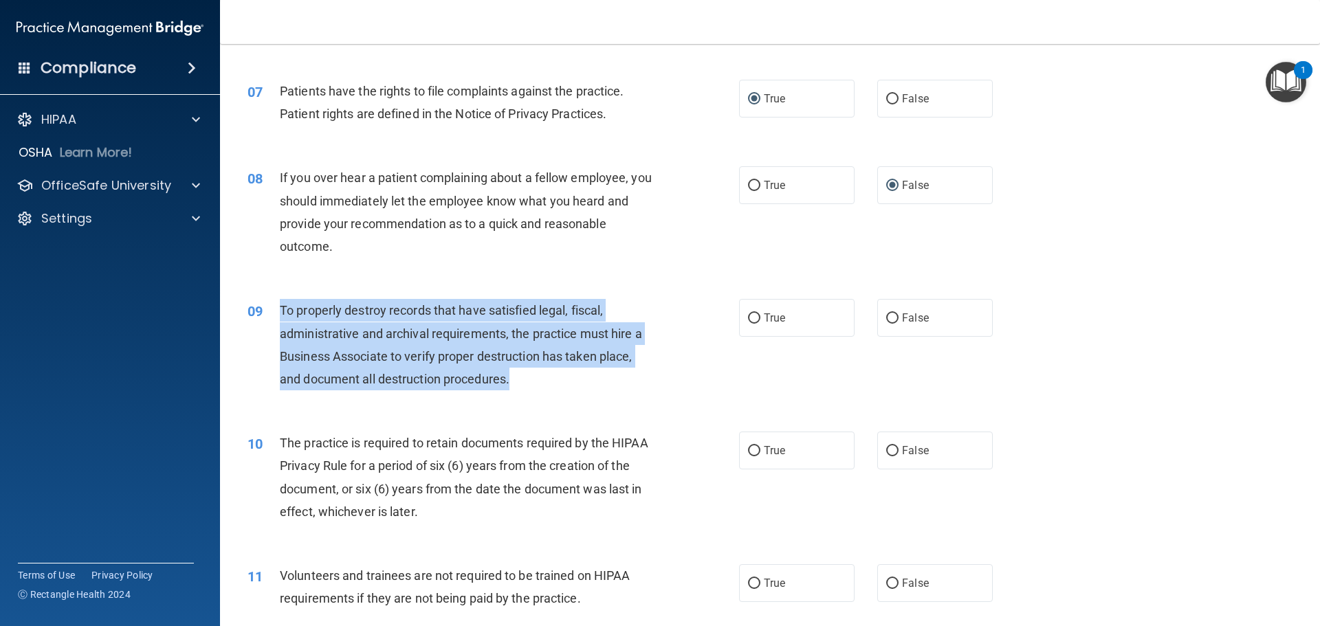
drag, startPoint x: 280, startPoint y: 306, endPoint x: 627, endPoint y: 375, distance: 353.3
click at [645, 387] on div "To properly destroy records that have satisfied legal, fiscal, administrative a…" at bounding box center [472, 344] width 384 height 91
click at [886, 318] on input "False" at bounding box center [892, 318] width 12 height 10
radio input "true"
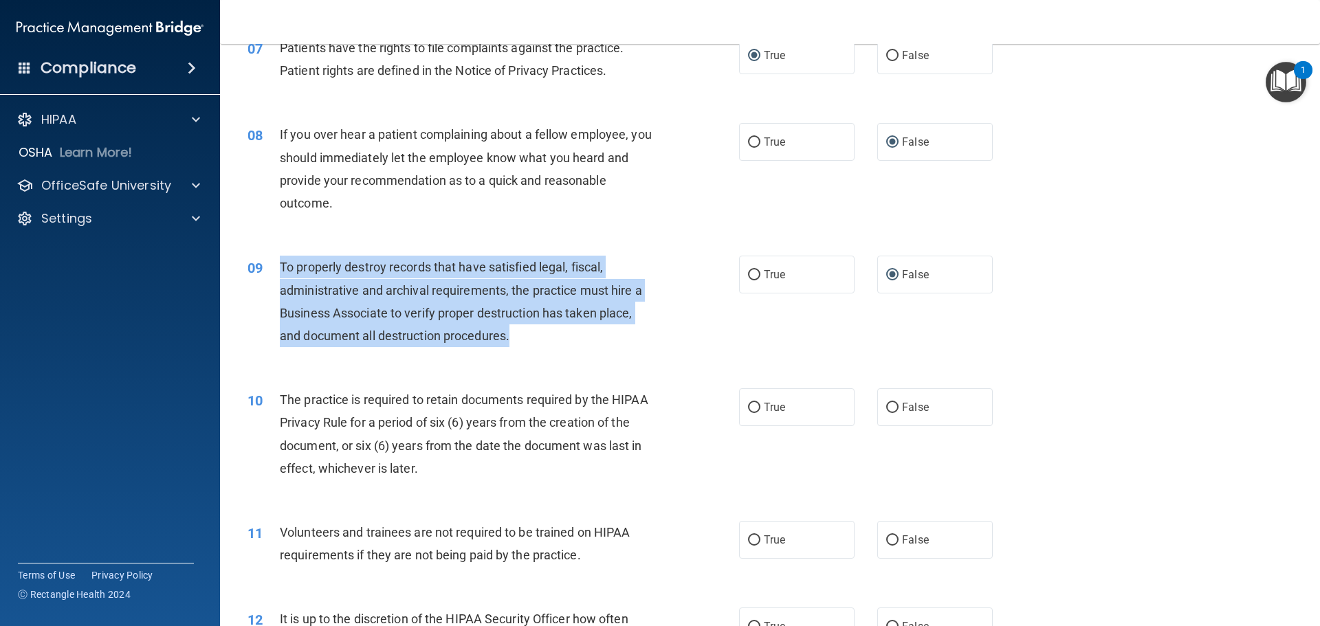
scroll to position [894, 0]
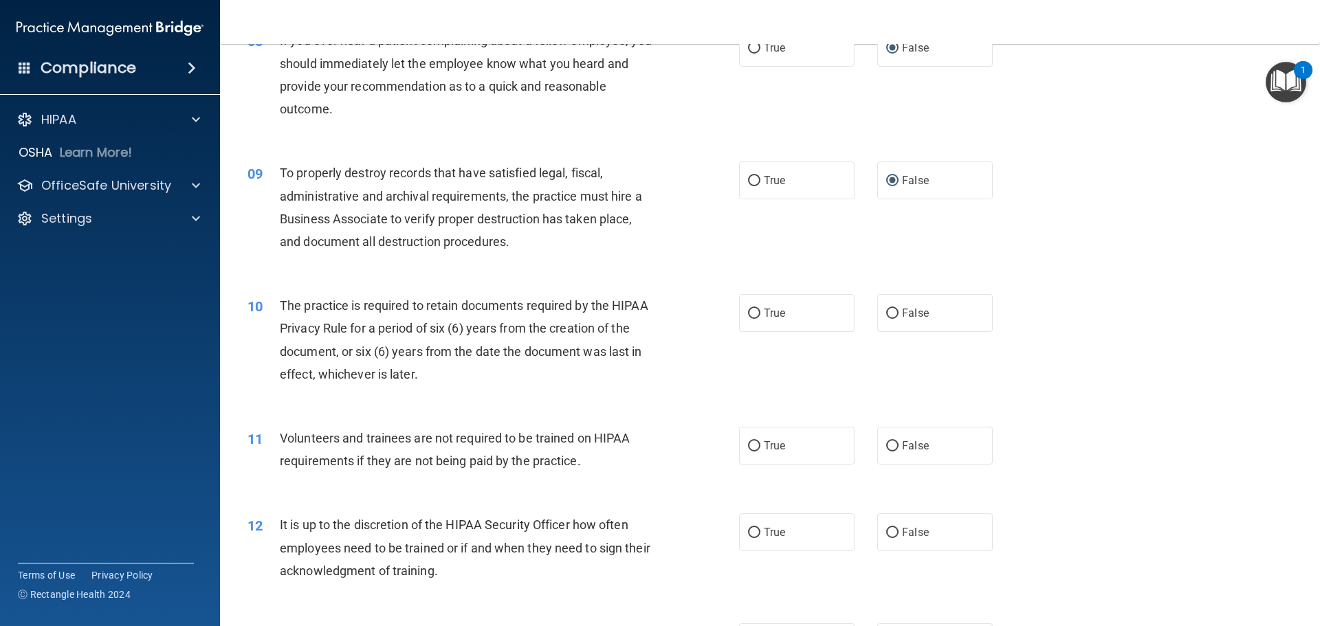
click at [351, 403] on div "10 The practice is required to retain documents required by the HIPAA Privacy R…" at bounding box center [769, 343] width 1065 height 133
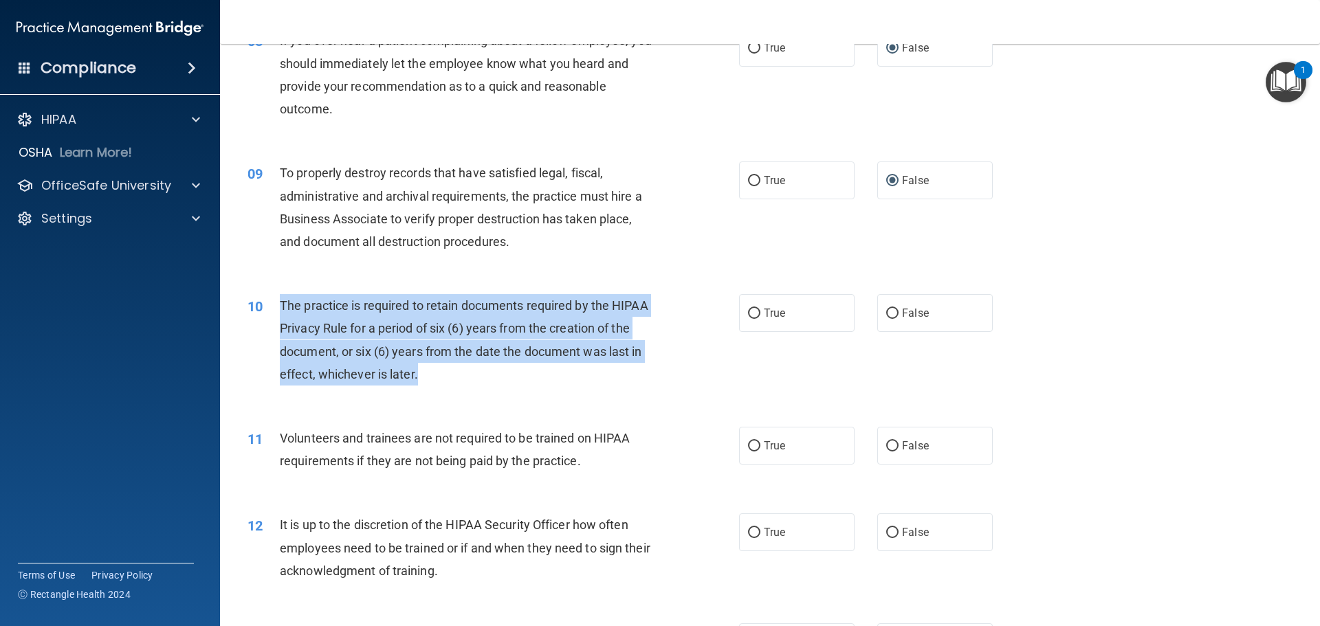
drag, startPoint x: 310, startPoint y: 313, endPoint x: 541, endPoint y: 379, distance: 240.0
click at [541, 379] on div "The practice is required to retain documents required by the HIPAA Privacy Rule…" at bounding box center [472, 339] width 384 height 91
click at [748, 310] on input "True" at bounding box center [754, 314] width 12 height 10
radio input "true"
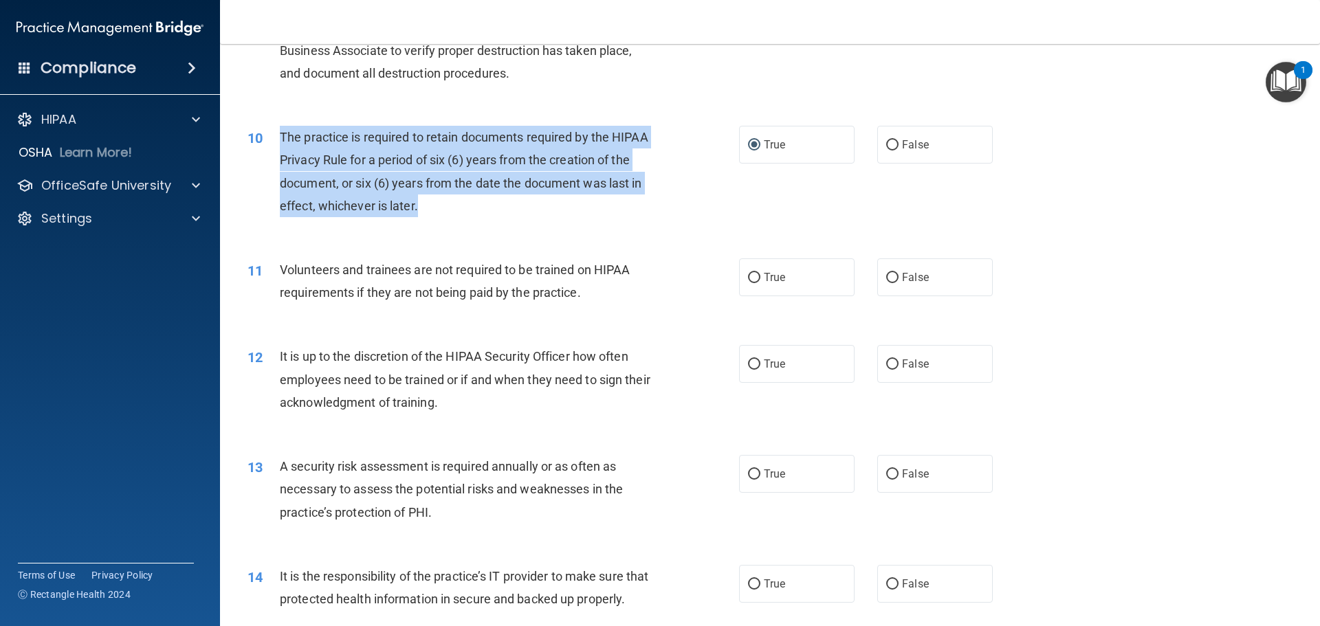
scroll to position [1100, 0]
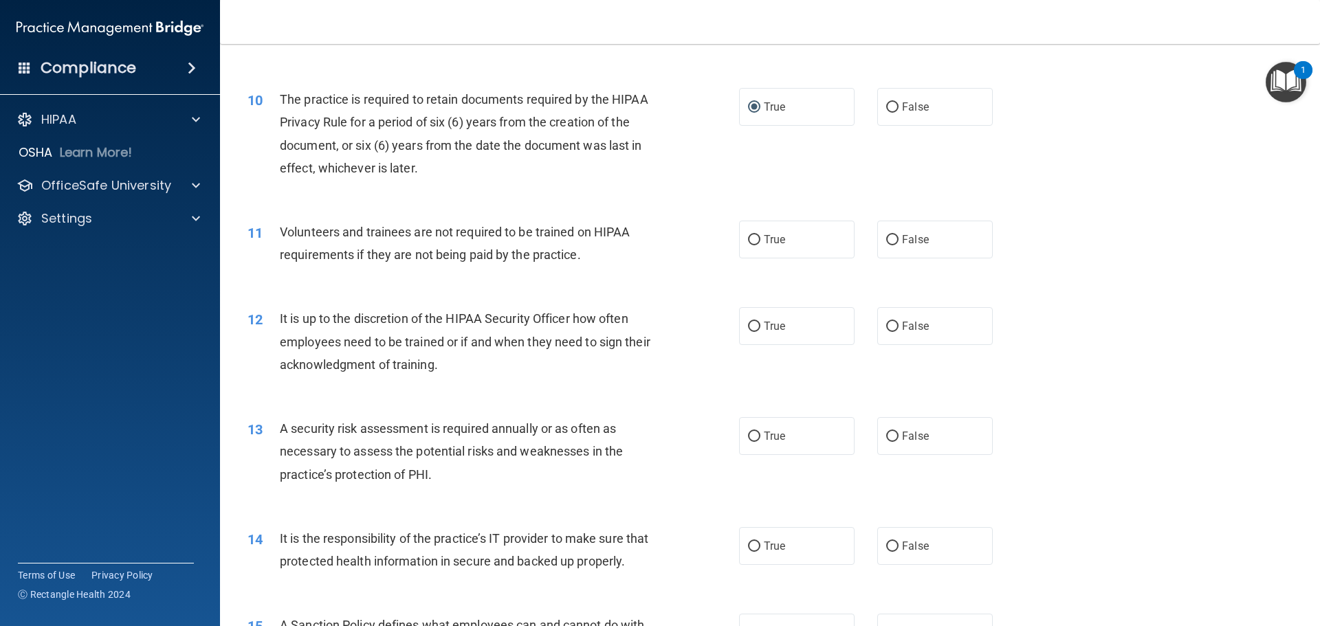
click at [340, 305] on div "12 It is up to the discretion of the HIPAA Security Officer how often employees…" at bounding box center [769, 345] width 1065 height 110
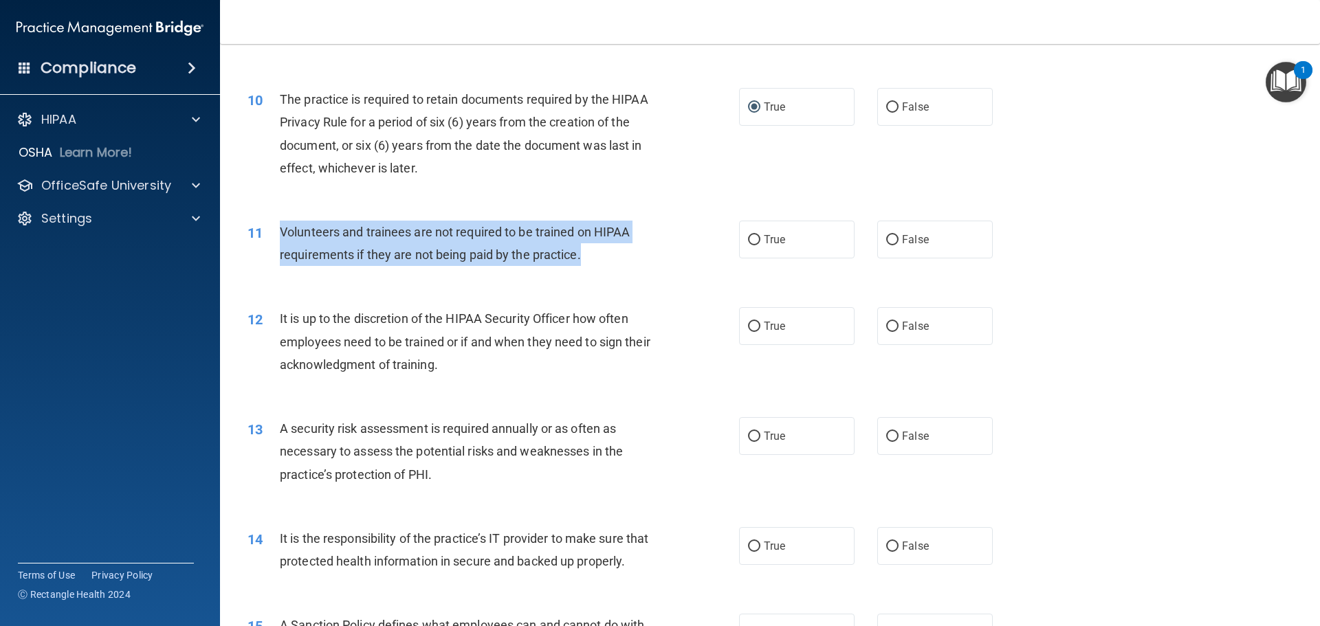
drag, startPoint x: 280, startPoint y: 228, endPoint x: 642, endPoint y: 247, distance: 362.0
click at [642, 247] on div "Volunteers and trainees are not required to be trained on HIPAA requirements if…" at bounding box center [472, 243] width 384 height 45
click at [886, 239] on input "False" at bounding box center [892, 240] width 12 height 10
radio input "true"
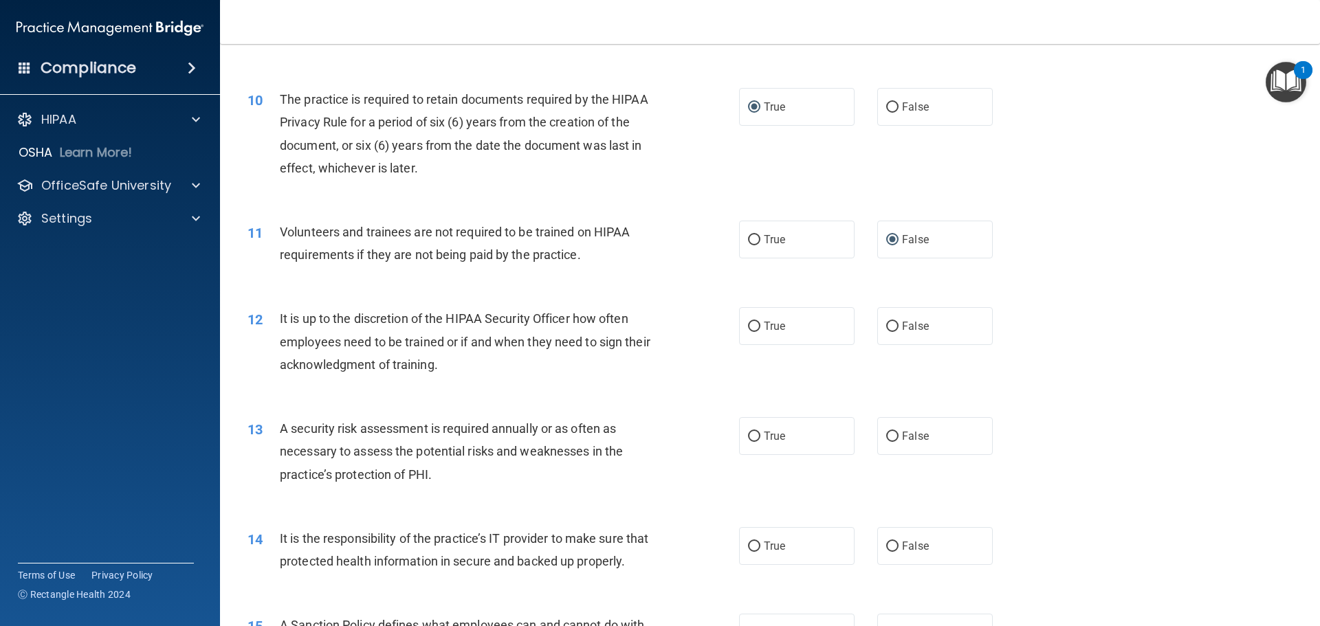
click at [526, 393] on div "12 It is up to the discretion of the HIPAA Security Officer how often employees…" at bounding box center [769, 345] width 1065 height 110
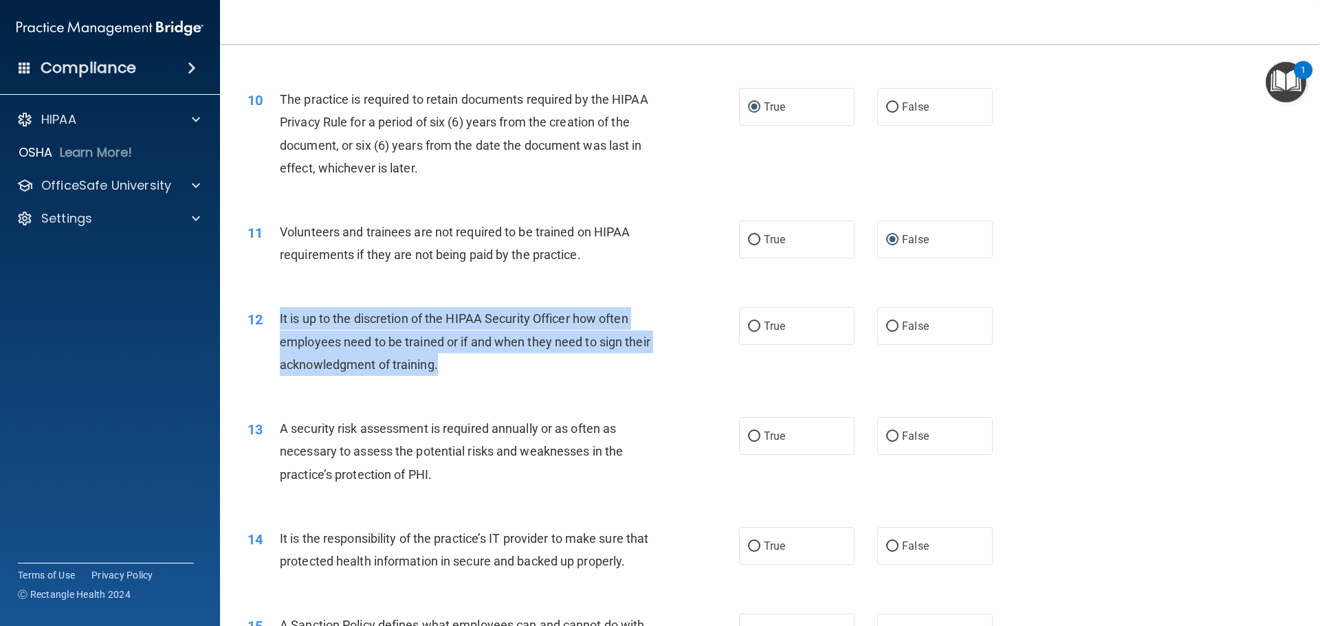
drag, startPoint x: 279, startPoint y: 316, endPoint x: 526, endPoint y: 353, distance: 249.4
click at [566, 361] on div "It is up to the discretion of the HIPAA Security Officer how often employees ne…" at bounding box center [472, 341] width 384 height 69
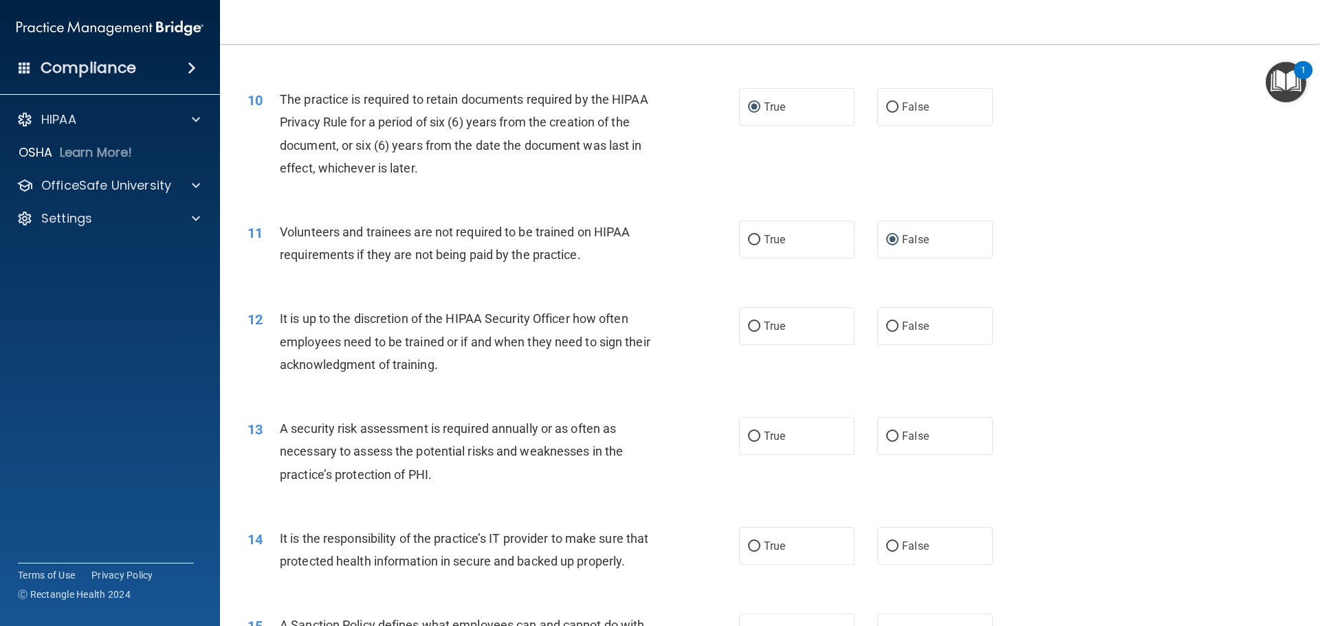
click at [409, 388] on div "12 It is up to the discretion of the HIPAA Security Officer how often employees…" at bounding box center [769, 345] width 1065 height 110
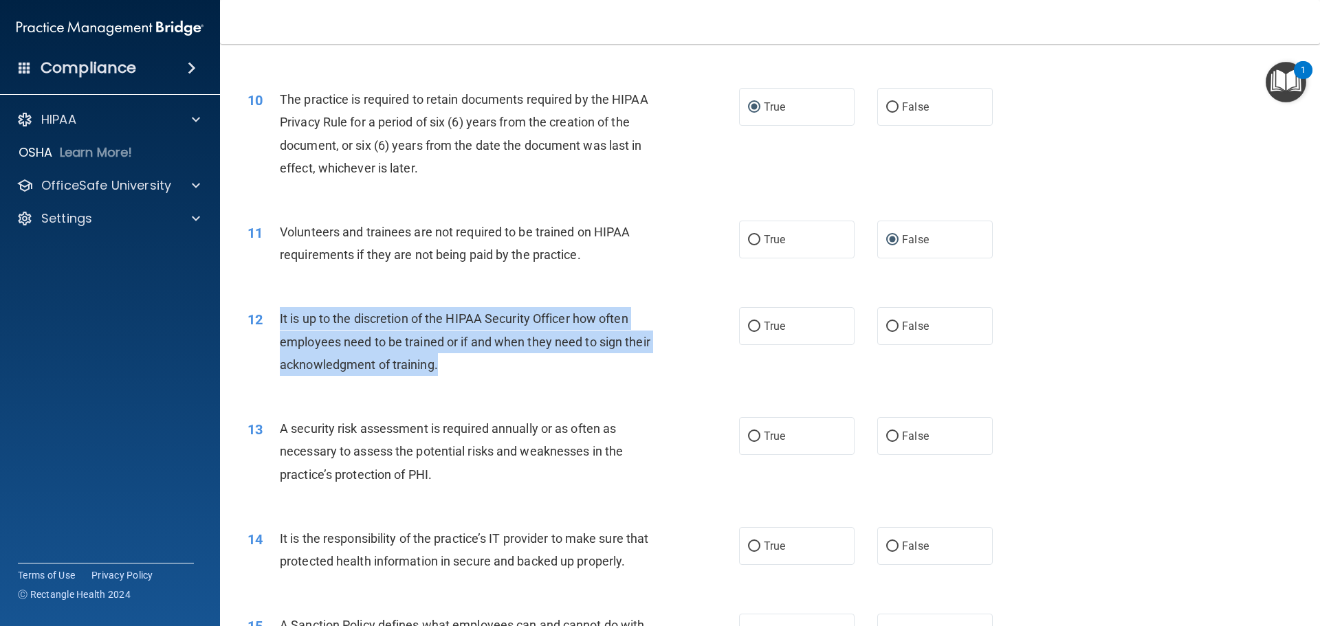
drag, startPoint x: 280, startPoint y: 317, endPoint x: 456, endPoint y: 340, distance: 177.4
click at [582, 364] on div "It is up to the discretion of the HIPAA Security Officer how often employees ne…" at bounding box center [472, 341] width 384 height 69
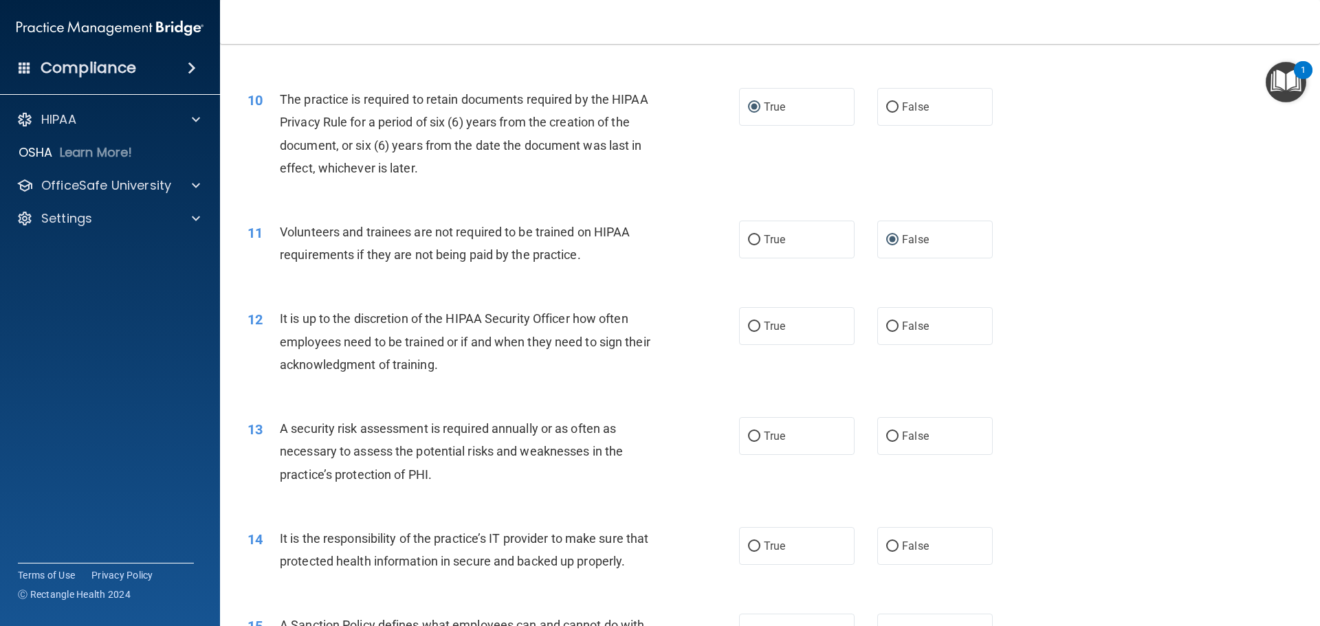
drag, startPoint x: 254, startPoint y: 322, endPoint x: 263, endPoint y: 341, distance: 20.3
click at [329, 344] on span "It is up to the discretion of the HIPAA Security Officer how often employees ne…" at bounding box center [465, 341] width 370 height 60
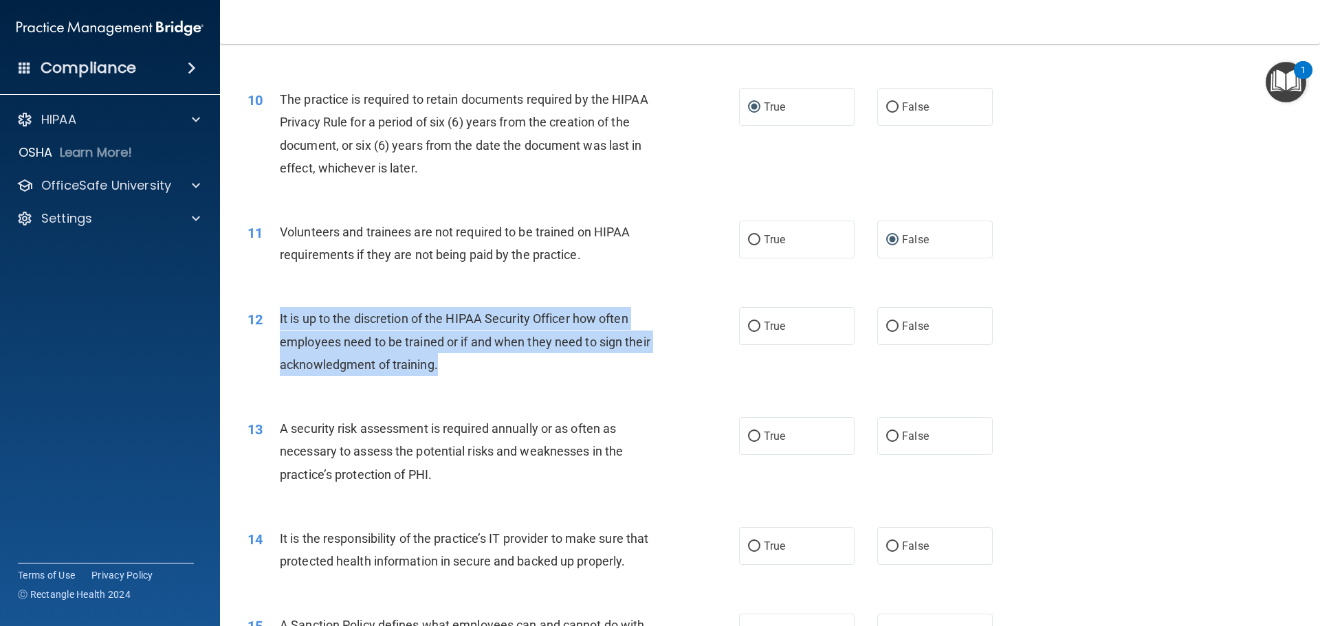
drag, startPoint x: 282, startPoint y: 317, endPoint x: 452, endPoint y: 354, distance: 173.8
click at [550, 366] on div "12 It is up to the discretion of the HIPAA Security Officer how often employees…" at bounding box center [493, 345] width 533 height 76
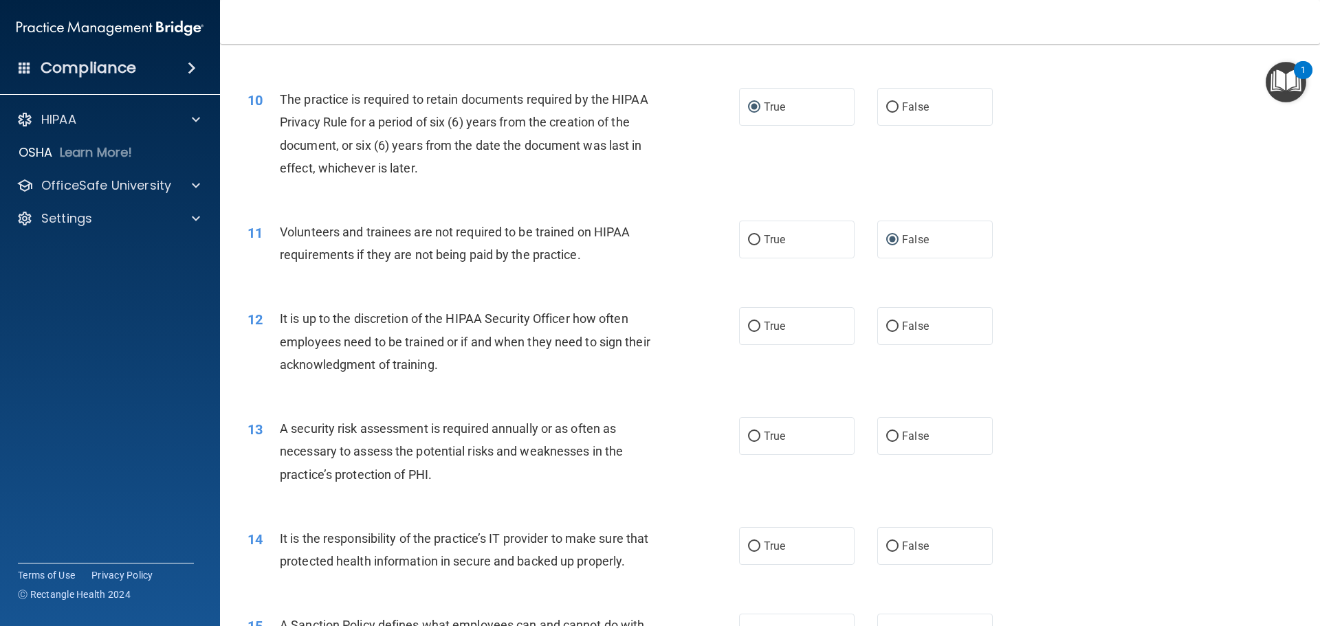
drag, startPoint x: 430, startPoint y: 384, endPoint x: 413, endPoint y: 368, distance: 23.3
click at [430, 384] on div "12 It is up to the discretion of the HIPAA Security Officer how often employees…" at bounding box center [769, 345] width 1065 height 110
click at [748, 328] on input "True" at bounding box center [754, 327] width 12 height 10
radio input "true"
drag, startPoint x: 282, startPoint y: 430, endPoint x: 555, endPoint y: 492, distance: 279.3
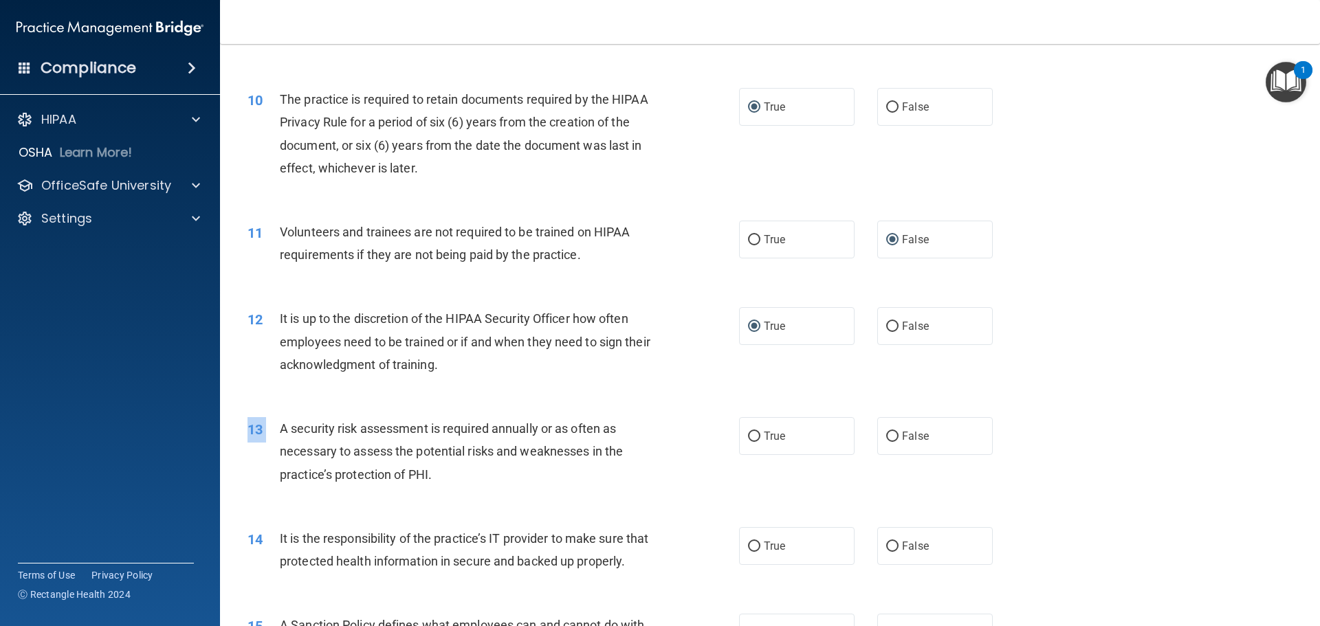
click at [561, 495] on div "13 A security risk assessment is required annually or as often as necessary to …" at bounding box center [769, 455] width 1065 height 110
click at [555, 491] on div "13 A security risk assessment is required annually or as often as necessary to …" at bounding box center [493, 455] width 533 height 76
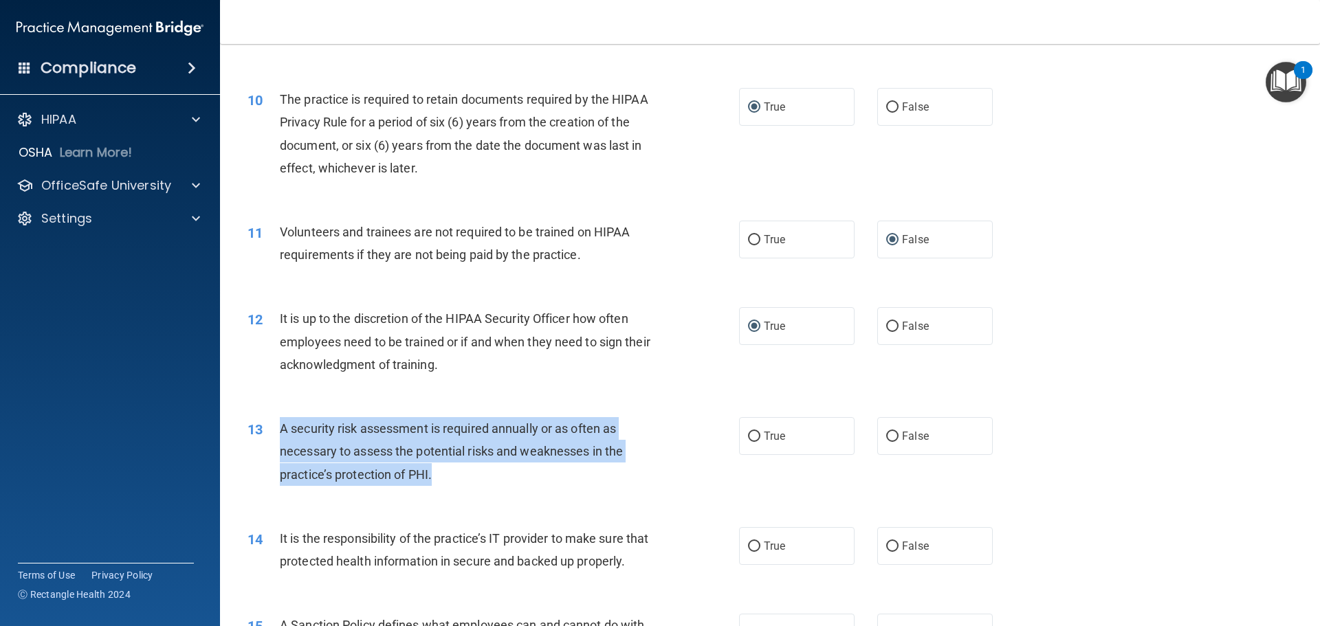
drag, startPoint x: 280, startPoint y: 425, endPoint x: 415, endPoint y: 445, distance: 136.1
click at [499, 472] on div "A security risk assessment is required annually or as often as necessary to ass…" at bounding box center [472, 451] width 384 height 69
click at [748, 436] on input "True" at bounding box center [754, 437] width 12 height 10
radio input "true"
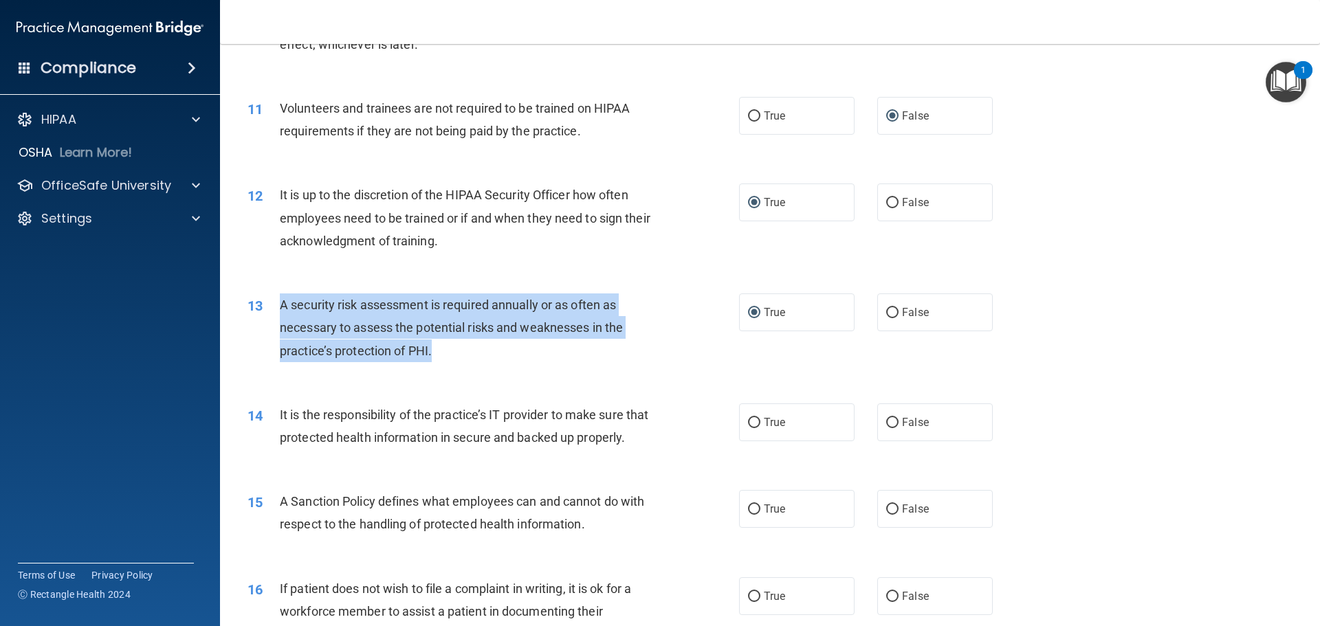
scroll to position [1237, 0]
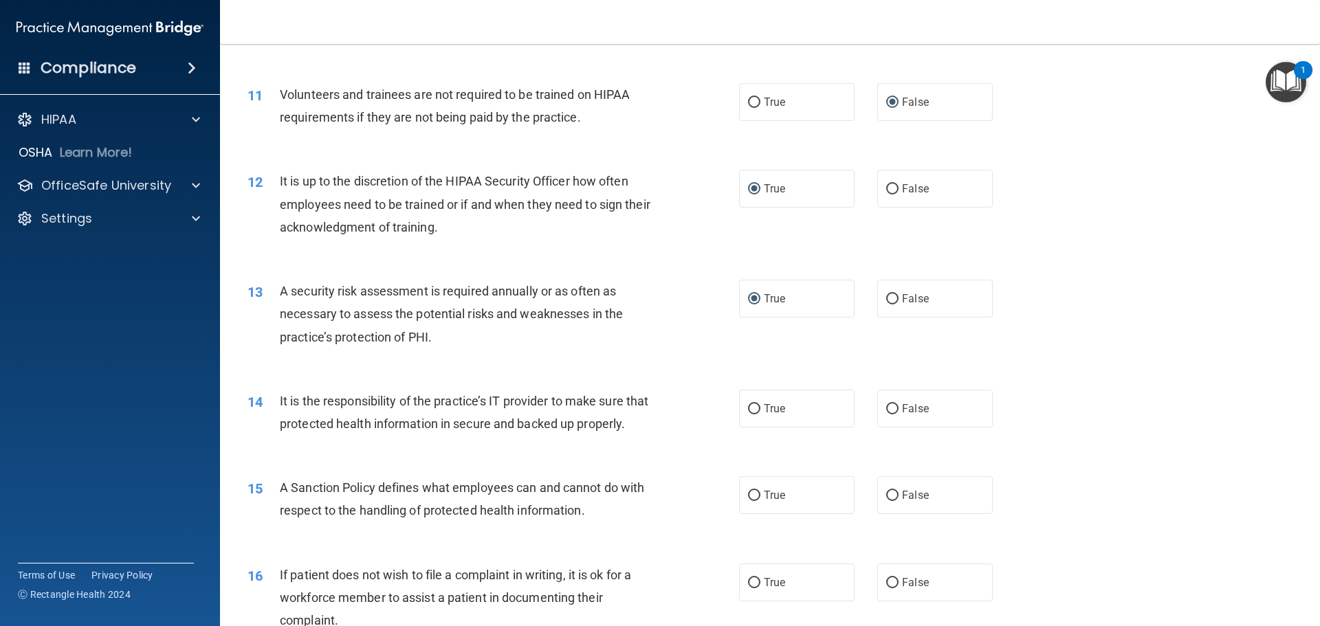
click at [739, 442] on div "14 It is the responsibility of the practice’s IT provider to make sure that pro…" at bounding box center [493, 416] width 533 height 52
click at [730, 442] on div "14 It is the responsibility of the practice’s IT provider to make sure that pro…" at bounding box center [493, 416] width 533 height 52
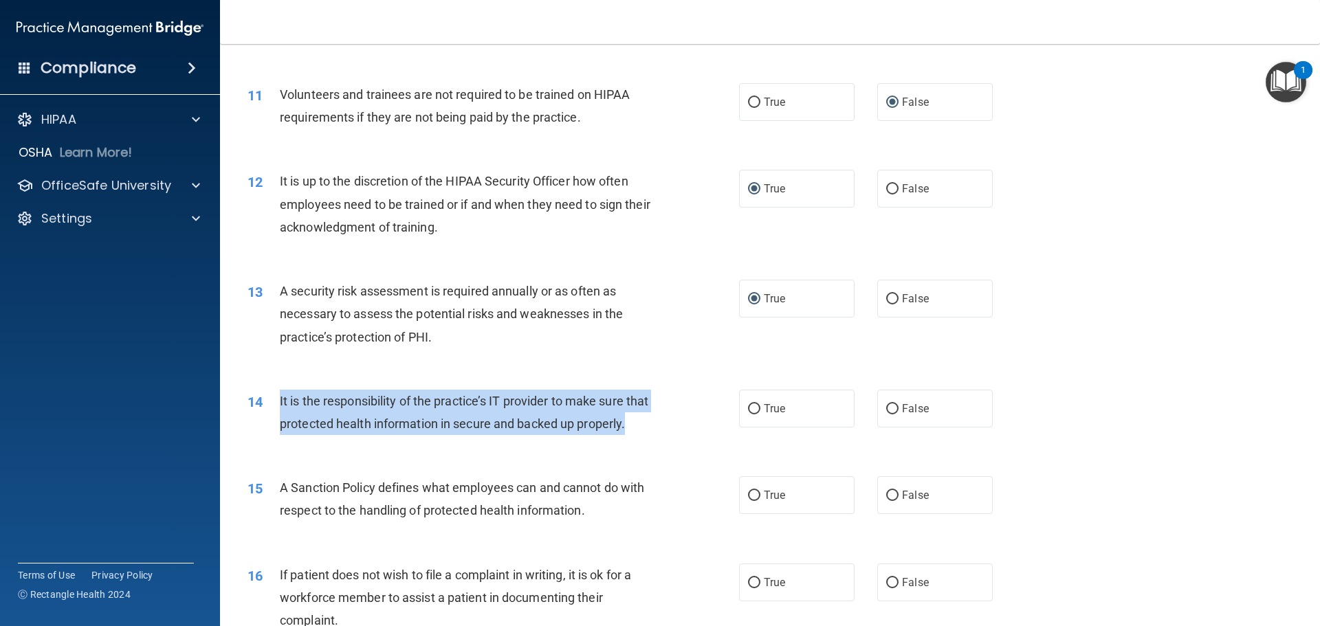
drag, startPoint x: 280, startPoint y: 401, endPoint x: 439, endPoint y: 435, distance: 163.1
click at [608, 435] on div "It is the responsibility of the practice’s IT provider to make sure that protec…" at bounding box center [472, 412] width 384 height 45
click at [748, 408] on input "True" at bounding box center [754, 409] width 12 height 10
radio input "true"
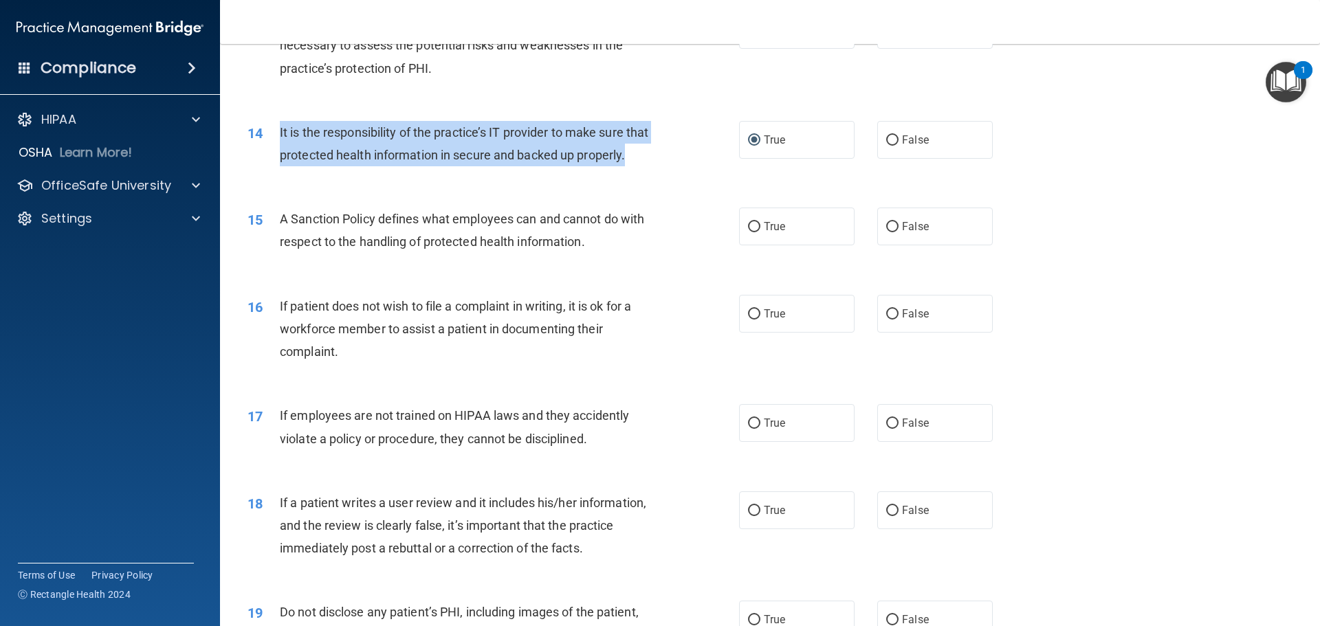
scroll to position [1512, 0]
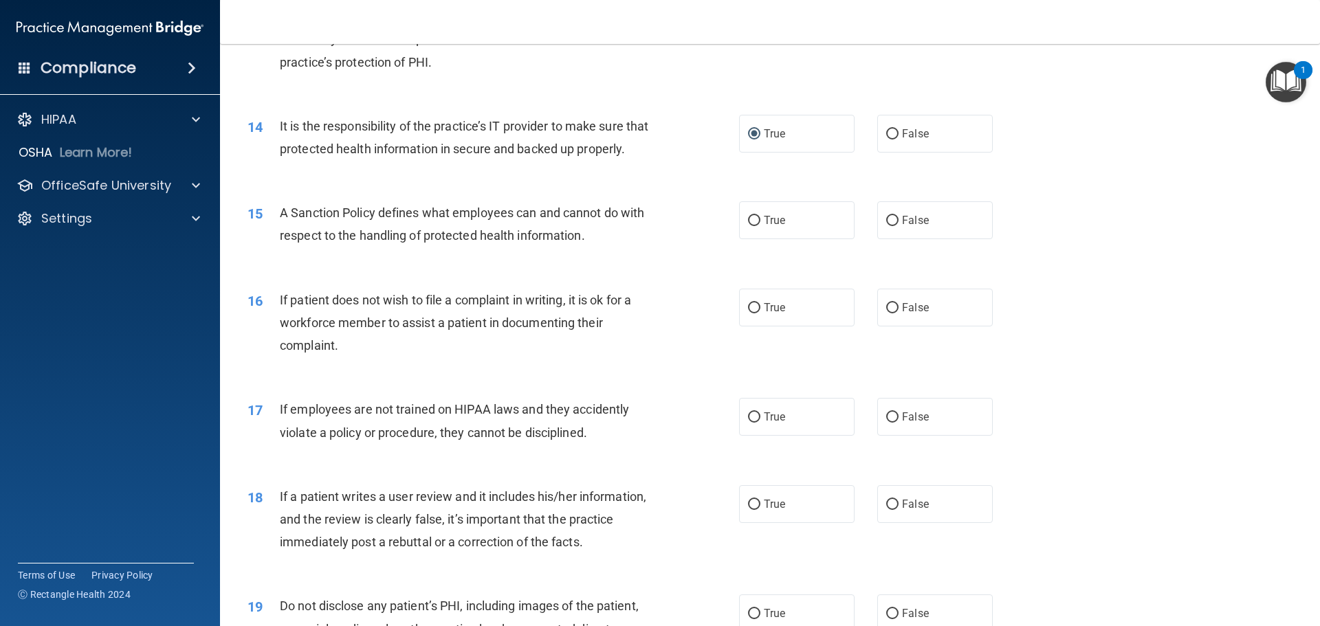
click at [263, 381] on div "16 If patient does not wish to file a complaint in writing, it is ok for a work…" at bounding box center [769, 326] width 1065 height 110
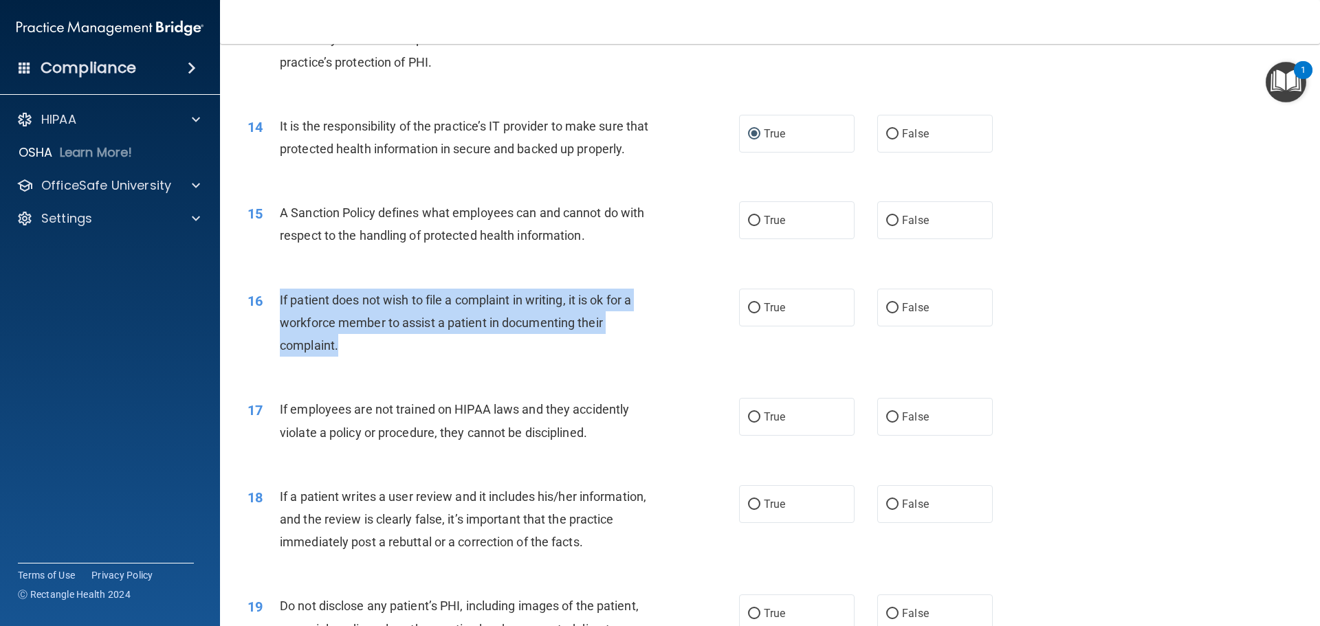
drag, startPoint x: 280, startPoint y: 320, endPoint x: 661, endPoint y: 370, distance: 384.1
click at [661, 364] on div "16 If patient does not wish to file a complaint in writing, it is ok for a work…" at bounding box center [493, 327] width 533 height 76
click at [748, 313] on input "True" at bounding box center [754, 308] width 12 height 10
radio input "true"
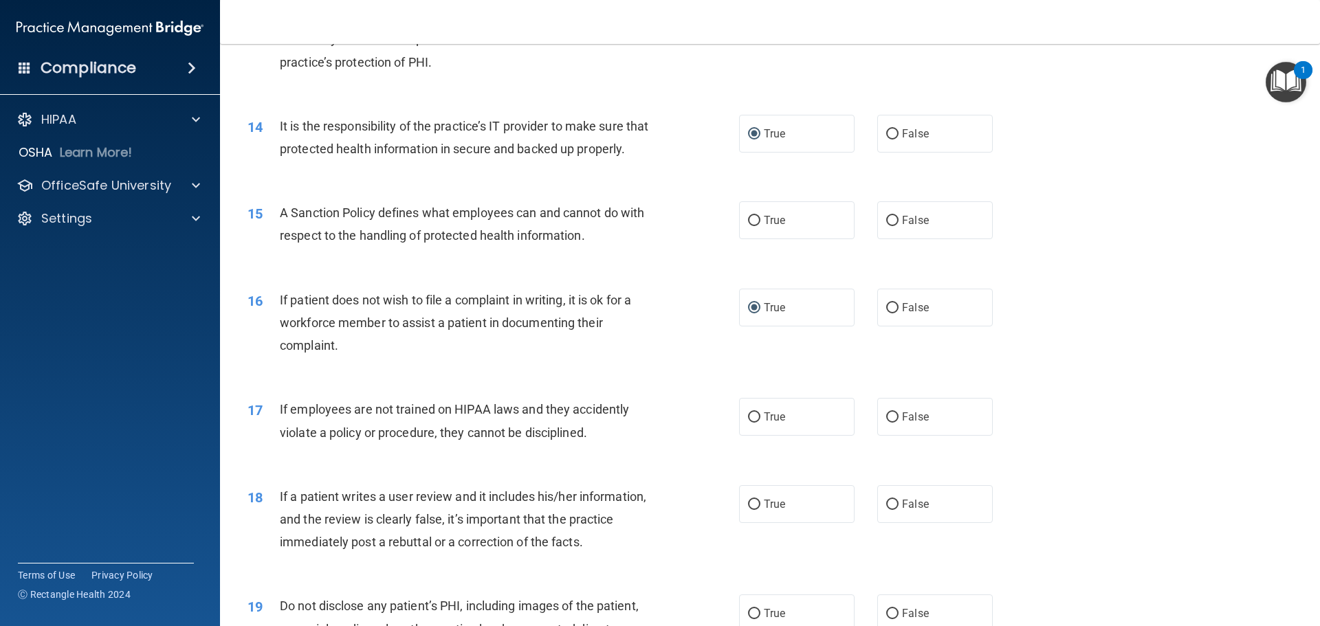
click at [327, 409] on div "17 If employees are not trained on HIPAA laws and they accidently violate a pol…" at bounding box center [769, 424] width 1065 height 87
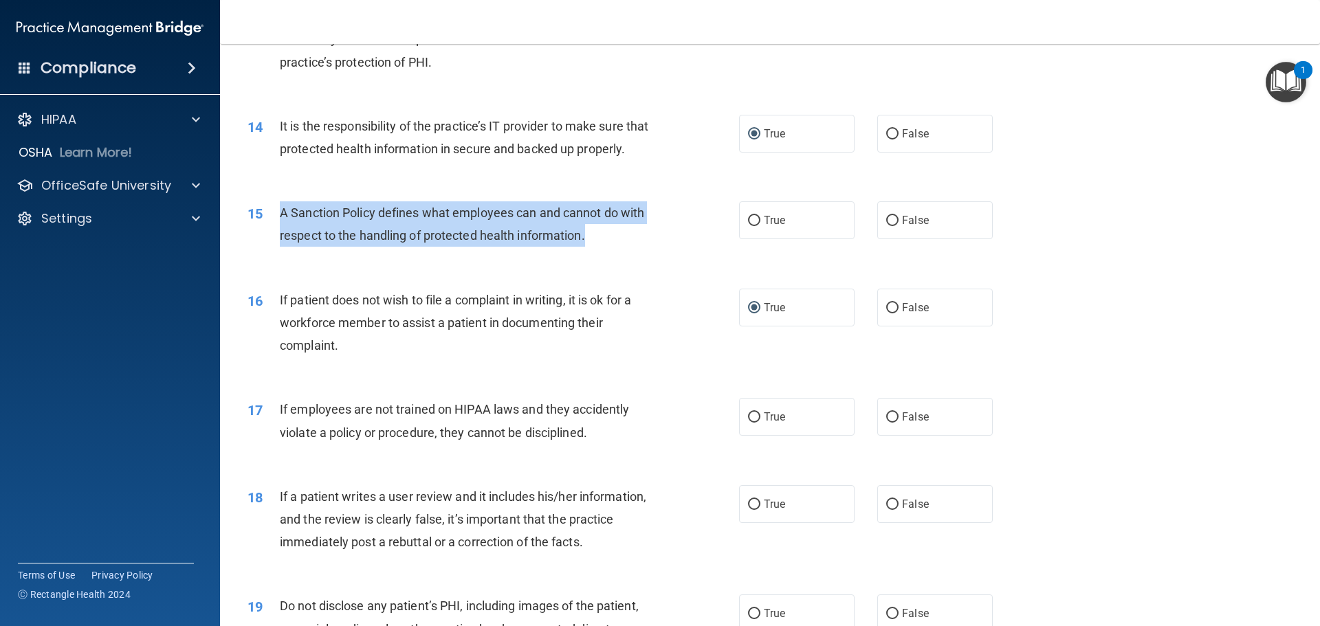
drag, startPoint x: 282, startPoint y: 234, endPoint x: 603, endPoint y: 265, distance: 323.1
click at [603, 247] on div "A Sanction Policy defines what employees can and cannot do with respect to the …" at bounding box center [472, 223] width 384 height 45
click at [748, 226] on input "True" at bounding box center [754, 221] width 12 height 10
radio input "true"
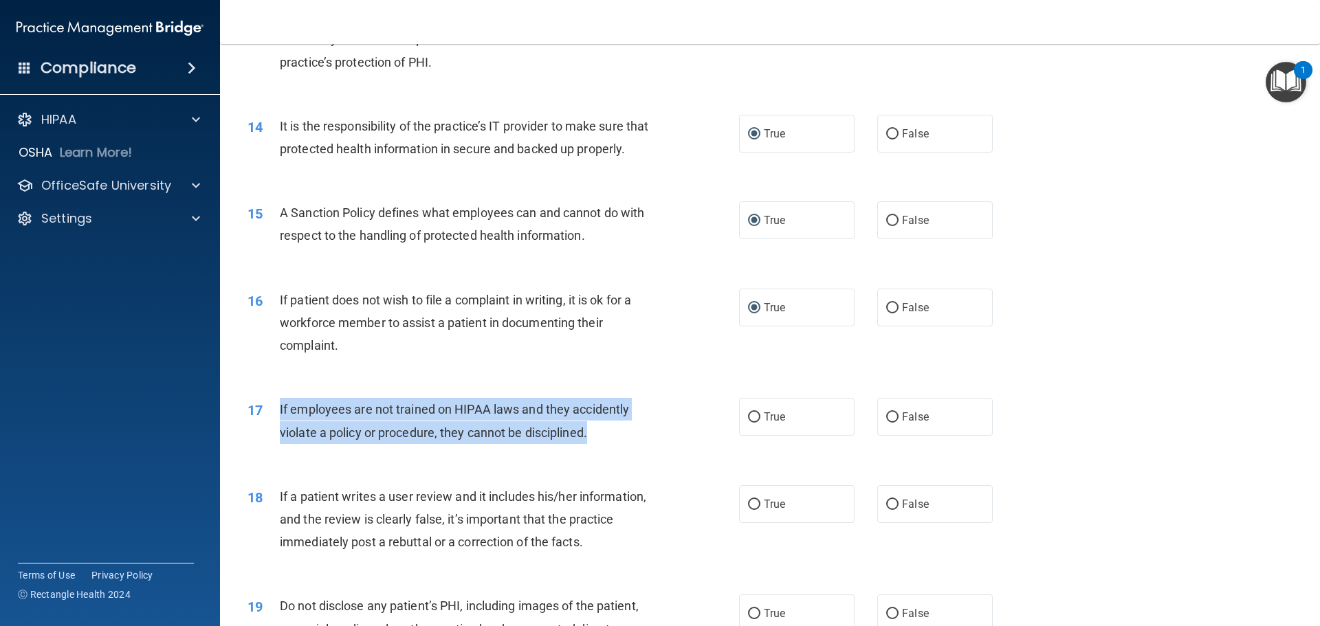
drag, startPoint x: 280, startPoint y: 430, endPoint x: 490, endPoint y: 441, distance: 210.0
click at [641, 450] on div "17 If employees are not trained on HIPAA laws and they accidently violate a pol…" at bounding box center [493, 424] width 533 height 52
click at [886, 423] on input "False" at bounding box center [892, 417] width 12 height 10
radio input "true"
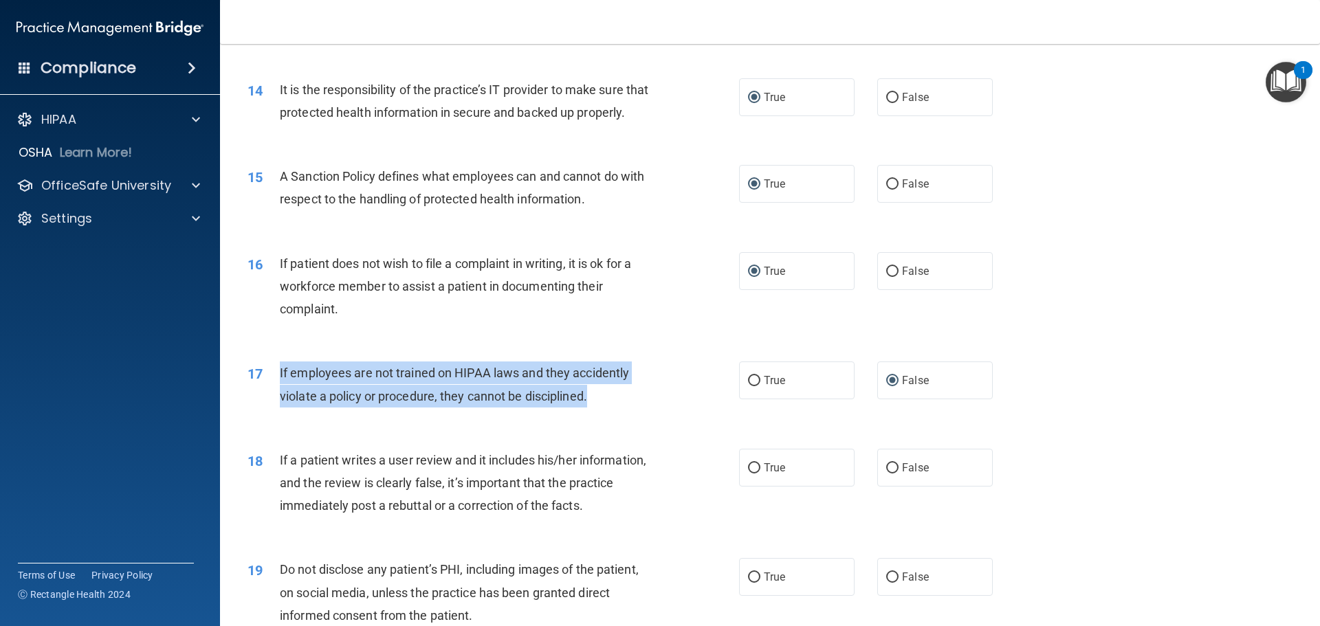
scroll to position [1650, 0]
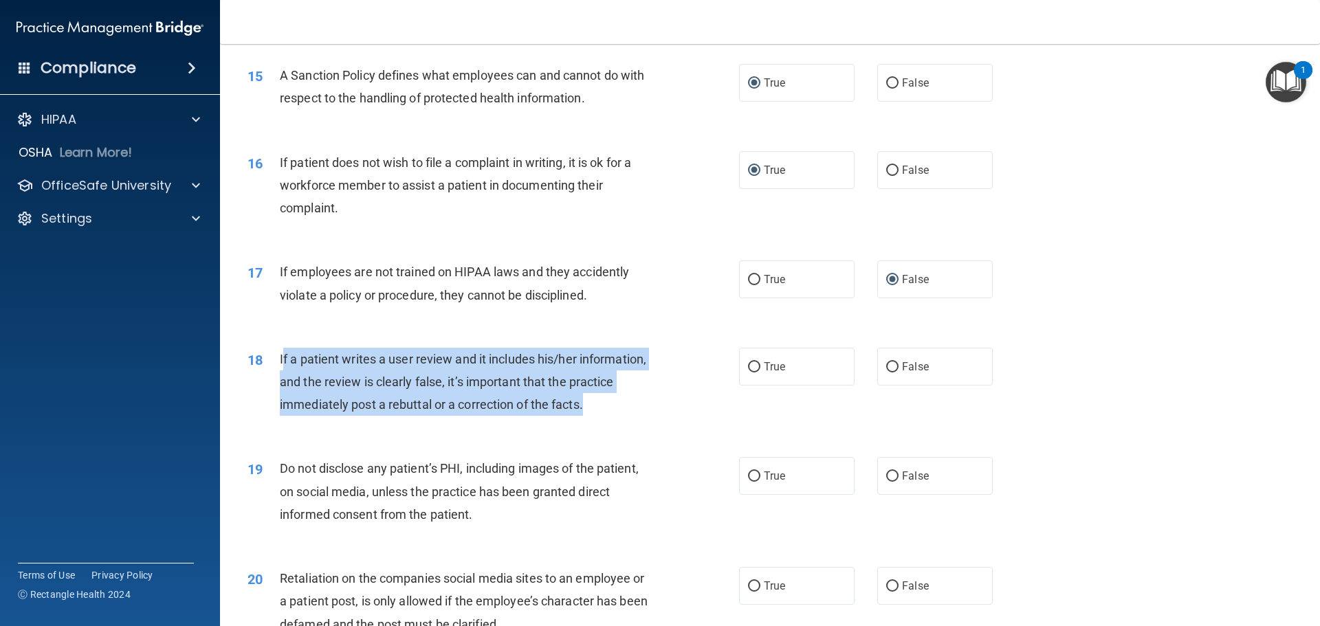
drag, startPoint x: 284, startPoint y: 379, endPoint x: 613, endPoint y: 432, distance: 333.3
click at [613, 417] on div "If a patient writes a user review and it includes his/her information, and the …" at bounding box center [472, 382] width 384 height 69
drag, startPoint x: 280, startPoint y: 380, endPoint x: 570, endPoint y: 419, distance: 292.6
click at [609, 423] on div "18 If a patient writes a user review and it includes his/her information, and t…" at bounding box center [493, 386] width 533 height 76
click at [887, 373] on input "False" at bounding box center [892, 367] width 12 height 10
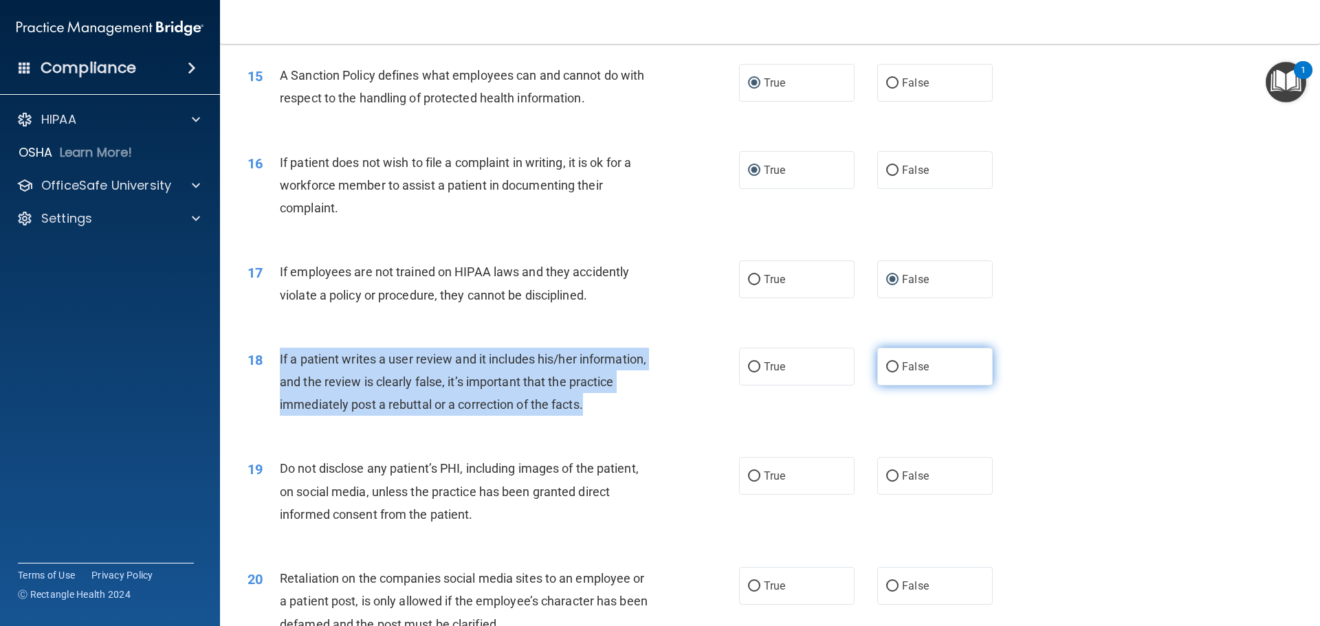
radio input "true"
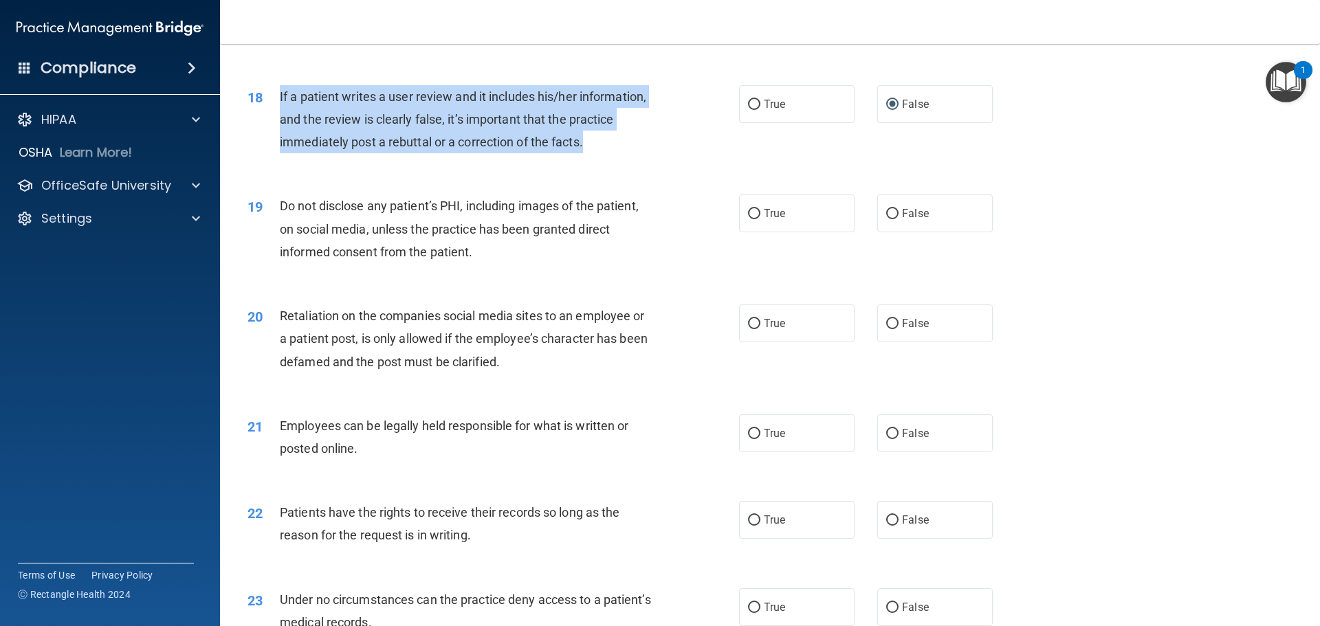
scroll to position [1924, 0]
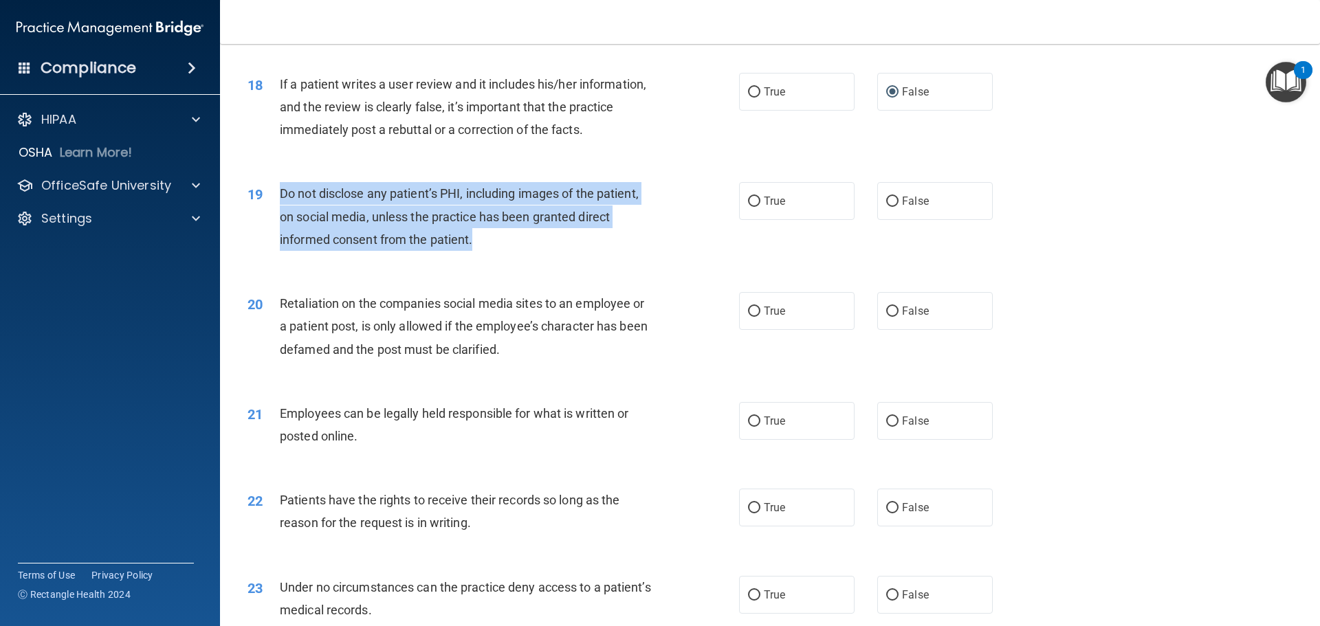
drag, startPoint x: 280, startPoint y: 214, endPoint x: 407, endPoint y: 246, distance: 131.0
click at [598, 258] on div "19 Do not disclose any patient’s PHI, including images of the patient, on socia…" at bounding box center [493, 220] width 533 height 76
click at [749, 207] on input "True" at bounding box center [754, 202] width 12 height 10
radio input "true"
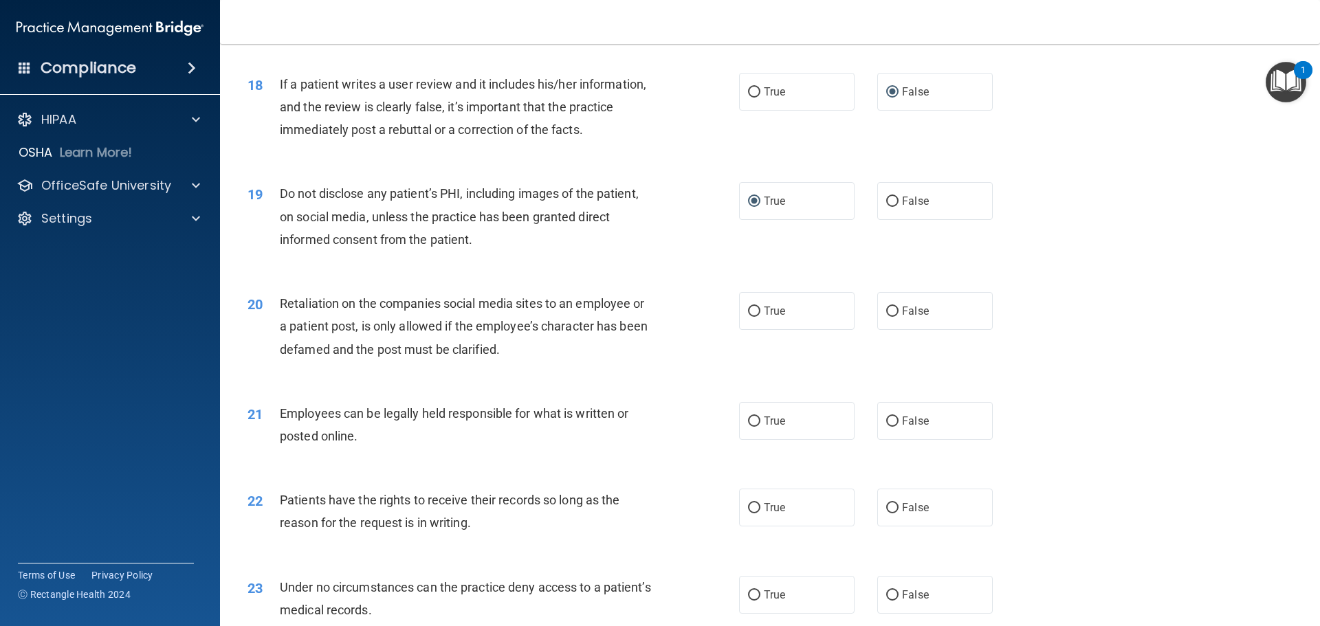
drag, startPoint x: 410, startPoint y: 397, endPoint x: 322, endPoint y: 340, distance: 104.3
click at [410, 385] on div "20 Retaliation on the companies social media sites to an employee or a patient …" at bounding box center [769, 330] width 1065 height 110
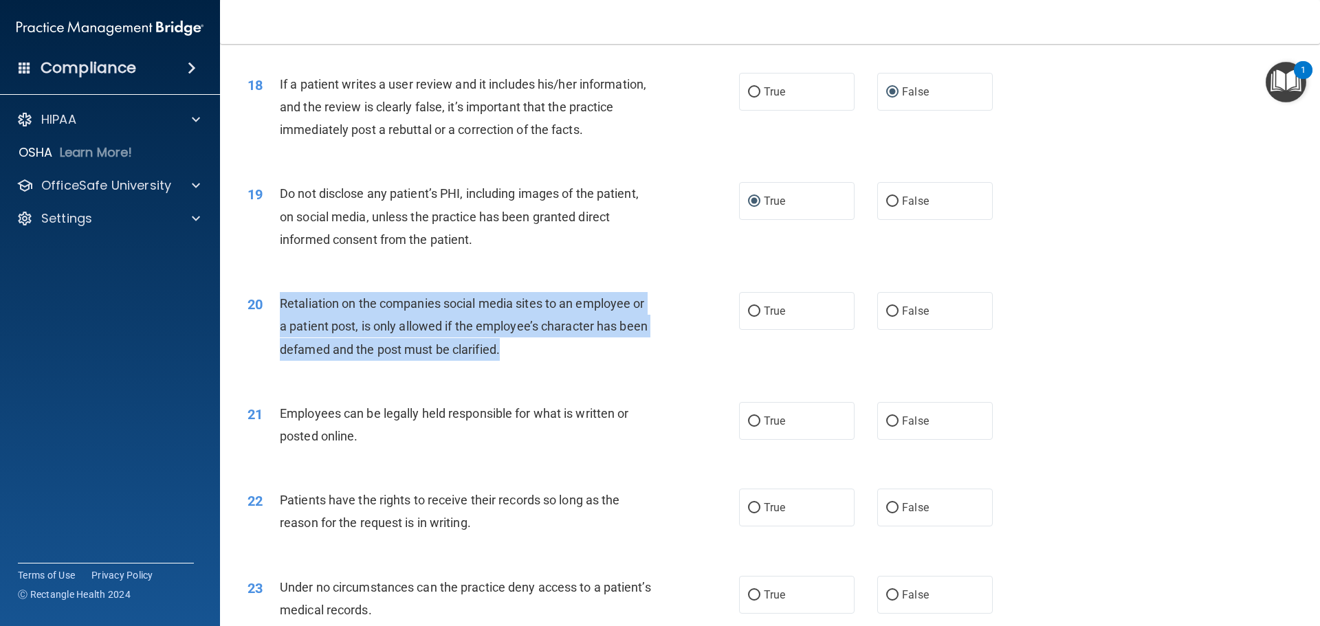
drag, startPoint x: 280, startPoint y: 323, endPoint x: 577, endPoint y: 370, distance: 300.0
click at [577, 361] on div "Retaliation on the companies social media sites to an employee or a patient pos…" at bounding box center [472, 326] width 384 height 69
click at [886, 317] on input "False" at bounding box center [892, 312] width 12 height 10
radio input "true"
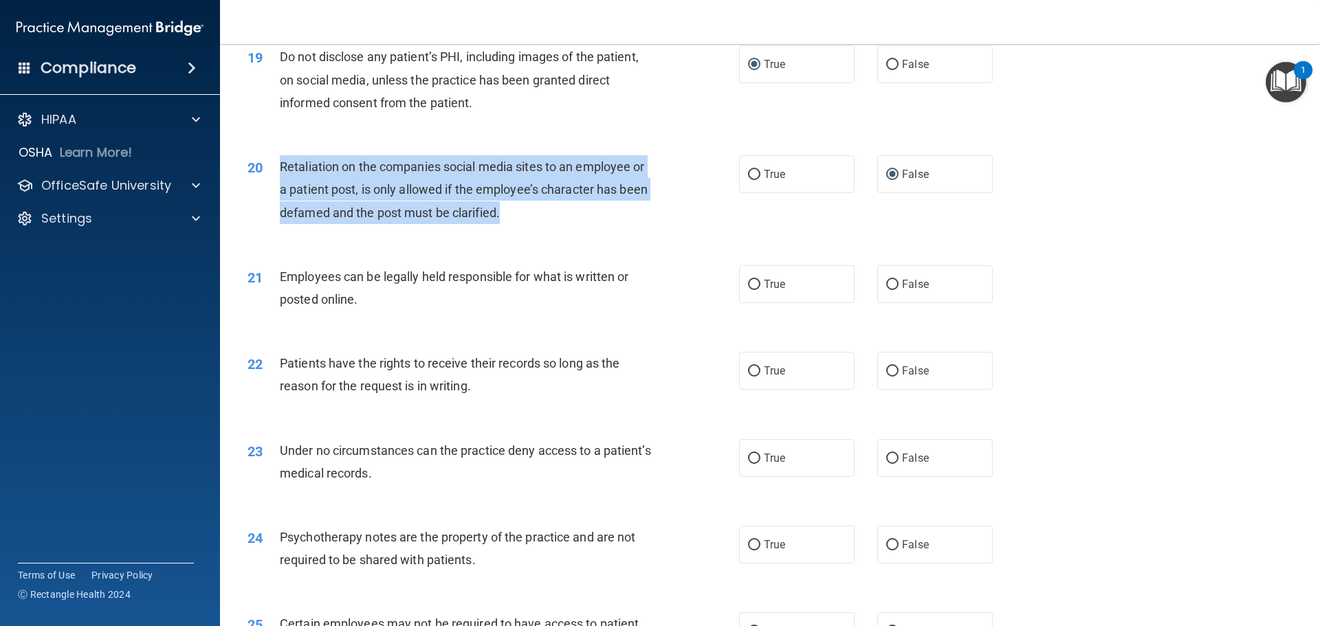
scroll to position [2062, 0]
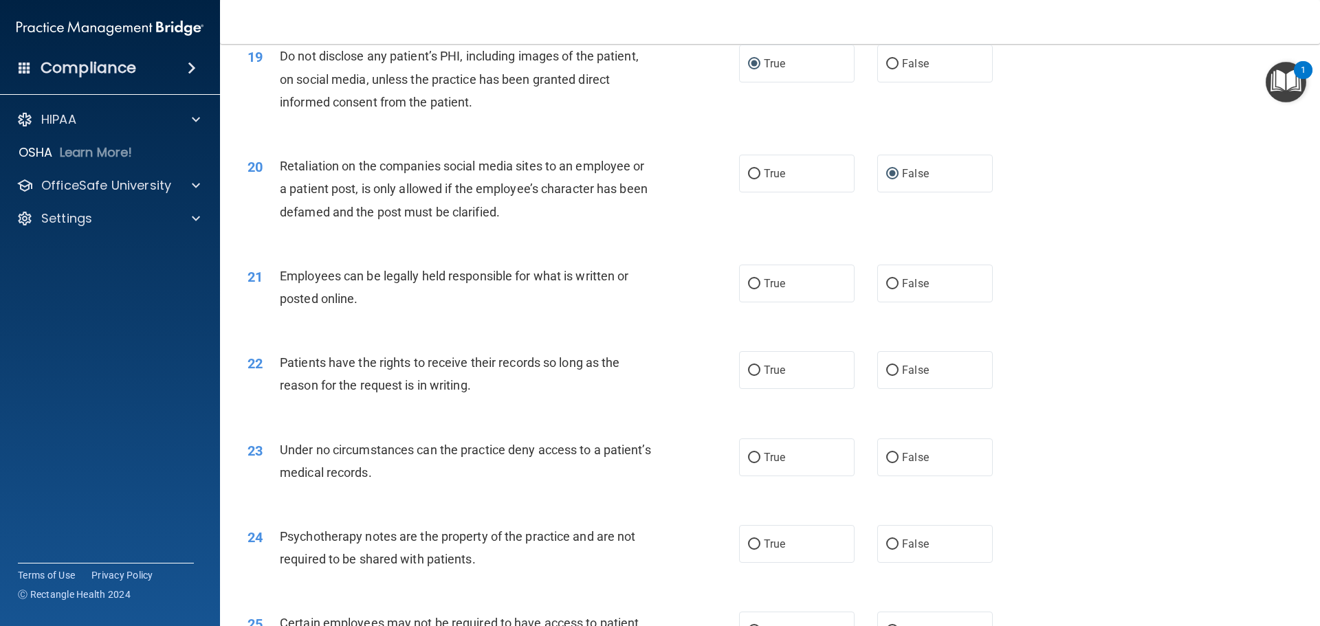
click at [356, 359] on div "22 Patients have the rights to receive their records so long as the reason for …" at bounding box center [769, 377] width 1065 height 87
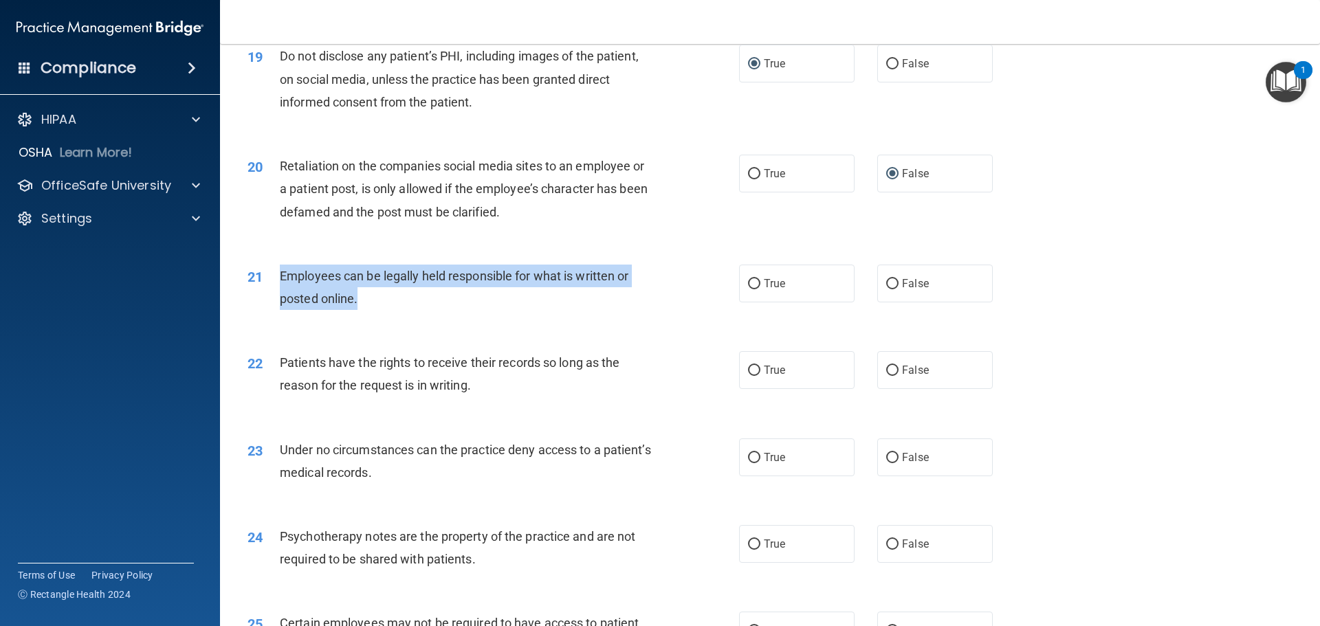
drag, startPoint x: 280, startPoint y: 296, endPoint x: 406, endPoint y: 321, distance: 127.5
click at [406, 310] on div "Employees can be legally held responsible for what is written or posted online." at bounding box center [472, 287] width 384 height 45
click at [419, 317] on div "21 Employees can be legally held responsible for what is written or posted onli…" at bounding box center [493, 291] width 533 height 52
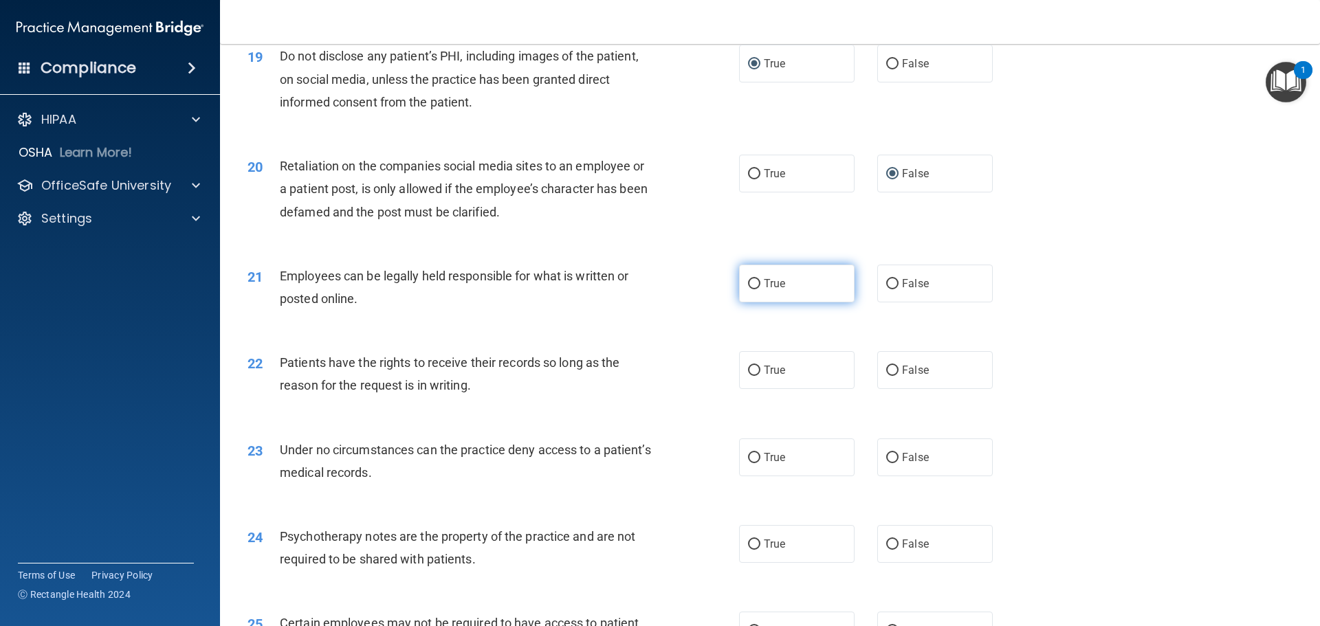
click at [748, 289] on input "True" at bounding box center [754, 284] width 12 height 10
radio input "true"
click at [302, 448] on div "23 Under no circumstances can the practice deny access to a patient’s medical r…" at bounding box center [769, 464] width 1065 height 87
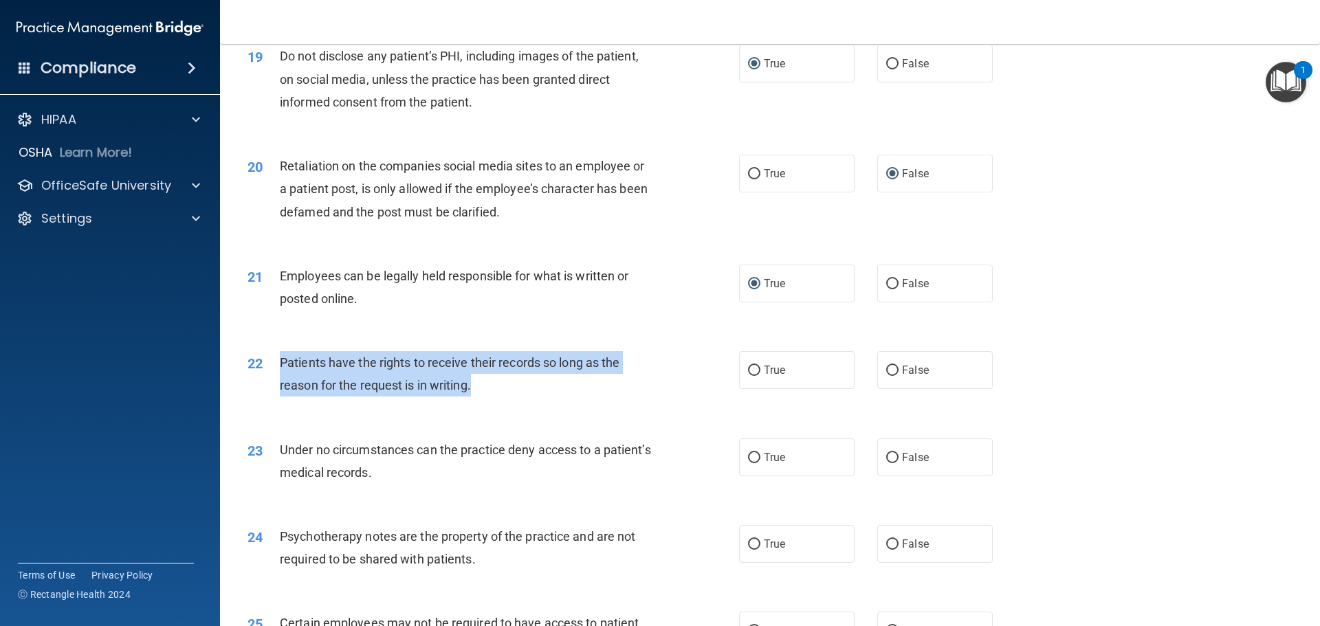
drag, startPoint x: 280, startPoint y: 382, endPoint x: 441, endPoint y: 402, distance: 162.1
click at [529, 397] on div "Patients have the rights to receive their records so long as the reason for the…" at bounding box center [472, 373] width 384 height 45
drag, startPoint x: 750, startPoint y: 395, endPoint x: 732, endPoint y: 405, distance: 20.3
click at [750, 376] on input "True" at bounding box center [754, 371] width 12 height 10
radio input "true"
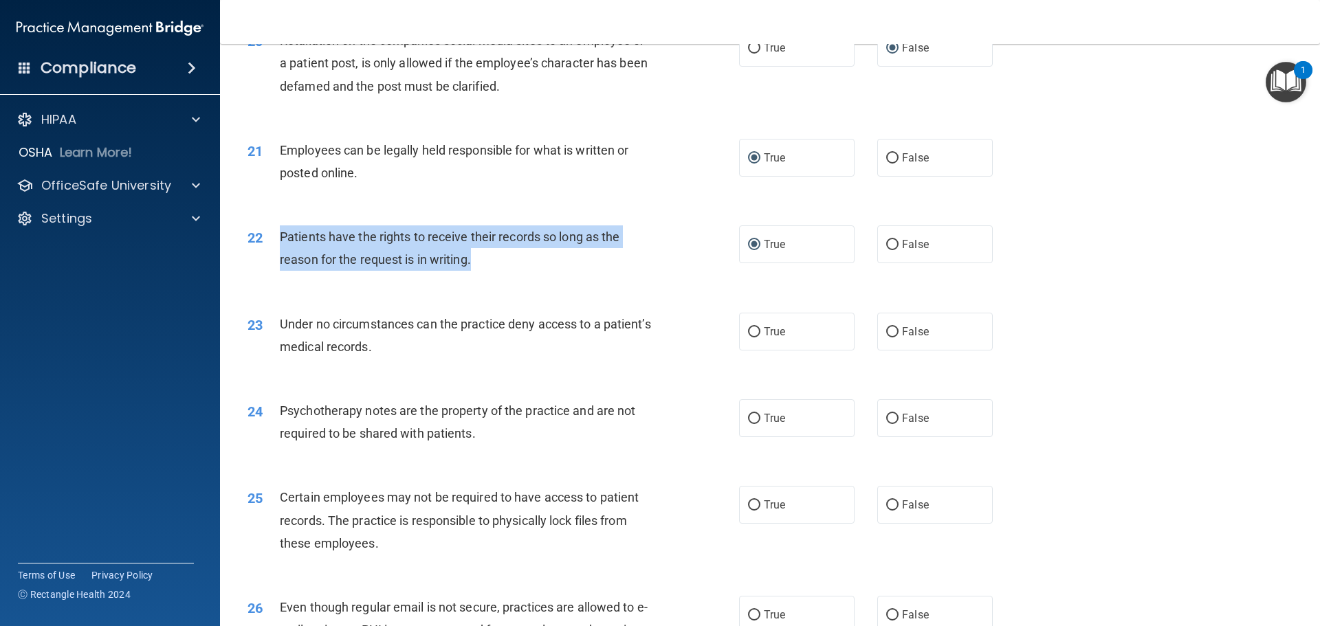
scroll to position [2199, 0]
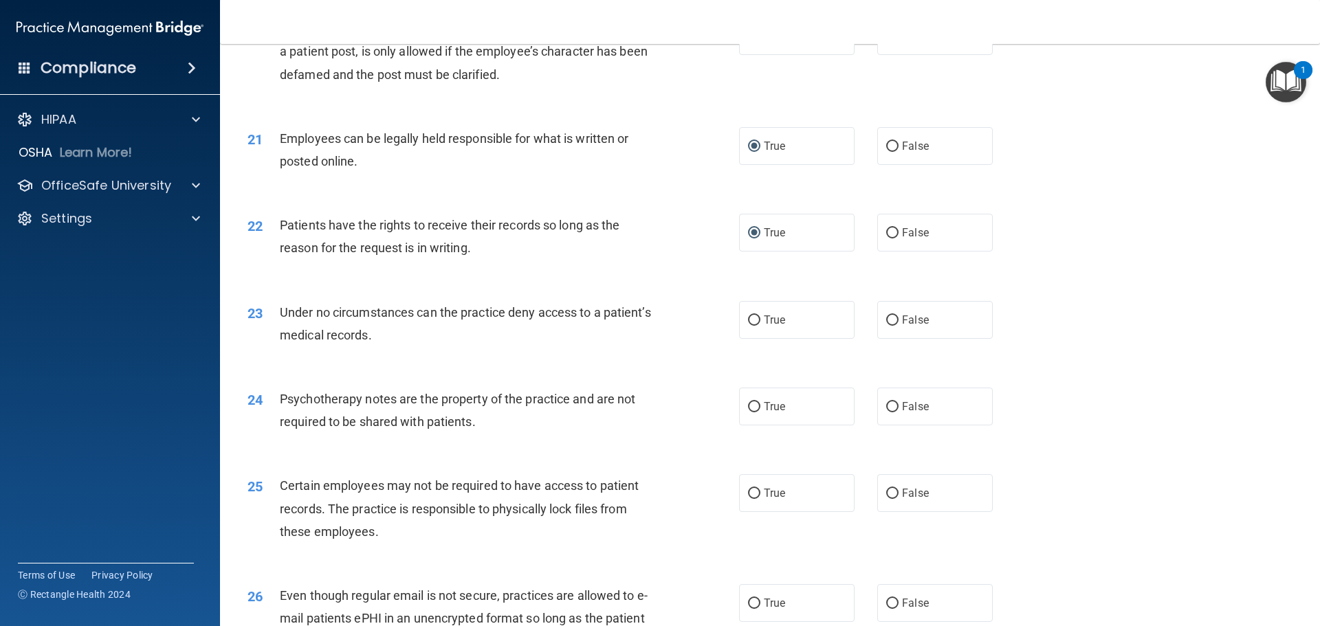
click at [323, 370] on div "23 Under no circumstances can the practice deny access to a patient’s medical r…" at bounding box center [769, 327] width 1065 height 87
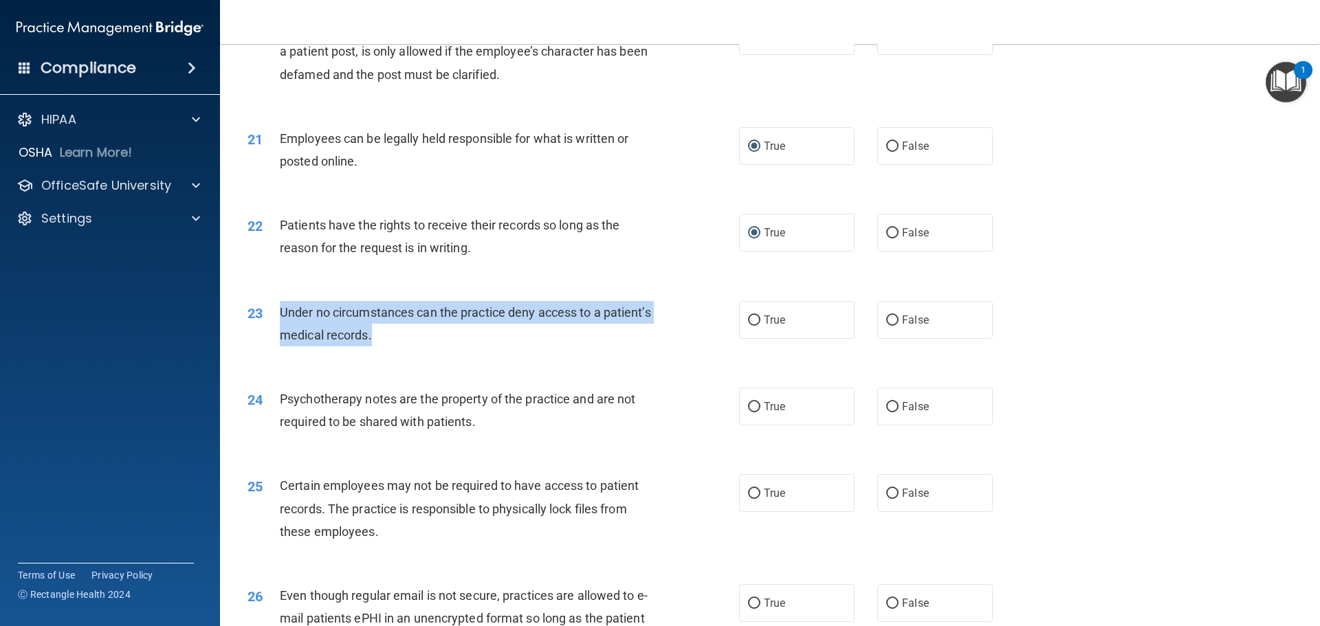
drag, startPoint x: 280, startPoint y: 332, endPoint x: 397, endPoint y: 351, distance: 117.7
click at [496, 353] on div "23 Under no circumstances can the practice deny access to a patient’s medical r…" at bounding box center [493, 327] width 533 height 52
click at [887, 326] on input "False" at bounding box center [892, 320] width 12 height 10
radio input "true"
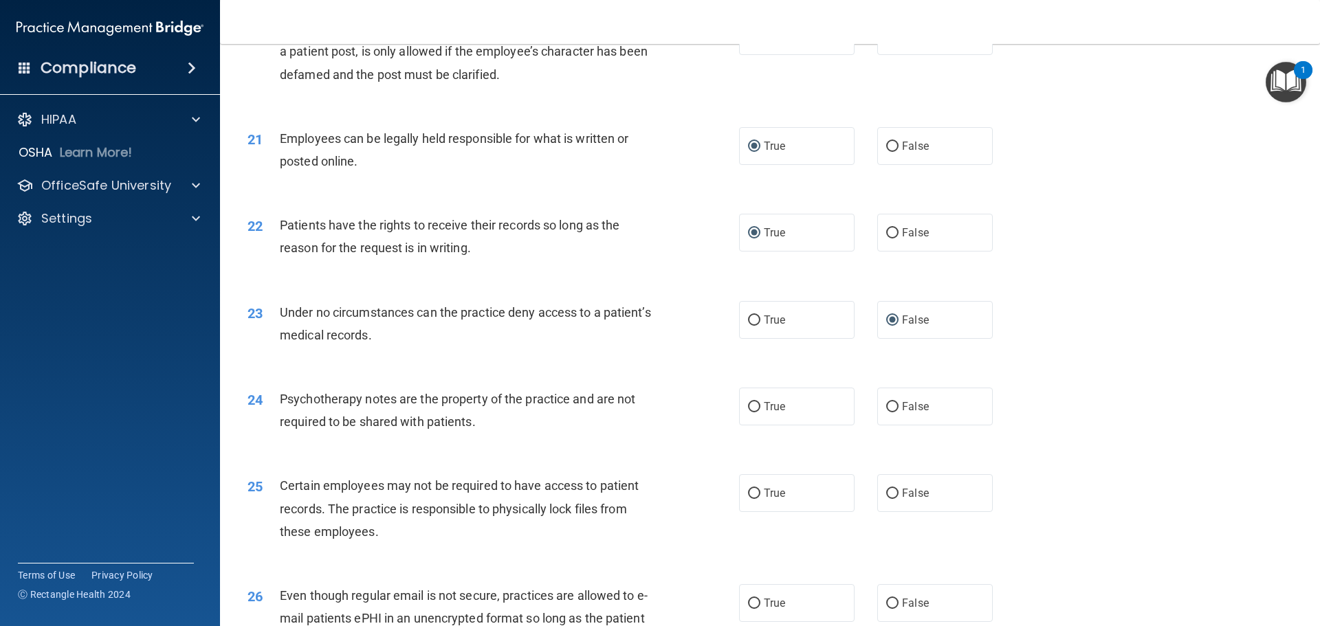
click at [457, 457] on div "24 Psychotherapy notes are the property of the practice and are not required to…" at bounding box center [769, 413] width 1065 height 87
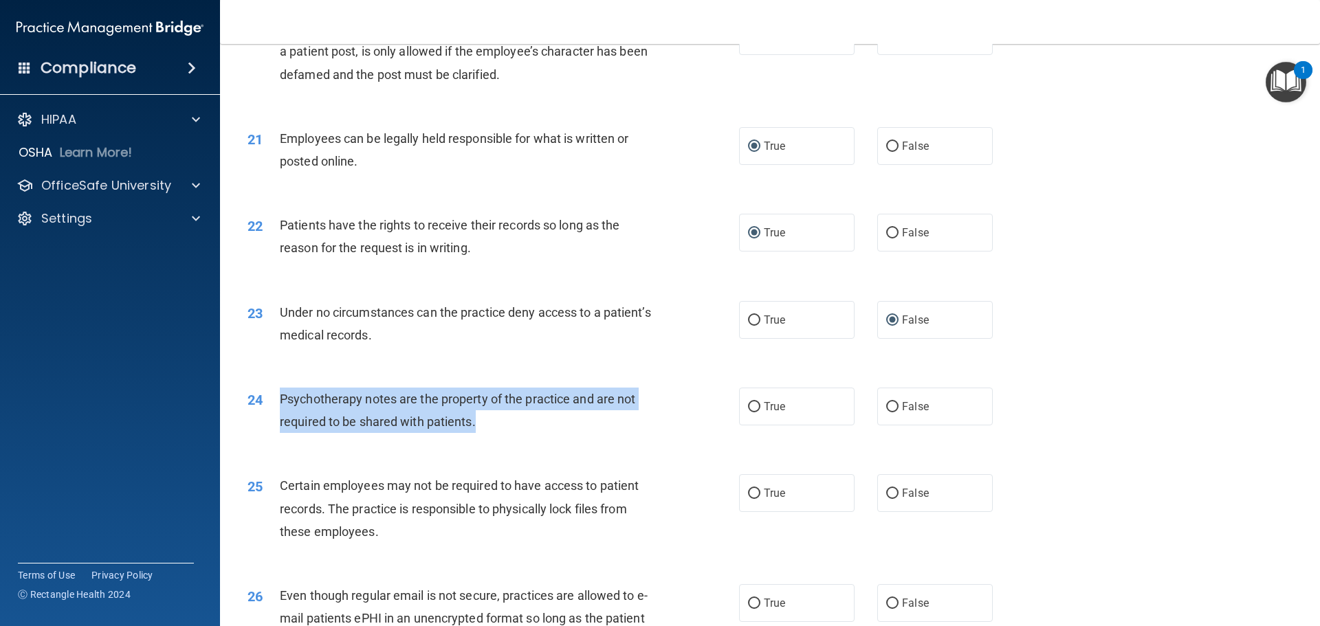
drag, startPoint x: 279, startPoint y: 420, endPoint x: 623, endPoint y: 454, distance: 346.1
click at [623, 433] on div "Psychotherapy notes are the property of the practice and are not required to be…" at bounding box center [472, 410] width 384 height 45
drag, startPoint x: 425, startPoint y: 430, endPoint x: 750, endPoint y: 427, distance: 325.1
click at [750, 412] on input "True" at bounding box center [754, 407] width 12 height 10
radio input "true"
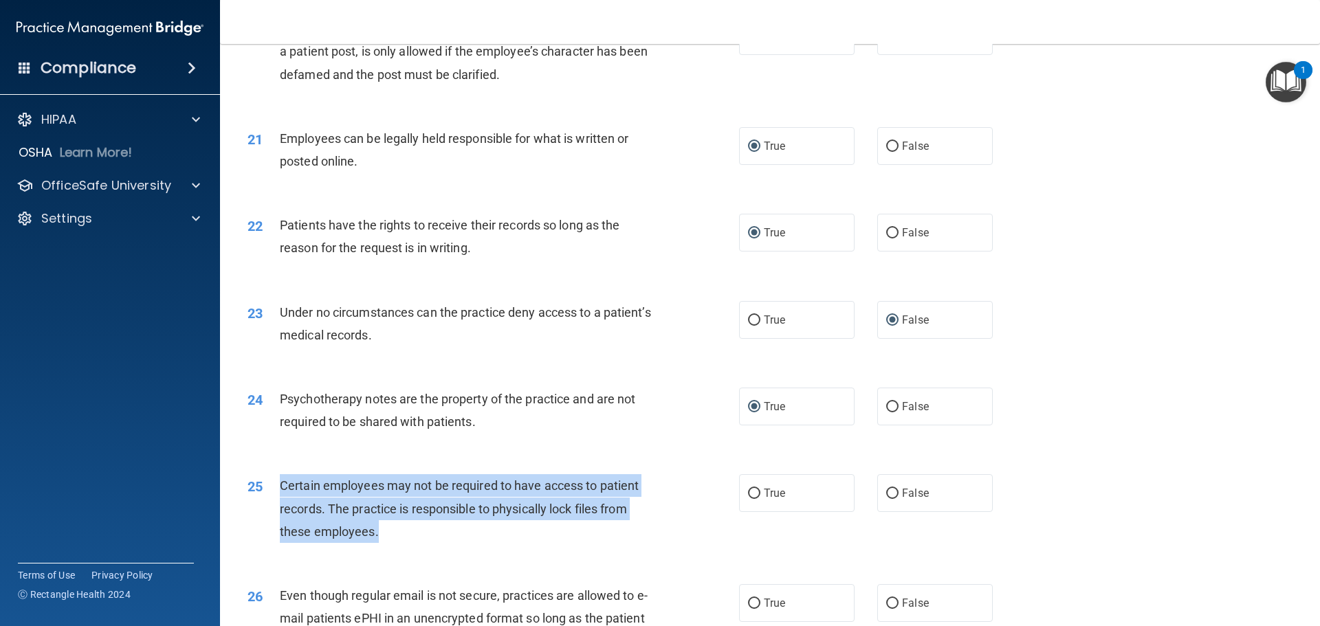
drag, startPoint x: 280, startPoint y: 505, endPoint x: 615, endPoint y: 551, distance: 337.8
click at [615, 543] on div "Certain employees may not be required to have access to patient records. The pr…" at bounding box center [472, 508] width 384 height 69
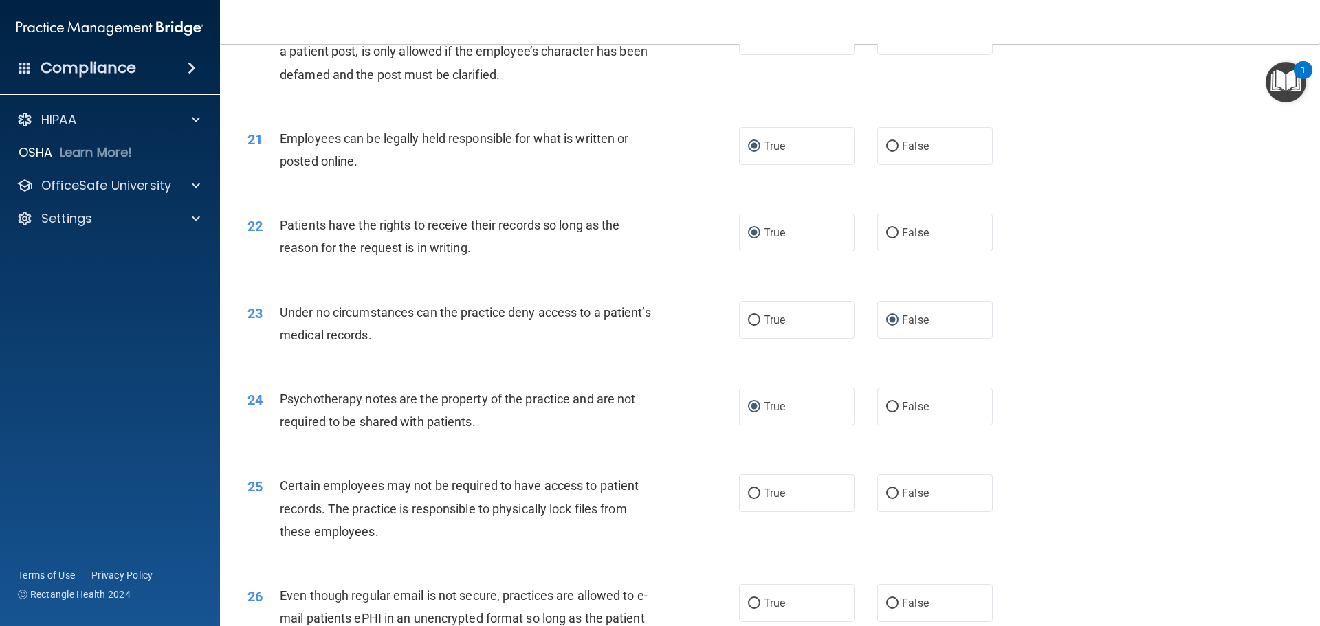
click at [439, 487] on div "25 Certain employees may not be required to have access to patient records. The…" at bounding box center [769, 512] width 1065 height 110
drag, startPoint x: 748, startPoint y: 514, endPoint x: 733, endPoint y: 513, distance: 15.8
click at [748, 499] on input "True" at bounding box center [754, 494] width 12 height 10
radio input "true"
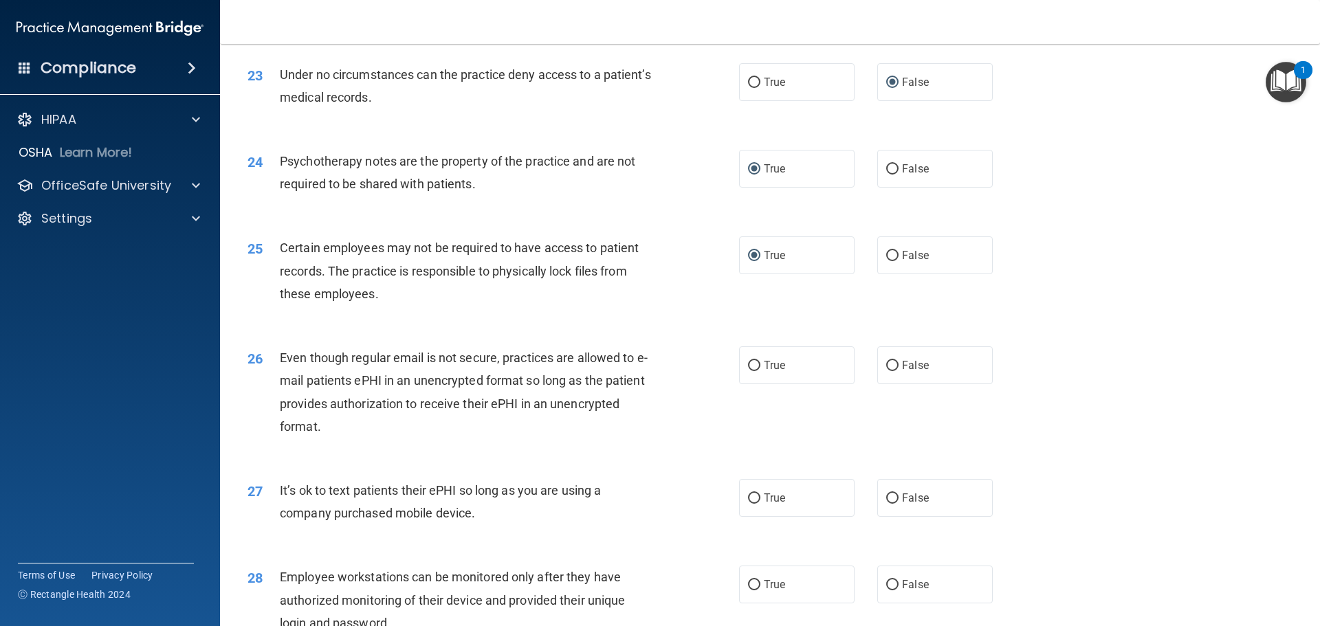
scroll to position [2612, 0]
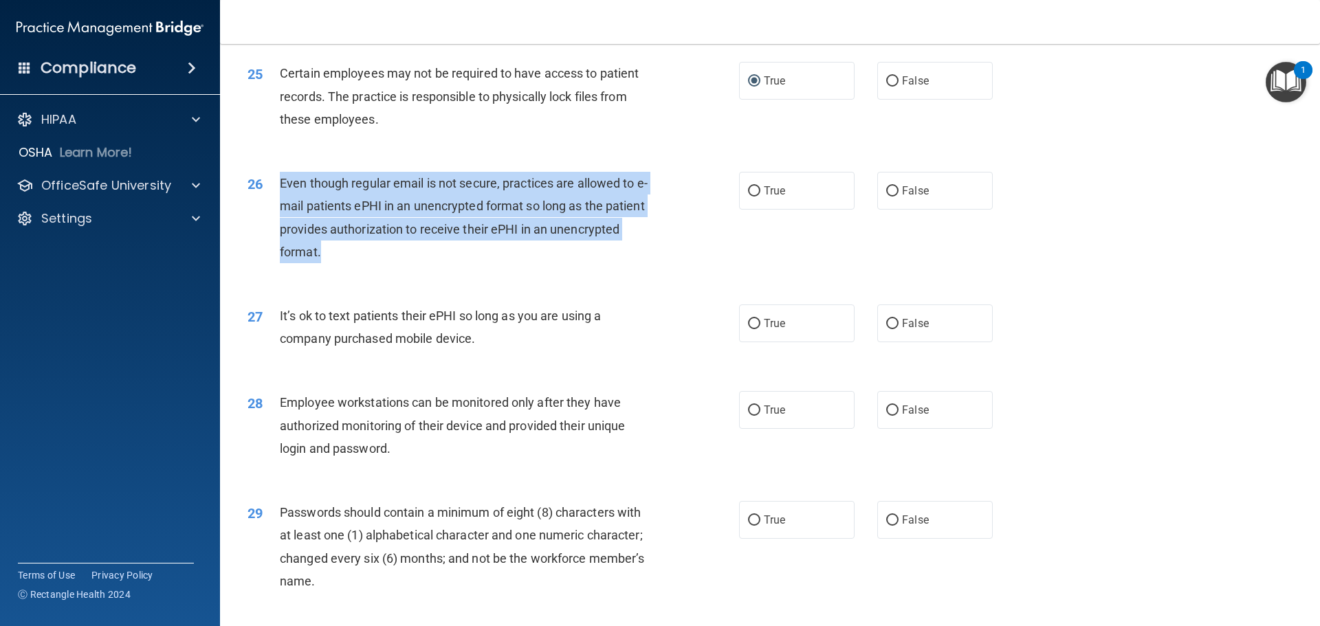
drag, startPoint x: 279, startPoint y: 205, endPoint x: 650, endPoint y: 276, distance: 377.8
click at [650, 263] on div "Even though regular email is not secure, practices are allowed to e-mail patien…" at bounding box center [472, 217] width 384 height 91
drag, startPoint x: 883, startPoint y: 214, endPoint x: 542, endPoint y: 270, distance: 345.5
click at [886, 197] on input "False" at bounding box center [892, 191] width 12 height 10
radio input "true"
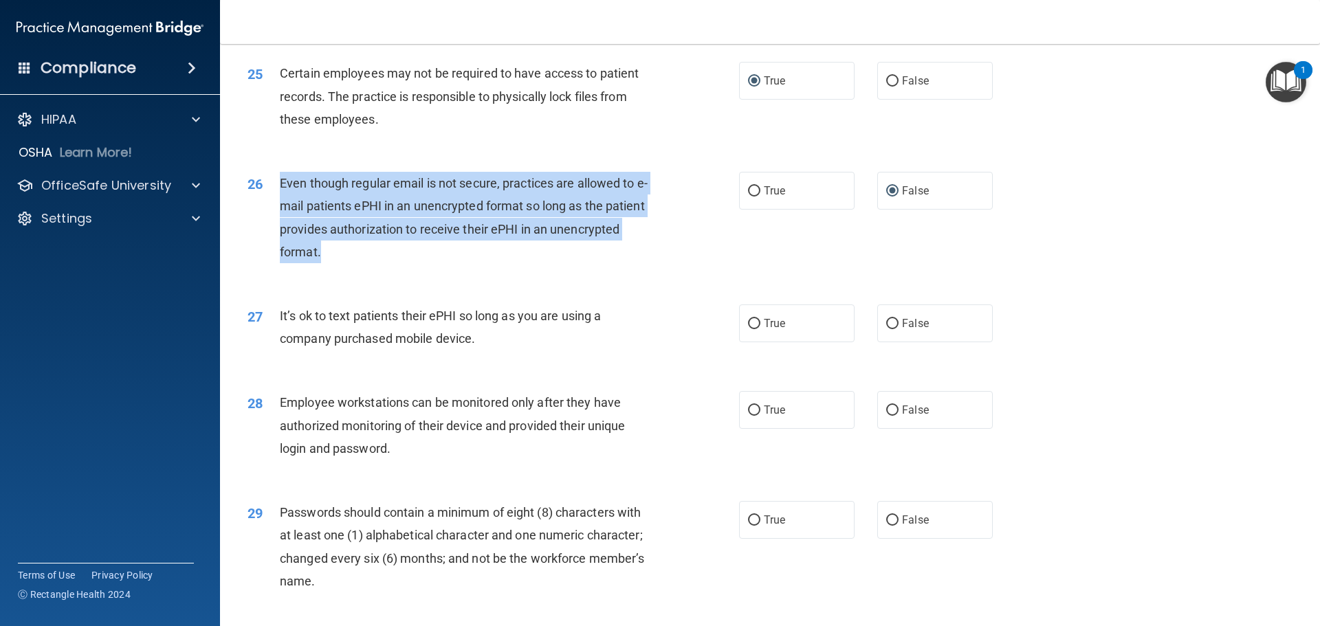
drag, startPoint x: 280, startPoint y: 337, endPoint x: 450, endPoint y: 357, distance: 171.0
click at [580, 350] on div "It’s ok to text patients their ePHI so long as you are using a company purchase…" at bounding box center [472, 326] width 384 height 45
click at [752, 329] on input "True" at bounding box center [754, 324] width 12 height 10
radio input "true"
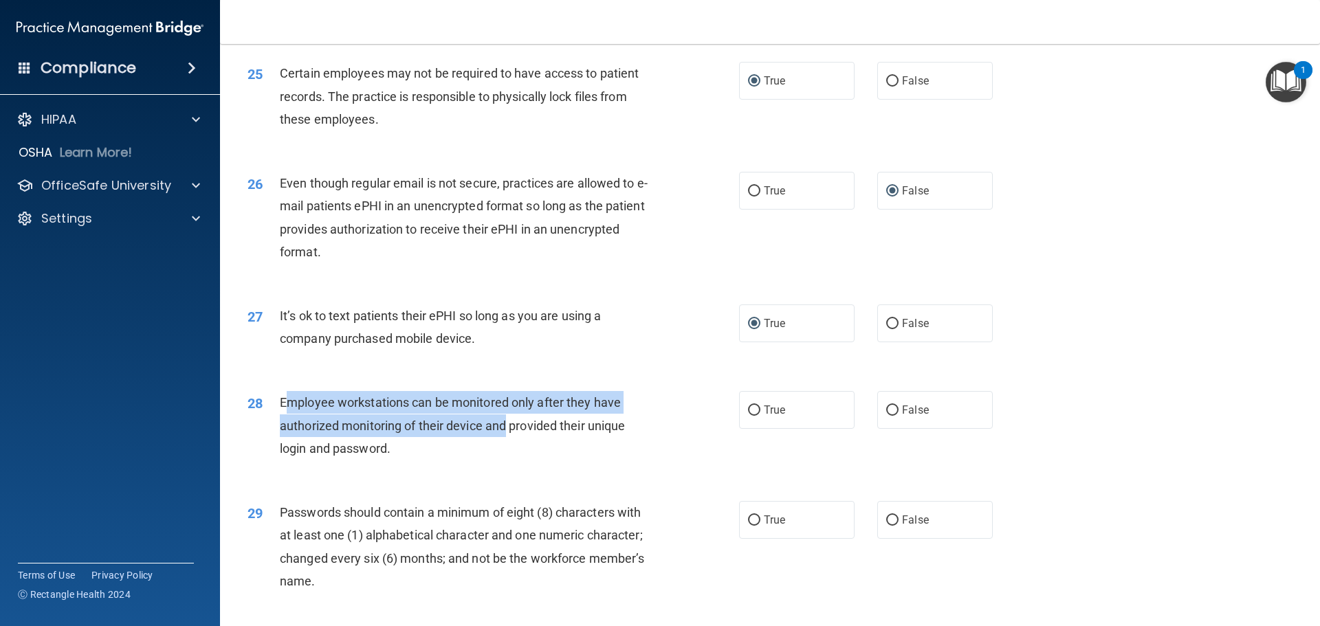
drag, startPoint x: 283, startPoint y: 423, endPoint x: 318, endPoint y: 425, distance: 35.2
click at [493, 449] on span "Employee workstations can be monitored only after they have authorized monitori…" at bounding box center [452, 425] width 345 height 60
drag, startPoint x: 278, startPoint y: 423, endPoint x: 414, endPoint y: 450, distance: 138.7
click at [547, 466] on div "28 Employee workstations can be monitored only after they have authorized monit…" at bounding box center [493, 429] width 533 height 76
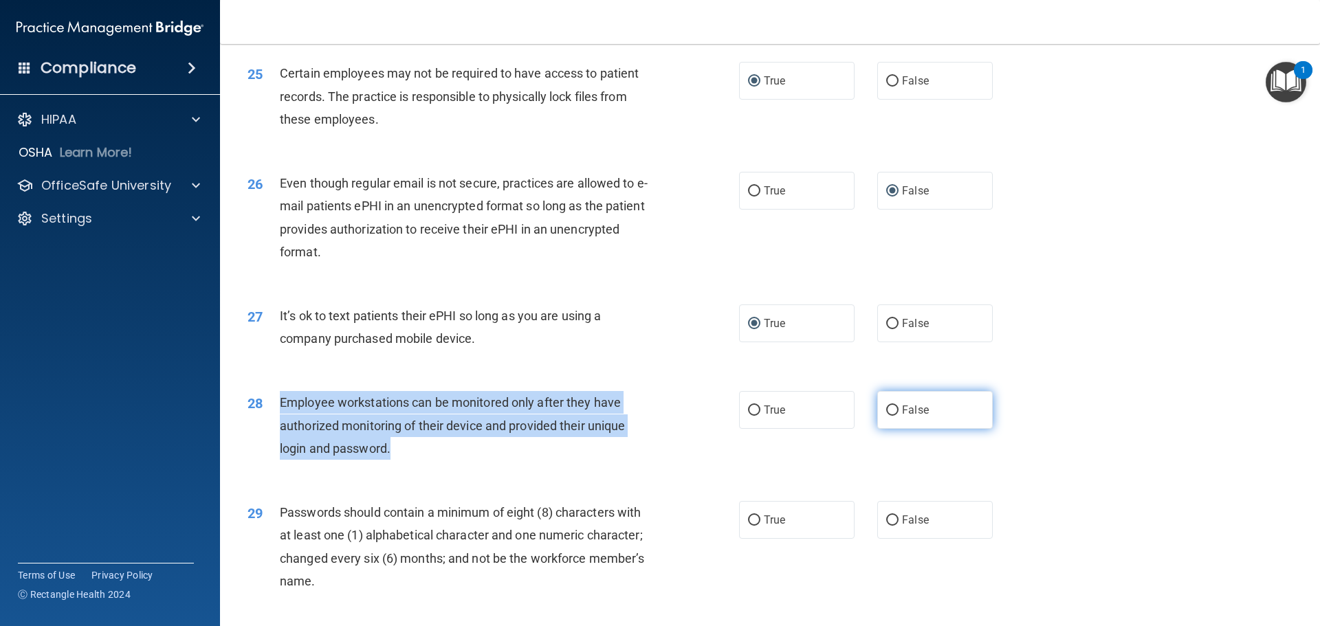
click at [886, 416] on input "False" at bounding box center [892, 411] width 12 height 10
radio input "true"
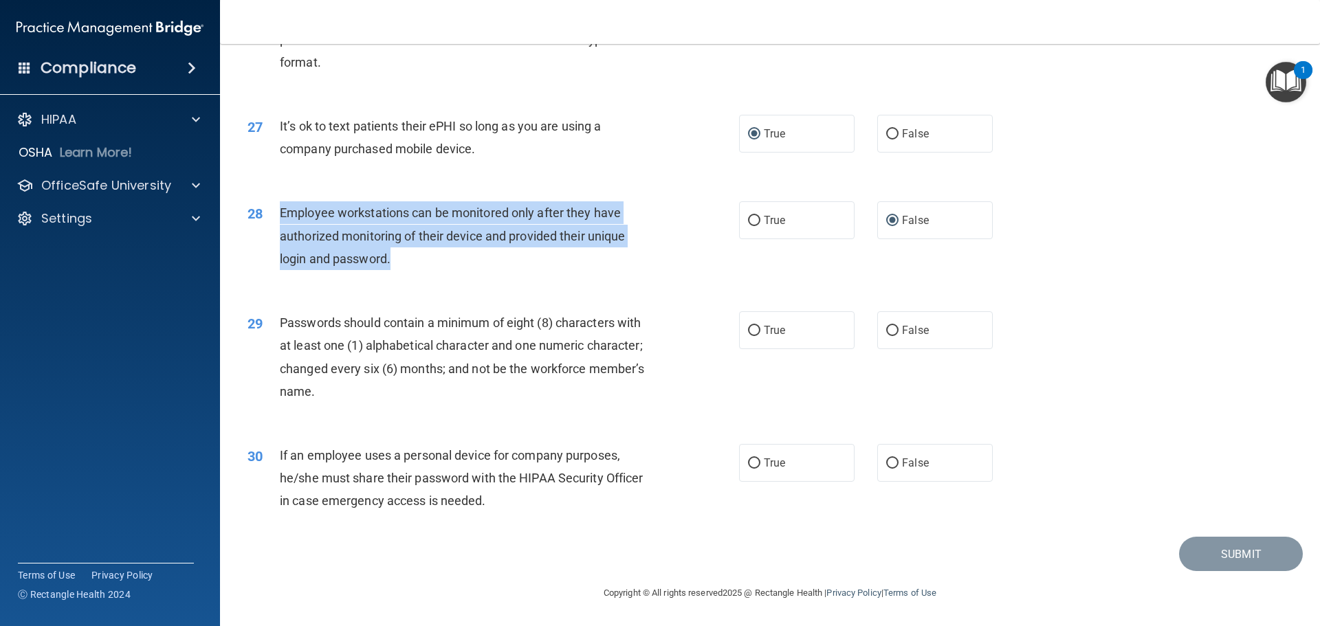
scroll to position [2818, 0]
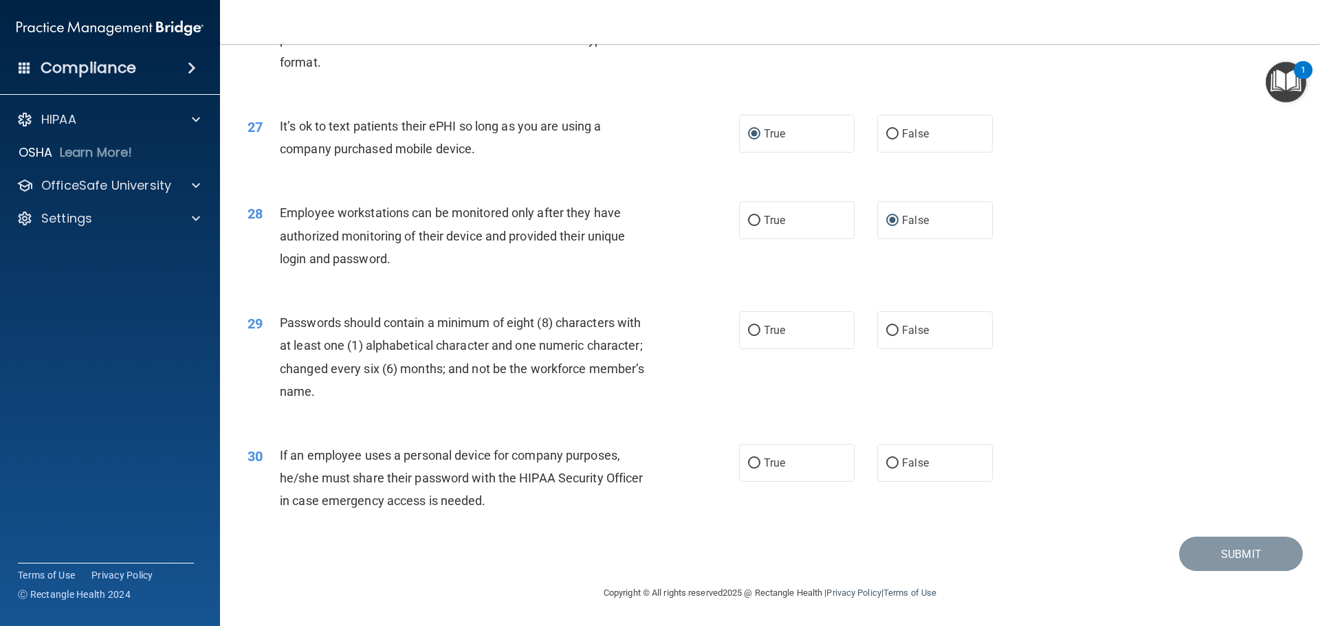
click at [403, 417] on div "29 Passwords should contain a minimum of eight (8) characters with at least one…" at bounding box center [769, 360] width 1065 height 133
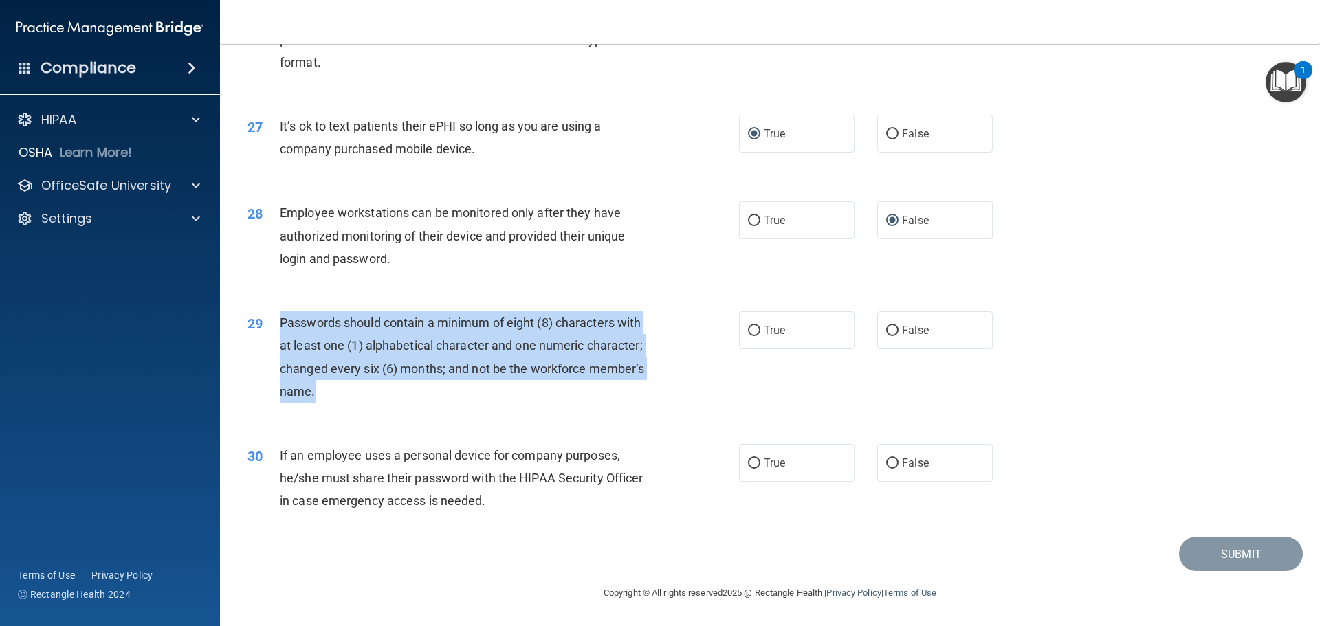
drag, startPoint x: 347, startPoint y: 337, endPoint x: 675, endPoint y: 375, distance: 330.0
click at [655, 388] on div "Passwords should contain a minimum of eight (8) characters with at least one (1…" at bounding box center [472, 356] width 384 height 91
click at [748, 335] on input "True" at bounding box center [754, 331] width 12 height 10
radio input "true"
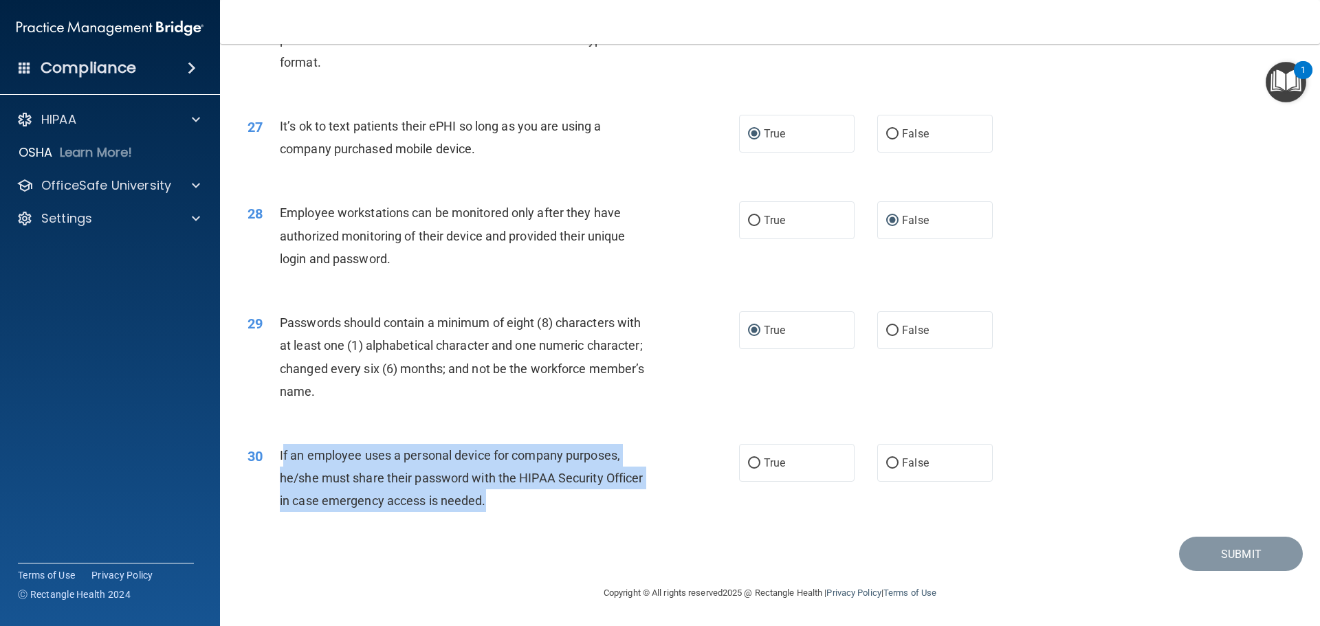
drag, startPoint x: 281, startPoint y: 458, endPoint x: 579, endPoint y: 516, distance: 303.8
click at [579, 513] on div "If an employee uses a personal device for company purposes, he/she must share t…" at bounding box center [472, 478] width 384 height 69
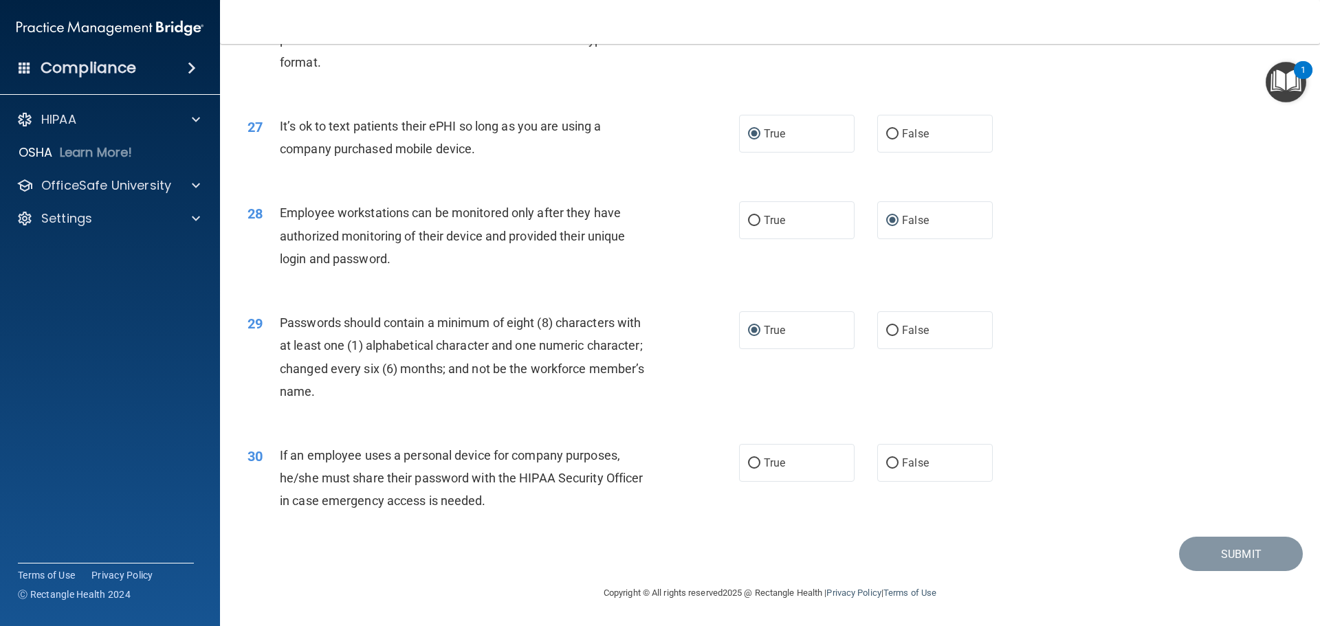
click at [286, 443] on div "30 If an employee uses a personal device for company purposes, he/she must shar…" at bounding box center [769, 482] width 1065 height 110
drag, startPoint x: 279, startPoint y: 458, endPoint x: 485, endPoint y: 500, distance: 210.6
click at [535, 512] on div "If an employee uses a personal device for company purposes, he/she must share t…" at bounding box center [472, 478] width 384 height 69
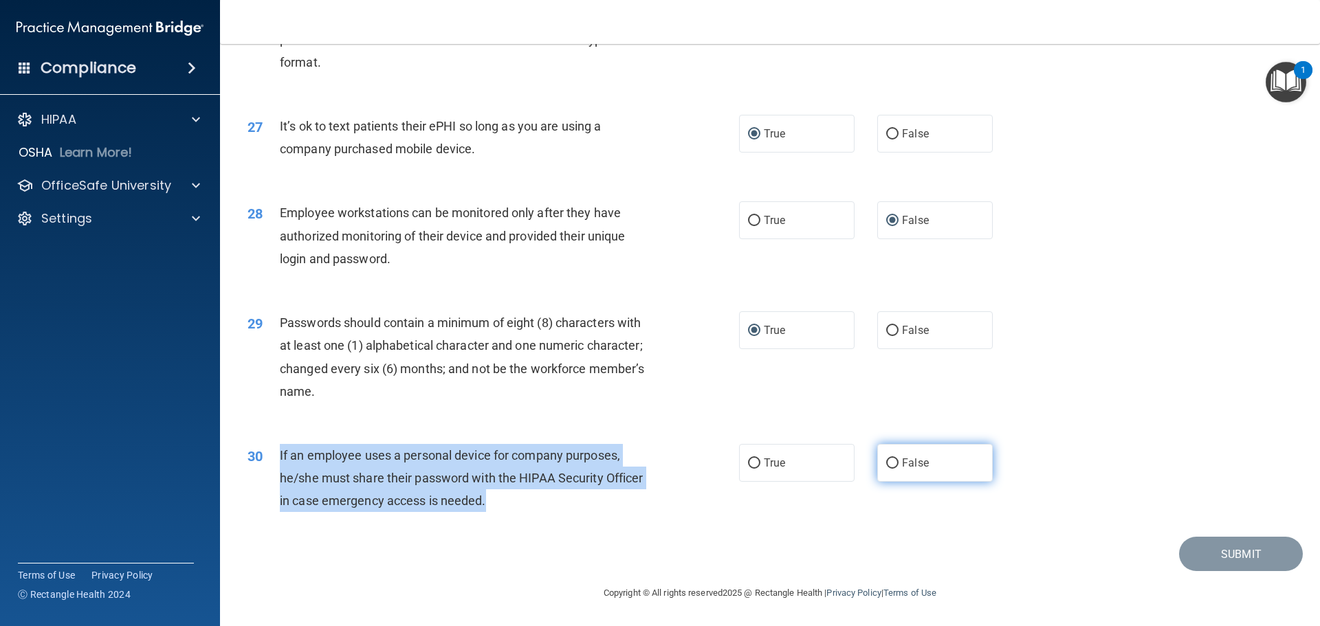
click at [890, 467] on input "False" at bounding box center [892, 463] width 12 height 10
radio input "true"
click at [1229, 557] on button "Submit" at bounding box center [1241, 554] width 124 height 35
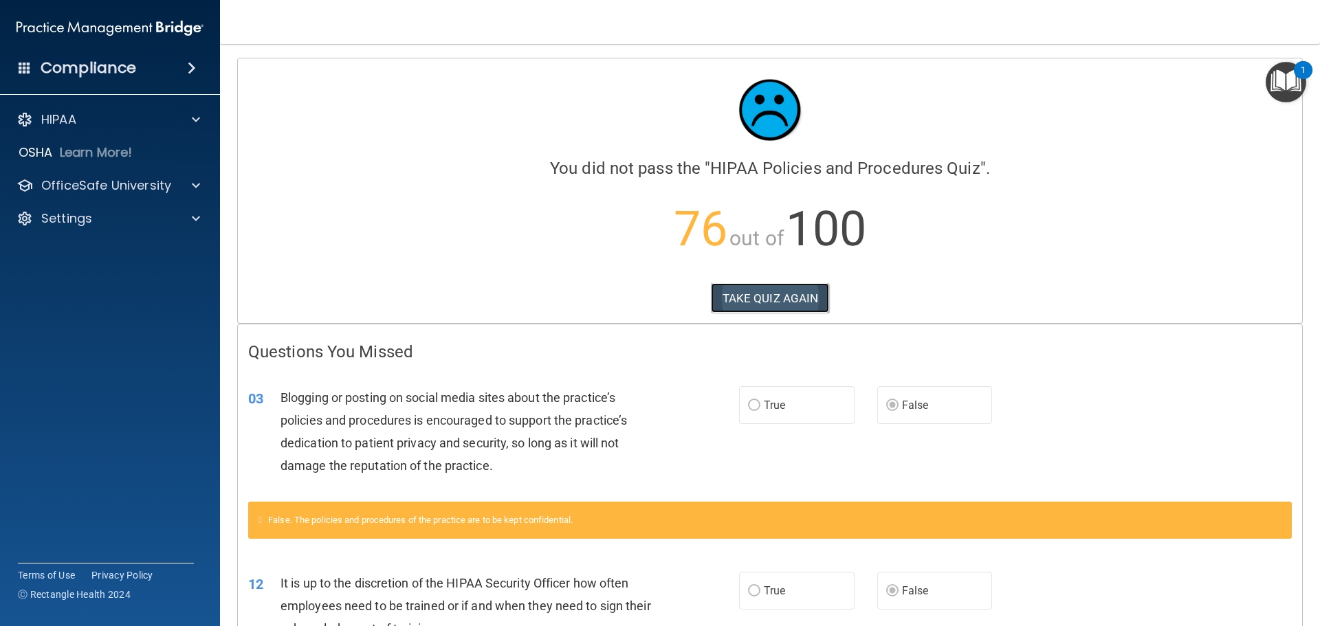
click at [785, 298] on button "TAKE QUIZ AGAIN" at bounding box center [770, 298] width 119 height 30
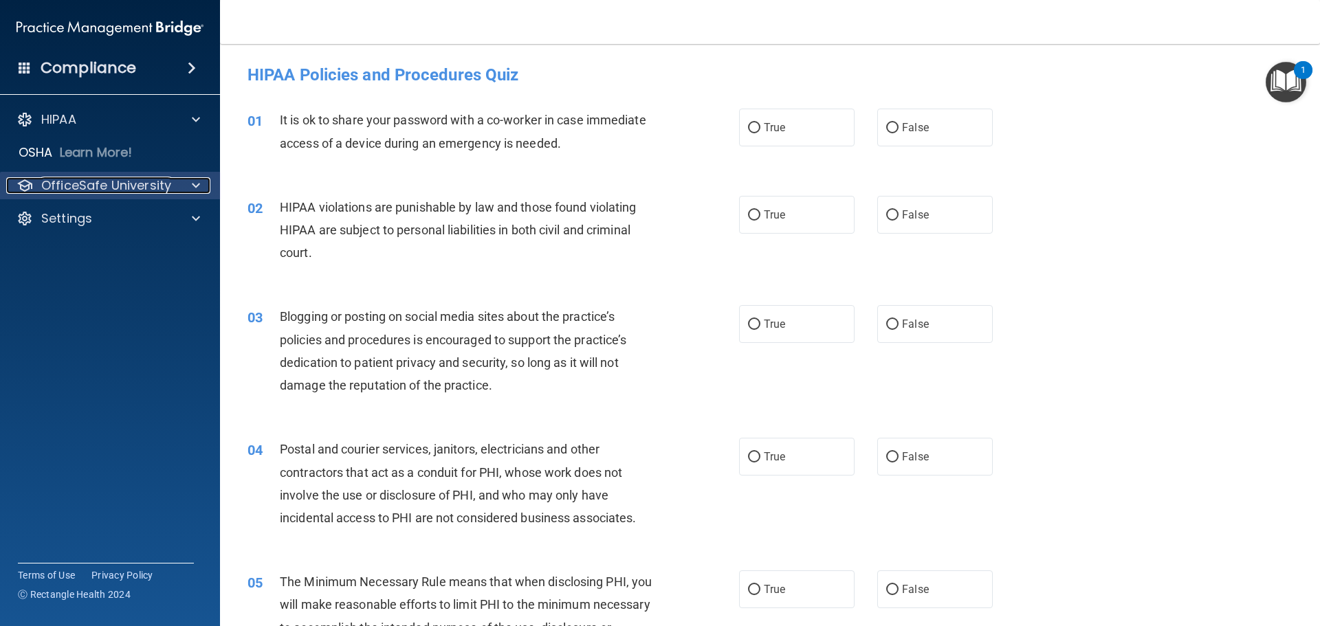
click at [107, 182] on p "OfficeSafe University" at bounding box center [106, 185] width 130 height 16
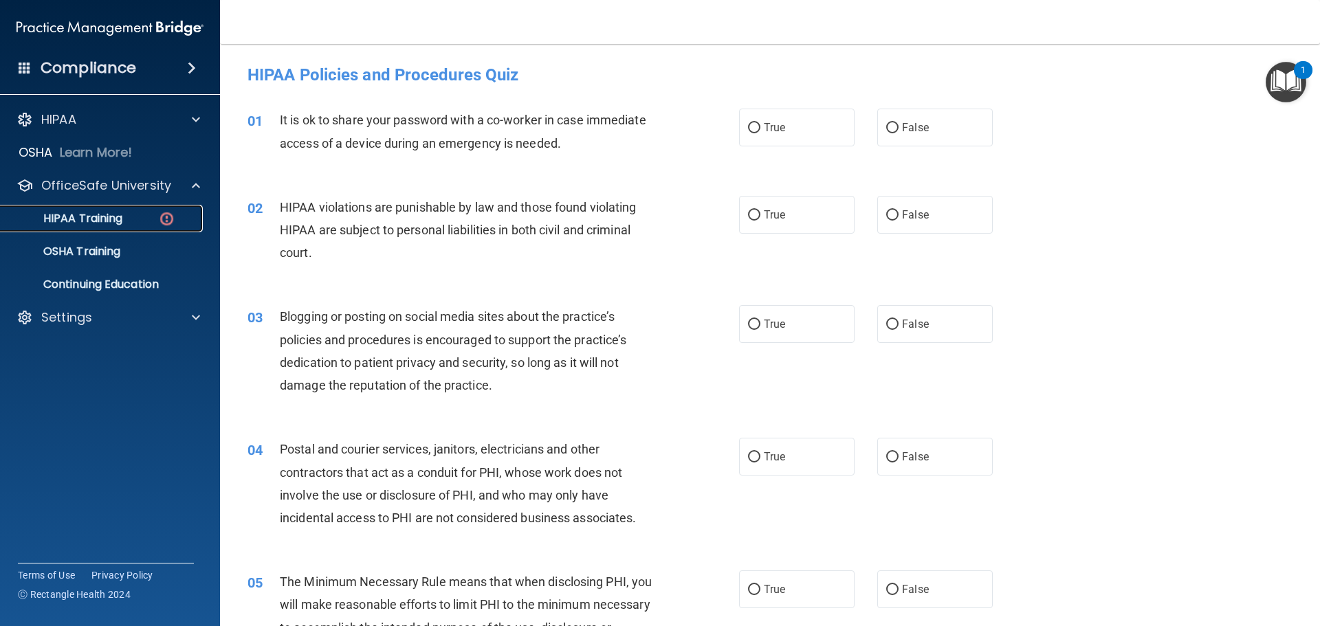
click at [90, 219] on p "HIPAA Training" at bounding box center [65, 219] width 113 height 14
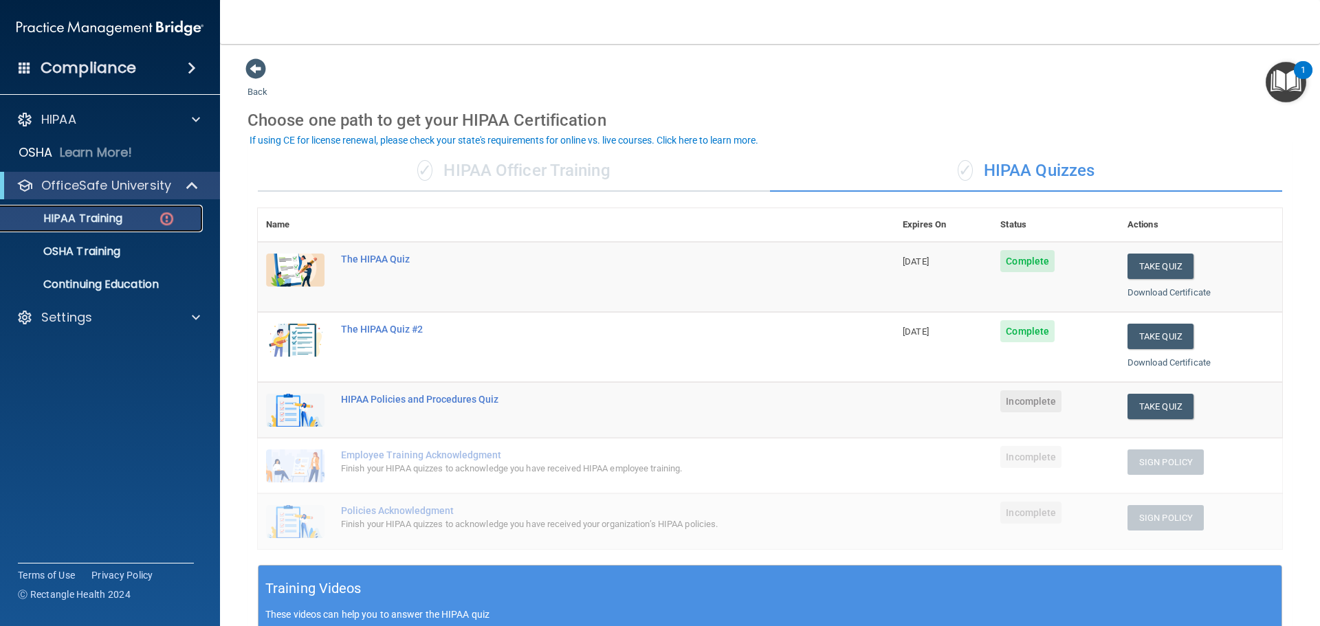
click at [154, 215] on div "HIPAA Training" at bounding box center [103, 219] width 188 height 14
click at [109, 247] on p "OSHA Training" at bounding box center [64, 252] width 111 height 14
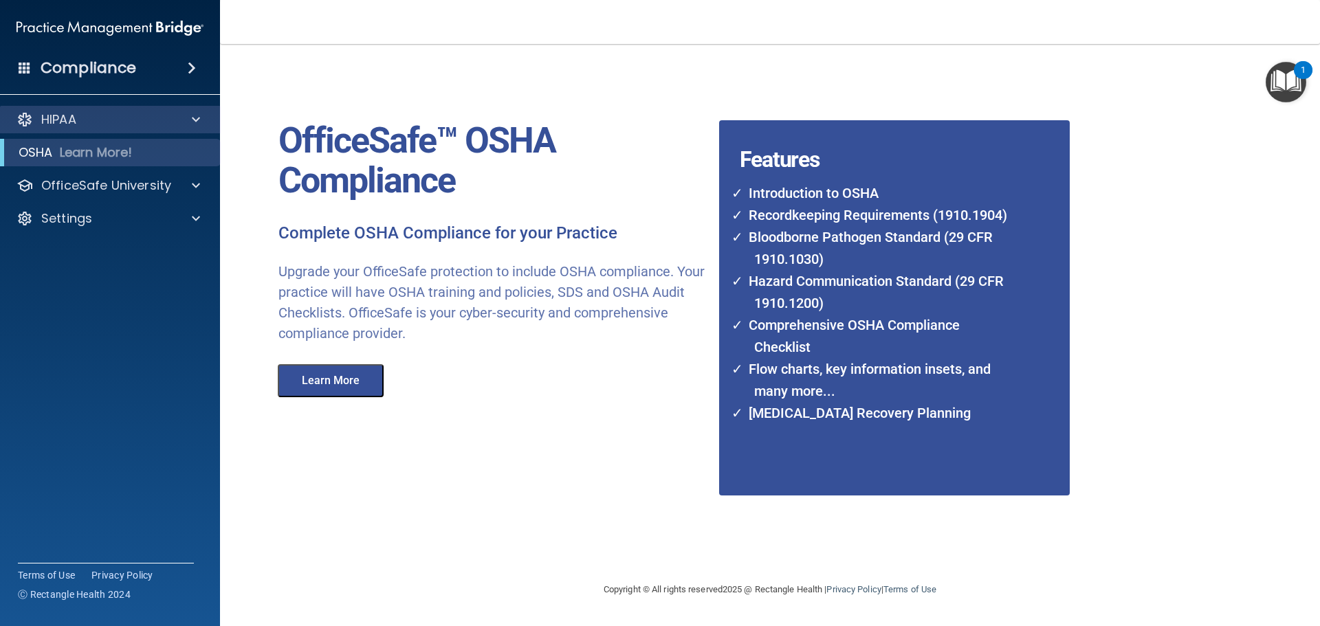
click at [151, 127] on div "HIPAA" at bounding box center [110, 119] width 221 height 27
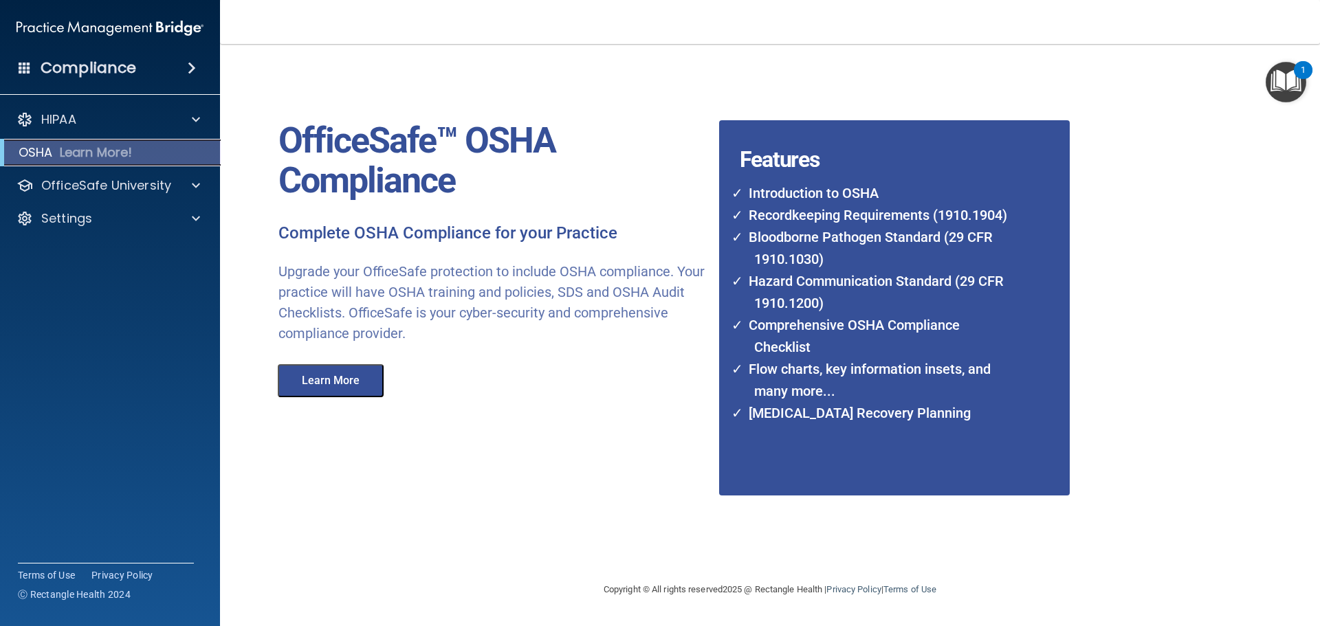
click at [131, 148] on p "Learn More!" at bounding box center [96, 152] width 73 height 16
click at [330, 391] on button "Learn More" at bounding box center [331, 380] width 106 height 33
click at [135, 192] on p "OfficeSafe University" at bounding box center [106, 185] width 130 height 16
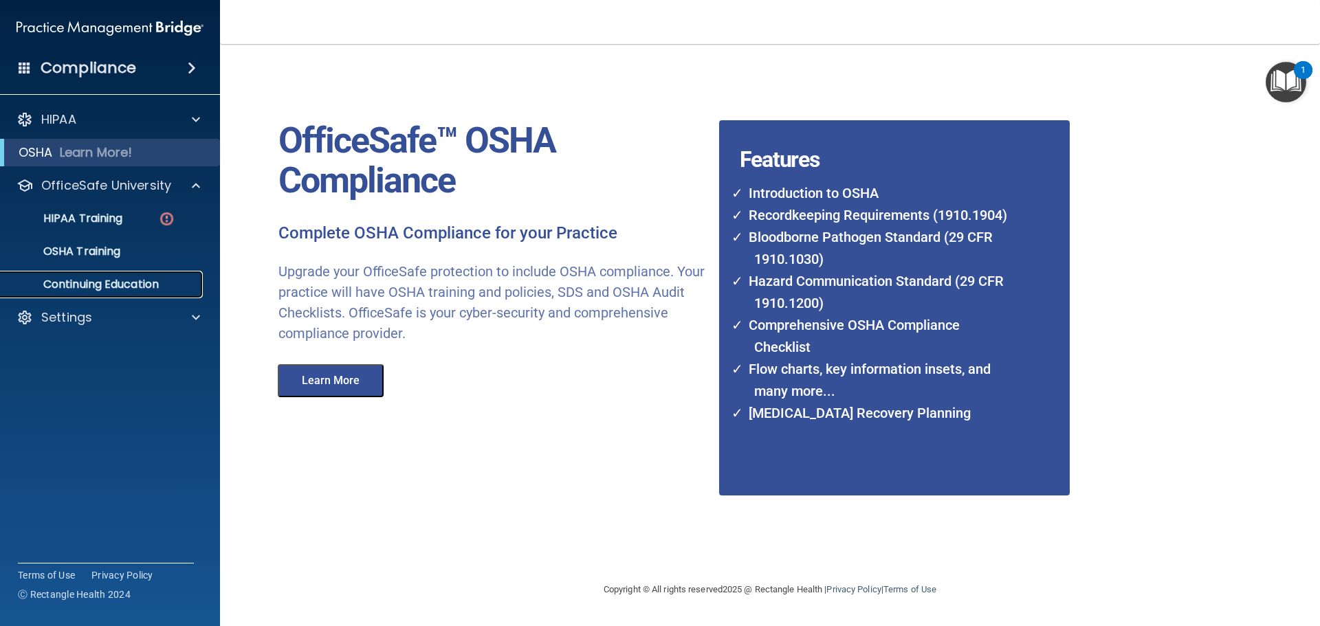
click at [115, 288] on p "Continuing Education" at bounding box center [103, 285] width 188 height 14
